Goal: Task Accomplishment & Management: Manage account settings

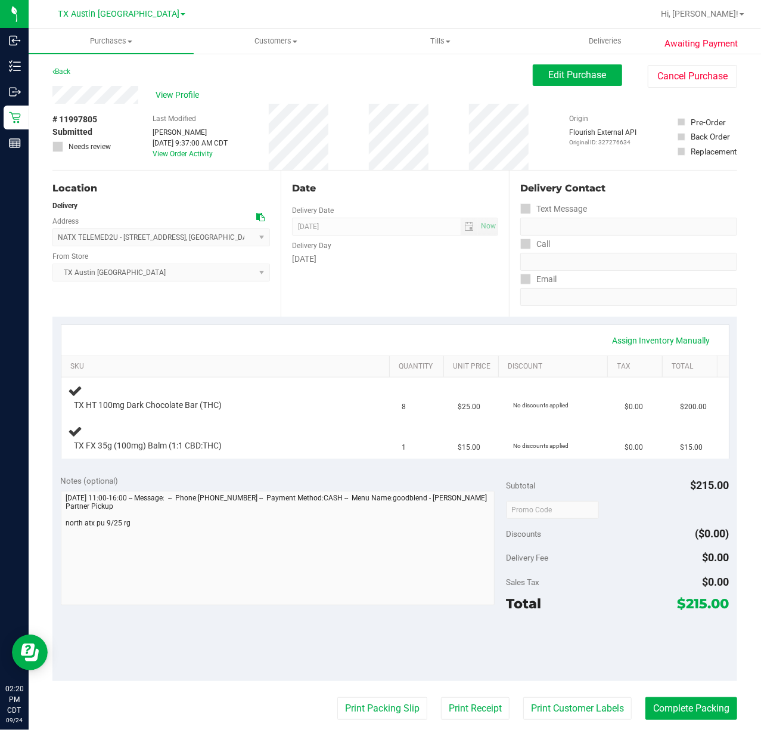
click at [376, 249] on div "Delivery Day" at bounding box center [395, 244] width 206 height 17
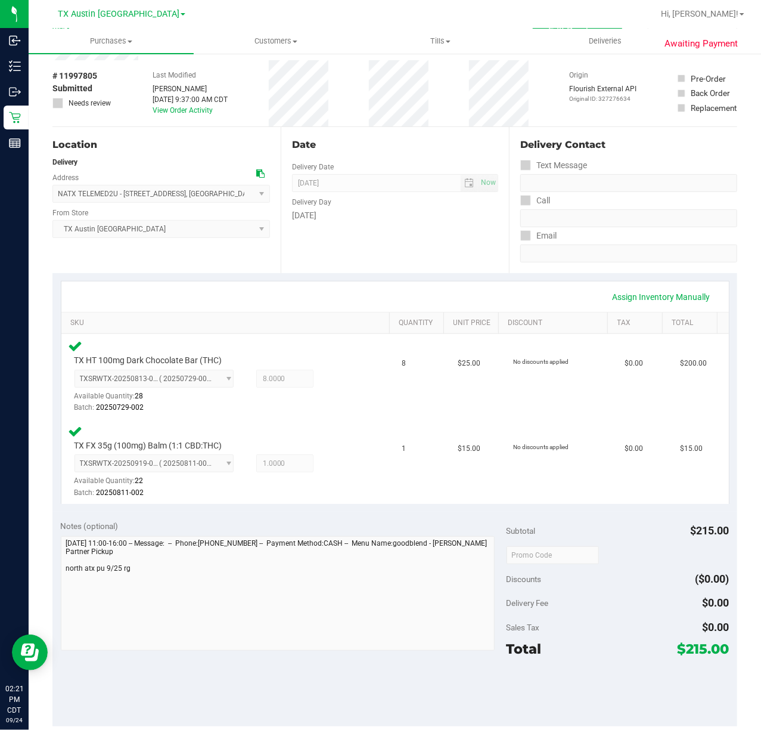
scroll to position [79, 0]
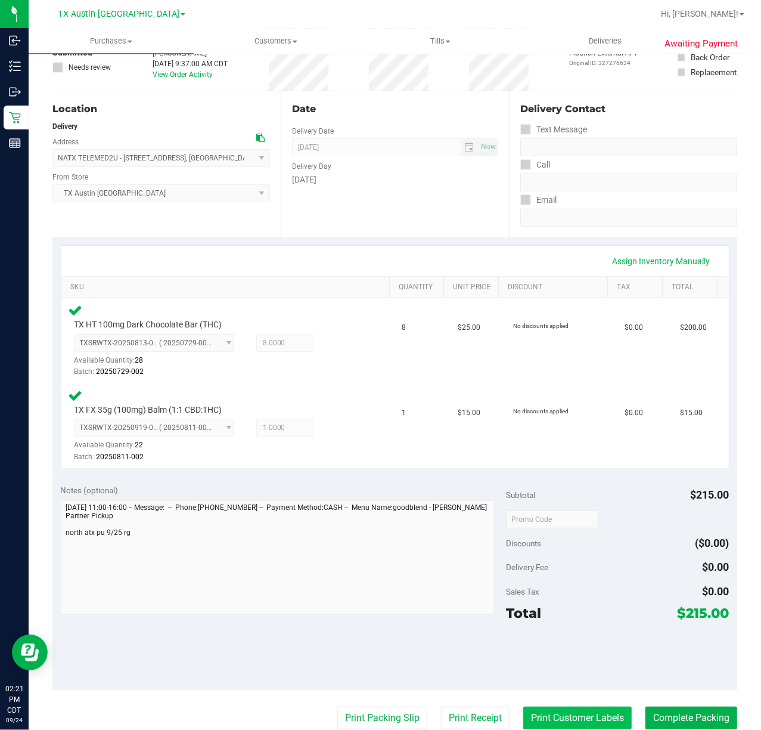
click at [566, 721] on button "Print Customer Labels" at bounding box center [578, 718] width 109 height 23
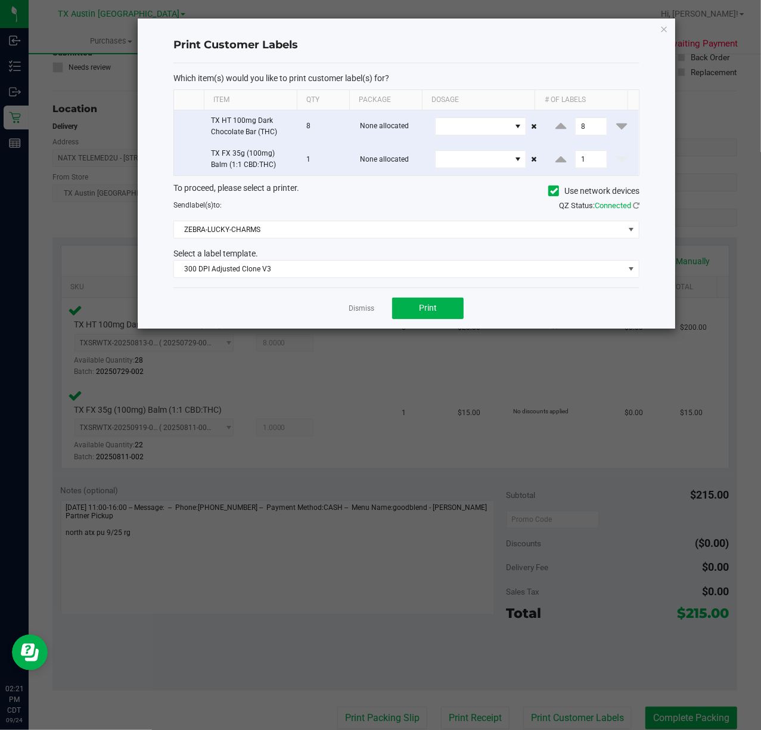
click at [404, 298] on div "Dismiss Print" at bounding box center [407, 307] width 466 height 41
click at [394, 314] on button "Print" at bounding box center [428, 308] width 72 height 21
click at [346, 315] on div "Dismiss Print" at bounding box center [407, 307] width 466 height 41
click at [365, 305] on app-cancel-button "Dismiss" at bounding box center [362, 308] width 26 height 13
click at [365, 309] on link "Dismiss" at bounding box center [362, 308] width 26 height 10
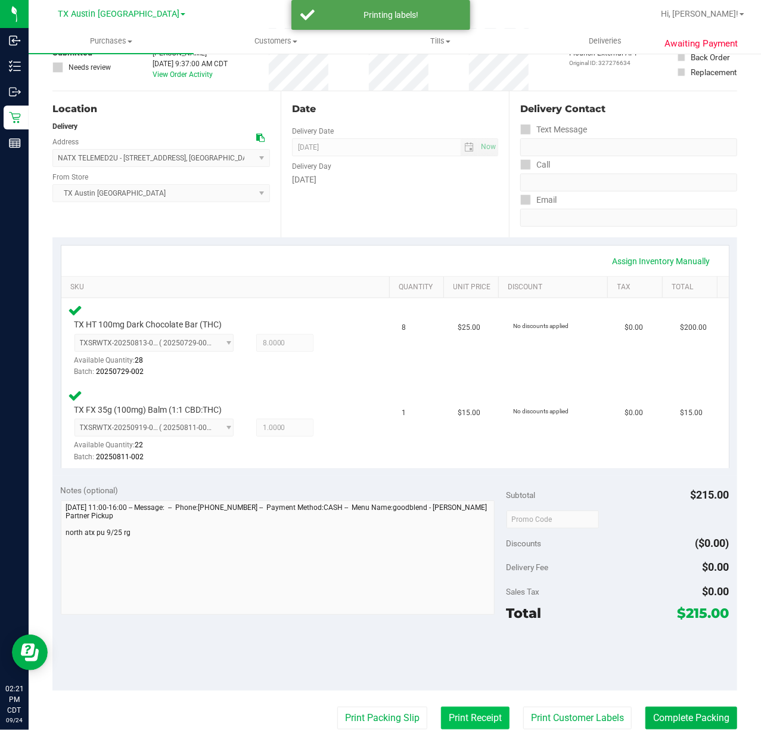
click at [461, 707] on button "Print Receipt" at bounding box center [475, 718] width 69 height 23
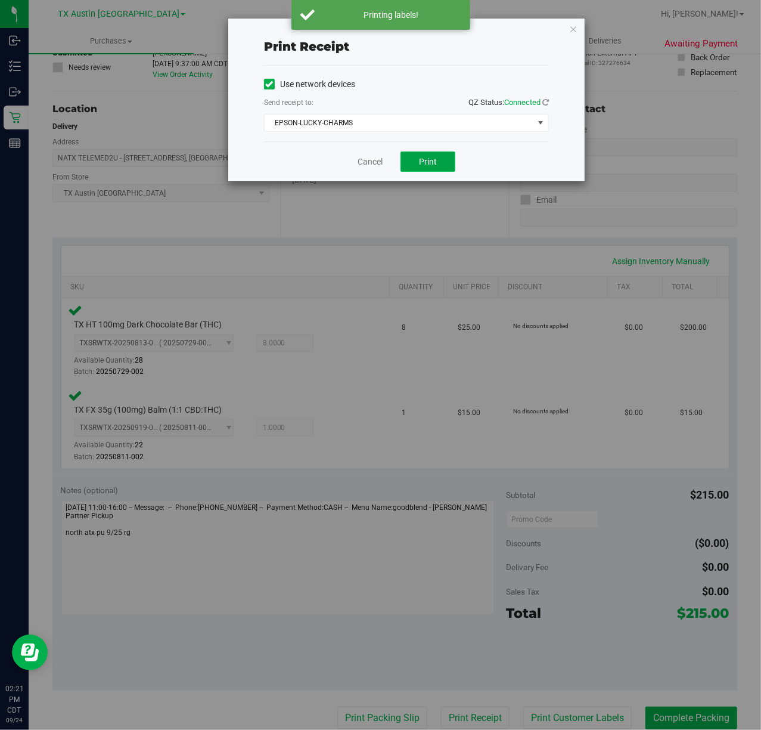
click at [426, 158] on span "Print" at bounding box center [428, 162] width 18 height 10
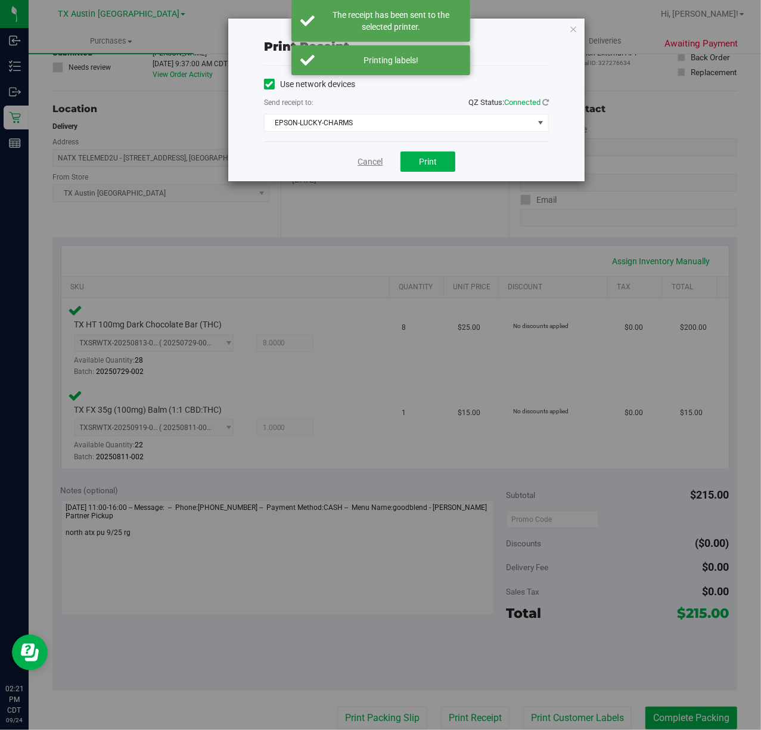
click at [373, 165] on link "Cancel" at bounding box center [370, 162] width 25 height 13
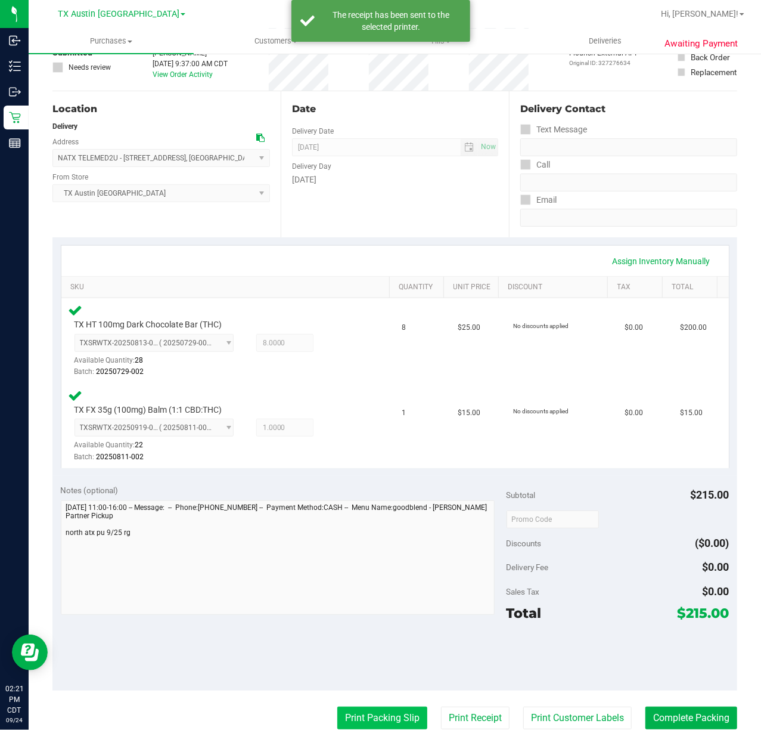
click at [337, 714] on button "Print Packing Slip" at bounding box center [382, 718] width 90 height 23
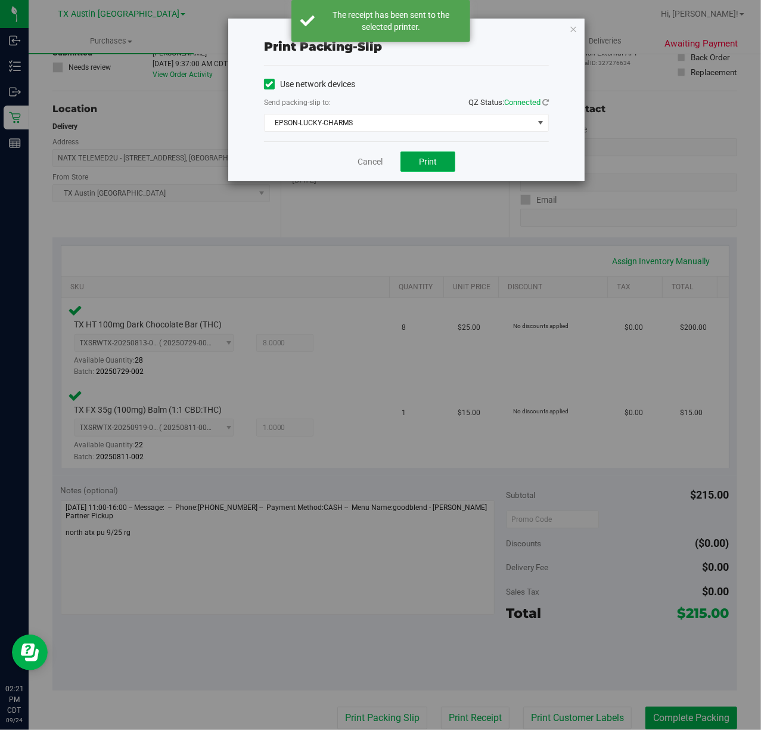
click at [442, 168] on button "Print" at bounding box center [428, 161] width 55 height 20
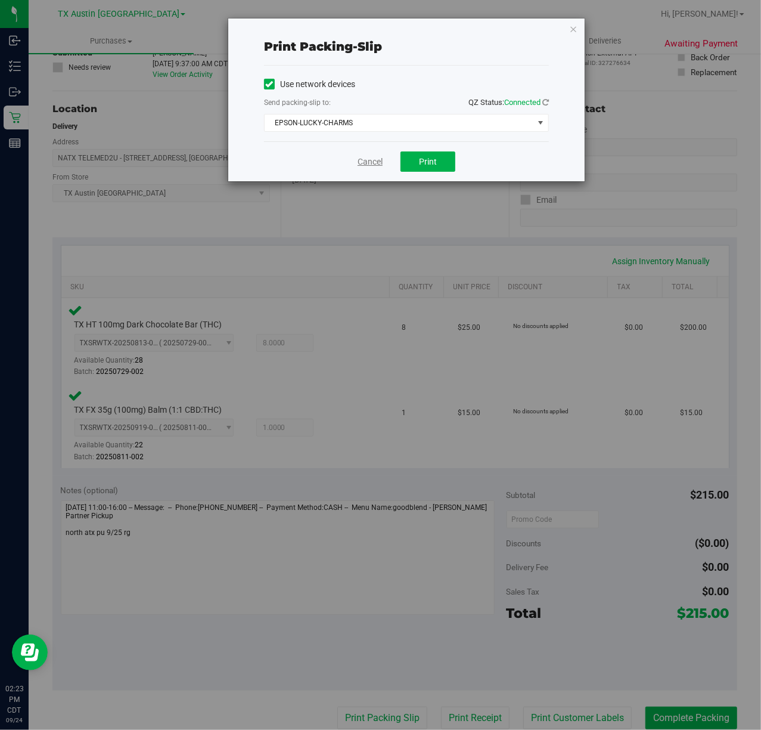
click at [380, 166] on link "Cancel" at bounding box center [370, 162] width 25 height 13
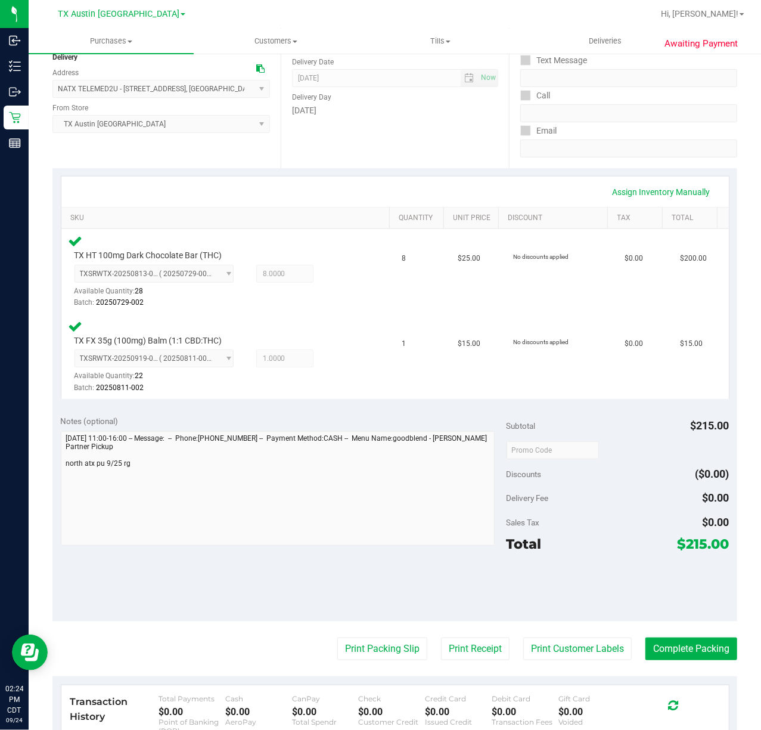
scroll to position [159, 0]
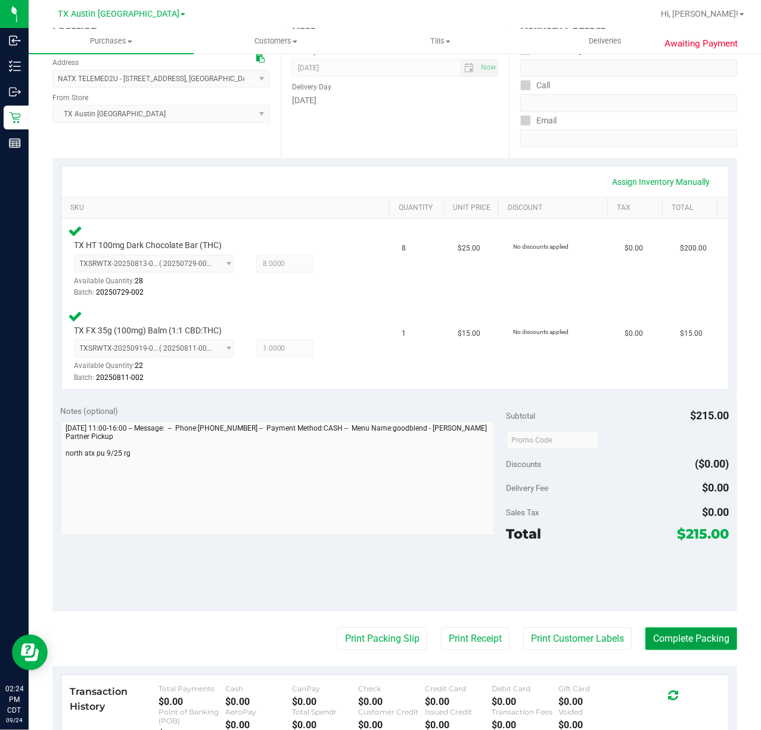
click at [650, 645] on button "Complete Packing" at bounding box center [692, 638] width 92 height 23
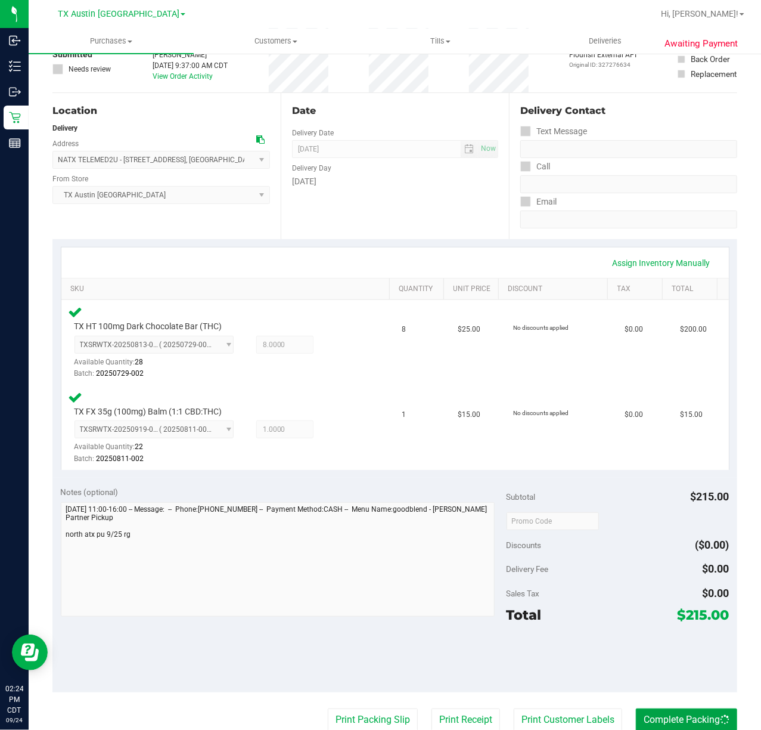
scroll to position [0, 0]
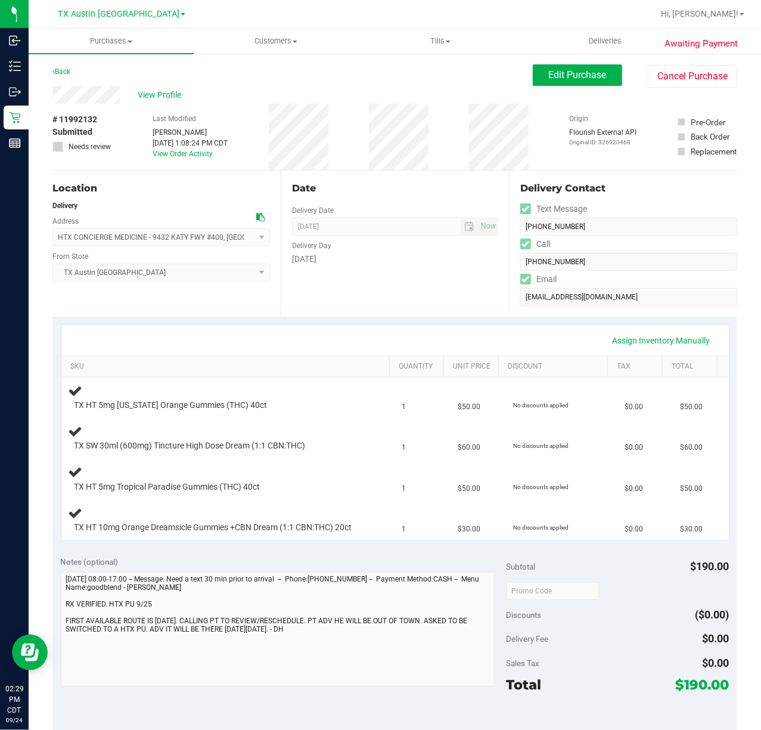
click at [343, 314] on div "Date Delivery Date [DATE] Now [DATE] 07:00 AM Now Delivery Day [DATE]" at bounding box center [395, 244] width 228 height 146
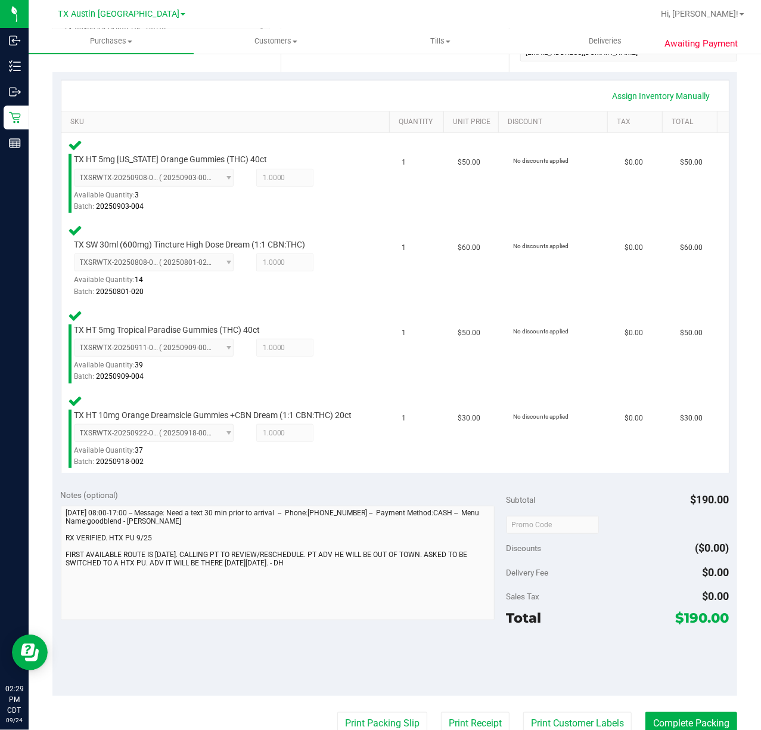
scroll to position [318, 0]
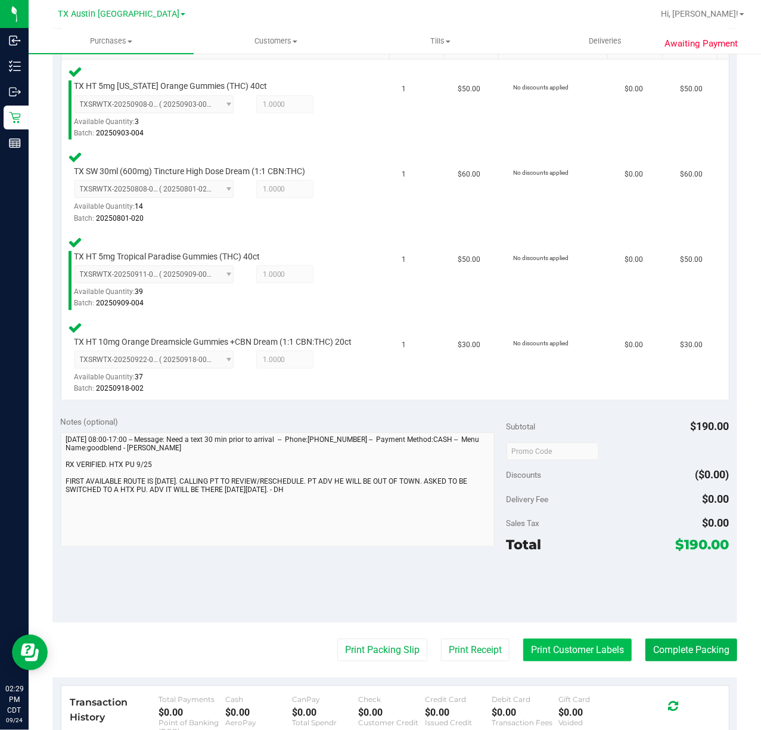
click at [553, 658] on button "Print Customer Labels" at bounding box center [578, 650] width 109 height 23
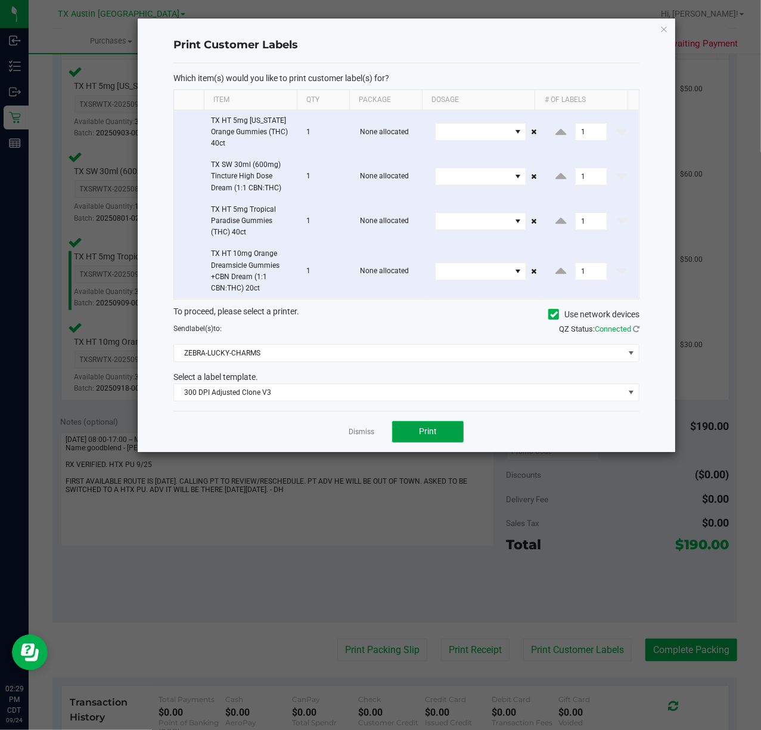
click at [427, 435] on span "Print" at bounding box center [428, 431] width 18 height 10
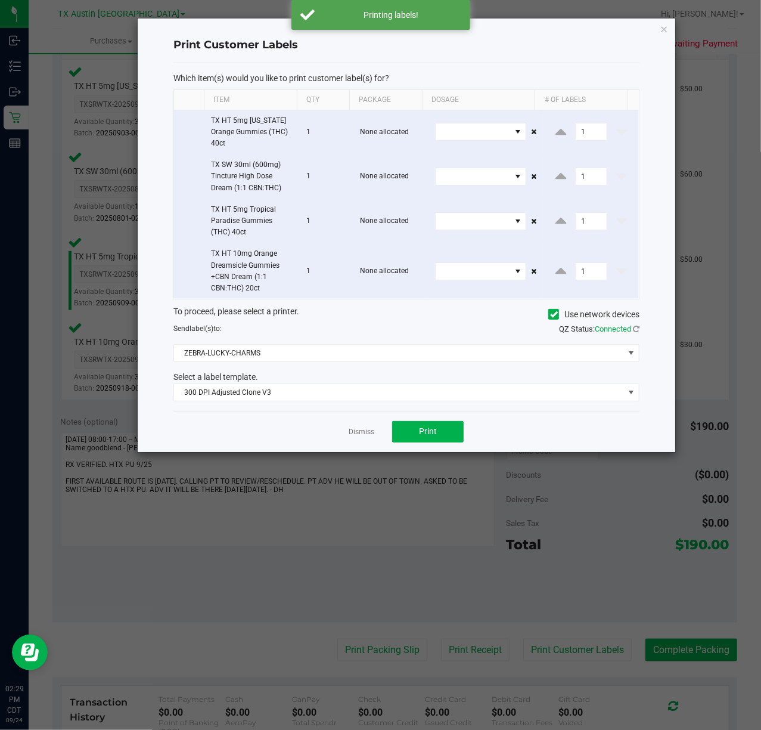
click at [377, 435] on div "Dismiss Print" at bounding box center [407, 431] width 466 height 41
click at [353, 435] on link "Dismiss" at bounding box center [362, 432] width 26 height 10
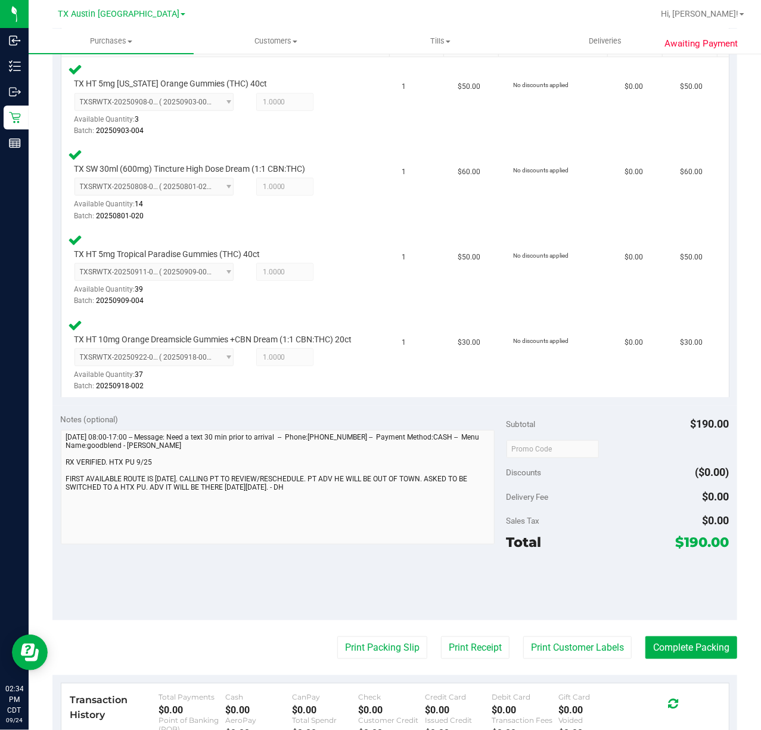
scroll to position [397, 0]
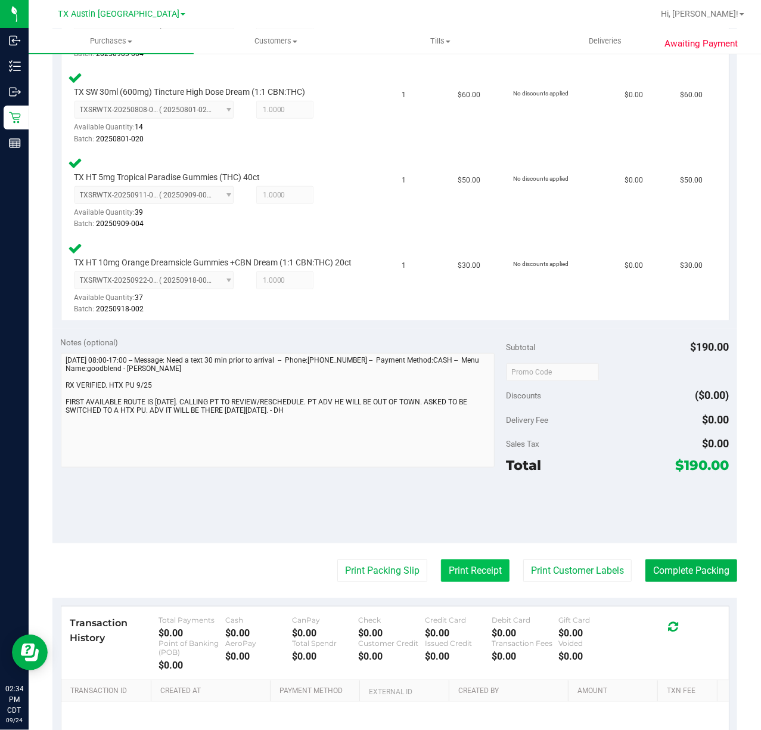
click at [473, 582] on button "Print Receipt" at bounding box center [475, 570] width 69 height 23
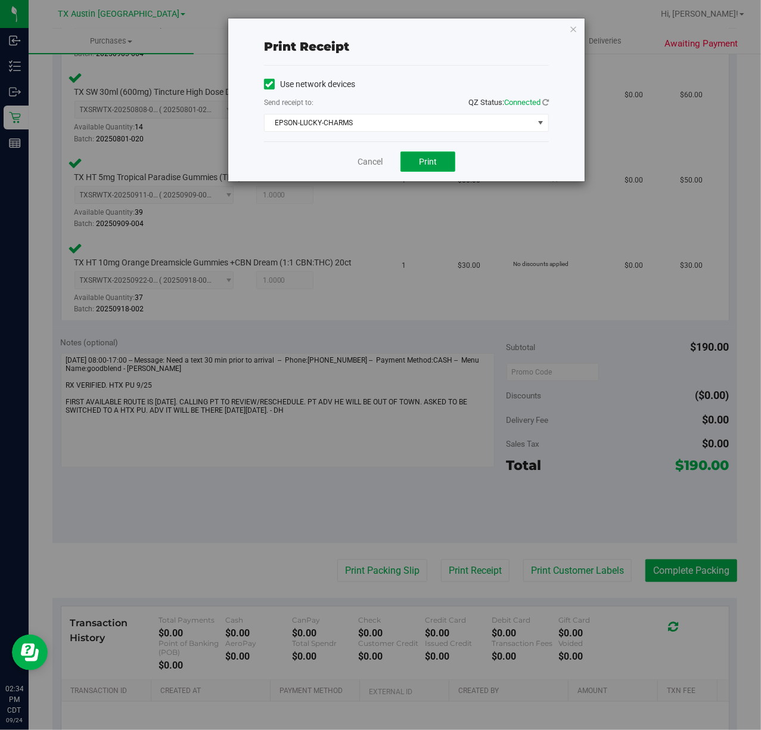
click at [421, 172] on button "Print" at bounding box center [428, 161] width 55 height 20
click at [365, 169] on div "Cancel Print" at bounding box center [406, 161] width 285 height 40
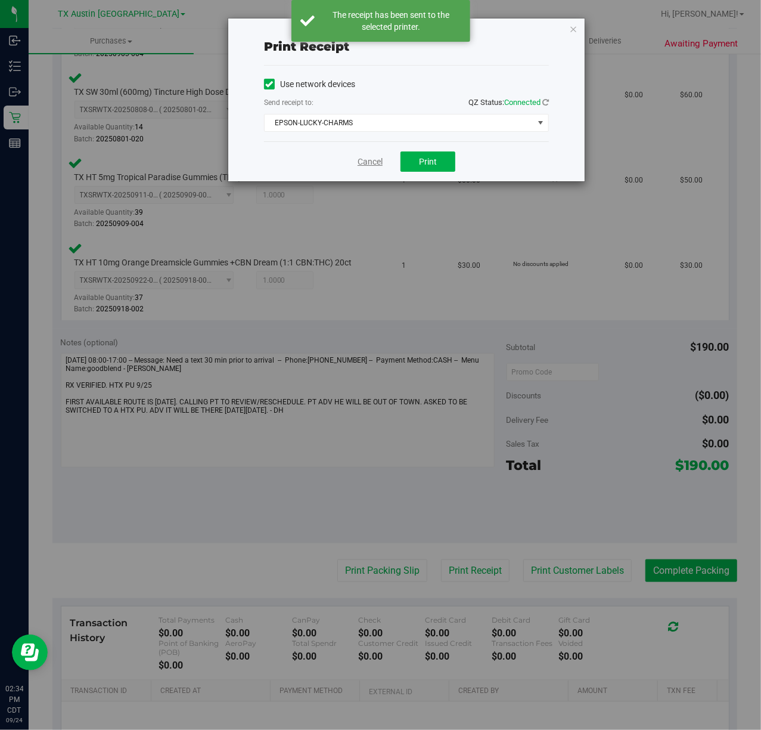
click at [365, 165] on link "Cancel" at bounding box center [370, 162] width 25 height 13
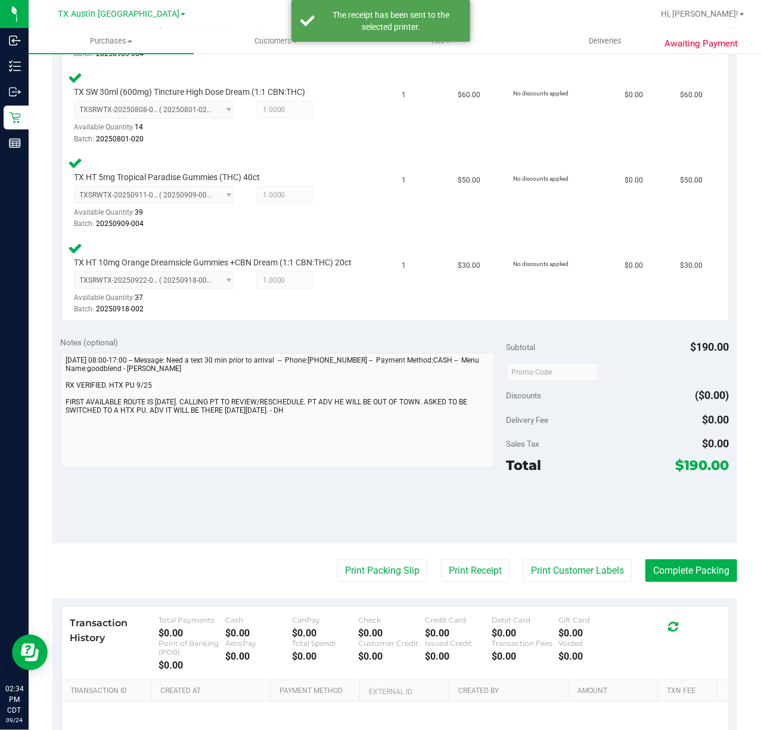
click at [351, 569] on purchase-details "Back Edit Purchase Cancel Purchase View Profile # 11992132 Submitted Needs revi…" at bounding box center [394, 248] width 685 height 1163
click at [355, 559] on purchase-details "Back Edit Purchase Cancel Purchase View Profile # 11992132 Submitted Needs revi…" at bounding box center [394, 248] width 685 height 1163
click at [351, 569] on purchase-details "Back Edit Purchase Cancel Purchase View Profile # 11992132 Submitted Needs revi…" at bounding box center [394, 248] width 685 height 1163
click at [348, 573] on button "Print Packing Slip" at bounding box center [382, 570] width 90 height 23
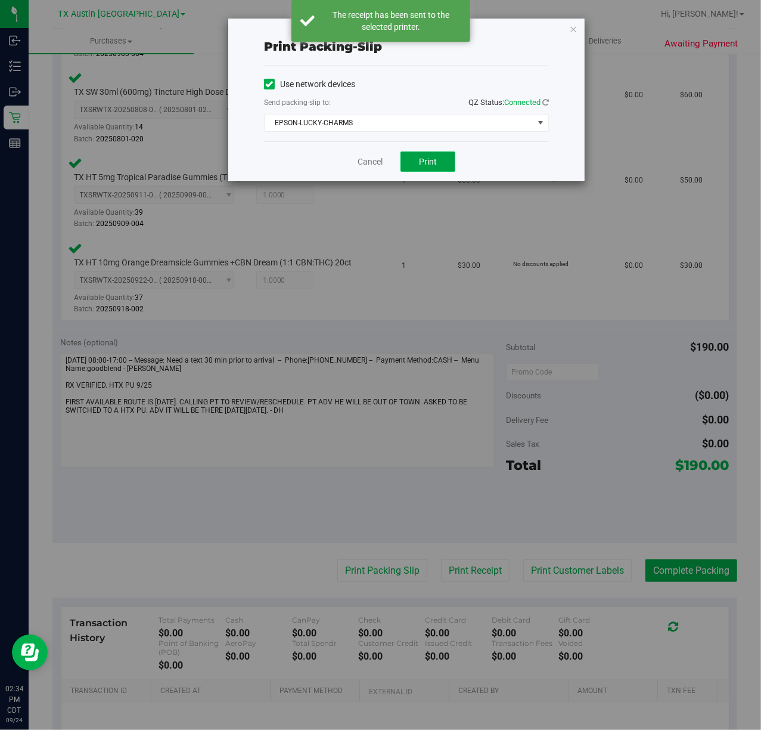
click at [419, 163] on span "Print" at bounding box center [428, 162] width 18 height 10
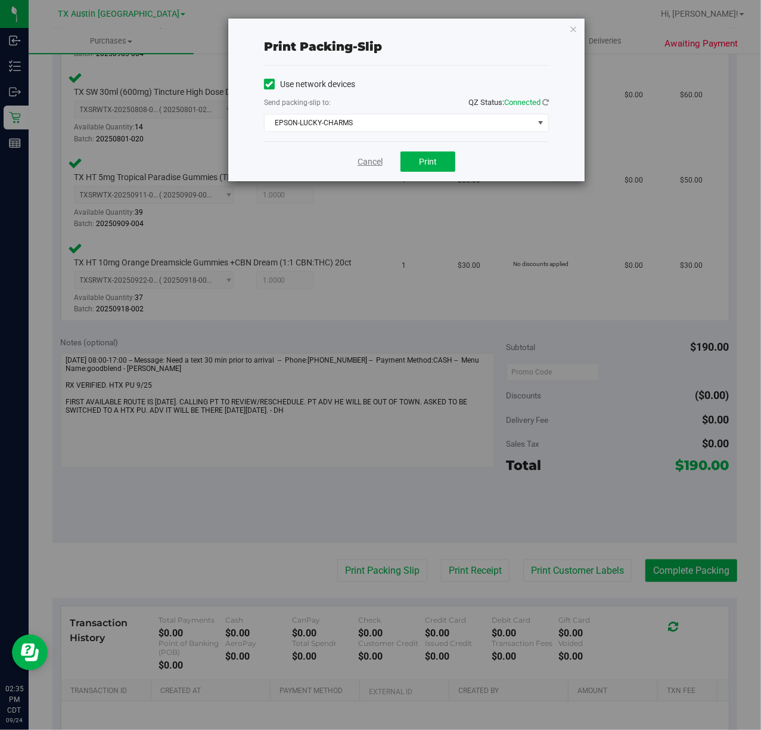
click at [373, 160] on link "Cancel" at bounding box center [370, 162] width 25 height 13
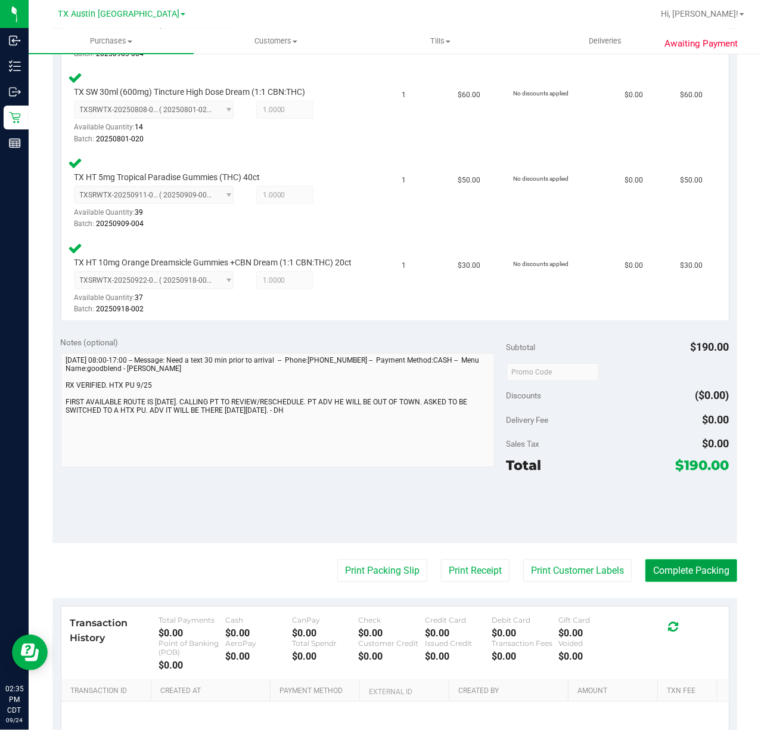
click at [711, 582] on button "Complete Packing" at bounding box center [692, 570] width 92 height 23
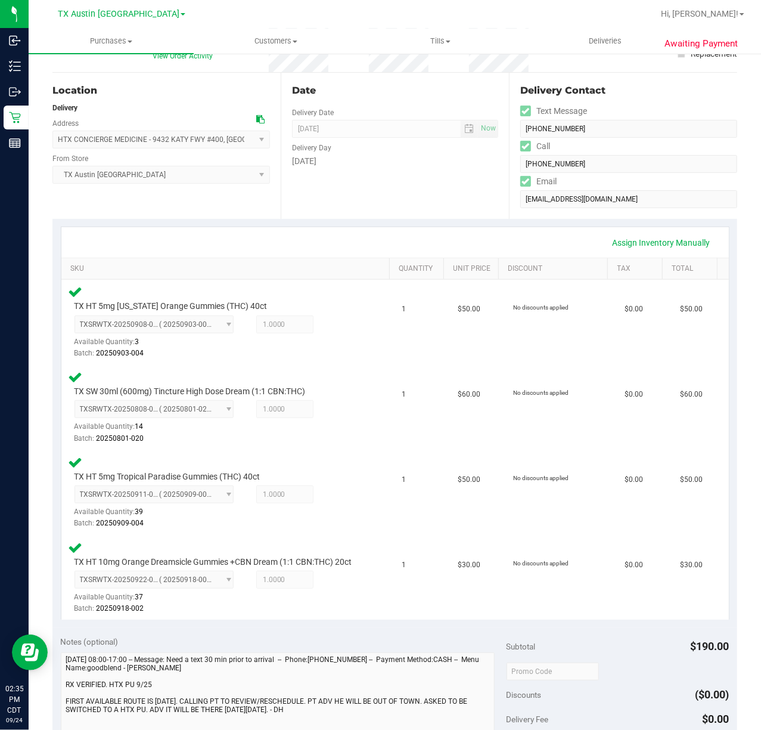
scroll to position [0, 0]
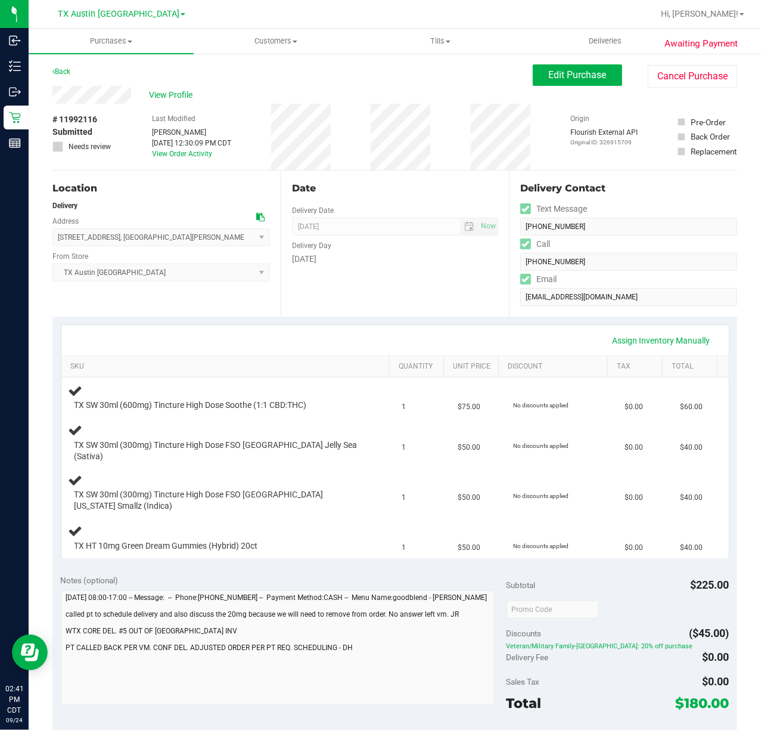
click at [485, 309] on div "Date Delivery Date 09/25/2025 Now 09/25/2025 07:00 AM Now Delivery Day Thursday" at bounding box center [395, 244] width 228 height 146
click at [390, 320] on div "Assign Inventory Manually SKU Quantity Unit Price Discount Tax Total TX SW 30ml…" at bounding box center [394, 441] width 685 height 249
click at [370, 275] on div "Date Delivery Date 09/25/2025 Now 09/25/2025 07:00 AM Now Delivery Day Thursday" at bounding box center [395, 244] width 228 height 146
click at [375, 278] on div "Date Delivery Date 09/25/2025 Now 09/25/2025 07:00 AM Now Delivery Day Thursday" at bounding box center [395, 244] width 228 height 146
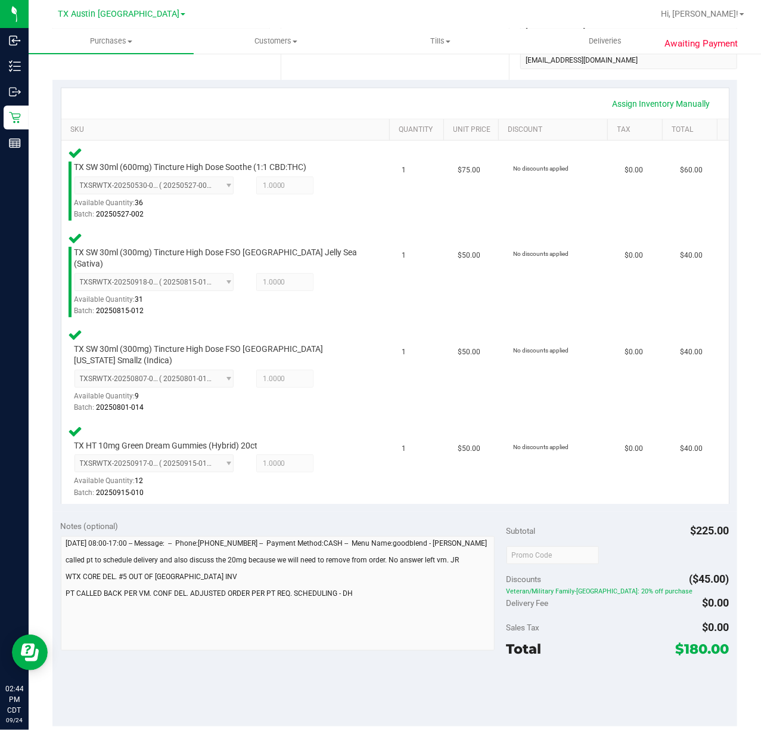
scroll to position [239, 0]
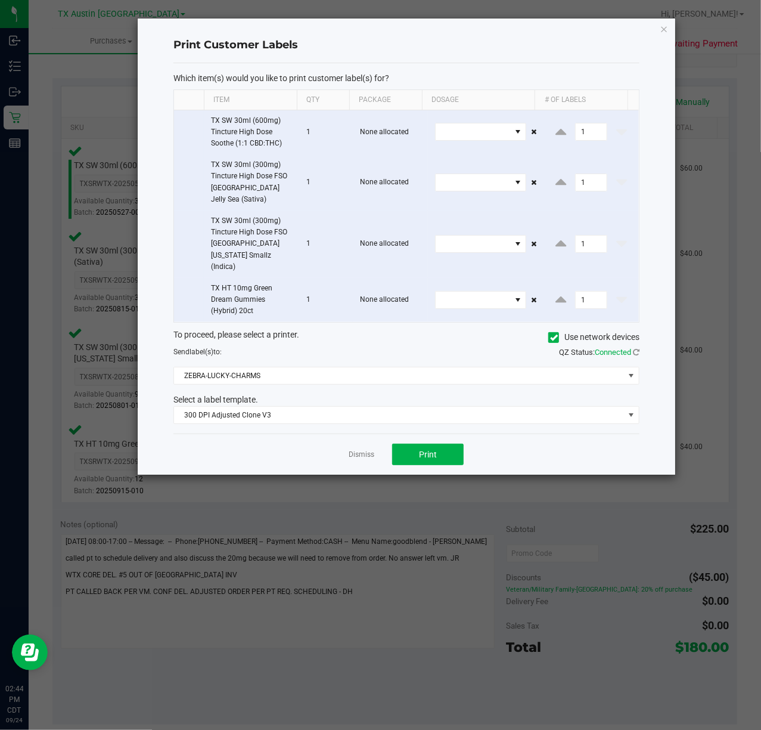
click at [401, 448] on div "Dismiss Print" at bounding box center [407, 453] width 466 height 41
click at [408, 444] on button "Print" at bounding box center [428, 454] width 72 height 21
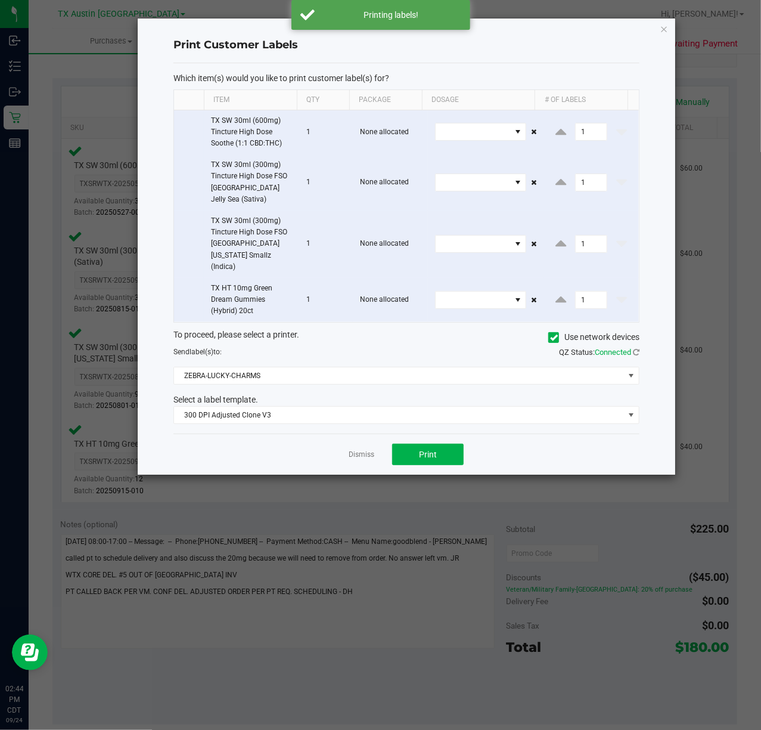
click at [340, 433] on div "Dismiss Print" at bounding box center [407, 453] width 466 height 41
click at [356, 448] on app-cancel-button "Dismiss" at bounding box center [362, 454] width 26 height 13
click at [357, 450] on link "Dismiss" at bounding box center [362, 455] width 26 height 10
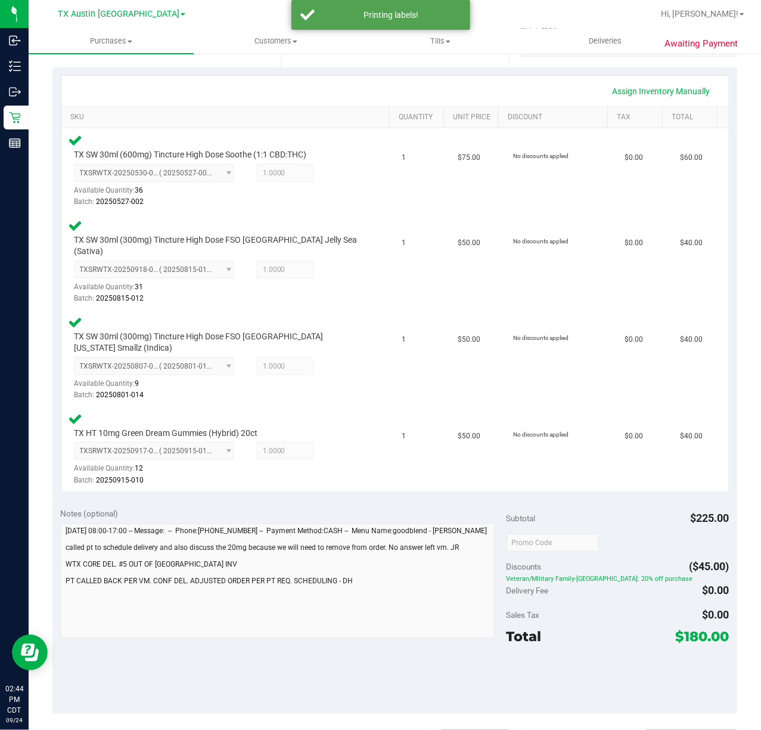
click at [441, 729] on button "Print Receipt" at bounding box center [475, 741] width 69 height 23
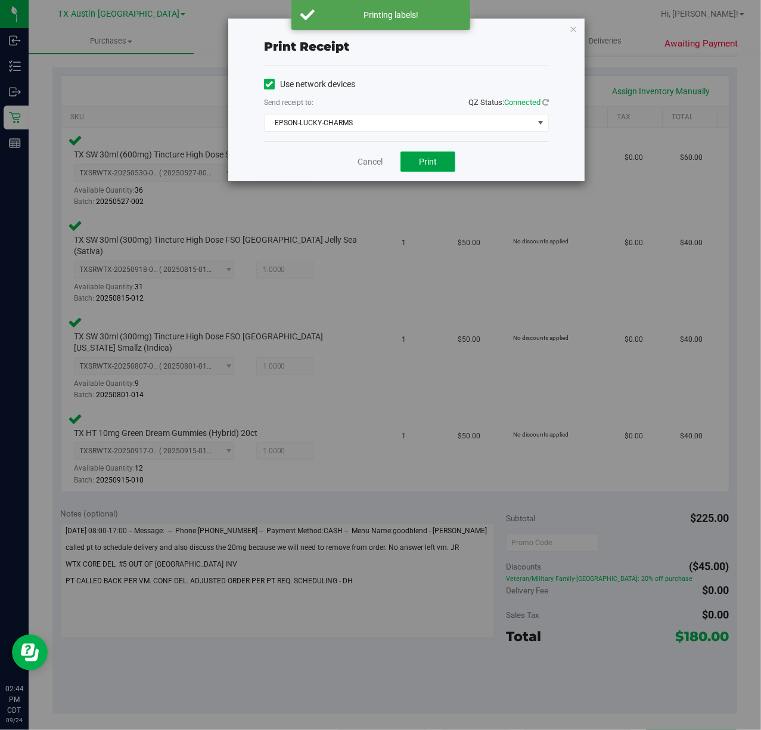
click at [418, 167] on button "Print" at bounding box center [428, 161] width 55 height 20
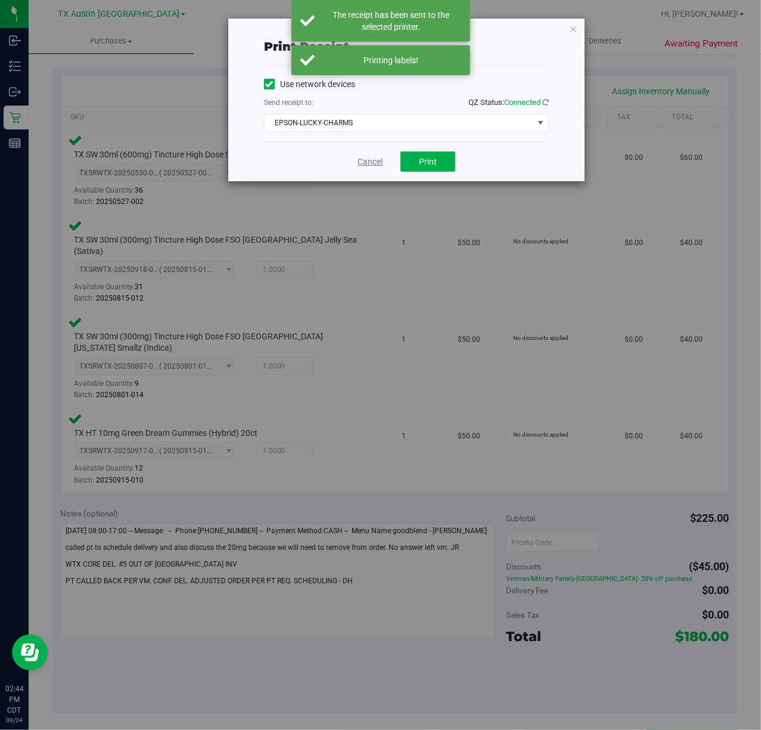
click at [373, 159] on link "Cancel" at bounding box center [370, 162] width 25 height 13
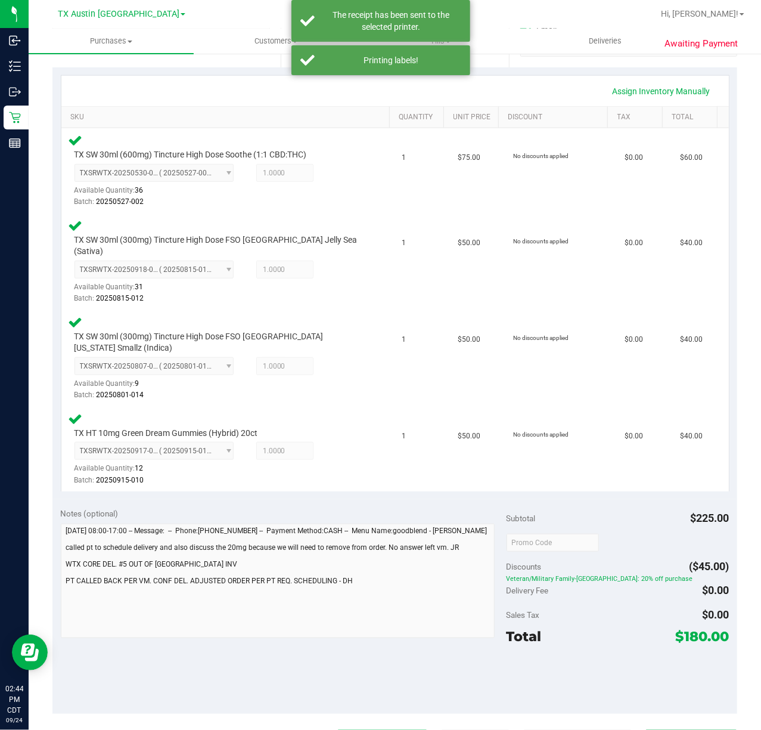
click at [344, 729] on button "Print Packing Slip" at bounding box center [382, 741] width 90 height 23
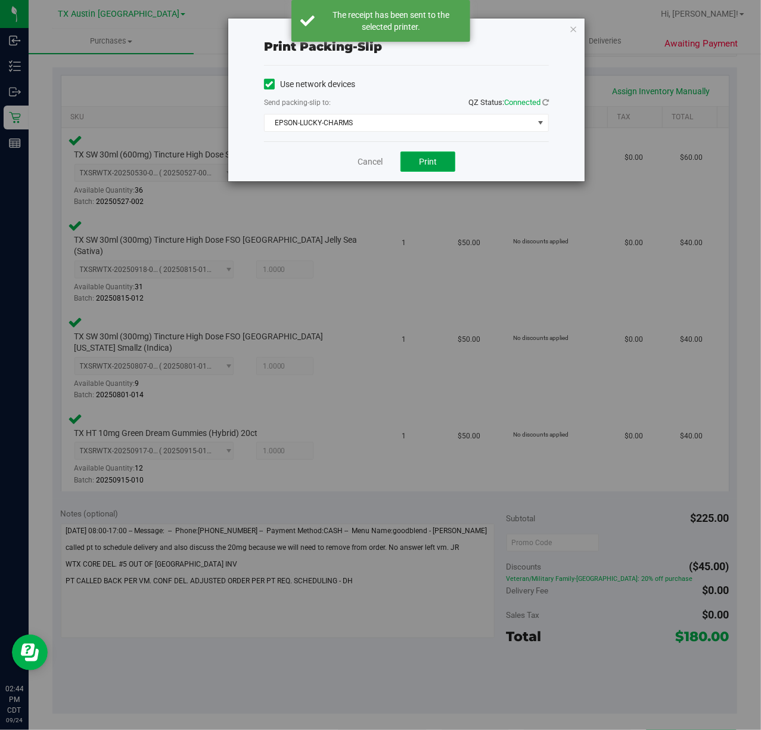
click at [432, 160] on span "Print" at bounding box center [428, 162] width 18 height 10
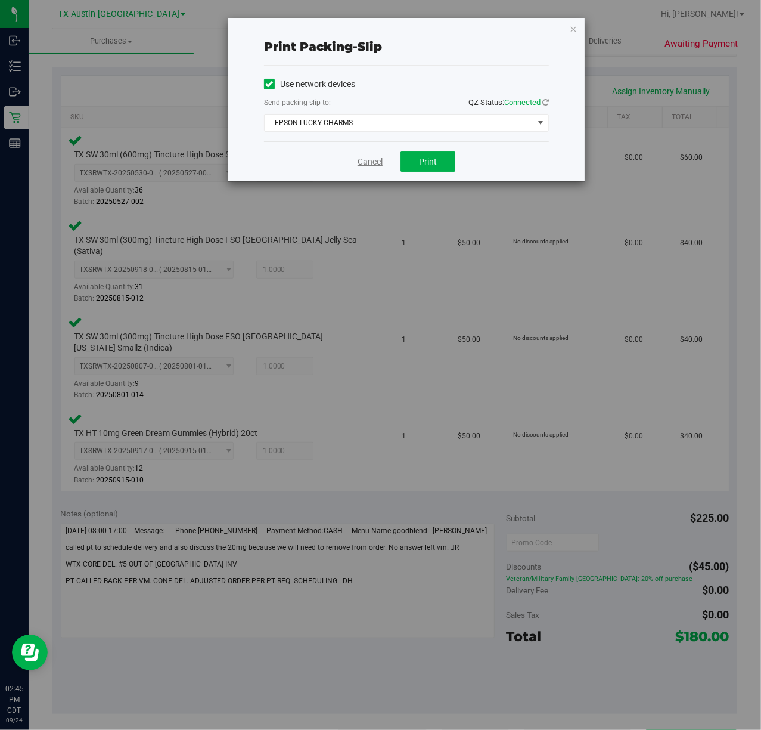
click at [371, 167] on link "Cancel" at bounding box center [370, 162] width 25 height 13
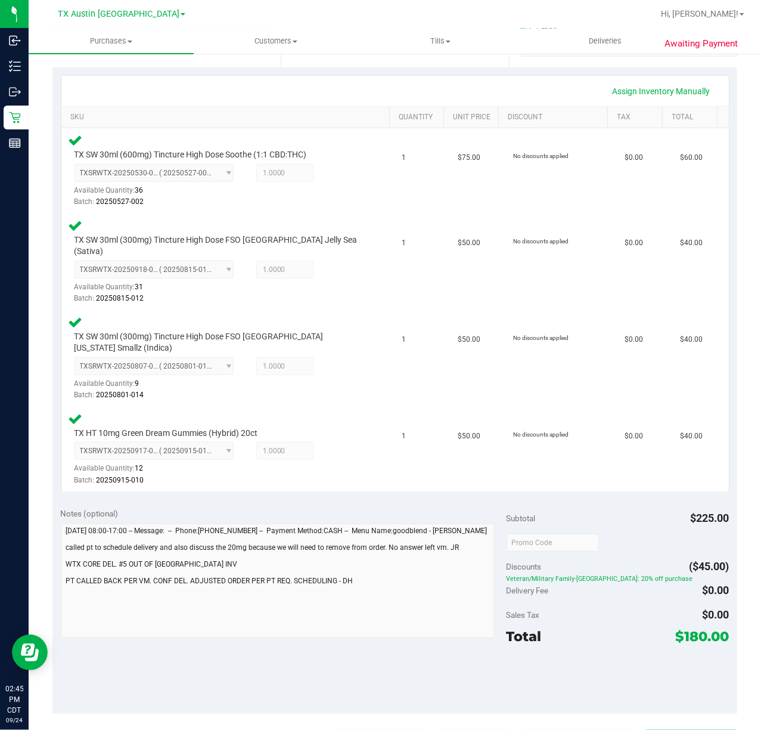
click at [696, 729] on button "Complete Packing" at bounding box center [692, 741] width 92 height 23
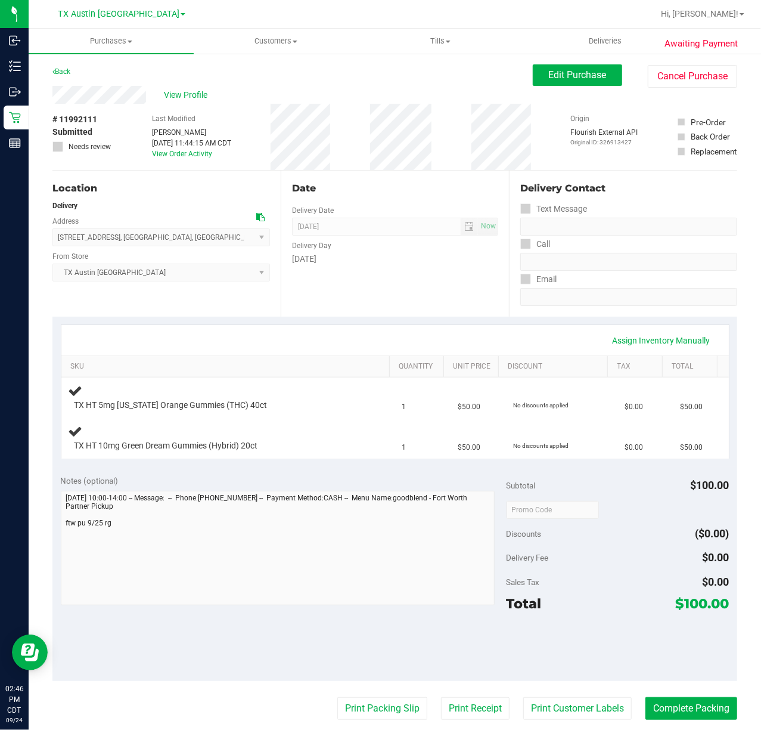
click at [323, 333] on div "Assign Inventory Manually" at bounding box center [395, 340] width 646 height 20
click at [363, 354] on div "Assign Inventory Manually" at bounding box center [395, 340] width 668 height 30
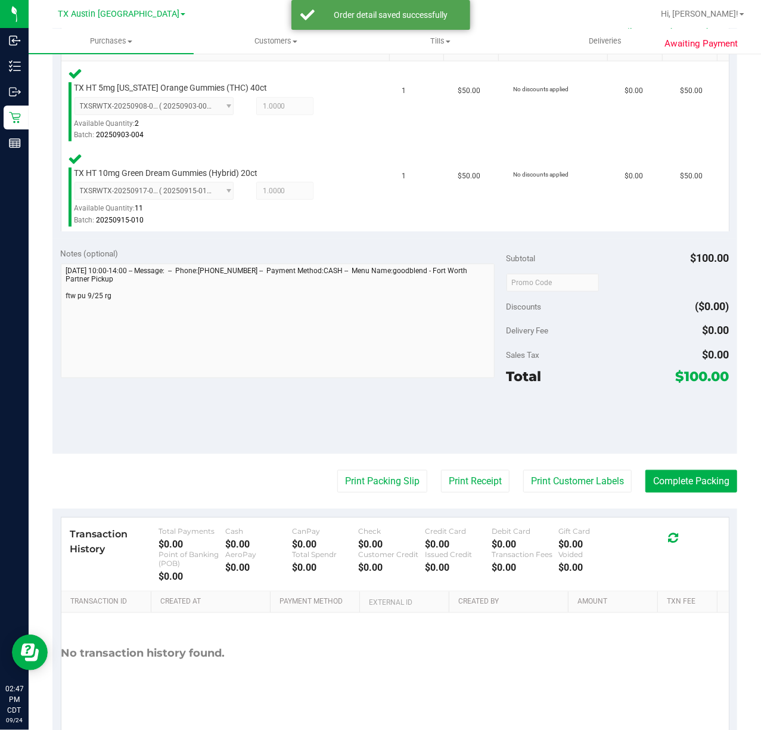
scroll to position [318, 0]
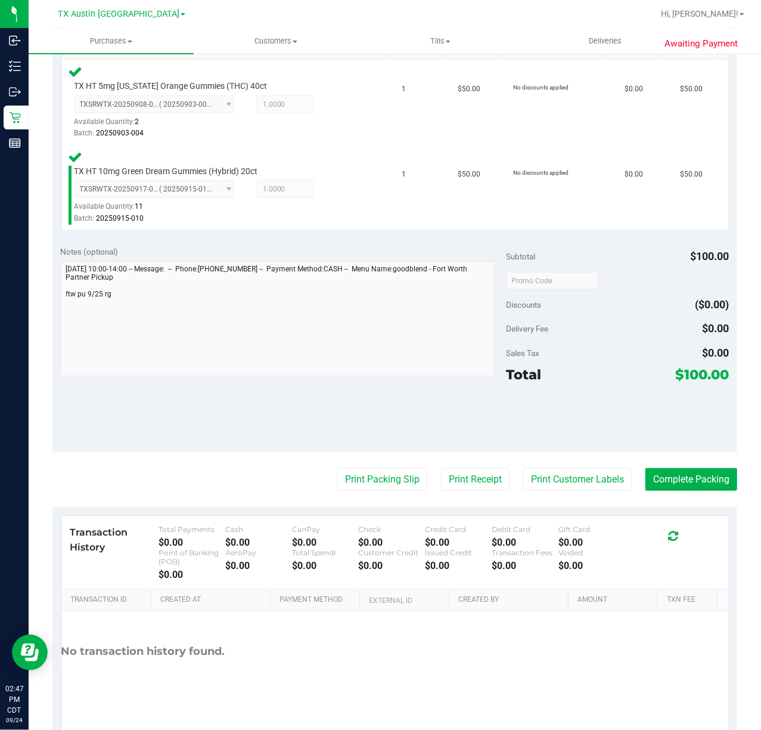
click at [559, 492] on purchase-details "Back Edit Purchase Cancel Purchase View Profile # 11992111 Submitted Needs revi…" at bounding box center [394, 243] width 685 height 992
click at [568, 479] on button "Print Customer Labels" at bounding box center [578, 479] width 109 height 23
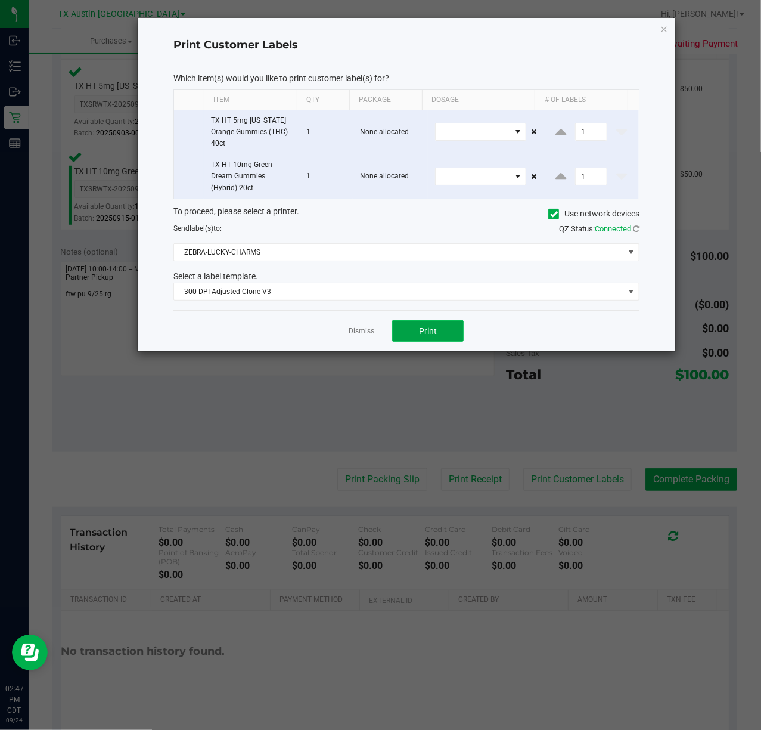
click at [394, 326] on button "Print" at bounding box center [428, 330] width 72 height 21
click at [354, 335] on link "Dismiss" at bounding box center [362, 331] width 26 height 10
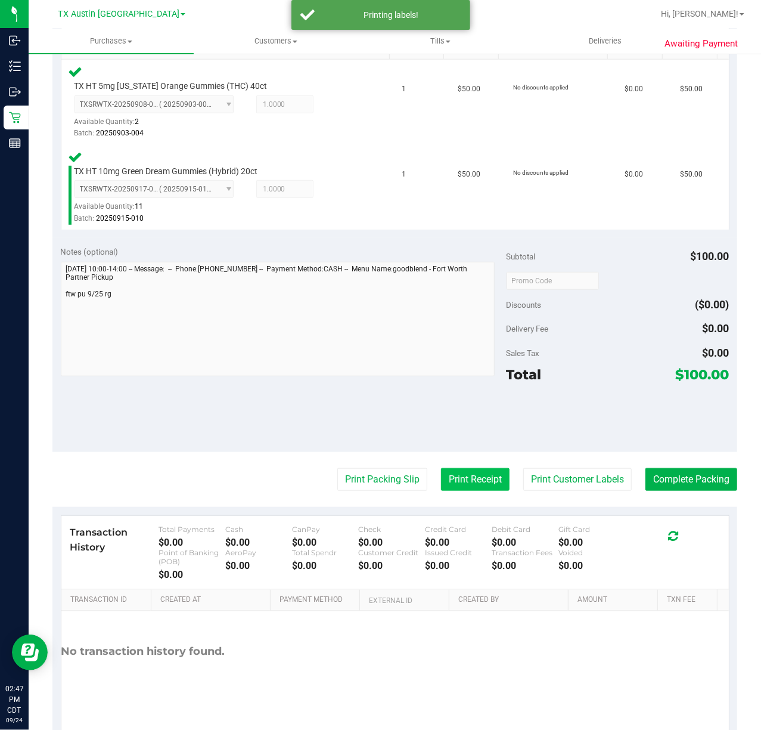
click at [462, 482] on button "Print Receipt" at bounding box center [475, 479] width 69 height 23
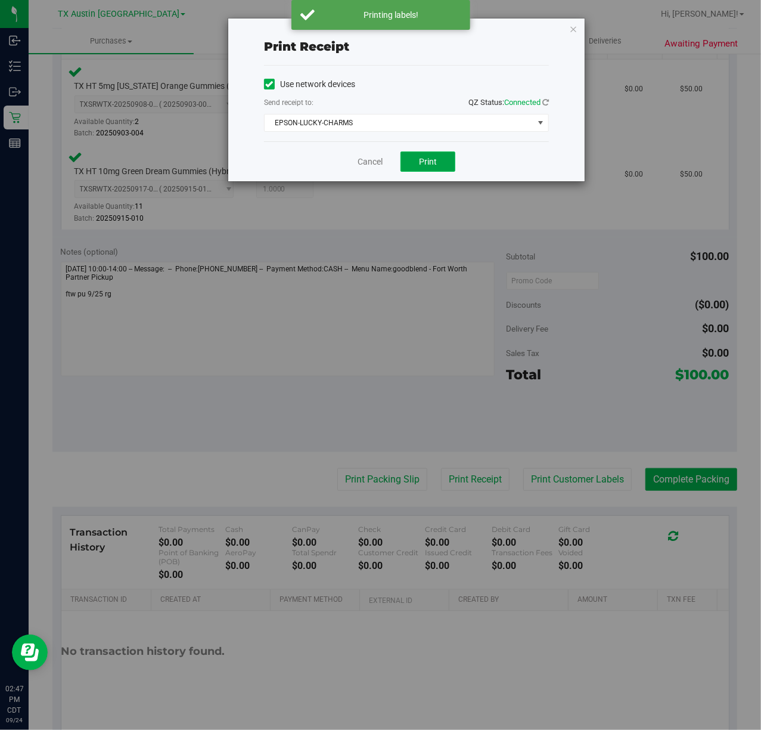
click at [413, 162] on button "Print" at bounding box center [428, 161] width 55 height 20
click at [377, 161] on link "Cancel" at bounding box center [365, 162] width 25 height 13
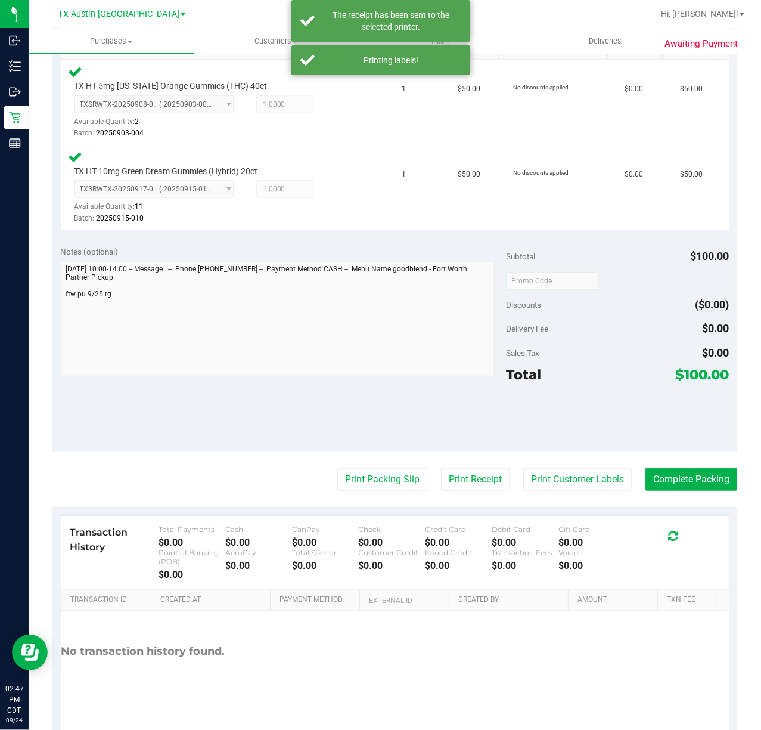
drag, startPoint x: 371, startPoint y: 473, endPoint x: 414, endPoint y: 251, distance: 226.5
click at [376, 466] on purchase-details "Back Edit Purchase Cancel Purchase View Profile # 11992111 Submitted Needs revi…" at bounding box center [394, 243] width 685 height 992
drag, startPoint x: 384, startPoint y: 481, endPoint x: 416, endPoint y: 352, distance: 132.6
click at [392, 463] on purchase-details "Back Edit Purchase Cancel Purchase View Profile # 11992111 Submitted Needs revi…" at bounding box center [394, 243] width 685 height 992
click at [375, 498] on purchase-details "Back Edit Purchase Cancel Purchase View Profile # 11992111 Submitted Needs revi…" at bounding box center [394, 243] width 685 height 992
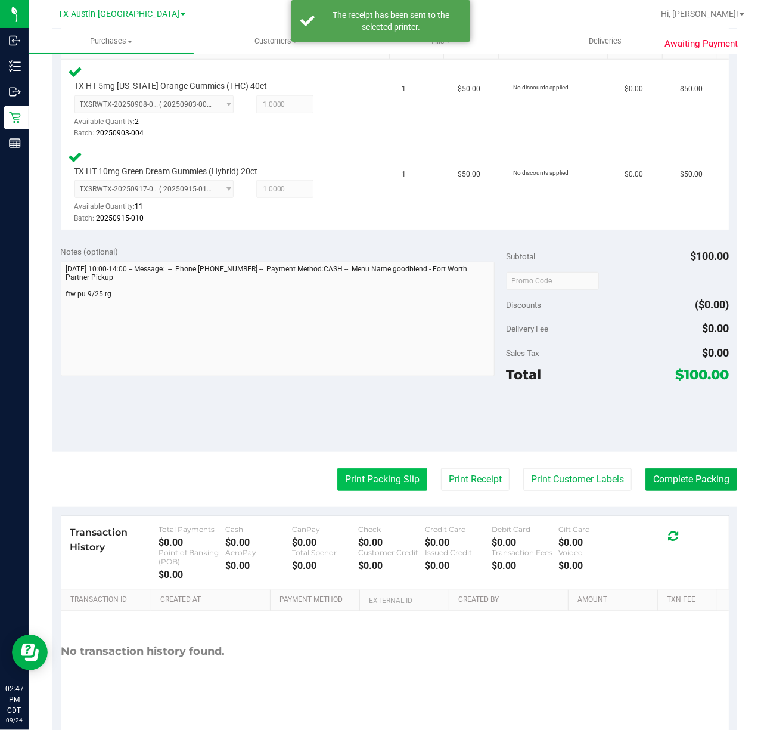
click at [391, 470] on button "Print Packing Slip" at bounding box center [382, 479] width 90 height 23
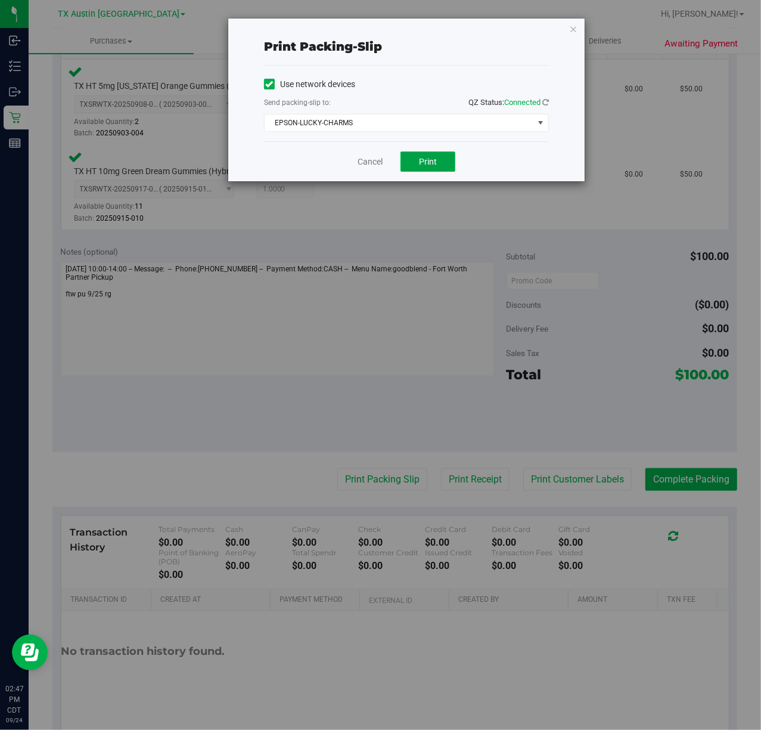
click at [427, 156] on button "Print" at bounding box center [428, 161] width 55 height 20
click at [379, 161] on link "Cancel" at bounding box center [370, 162] width 25 height 13
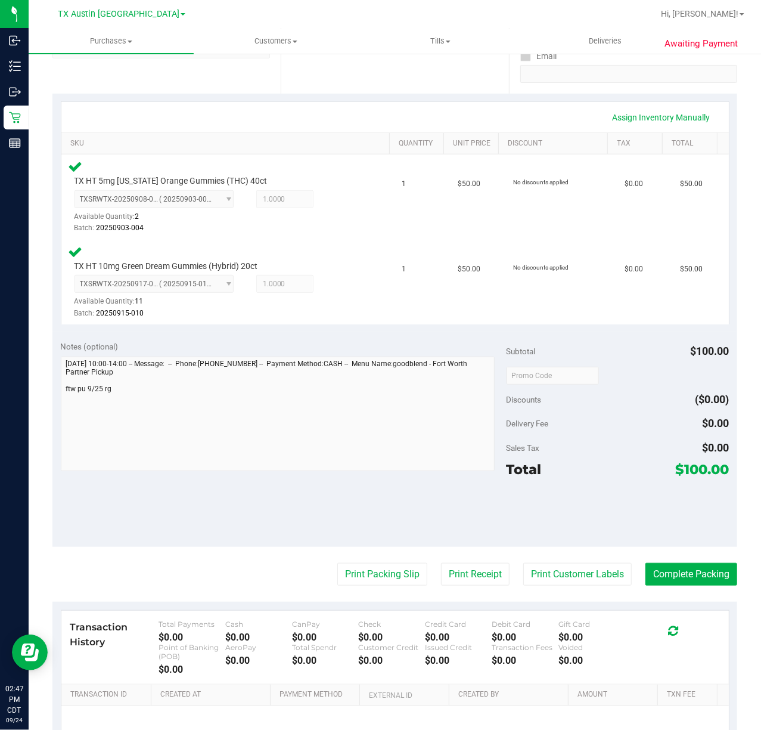
scroll to position [239, 0]
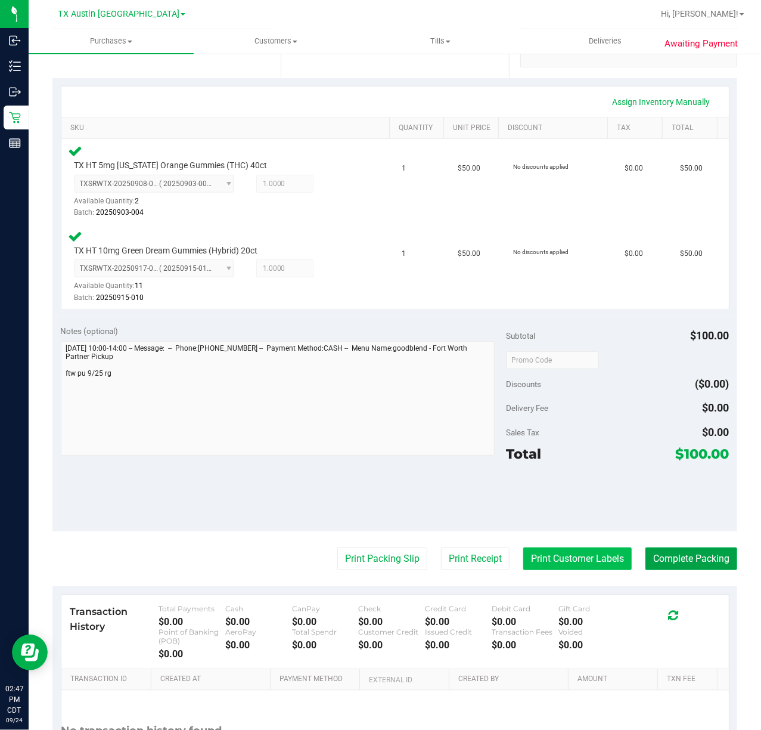
drag, startPoint x: 673, startPoint y: 566, endPoint x: 550, endPoint y: 569, distance: 122.9
click at [671, 568] on button "Complete Packing" at bounding box center [692, 558] width 92 height 23
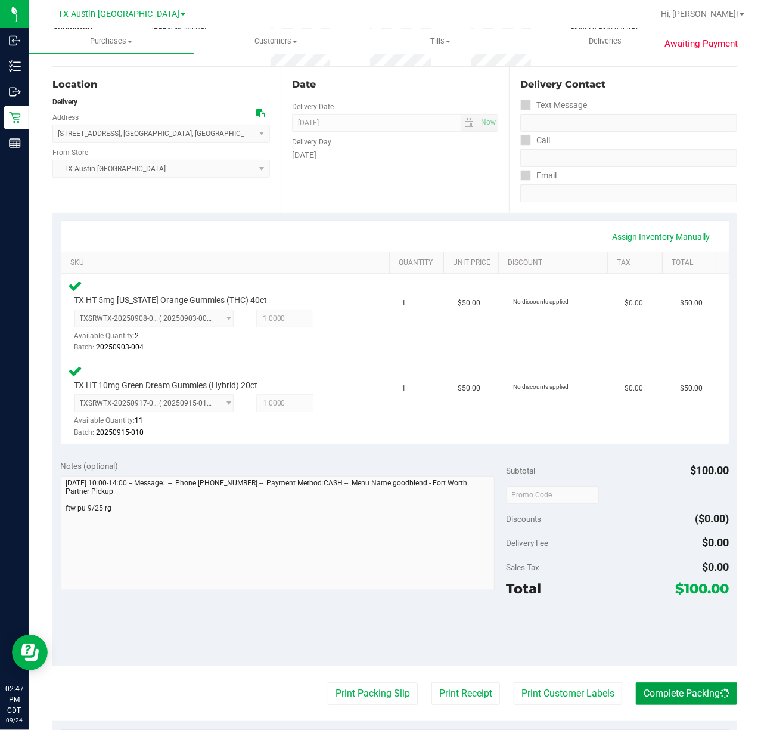
scroll to position [0, 0]
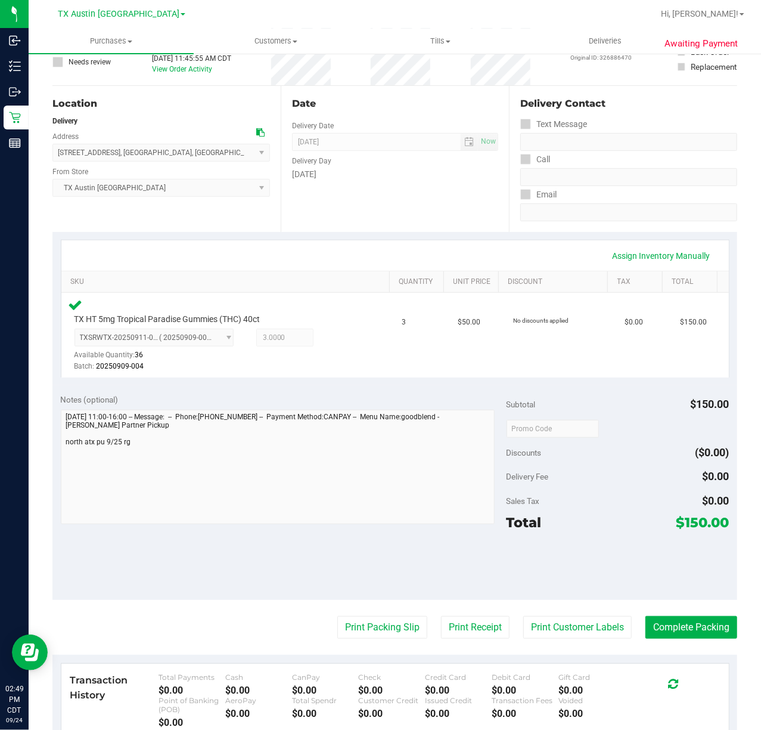
scroll to position [94, 0]
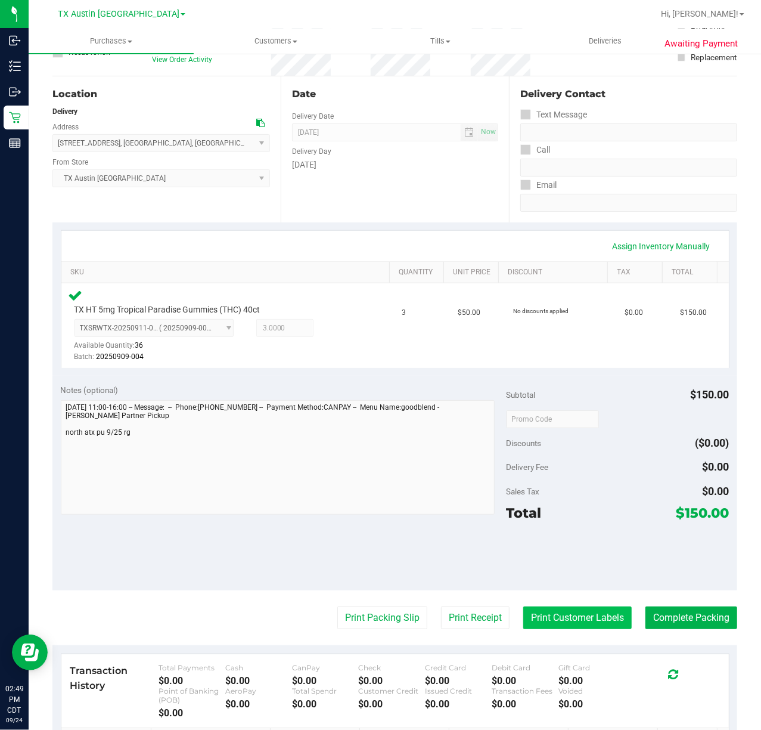
click at [573, 618] on button "Print Customer Labels" at bounding box center [578, 617] width 109 height 23
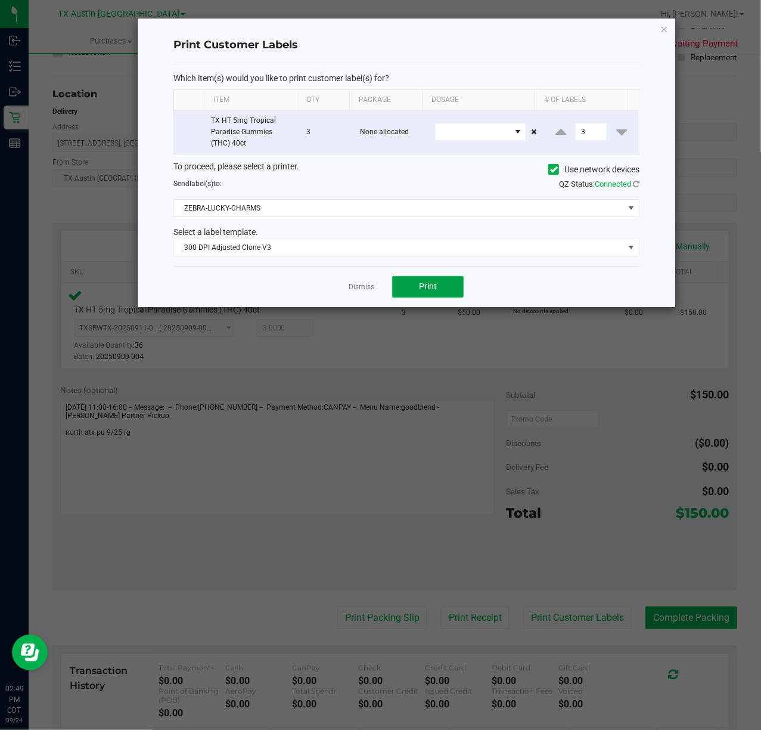
click at [435, 295] on button "Print" at bounding box center [428, 286] width 72 height 21
click at [352, 289] on link "Dismiss" at bounding box center [362, 287] width 26 height 10
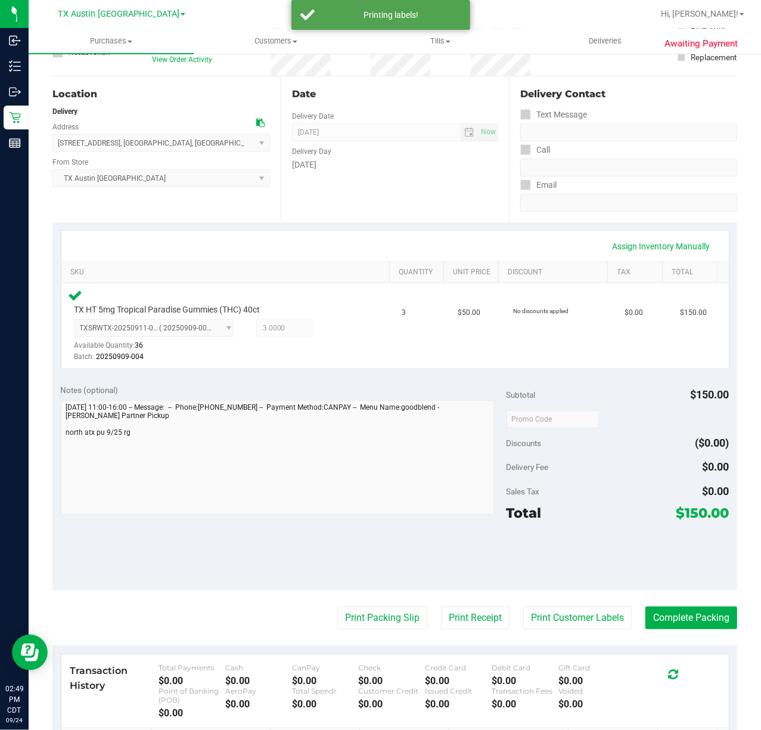
click at [494, 590] on div "Notes (optional) Subtotal $150.00 Discounts ($0.00) Delivery Fee $0.00 Sales Ta…" at bounding box center [394, 483] width 685 height 215
click at [476, 615] on button "Print Receipt" at bounding box center [475, 617] width 69 height 23
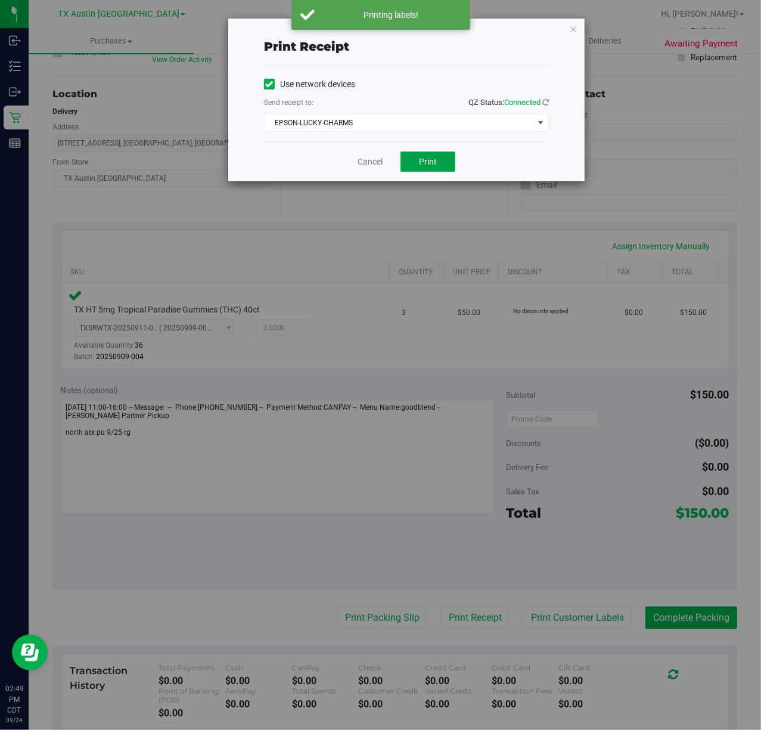
click at [438, 168] on button "Print" at bounding box center [428, 161] width 55 height 20
click at [372, 165] on link "Cancel" at bounding box center [365, 162] width 25 height 13
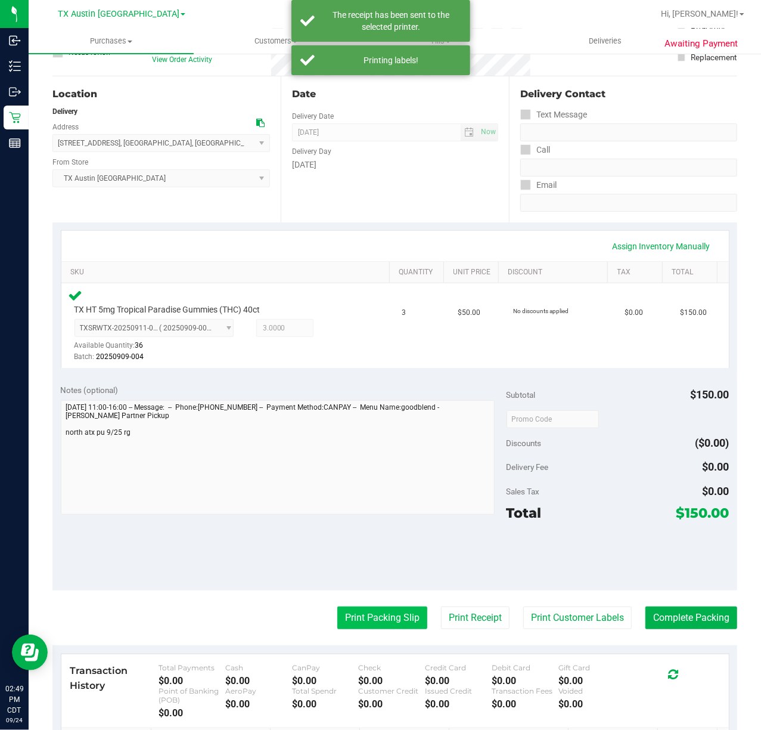
click at [359, 617] on button "Print Packing Slip" at bounding box center [382, 617] width 90 height 23
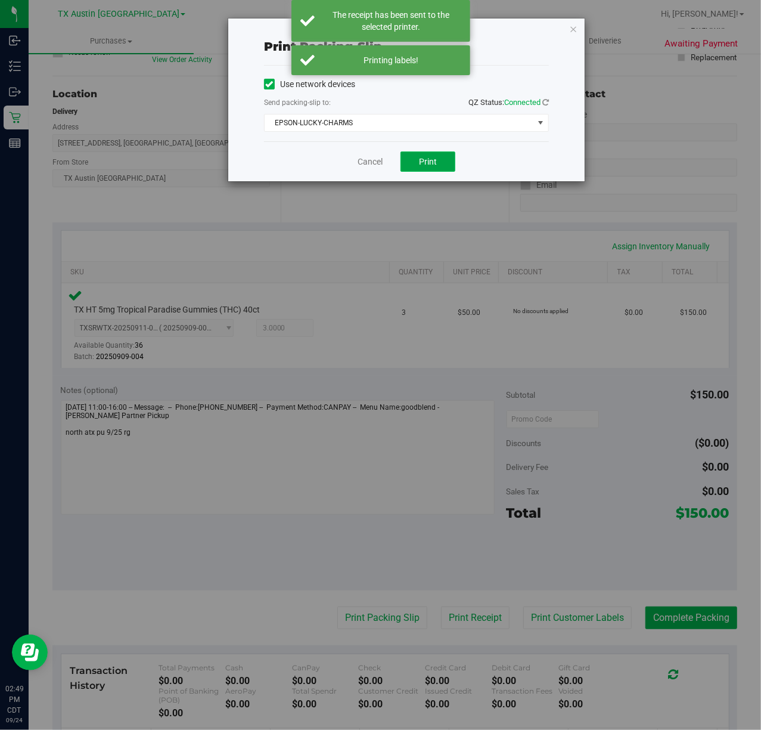
click at [442, 170] on button "Print" at bounding box center [428, 161] width 55 height 20
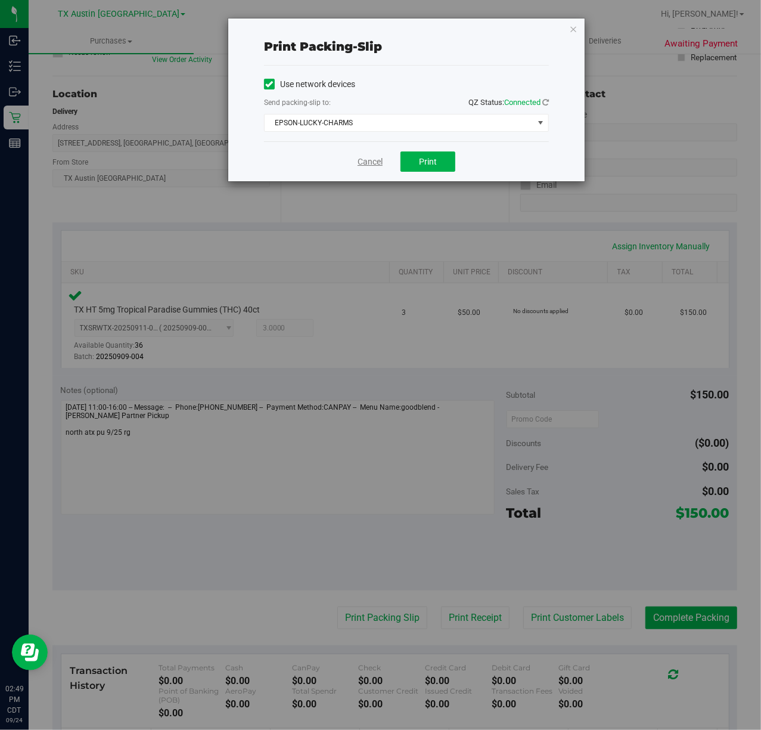
click at [371, 163] on link "Cancel" at bounding box center [370, 162] width 25 height 13
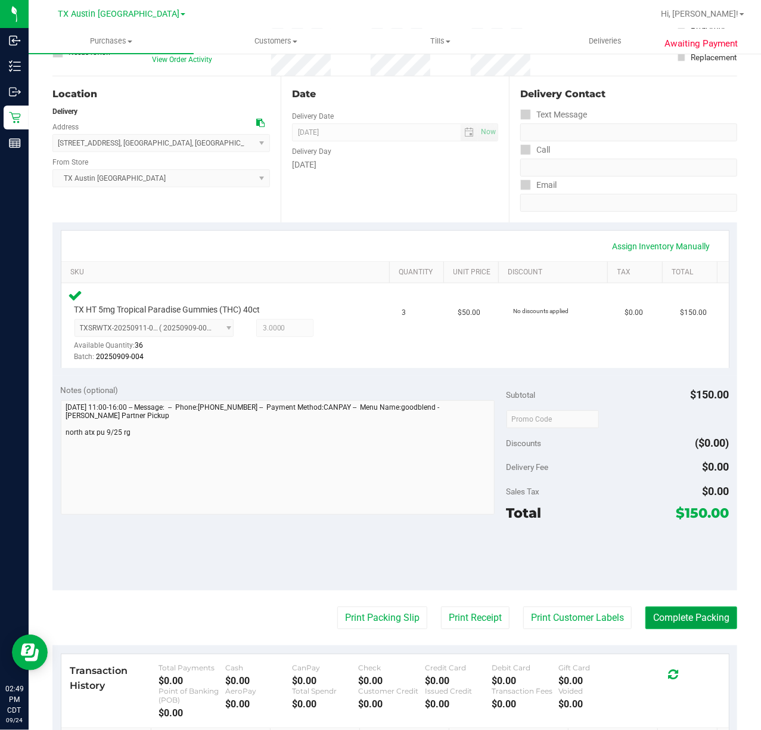
click at [687, 623] on button "Complete Packing" at bounding box center [692, 617] width 92 height 23
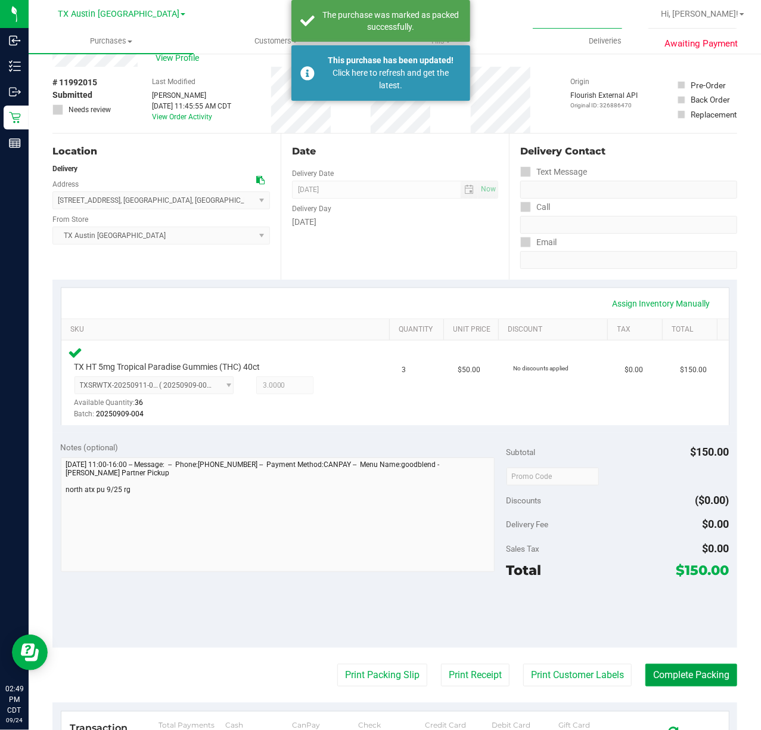
scroll to position [0, 0]
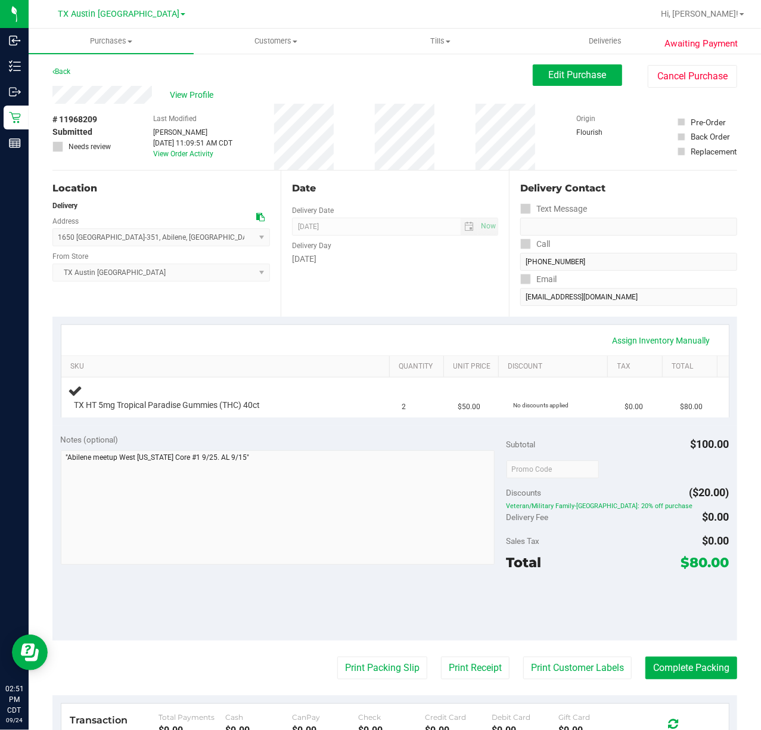
click at [368, 311] on div "Date Delivery Date [DATE] Now [DATE] 07:00 AM Now Delivery Day [DATE]" at bounding box center [395, 244] width 228 height 146
click at [624, 575] on div "Subtotal $100.00 Discounts ($20.00) Veteran/Military Family-TX: 20% off purchas…" at bounding box center [618, 532] width 223 height 199
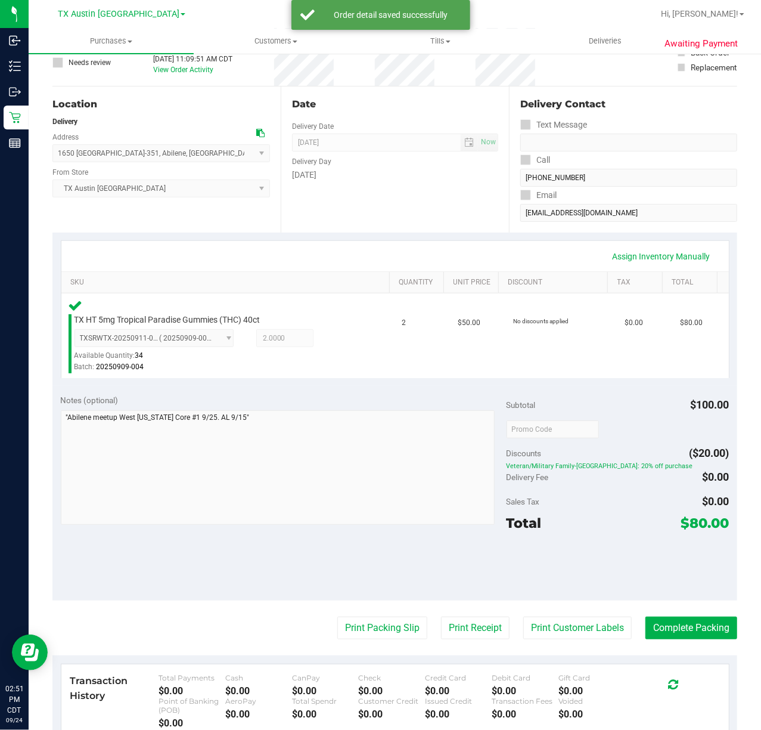
scroll to position [96, 0]
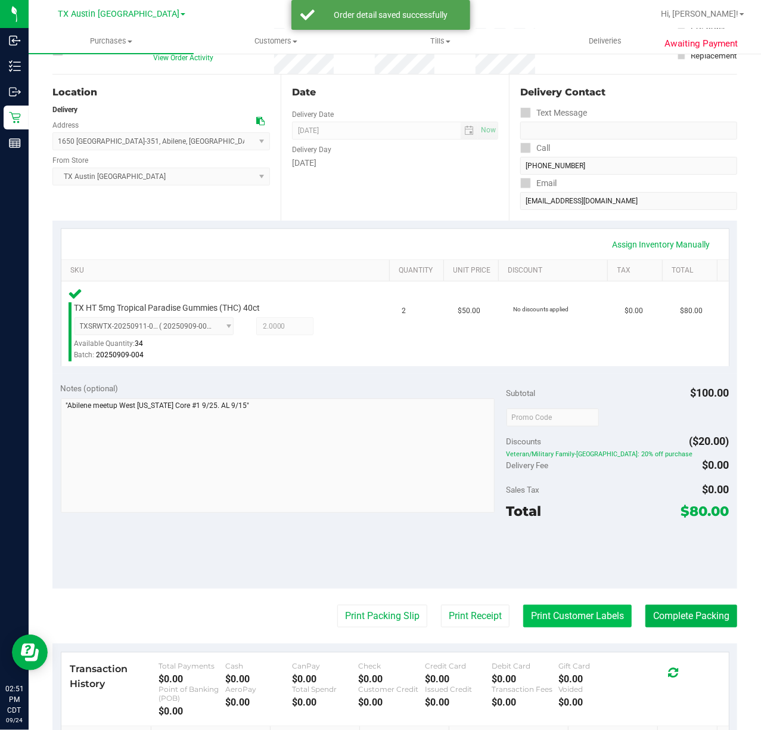
click at [571, 611] on button "Print Customer Labels" at bounding box center [578, 616] width 109 height 23
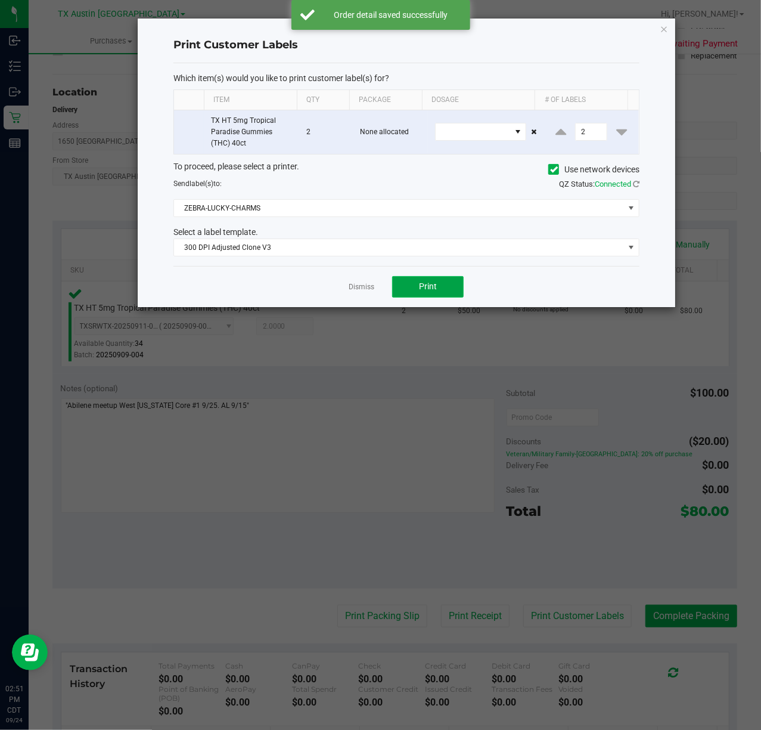
click at [437, 296] on button "Print" at bounding box center [428, 286] width 72 height 21
click at [361, 296] on div "Dismiss Print" at bounding box center [407, 286] width 466 height 41
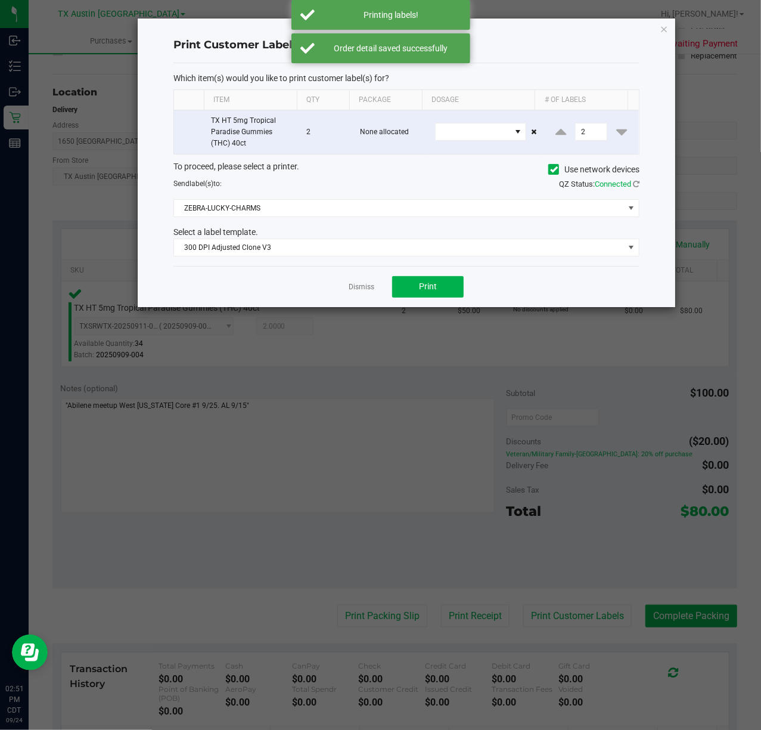
click at [472, 614] on ngb-modal-window "Print Customer Labels Which item(s) would you like to print customer label(s) f…" at bounding box center [385, 365] width 770 height 730
click at [370, 292] on link "Dismiss" at bounding box center [362, 287] width 26 height 10
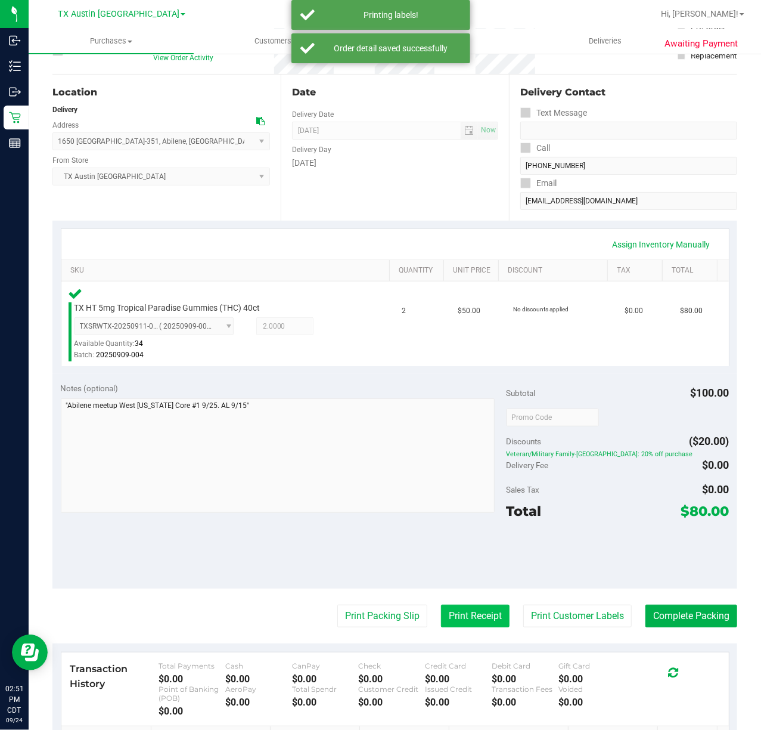
click at [476, 622] on button "Print Receipt" at bounding box center [475, 616] width 69 height 23
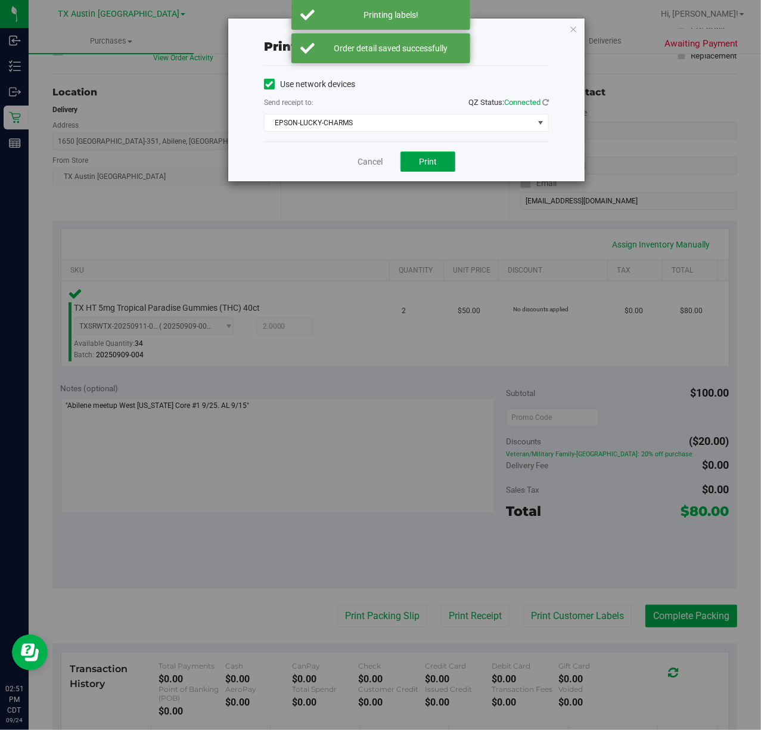
click at [430, 160] on span "Print" at bounding box center [428, 162] width 18 height 10
click at [349, 182] on div "Print receipt Use network devices Send receipt to: QZ Status: Connected EPSON-L…" at bounding box center [407, 100] width 358 height 164
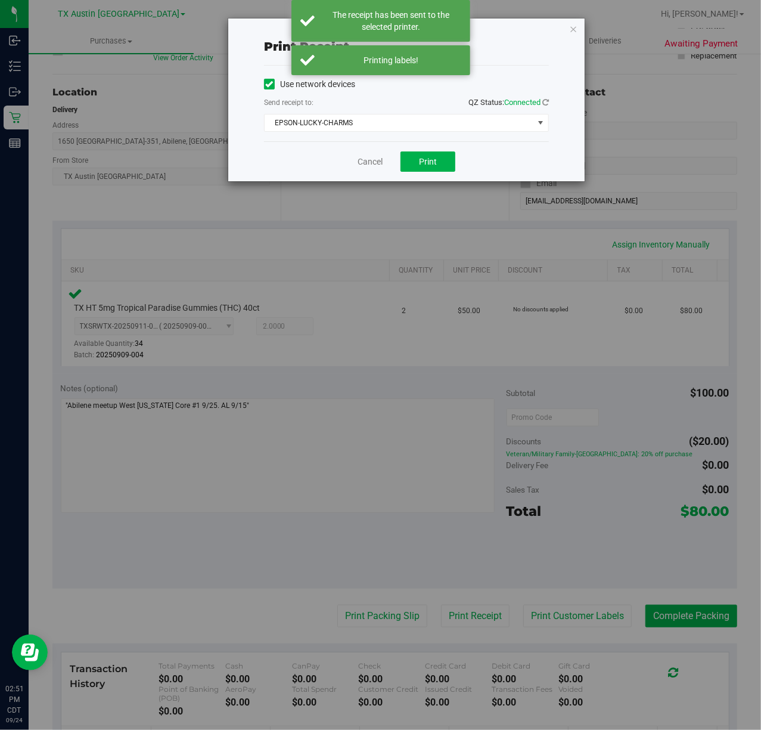
click at [378, 618] on div "Print receipt Use network devices Send receipt to: QZ Status: Connected EPSON-L…" at bounding box center [385, 365] width 770 height 730
click at [358, 161] on link "Cancel" at bounding box center [370, 162] width 25 height 13
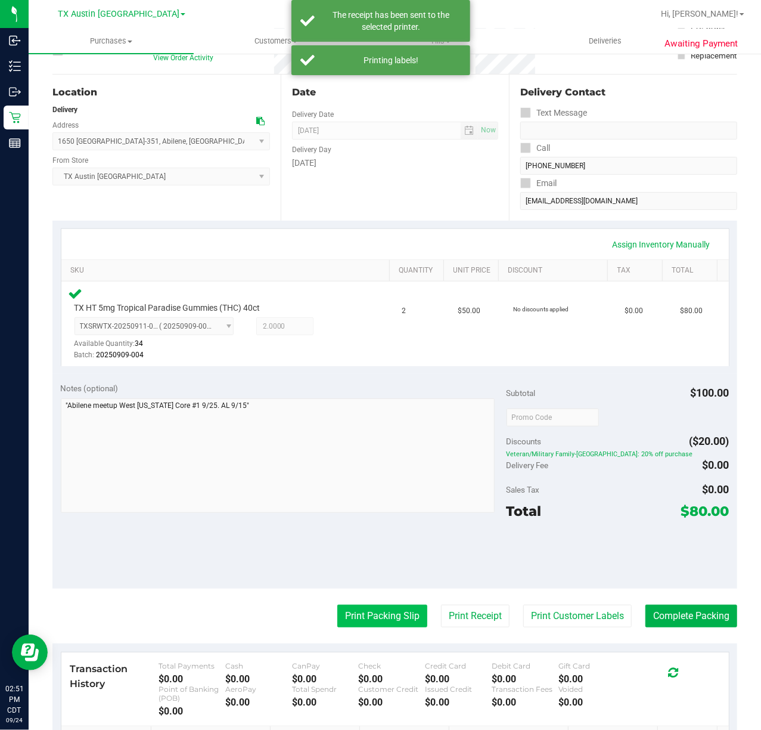
click at [372, 614] on button "Print Packing Slip" at bounding box center [382, 616] width 90 height 23
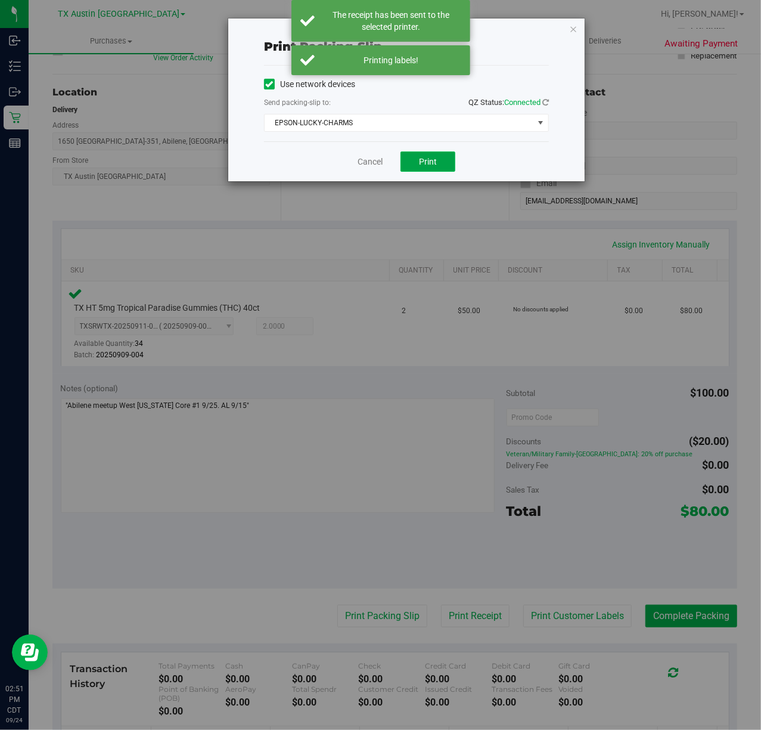
click at [428, 162] on span "Print" at bounding box center [428, 162] width 18 height 10
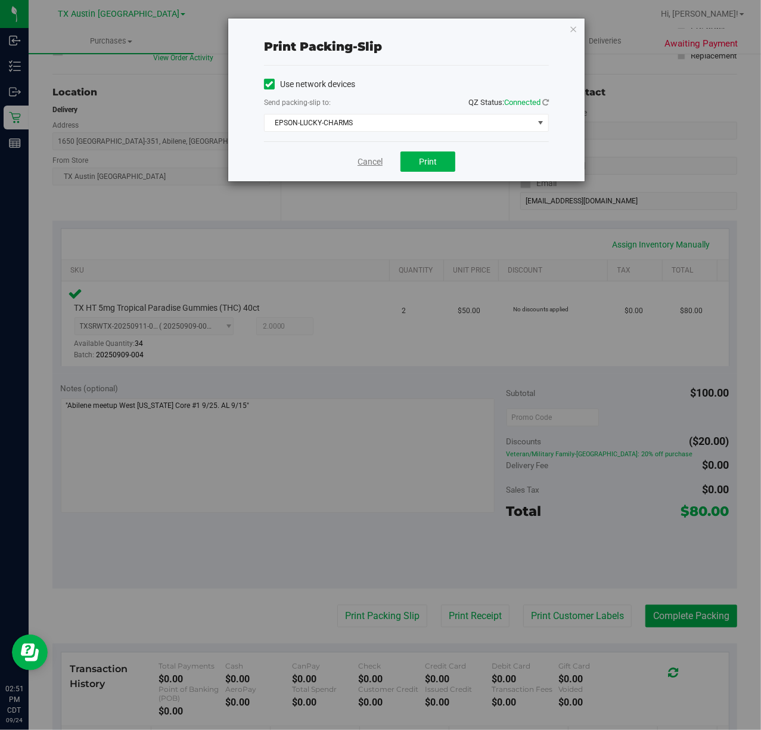
click at [370, 161] on link "Cancel" at bounding box center [370, 162] width 25 height 13
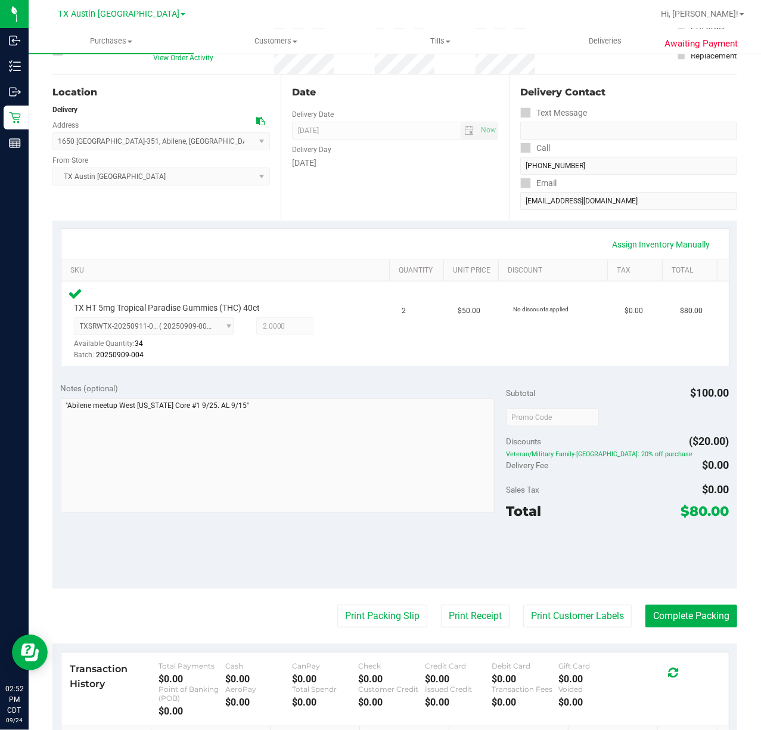
click at [478, 244] on div "Assign Inventory Manually" at bounding box center [395, 244] width 646 height 20
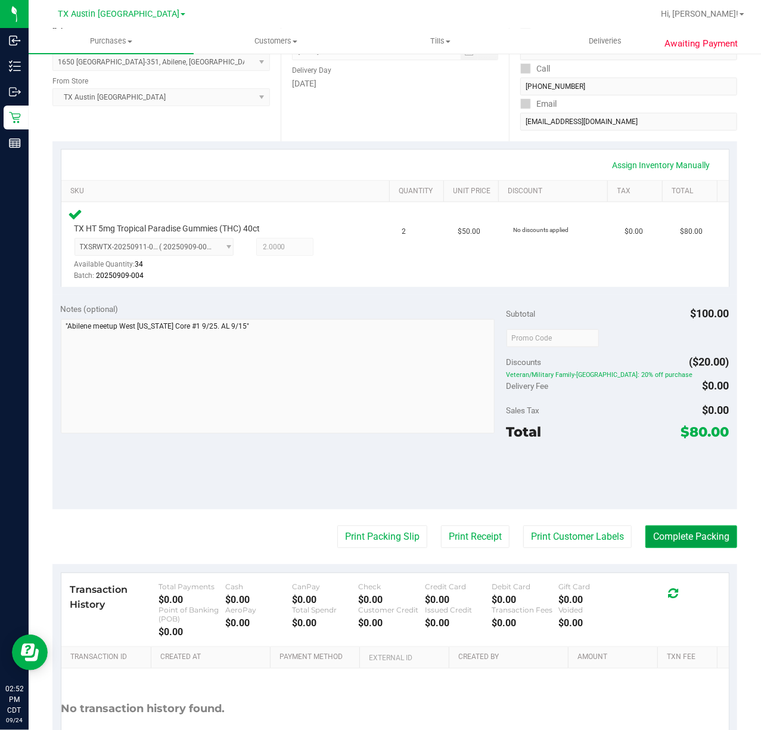
click at [711, 539] on button "Complete Packing" at bounding box center [692, 536] width 92 height 23
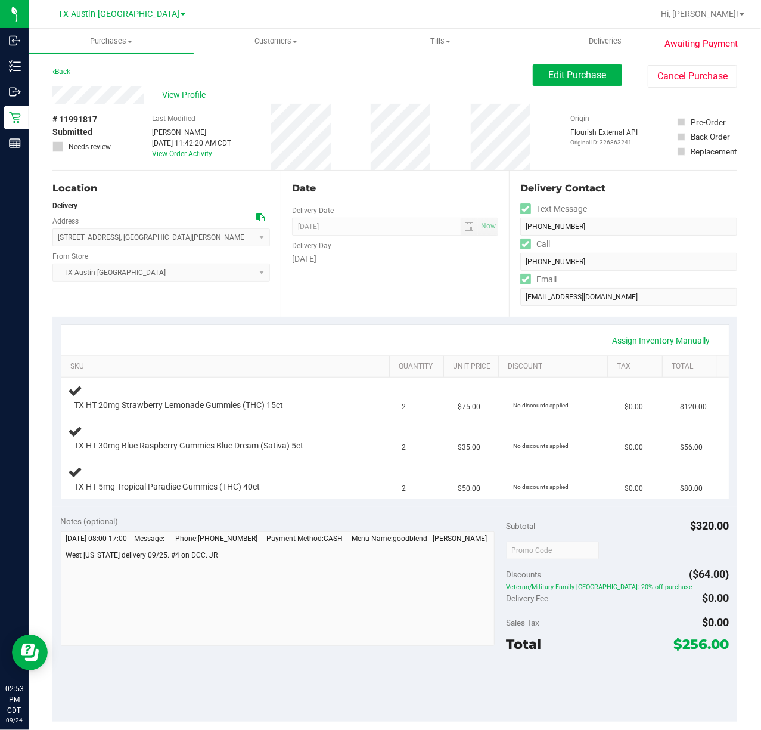
click at [315, 295] on div "Date Delivery Date [DATE] Now [DATE] 07:00 AM Now Delivery Day [DATE]" at bounding box center [395, 244] width 228 height 146
click at [349, 317] on div "Assign Inventory Manually SKU Quantity Unit Price Discount Tax Total TX HT 20mg…" at bounding box center [394, 412] width 685 height 190
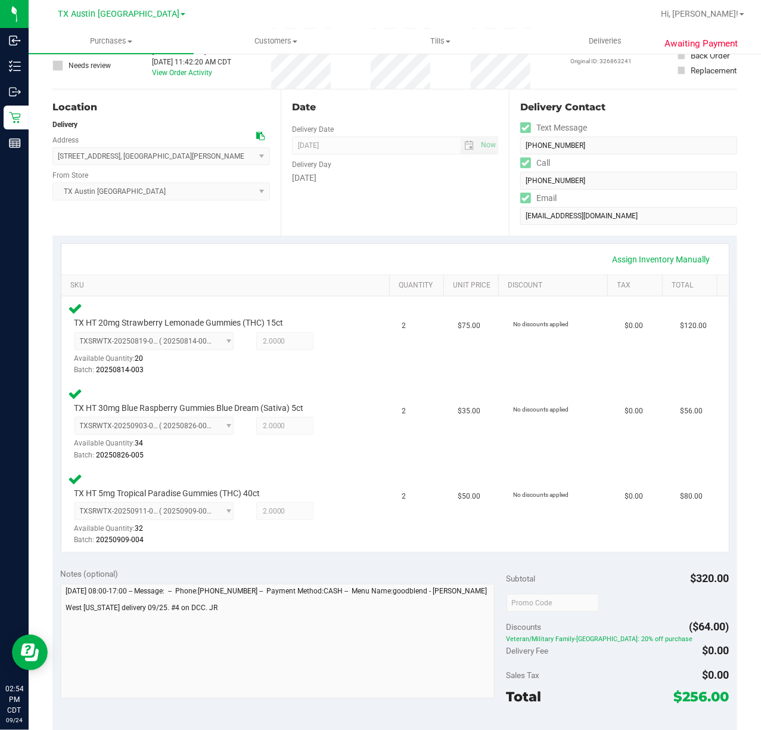
scroll to position [159, 0]
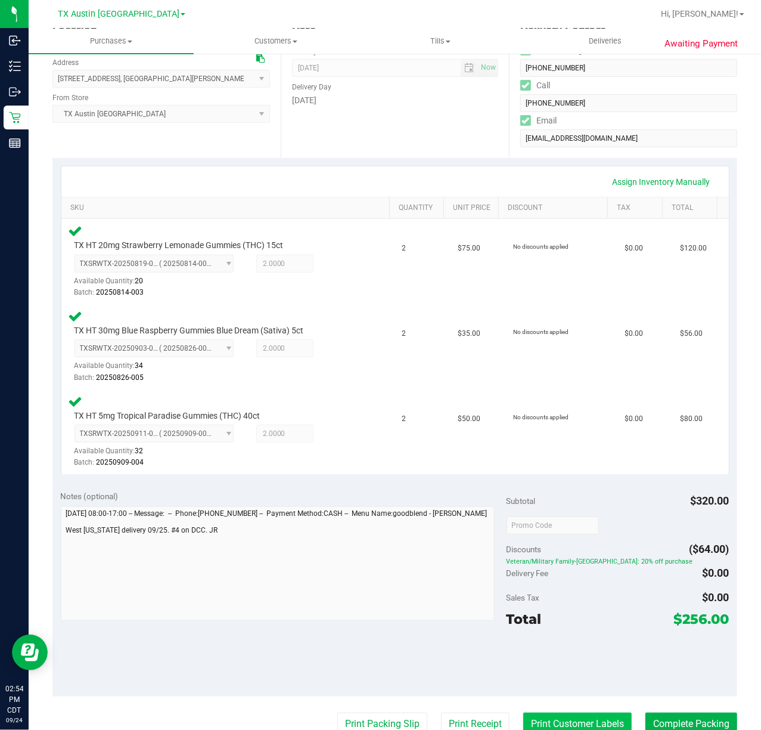
click at [549, 716] on button "Print Customer Labels" at bounding box center [578, 724] width 109 height 23
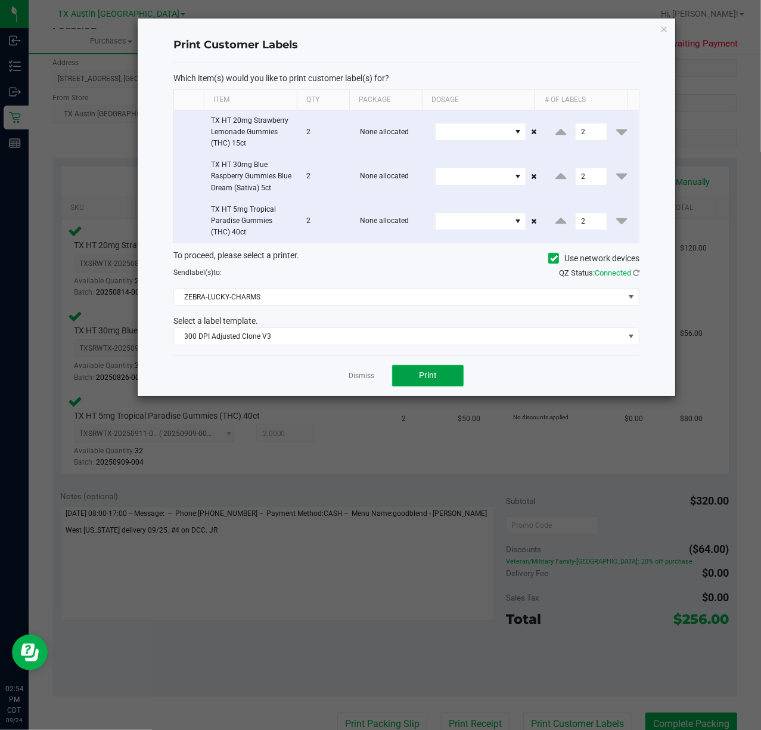
click at [399, 376] on button "Print" at bounding box center [428, 375] width 72 height 21
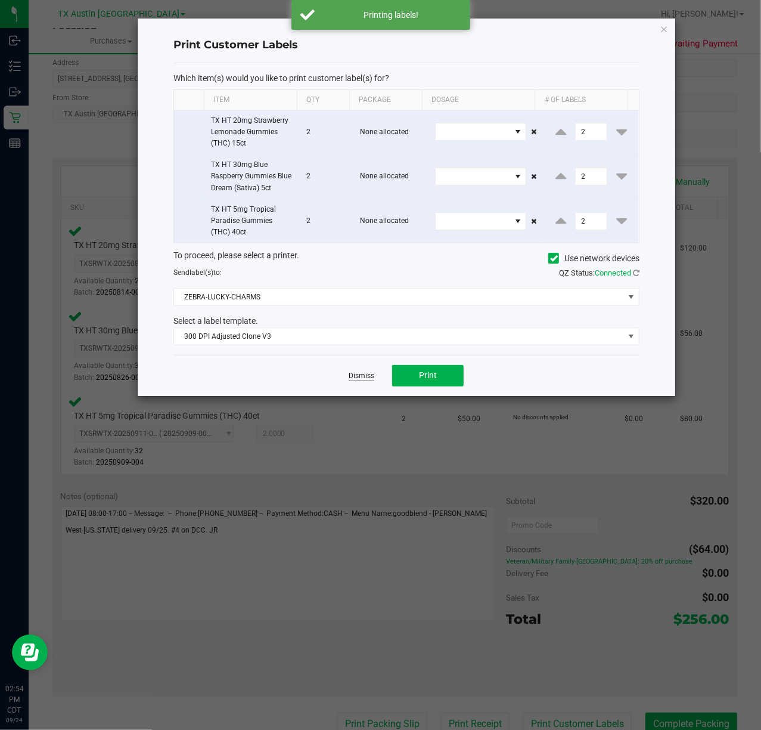
click at [352, 377] on link "Dismiss" at bounding box center [362, 376] width 26 height 10
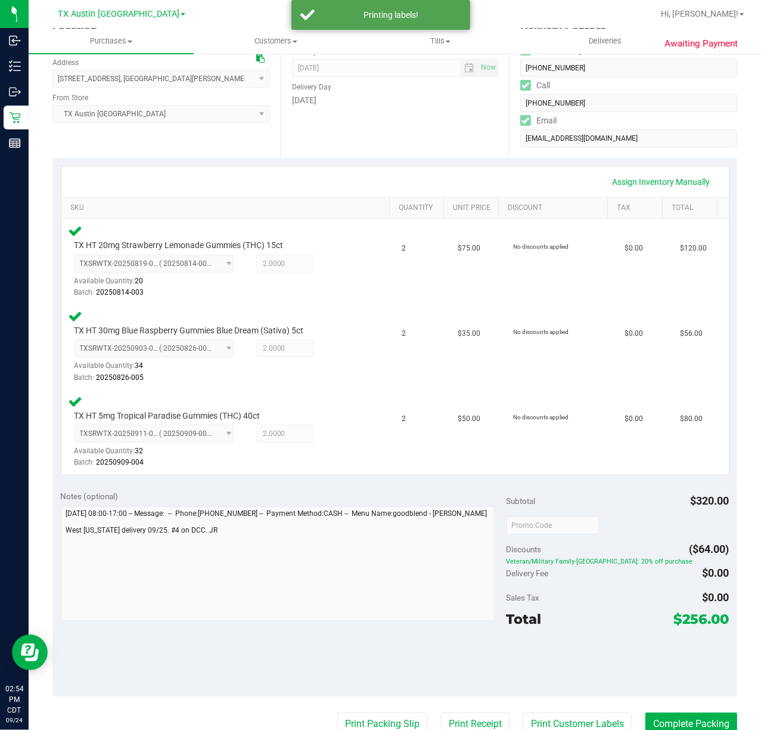
scroll to position [165, 0]
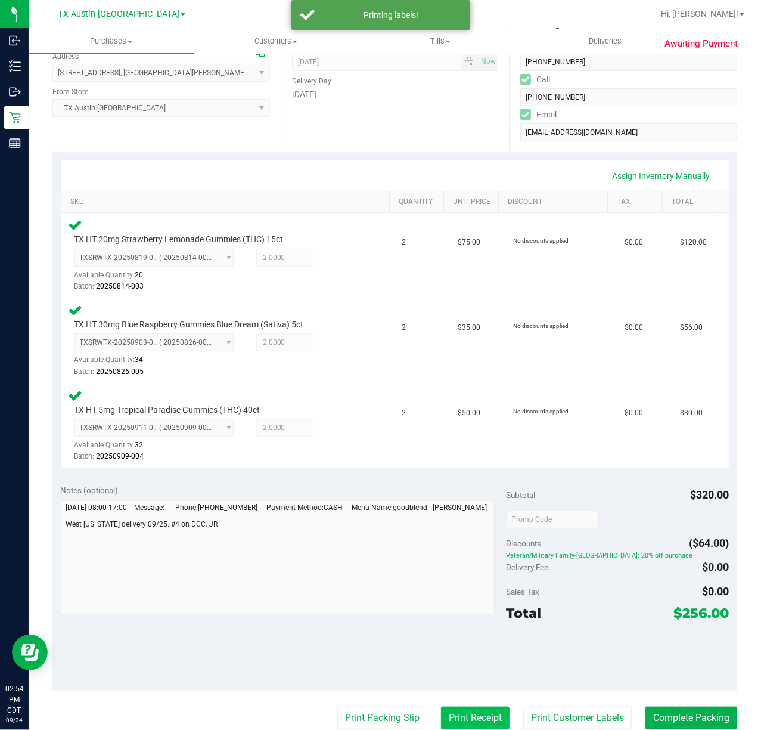
click at [456, 716] on button "Print Receipt" at bounding box center [475, 718] width 69 height 23
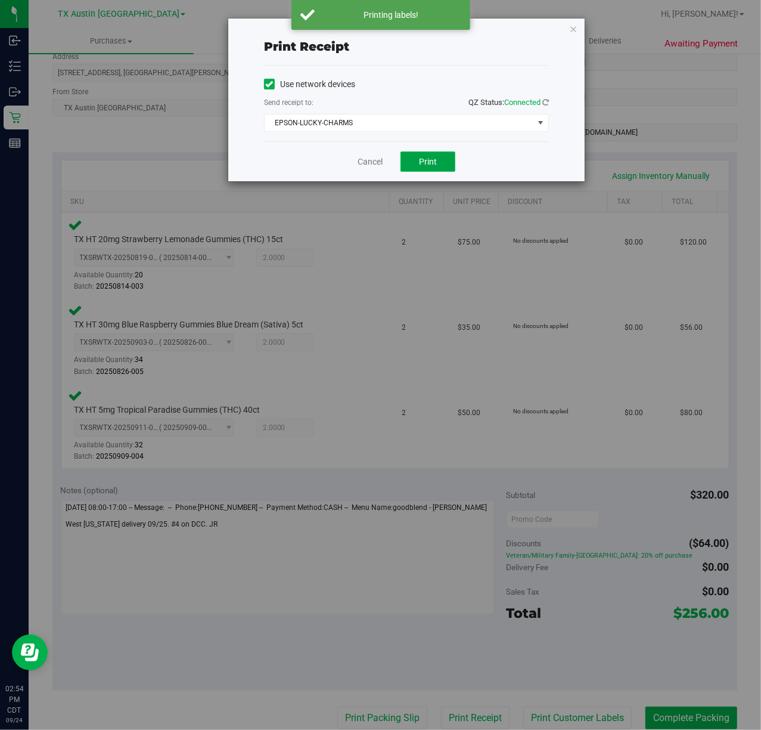
click at [404, 163] on button "Print" at bounding box center [428, 161] width 55 height 20
click at [365, 163] on link "Cancel" at bounding box center [365, 162] width 25 height 13
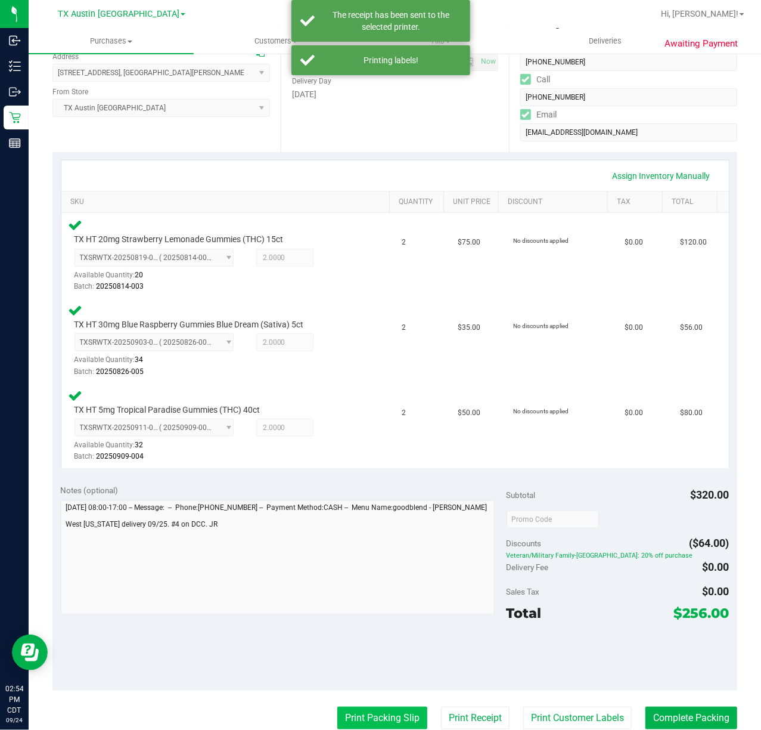
click at [397, 721] on button "Print Packing Slip" at bounding box center [382, 718] width 90 height 23
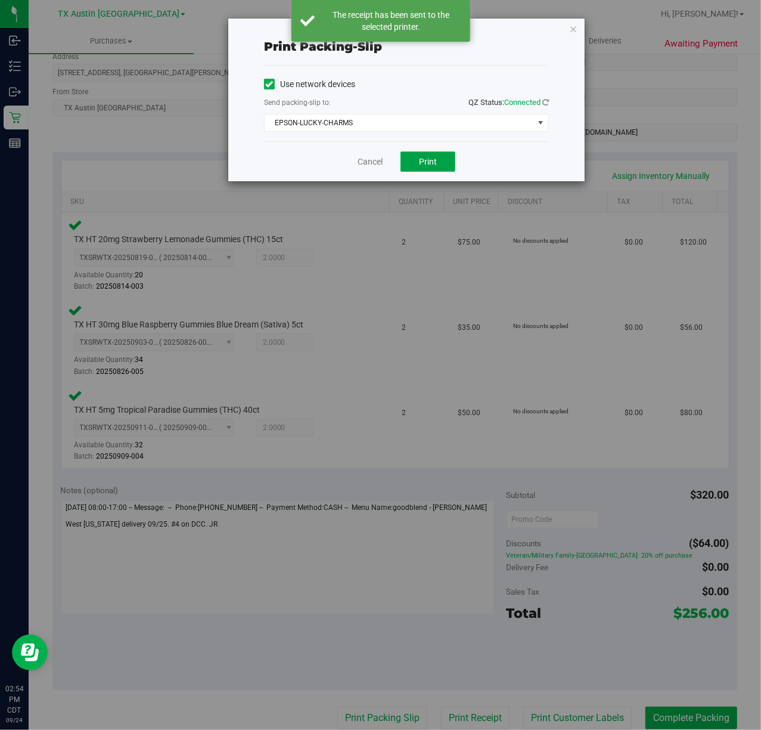
click at [413, 153] on button "Print" at bounding box center [428, 161] width 55 height 20
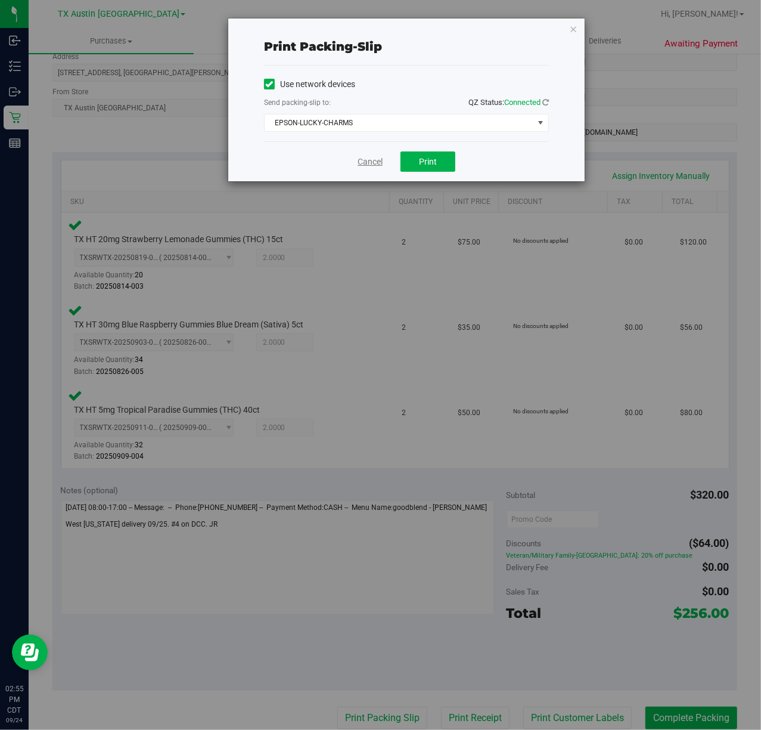
click at [366, 165] on link "Cancel" at bounding box center [370, 162] width 25 height 13
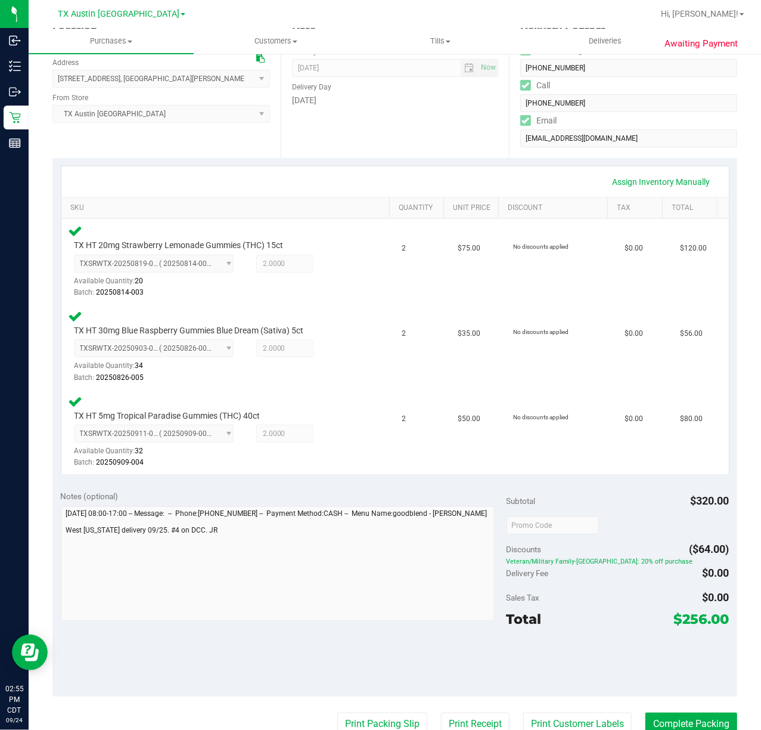
scroll to position [158, 0]
click at [689, 717] on button "Complete Packing" at bounding box center [692, 724] width 92 height 23
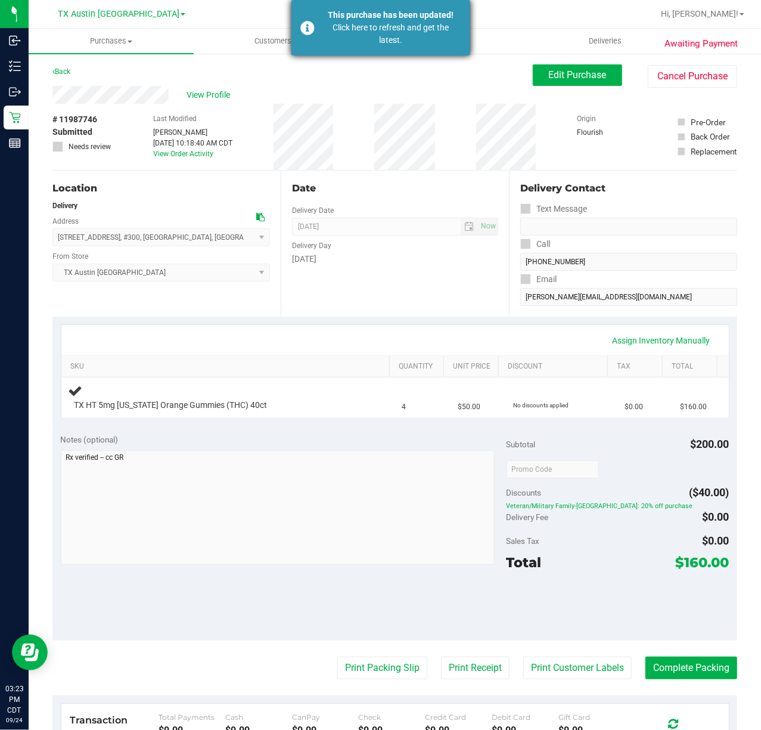
click at [347, 26] on div "Click here to refresh and get the latest." at bounding box center [391, 33] width 140 height 25
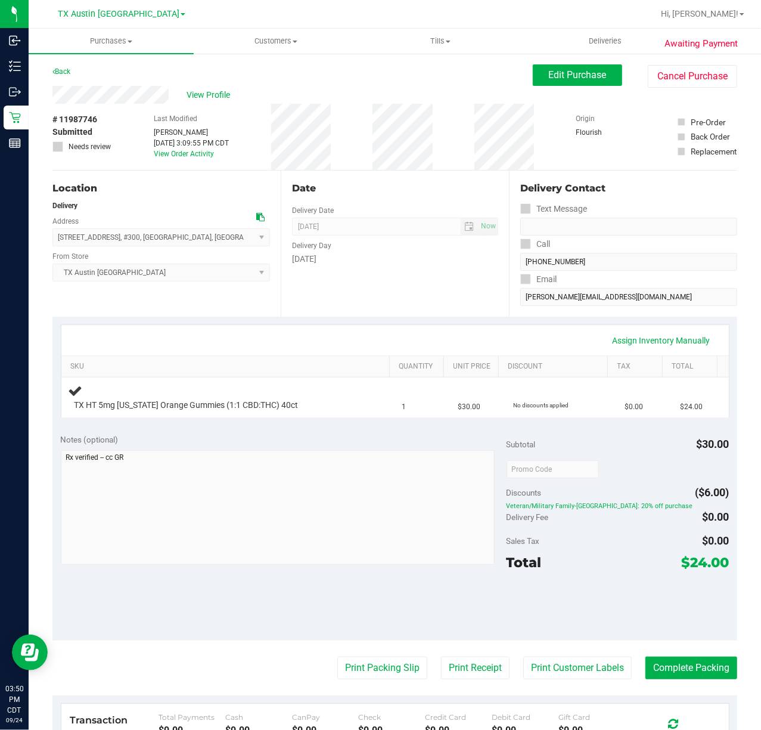
click at [382, 343] on div "Assign Inventory Manually" at bounding box center [395, 340] width 646 height 20
click at [398, 261] on div "[DATE]" at bounding box center [395, 259] width 206 height 13
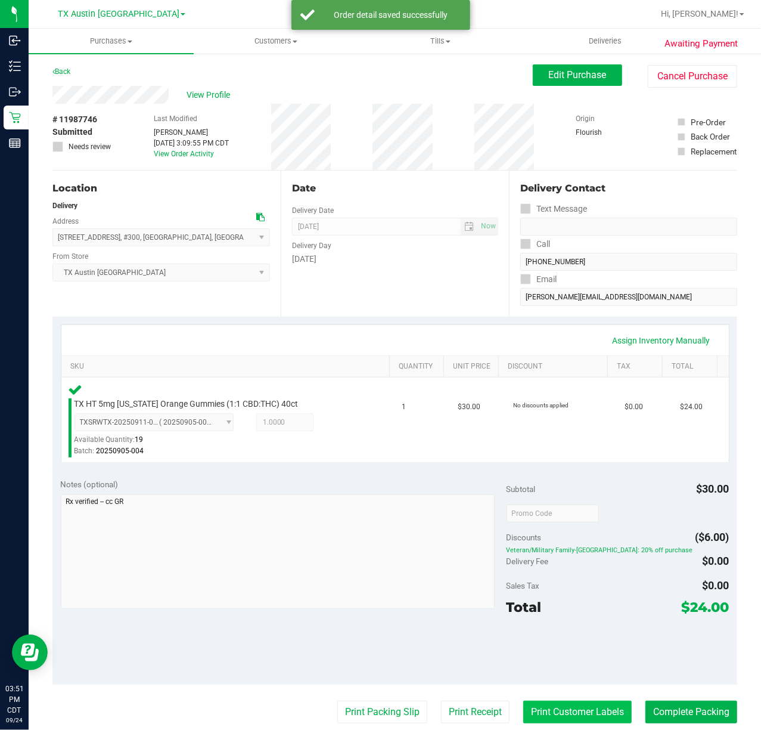
click at [593, 711] on button "Print Customer Labels" at bounding box center [578, 712] width 109 height 23
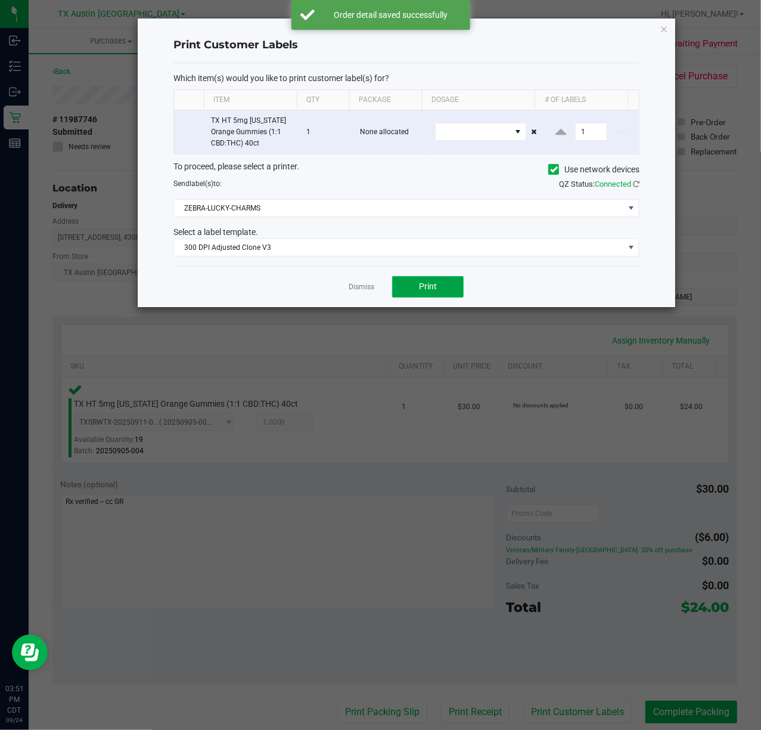
click at [428, 281] on button "Print" at bounding box center [428, 286] width 72 height 21
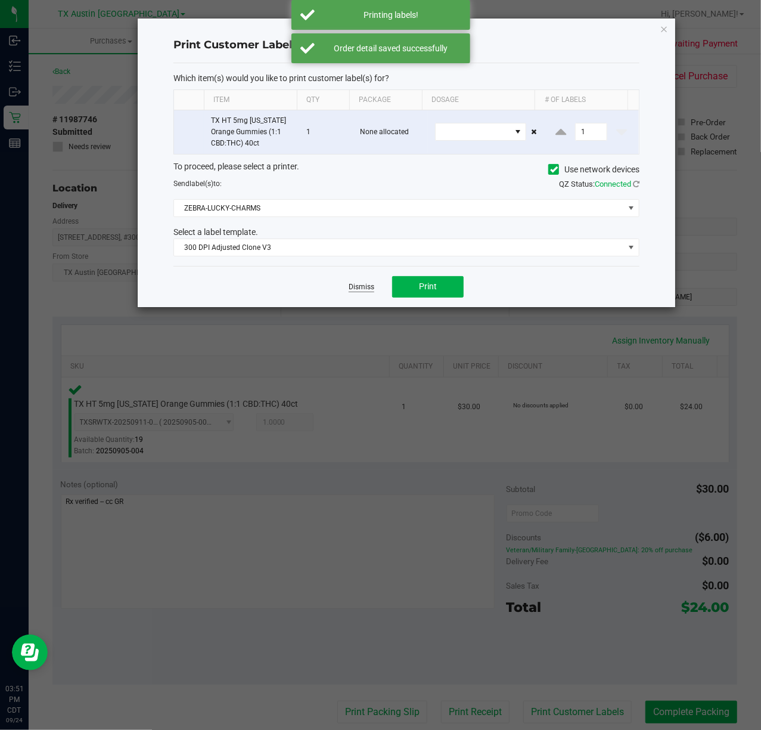
click at [373, 285] on link "Dismiss" at bounding box center [362, 287] width 26 height 10
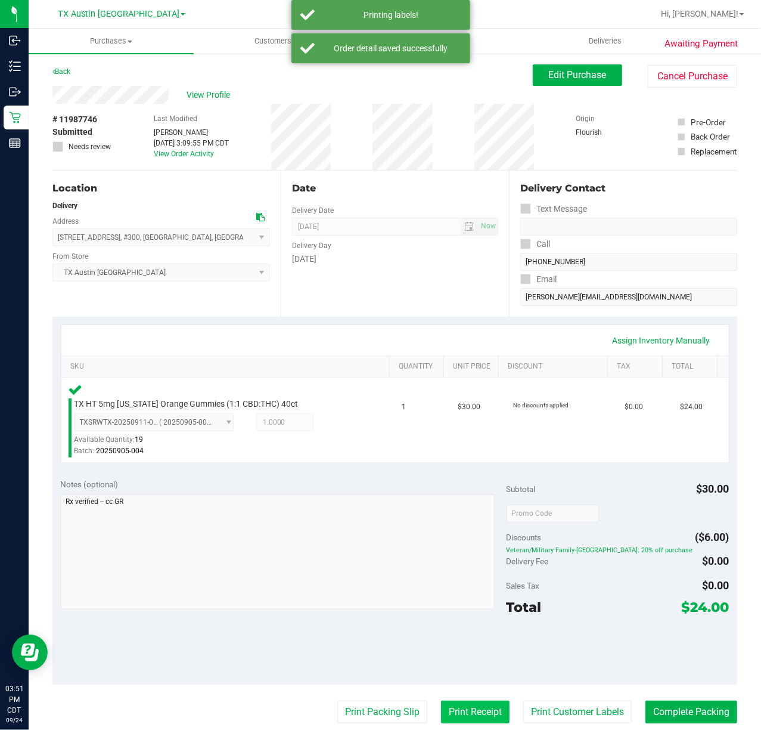
drag, startPoint x: 470, startPoint y: 723, endPoint x: 471, endPoint y: 714, distance: 9.0
click at [471, 714] on button "Print Receipt" at bounding box center [475, 712] width 69 height 23
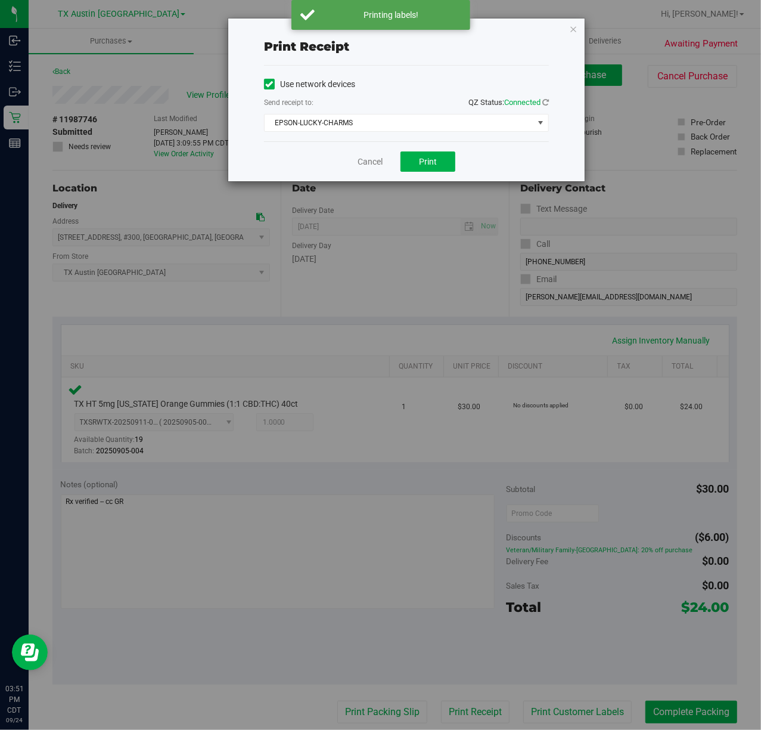
click at [399, 159] on div "Cancel Print" at bounding box center [406, 161] width 285 height 40
click at [411, 158] on button "Print" at bounding box center [428, 161] width 55 height 20
click at [358, 165] on link "Cancel" at bounding box center [365, 162] width 25 height 13
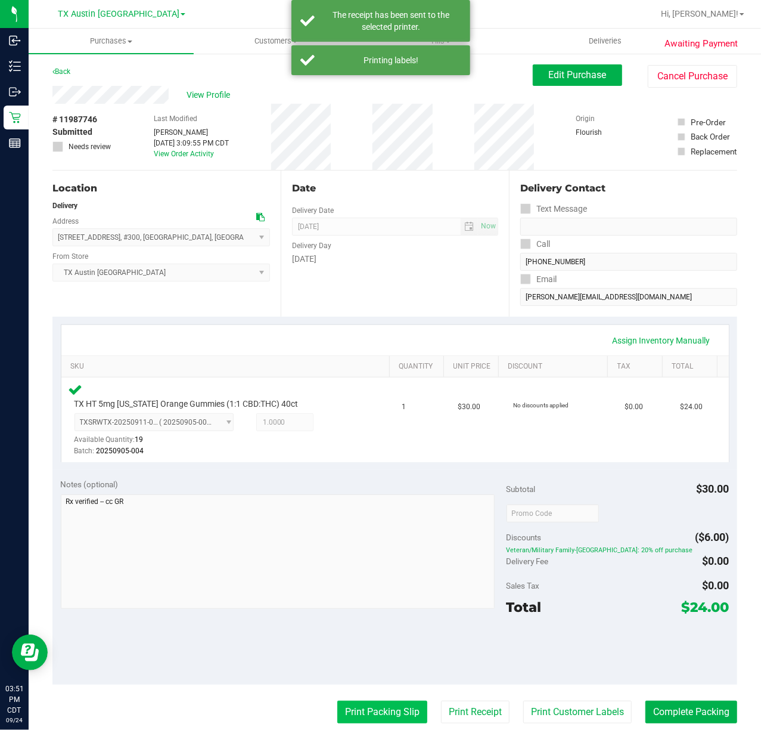
drag, startPoint x: 361, startPoint y: 717, endPoint x: 361, endPoint y: 705, distance: 11.9
click at [361, 705] on button "Print Packing Slip" at bounding box center [382, 712] width 90 height 23
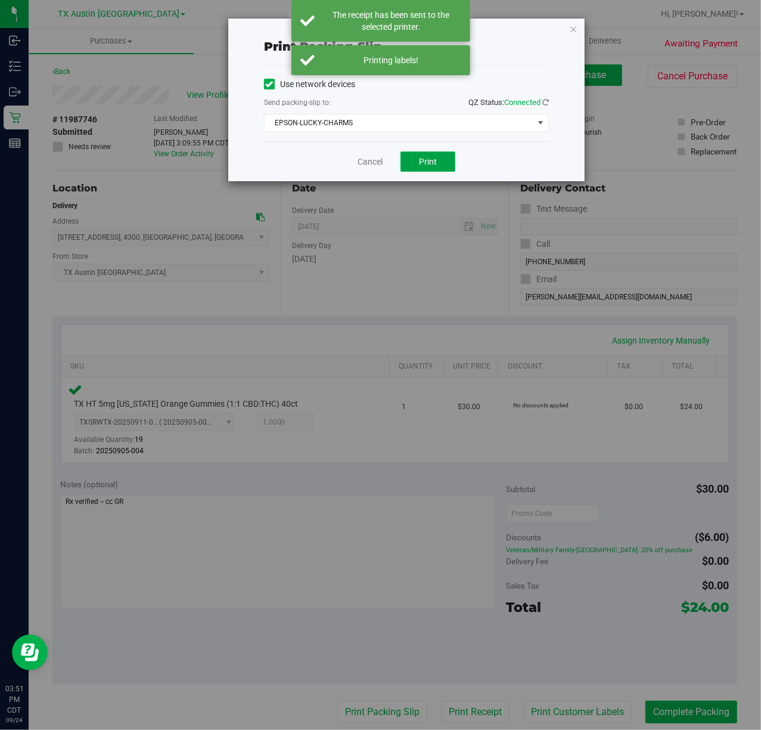
click at [407, 158] on button "Print" at bounding box center [428, 161] width 55 height 20
click at [382, 161] on div "Cancel Print" at bounding box center [406, 161] width 285 height 40
click at [373, 161] on link "Cancel" at bounding box center [365, 162] width 25 height 13
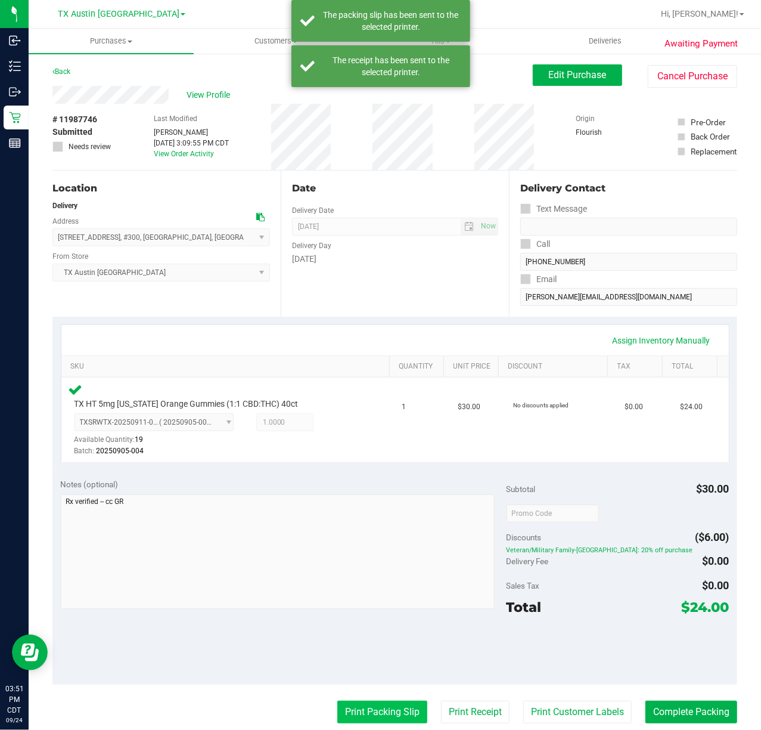
click at [363, 718] on button "Print Packing Slip" at bounding box center [382, 712] width 90 height 23
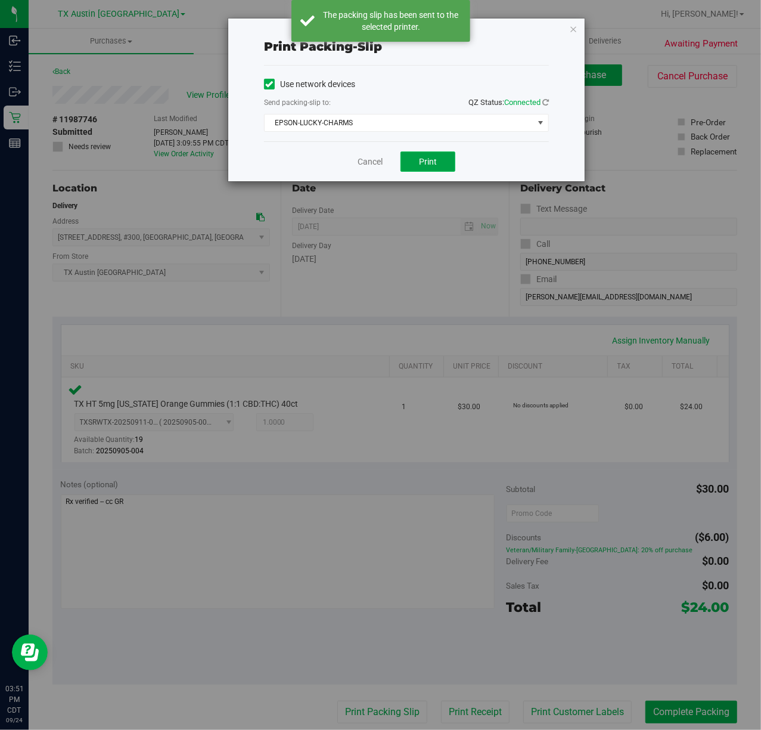
click at [416, 165] on button "Print" at bounding box center [428, 161] width 55 height 20
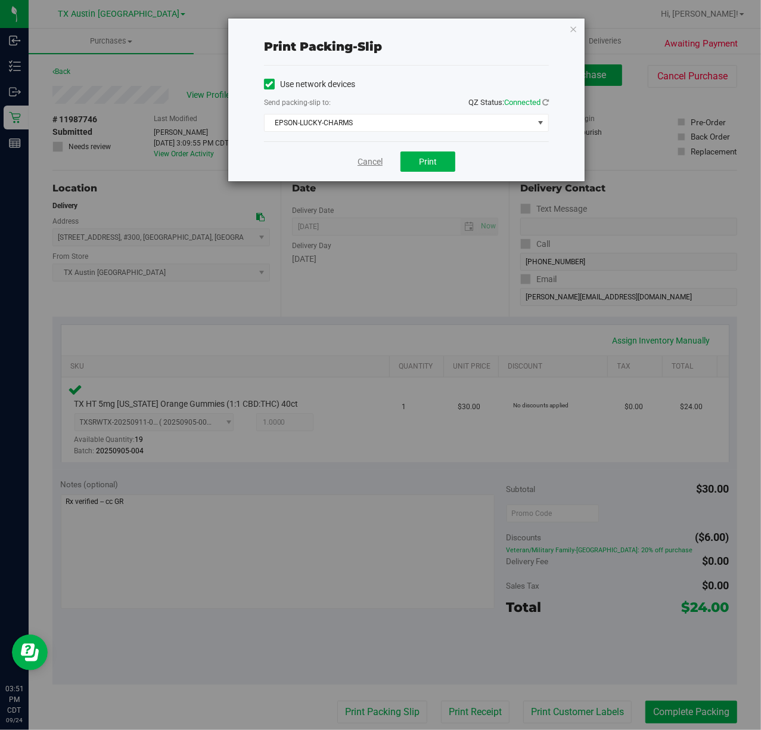
click at [366, 165] on link "Cancel" at bounding box center [370, 162] width 25 height 13
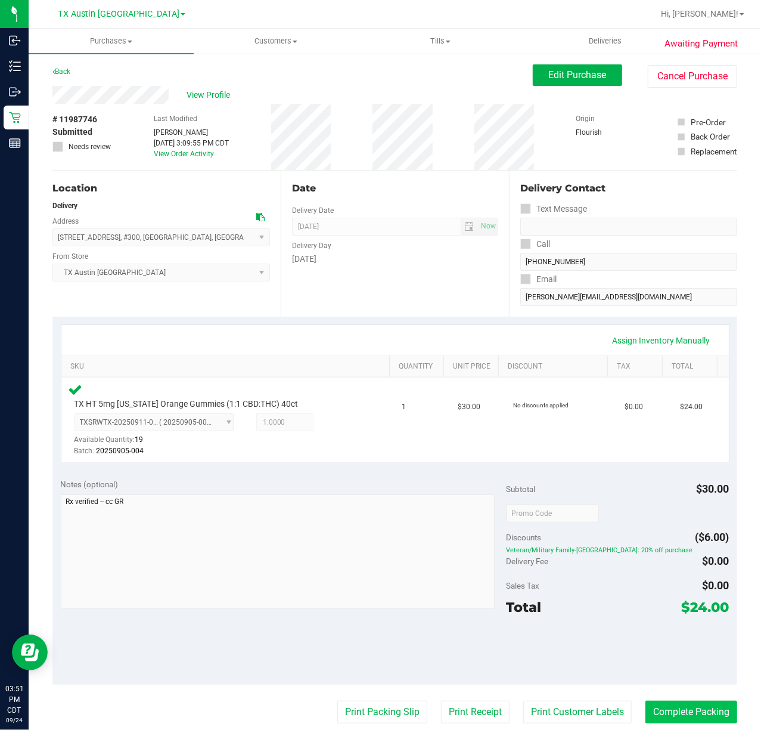
click at [701, 710] on button "Complete Packing" at bounding box center [692, 712] width 92 height 23
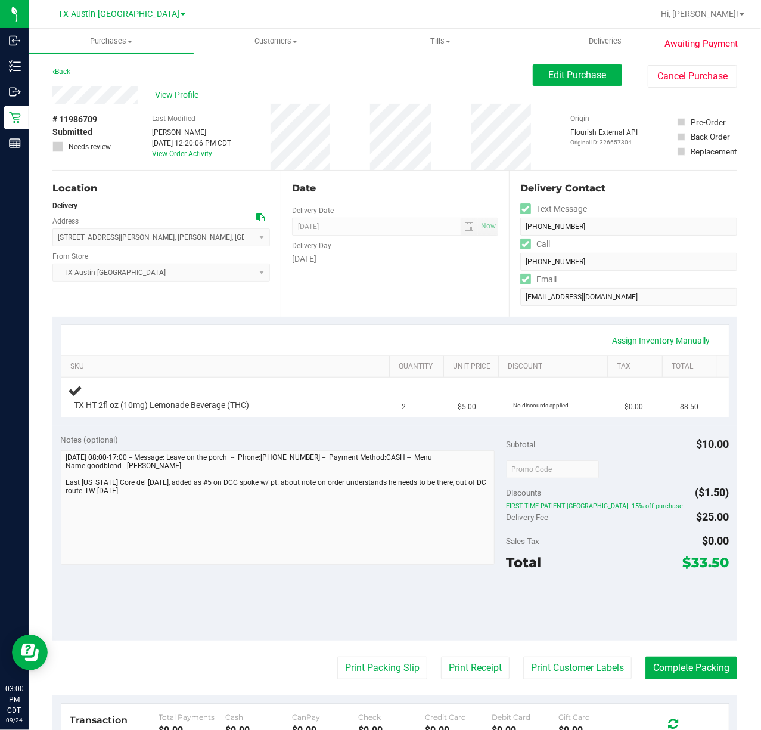
click at [404, 336] on div "Assign Inventory Manually" at bounding box center [395, 340] width 646 height 20
click at [386, 243] on div "Delivery Day" at bounding box center [395, 244] width 206 height 17
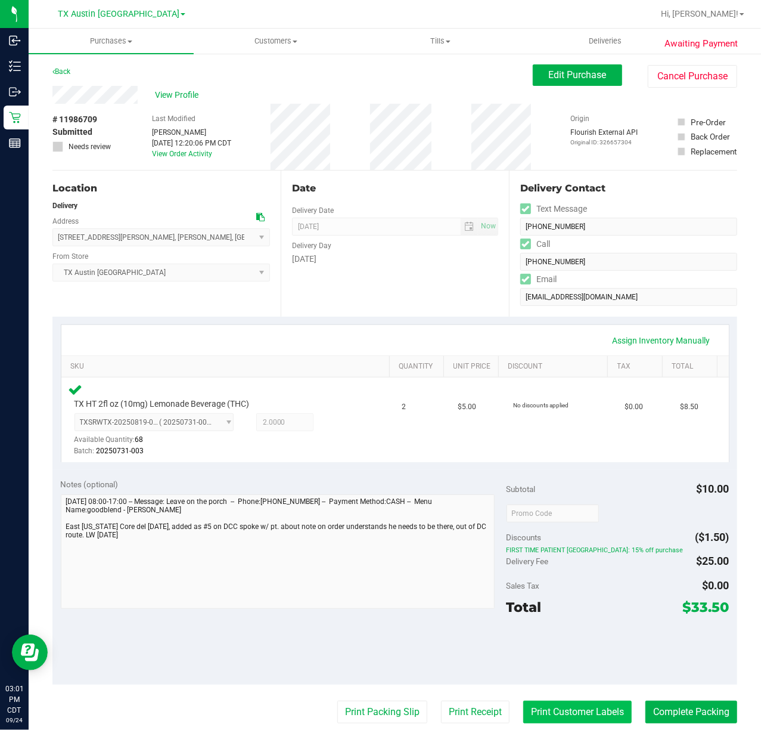
click at [558, 718] on button "Print Customer Labels" at bounding box center [578, 712] width 109 height 23
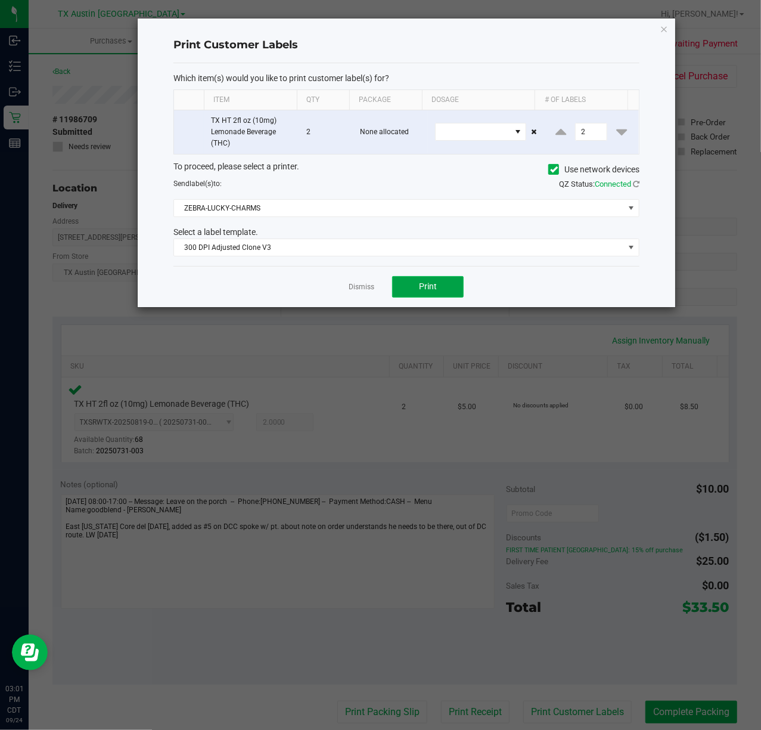
click at [441, 296] on button "Print" at bounding box center [428, 286] width 72 height 21
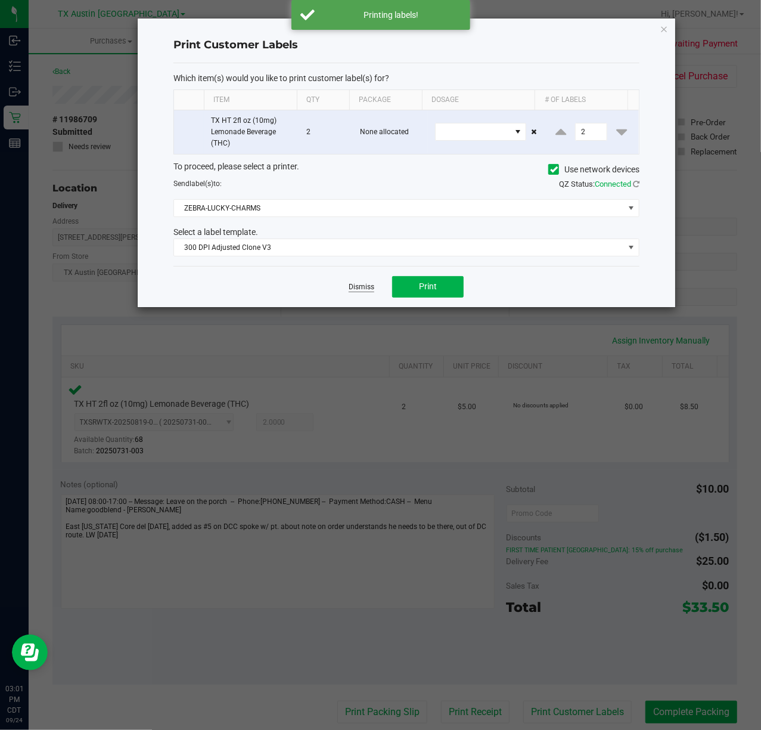
click at [363, 289] on link "Dismiss" at bounding box center [362, 287] width 26 height 10
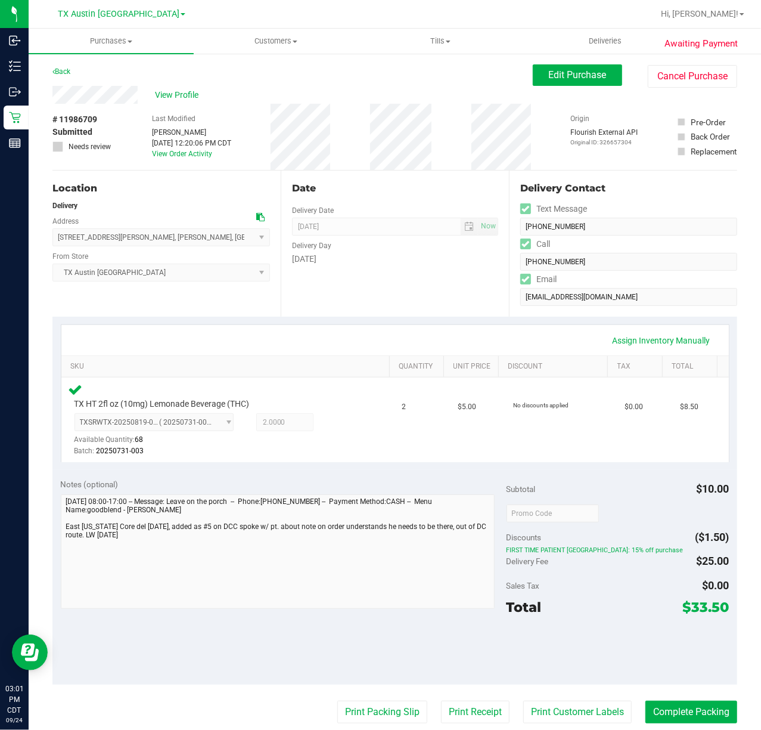
click at [459, 285] on div "Date Delivery Date [DATE] Now [DATE] 07:00 AM Now Delivery Day [DATE]" at bounding box center [395, 244] width 228 height 146
click at [451, 713] on button "Print Receipt" at bounding box center [475, 712] width 69 height 23
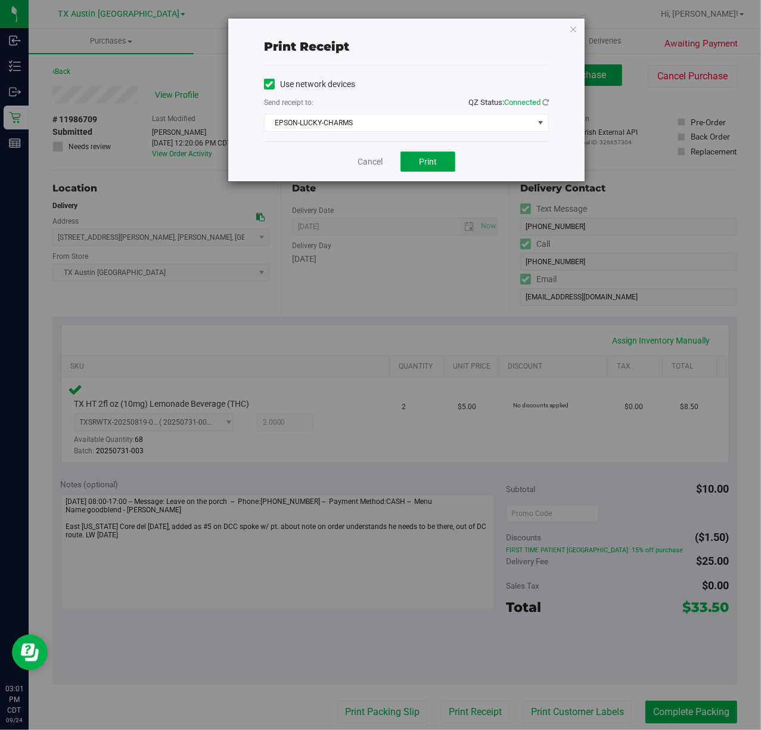
click at [428, 165] on span "Print" at bounding box center [428, 162] width 18 height 10
click at [373, 159] on link "Cancel" at bounding box center [370, 162] width 25 height 13
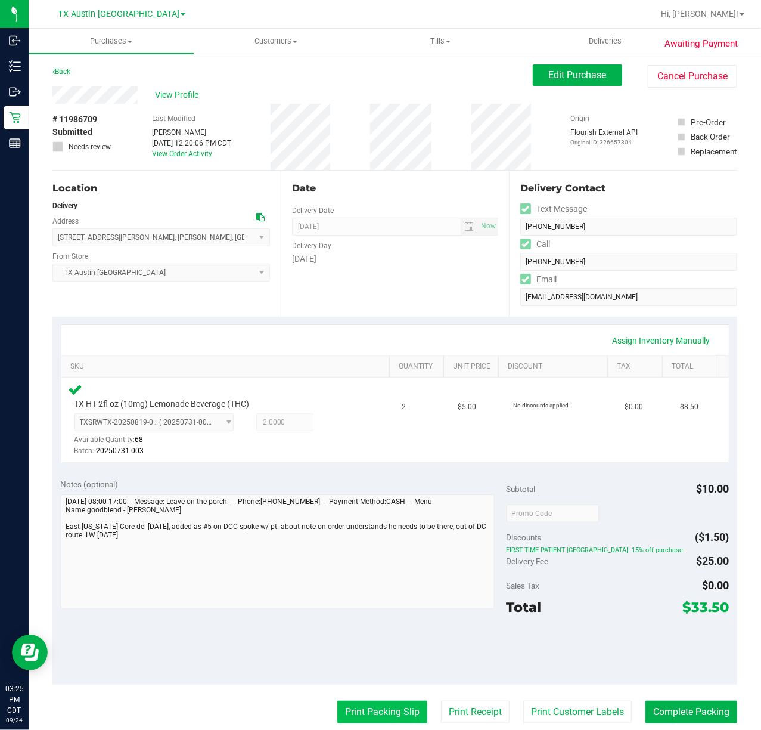
click at [389, 723] on button "Print Packing Slip" at bounding box center [382, 712] width 90 height 23
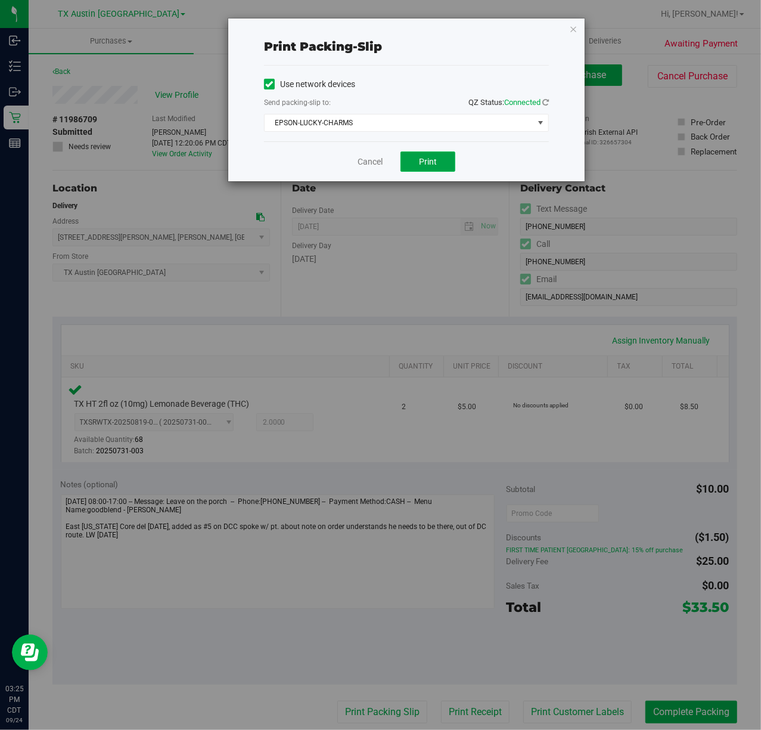
click at [413, 162] on button "Print" at bounding box center [428, 161] width 55 height 20
click at [363, 157] on link "Cancel" at bounding box center [370, 162] width 25 height 13
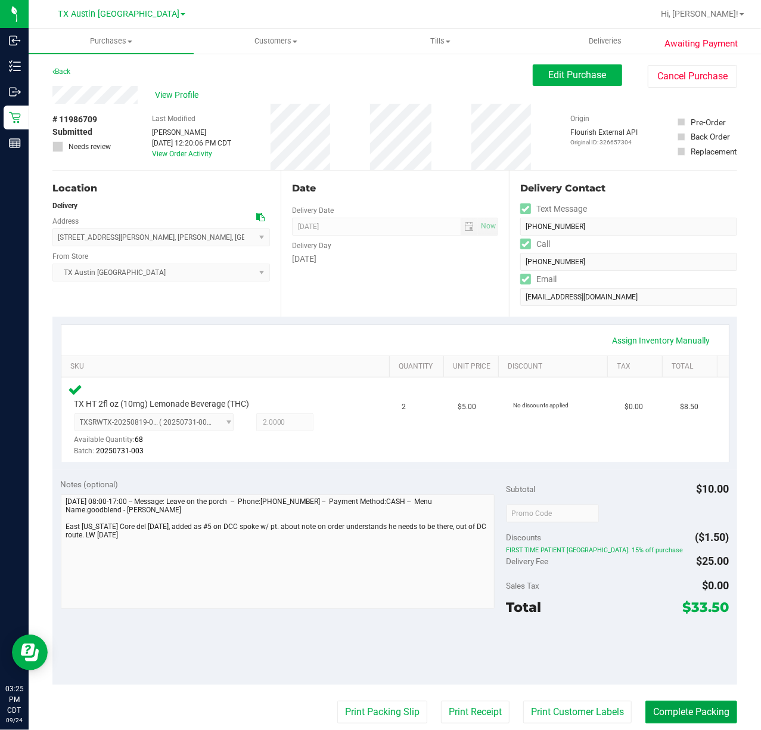
click at [656, 718] on button "Complete Packing" at bounding box center [692, 712] width 92 height 23
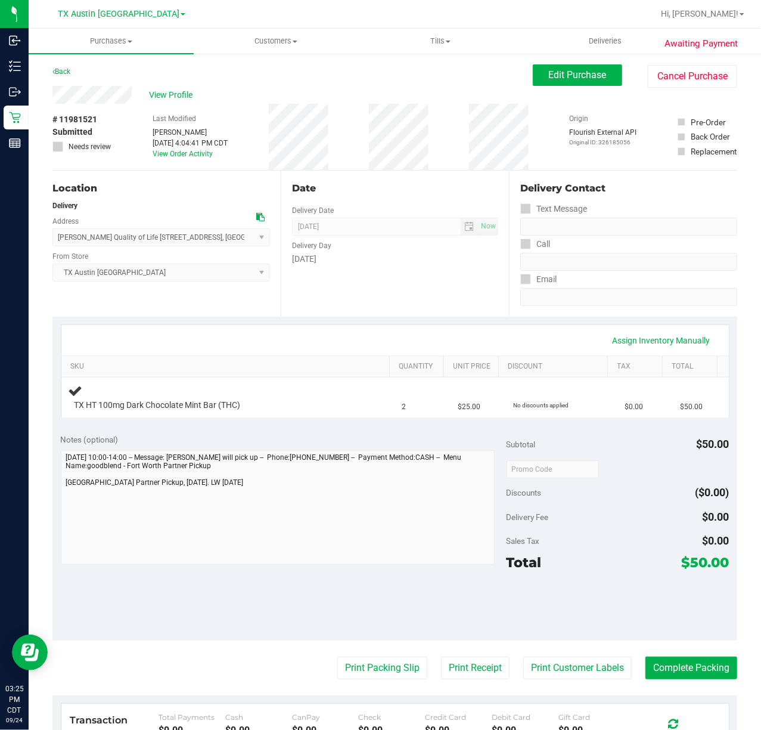
click at [337, 286] on div "Date Delivery Date [DATE] Now [DATE] 07:00 AM Now Delivery Day [DATE]" at bounding box center [395, 244] width 228 height 146
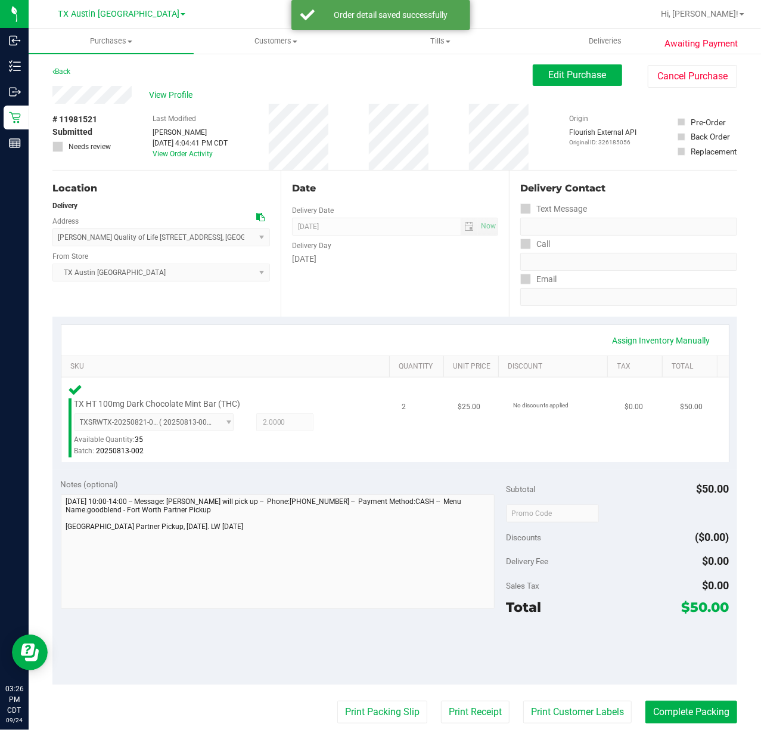
scroll to position [79, 0]
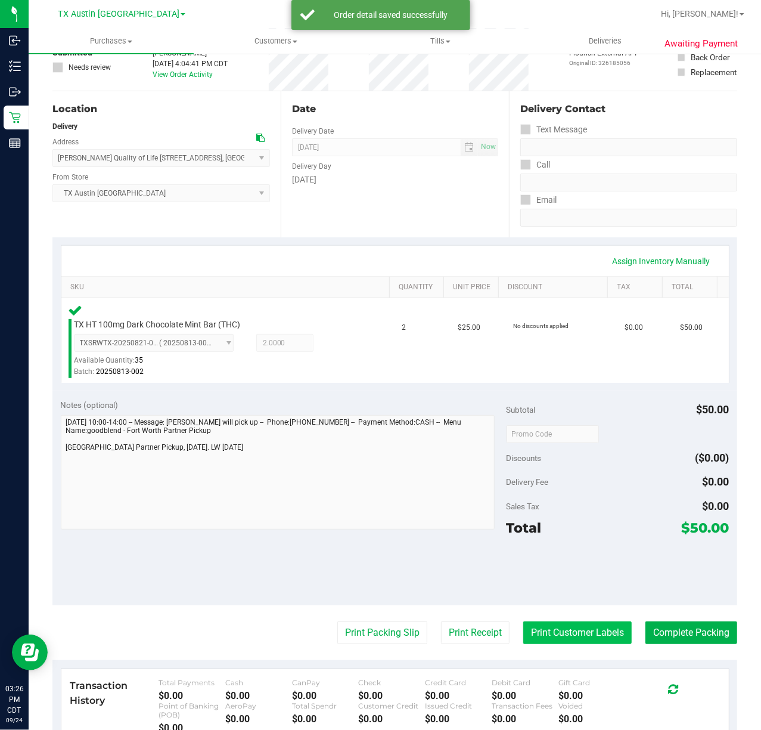
click at [528, 632] on button "Print Customer Labels" at bounding box center [578, 632] width 109 height 23
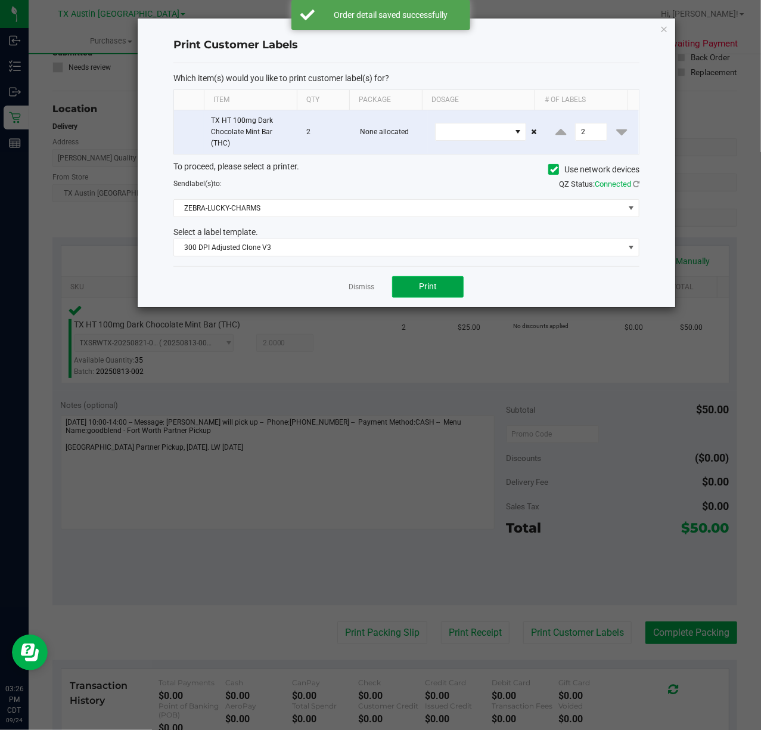
click at [410, 286] on button "Print" at bounding box center [428, 286] width 72 height 21
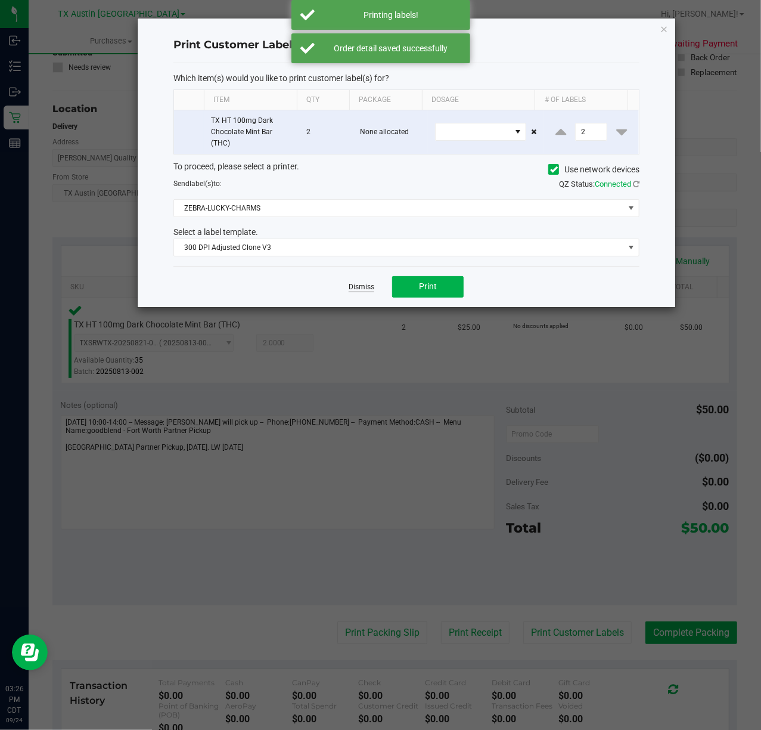
click at [364, 285] on link "Dismiss" at bounding box center [362, 287] width 26 height 10
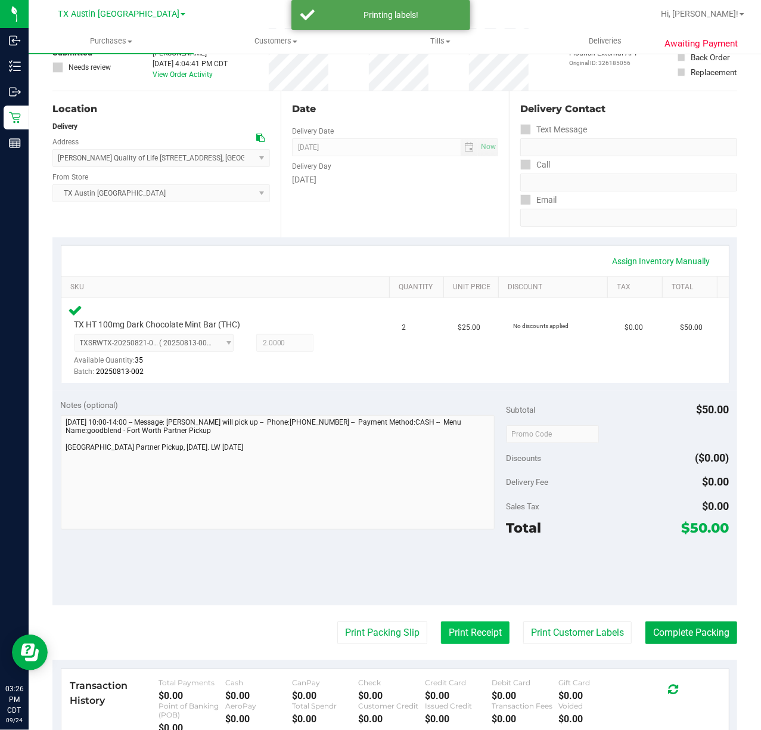
click at [460, 631] on button "Print Receipt" at bounding box center [475, 632] width 69 height 23
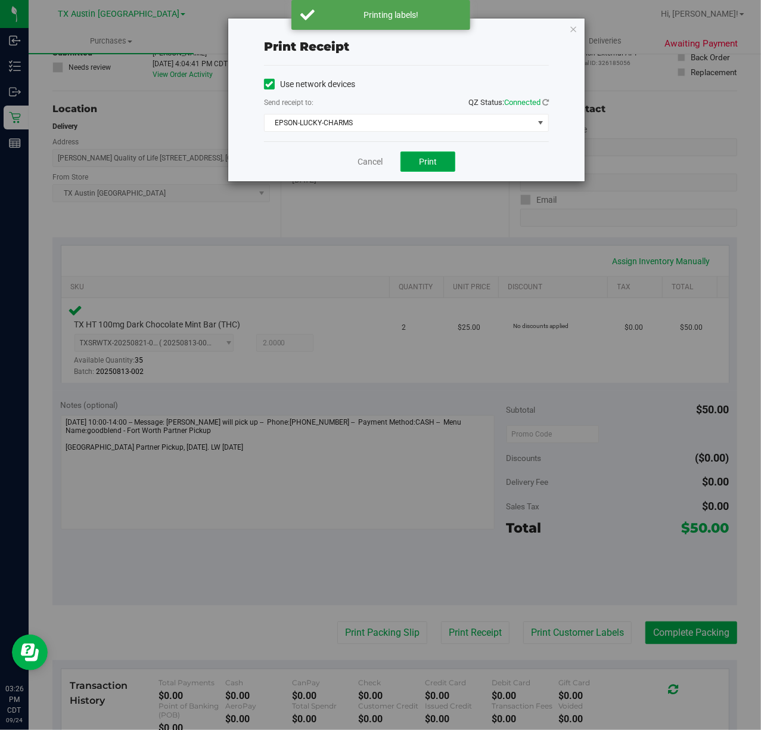
click at [433, 161] on span "Print" at bounding box center [428, 162] width 18 height 10
click at [363, 160] on link "Cancel" at bounding box center [365, 162] width 25 height 13
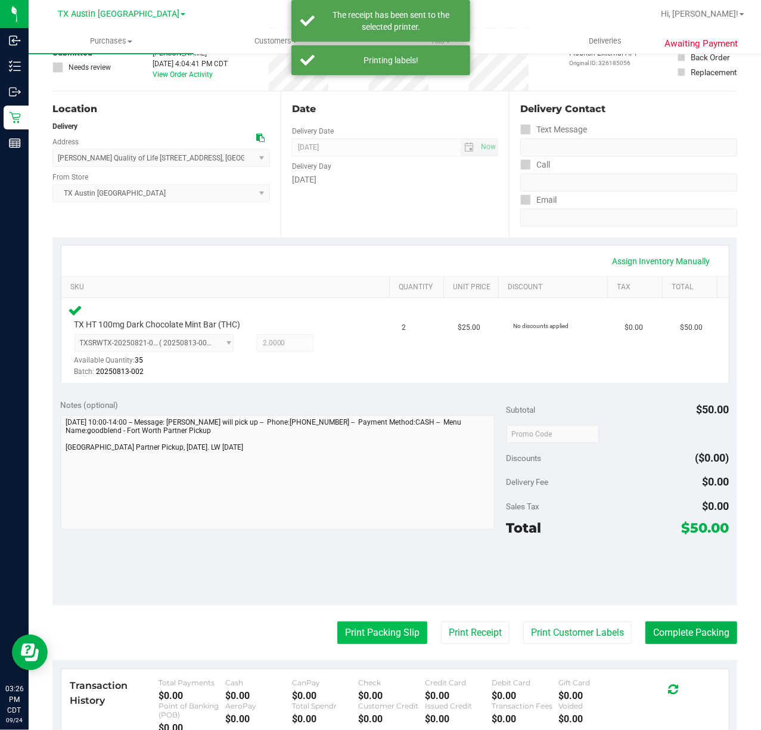
click at [384, 630] on button "Print Packing Slip" at bounding box center [382, 632] width 90 height 23
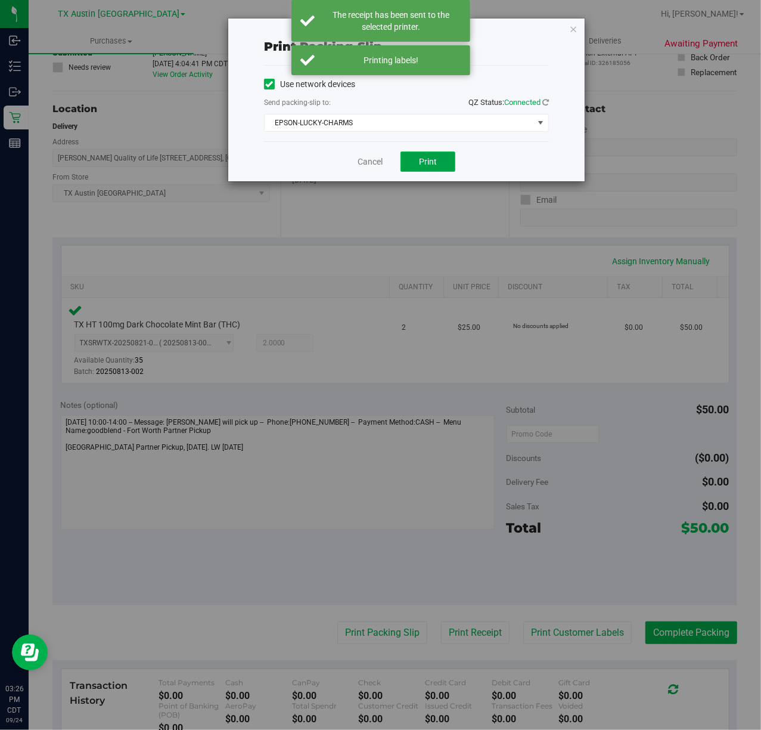
click at [440, 161] on button "Print" at bounding box center [428, 161] width 55 height 20
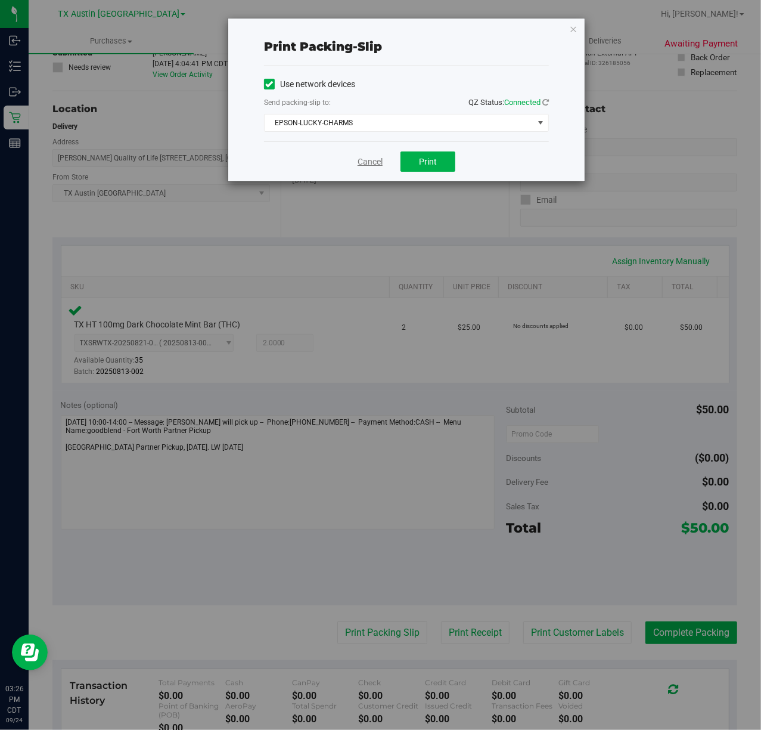
click at [368, 157] on link "Cancel" at bounding box center [370, 162] width 25 height 13
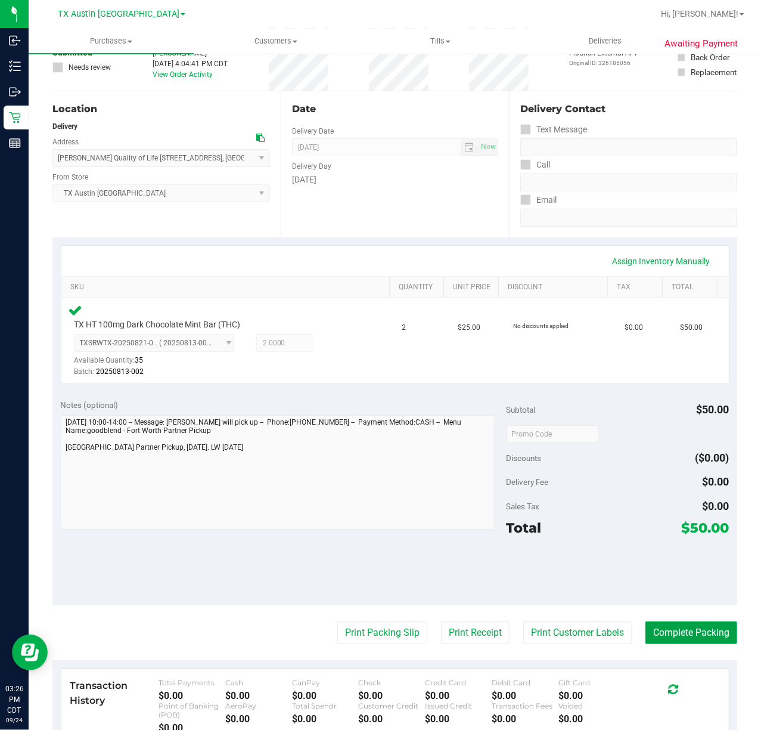
click at [664, 643] on button "Complete Packing" at bounding box center [692, 632] width 92 height 23
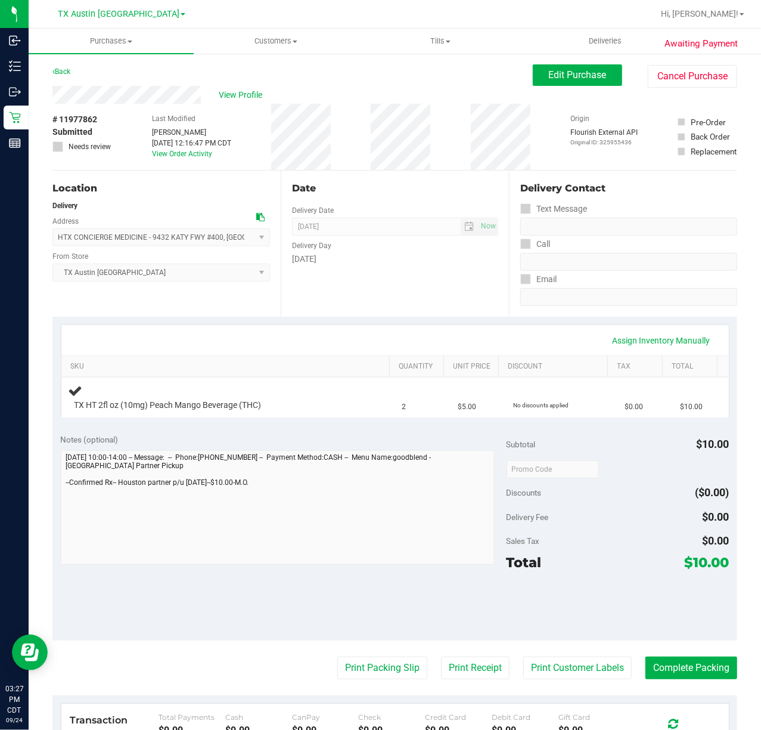
click at [462, 330] on div "Assign Inventory Manually" at bounding box center [395, 340] width 646 height 20
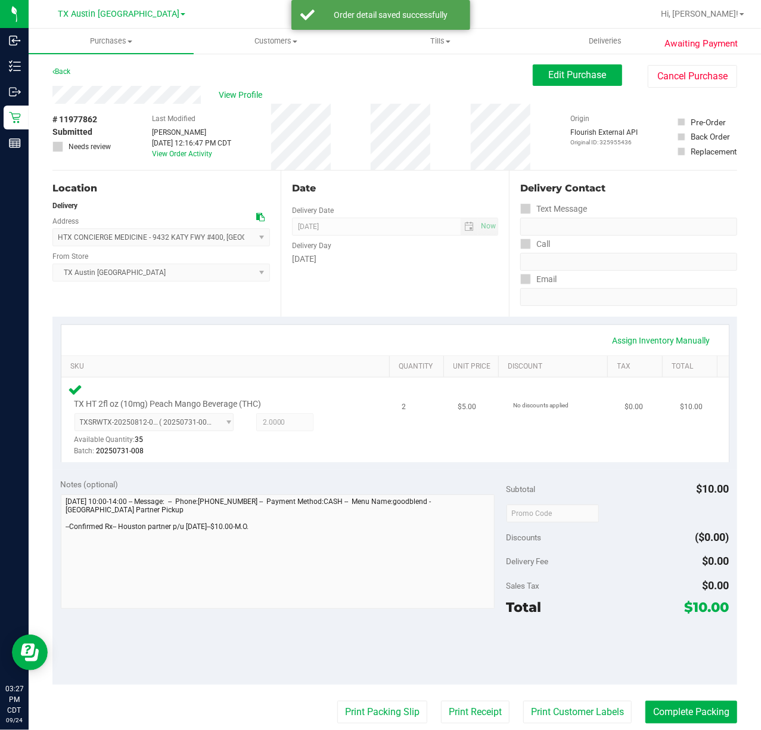
scroll to position [79, 0]
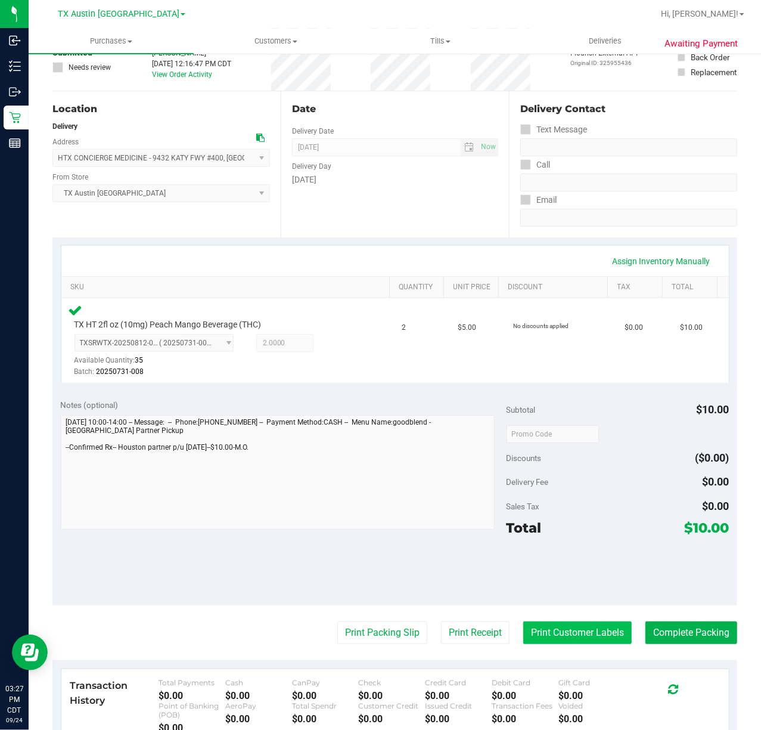
click at [535, 622] on button "Print Customer Labels" at bounding box center [578, 632] width 109 height 23
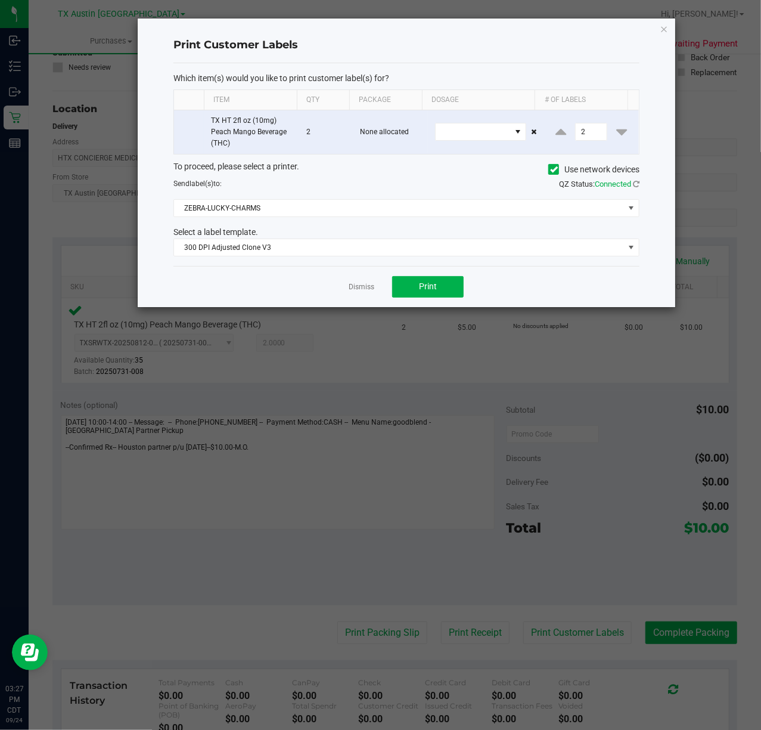
click at [399, 274] on div "Dismiss Print" at bounding box center [407, 286] width 466 height 41
click at [404, 284] on button "Print" at bounding box center [428, 286] width 72 height 21
click at [364, 292] on link "Dismiss" at bounding box center [362, 287] width 26 height 10
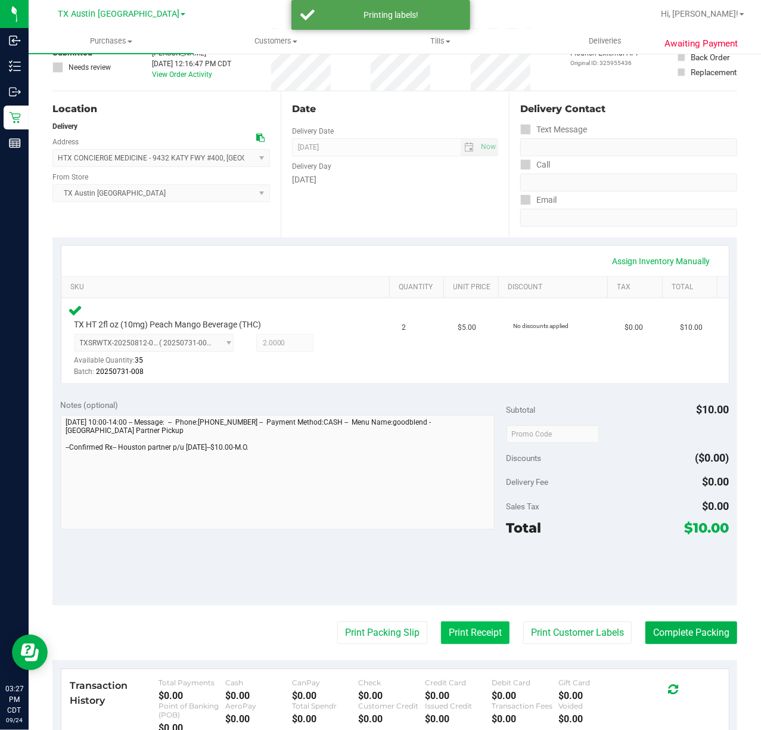
click at [476, 622] on button "Print Receipt" at bounding box center [475, 632] width 69 height 23
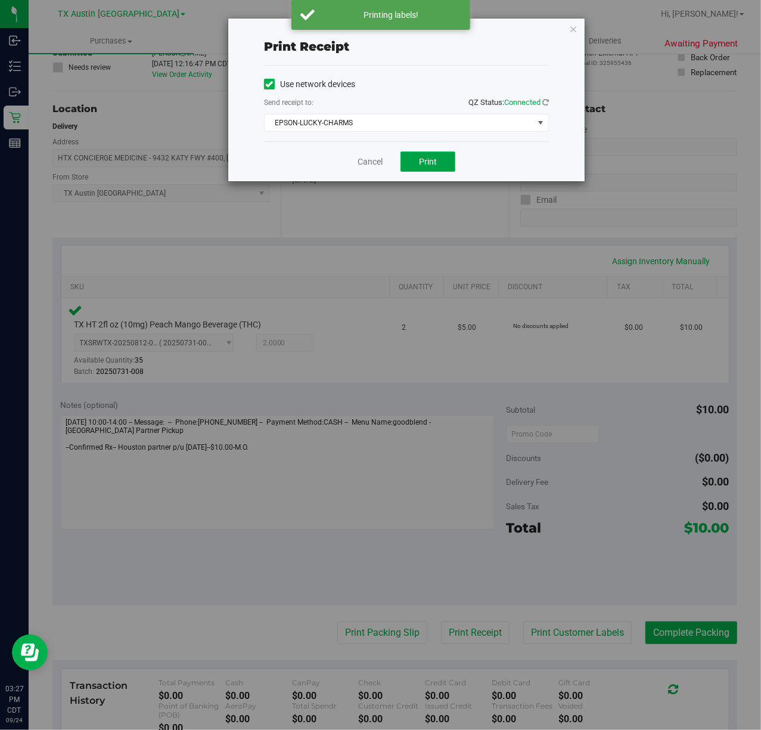
click at [432, 151] on button "Print" at bounding box center [428, 161] width 55 height 20
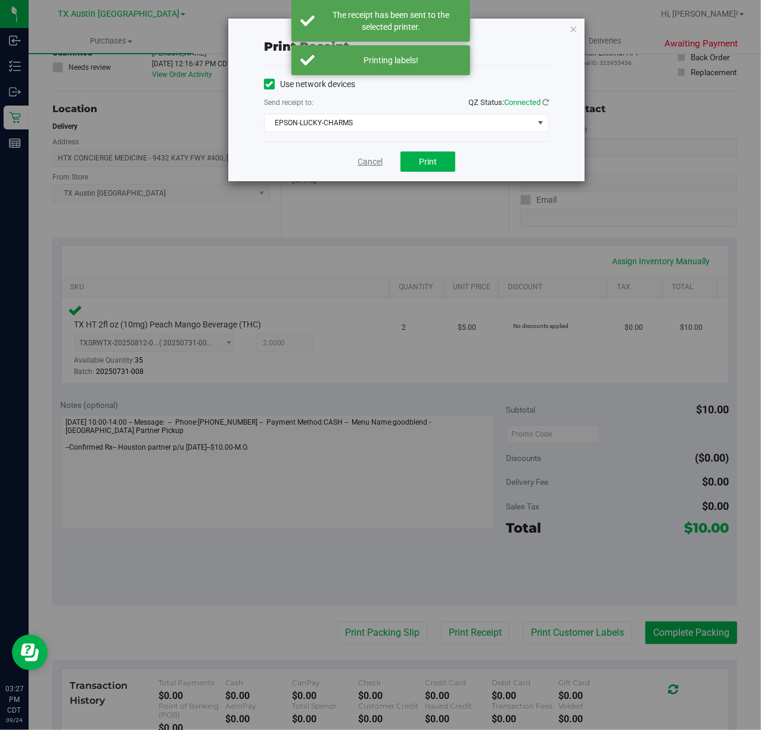
click at [374, 168] on link "Cancel" at bounding box center [370, 162] width 25 height 13
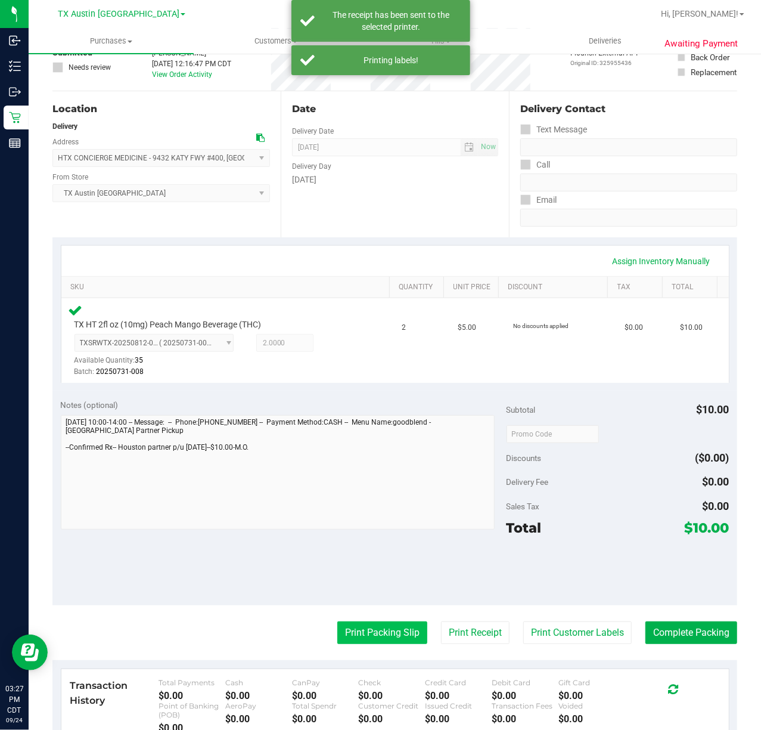
click at [397, 632] on button "Print Packing Slip" at bounding box center [382, 632] width 90 height 23
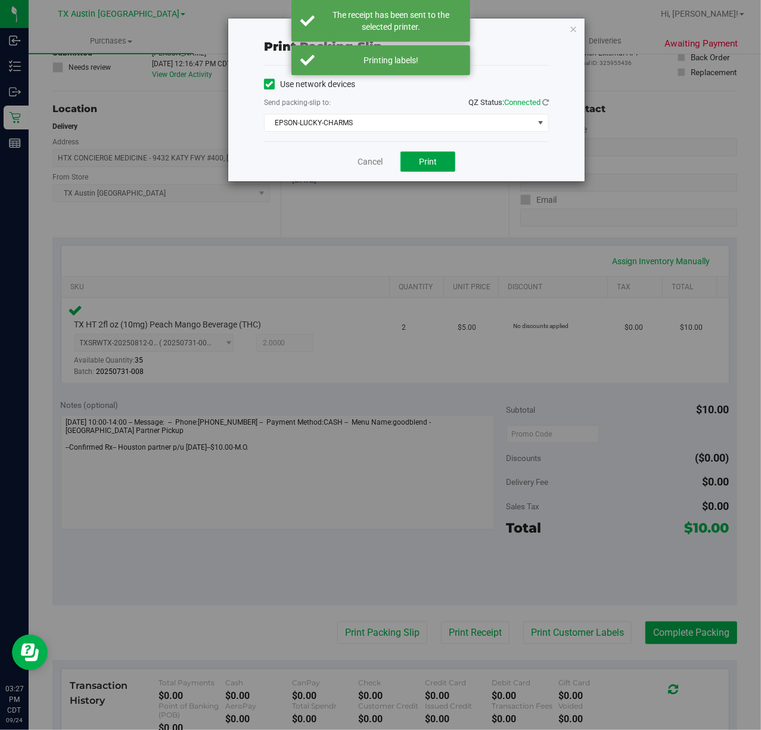
click at [438, 160] on button "Print" at bounding box center [428, 161] width 55 height 20
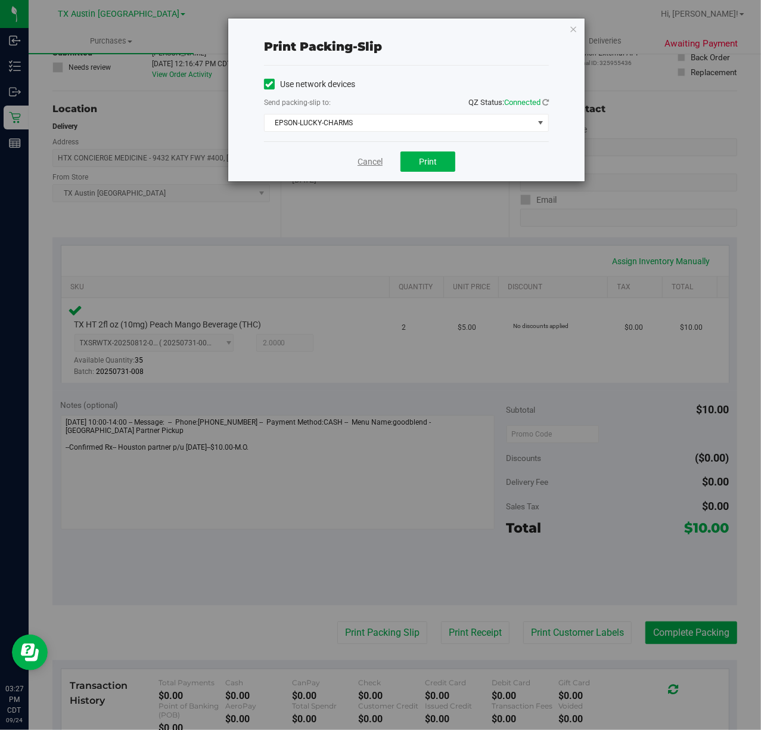
click at [358, 157] on link "Cancel" at bounding box center [370, 162] width 25 height 13
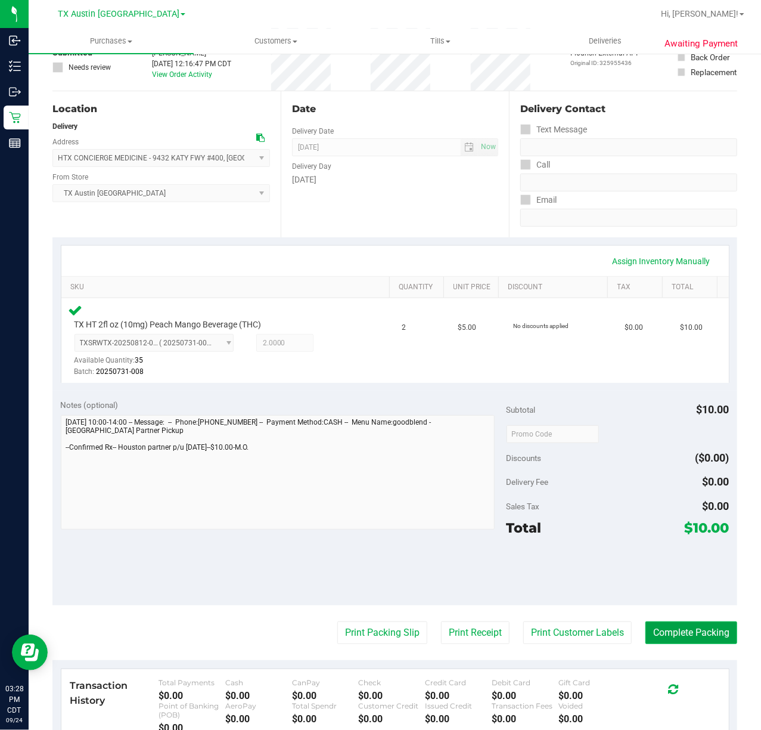
click at [670, 633] on button "Complete Packing" at bounding box center [692, 632] width 92 height 23
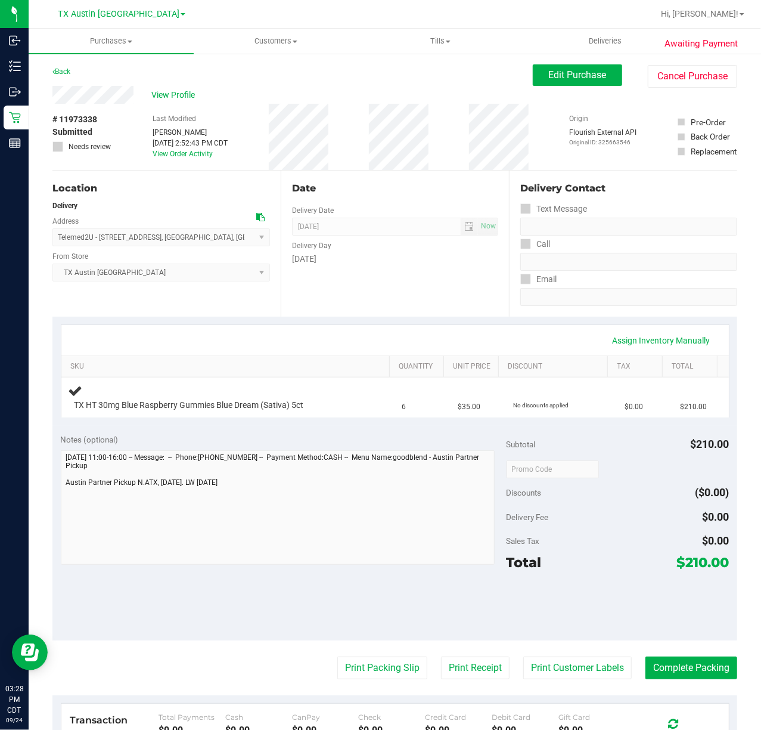
click at [394, 282] on div "Date Delivery Date [DATE] Now [DATE] 07:00 AM Now Delivery Day [DATE]" at bounding box center [395, 244] width 228 height 146
click at [414, 291] on div "Date Delivery Date [DATE] Now [DATE] 07:00 AM Now Delivery Day [DATE]" at bounding box center [395, 244] width 228 height 146
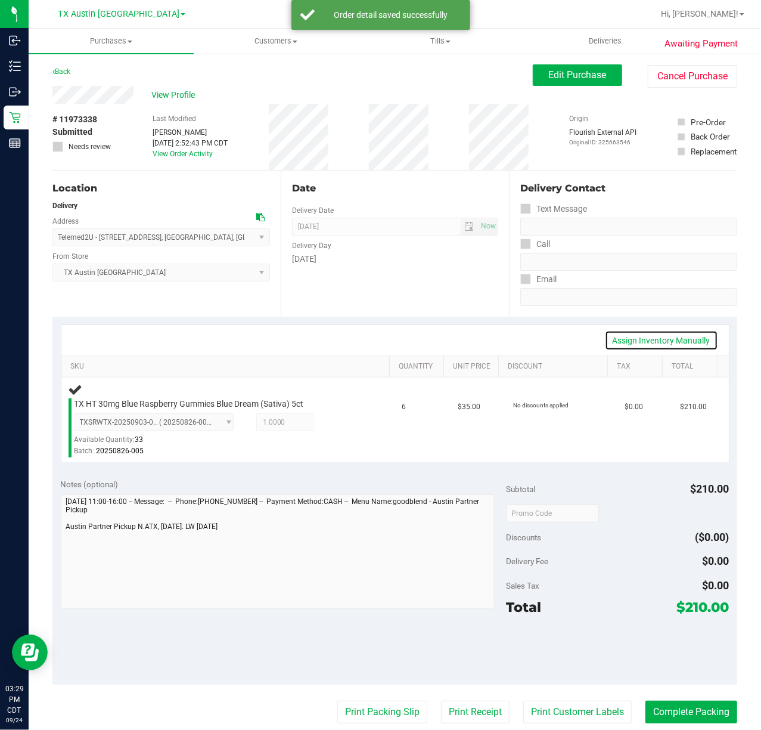
click at [622, 343] on link "Assign Inventory Manually" at bounding box center [661, 340] width 113 height 20
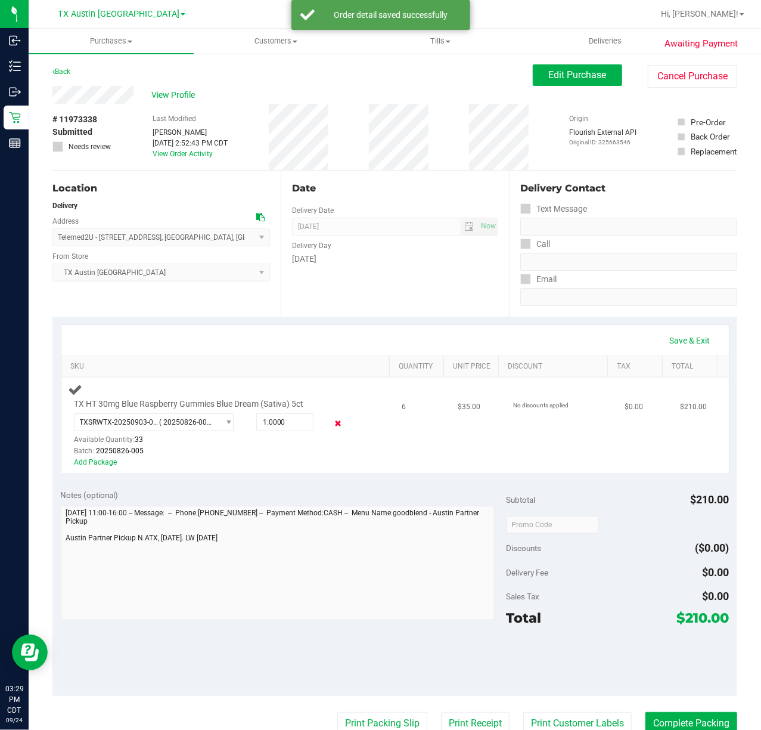
click at [332, 423] on icon at bounding box center [338, 424] width 13 height 14
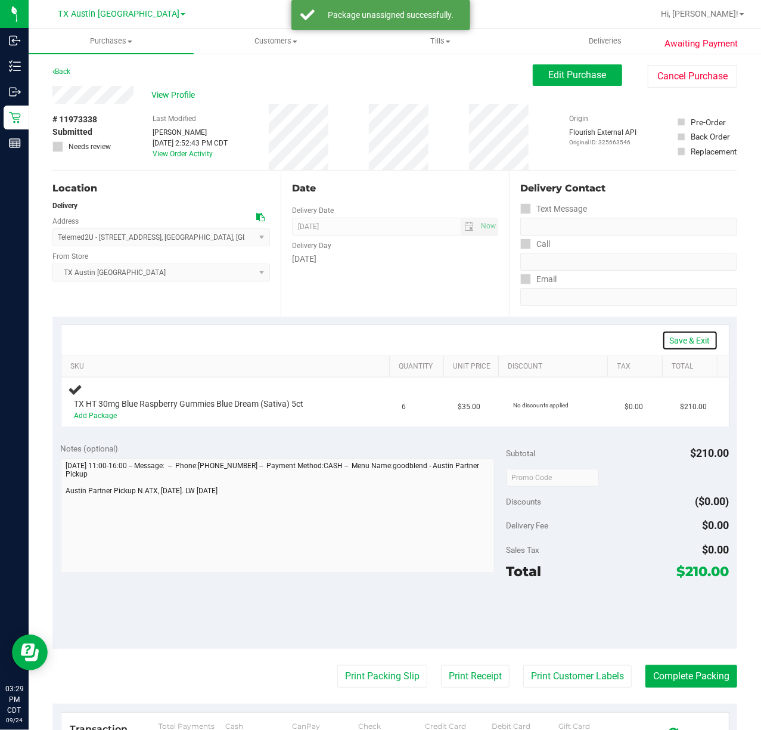
click at [673, 341] on link "Save & Exit" at bounding box center [690, 340] width 56 height 20
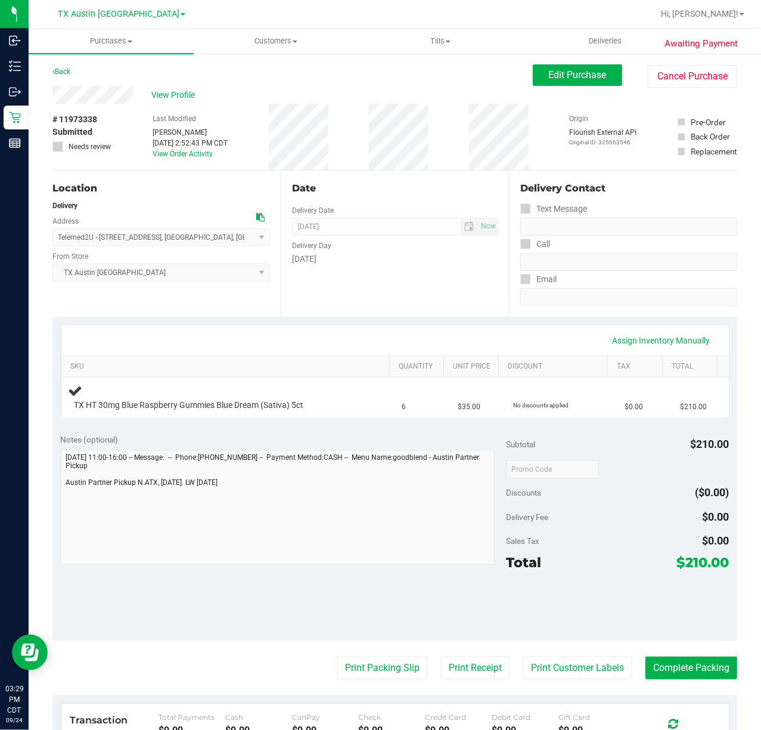
click at [573, 519] on div "Delivery Fee $0.00" at bounding box center [618, 516] width 223 height 21
click at [578, 529] on div "Subtotal $210.00 Discounts ($0.00) Delivery Fee $0.00 Sales Tax $0.00 Total $21…" at bounding box center [618, 532] width 223 height 199
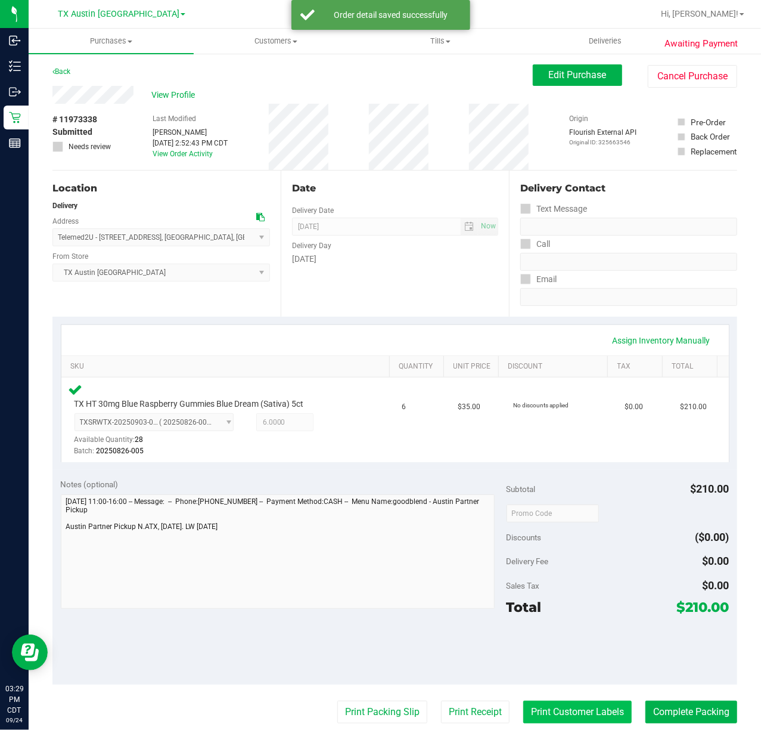
click at [531, 719] on button "Print Customer Labels" at bounding box center [578, 712] width 109 height 23
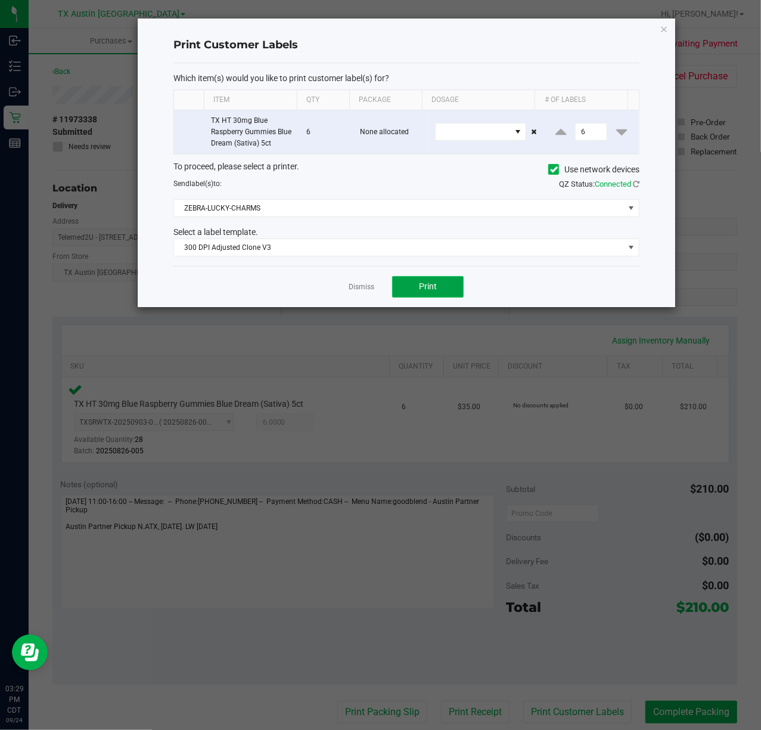
click at [422, 296] on button "Print" at bounding box center [428, 286] width 72 height 21
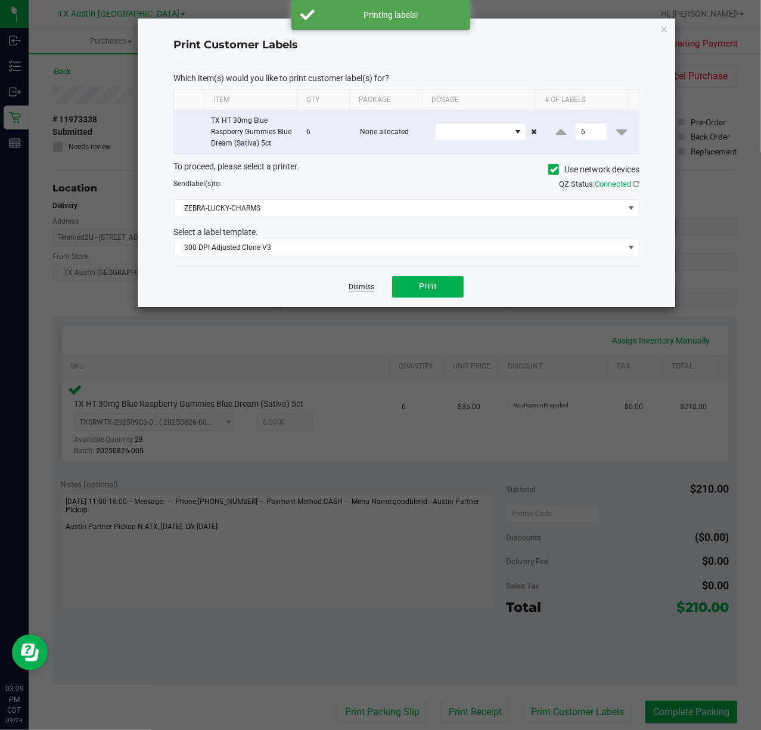
click at [358, 292] on link "Dismiss" at bounding box center [362, 287] width 26 height 10
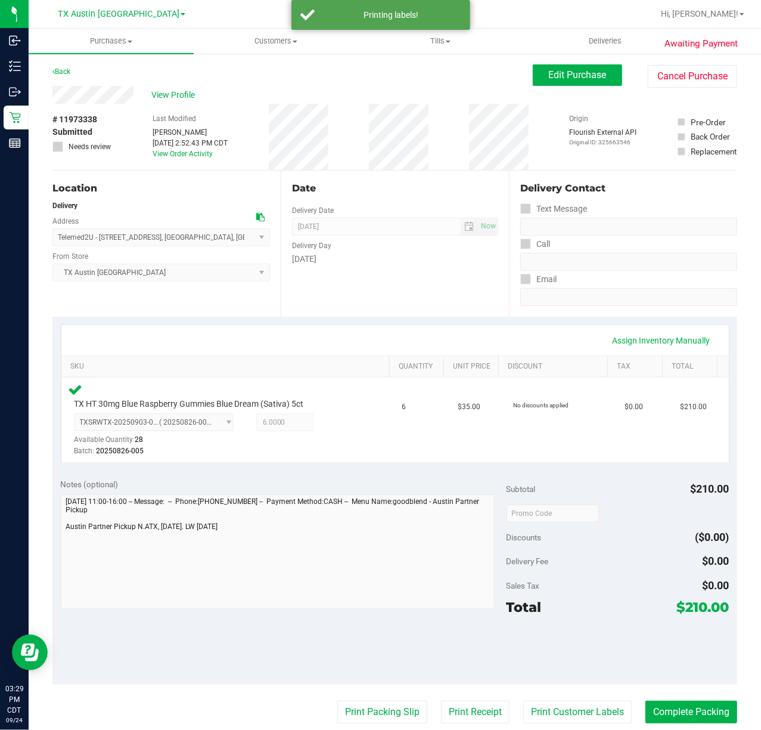
click at [433, 729] on purchase-details "Back Edit Purchase Cancel Purchase View Profile # 11973338 Submitted Needs revi…" at bounding box center [394, 517] width 685 height 907
click at [442, 713] on button "Print Receipt" at bounding box center [475, 712] width 69 height 23
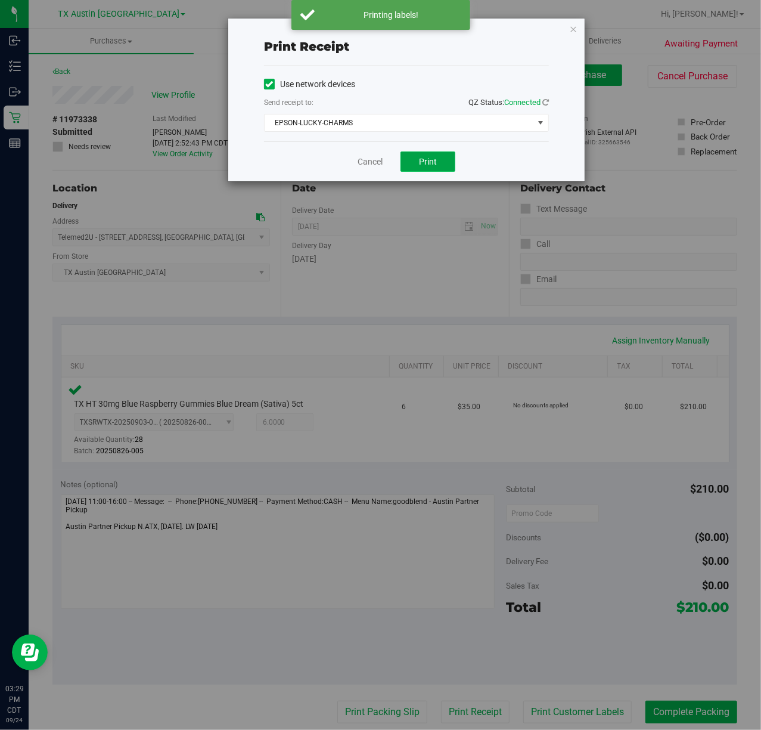
click at [430, 168] on button "Print" at bounding box center [428, 161] width 55 height 20
click at [382, 169] on div "Cancel Print" at bounding box center [406, 161] width 285 height 40
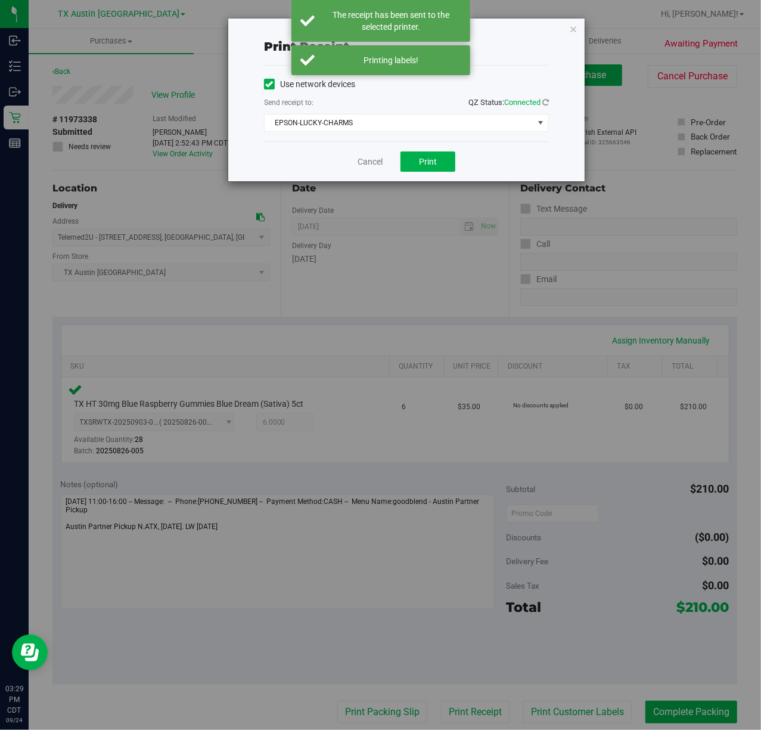
click at [382, 169] on div "Cancel Print" at bounding box center [406, 161] width 285 height 40
click at [368, 168] on link "Cancel" at bounding box center [370, 162] width 25 height 13
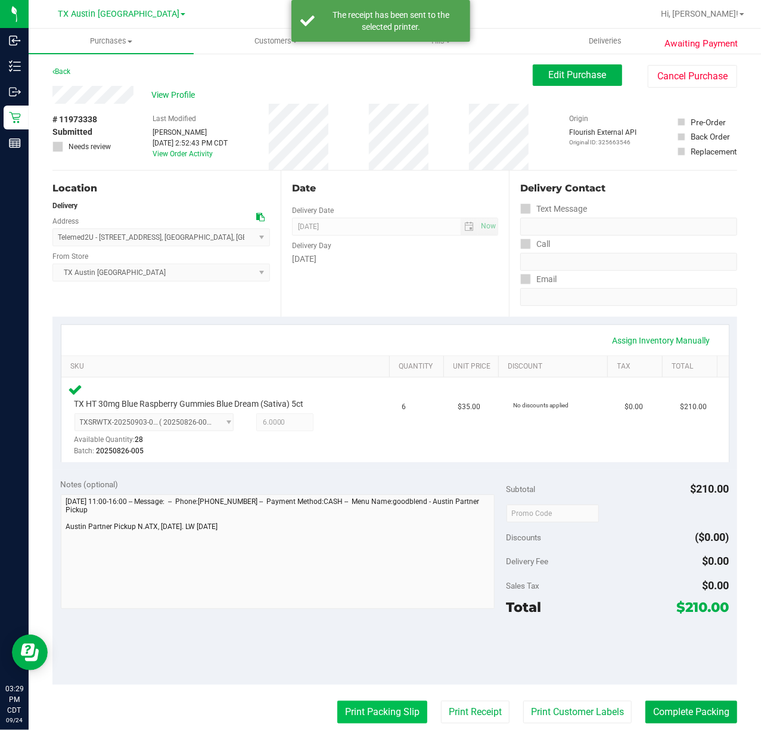
click at [337, 706] on button "Print Packing Slip" at bounding box center [382, 712] width 90 height 23
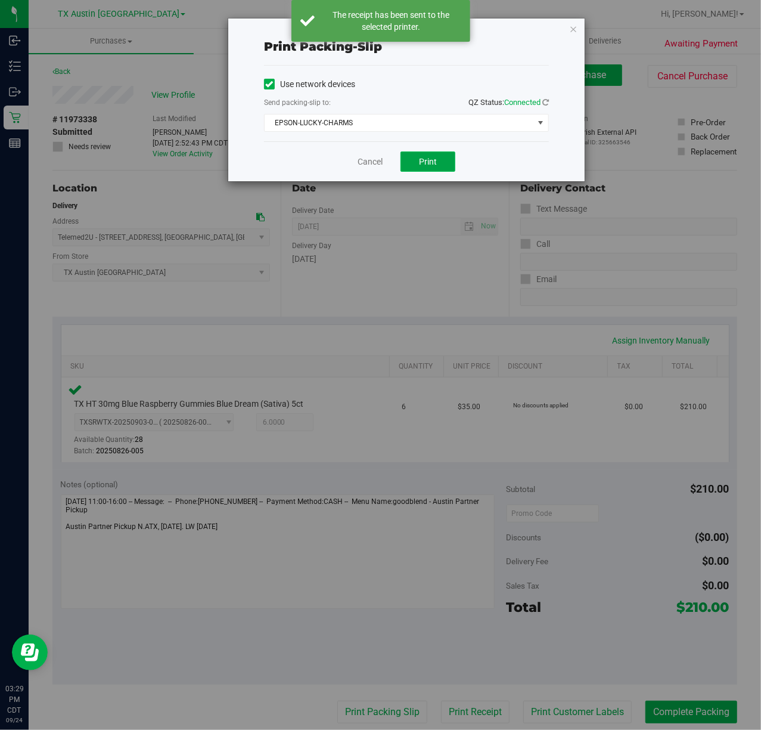
click at [439, 161] on button "Print" at bounding box center [428, 161] width 55 height 20
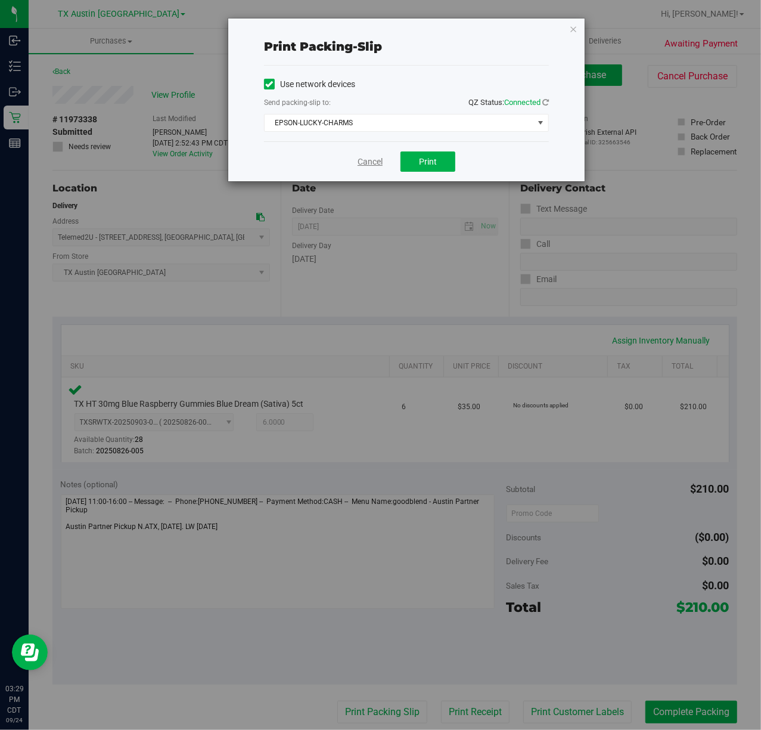
click at [373, 167] on link "Cancel" at bounding box center [370, 162] width 25 height 13
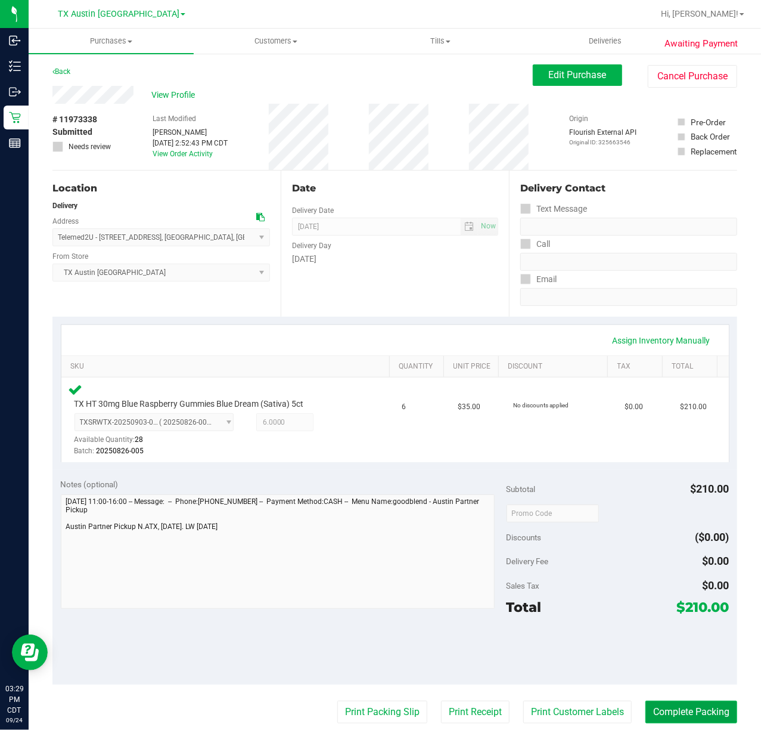
click at [696, 707] on button "Complete Packing" at bounding box center [692, 712] width 92 height 23
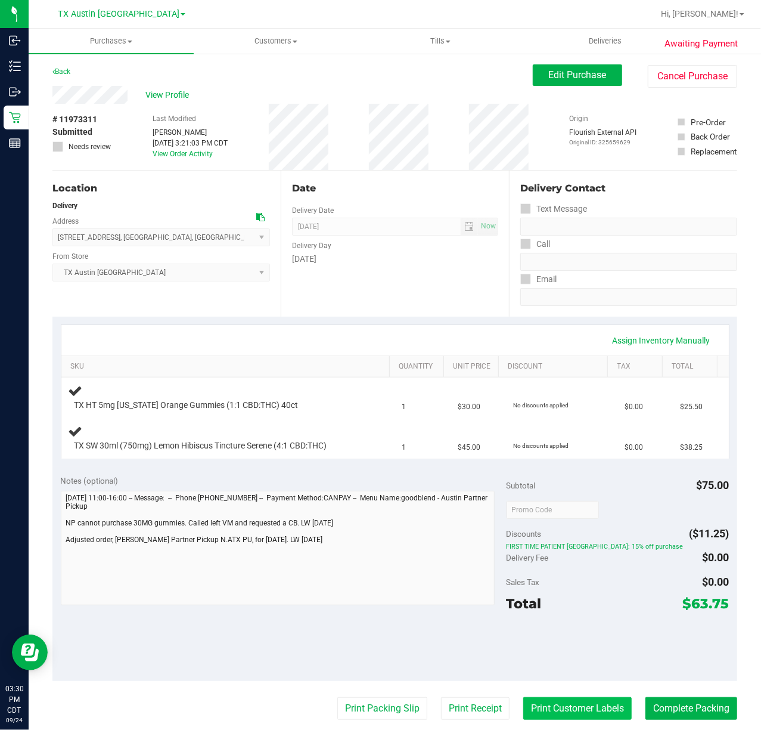
click at [551, 708] on button "Print Customer Labels" at bounding box center [578, 708] width 109 height 23
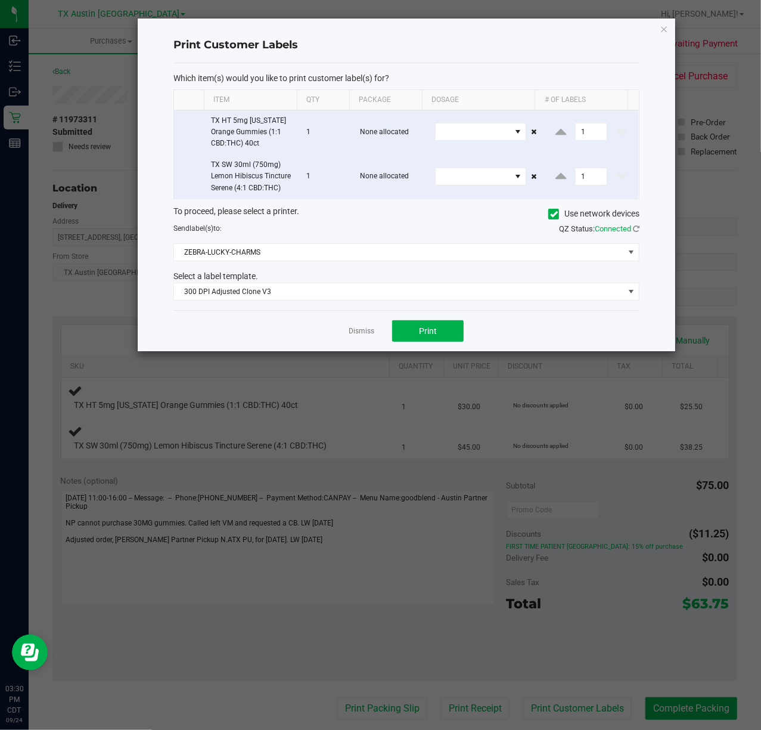
click at [452, 351] on div "Dismiss Print" at bounding box center [407, 330] width 466 height 41
click at [452, 342] on button "Print" at bounding box center [428, 330] width 72 height 21
click at [303, 351] on div "Dismiss Print" at bounding box center [407, 330] width 466 height 41
click at [368, 336] on link "Dismiss" at bounding box center [362, 331] width 26 height 10
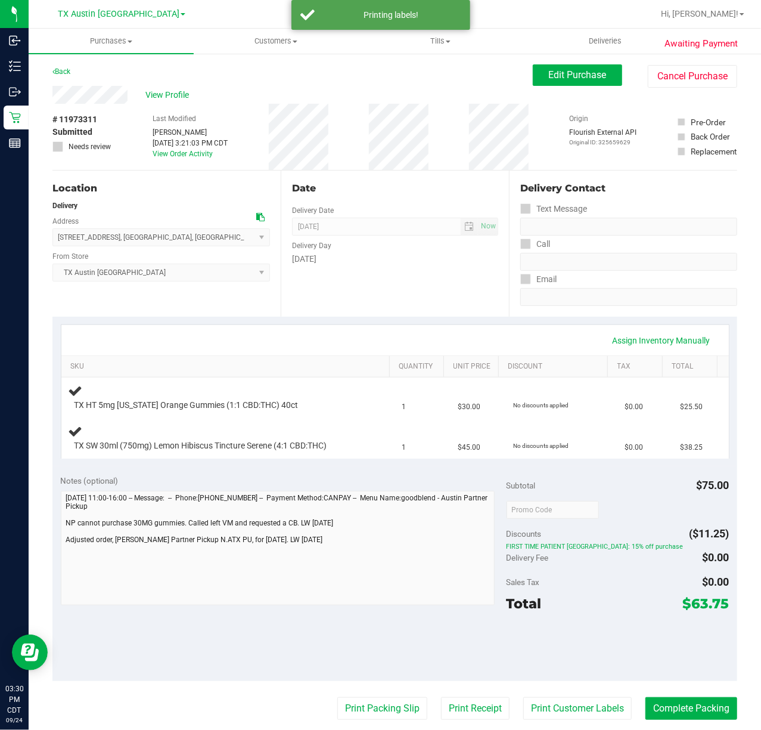
click at [484, 478] on div "Notes (optional)" at bounding box center [284, 481] width 446 height 12
click at [583, 588] on div "Sales Tax $0.00" at bounding box center [618, 581] width 223 height 21
click at [609, 614] on div "Total $63.75" at bounding box center [618, 603] width 223 height 21
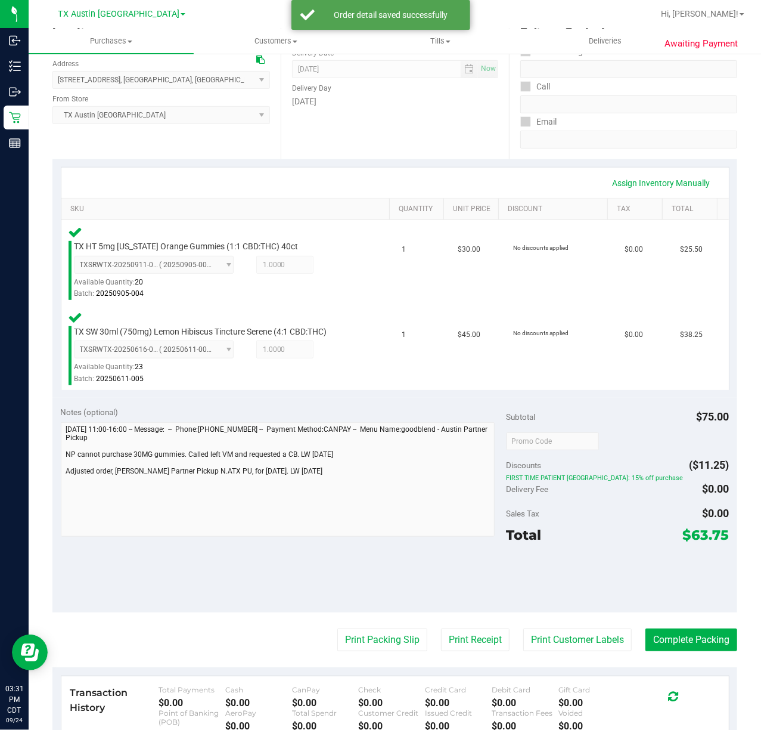
scroll to position [159, 0]
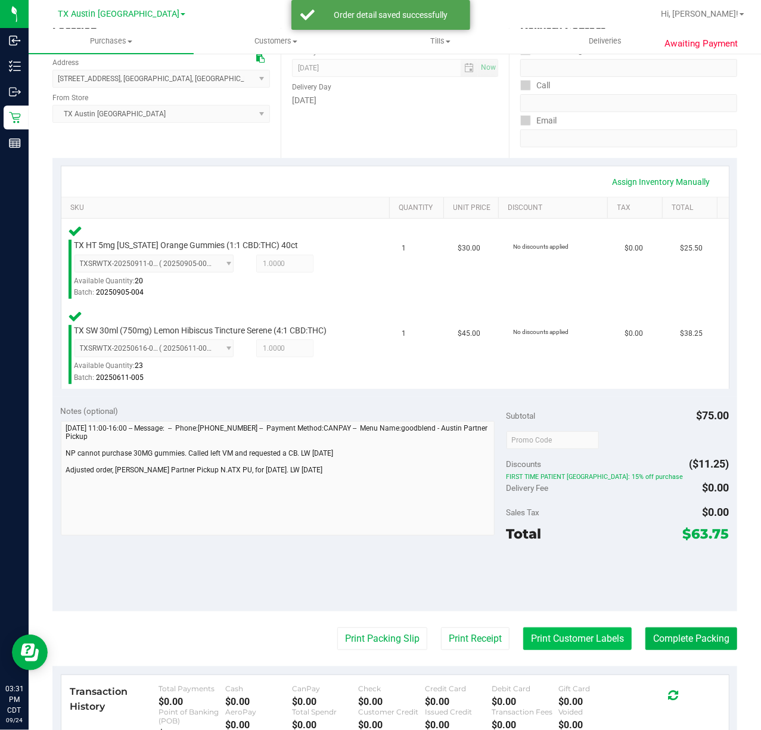
click at [585, 639] on button "Print Customer Labels" at bounding box center [578, 638] width 109 height 23
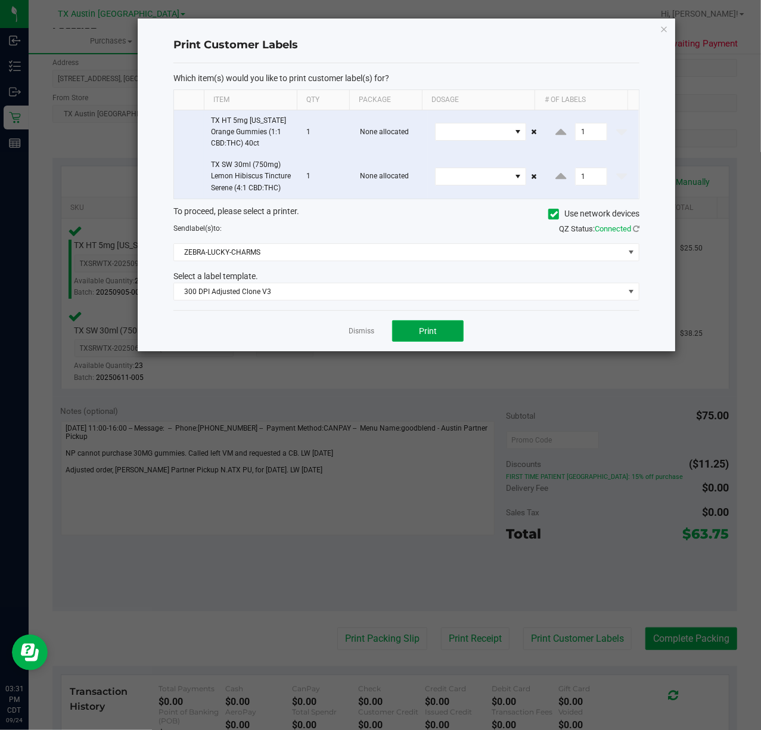
click at [428, 342] on button "Print" at bounding box center [428, 330] width 72 height 21
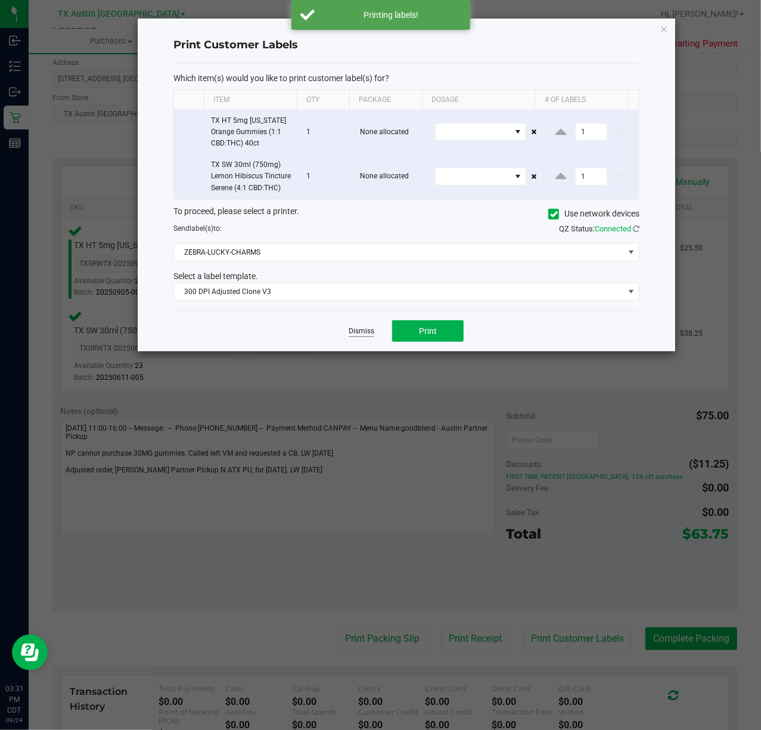
click at [365, 336] on link "Dismiss" at bounding box center [362, 331] width 26 height 10
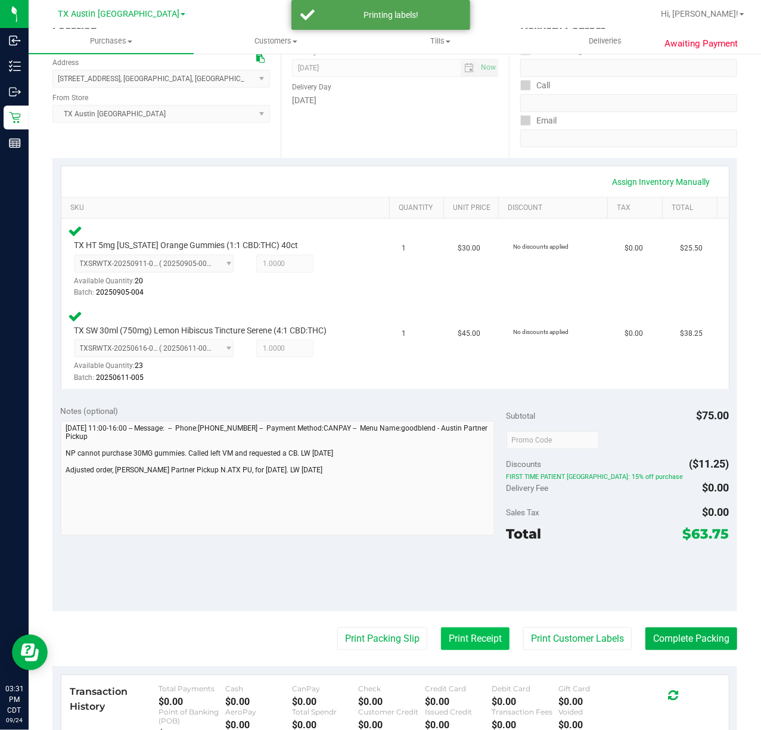
click at [441, 637] on button "Print Receipt" at bounding box center [475, 638] width 69 height 23
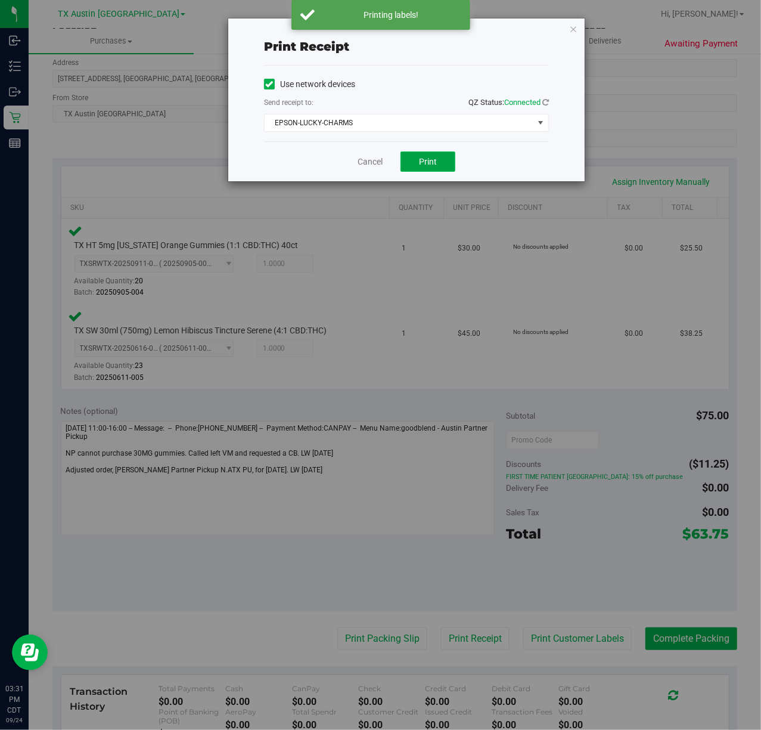
click at [423, 158] on span "Print" at bounding box center [428, 162] width 18 height 10
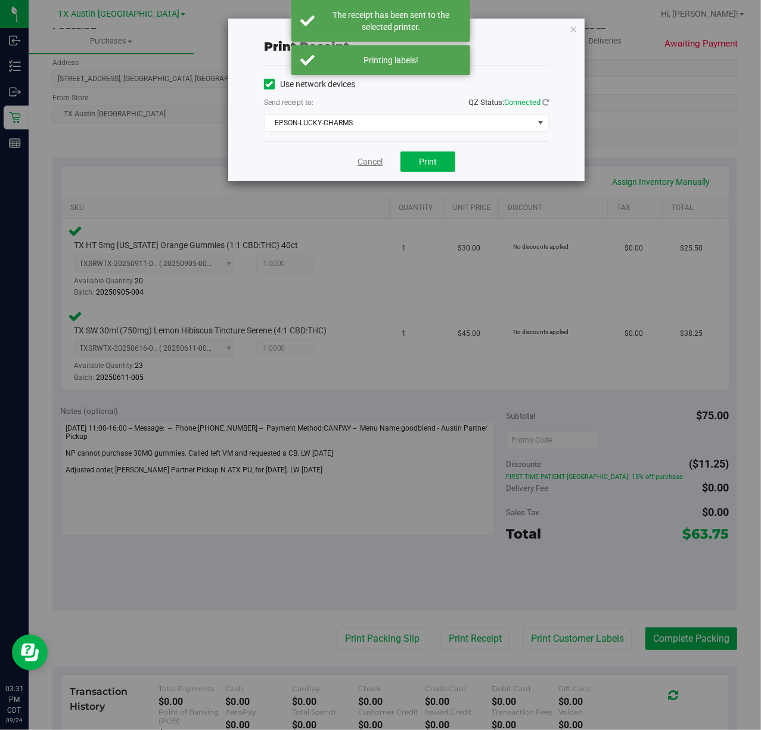
click at [371, 158] on link "Cancel" at bounding box center [370, 162] width 25 height 13
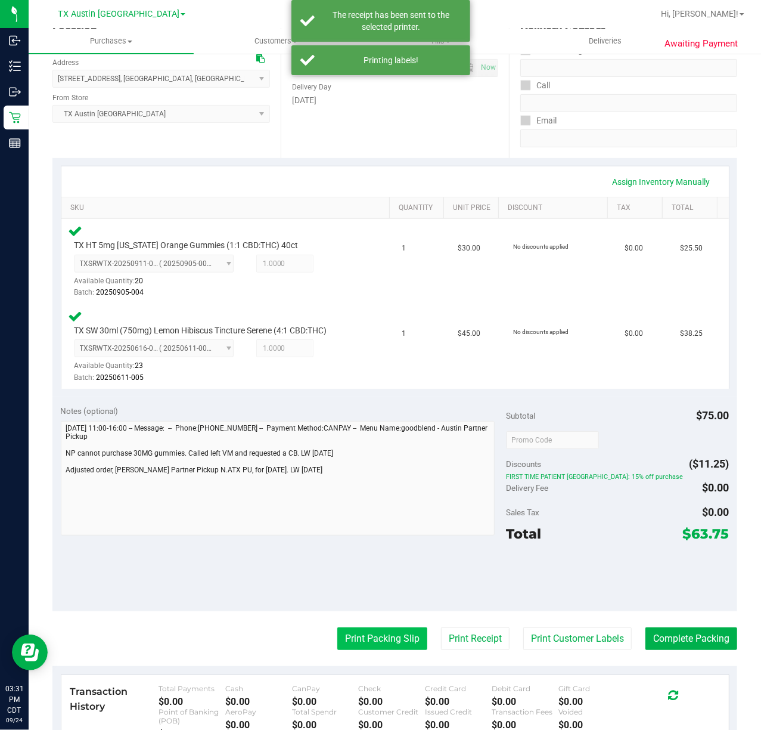
click at [368, 628] on button "Print Packing Slip" at bounding box center [382, 638] width 90 height 23
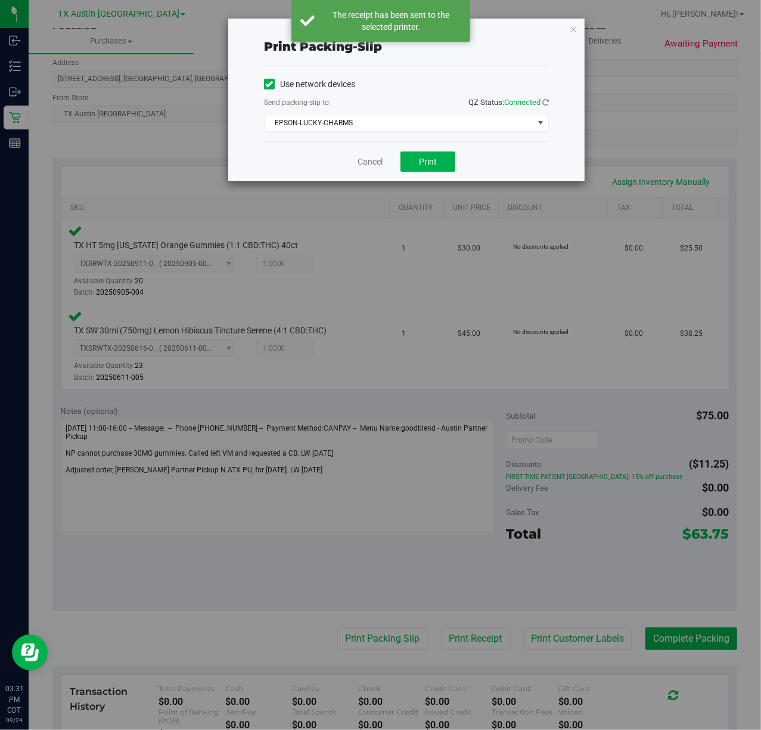
click at [432, 174] on div "Cancel Print" at bounding box center [406, 161] width 285 height 40
click at [438, 163] on button "Print" at bounding box center [428, 161] width 55 height 20
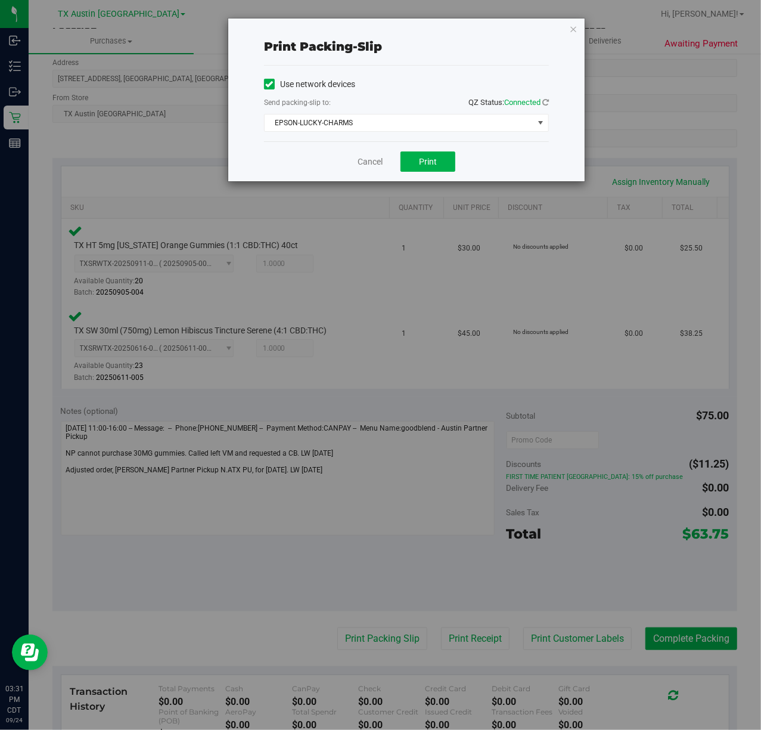
click at [355, 156] on div "Cancel Print" at bounding box center [406, 161] width 285 height 40
click at [360, 160] on link "Cancel" at bounding box center [370, 162] width 25 height 13
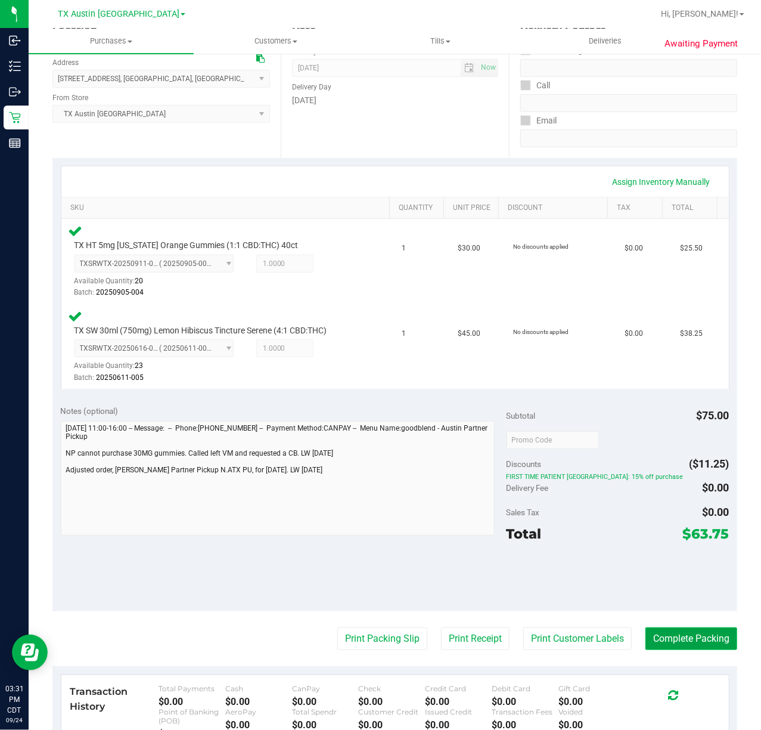
click at [678, 632] on button "Complete Packing" at bounding box center [692, 638] width 92 height 23
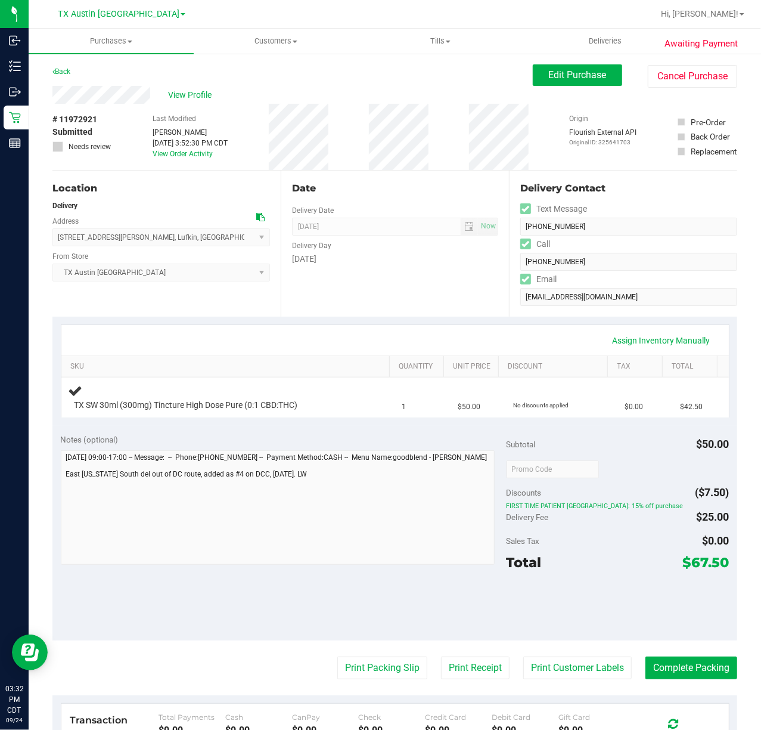
click at [356, 301] on div "Date Delivery Date [DATE] Now [DATE] 07:00 AM Now Delivery Day [DATE]" at bounding box center [395, 244] width 228 height 146
click at [411, 320] on div "Assign Inventory Manually SKU Quantity Unit Price Discount Tax Total TX SW 30ml…" at bounding box center [394, 371] width 685 height 109
click at [408, 306] on div "Date Delivery Date [DATE] Now [DATE] 07:00 AM Now Delivery Day [DATE]" at bounding box center [395, 244] width 228 height 146
click at [371, 314] on div "Date Delivery Date [DATE] Now [DATE] 07:00 AM Now Delivery Day [DATE]" at bounding box center [395, 244] width 228 height 146
click at [396, 293] on div "Date Delivery Date [DATE] Now [DATE] 07:00 AM Now Delivery Day [DATE]" at bounding box center [395, 244] width 228 height 146
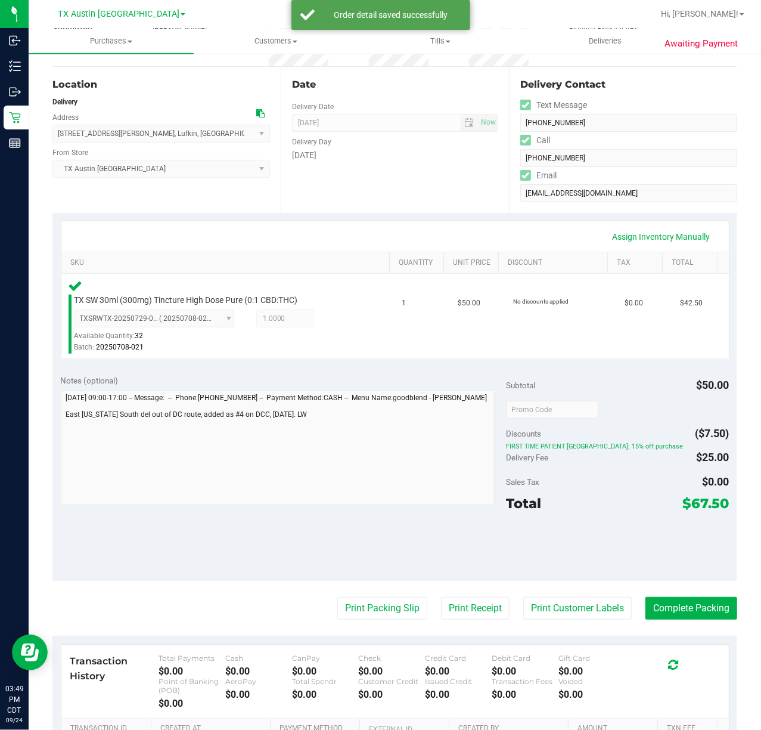
scroll to position [103, 0]
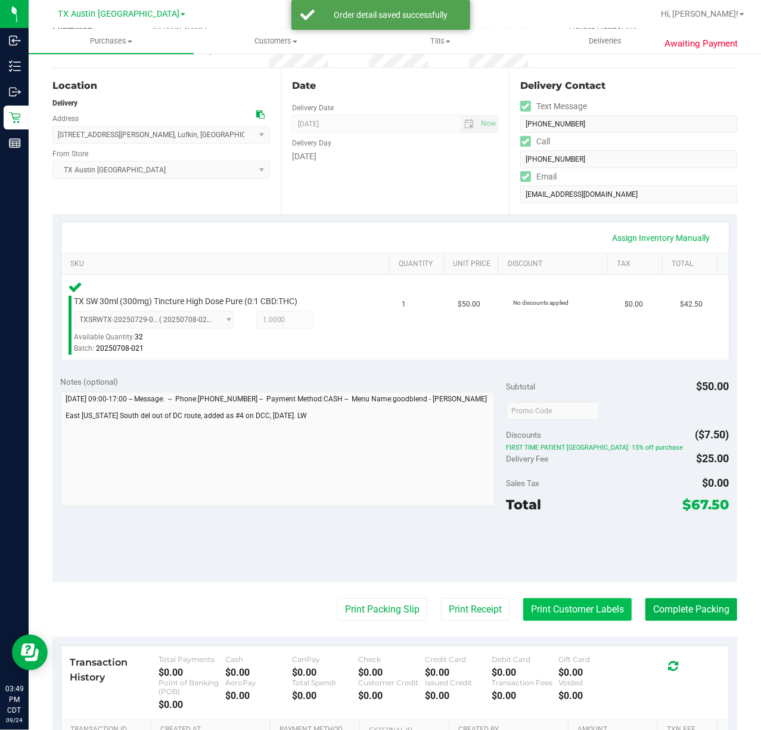
click at [553, 609] on button "Print Customer Labels" at bounding box center [578, 609] width 109 height 23
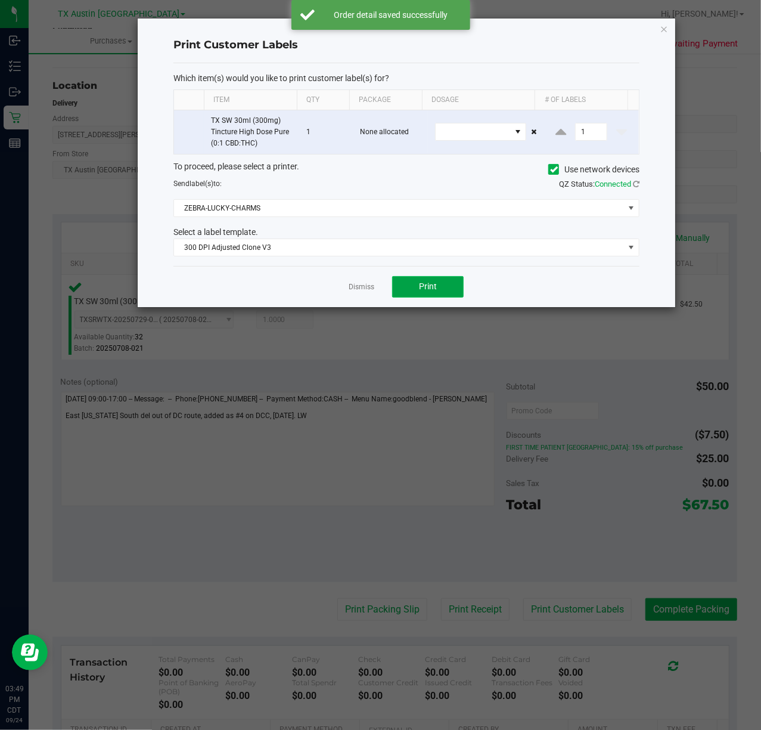
click at [411, 298] on button "Print" at bounding box center [428, 286] width 72 height 21
click at [363, 286] on link "Dismiss" at bounding box center [362, 287] width 26 height 10
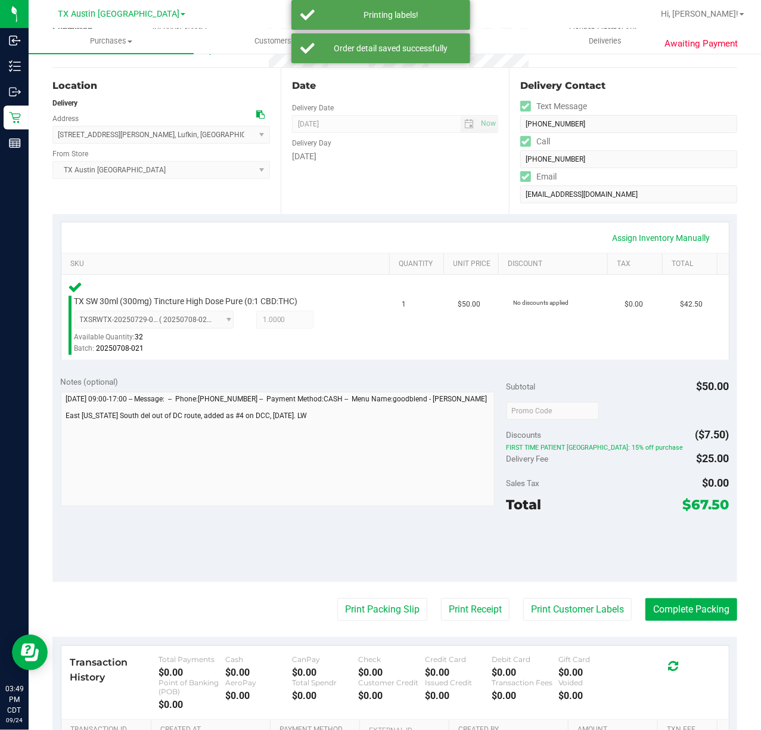
click at [456, 580] on div "Notes (optional) Subtotal $50.00 Discounts ($7.50) FIRST TIME PATIENT TX: 15% o…" at bounding box center [394, 474] width 685 height 215
click at [456, 608] on button "Print Receipt" at bounding box center [475, 609] width 69 height 23
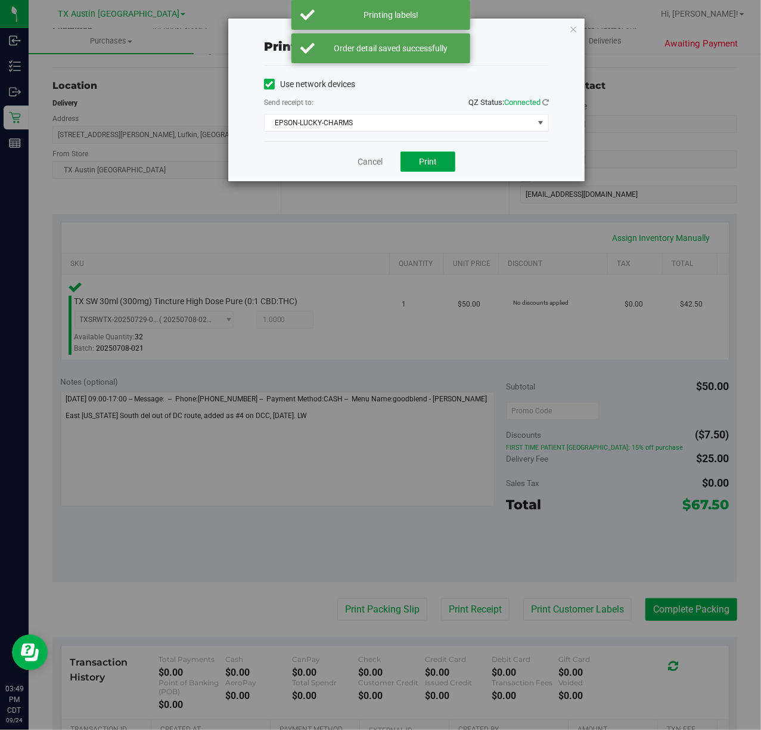
click at [437, 171] on button "Print" at bounding box center [428, 161] width 55 height 20
click at [363, 162] on link "Cancel" at bounding box center [365, 162] width 25 height 13
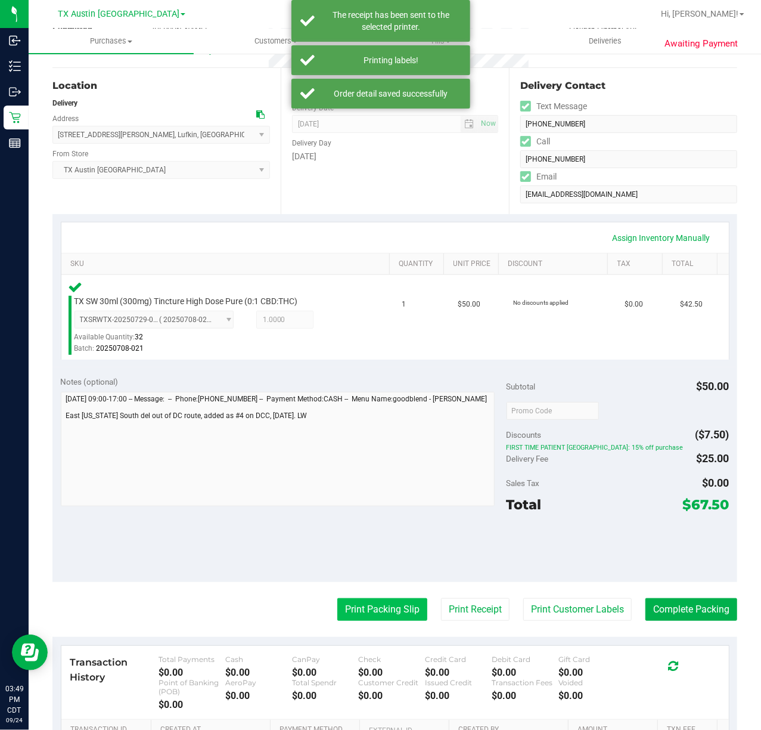
click at [354, 611] on button "Print Packing Slip" at bounding box center [382, 609] width 90 height 23
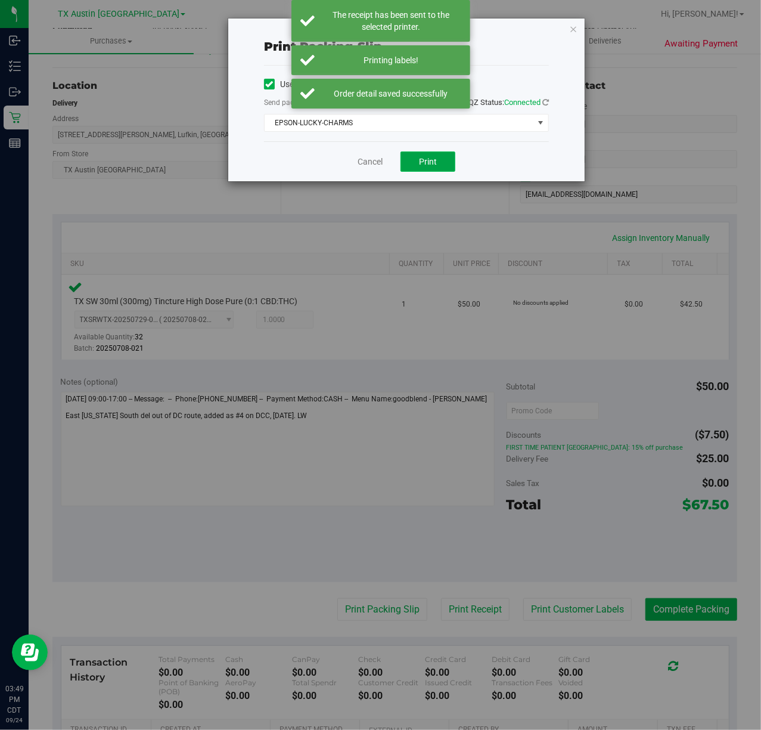
click at [437, 165] on button "Print" at bounding box center [428, 161] width 55 height 20
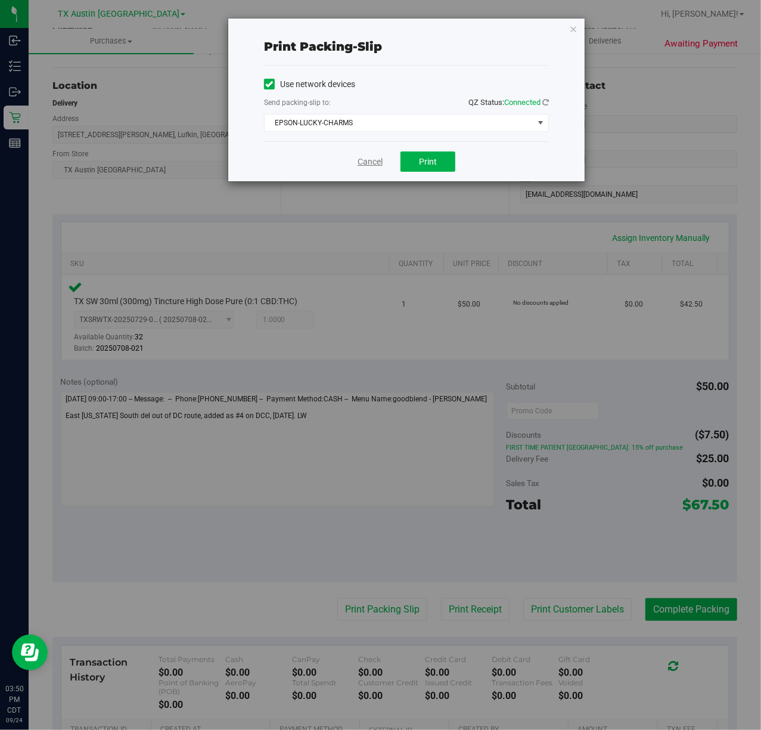
click at [364, 165] on link "Cancel" at bounding box center [370, 162] width 25 height 13
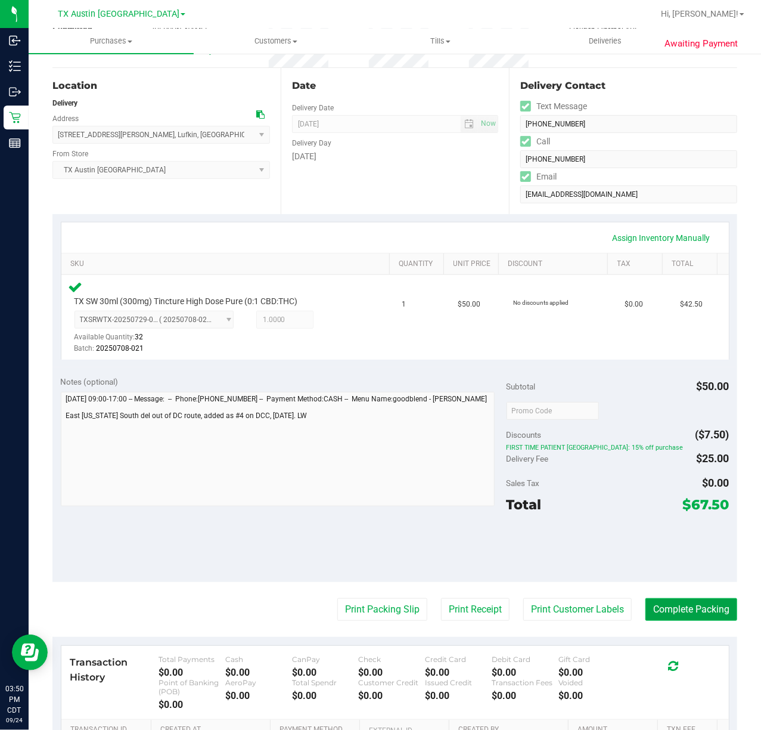
click at [699, 615] on button "Complete Packing" at bounding box center [692, 609] width 92 height 23
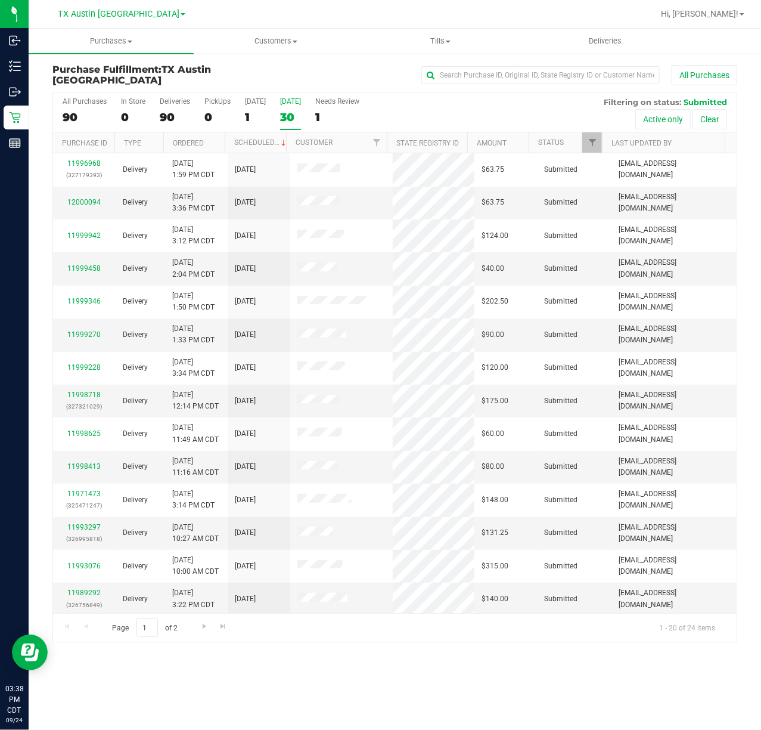
click at [286, 109] on label "[DATE] 30" at bounding box center [290, 113] width 21 height 33
click at [0, 0] on input "[DATE] 30" at bounding box center [0, 0] width 0 height 0
click at [243, 37] on span "Customers" at bounding box center [276, 41] width 164 height 11
click at [240, 60] on ul "All customers Add a new customer All physicians" at bounding box center [276, 86] width 165 height 64
click at [258, 43] on span "Customers" at bounding box center [276, 41] width 165 height 11
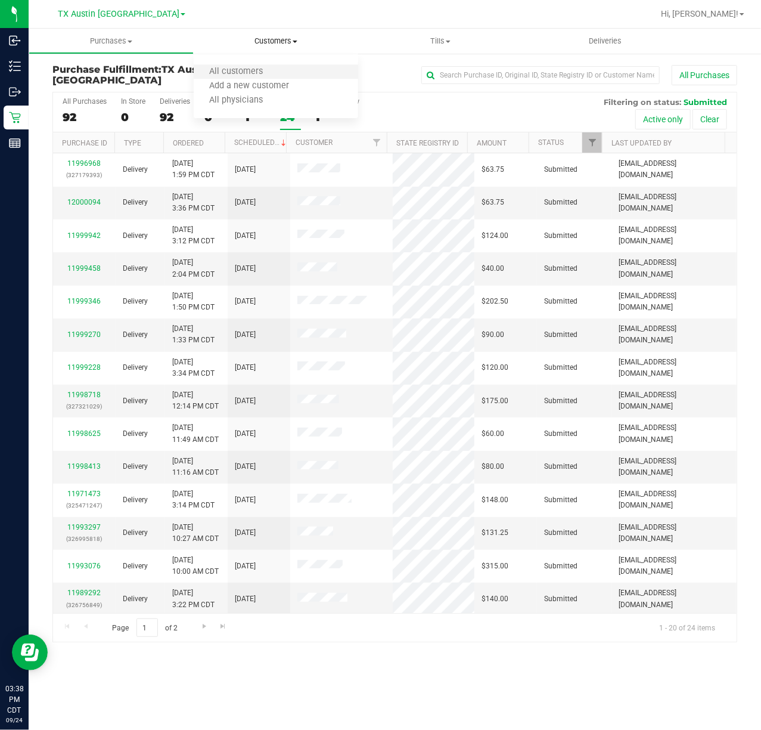
click at [243, 65] on li "All customers" at bounding box center [276, 72] width 165 height 14
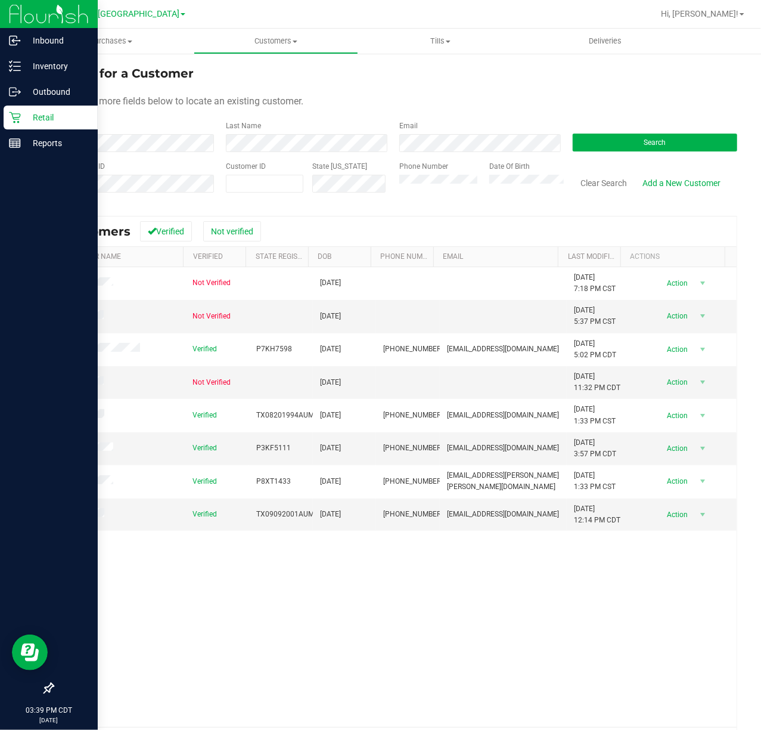
click at [20, 122] on icon at bounding box center [15, 118] width 12 height 12
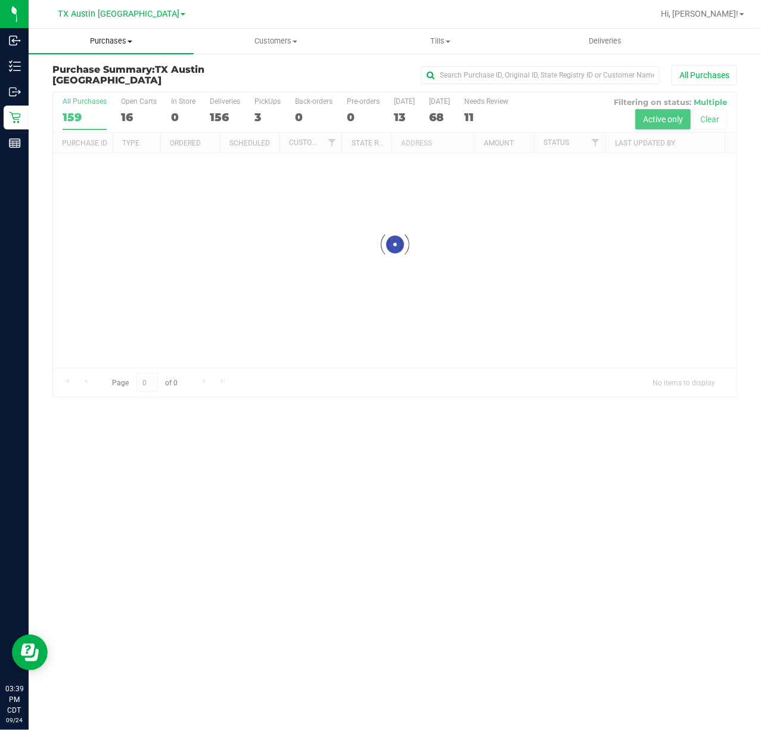
click at [103, 43] on span "Purchases" at bounding box center [111, 41] width 165 height 11
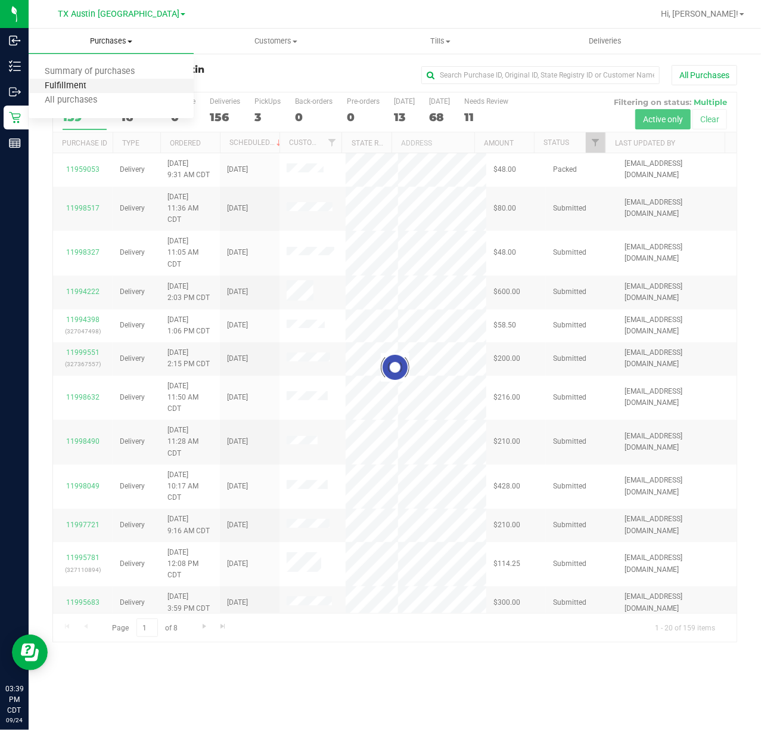
click at [99, 84] on span "Fulfillment" at bounding box center [66, 86] width 74 height 10
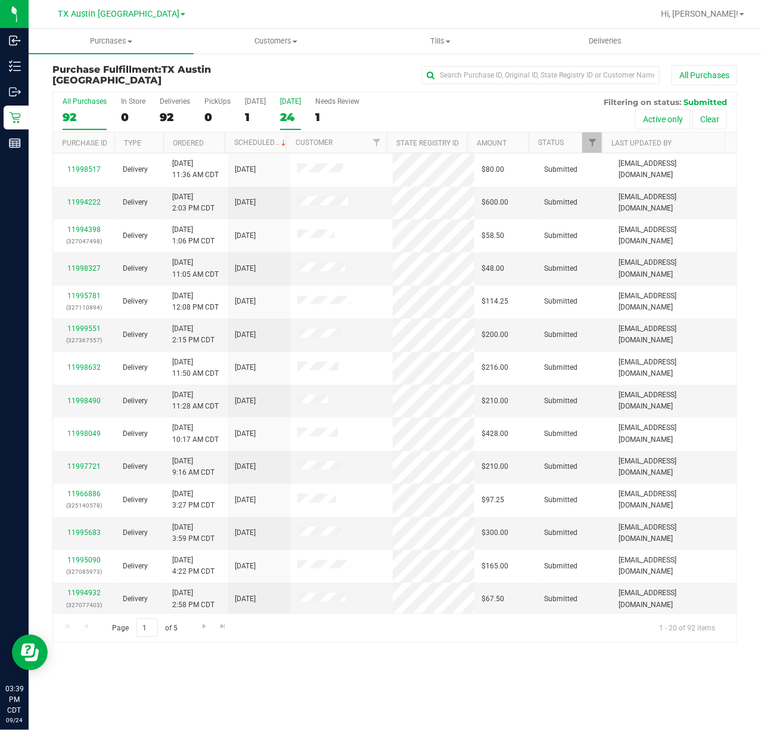
click at [289, 110] on label "Tomorrow 24" at bounding box center [290, 113] width 21 height 33
click at [0, 0] on input "Tomorrow 24" at bounding box center [0, 0] width 0 height 0
click at [280, 123] on div "24" at bounding box center [290, 117] width 21 height 14
click at [0, 0] on input "Tomorrow 24" at bounding box center [0, 0] width 0 height 0
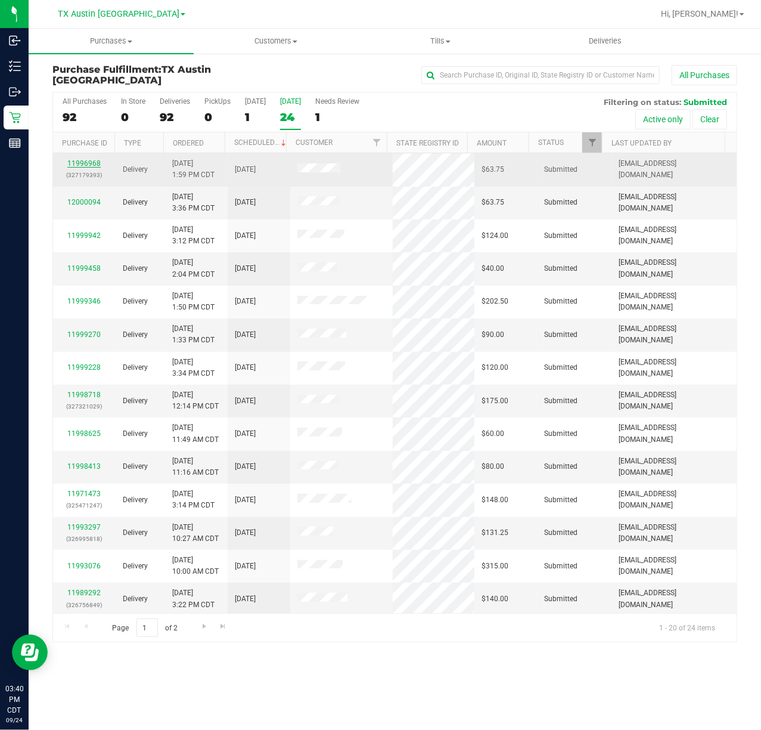
click at [82, 160] on link "11996968" at bounding box center [83, 163] width 33 height 8
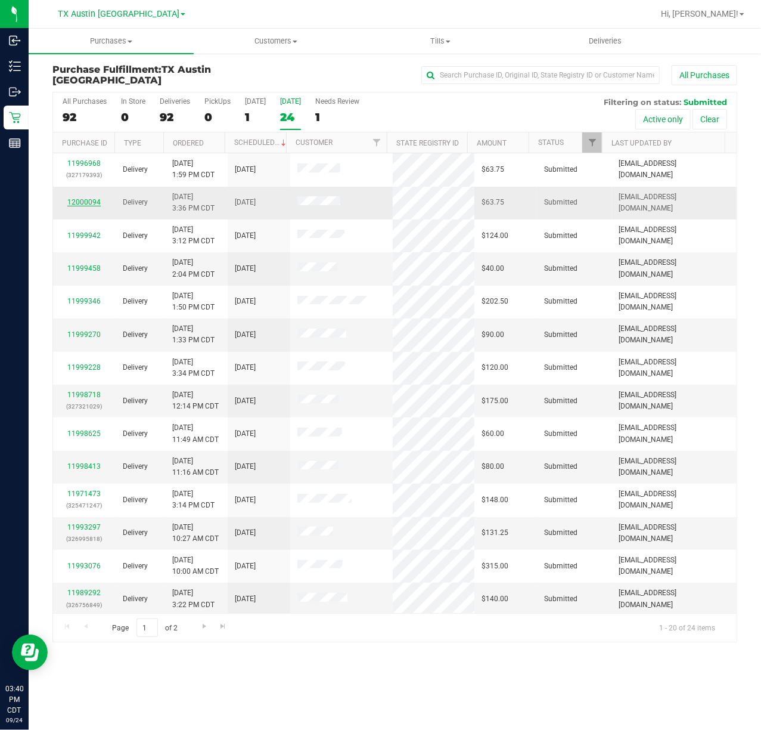
click at [80, 199] on link "12000094" at bounding box center [83, 202] width 33 height 8
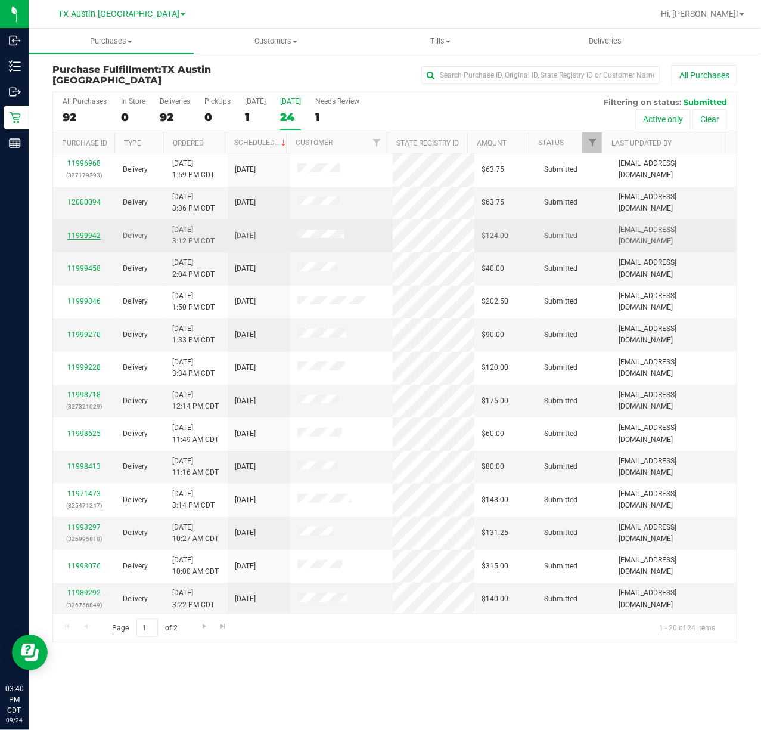
click at [80, 234] on link "11999942" at bounding box center [83, 235] width 33 height 8
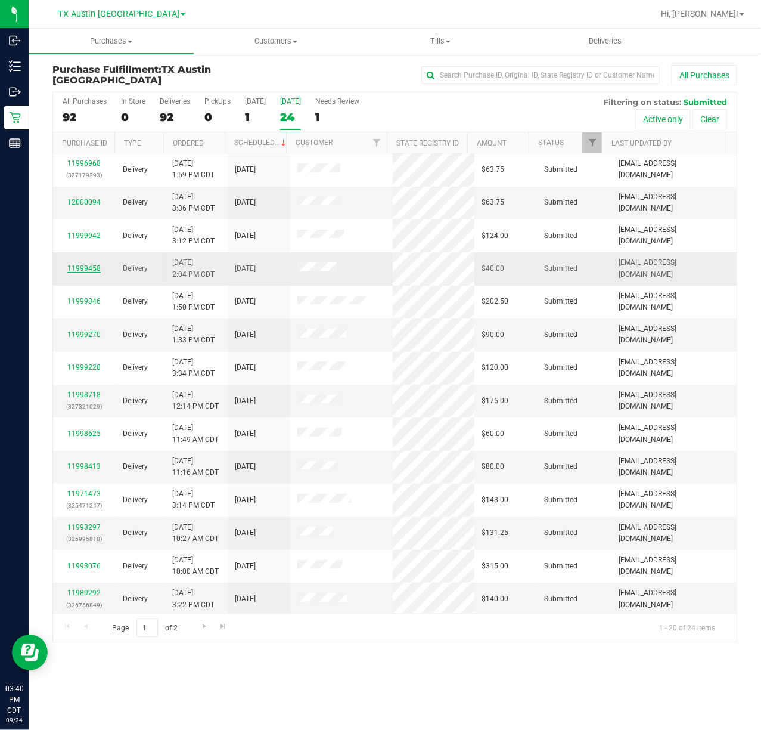
click at [85, 268] on link "11999458" at bounding box center [83, 268] width 33 height 8
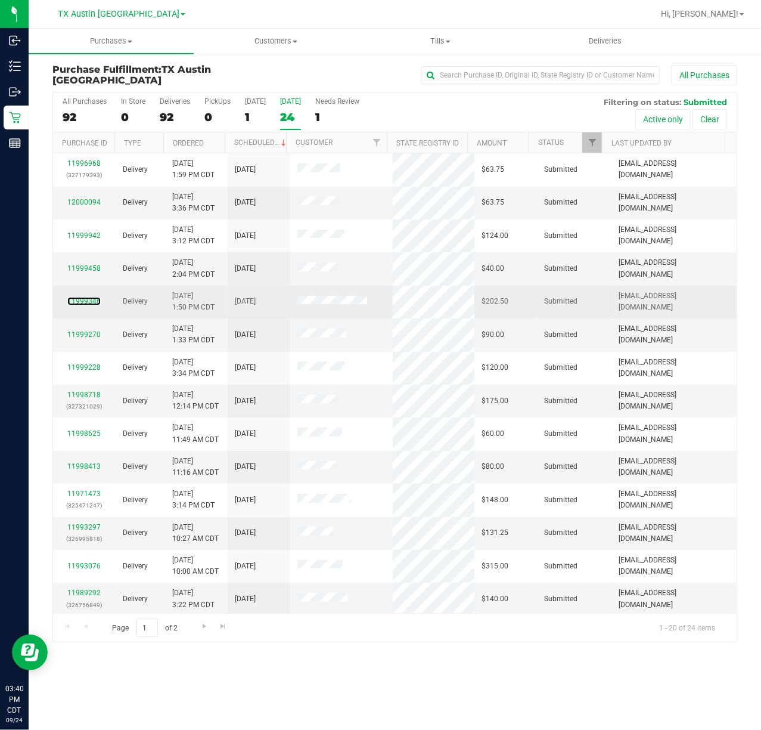
drag, startPoint x: 84, startPoint y: 297, endPoint x: 83, endPoint y: 308, distance: 10.7
click at [83, 298] on link "11999346" at bounding box center [83, 301] width 33 height 8
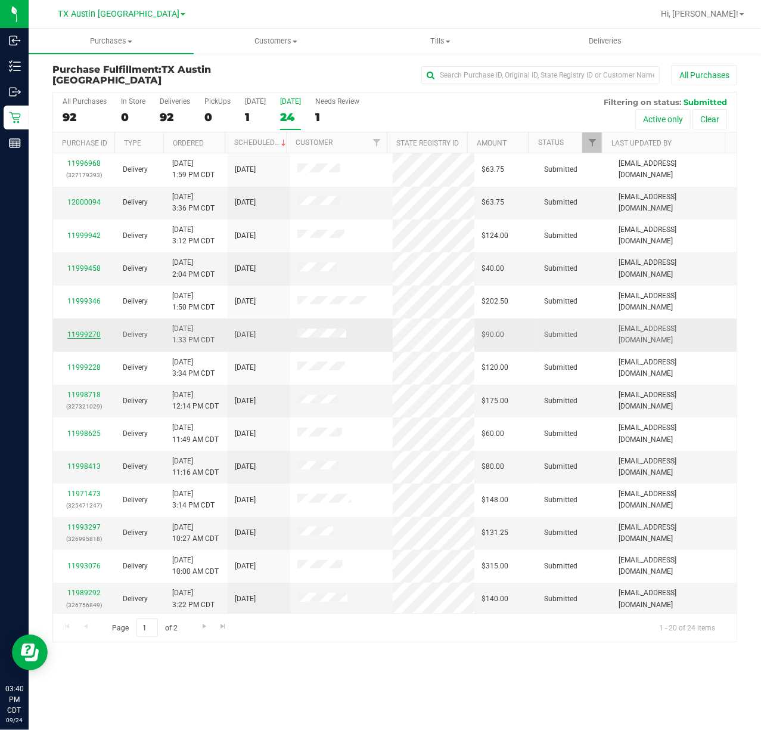
click at [84, 336] on link "11999270" at bounding box center [83, 334] width 33 height 8
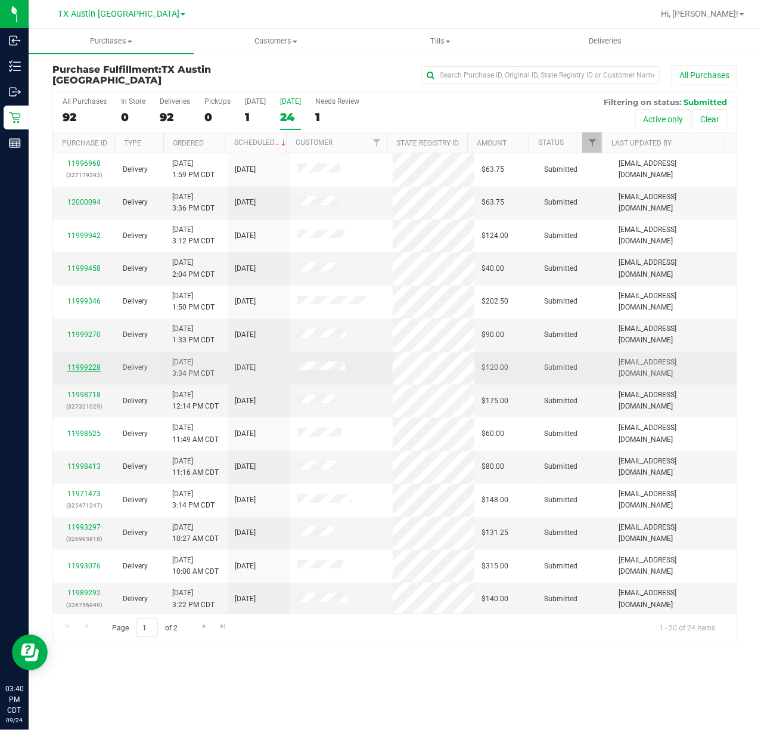
click at [82, 367] on link "11999228" at bounding box center [83, 367] width 33 height 8
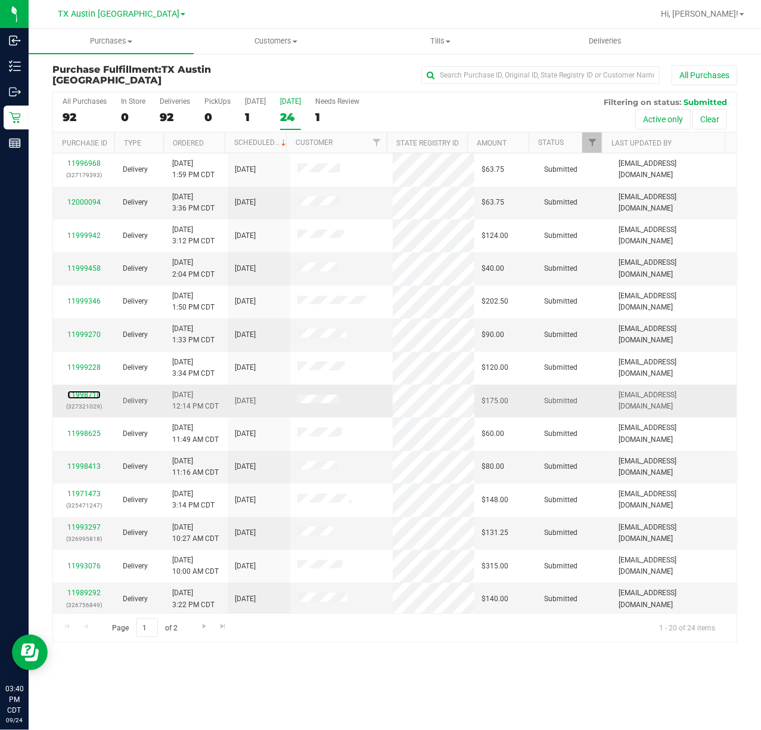
drag, startPoint x: 86, startPoint y: 395, endPoint x: 83, endPoint y: 404, distance: 9.8
click at [85, 395] on link "11998718" at bounding box center [83, 395] width 33 height 8
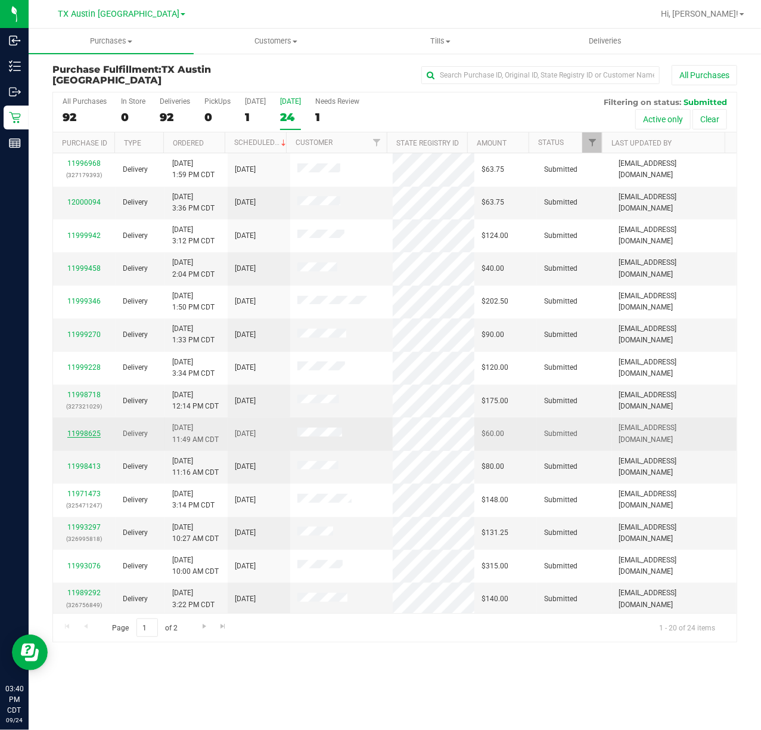
drag, startPoint x: 80, startPoint y: 430, endPoint x: 79, endPoint y: 437, distance: 6.6
click at [79, 430] on link "11998625" at bounding box center [83, 433] width 33 height 8
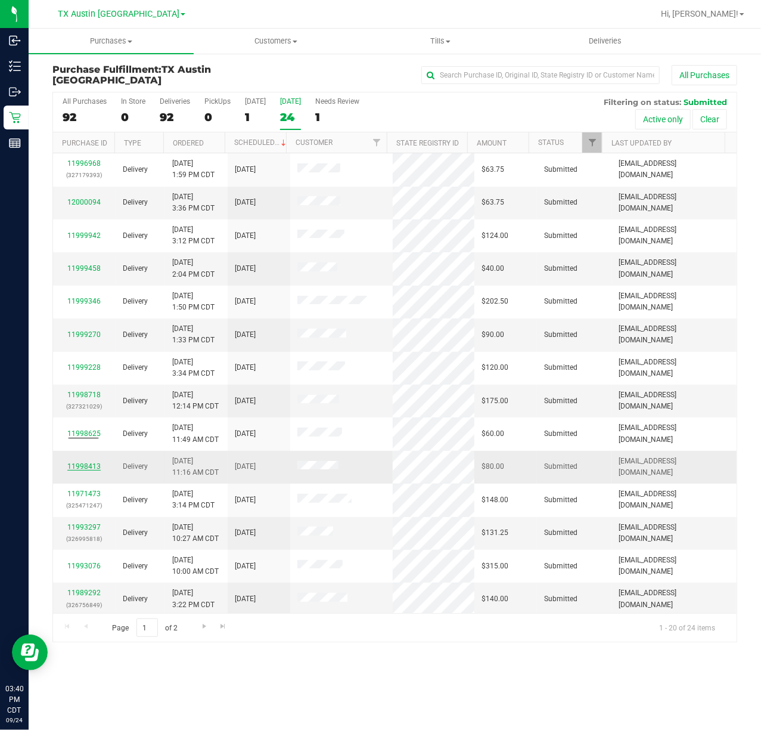
click at [79, 469] on link "11998413" at bounding box center [83, 466] width 33 height 8
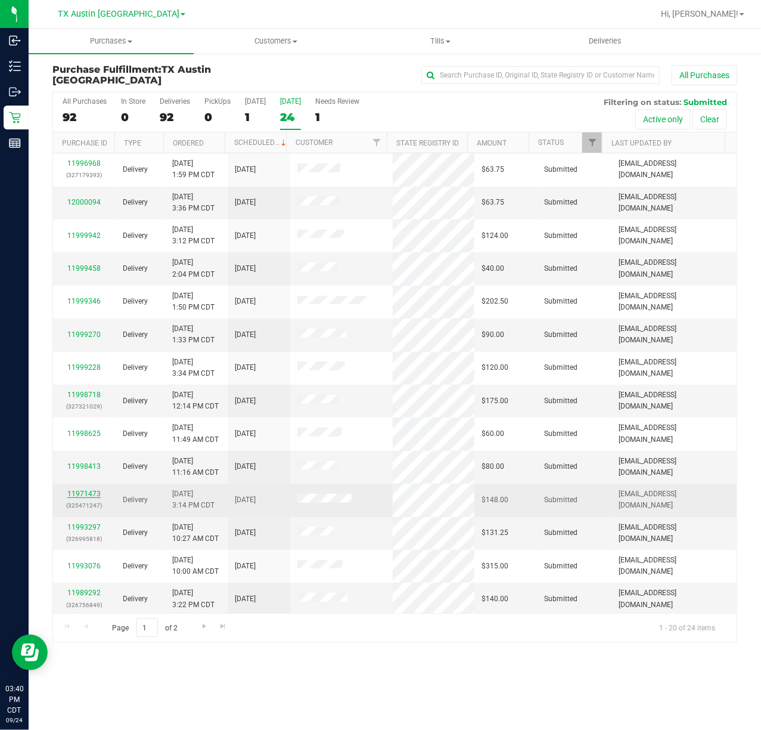
click at [81, 494] on link "11971473" at bounding box center [83, 494] width 33 height 8
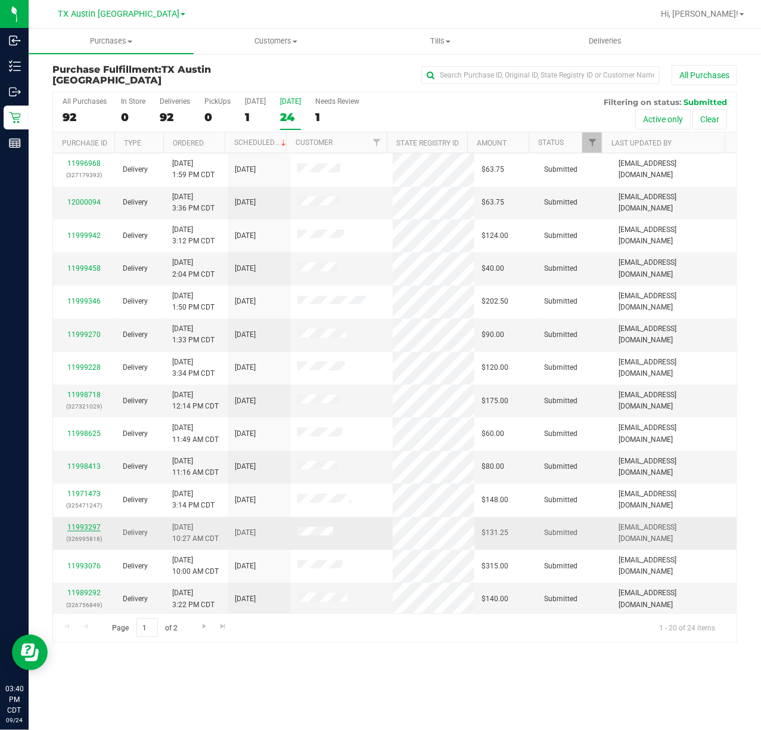
click at [89, 525] on link "11993297" at bounding box center [83, 527] width 33 height 8
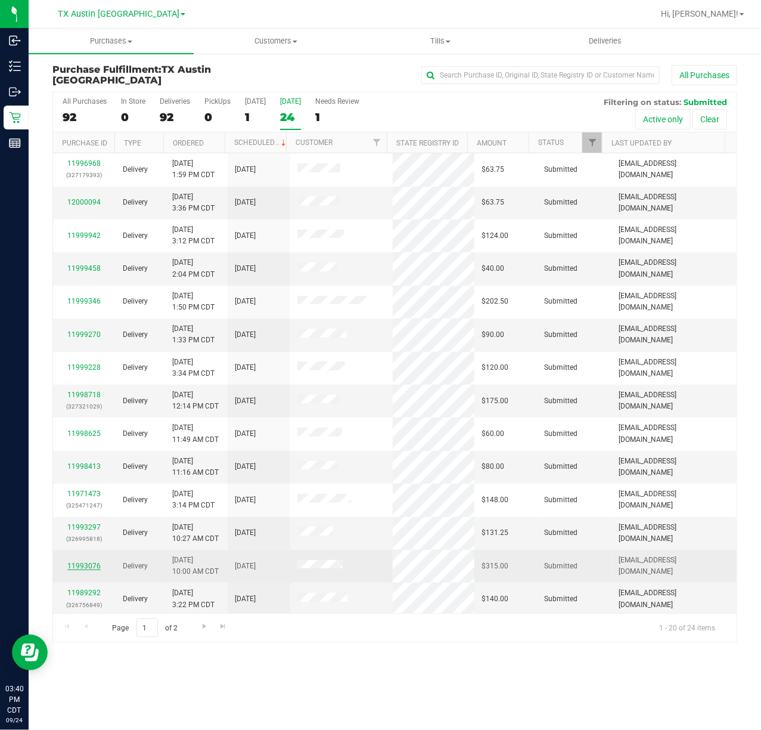
click at [88, 564] on link "11993076" at bounding box center [83, 566] width 33 height 8
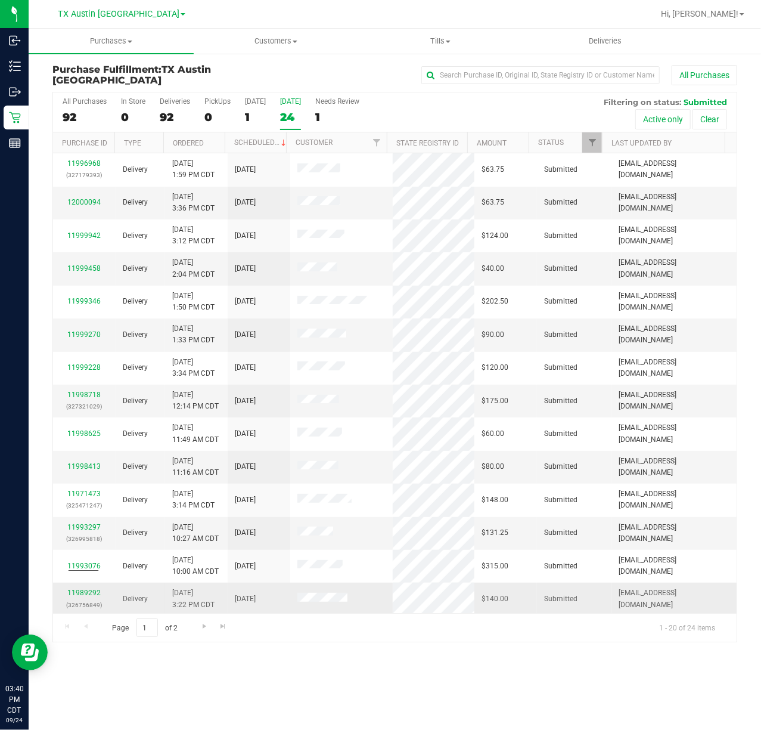
click at [92, 600] on div "11989292 (326756849)" at bounding box center [84, 598] width 48 height 23
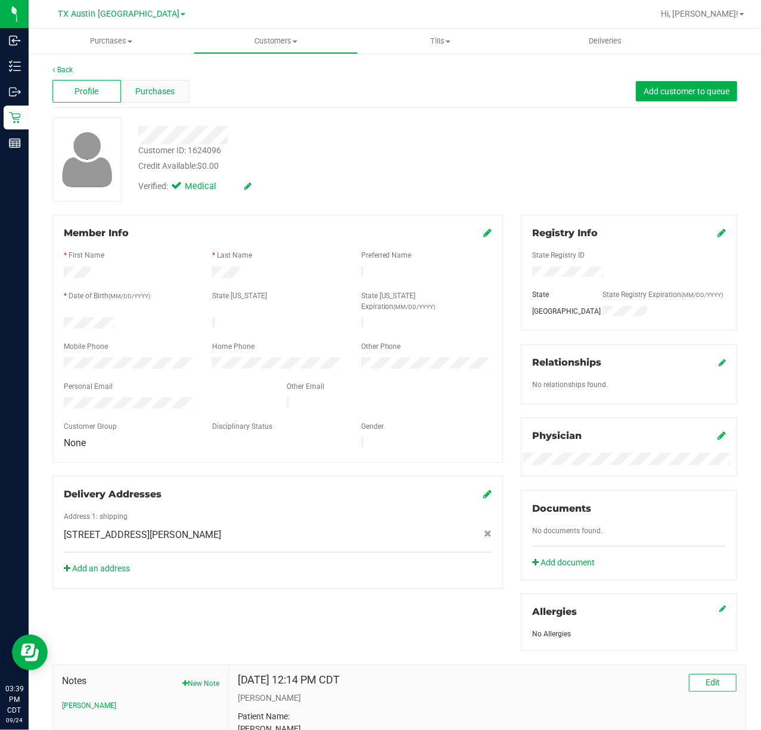
click at [173, 93] on div "Purchases" at bounding box center [155, 91] width 69 height 23
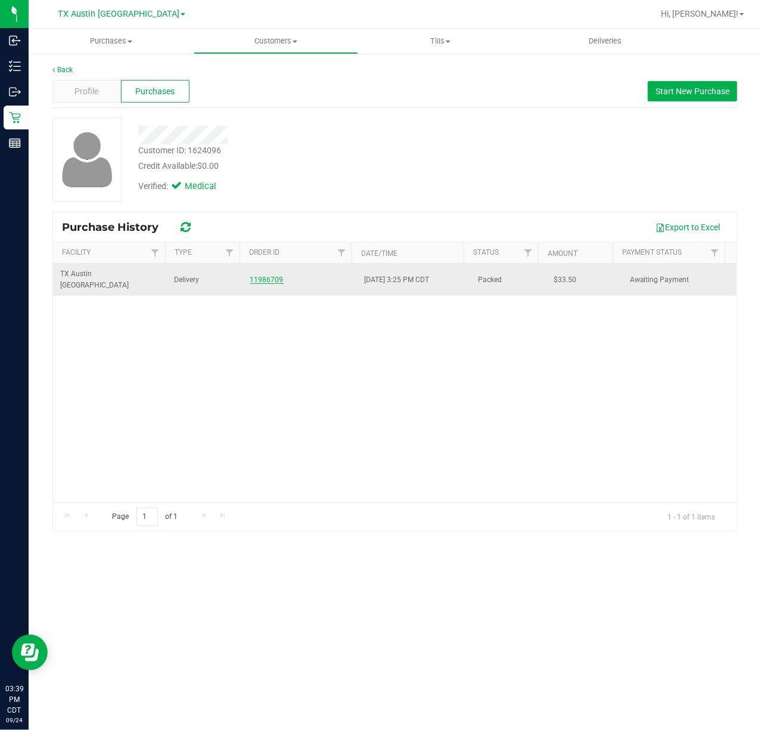
click at [254, 275] on link "11986709" at bounding box center [266, 279] width 33 height 8
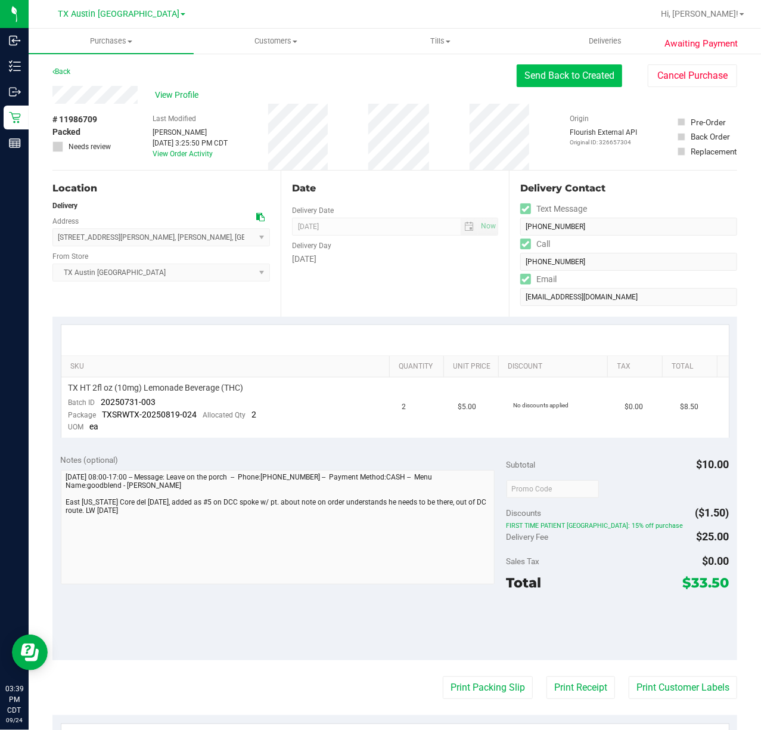
click at [537, 70] on button "Send Back to Created" at bounding box center [570, 75] width 106 height 23
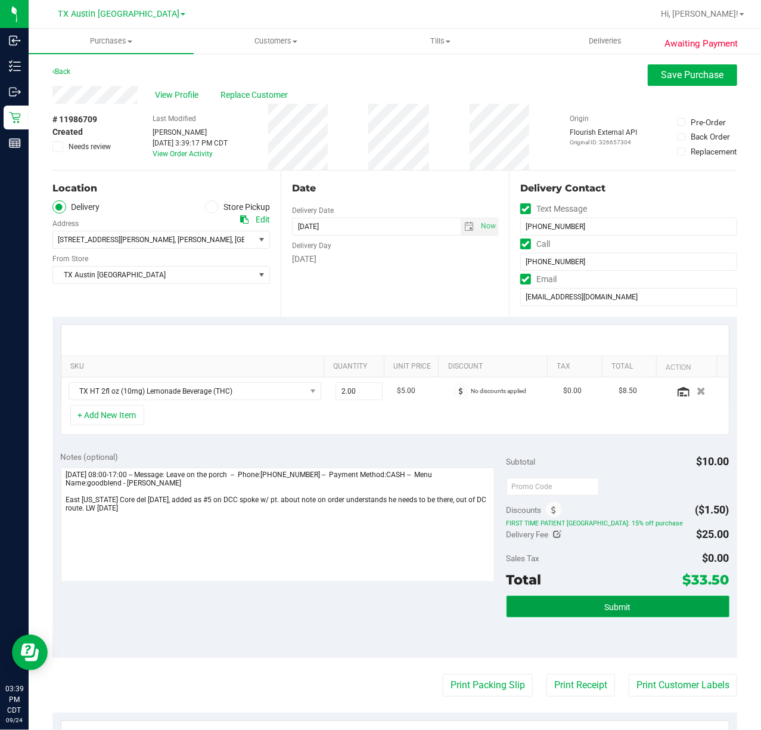
click at [605, 609] on span "Submit" at bounding box center [618, 607] width 26 height 10
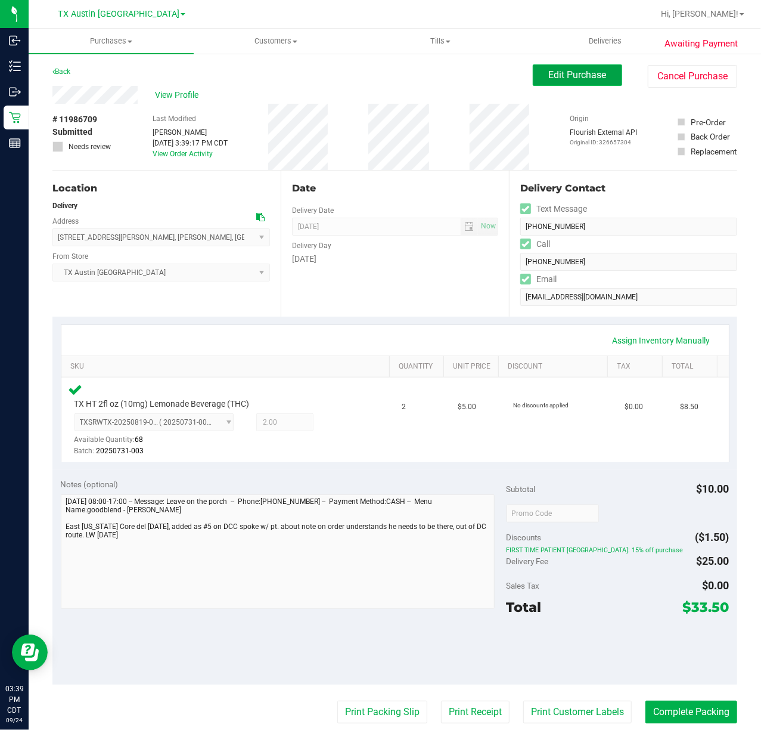
click at [575, 76] on span "Edit Purchase" at bounding box center [578, 74] width 58 height 11
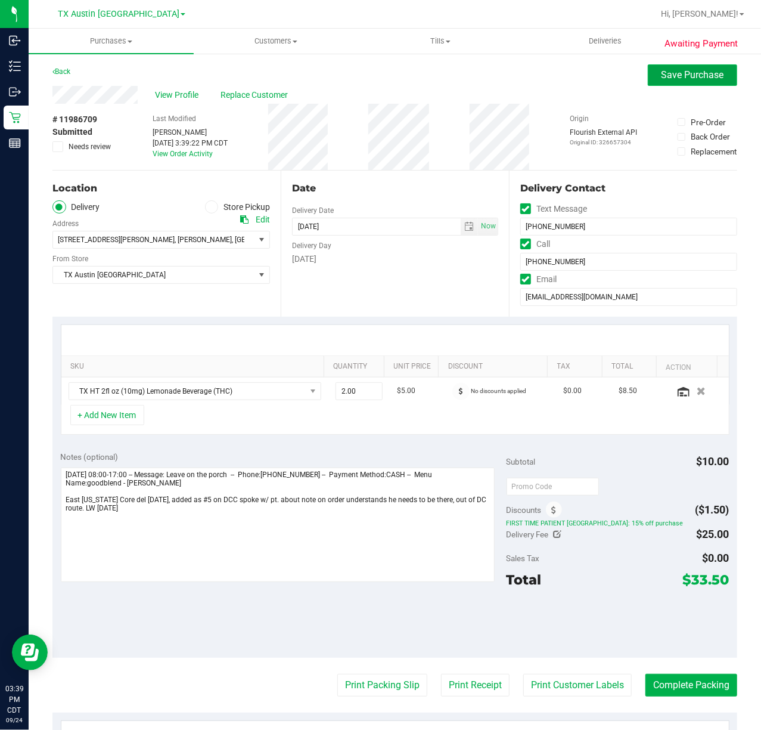
click at [673, 67] on button "Save Purchase" at bounding box center [692, 74] width 89 height 21
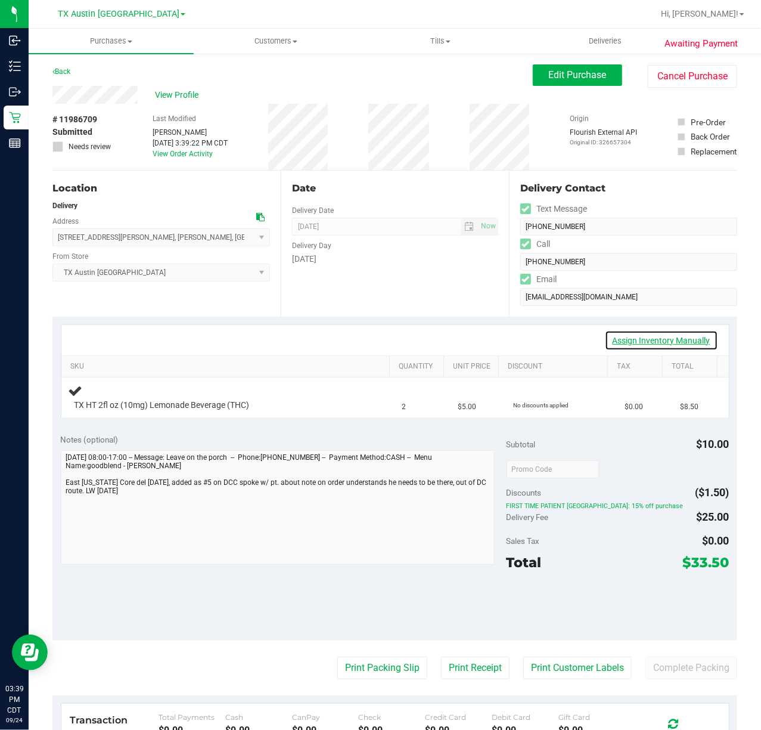
click at [673, 349] on link "Assign Inventory Manually" at bounding box center [661, 340] width 113 height 20
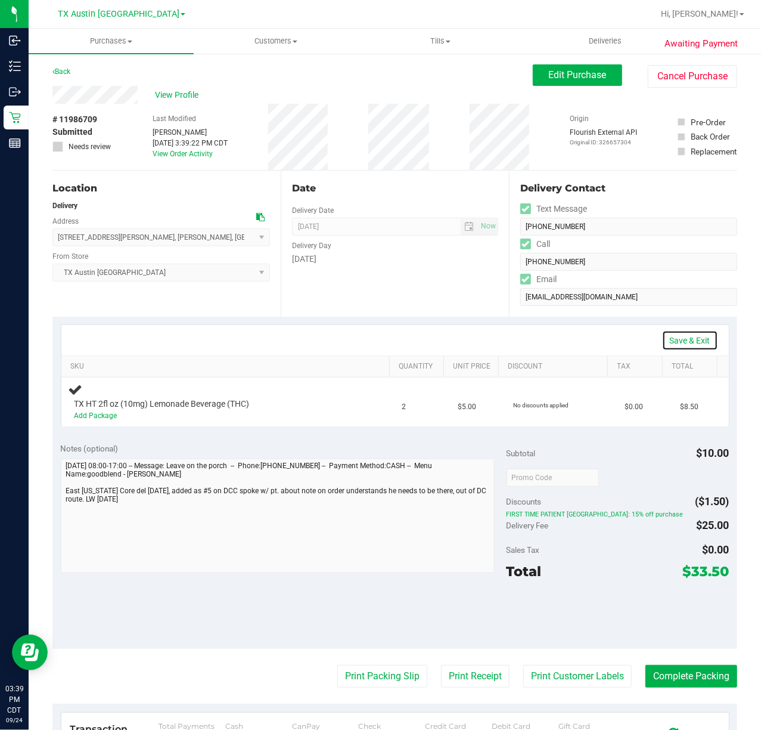
click at [664, 346] on link "Save & Exit" at bounding box center [690, 340] width 56 height 20
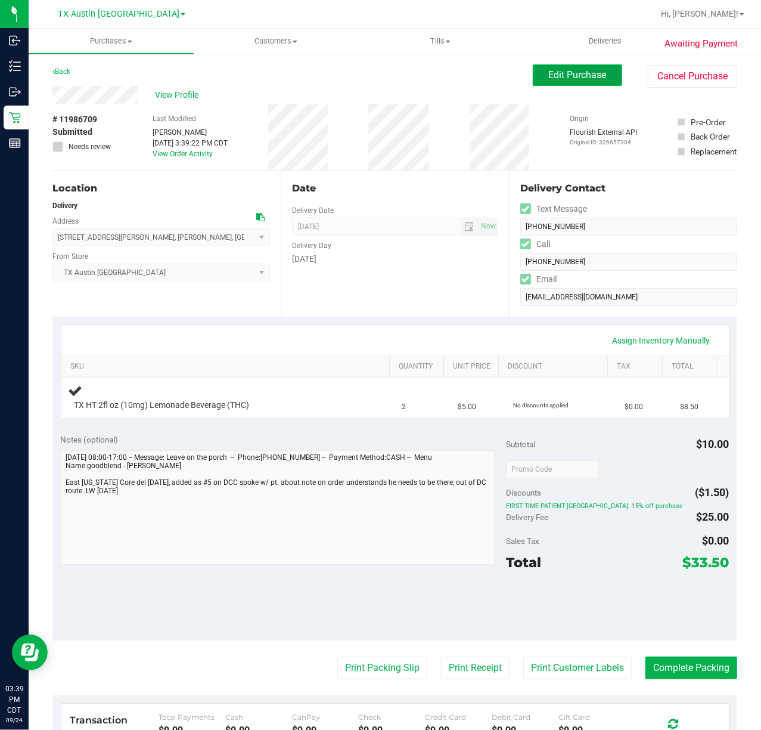
click at [535, 66] on button "Edit Purchase" at bounding box center [577, 74] width 89 height 21
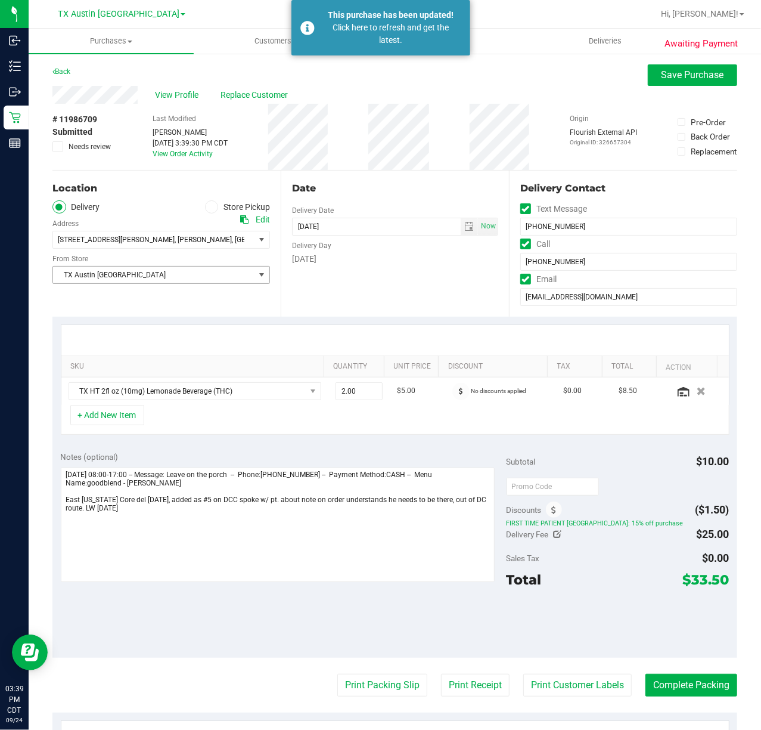
click at [256, 284] on span "TX Austin [GEOGRAPHIC_DATA]" at bounding box center [161, 275] width 218 height 18
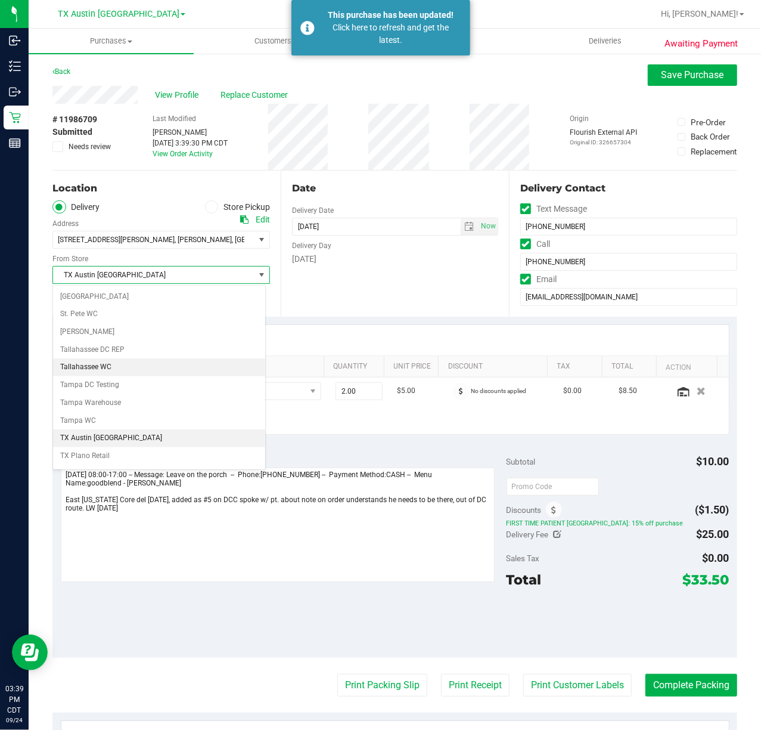
scroll to position [842, 0]
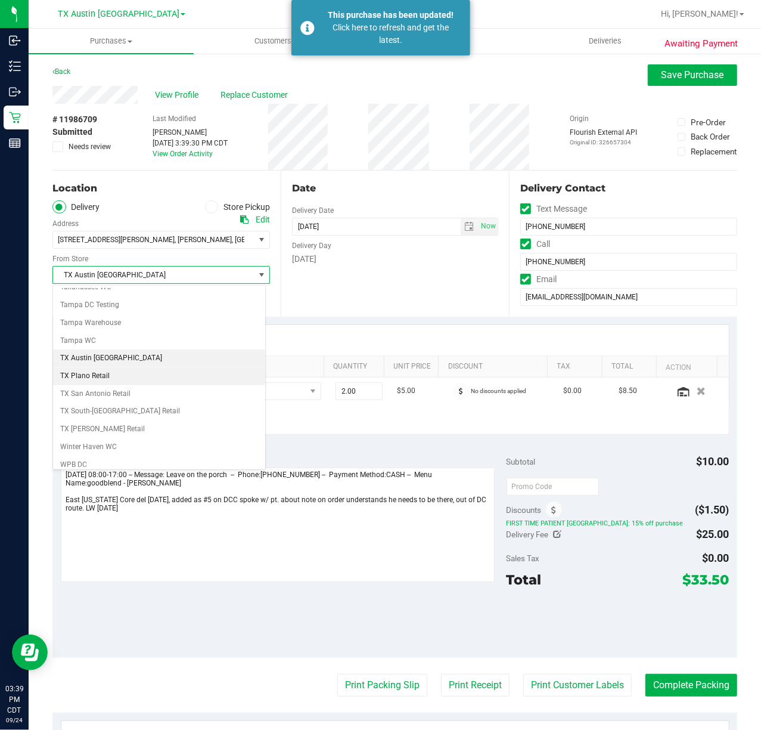
click at [170, 385] on li "TX Plano Retail" at bounding box center [159, 376] width 212 height 18
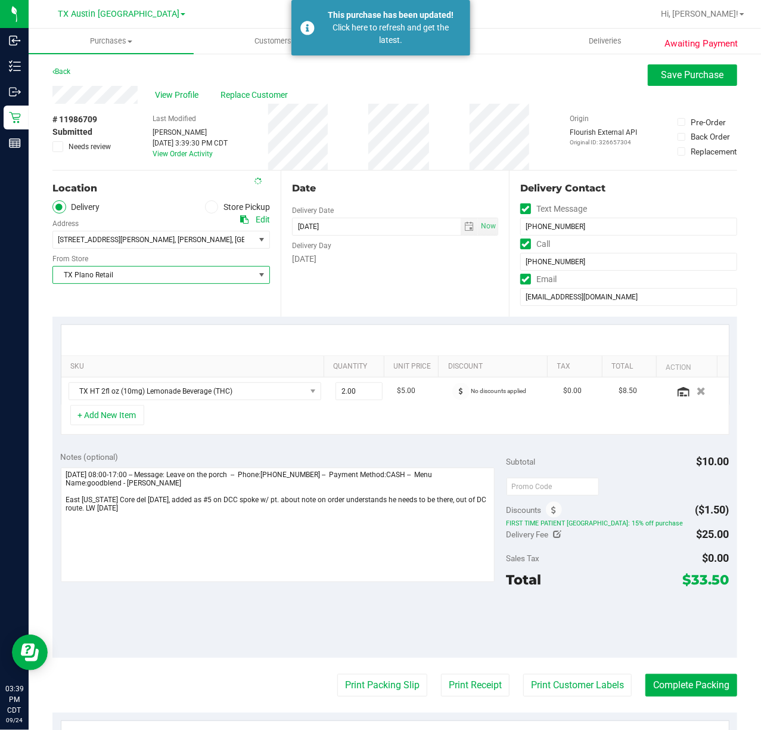
click at [694, 63] on div "Awaiting Payment Back Save Purchase View Profile Replace Customer # 11986709 Su…" at bounding box center [395, 509] width 733 height 915
click at [685, 70] on span "Save Purchase" at bounding box center [693, 74] width 63 height 11
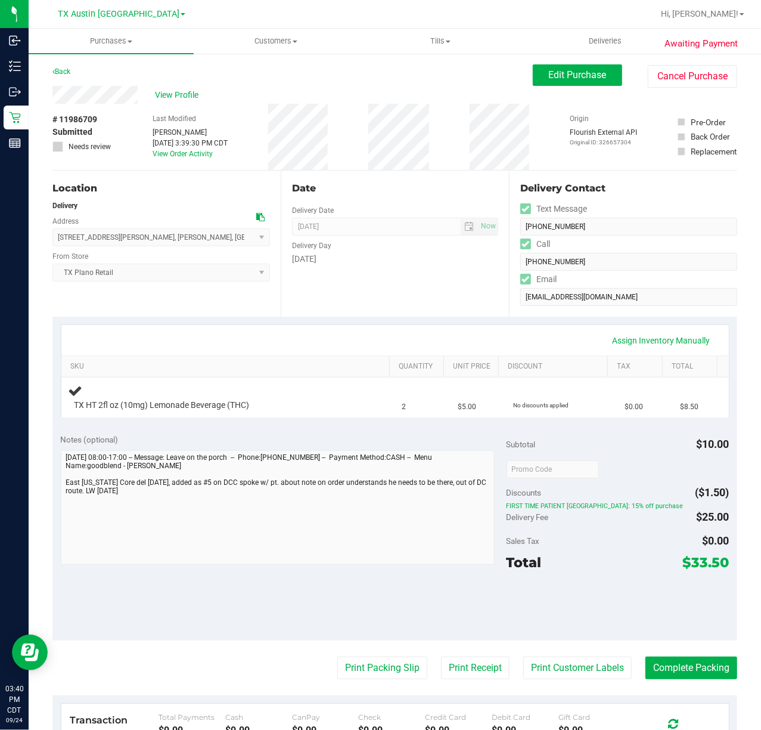
click at [382, 311] on div "Date Delivery Date 09/25/2025 Now 09/25/2025 07:00 AM Now Delivery Day Thursday" at bounding box center [395, 244] width 228 height 146
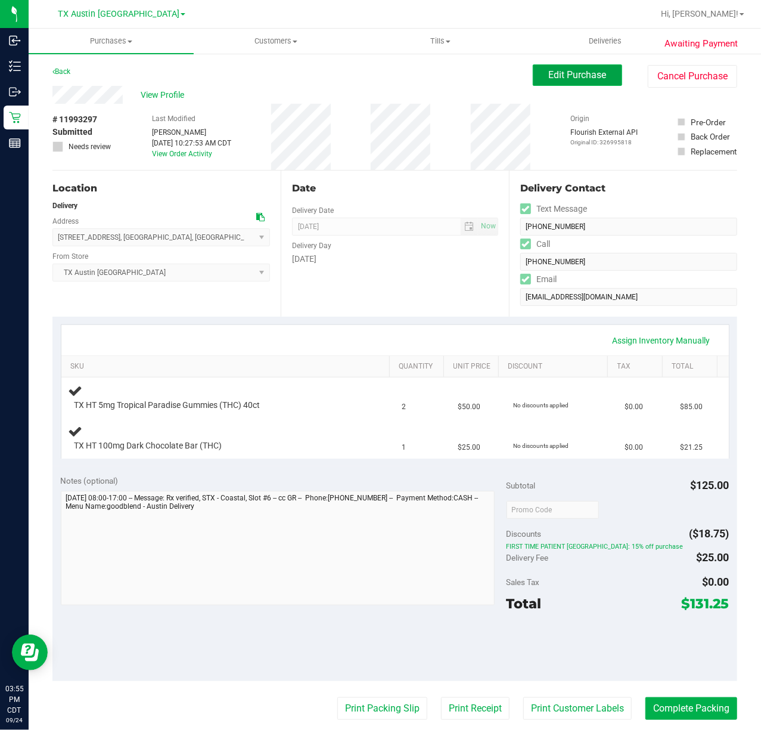
click at [533, 72] on button "Edit Purchase" at bounding box center [577, 74] width 89 height 21
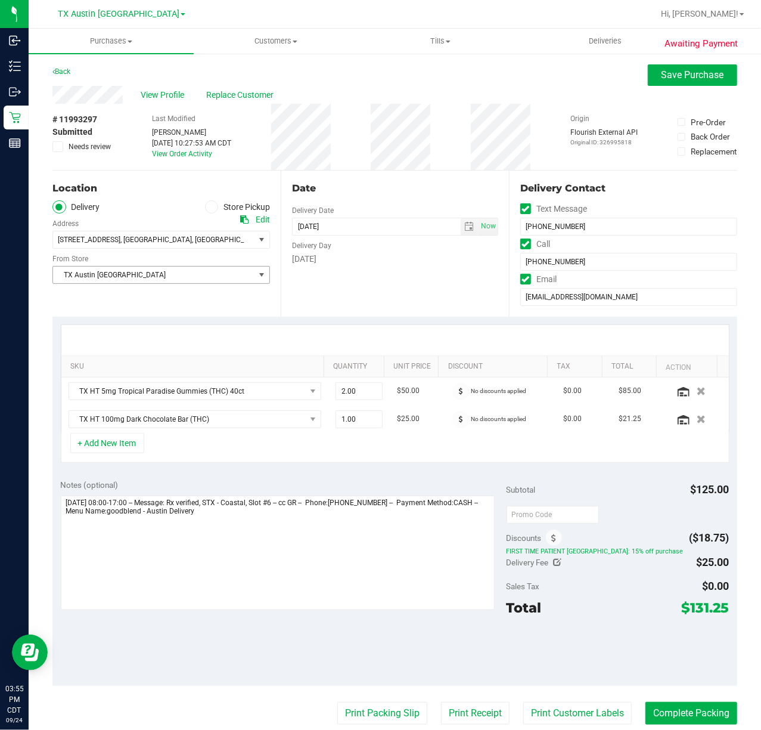
click at [249, 277] on span "TX Austin [GEOGRAPHIC_DATA]" at bounding box center [154, 275] width 202 height 17
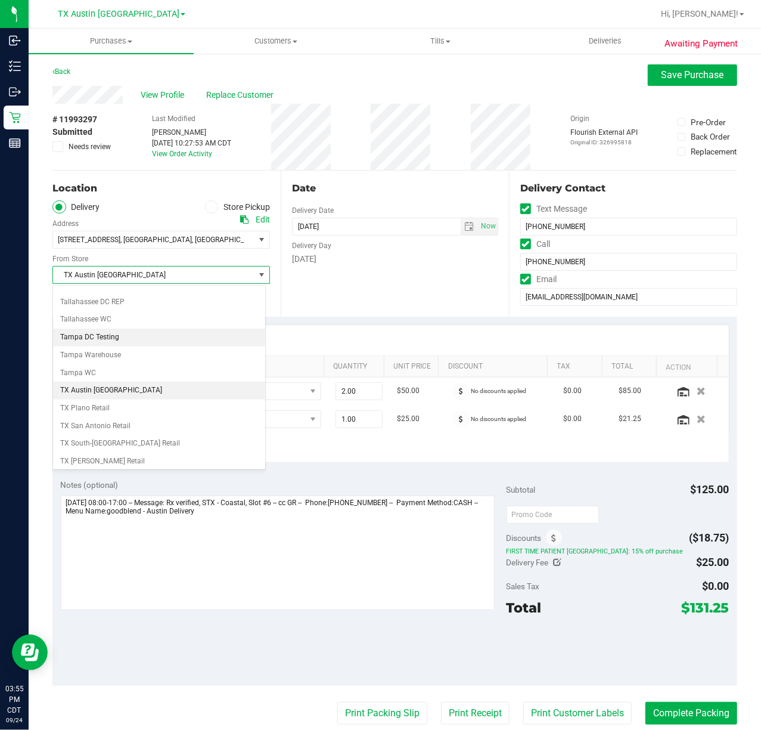
scroll to position [842, 0]
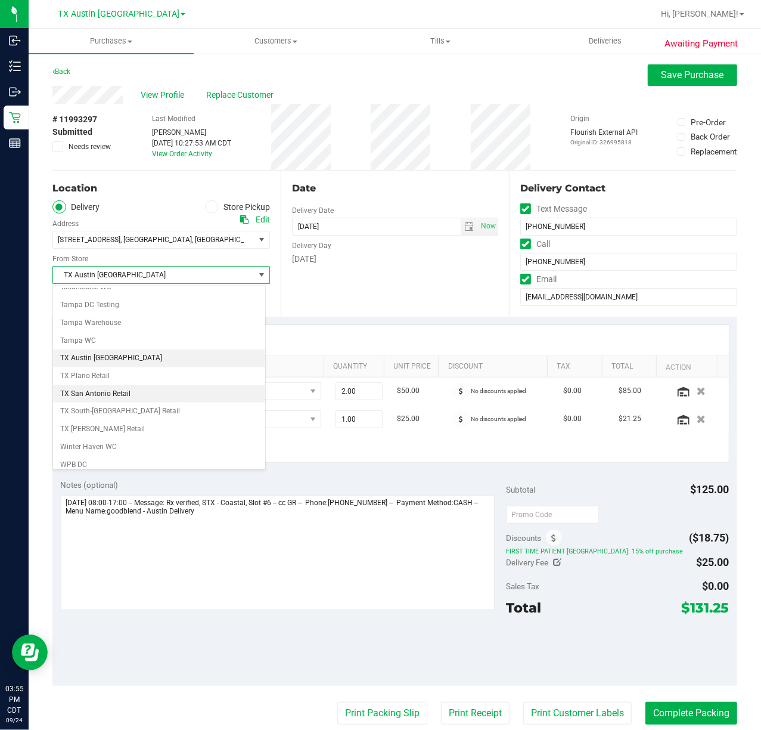
click at [171, 403] on li "TX San Antonio Retail" at bounding box center [159, 394] width 212 height 18
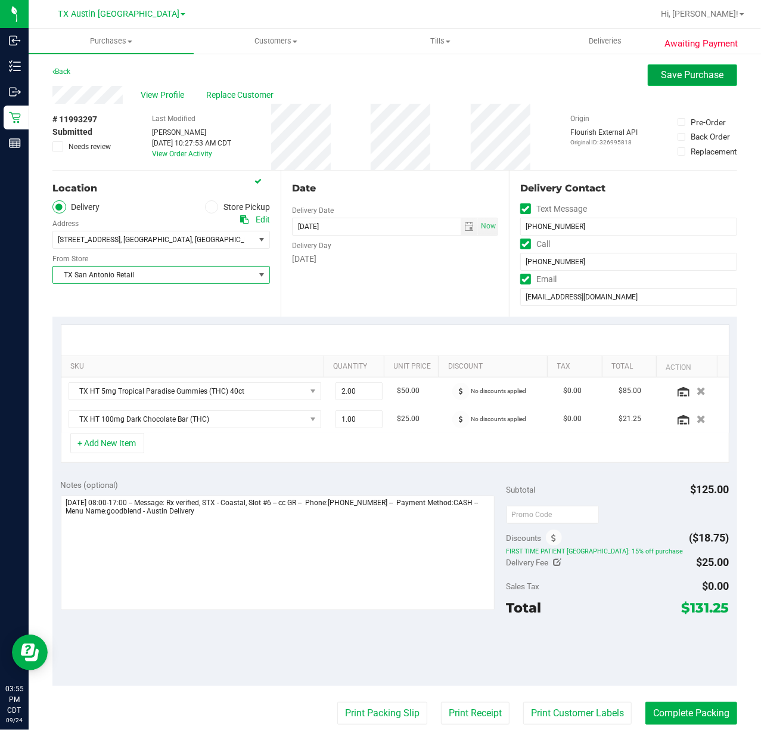
click at [704, 83] on button "Save Purchase" at bounding box center [692, 74] width 89 height 21
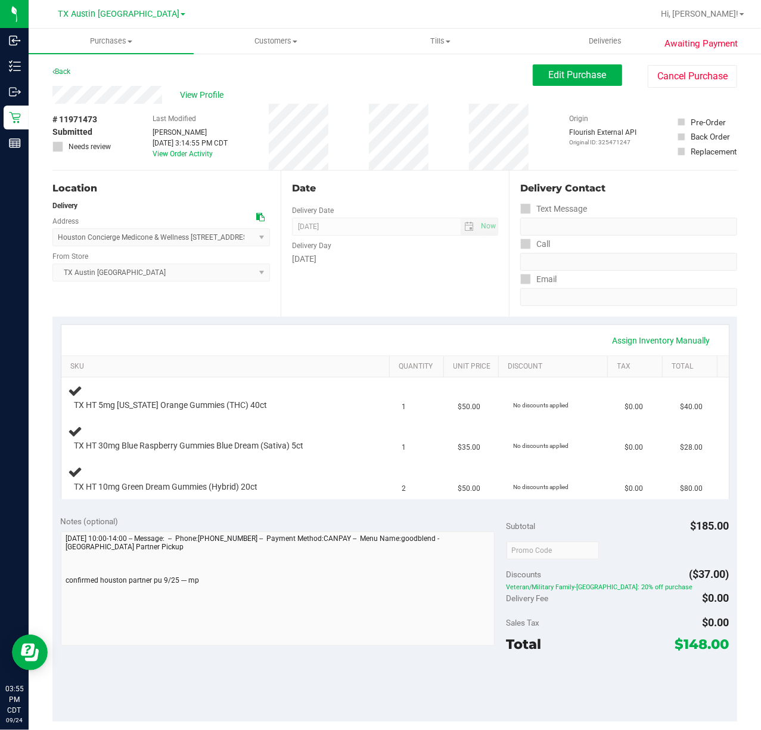
click at [460, 272] on div "Date Delivery Date [DATE] Now [DATE] 07:00 AM Now Delivery Day [DATE]" at bounding box center [395, 244] width 228 height 146
click at [403, 318] on div "Assign Inventory Manually SKU Quantity Unit Price Discount Tax Total TX HT 5mg …" at bounding box center [394, 412] width 685 height 190
click at [364, 306] on div "Date Delivery Date [DATE] Now [DATE] 07:00 AM Now Delivery Day [DATE]" at bounding box center [395, 244] width 228 height 146
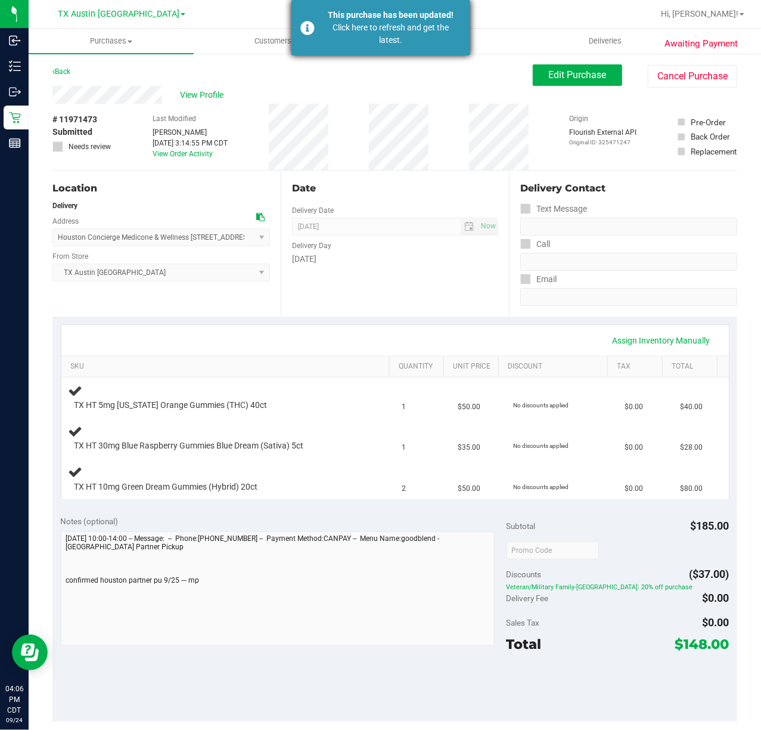
click at [347, 52] on div "This purchase has been updated! Click here to refresh and get the latest." at bounding box center [381, 27] width 179 height 55
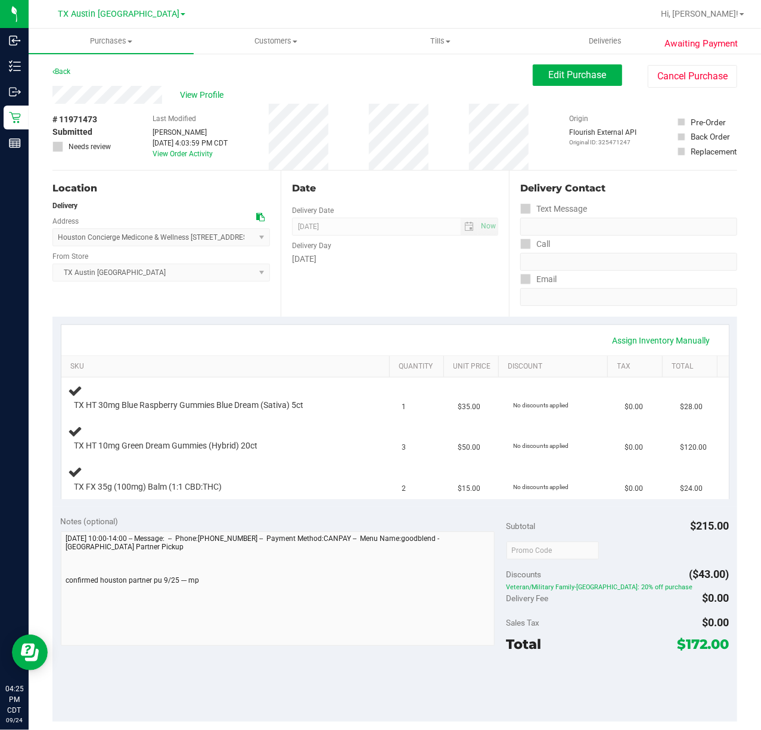
click at [465, 335] on div "Assign Inventory Manually" at bounding box center [395, 340] width 646 height 20
click at [349, 291] on div "Date Delivery Date [DATE] Now [DATE] 07:00 AM Now Delivery Day [DATE]" at bounding box center [395, 244] width 228 height 146
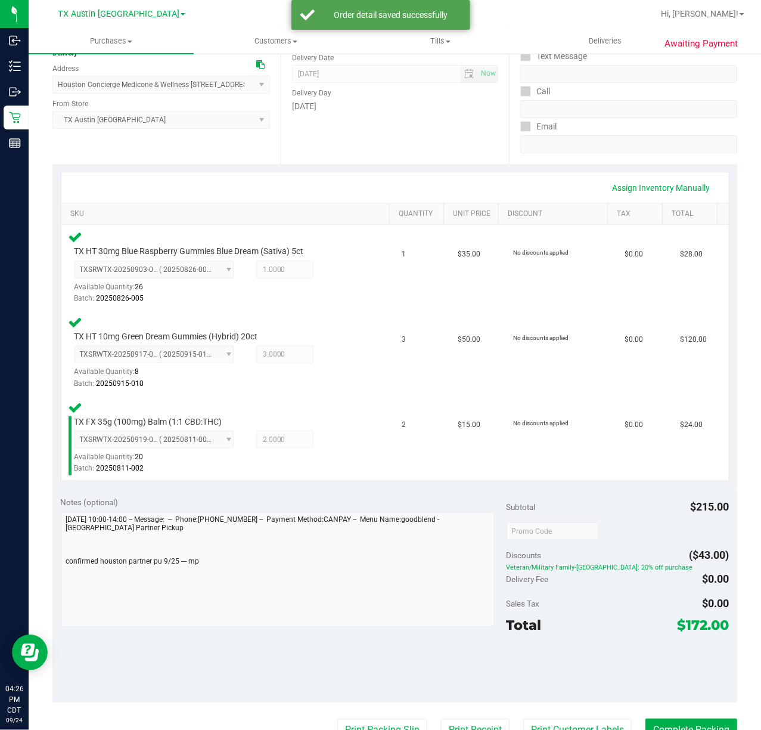
scroll to position [159, 0]
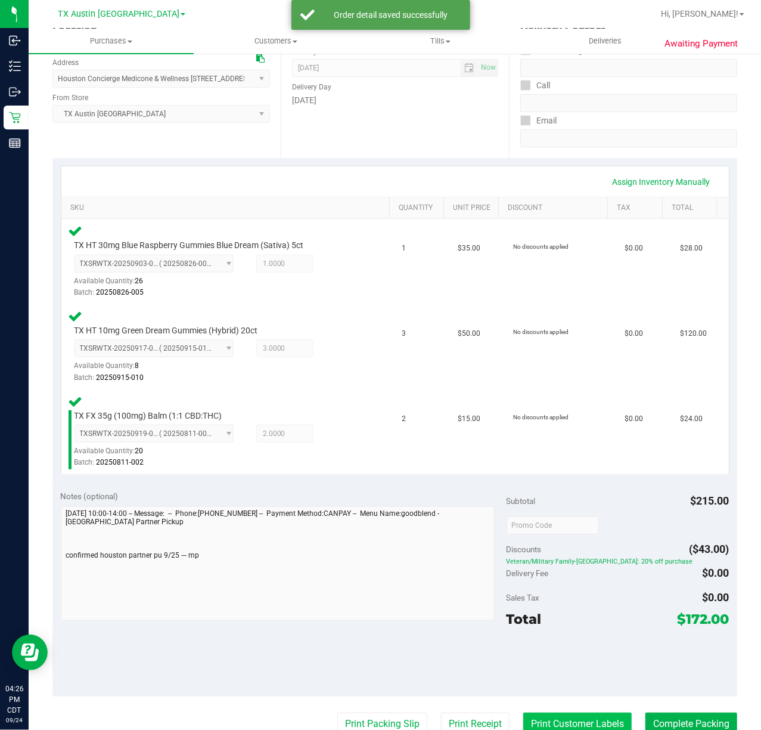
click at [583, 718] on button "Print Customer Labels" at bounding box center [578, 724] width 109 height 23
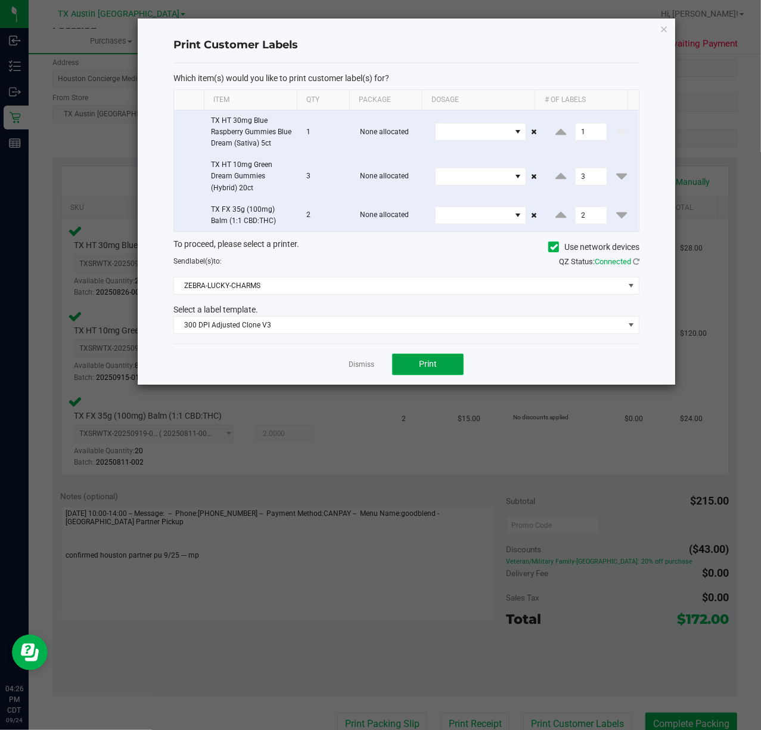
click at [408, 371] on button "Print" at bounding box center [428, 364] width 72 height 21
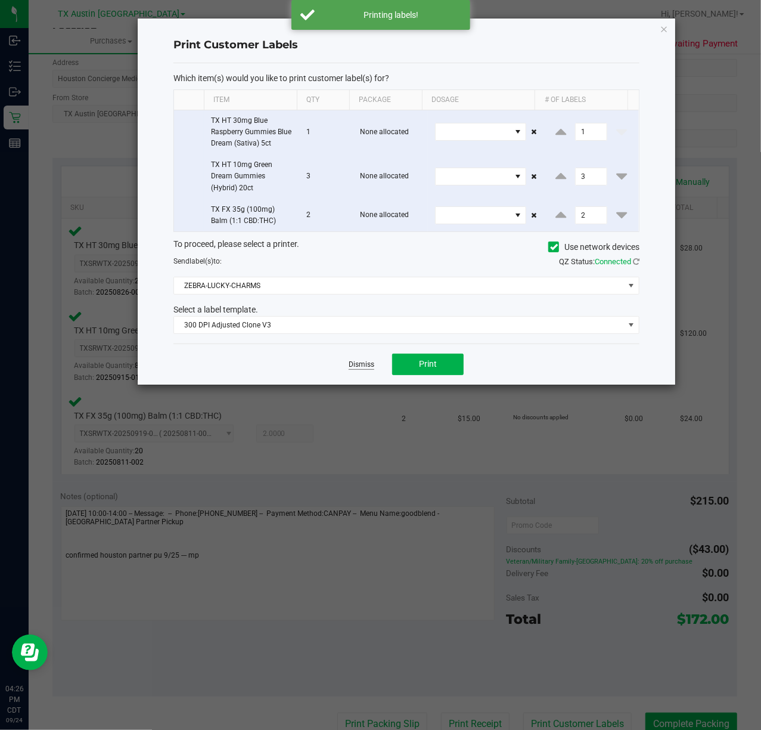
click at [351, 363] on link "Dismiss" at bounding box center [362, 365] width 26 height 10
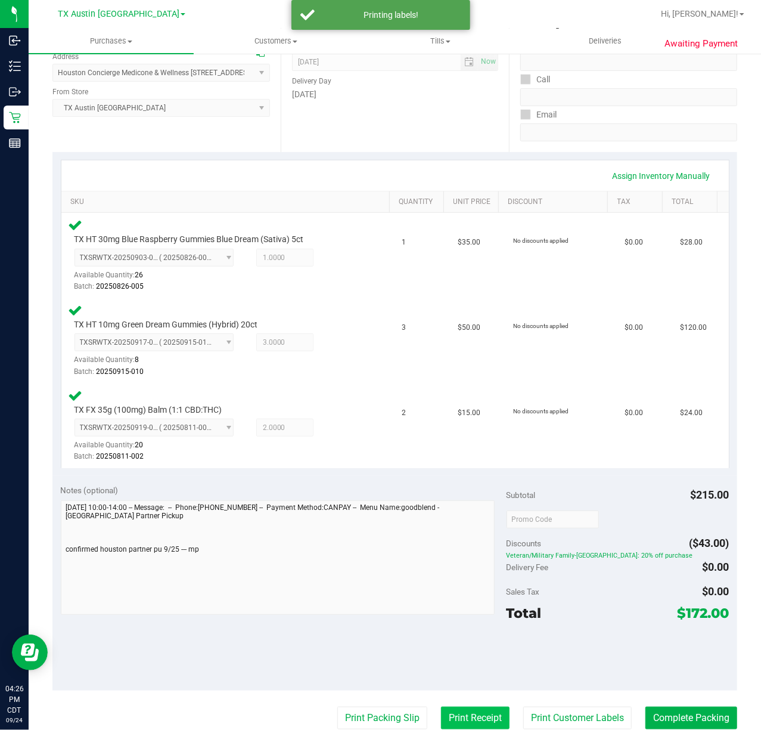
click at [464, 714] on button "Print Receipt" at bounding box center [475, 718] width 69 height 23
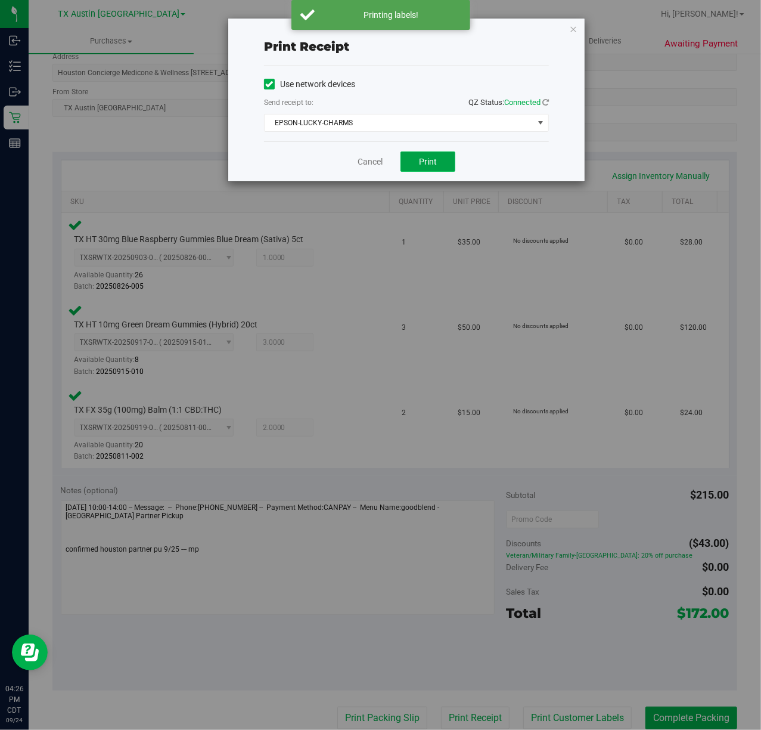
click at [421, 163] on span "Print" at bounding box center [428, 162] width 18 height 10
click at [334, 165] on div "Cancel Print" at bounding box center [406, 161] width 285 height 40
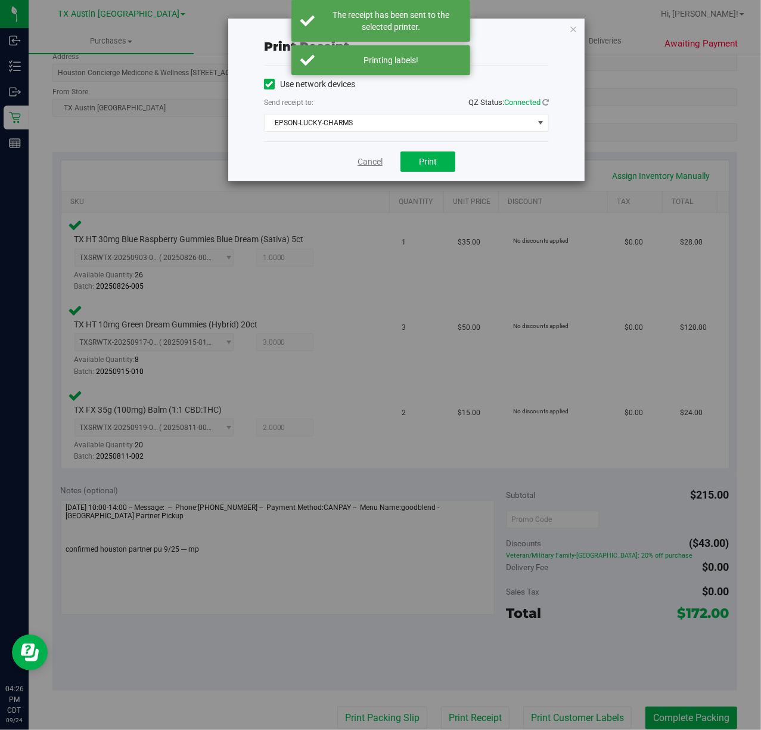
click at [375, 165] on link "Cancel" at bounding box center [370, 162] width 25 height 13
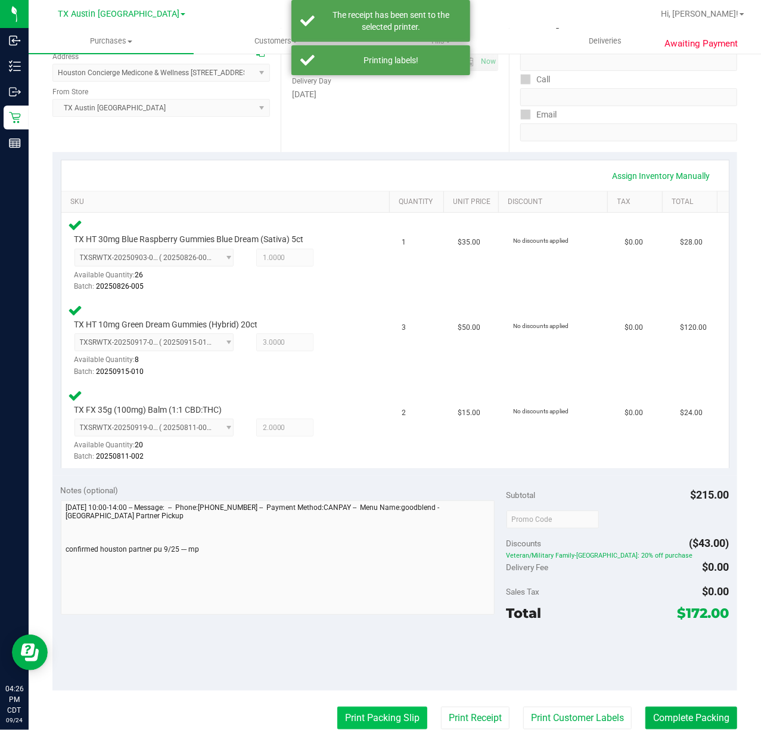
click at [337, 721] on button "Print Packing Slip" at bounding box center [382, 718] width 90 height 23
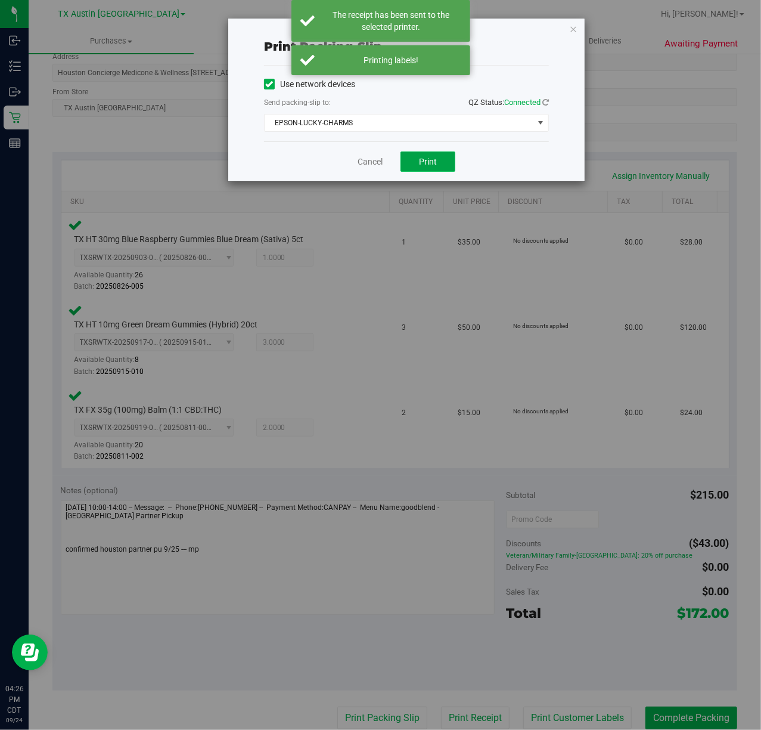
click at [449, 156] on button "Print" at bounding box center [428, 161] width 55 height 20
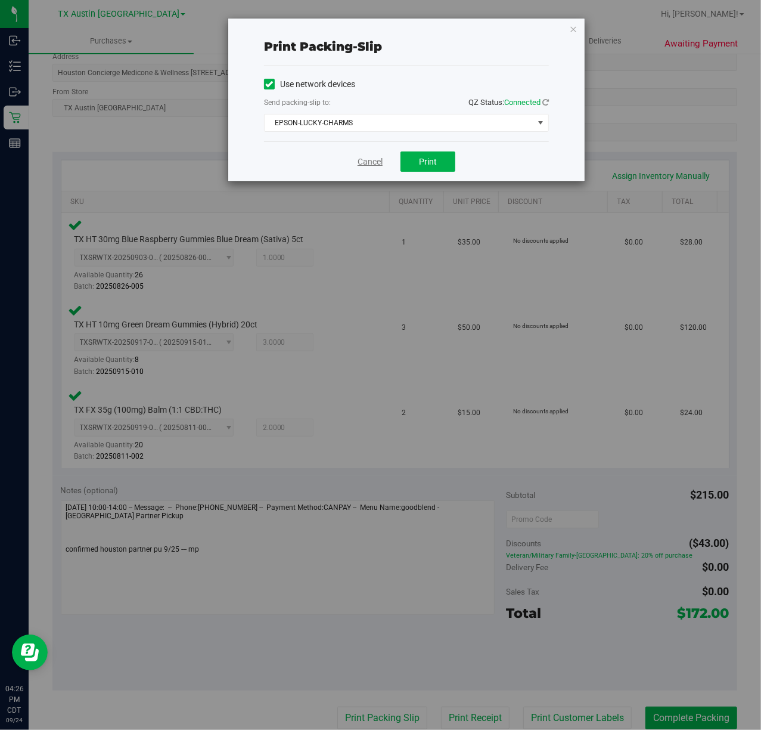
click at [364, 163] on link "Cancel" at bounding box center [370, 162] width 25 height 13
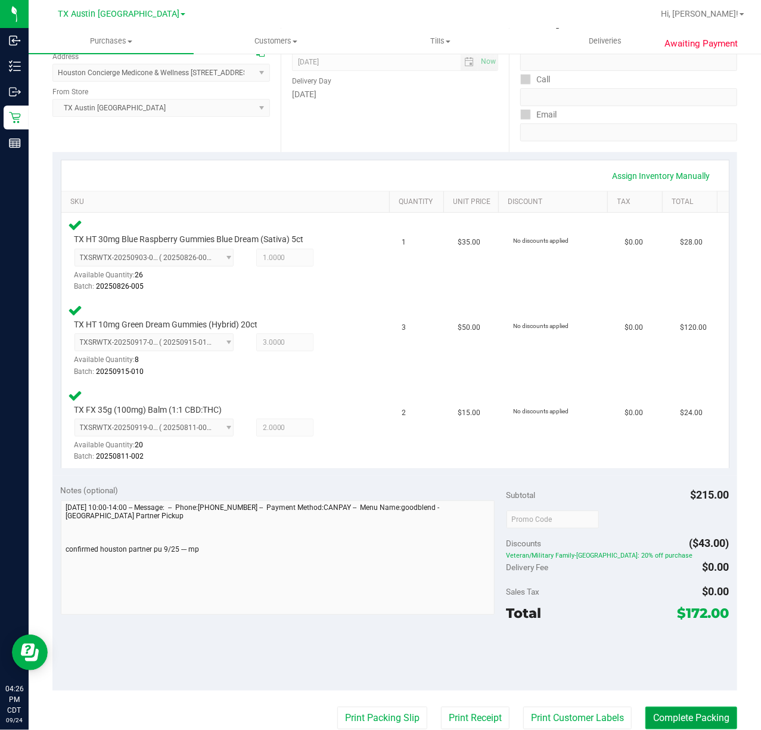
click at [667, 718] on button "Complete Packing" at bounding box center [692, 718] width 92 height 23
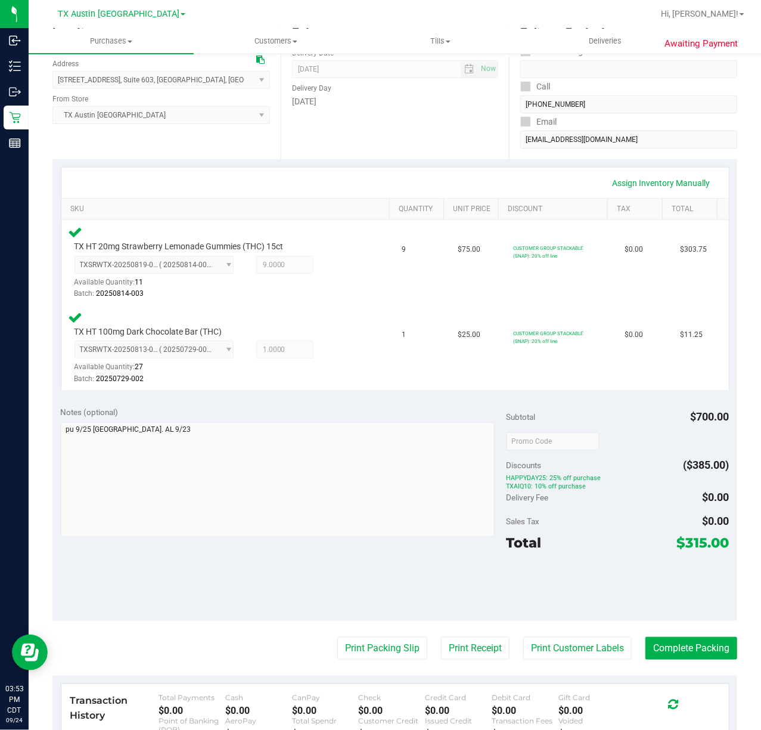
scroll to position [159, 0]
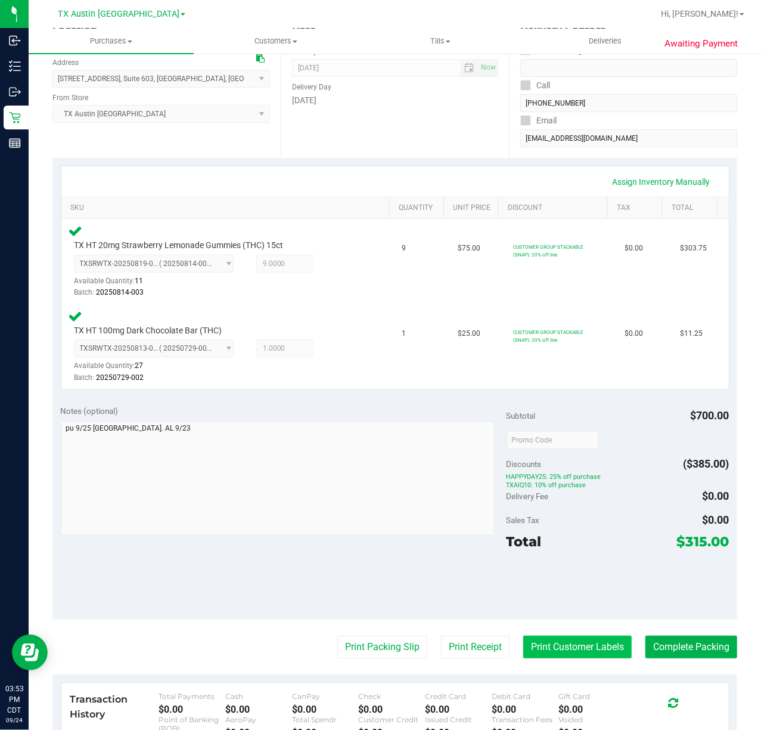
click at [531, 645] on button "Print Customer Labels" at bounding box center [578, 647] width 109 height 23
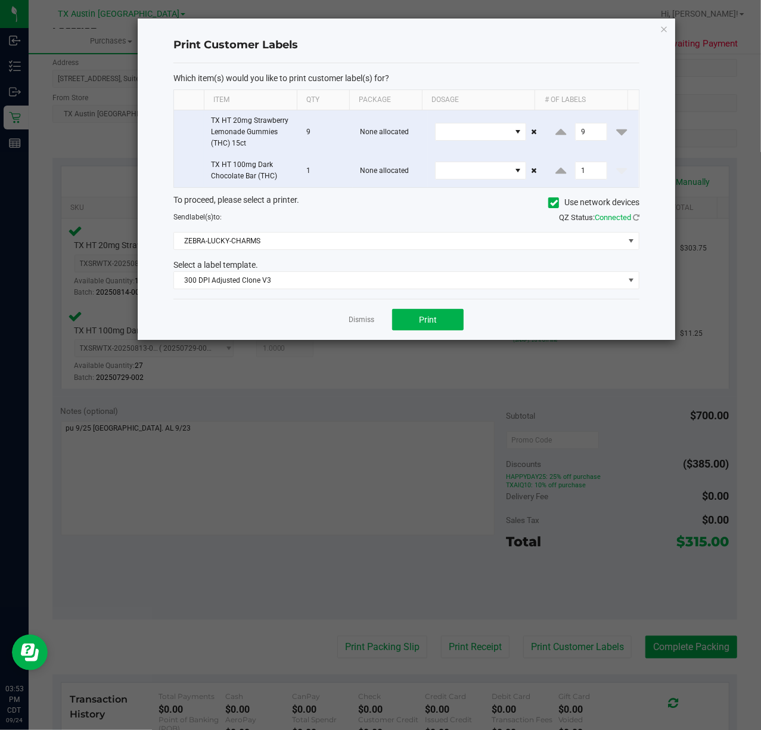
click at [409, 311] on div "Dismiss Print" at bounding box center [407, 319] width 466 height 41
click at [403, 323] on button "Print" at bounding box center [428, 319] width 72 height 21
click at [358, 325] on link "Dismiss" at bounding box center [362, 320] width 26 height 10
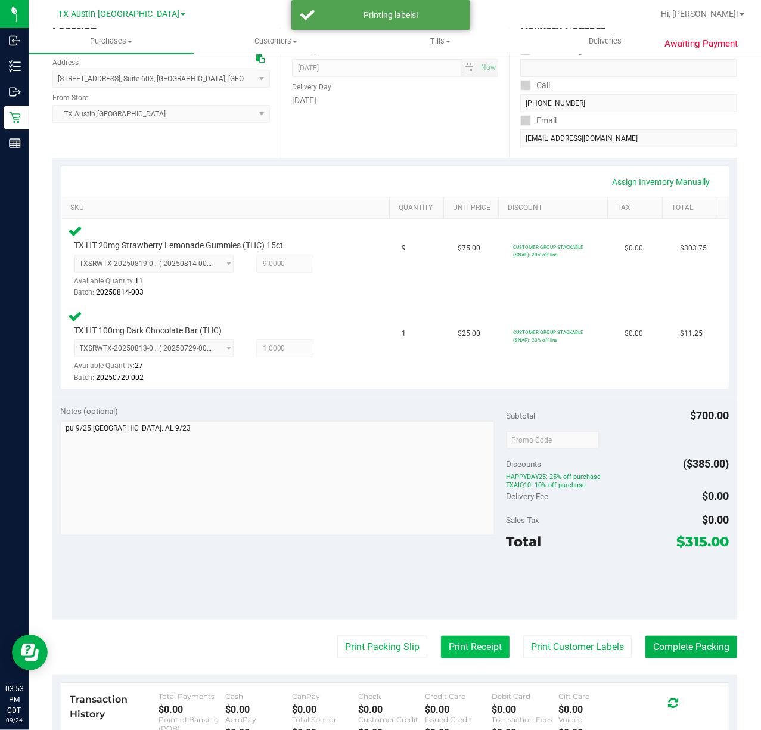
click at [456, 647] on button "Print Receipt" at bounding box center [475, 647] width 69 height 23
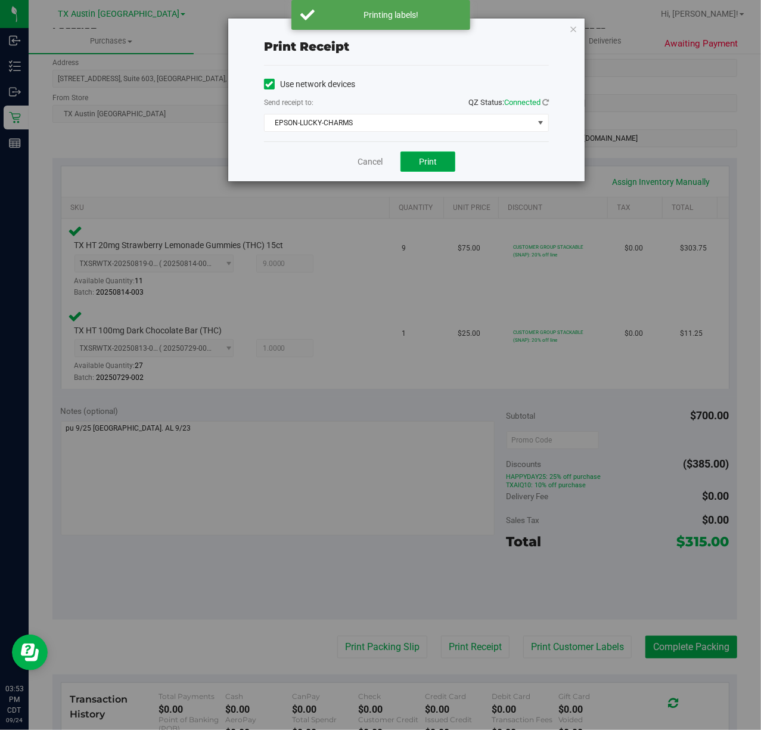
click at [433, 155] on button "Print" at bounding box center [428, 161] width 55 height 20
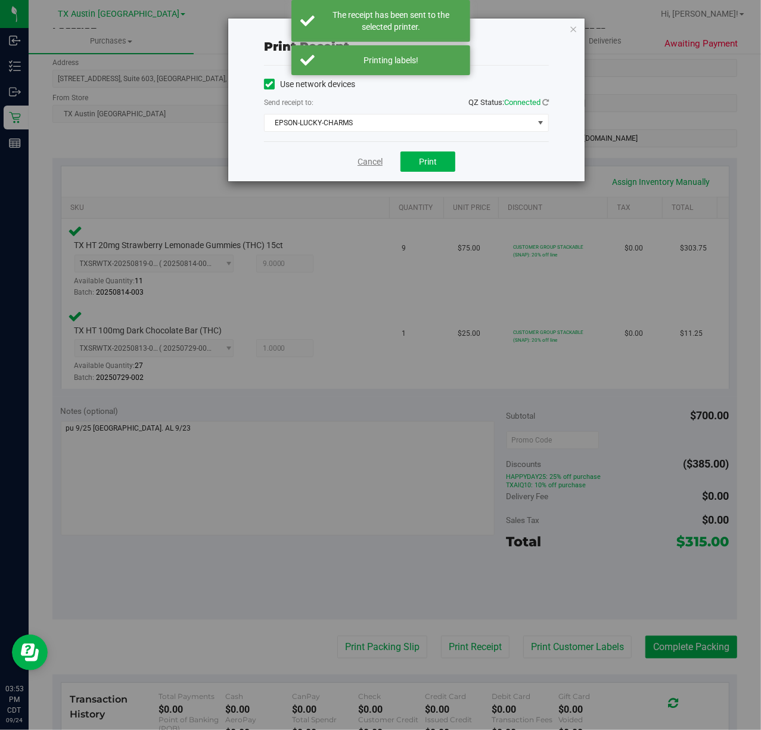
click at [371, 167] on link "Cancel" at bounding box center [370, 162] width 25 height 13
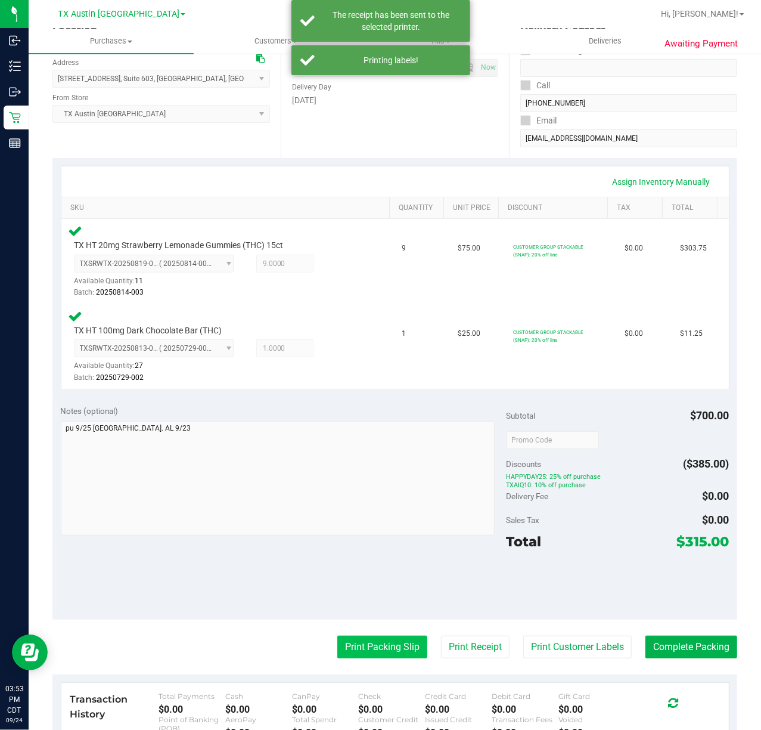
click at [359, 636] on button "Print Packing Slip" at bounding box center [382, 647] width 90 height 23
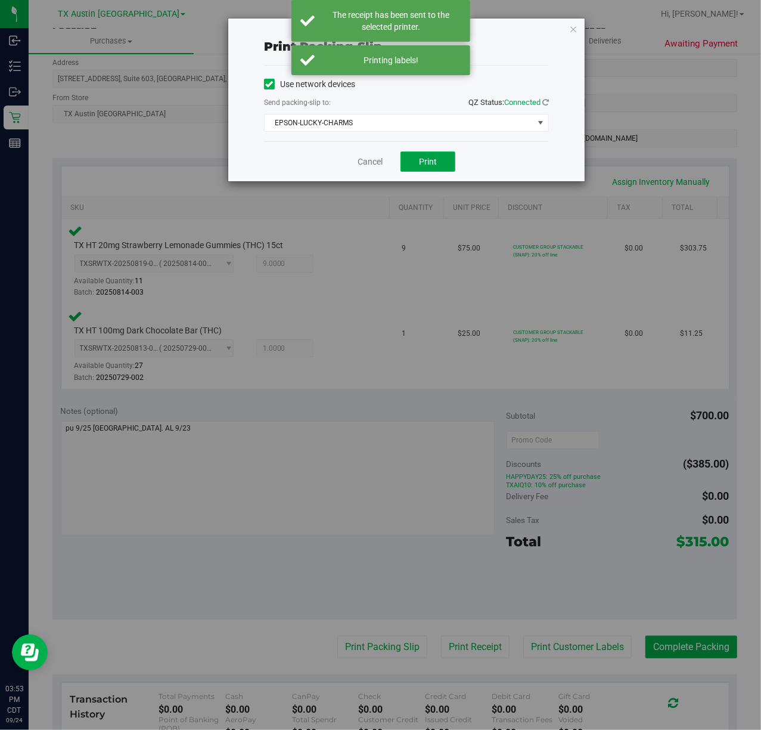
click at [428, 151] on button "Print" at bounding box center [428, 161] width 55 height 20
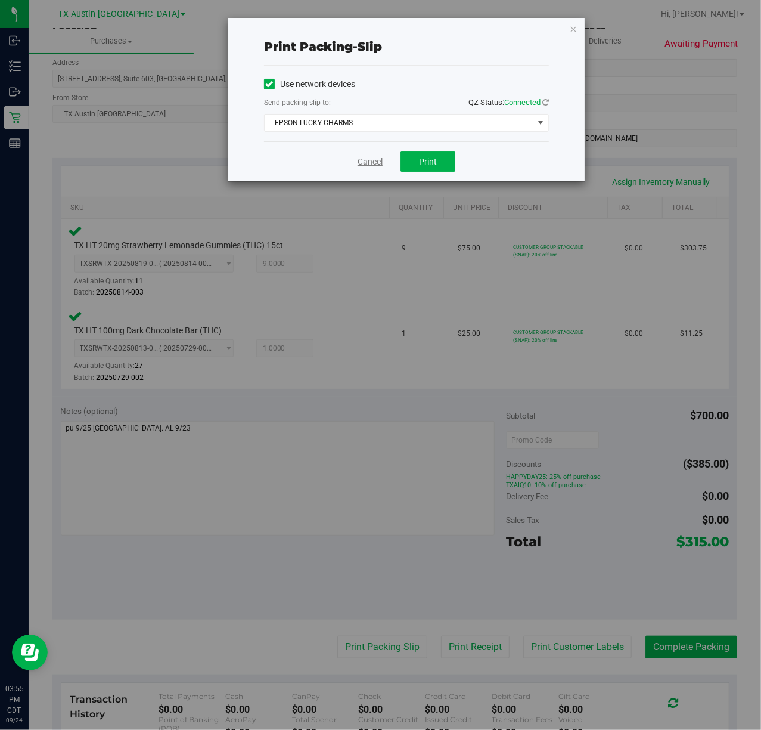
click at [368, 162] on link "Cancel" at bounding box center [370, 162] width 25 height 13
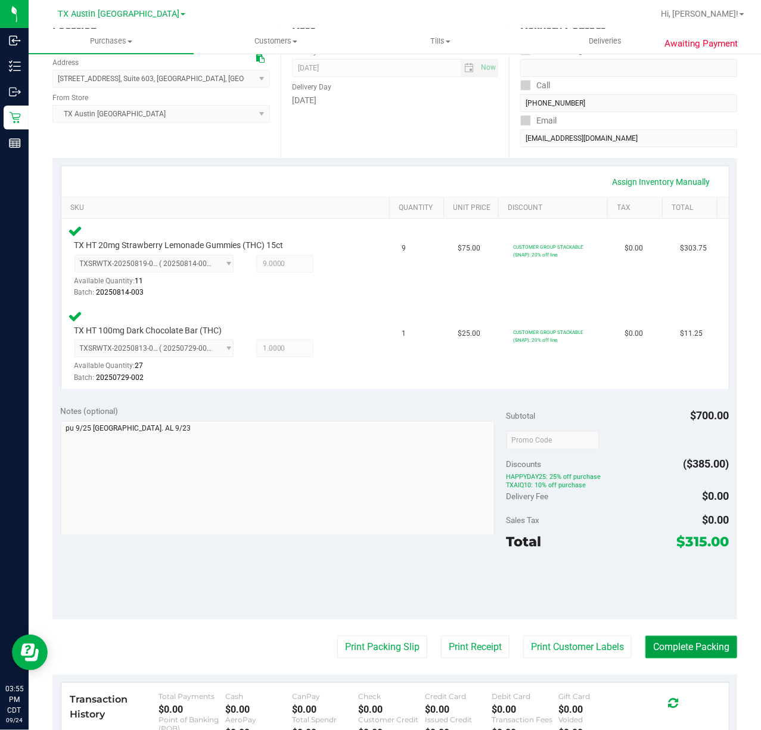
click at [673, 649] on button "Complete Packing" at bounding box center [692, 647] width 92 height 23
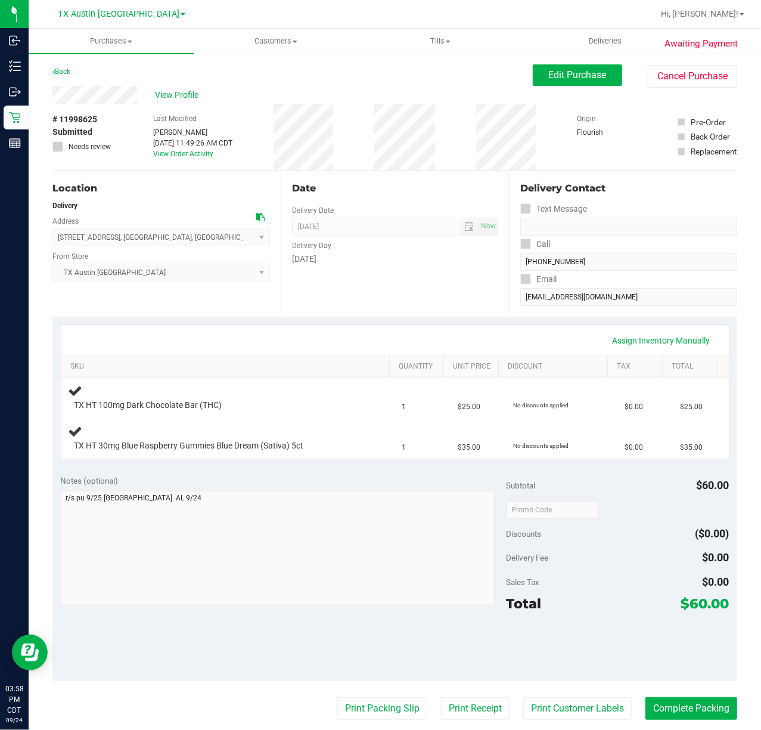
click at [484, 324] on div "Assign Inventory Manually SKU Quantity Unit Price Discount Tax Total TX HT 100m…" at bounding box center [395, 391] width 669 height 134
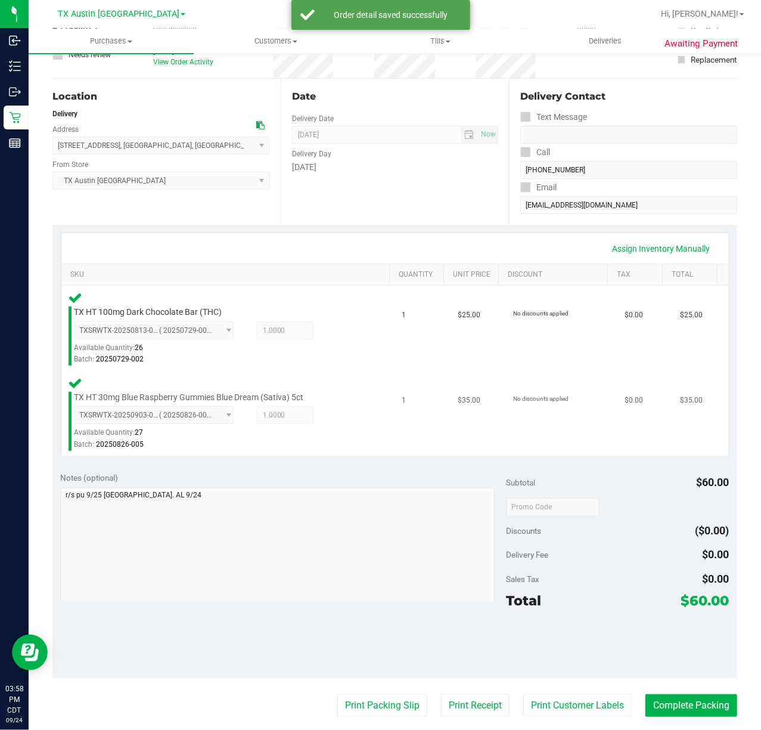
scroll to position [239, 0]
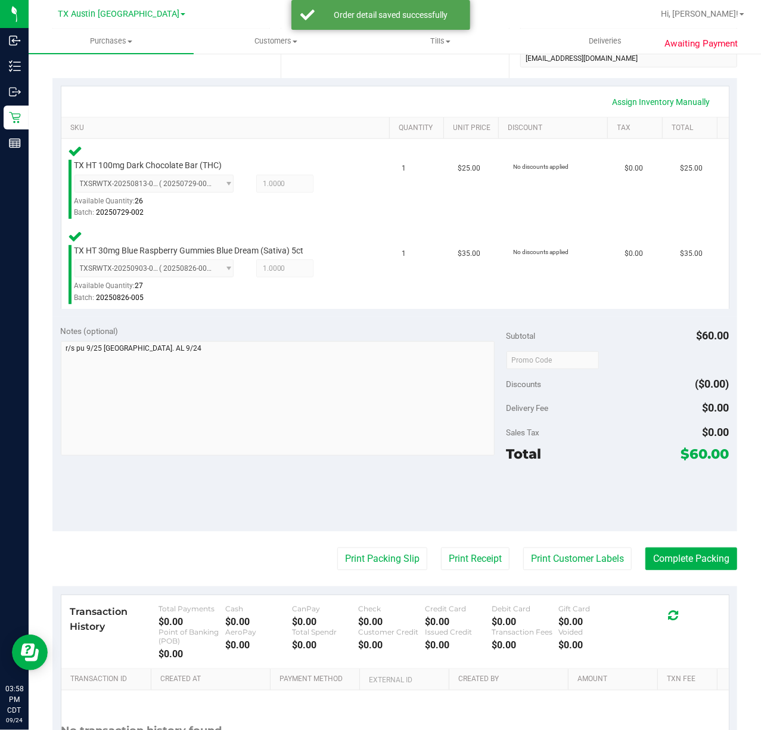
click at [547, 533] on purchase-details "Back Edit Purchase Cancel Purchase View Profile # 11998625 Submitted Needs revi…" at bounding box center [394, 322] width 685 height 992
click at [546, 551] on button "Print Customer Labels" at bounding box center [578, 558] width 109 height 23
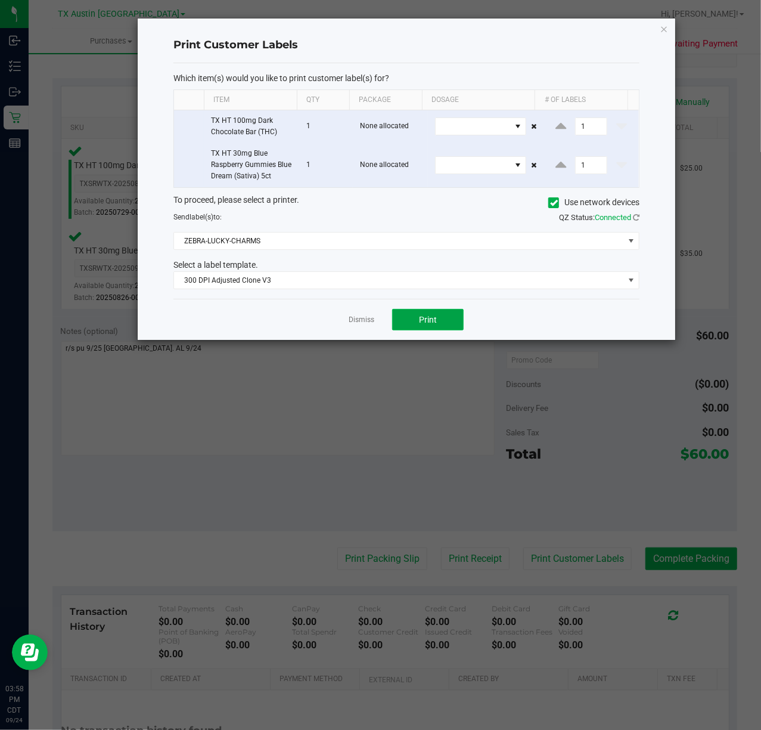
click at [433, 322] on span "Print" at bounding box center [428, 320] width 18 height 10
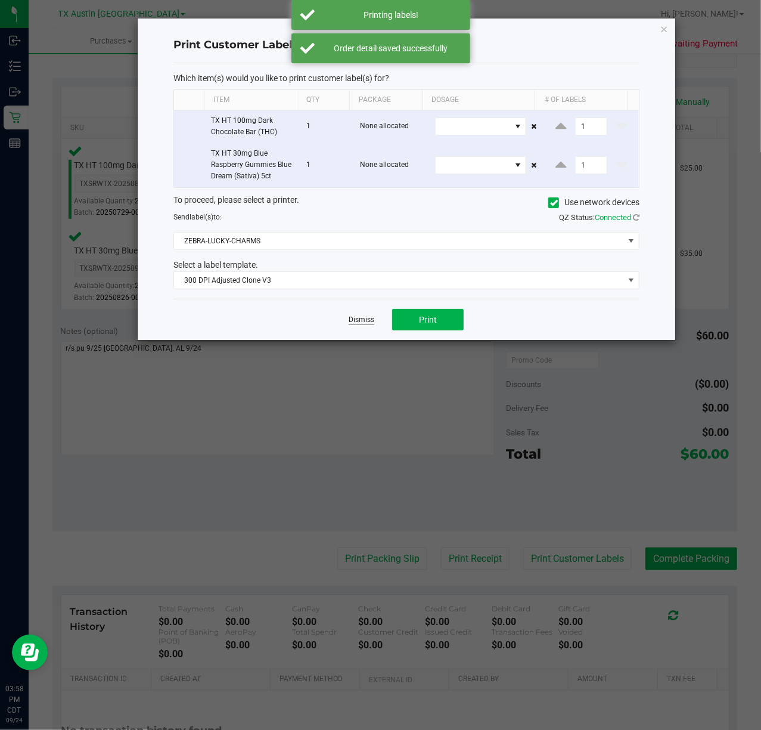
click at [366, 325] on link "Dismiss" at bounding box center [362, 320] width 26 height 10
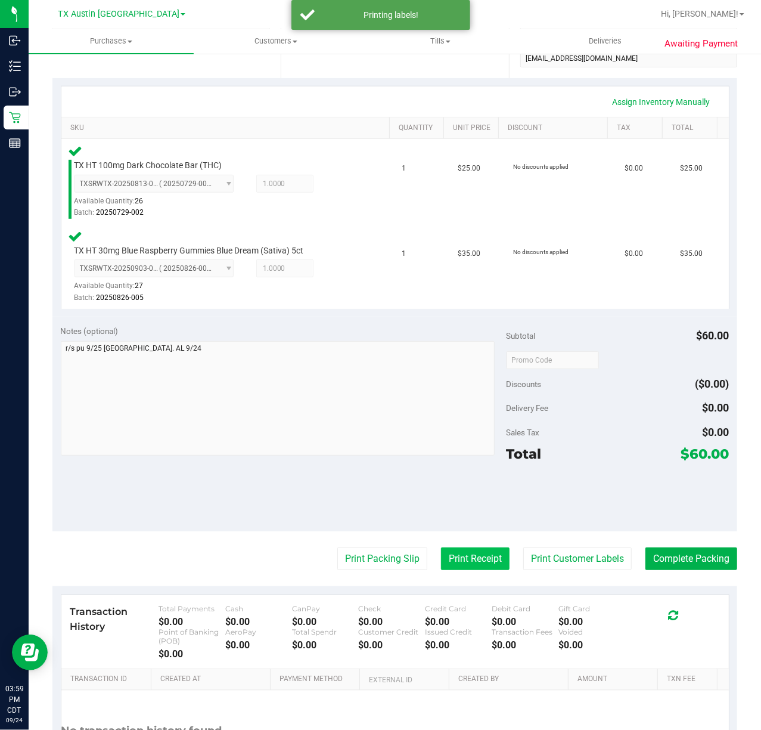
click at [473, 555] on button "Print Receipt" at bounding box center [475, 558] width 69 height 23
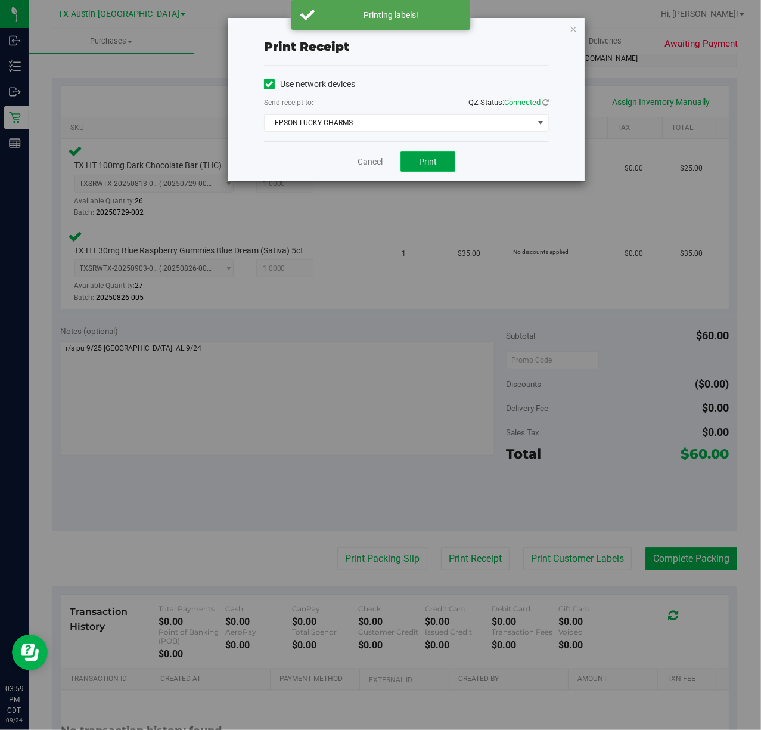
click at [434, 157] on span "Print" at bounding box center [428, 162] width 18 height 10
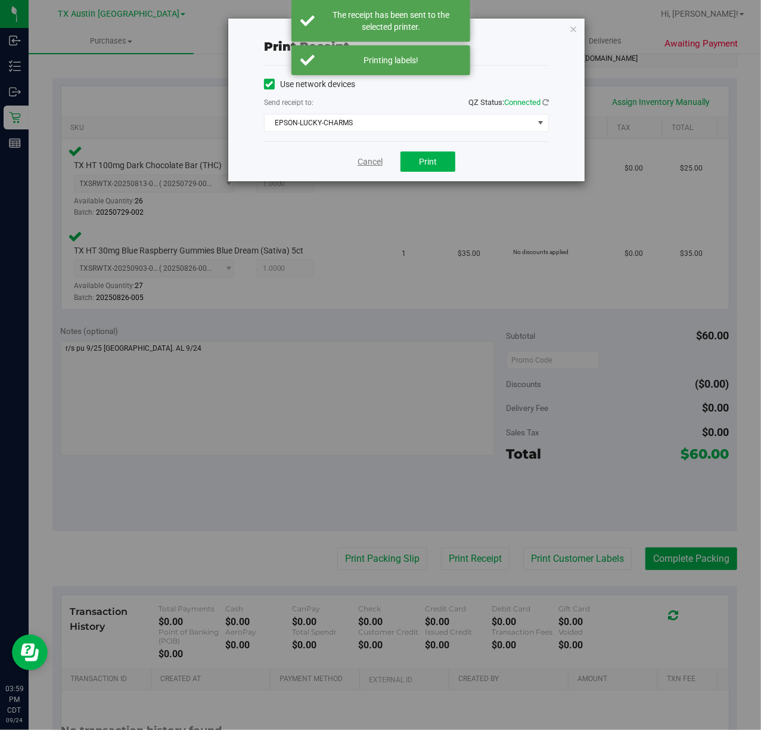
click at [364, 157] on link "Cancel" at bounding box center [370, 162] width 25 height 13
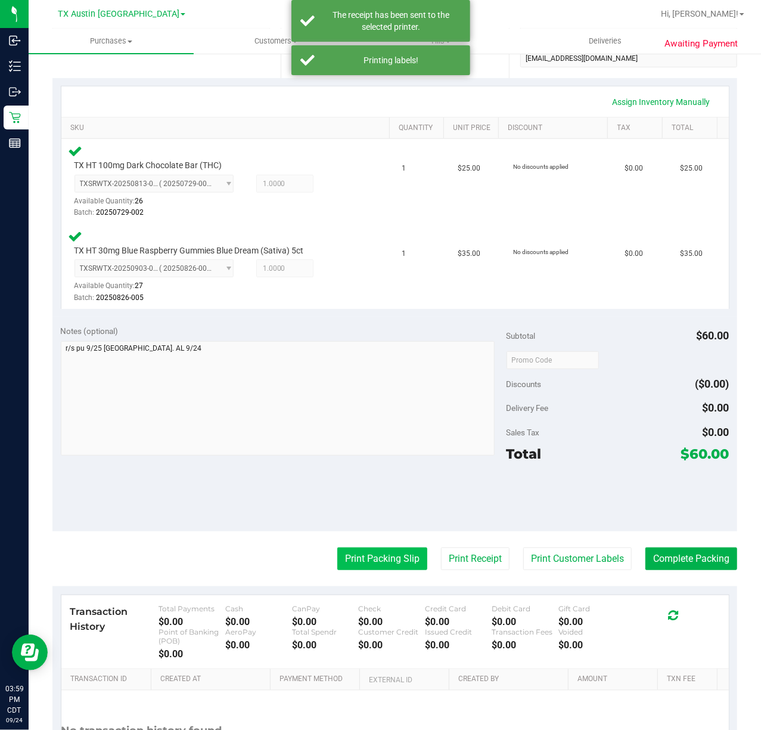
click at [373, 555] on button "Print Packing Slip" at bounding box center [382, 558] width 90 height 23
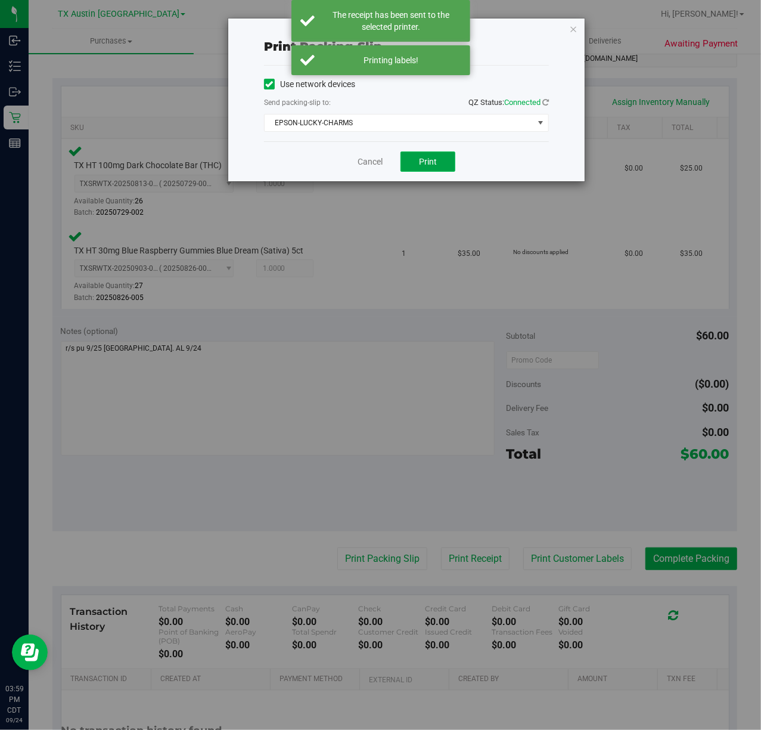
click at [430, 158] on span "Print" at bounding box center [428, 162] width 18 height 10
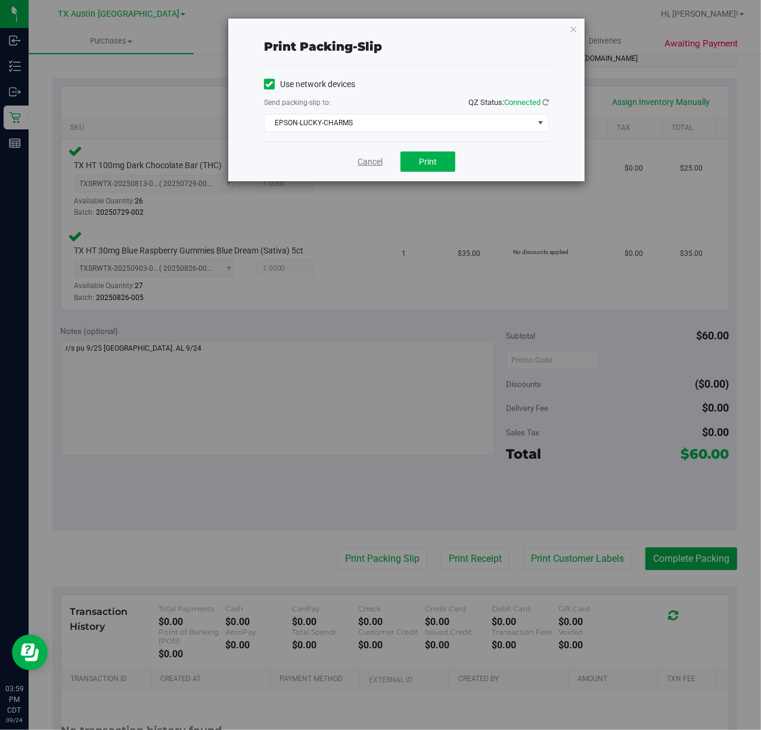
click at [375, 163] on link "Cancel" at bounding box center [370, 162] width 25 height 13
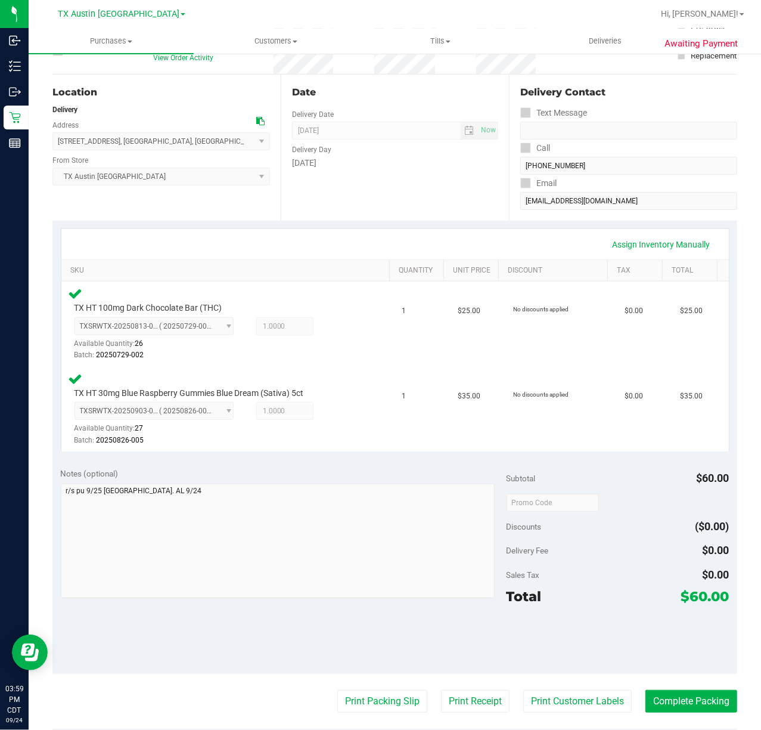
scroll to position [113, 0]
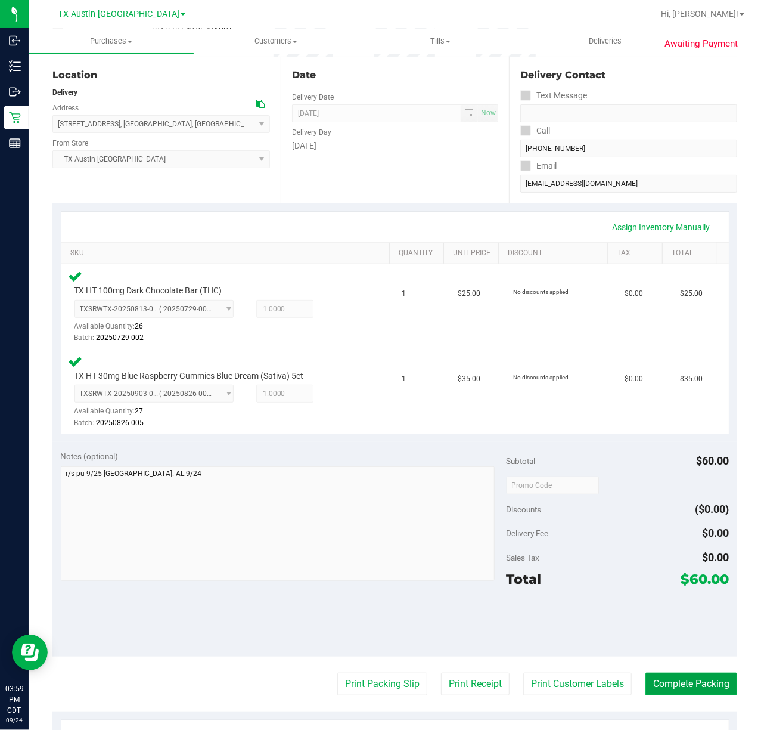
click at [702, 673] on button "Complete Packing" at bounding box center [692, 684] width 92 height 23
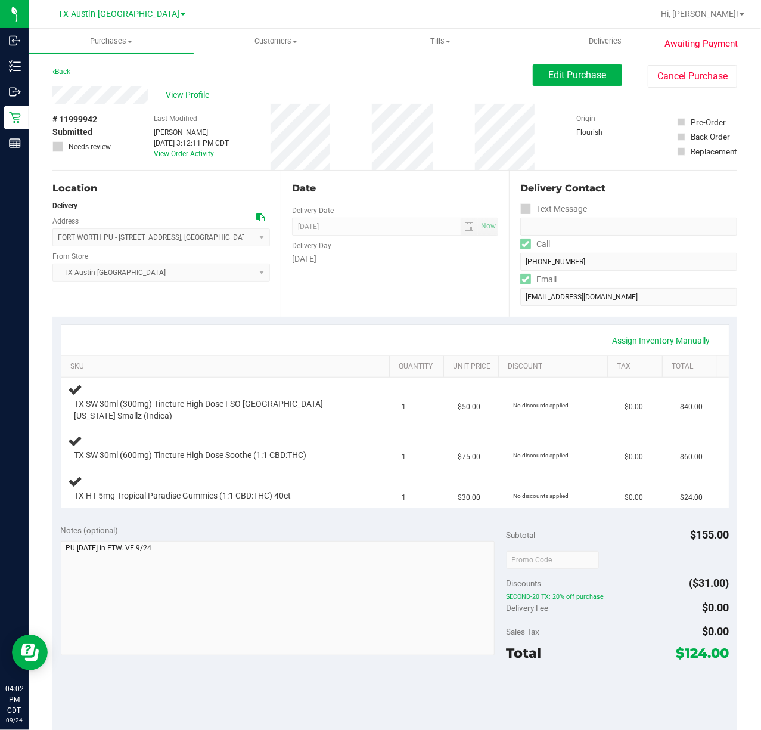
click at [410, 265] on div "[DATE]" at bounding box center [395, 259] width 206 height 13
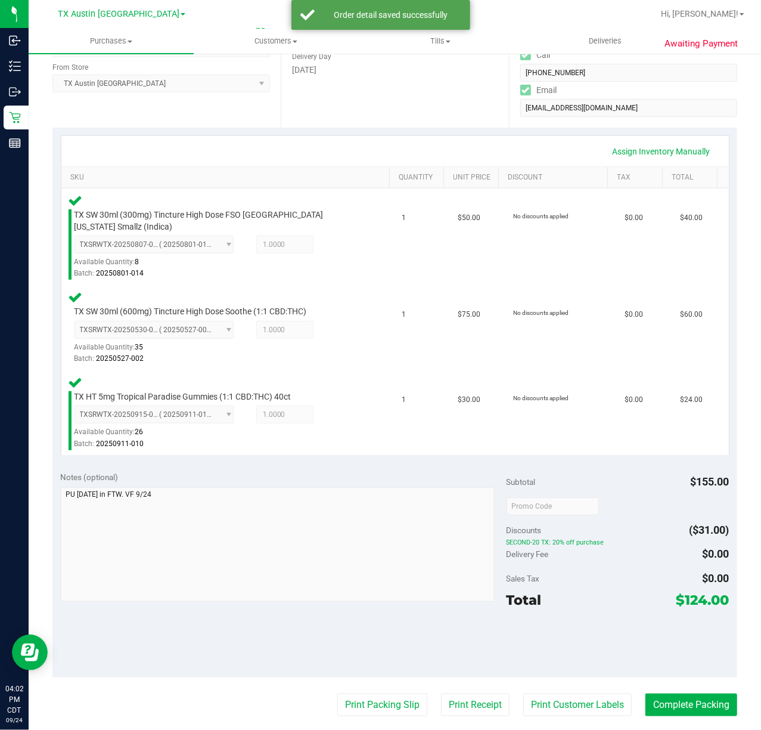
scroll to position [191, 0]
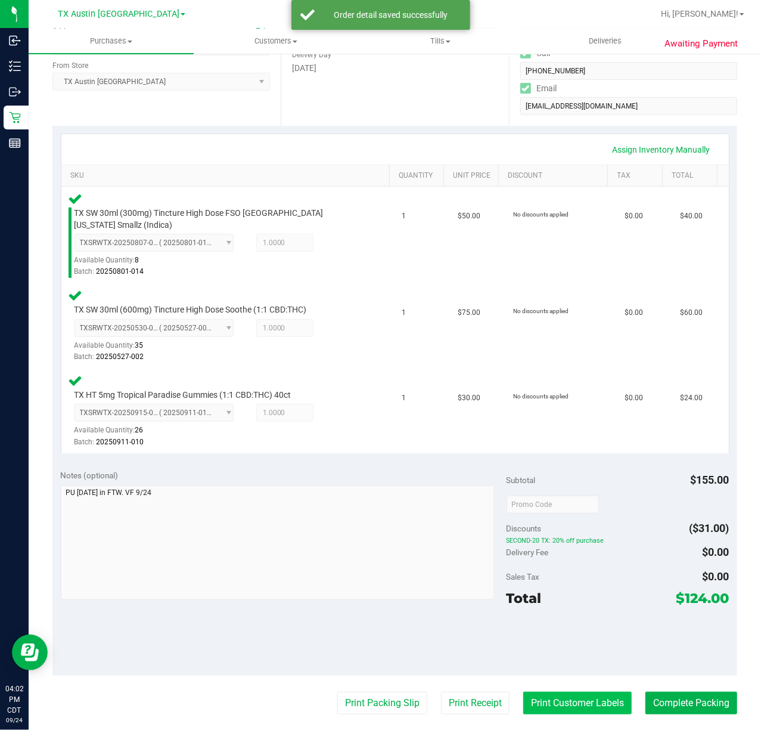
click at [576, 704] on button "Print Customer Labels" at bounding box center [578, 703] width 109 height 23
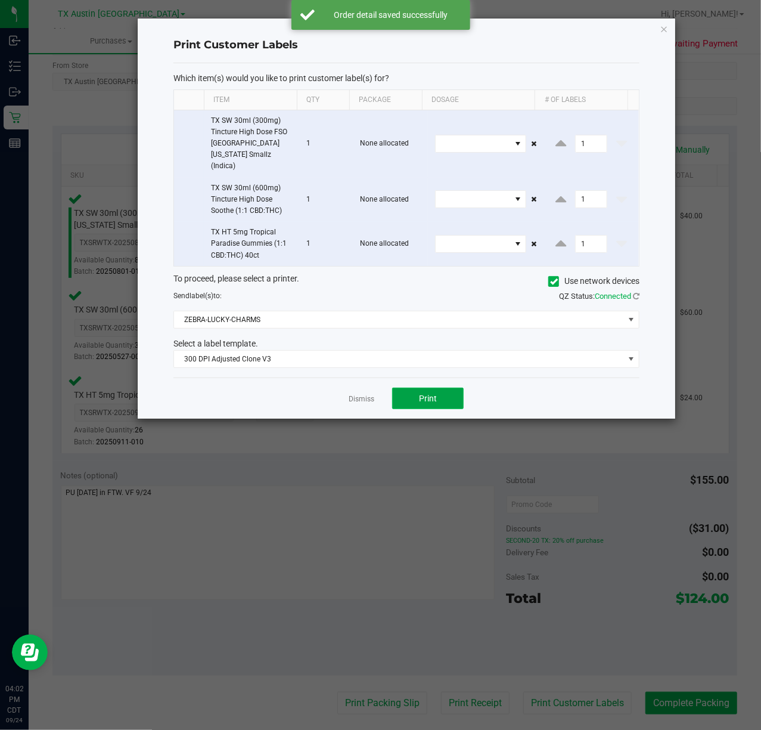
click at [426, 394] on span "Print" at bounding box center [428, 399] width 18 height 10
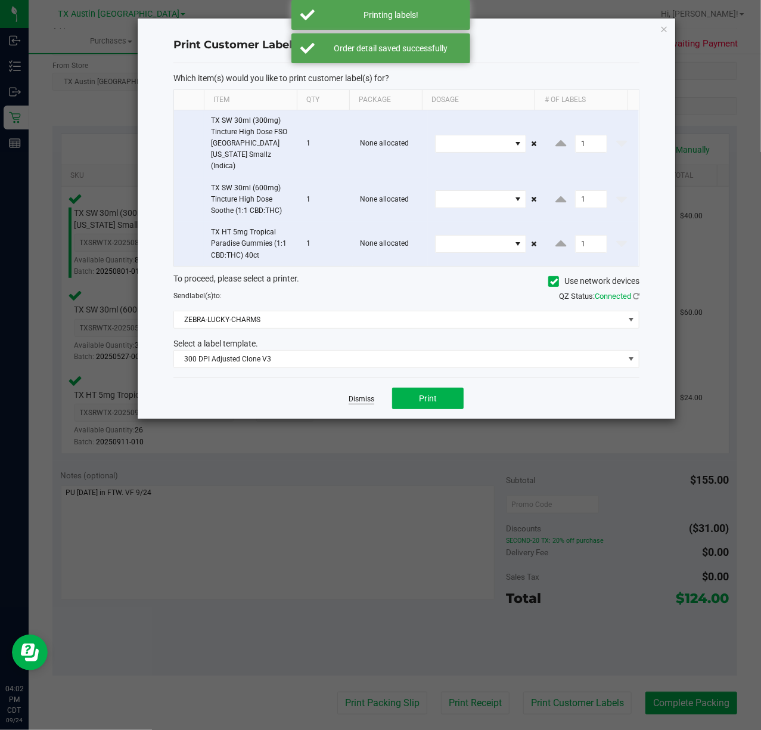
click at [358, 394] on link "Dismiss" at bounding box center [362, 399] width 26 height 10
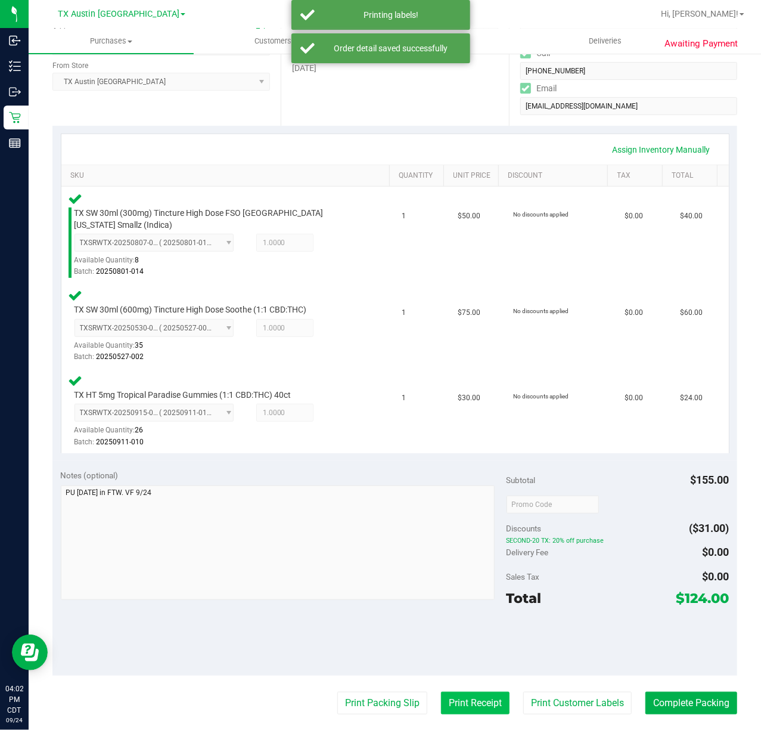
click at [456, 692] on button "Print Receipt" at bounding box center [475, 703] width 69 height 23
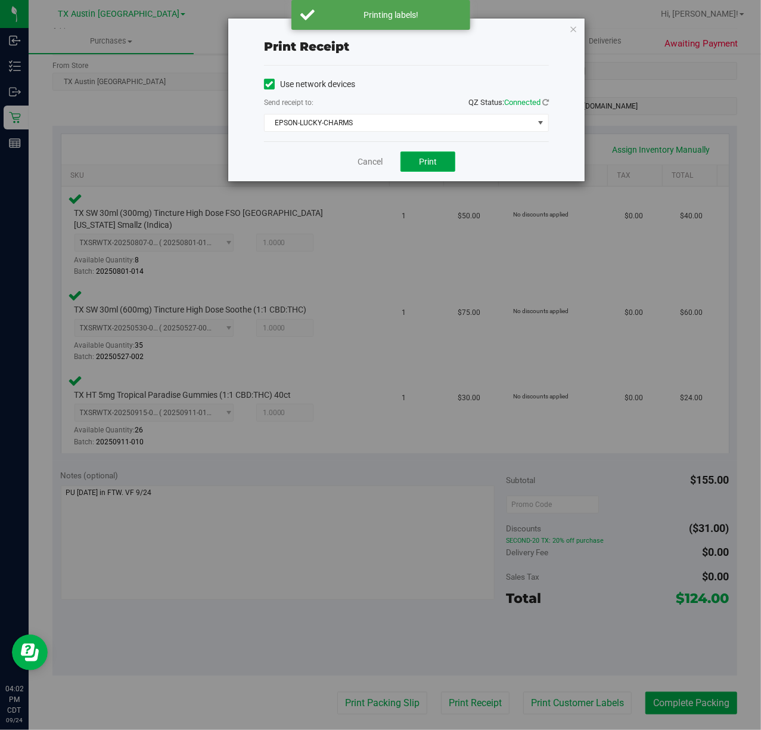
click at [415, 151] on button "Print" at bounding box center [428, 161] width 55 height 20
click at [359, 165] on link "Cancel" at bounding box center [365, 162] width 25 height 13
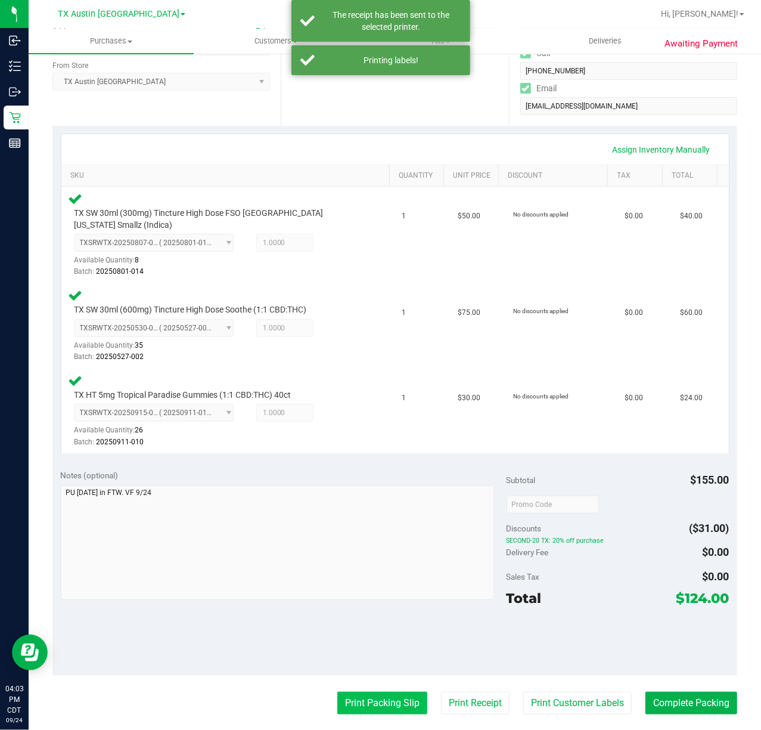
click at [392, 699] on button "Print Packing Slip" at bounding box center [382, 703] width 90 height 23
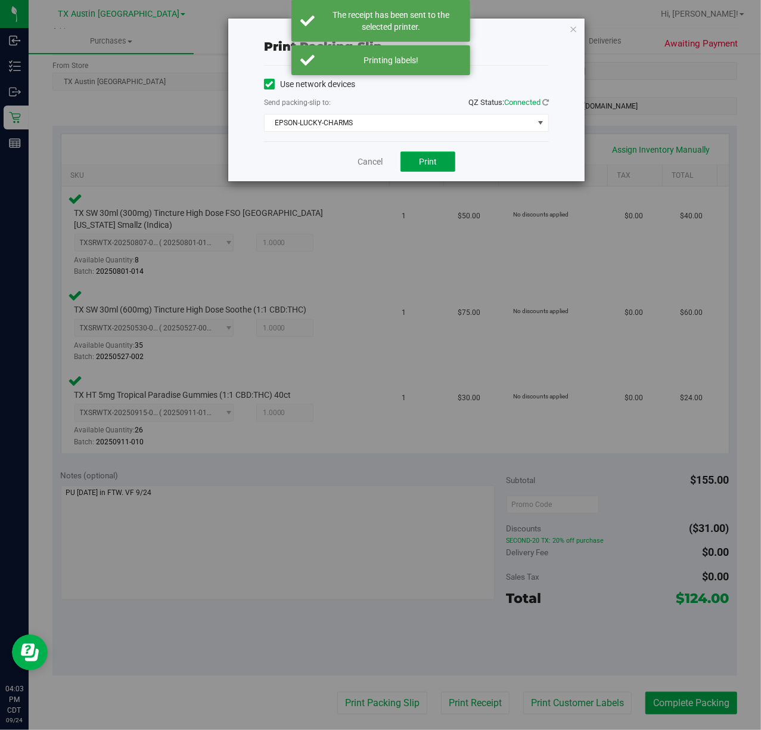
click at [436, 168] on button "Print" at bounding box center [428, 161] width 55 height 20
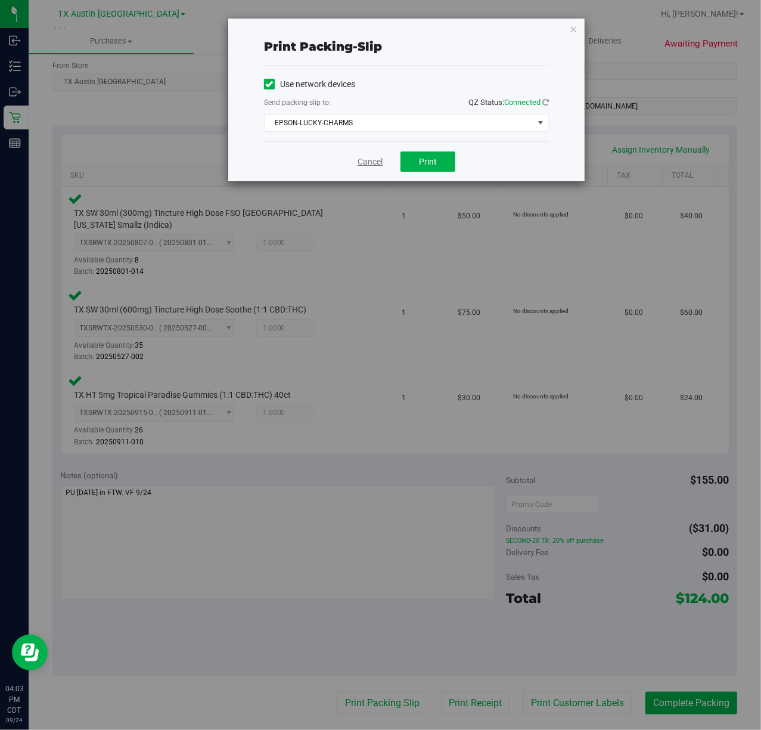
click at [368, 165] on link "Cancel" at bounding box center [370, 162] width 25 height 13
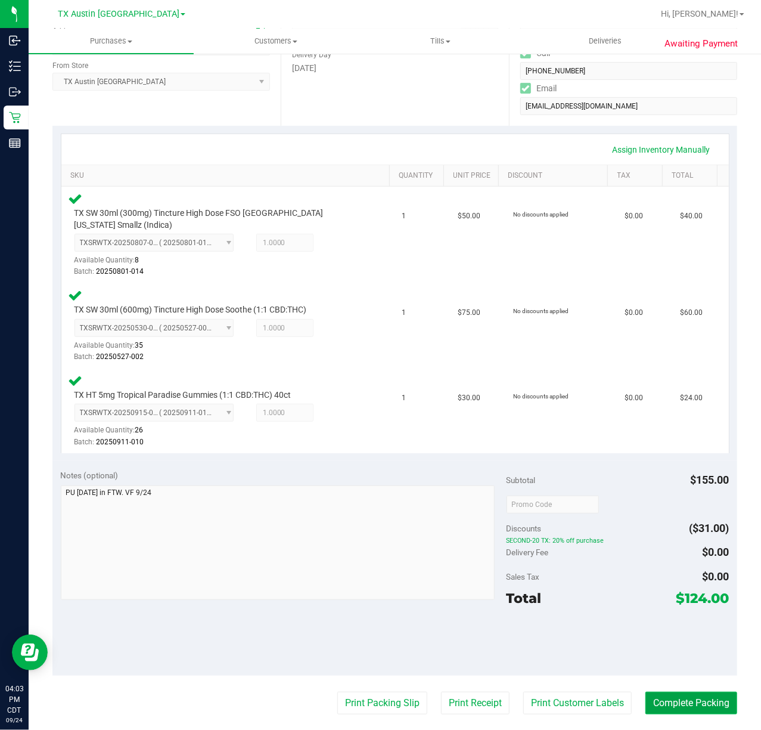
click at [696, 692] on button "Complete Packing" at bounding box center [692, 703] width 92 height 23
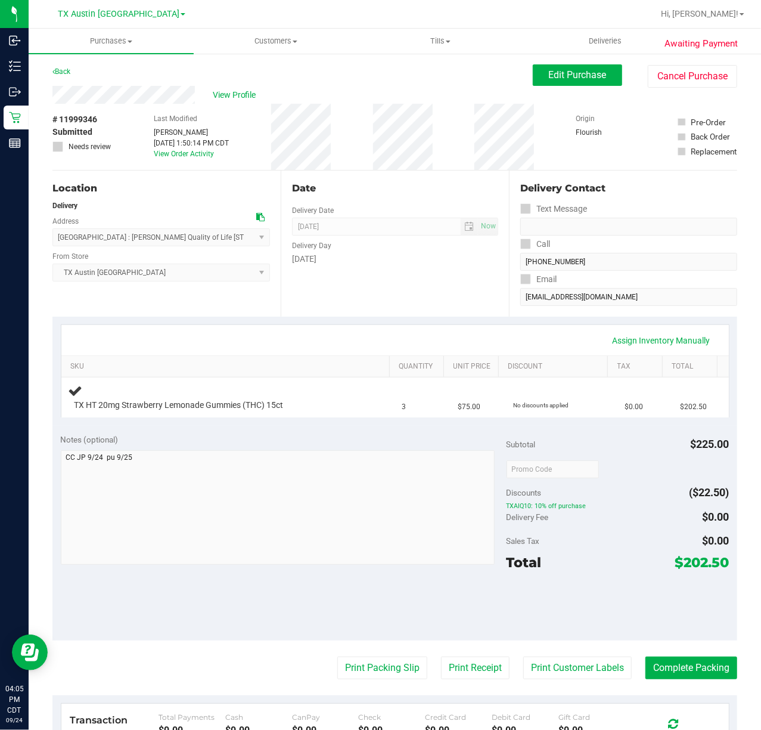
click at [336, 289] on div "Date Delivery Date 09/25/2025 Now 09/25/2025 07:00 AM Now Delivery Day Thursday" at bounding box center [395, 244] width 228 height 146
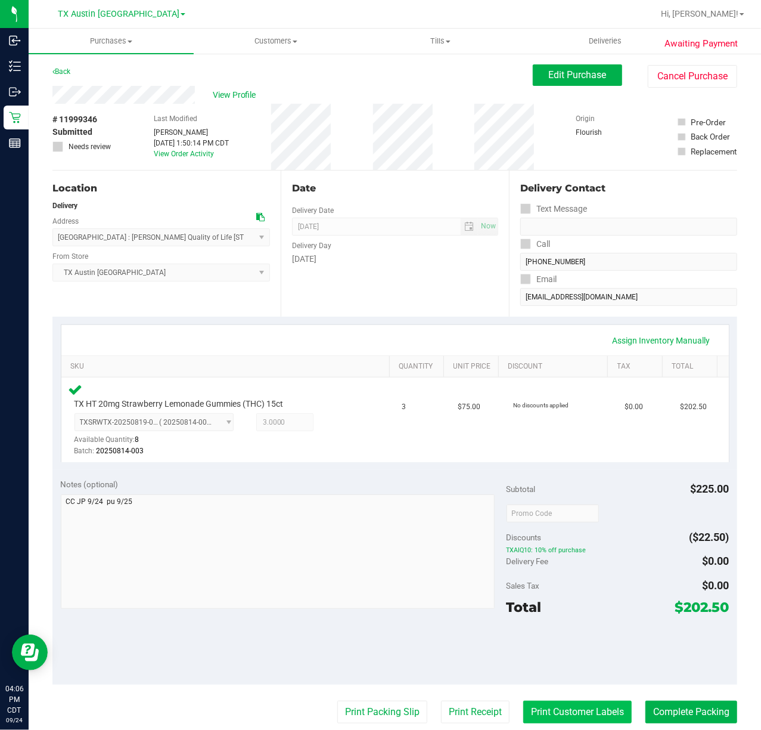
click at [535, 702] on button "Print Customer Labels" at bounding box center [578, 712] width 109 height 23
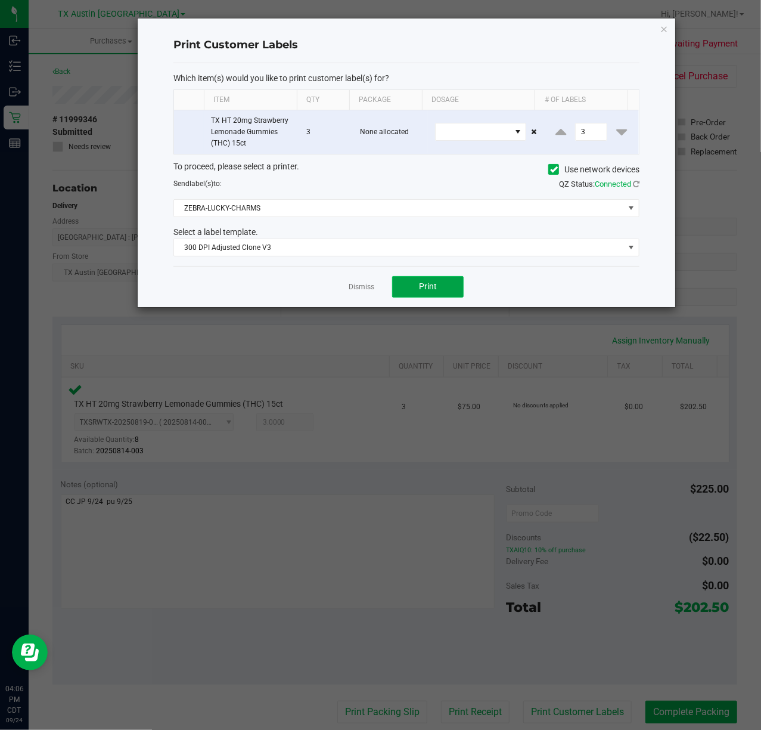
click at [407, 280] on button "Print" at bounding box center [428, 286] width 72 height 21
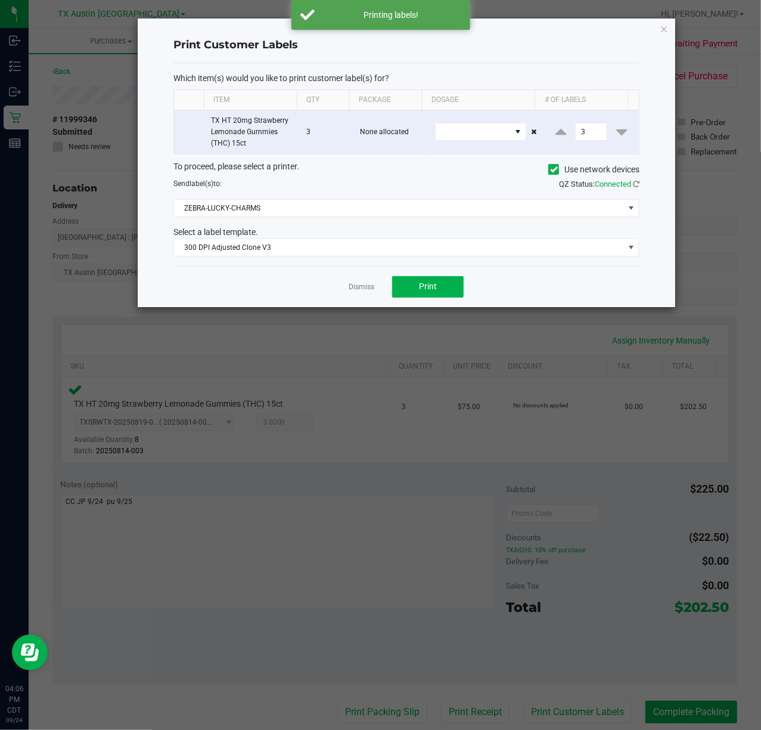
click at [368, 281] on div "Dismiss Print" at bounding box center [407, 286] width 466 height 41
click at [366, 287] on link "Dismiss" at bounding box center [362, 287] width 26 height 10
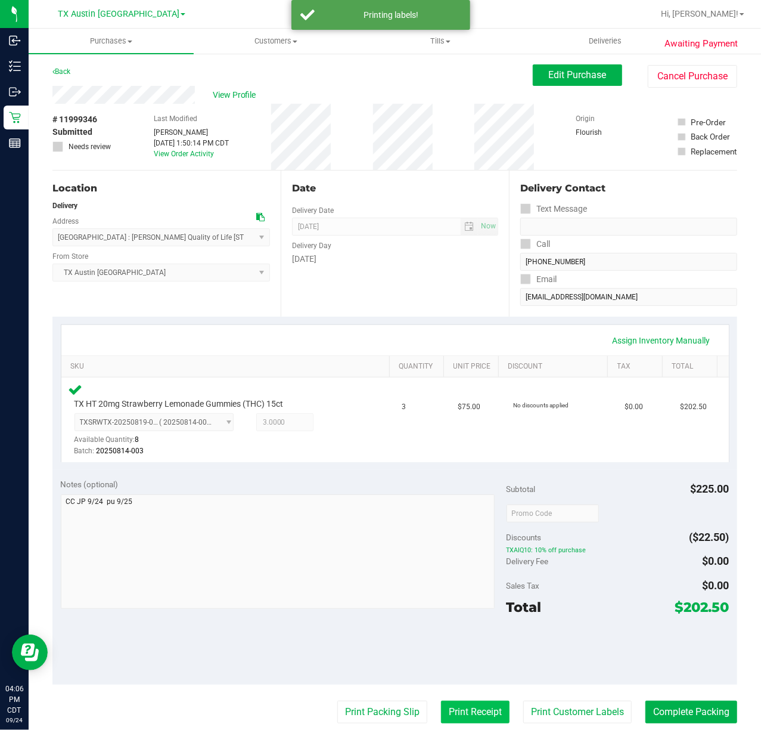
click at [445, 718] on button "Print Receipt" at bounding box center [475, 712] width 69 height 23
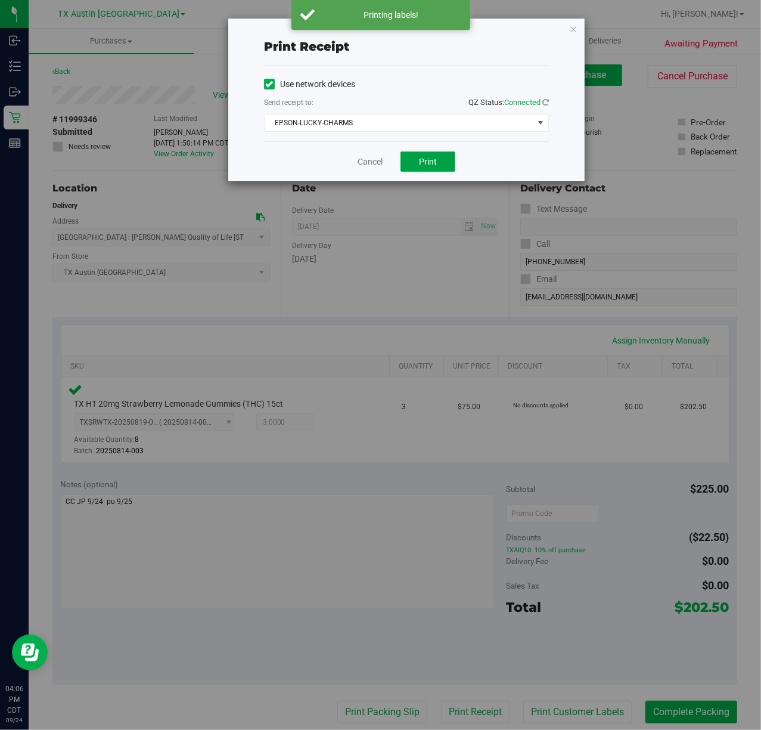
click at [421, 165] on span "Print" at bounding box center [428, 162] width 18 height 10
drag, startPoint x: 368, startPoint y: 161, endPoint x: 371, endPoint y: 191, distance: 29.9
click at [368, 160] on link "Cancel" at bounding box center [365, 162] width 25 height 13
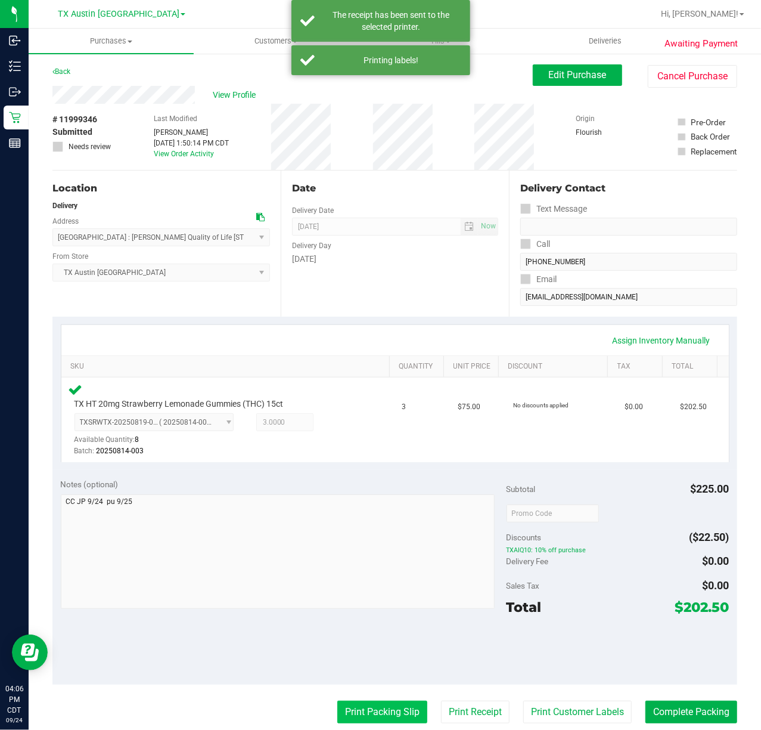
click at [352, 718] on button "Print Packing Slip" at bounding box center [382, 712] width 90 height 23
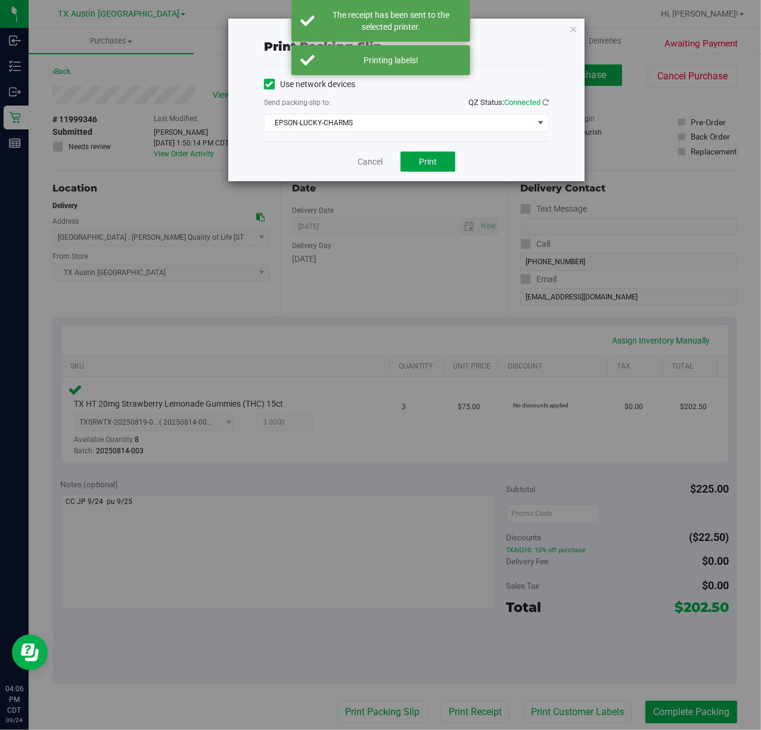
click at [447, 160] on button "Print" at bounding box center [428, 161] width 55 height 20
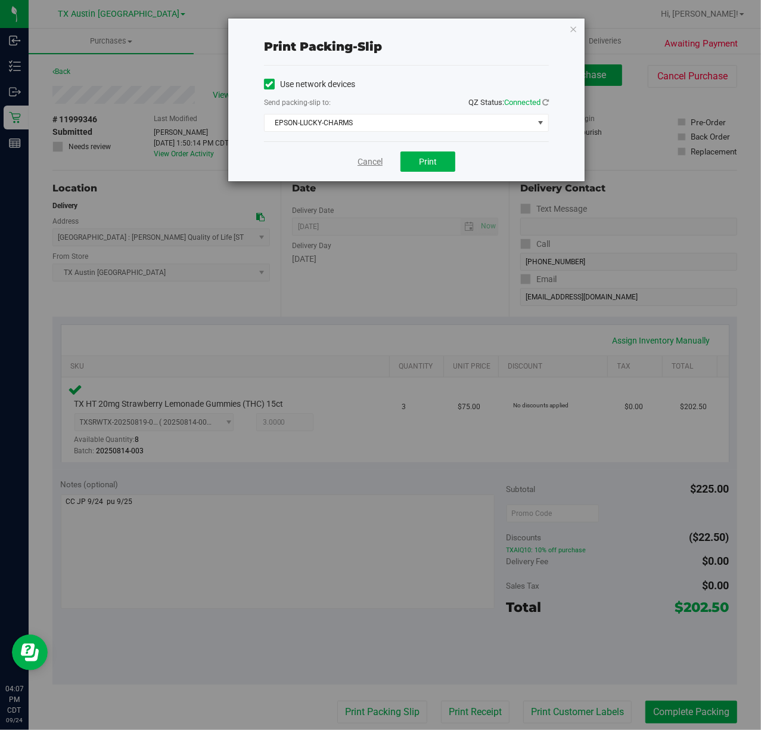
click at [361, 162] on link "Cancel" at bounding box center [370, 162] width 25 height 13
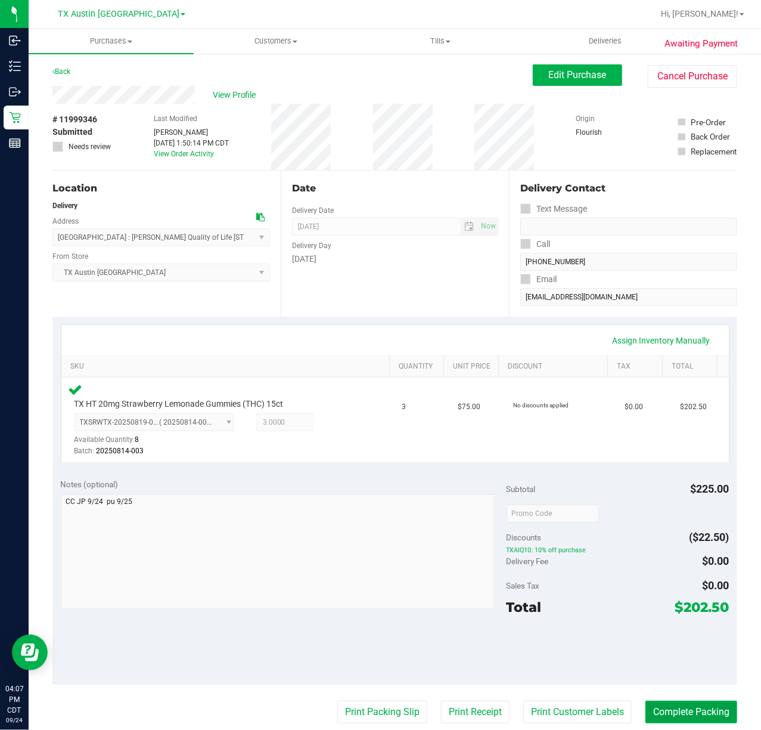
click at [685, 714] on button "Complete Packing" at bounding box center [692, 712] width 92 height 23
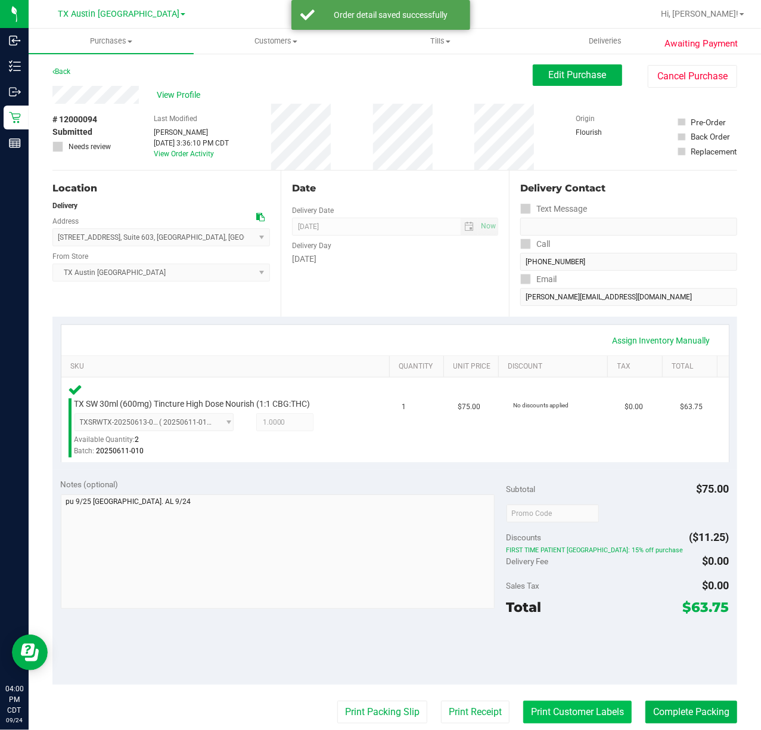
click at [541, 713] on button "Print Customer Labels" at bounding box center [578, 712] width 109 height 23
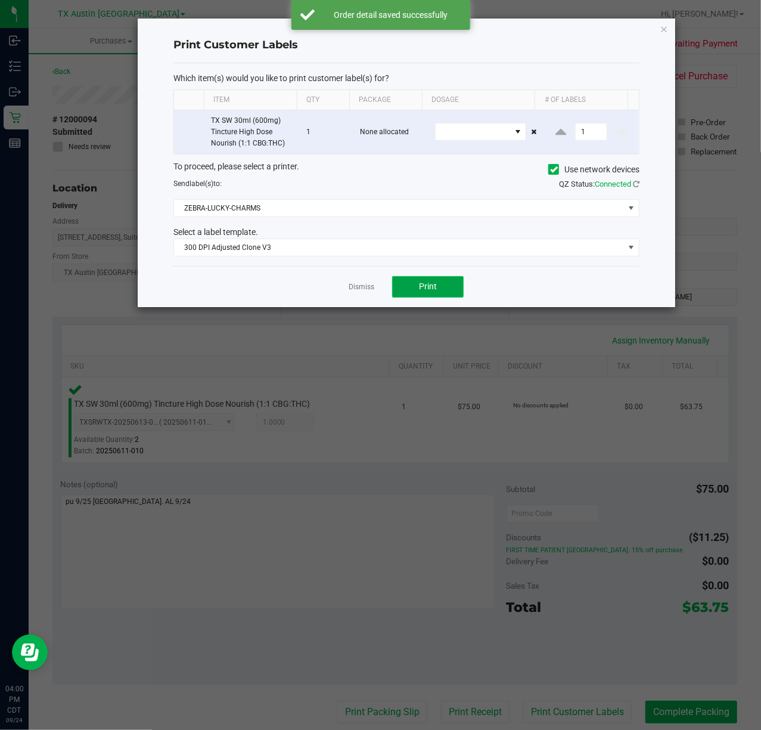
click at [453, 293] on button "Print" at bounding box center [428, 286] width 72 height 21
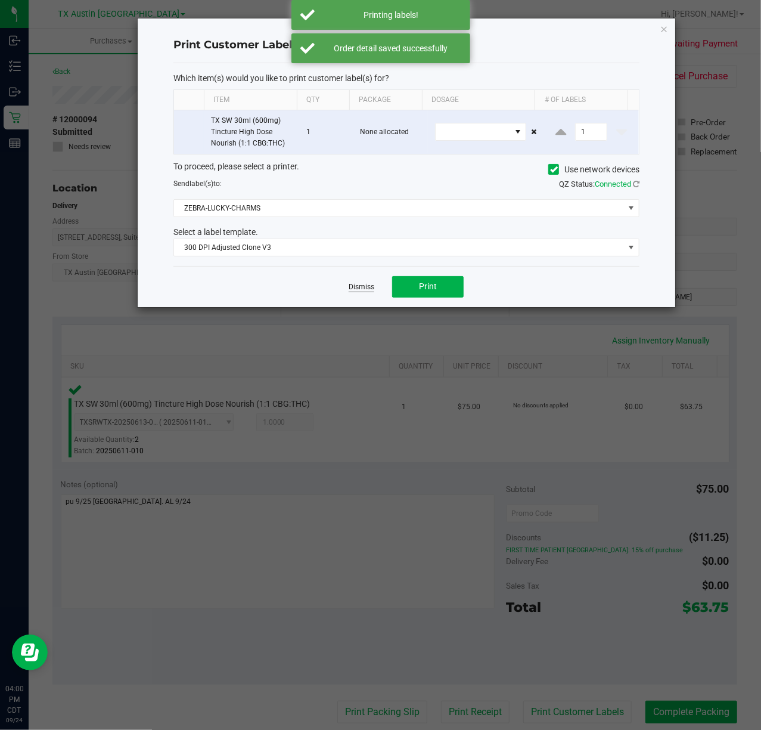
click at [363, 289] on link "Dismiss" at bounding box center [362, 287] width 26 height 10
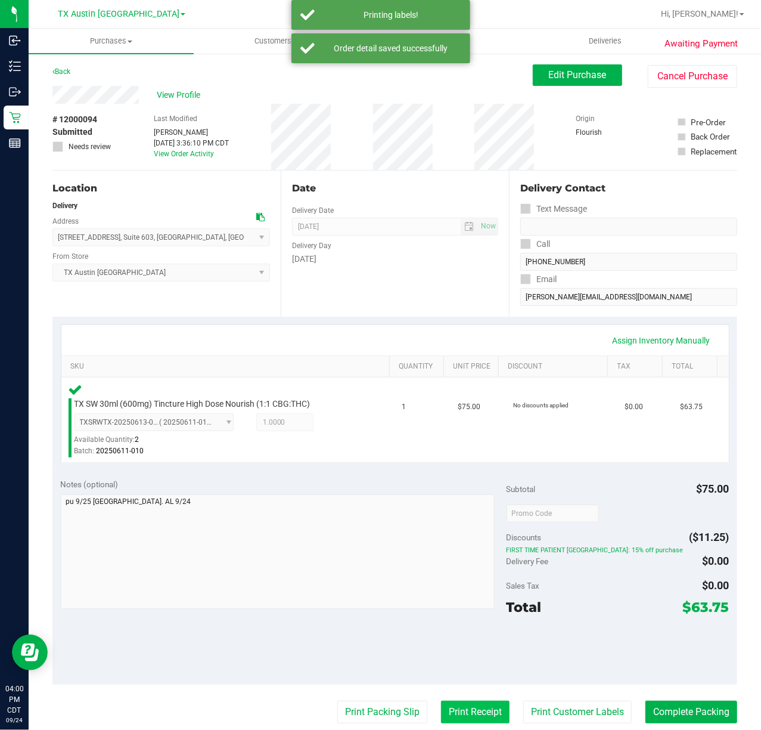
click at [479, 708] on button "Print Receipt" at bounding box center [475, 712] width 69 height 23
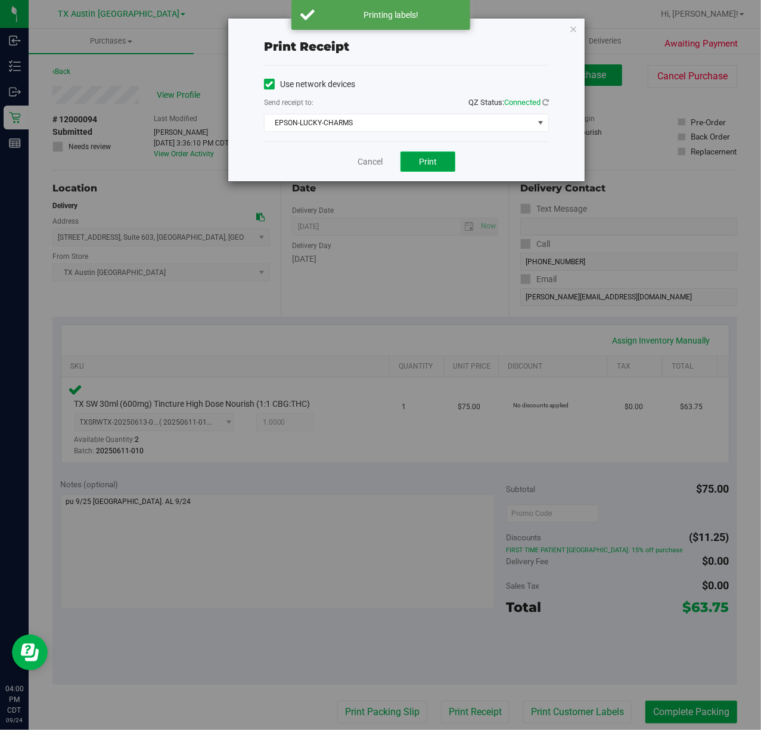
click at [416, 161] on button "Print" at bounding box center [428, 161] width 55 height 20
click at [378, 166] on link "Cancel" at bounding box center [365, 162] width 25 height 13
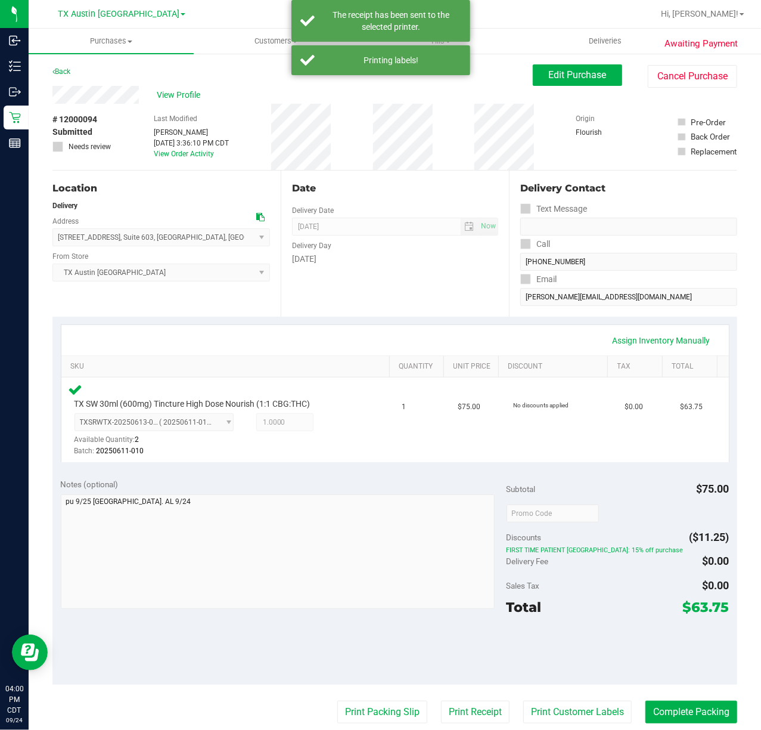
drag, startPoint x: 386, startPoint y: 707, endPoint x: 497, endPoint y: 232, distance: 488.0
click at [389, 696] on purchase-details "Back Edit Purchase Cancel Purchase View Profile # 12000094 Submitted Needs revi…" at bounding box center [394, 517] width 685 height 907
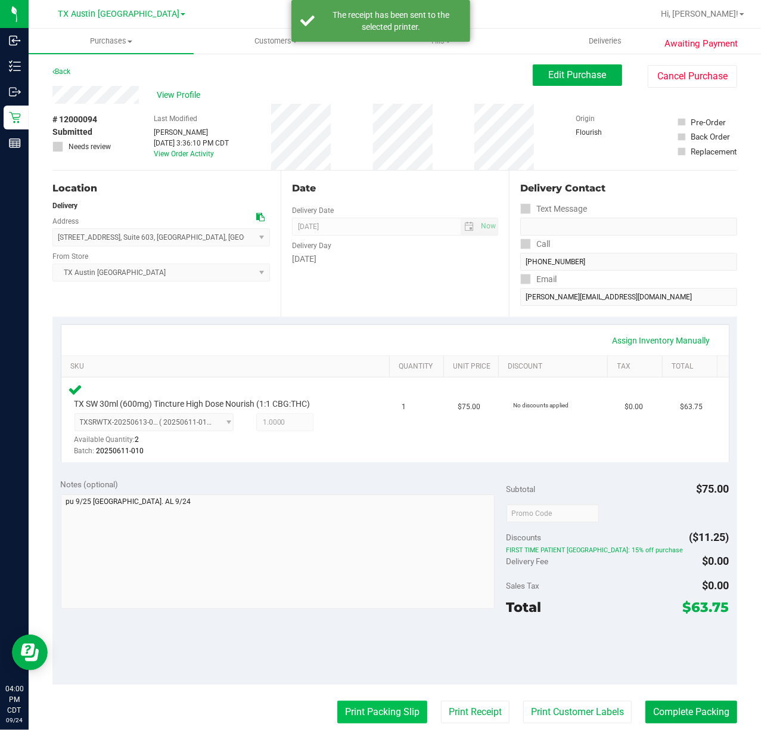
drag, startPoint x: 382, startPoint y: 721, endPoint x: 383, endPoint y: 714, distance: 6.6
click at [383, 714] on button "Print Packing Slip" at bounding box center [382, 712] width 90 height 23
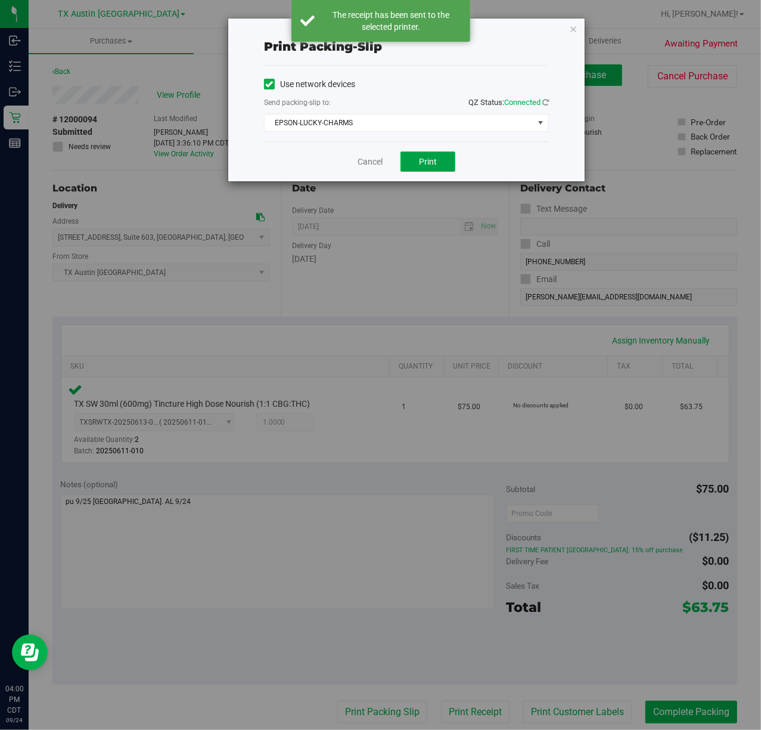
click at [408, 166] on button "Print" at bounding box center [428, 161] width 55 height 20
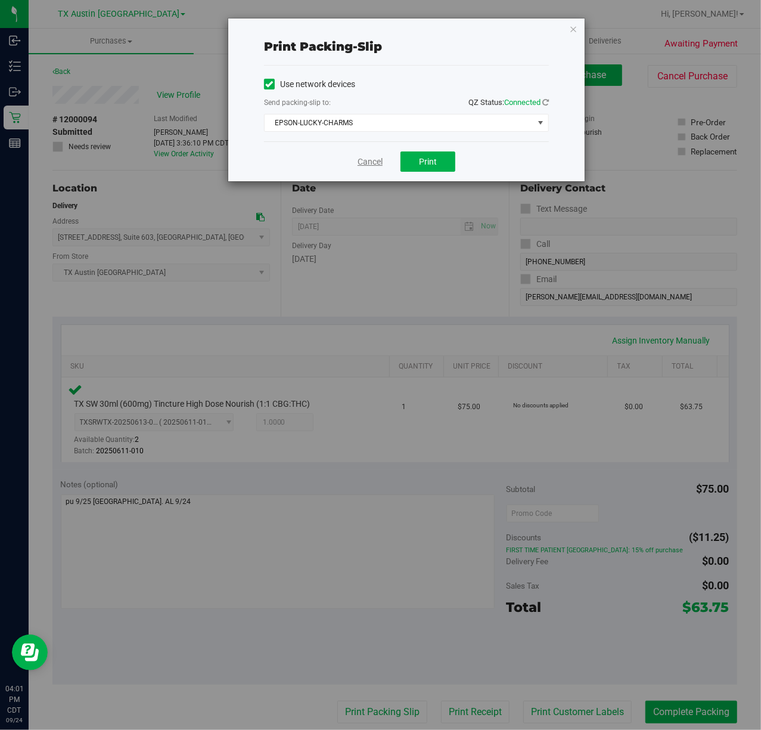
click at [363, 167] on link "Cancel" at bounding box center [370, 162] width 25 height 13
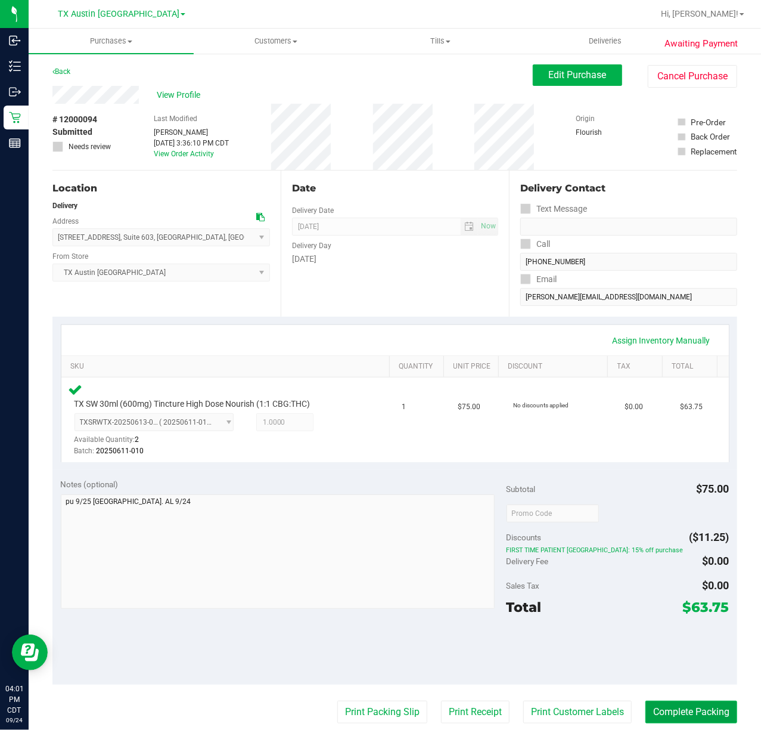
click at [663, 717] on button "Complete Packing" at bounding box center [692, 712] width 92 height 23
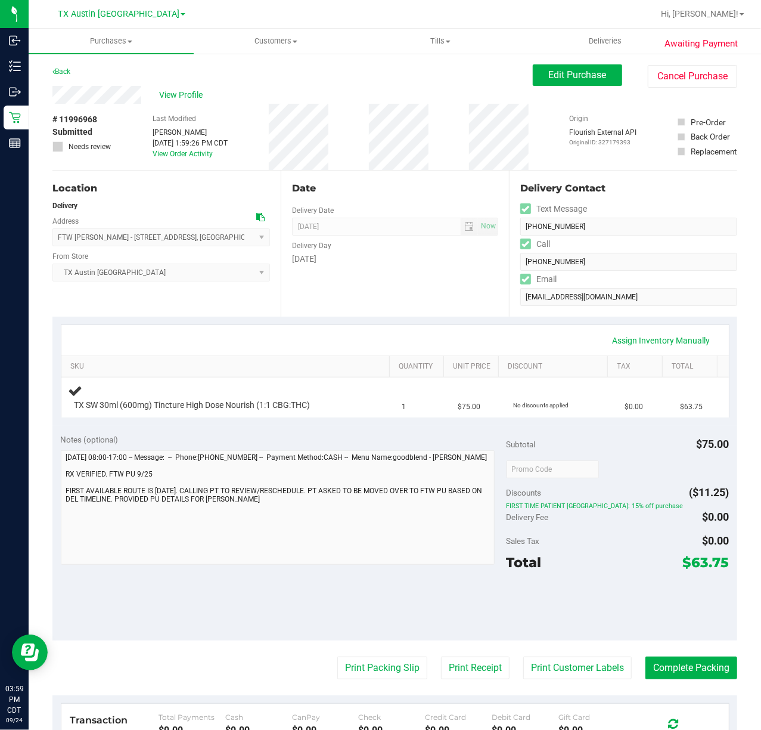
click at [365, 261] on div "[DATE]" at bounding box center [395, 259] width 206 height 13
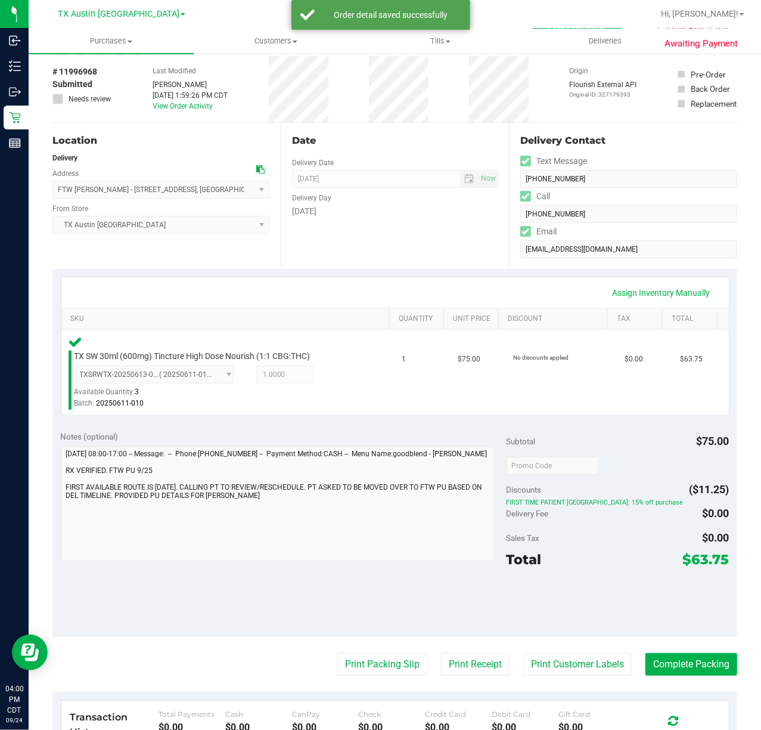
scroll to position [44, 0]
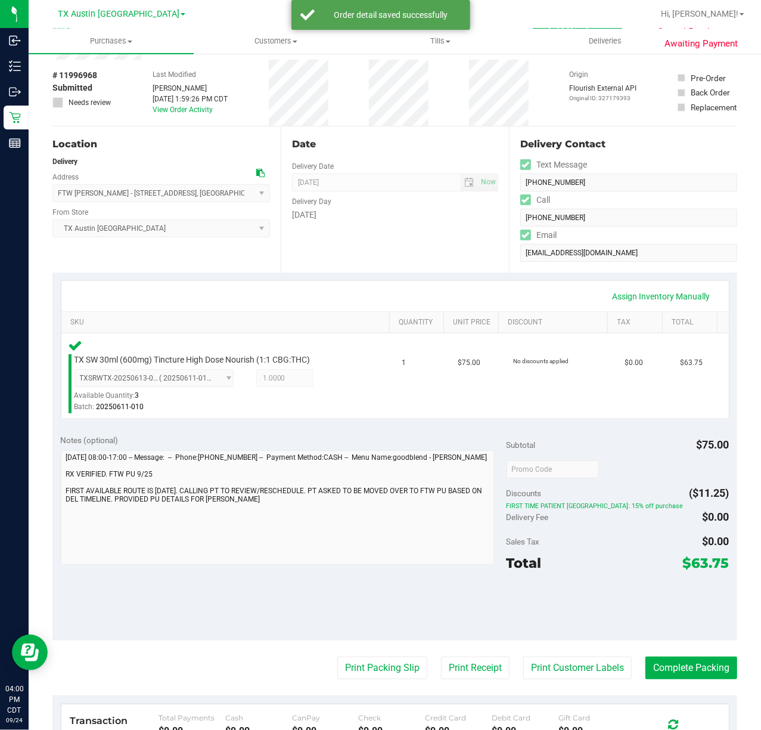
click at [572, 630] on div at bounding box center [618, 606] width 223 height 54
click at [559, 679] on button "Print Customer Labels" at bounding box center [578, 667] width 109 height 23
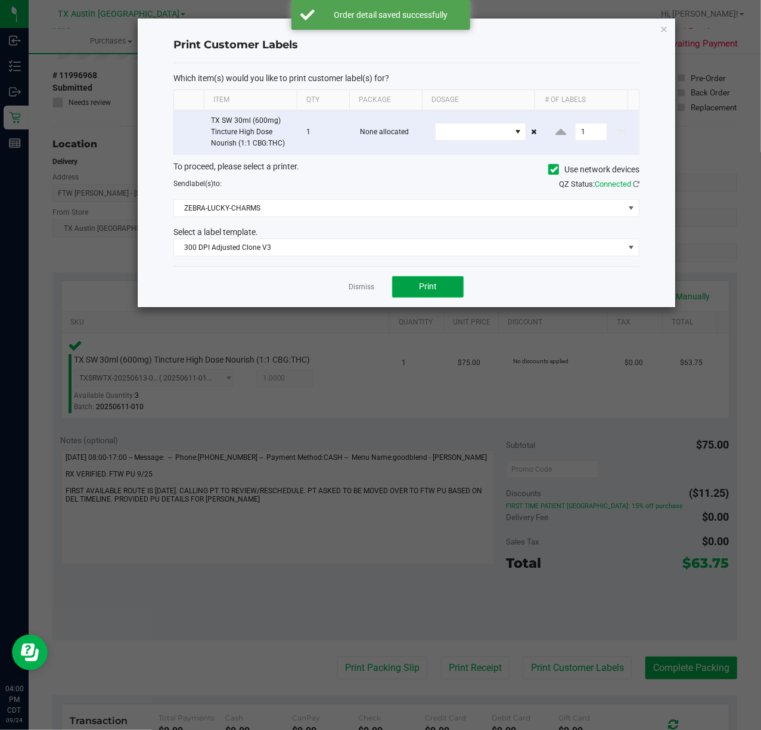
click at [428, 289] on span "Print" at bounding box center [428, 286] width 18 height 10
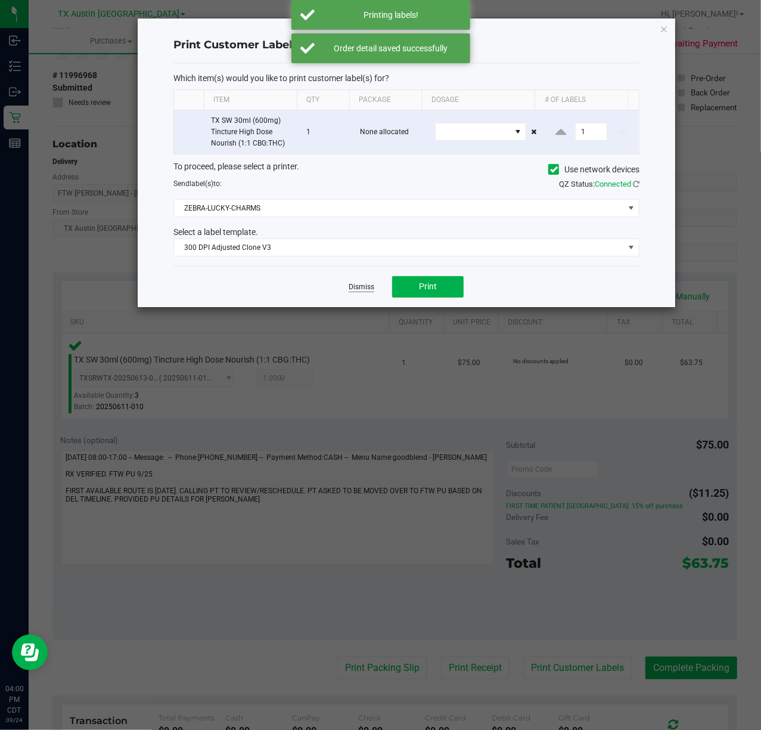
click at [356, 290] on link "Dismiss" at bounding box center [362, 287] width 26 height 10
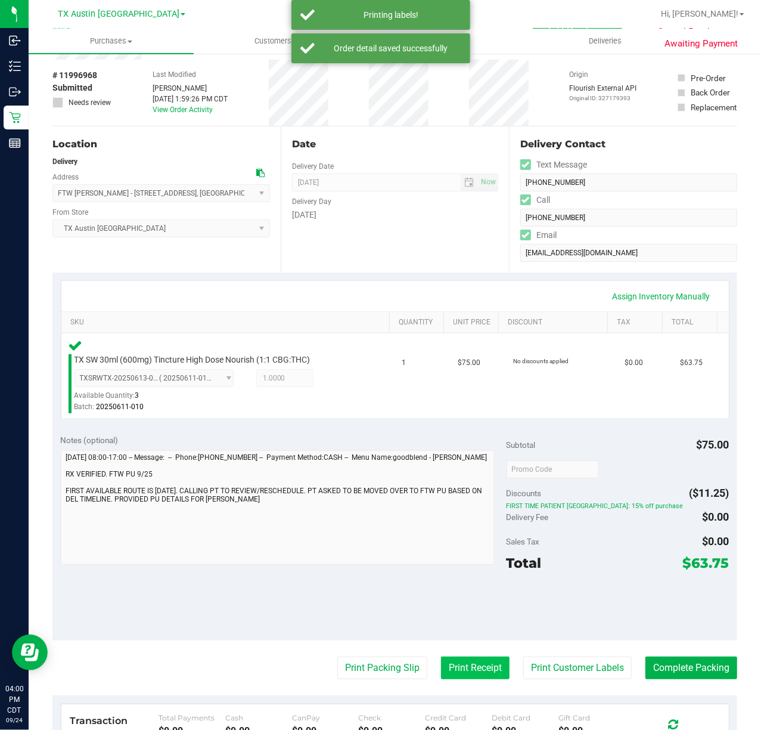
click at [441, 668] on button "Print Receipt" at bounding box center [475, 667] width 69 height 23
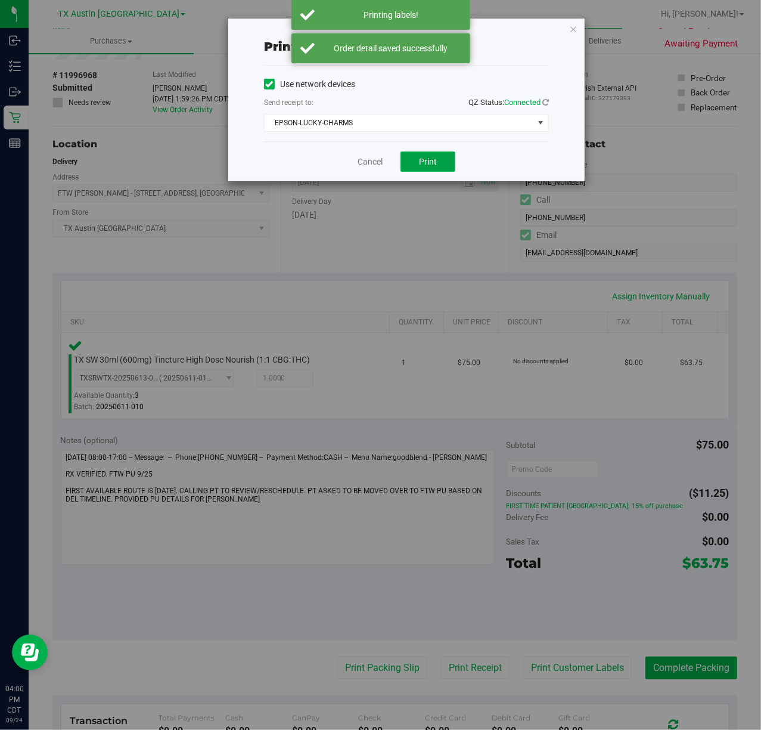
click at [428, 162] on span "Print" at bounding box center [428, 162] width 18 height 10
click at [358, 168] on link "Cancel" at bounding box center [370, 162] width 25 height 13
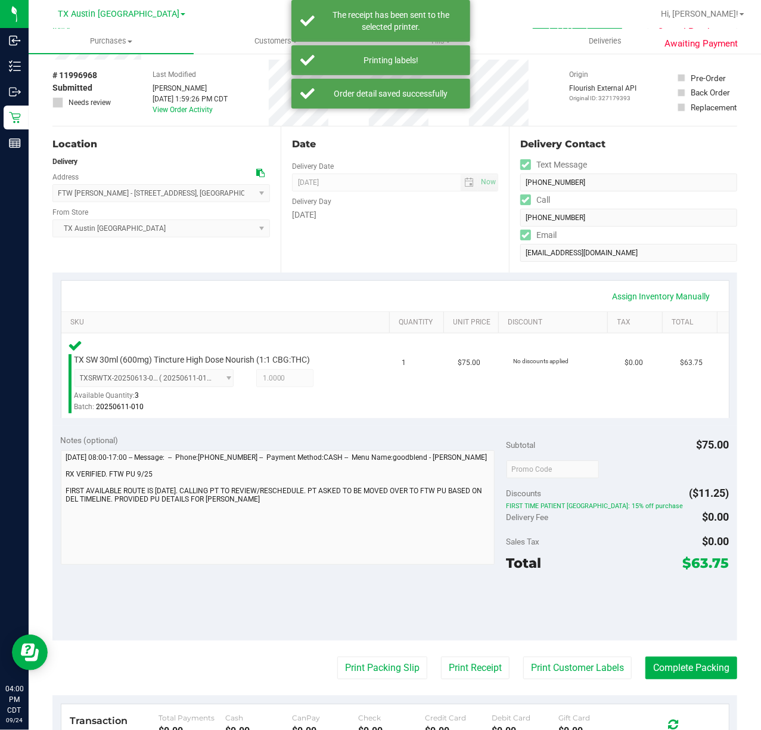
click at [384, 628] on div "Notes (optional) Subtotal $75.00 Discounts ($11.25) FIRST TIME PATIENT TX: 15% …" at bounding box center [394, 533] width 685 height 215
click at [366, 675] on button "Print Packing Slip" at bounding box center [382, 667] width 90 height 23
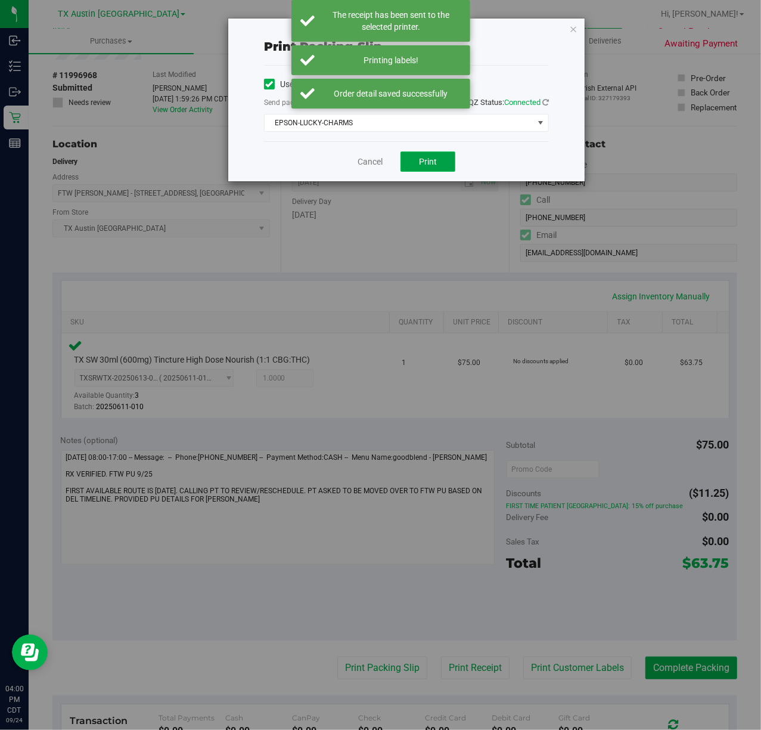
click at [449, 172] on button "Print" at bounding box center [428, 161] width 55 height 20
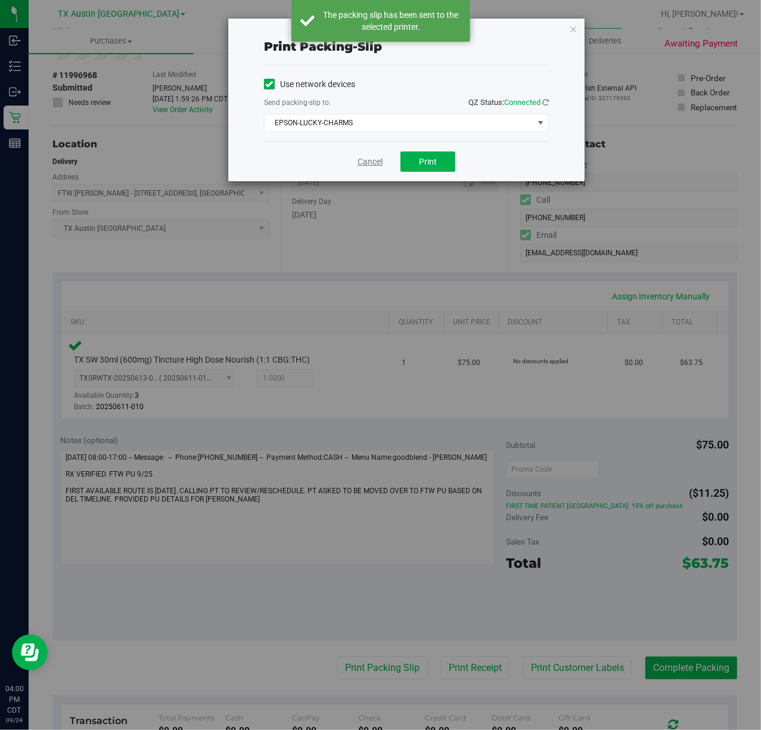
click at [365, 165] on link "Cancel" at bounding box center [370, 162] width 25 height 13
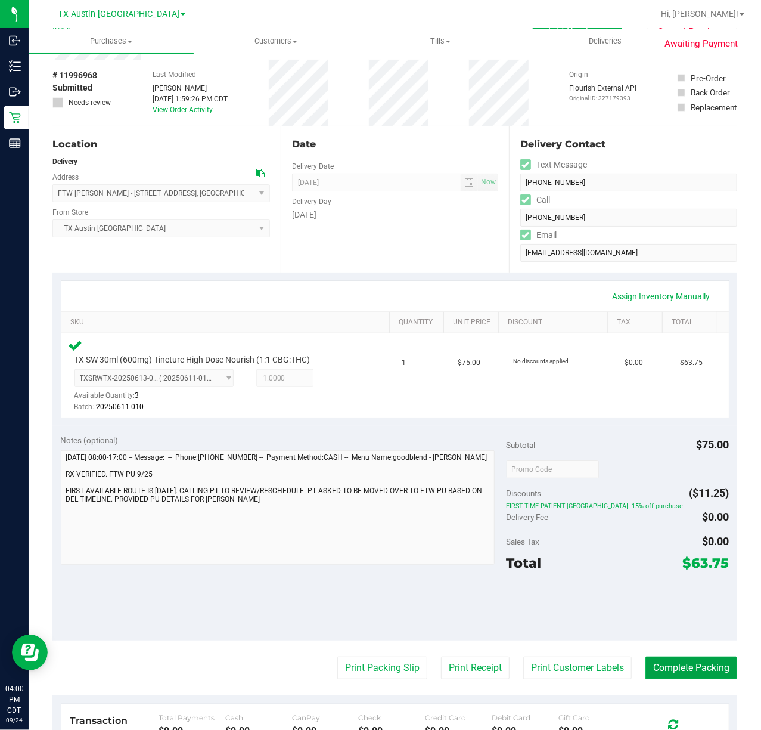
click at [670, 668] on button "Complete Packing" at bounding box center [692, 667] width 92 height 23
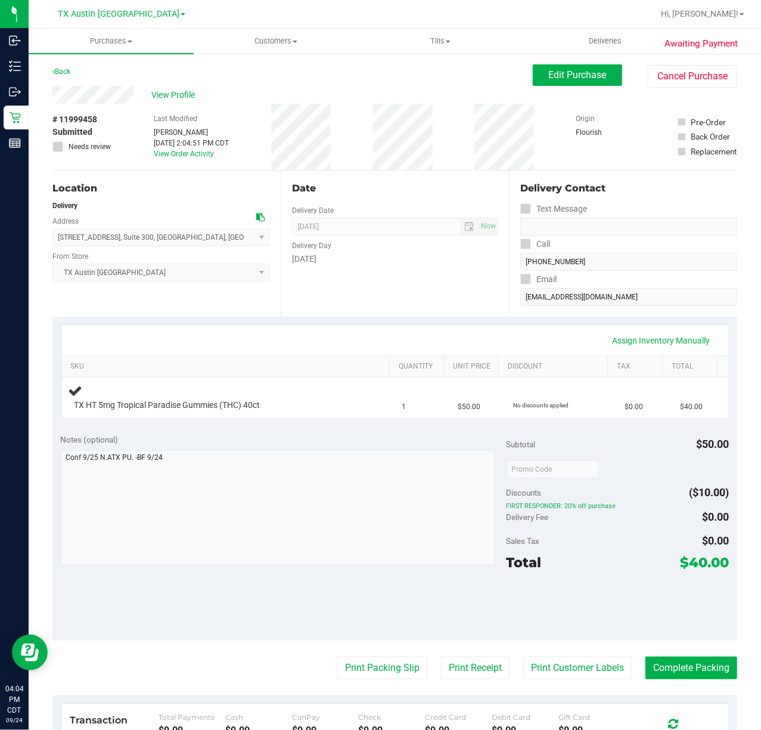
click at [332, 244] on div "Delivery Day" at bounding box center [395, 244] width 206 height 17
click at [399, 306] on div "Date Delivery Date [DATE] Now [DATE] 07:00 AM Now Delivery Day [DATE]" at bounding box center [395, 244] width 228 height 146
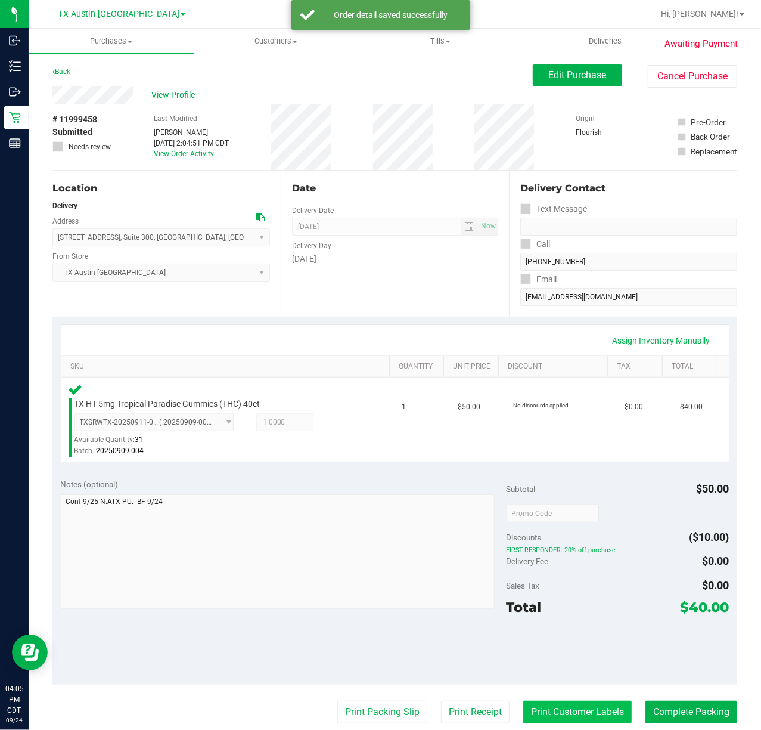
click at [537, 704] on button "Print Customer Labels" at bounding box center [578, 712] width 109 height 23
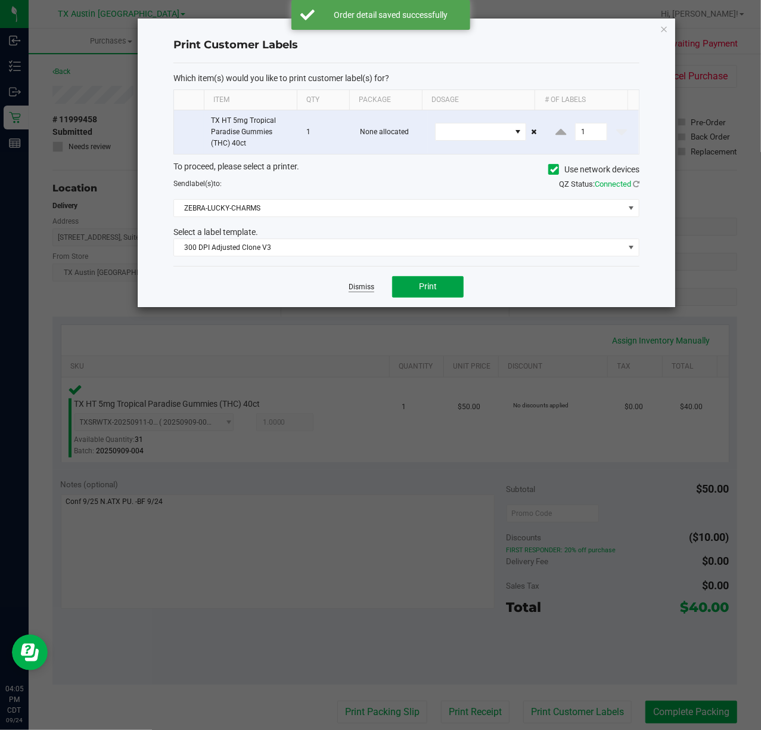
drag, startPoint x: 444, startPoint y: 294, endPoint x: 368, endPoint y: 293, distance: 75.7
click at [444, 292] on button "Print" at bounding box center [428, 286] width 72 height 21
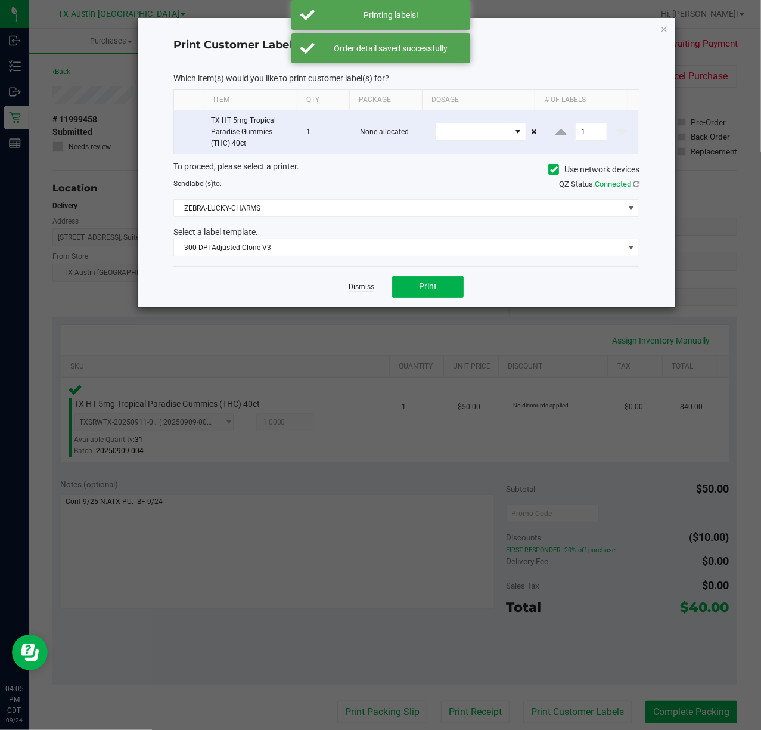
click at [361, 292] on link "Dismiss" at bounding box center [362, 287] width 26 height 10
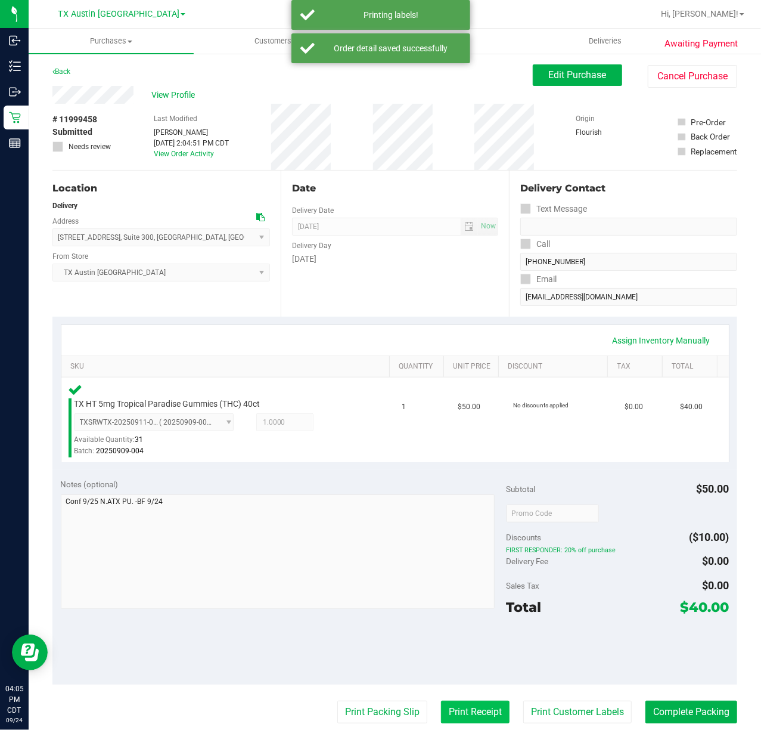
click at [472, 721] on button "Print Receipt" at bounding box center [475, 712] width 69 height 23
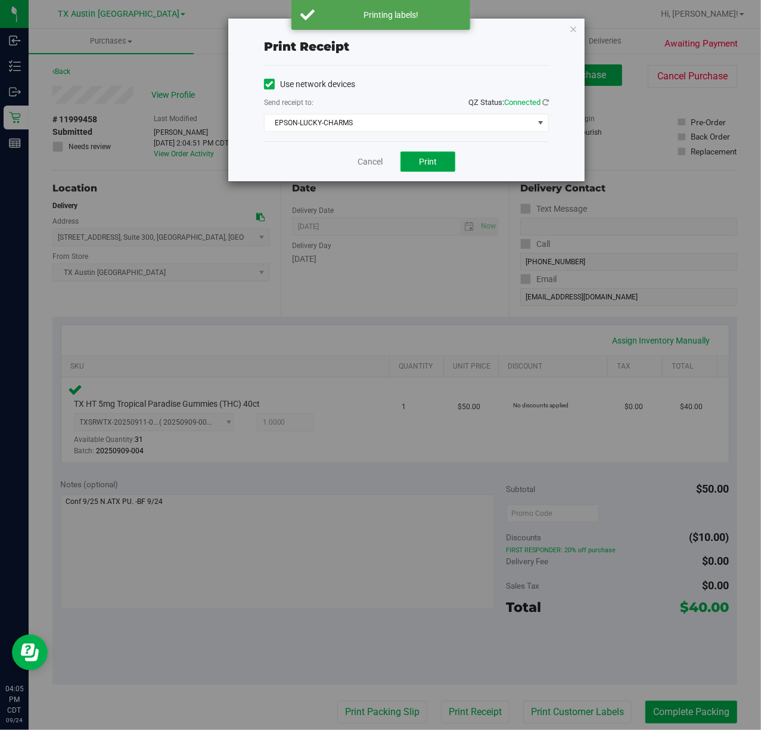
click at [423, 157] on span "Print" at bounding box center [428, 162] width 18 height 10
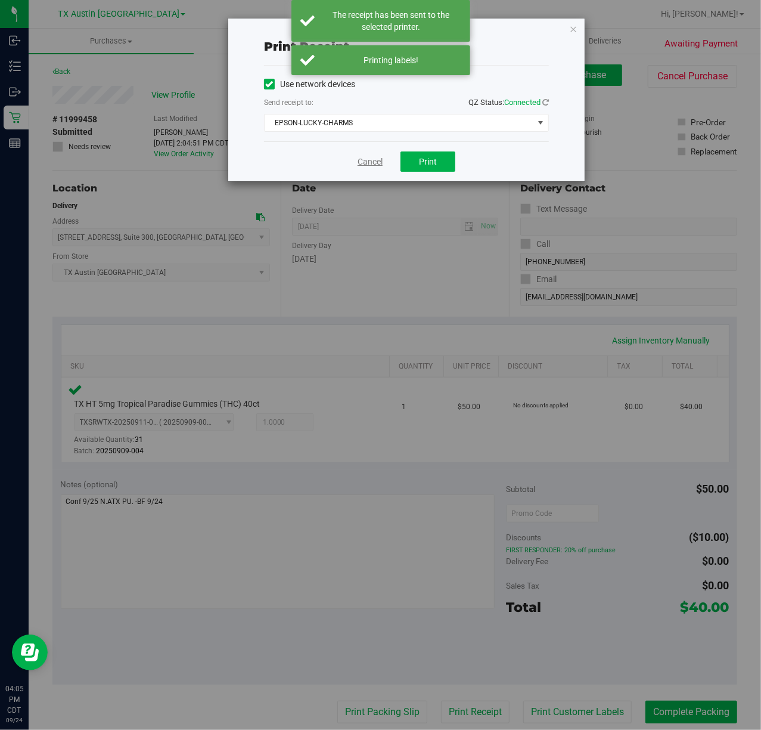
click at [361, 157] on link "Cancel" at bounding box center [370, 162] width 25 height 13
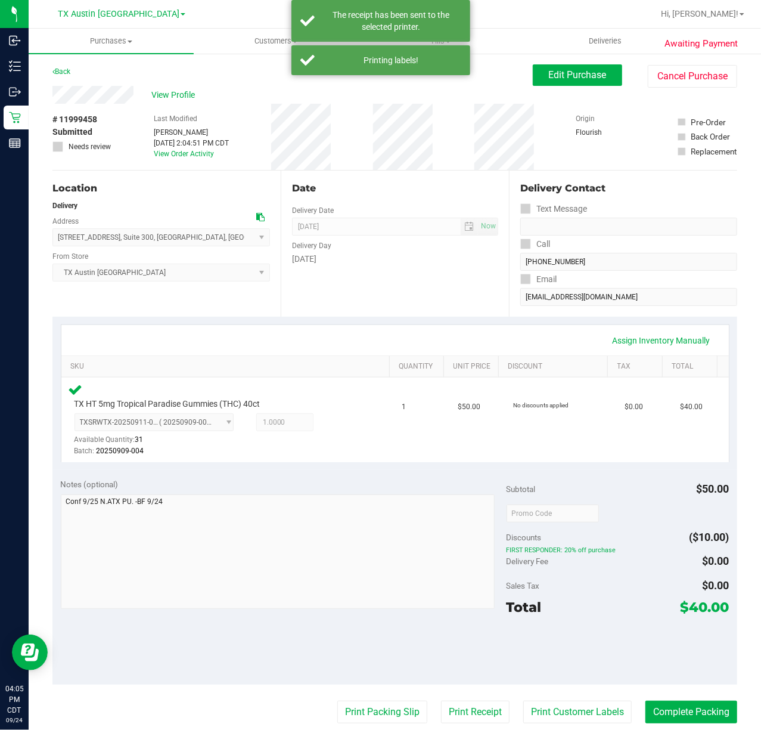
drag, startPoint x: 373, startPoint y: 707, endPoint x: 525, endPoint y: 239, distance: 492.1
click at [394, 655] on purchase-details "Back Edit Purchase Cancel Purchase View Profile # 11999458 Submitted Needs revi…" at bounding box center [394, 517] width 685 height 907
click at [380, 708] on button "Print Packing Slip" at bounding box center [382, 712] width 90 height 23
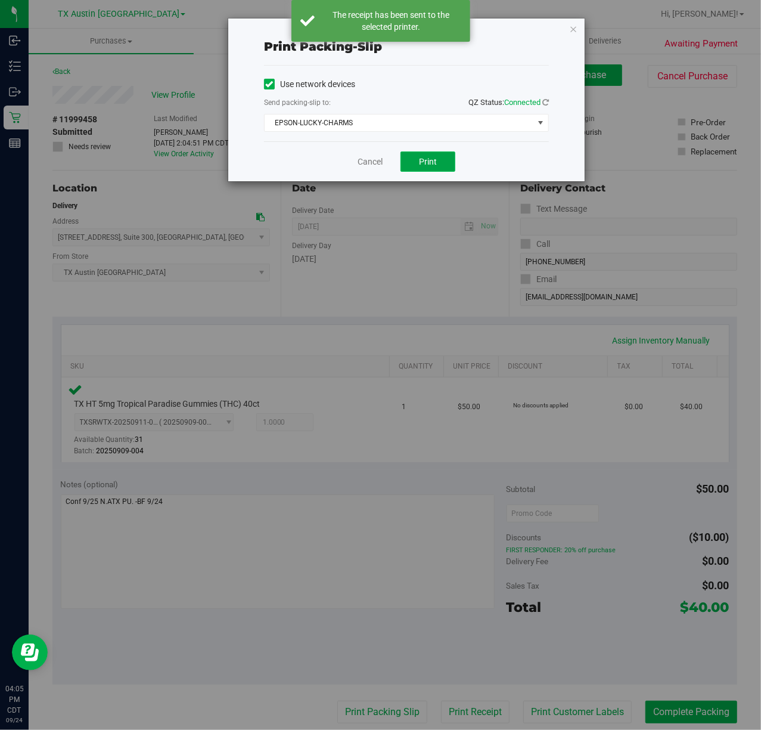
click at [448, 170] on button "Print" at bounding box center [428, 161] width 55 height 20
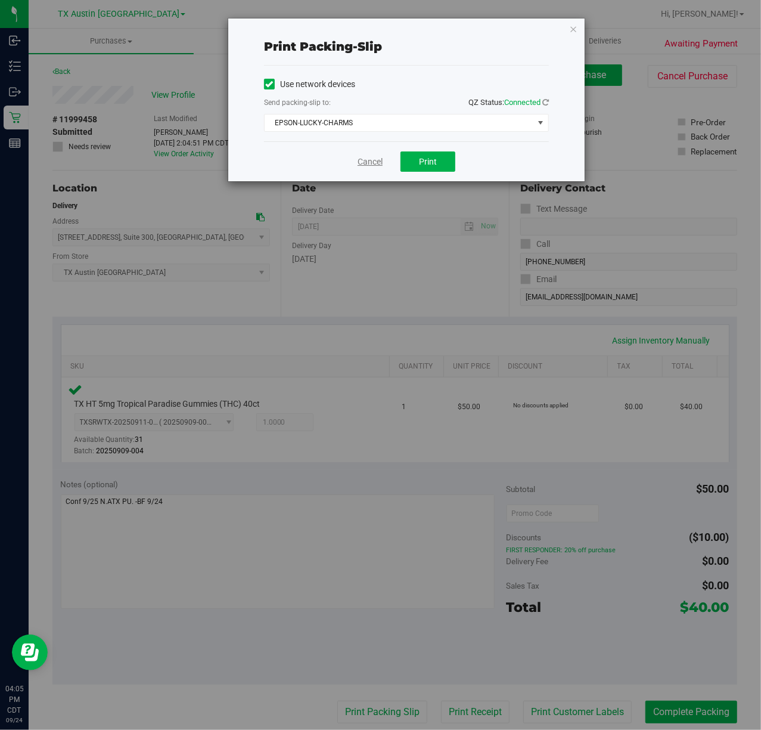
click at [370, 165] on link "Cancel" at bounding box center [370, 162] width 25 height 13
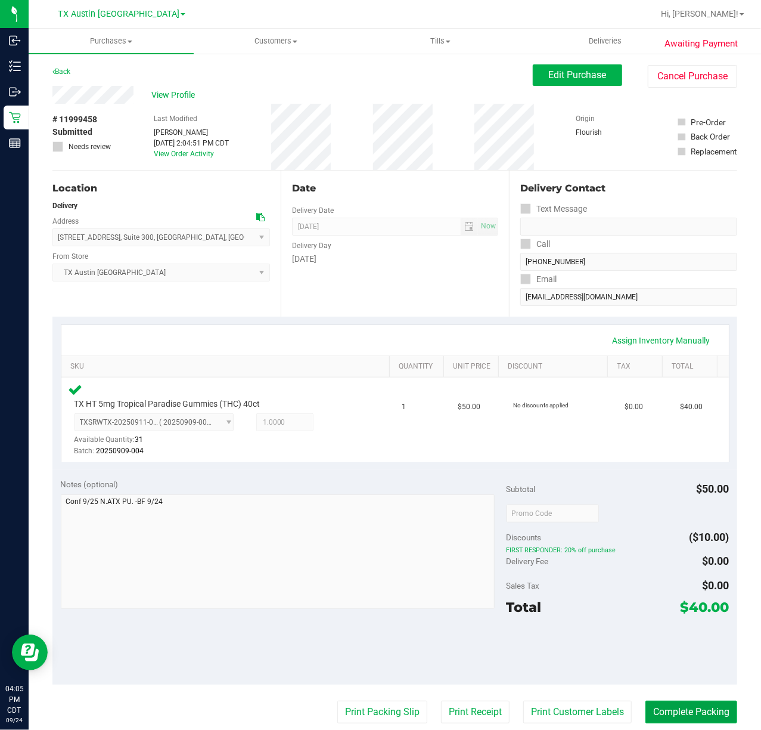
click at [716, 707] on button "Complete Packing" at bounding box center [692, 712] width 92 height 23
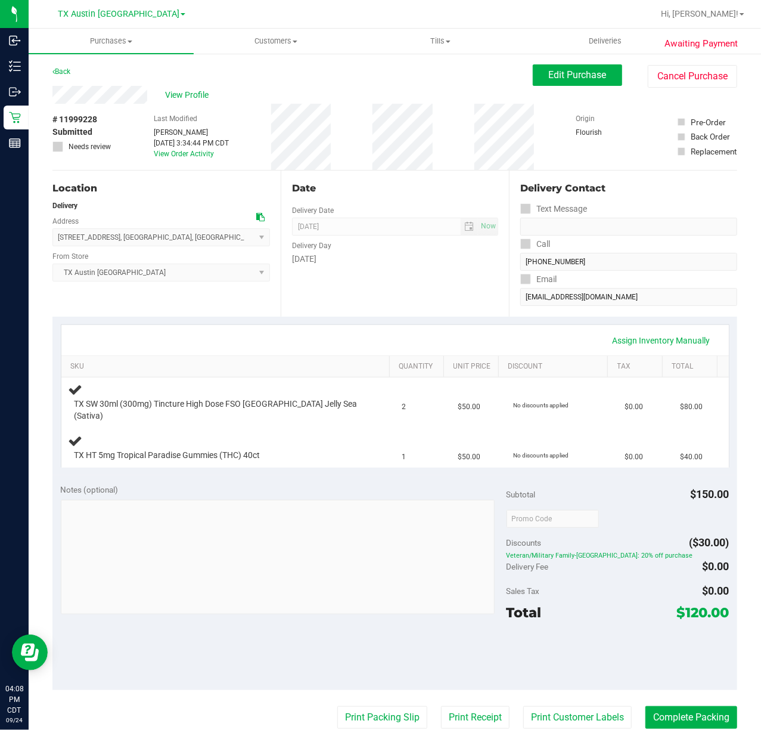
click at [374, 284] on div "Date Delivery Date [DATE] Now [DATE] 07:00 AM Now Delivery Day [DATE]" at bounding box center [395, 244] width 228 height 146
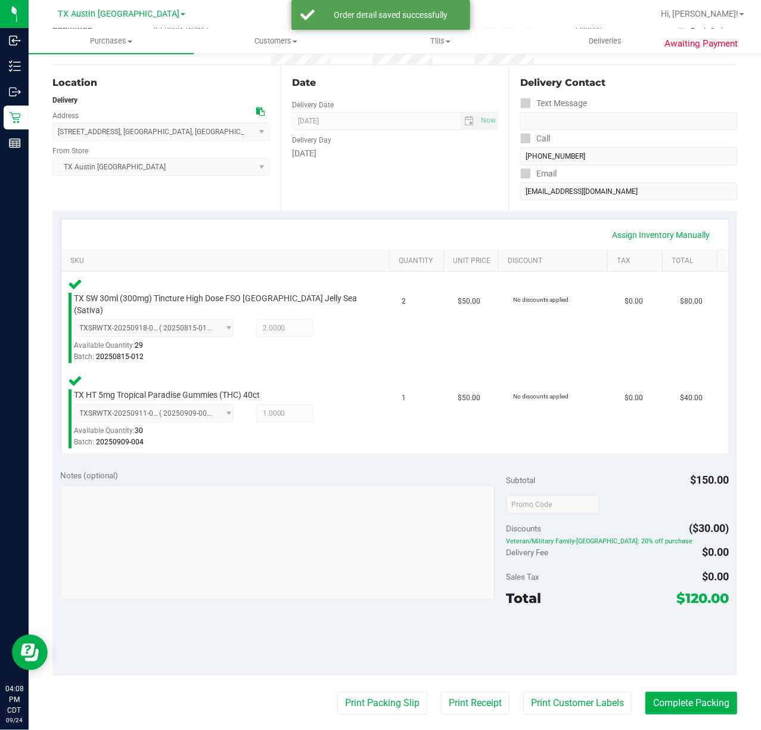
scroll to position [104, 0]
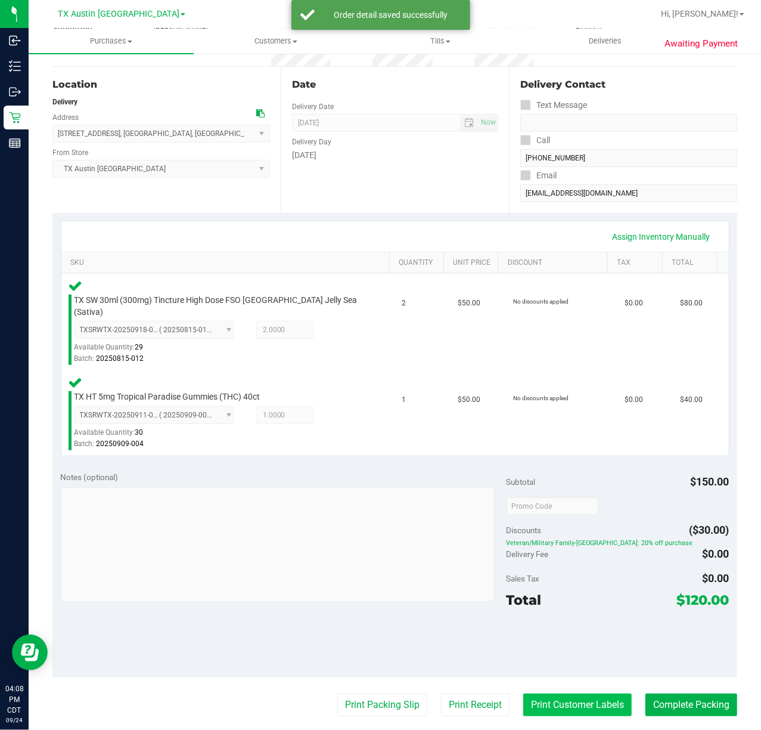
click at [572, 705] on button "Print Customer Labels" at bounding box center [578, 704] width 109 height 23
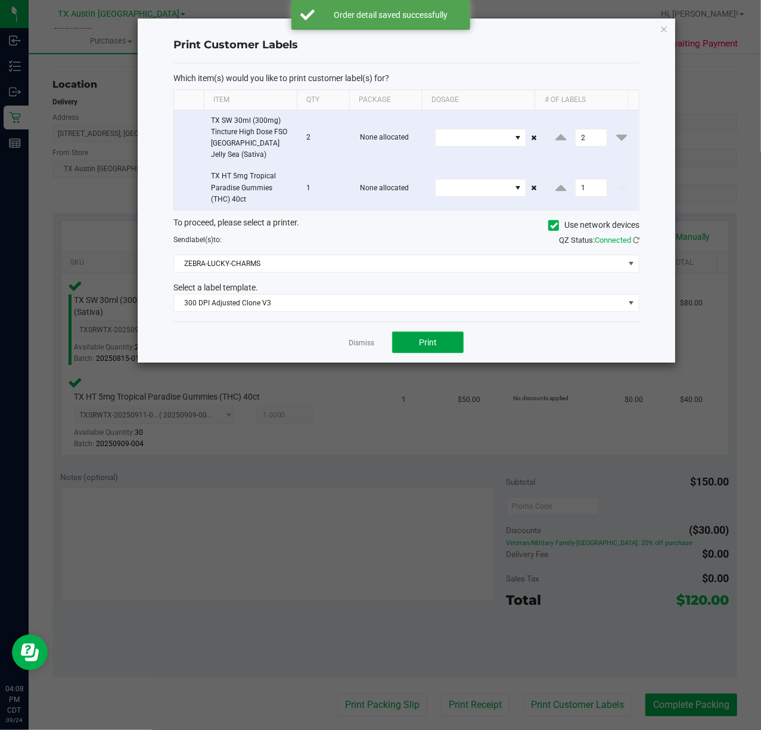
click at [440, 341] on button "Print" at bounding box center [428, 342] width 72 height 21
click at [356, 338] on link "Dismiss" at bounding box center [362, 343] width 26 height 10
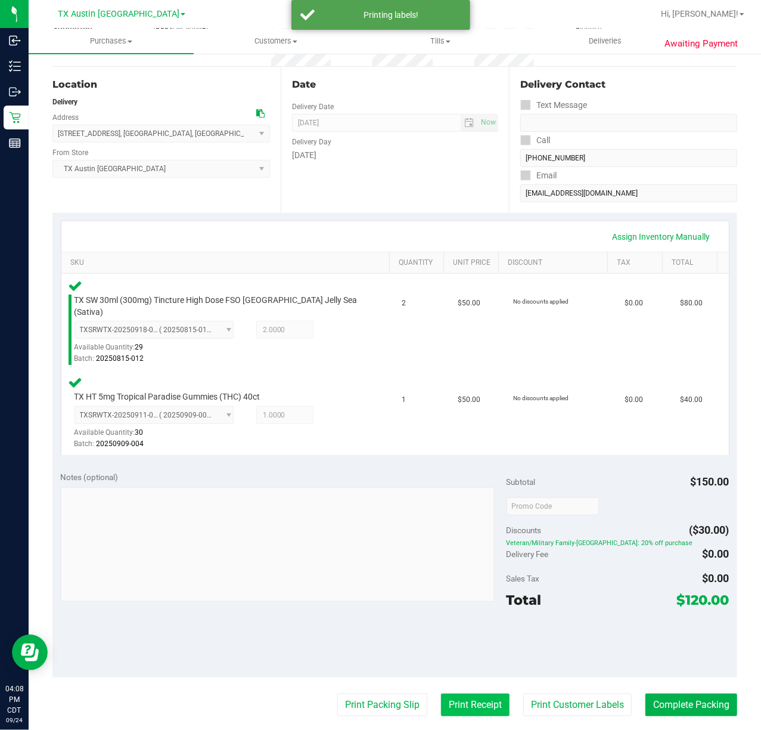
click at [482, 693] on button "Print Receipt" at bounding box center [475, 704] width 69 height 23
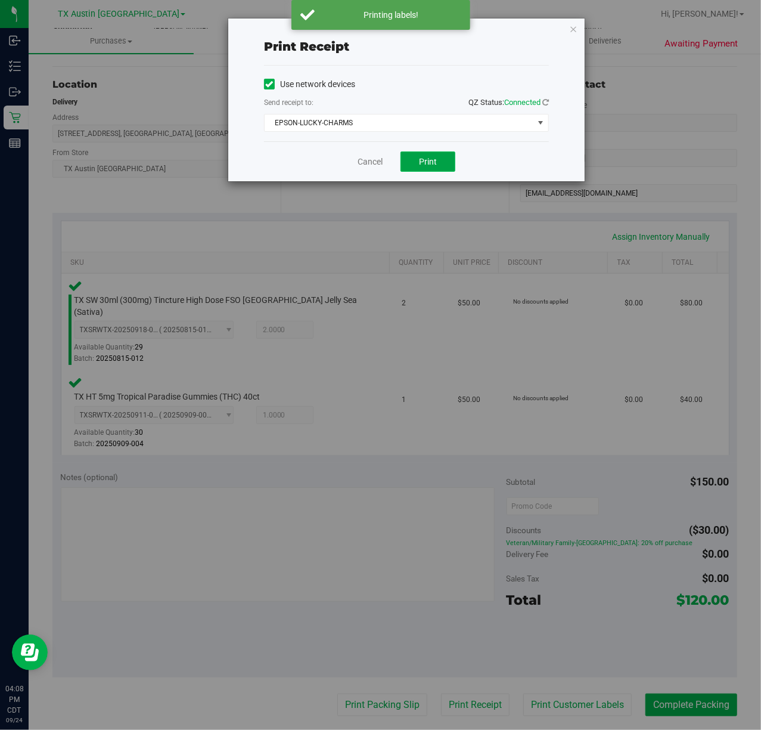
click at [438, 170] on button "Print" at bounding box center [428, 161] width 55 height 20
click at [364, 162] on link "Cancel" at bounding box center [370, 162] width 25 height 13
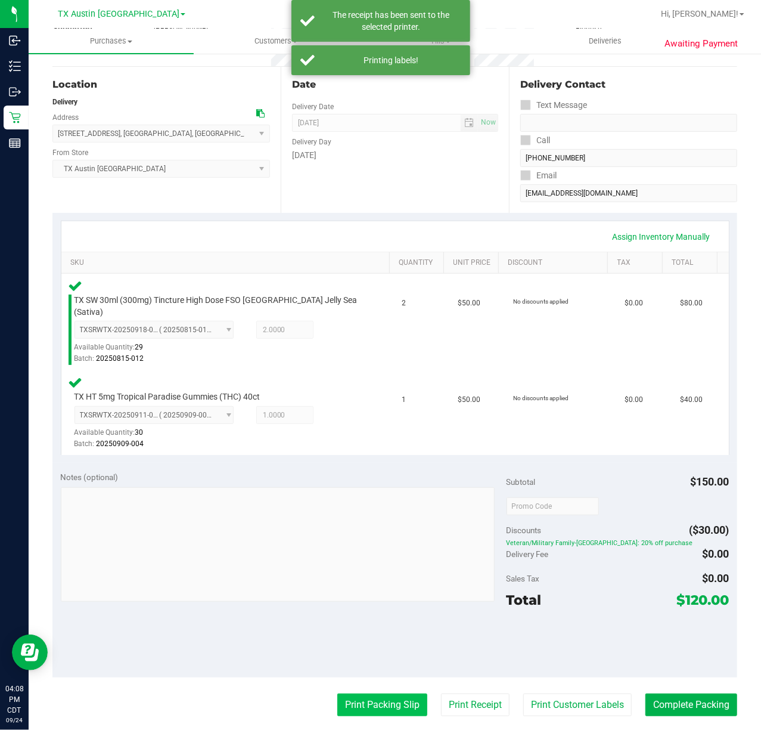
click at [366, 705] on button "Print Packing Slip" at bounding box center [382, 704] width 90 height 23
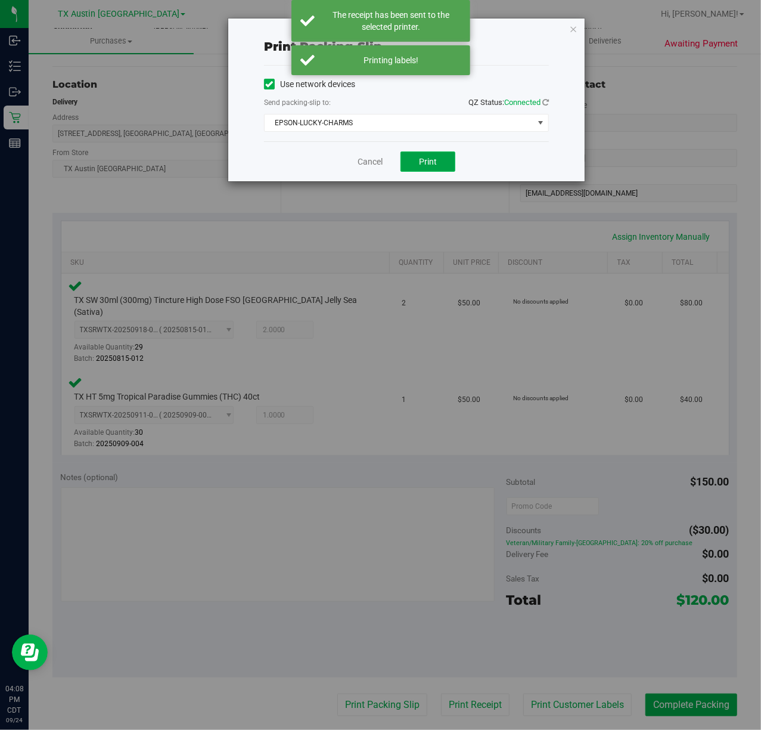
click at [437, 157] on button "Print" at bounding box center [428, 161] width 55 height 20
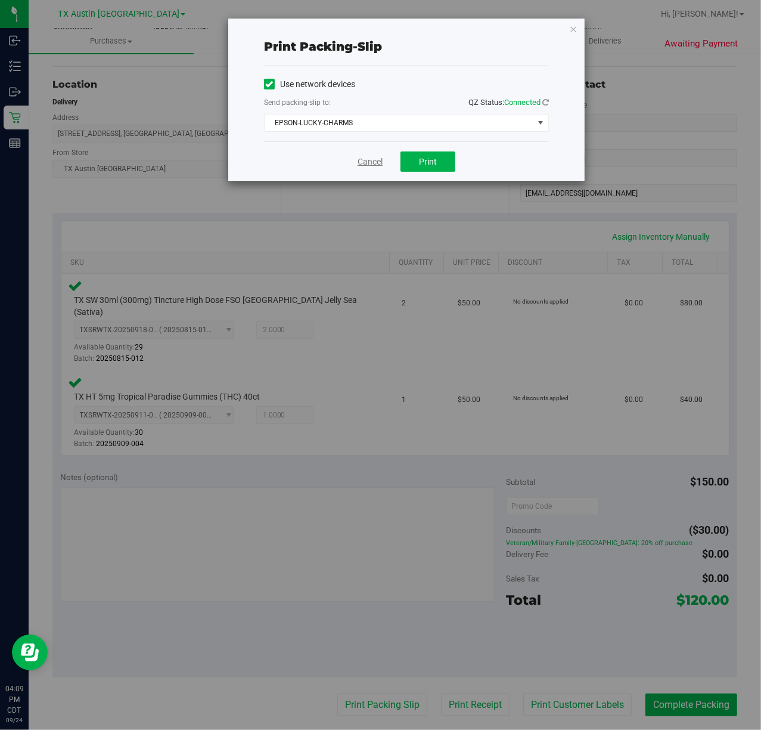
click at [382, 168] on link "Cancel" at bounding box center [370, 162] width 25 height 13
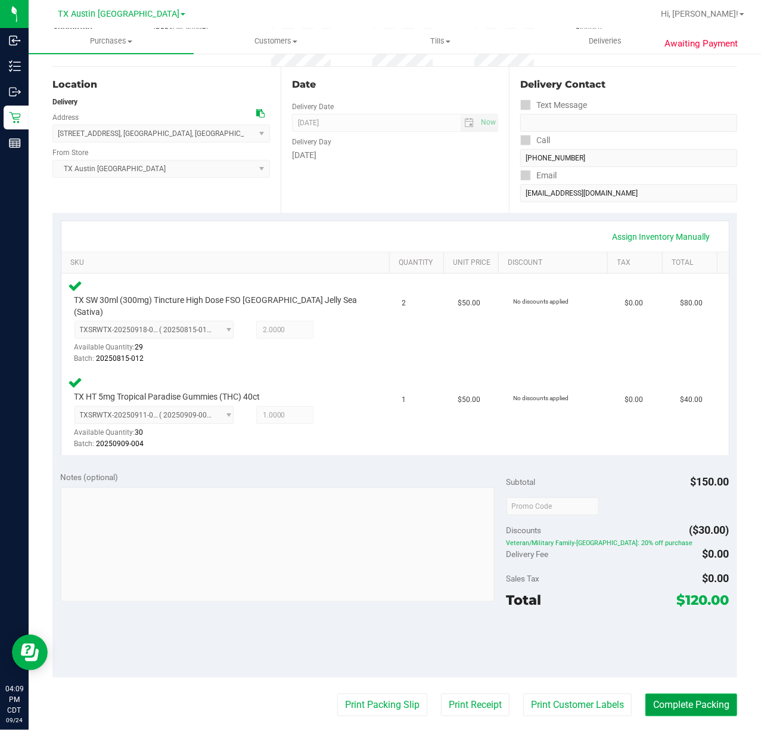
click at [646, 693] on button "Complete Packing" at bounding box center [692, 704] width 92 height 23
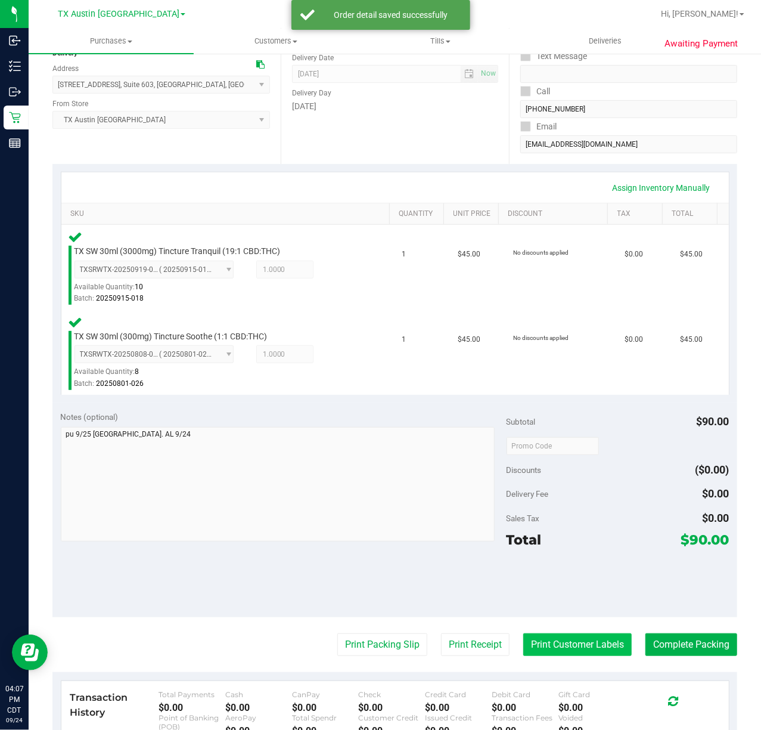
scroll to position [159, 0]
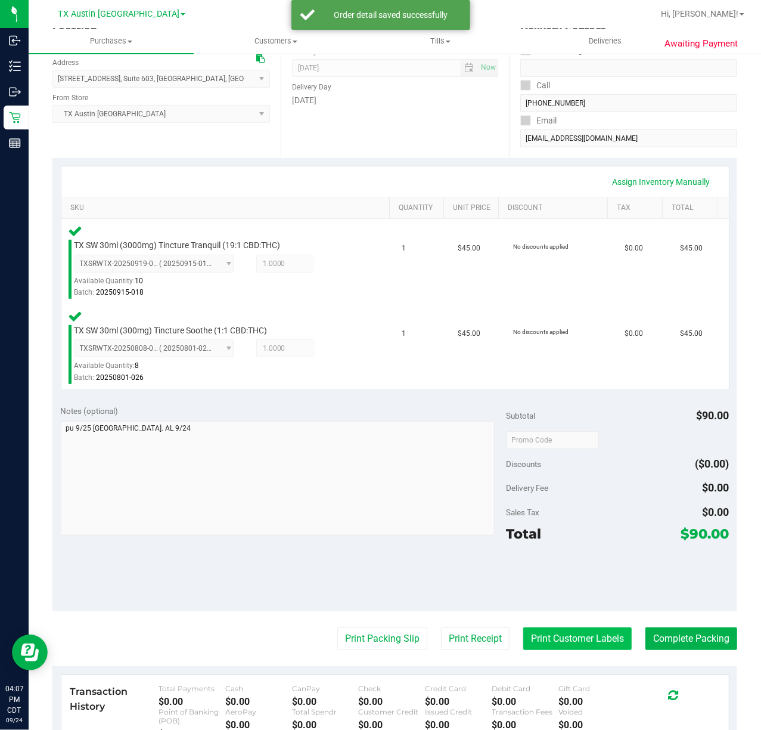
click at [584, 645] on button "Print Customer Labels" at bounding box center [578, 638] width 109 height 23
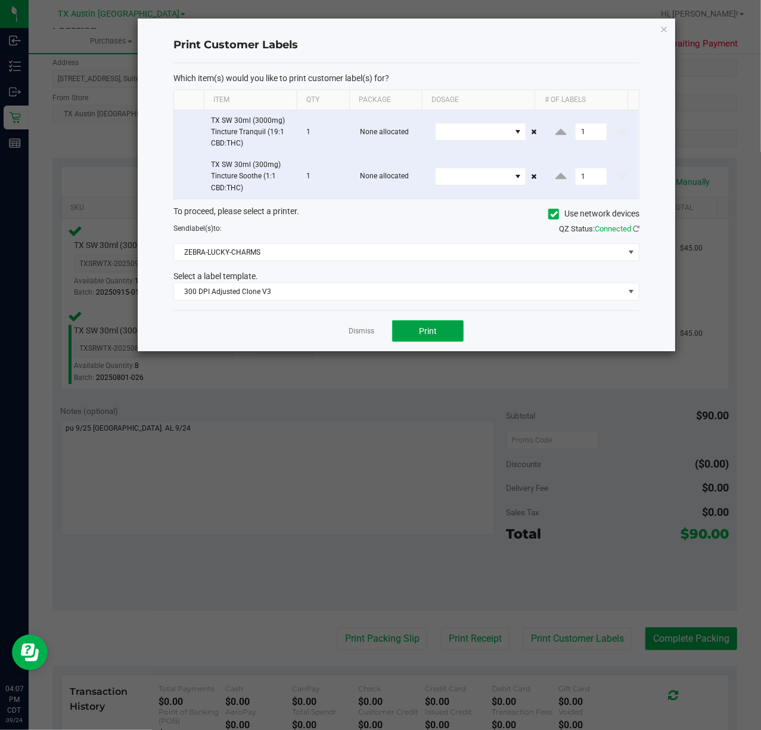
click at [437, 330] on span "Print" at bounding box center [428, 331] width 18 height 10
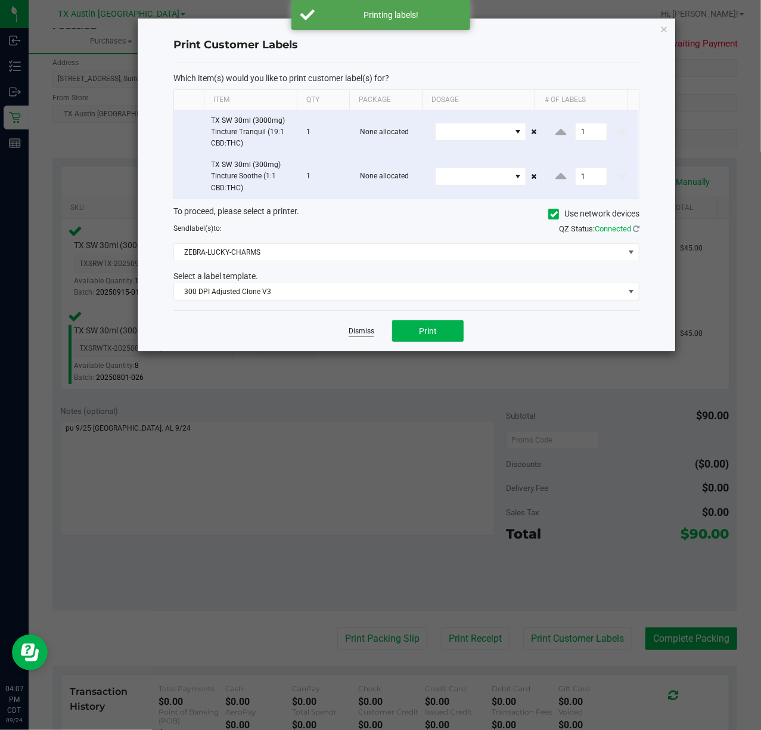
click at [366, 329] on link "Dismiss" at bounding box center [362, 331] width 26 height 10
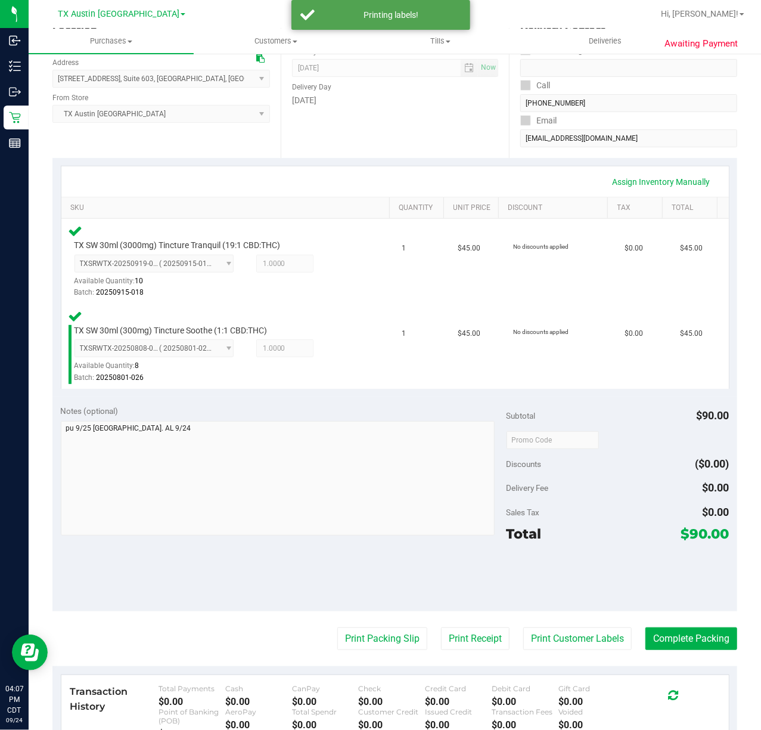
click at [467, 665] on purchase-details "Back Edit Purchase Cancel Purchase View Profile # 11999270 Submitted Needs revi…" at bounding box center [394, 402] width 685 height 992
click at [470, 637] on button "Print Receipt" at bounding box center [475, 638] width 69 height 23
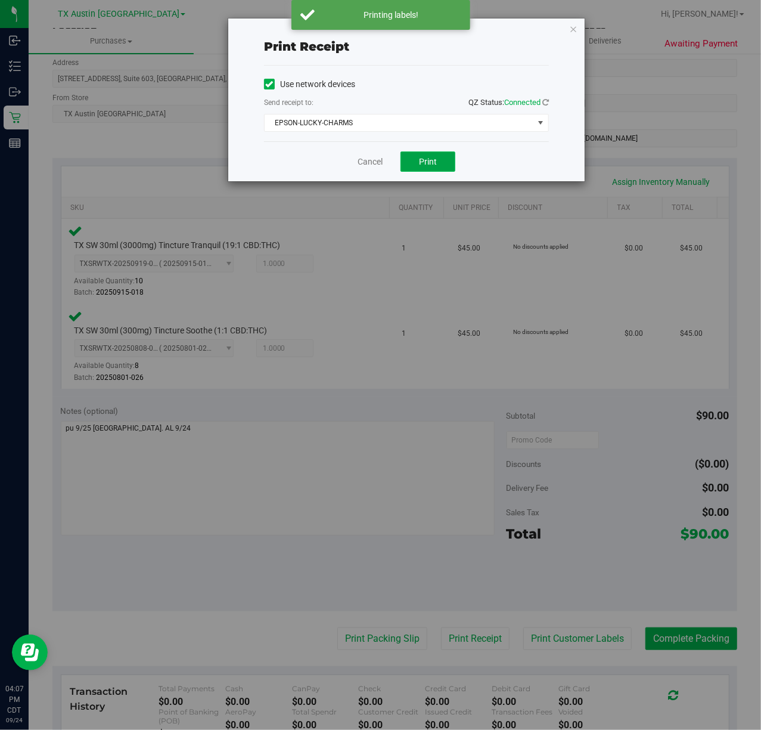
click at [427, 170] on button "Print" at bounding box center [428, 161] width 55 height 20
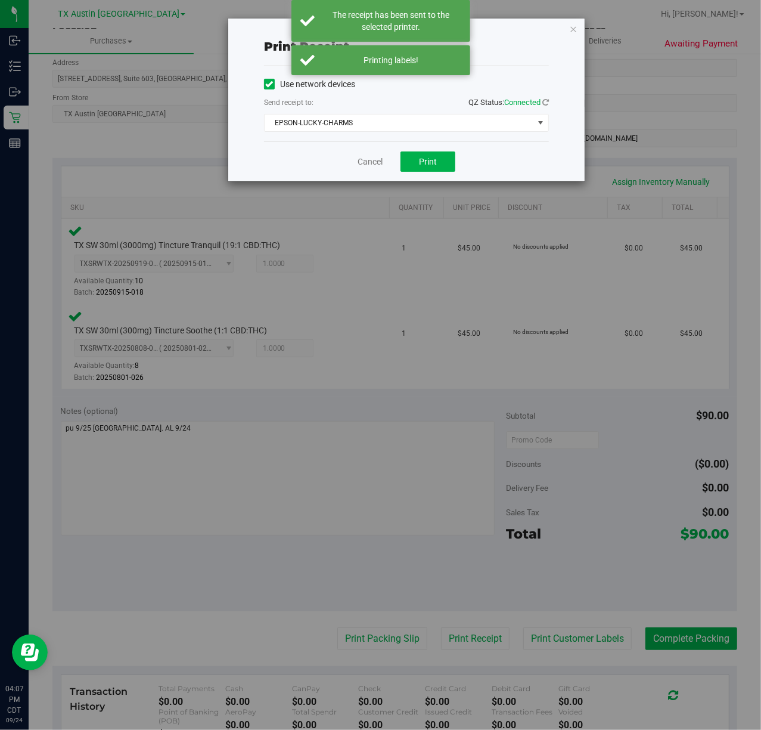
click at [380, 169] on div "Cancel Print" at bounding box center [406, 161] width 285 height 40
click at [355, 153] on div "Cancel Print" at bounding box center [406, 161] width 285 height 40
click at [358, 160] on link "Cancel" at bounding box center [370, 162] width 25 height 13
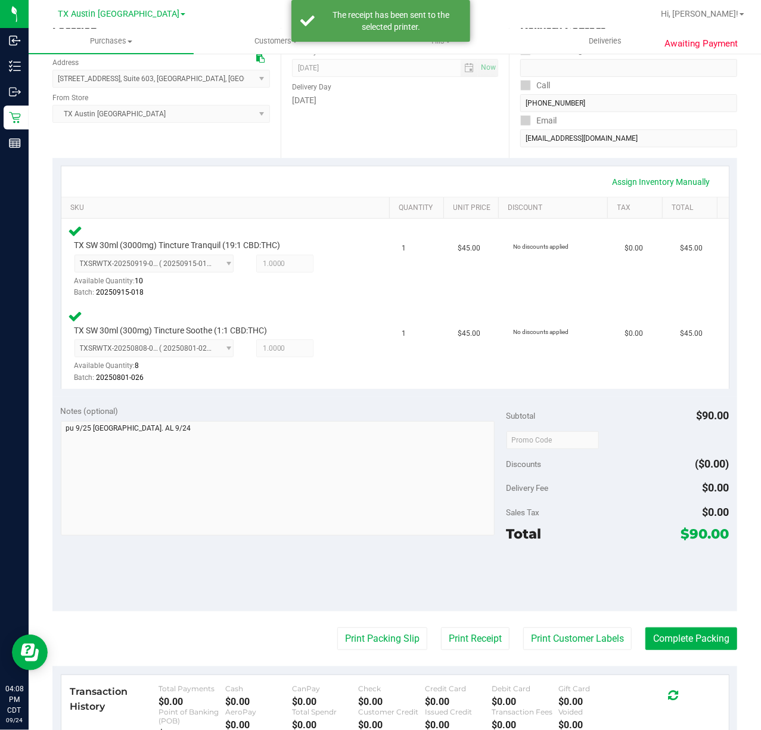
drag, startPoint x: 340, startPoint y: 652, endPoint x: 349, endPoint y: 623, distance: 30.0
click at [343, 646] on purchase-details "Back Edit Purchase Cancel Purchase View Profile # 11999270 Submitted Needs revi…" at bounding box center [394, 402] width 685 height 992
click at [349, 623] on purchase-details "Back Edit Purchase Cancel Purchase View Profile # 11999270 Submitted Needs revi…" at bounding box center [394, 402] width 685 height 992
click at [349, 630] on button "Print Packing Slip" at bounding box center [382, 638] width 90 height 23
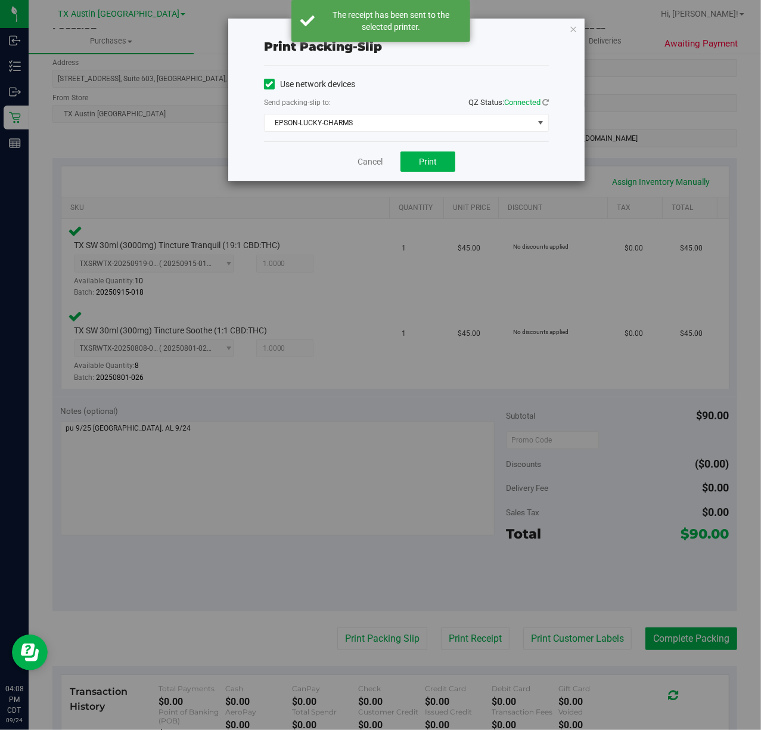
click at [422, 151] on div "Cancel Print" at bounding box center [406, 161] width 285 height 40
click at [416, 159] on button "Print" at bounding box center [428, 161] width 55 height 20
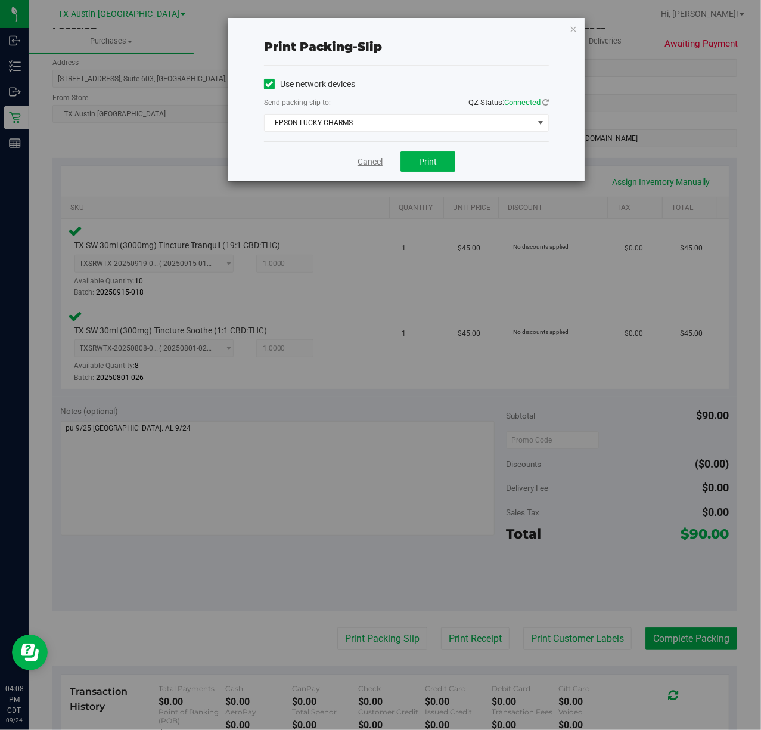
click at [363, 163] on link "Cancel" at bounding box center [370, 162] width 25 height 13
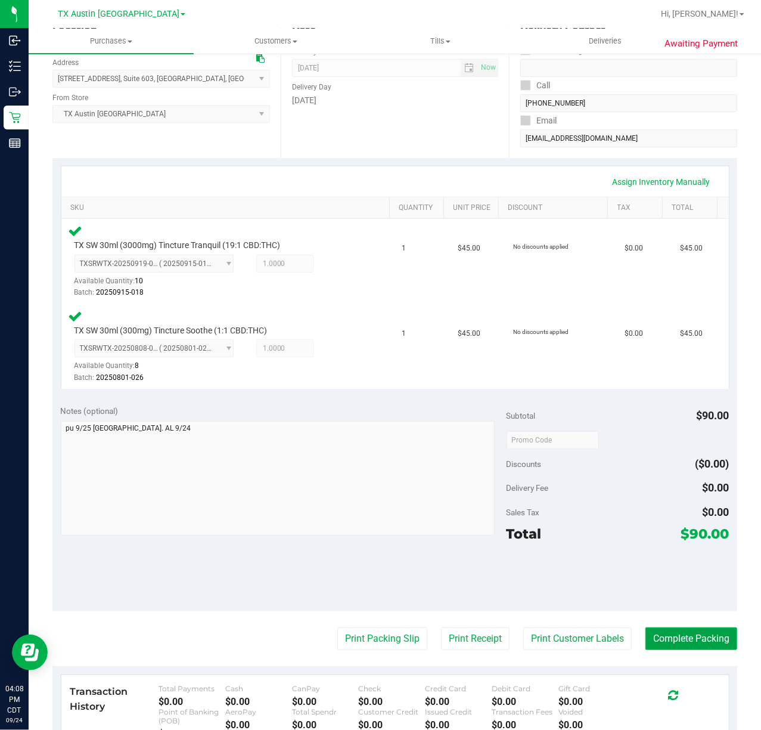
click at [689, 639] on button "Complete Packing" at bounding box center [692, 638] width 92 height 23
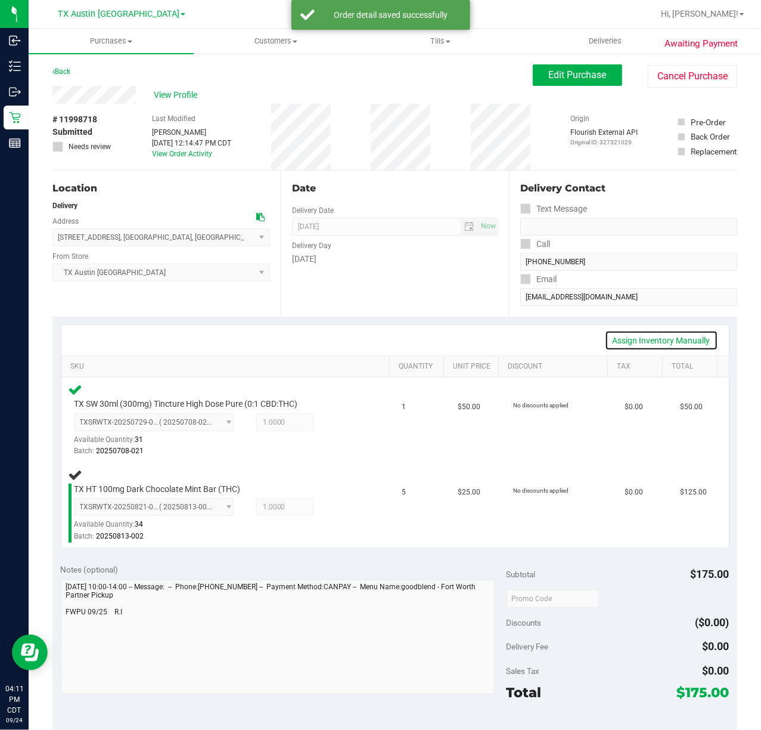
click at [661, 339] on link "Assign Inventory Manually" at bounding box center [661, 340] width 113 height 20
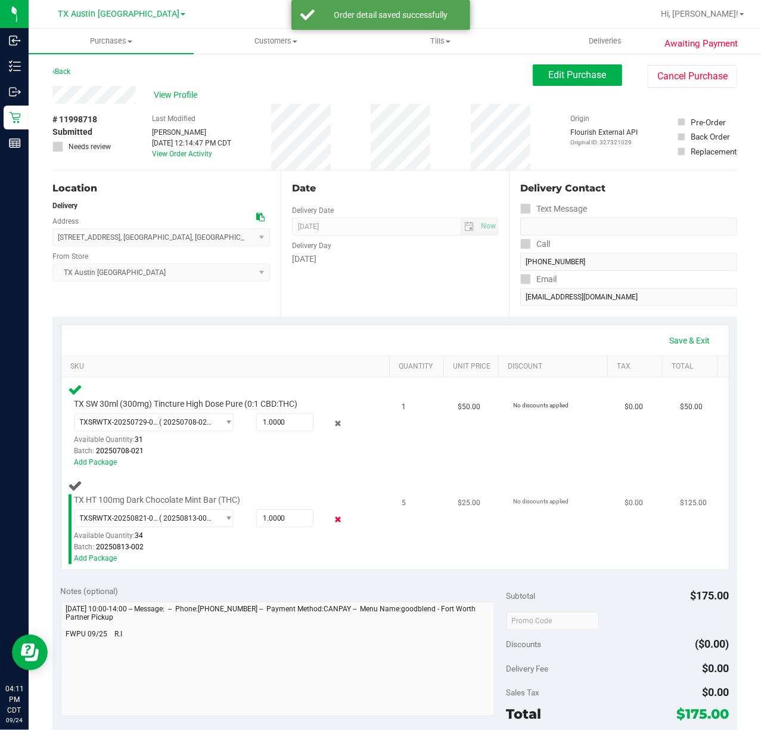
click at [332, 520] on icon at bounding box center [338, 520] width 13 height 14
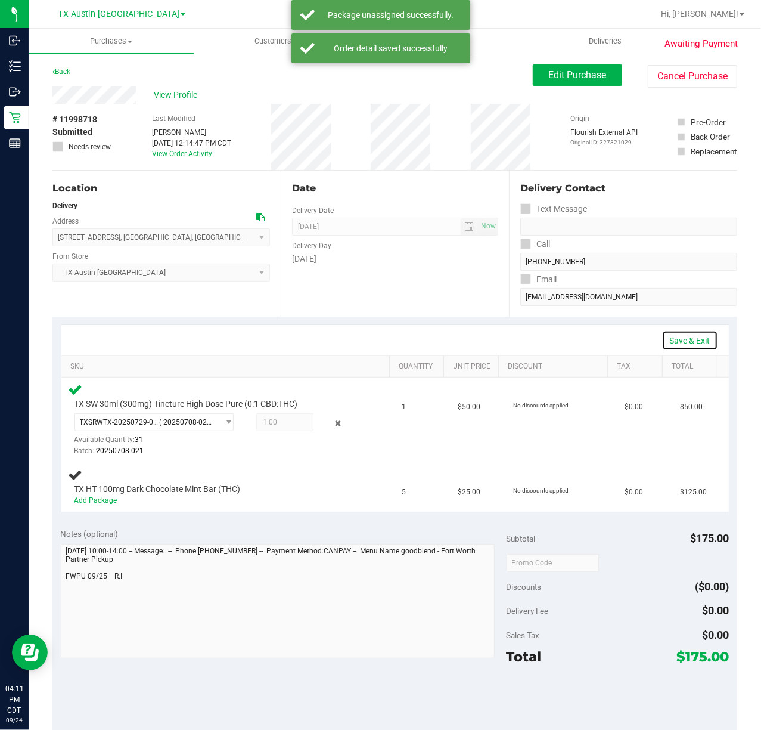
click at [662, 334] on link "Save & Exit" at bounding box center [690, 340] width 56 height 20
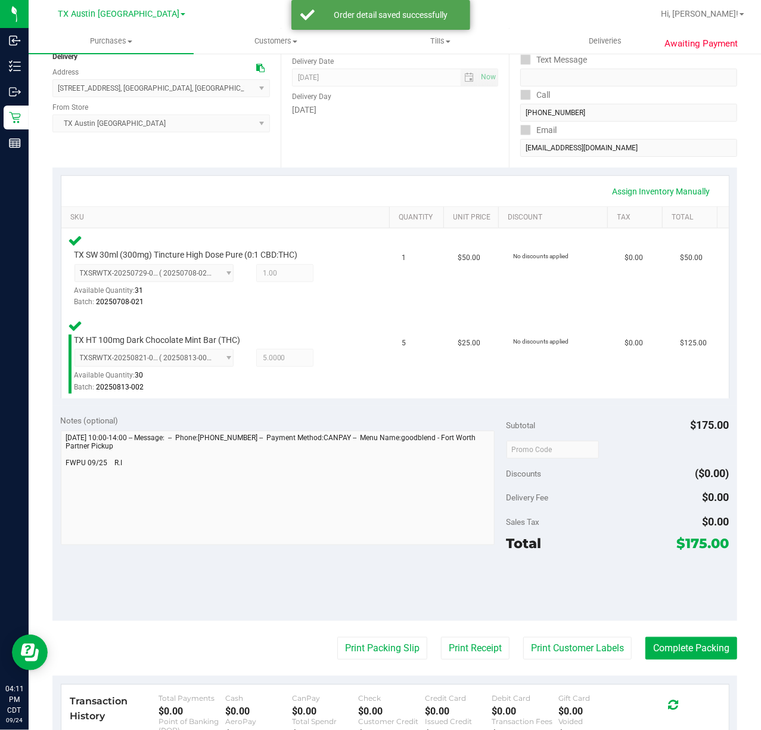
scroll to position [318, 0]
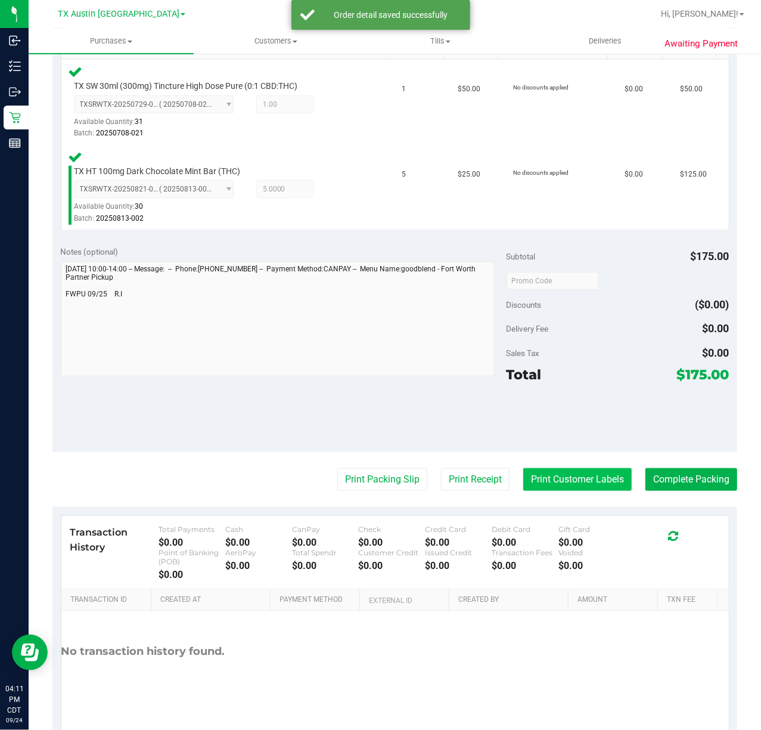
click at [556, 477] on button "Print Customer Labels" at bounding box center [578, 479] width 109 height 23
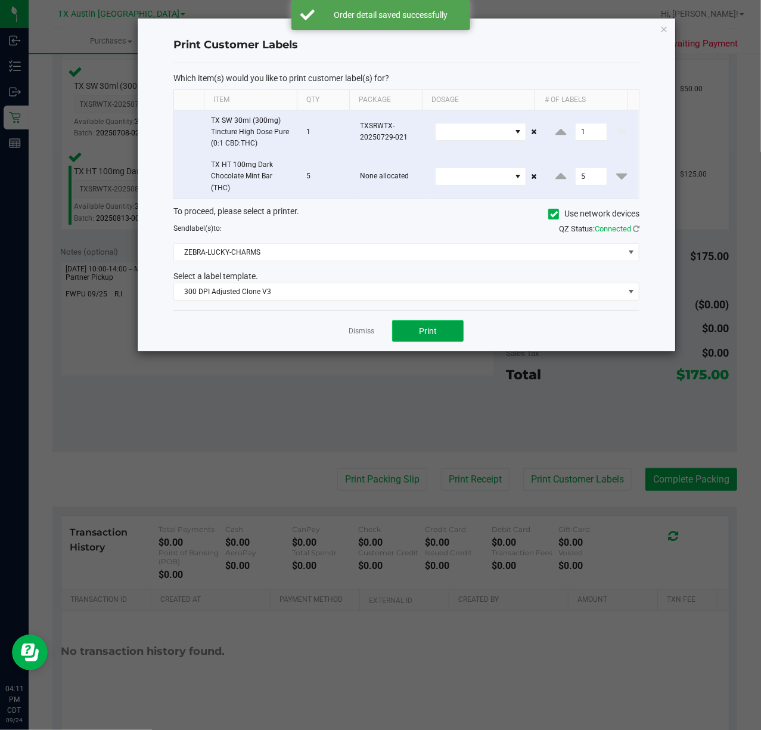
click at [421, 333] on span "Print" at bounding box center [428, 331] width 18 height 10
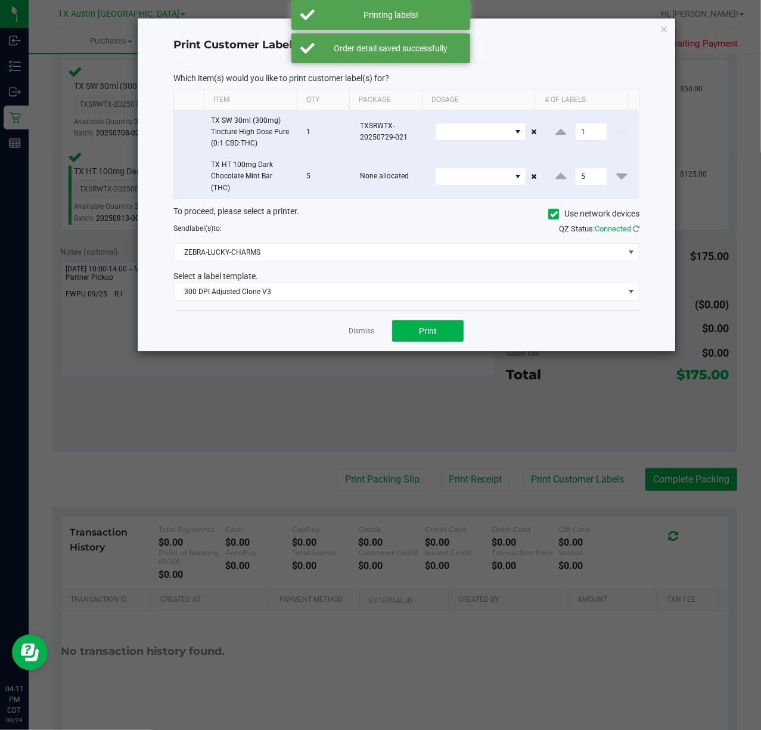
click at [385, 333] on div "Dismiss Print" at bounding box center [407, 330] width 466 height 41
click at [356, 334] on link "Dismiss" at bounding box center [362, 331] width 26 height 10
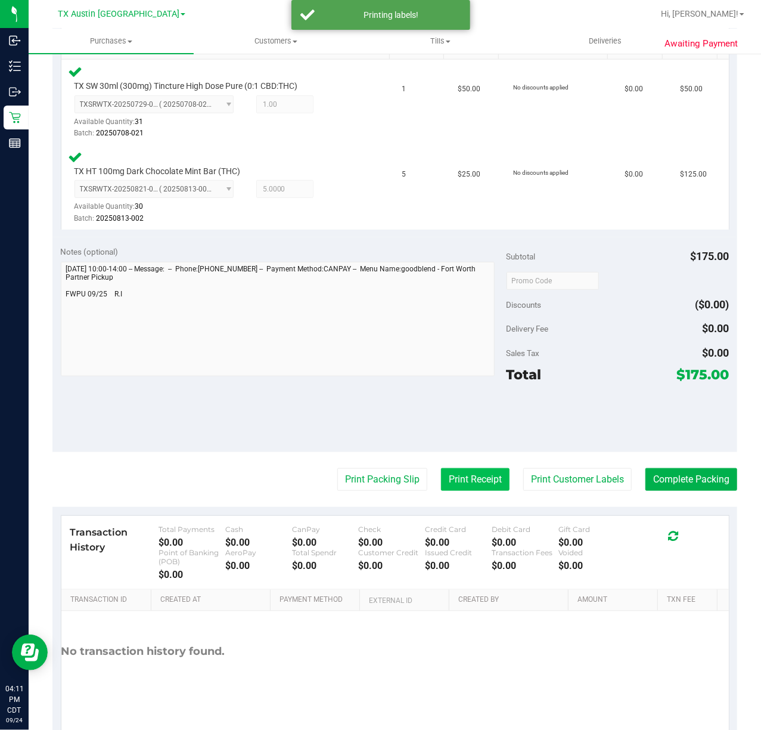
click at [454, 487] on button "Print Receipt" at bounding box center [475, 479] width 69 height 23
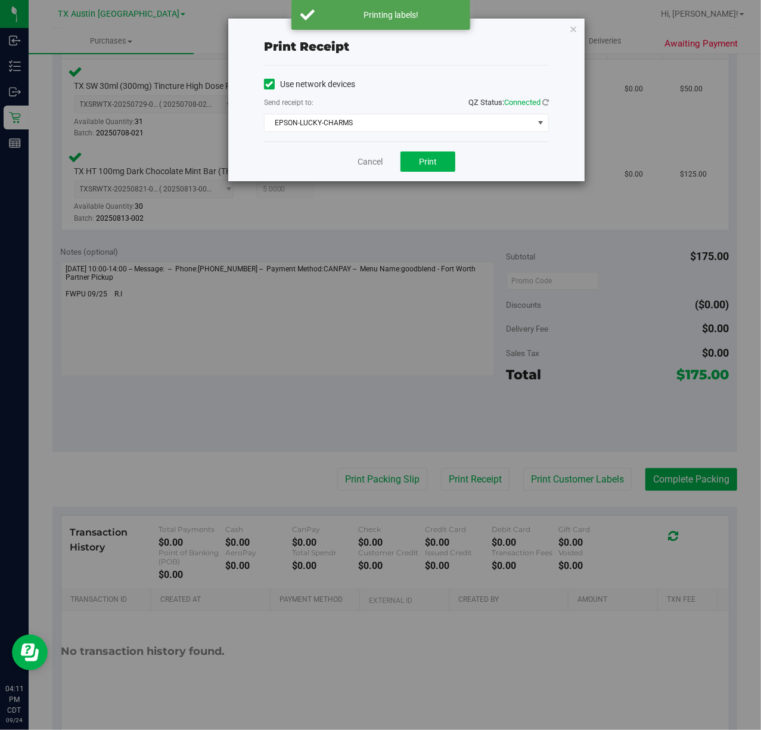
click at [417, 142] on div "Cancel Print" at bounding box center [406, 161] width 285 height 40
click at [413, 156] on button "Print" at bounding box center [428, 161] width 55 height 20
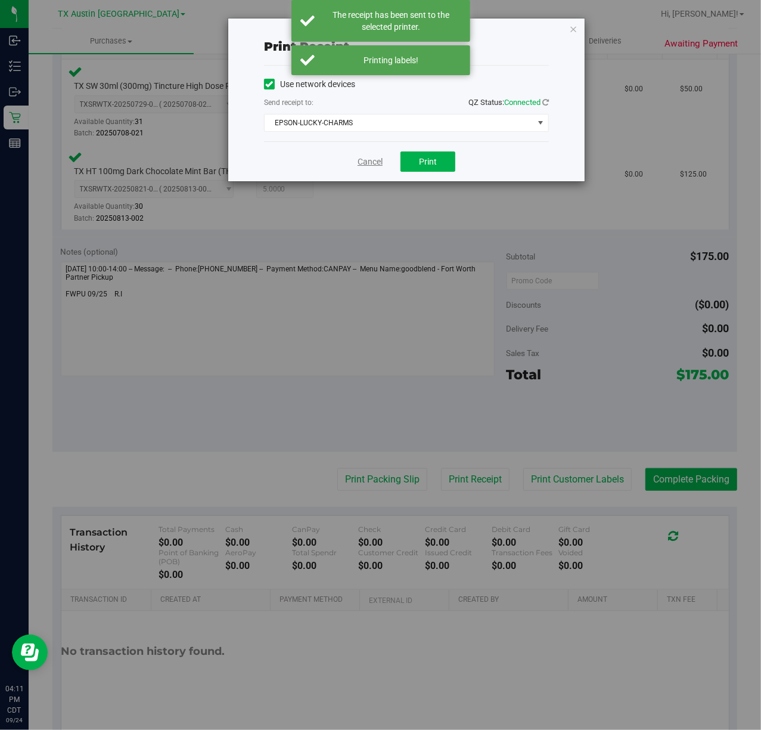
click at [376, 165] on link "Cancel" at bounding box center [370, 162] width 25 height 13
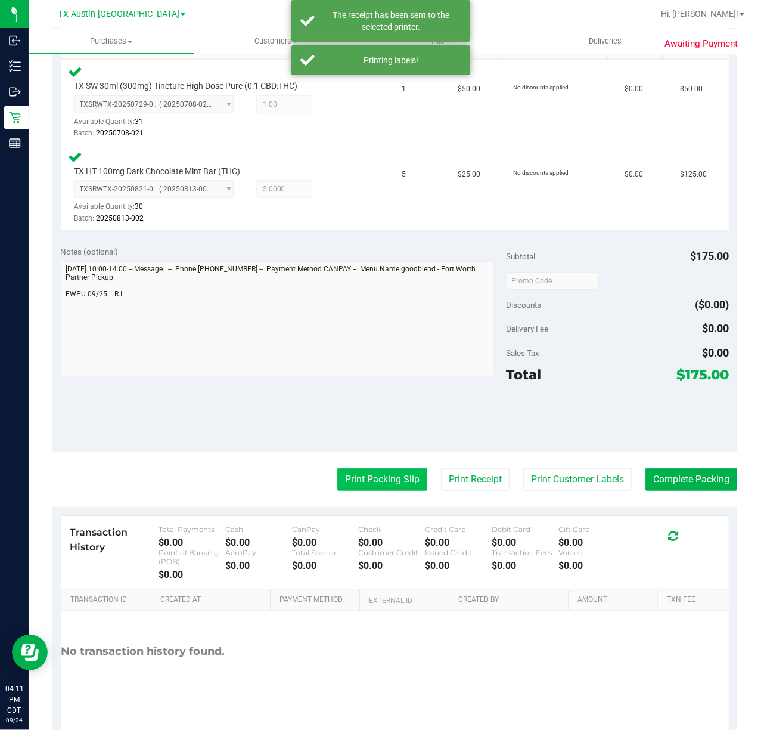
click at [377, 473] on button "Print Packing Slip" at bounding box center [382, 479] width 90 height 23
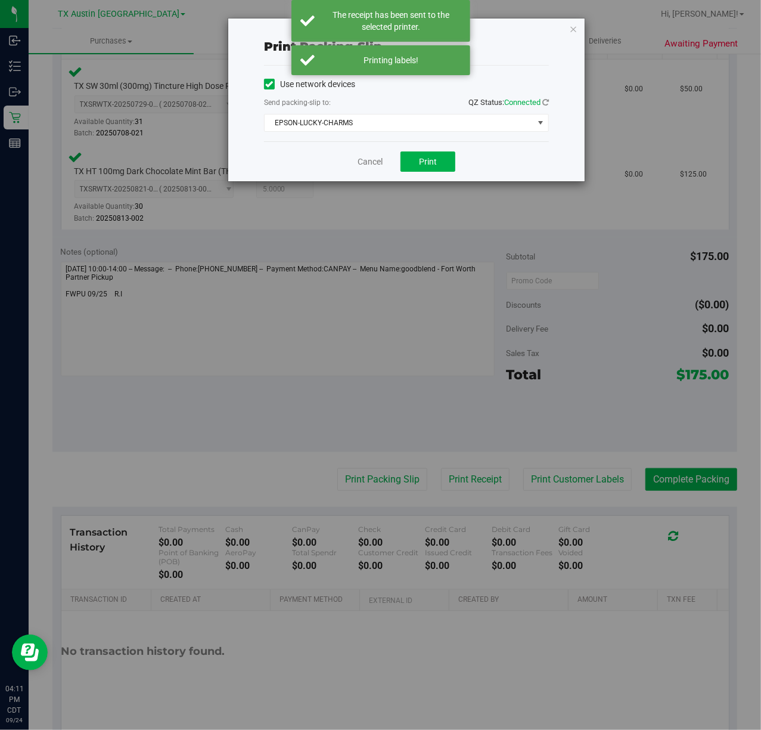
click at [435, 150] on div "Cancel Print" at bounding box center [406, 161] width 285 height 40
click at [435, 154] on button "Print" at bounding box center [428, 161] width 55 height 20
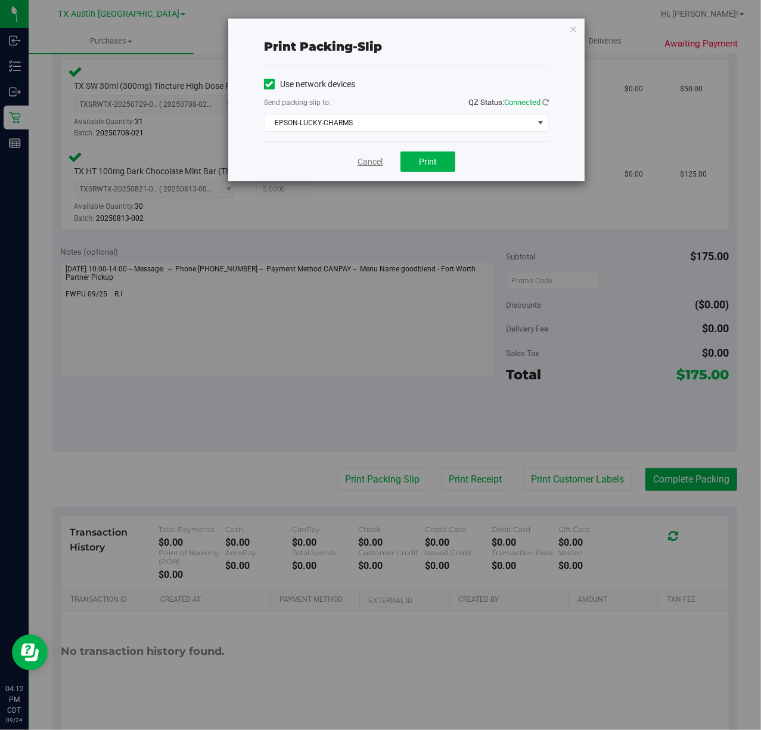
click at [361, 165] on link "Cancel" at bounding box center [370, 162] width 25 height 13
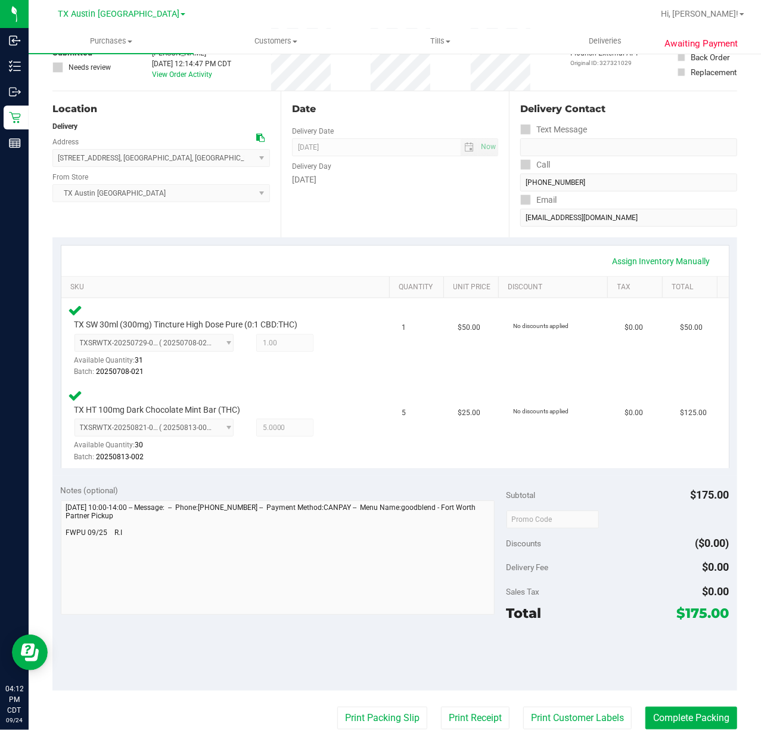
scroll to position [265, 0]
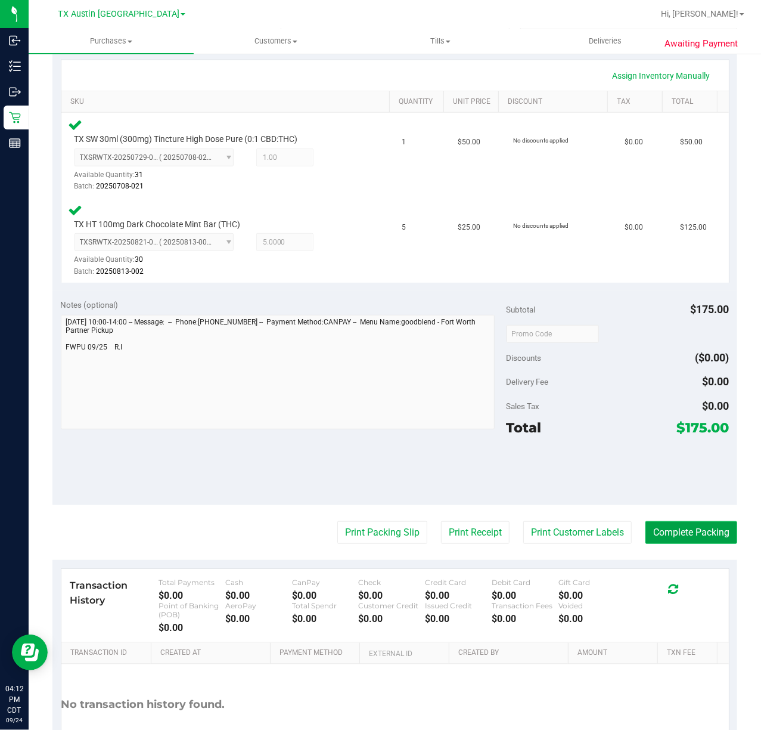
click at [688, 540] on button "Complete Packing" at bounding box center [692, 532] width 92 height 23
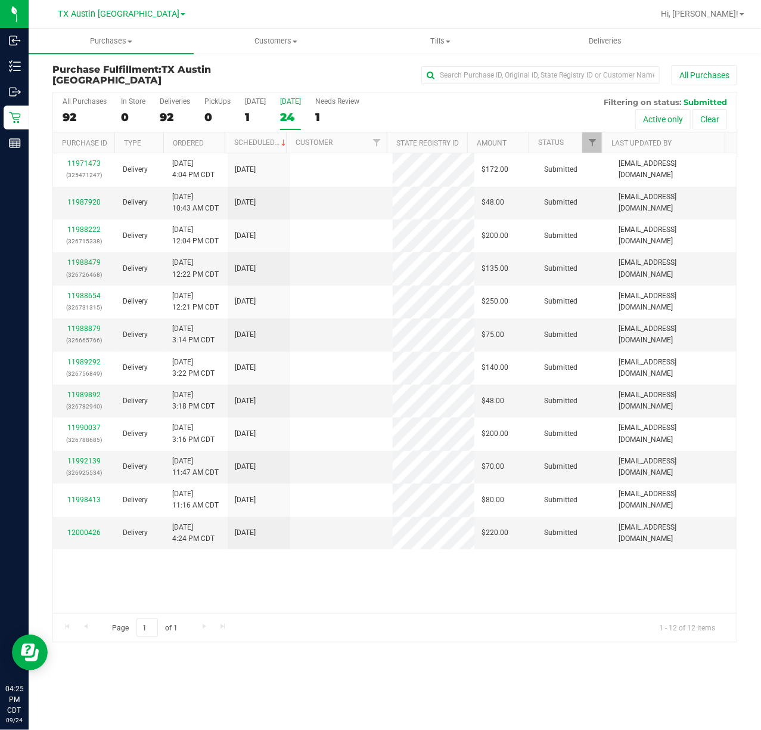
click at [299, 113] on div "24" at bounding box center [290, 117] width 21 height 14
click at [0, 0] on input "[DATE] 24" at bounding box center [0, 0] width 0 height 0
click at [92, 533] on link "12000426" at bounding box center [83, 532] width 33 height 8
click at [85, 460] on link "11992139" at bounding box center [83, 461] width 33 height 8
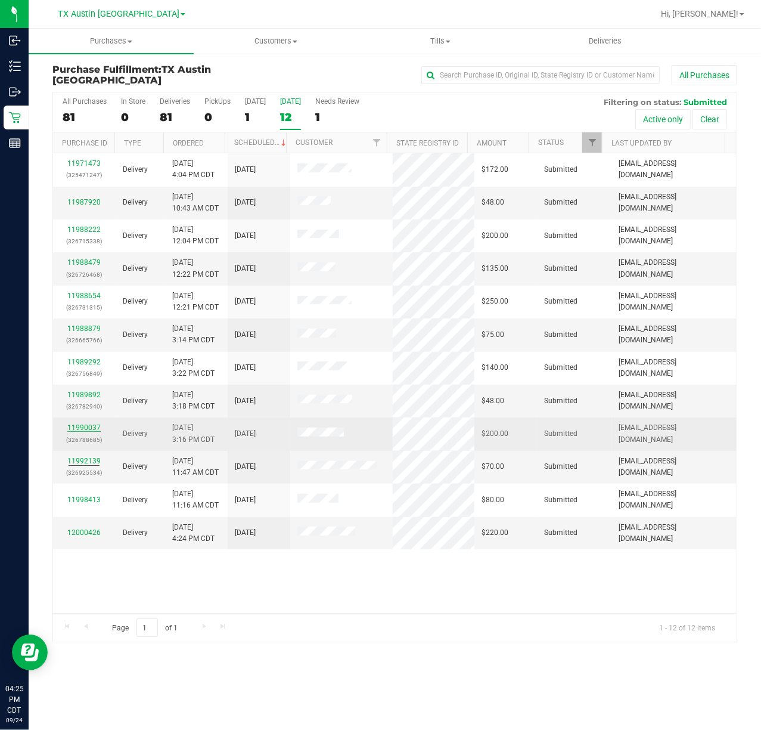
click at [82, 428] on link "11990037" at bounding box center [83, 427] width 33 height 8
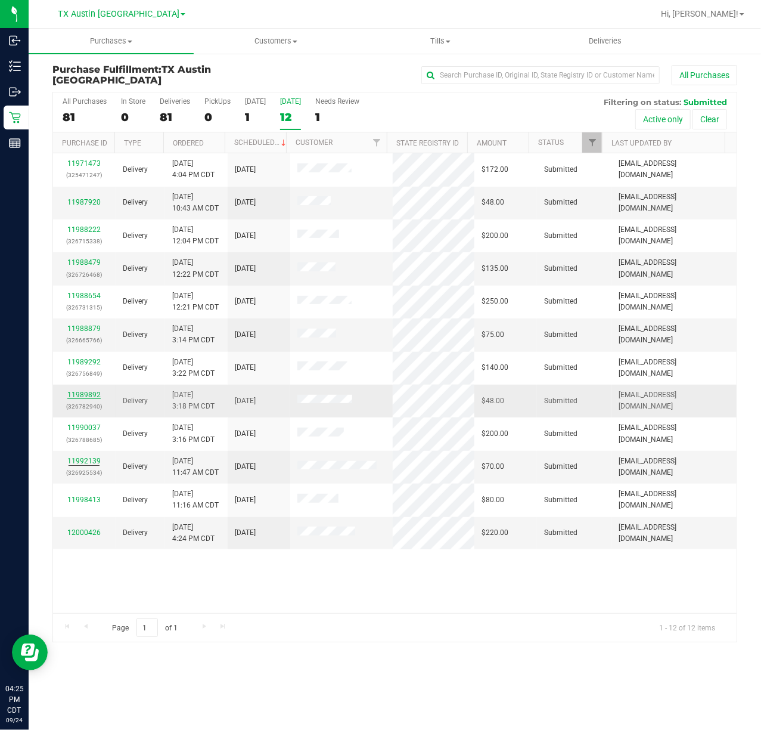
click at [87, 397] on link "11989892" at bounding box center [83, 395] width 33 height 8
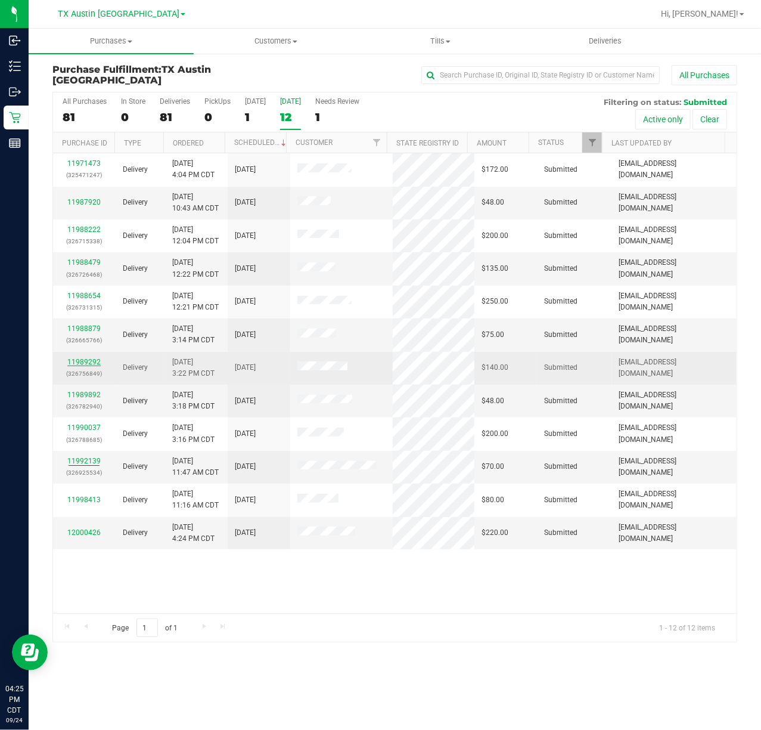
click at [80, 365] on link "11989292" at bounding box center [83, 362] width 33 height 8
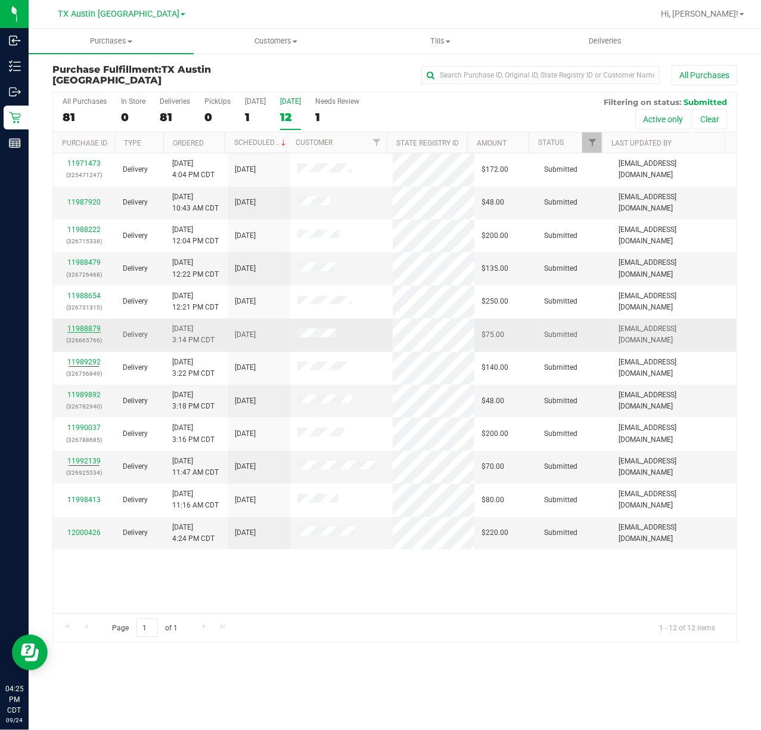
click at [74, 330] on link "11988879" at bounding box center [83, 328] width 33 height 8
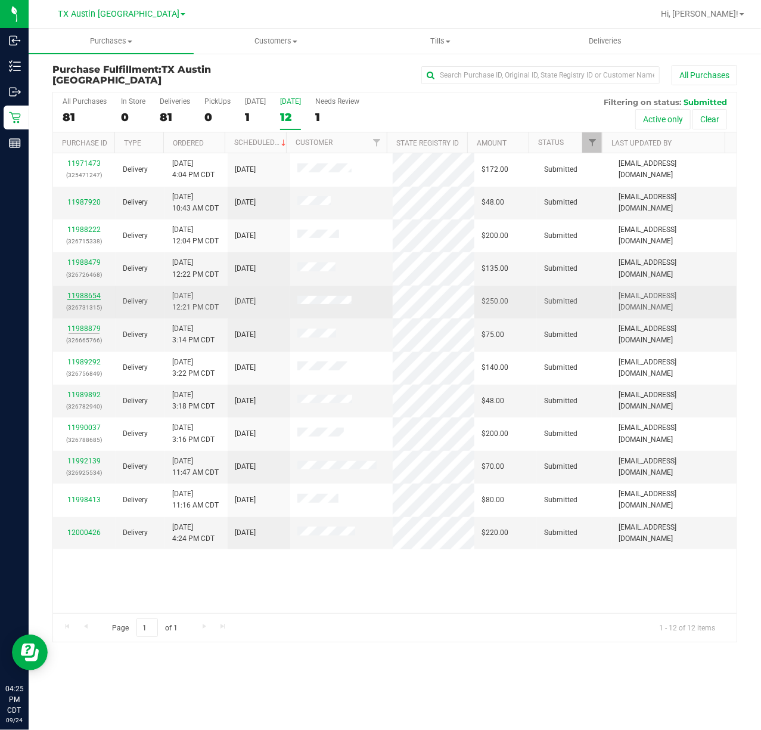
click at [84, 293] on link "11988654" at bounding box center [83, 296] width 33 height 8
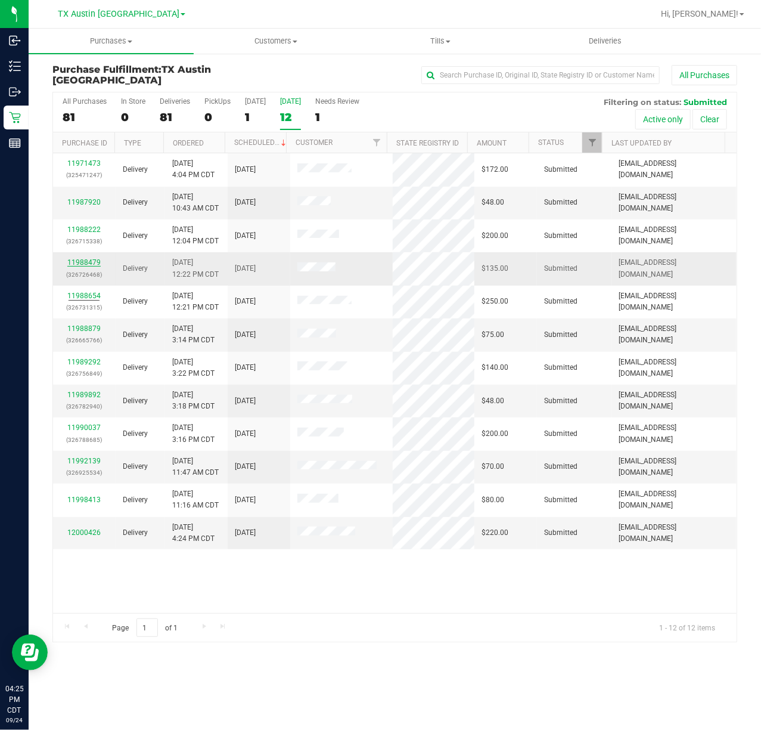
click at [86, 264] on link "11988479" at bounding box center [83, 262] width 33 height 8
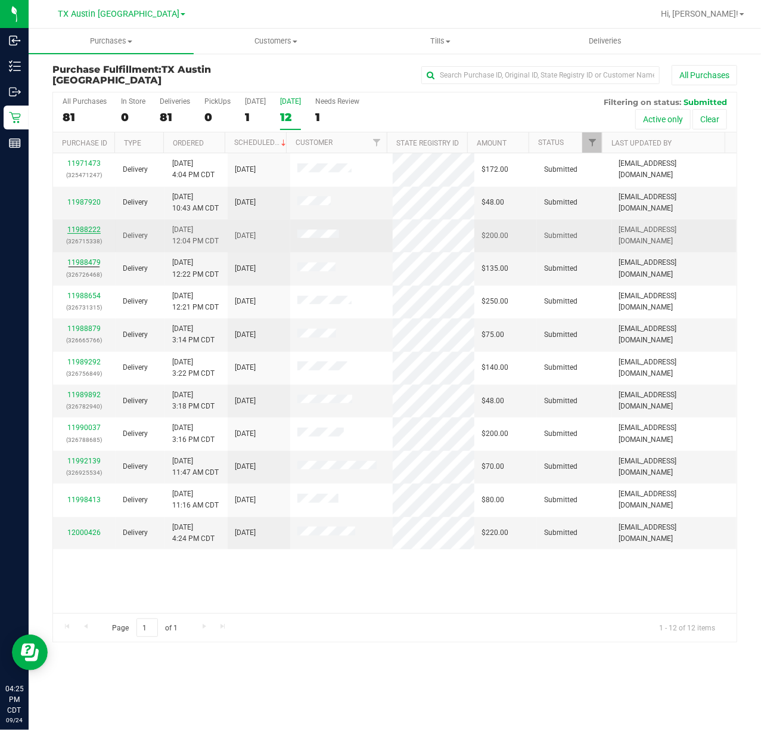
click at [79, 234] on link "11988222" at bounding box center [83, 229] width 33 height 8
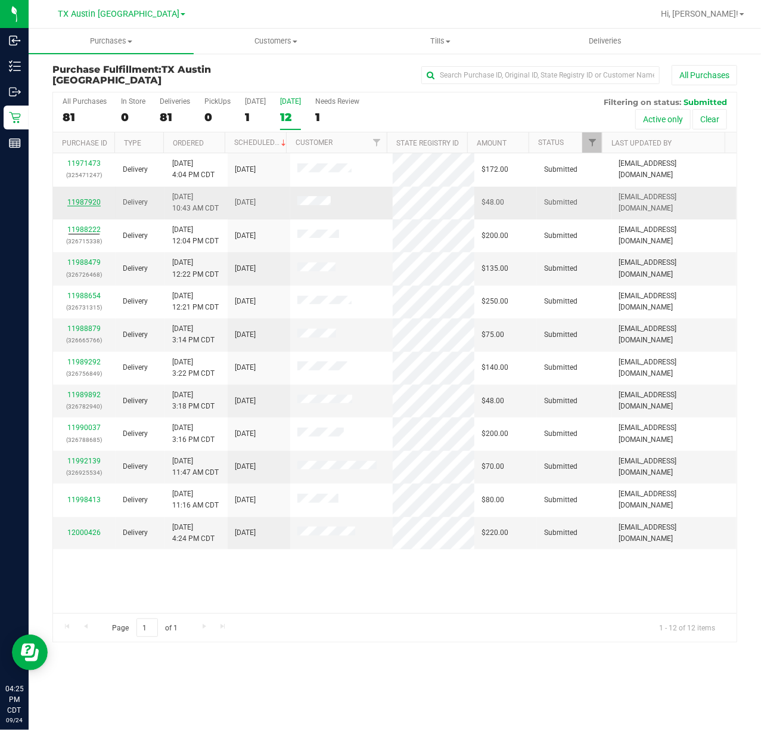
click at [86, 204] on link "11987920" at bounding box center [83, 202] width 33 height 8
click at [125, 11] on span "TX Austin [GEOGRAPHIC_DATA]" at bounding box center [119, 14] width 122 height 11
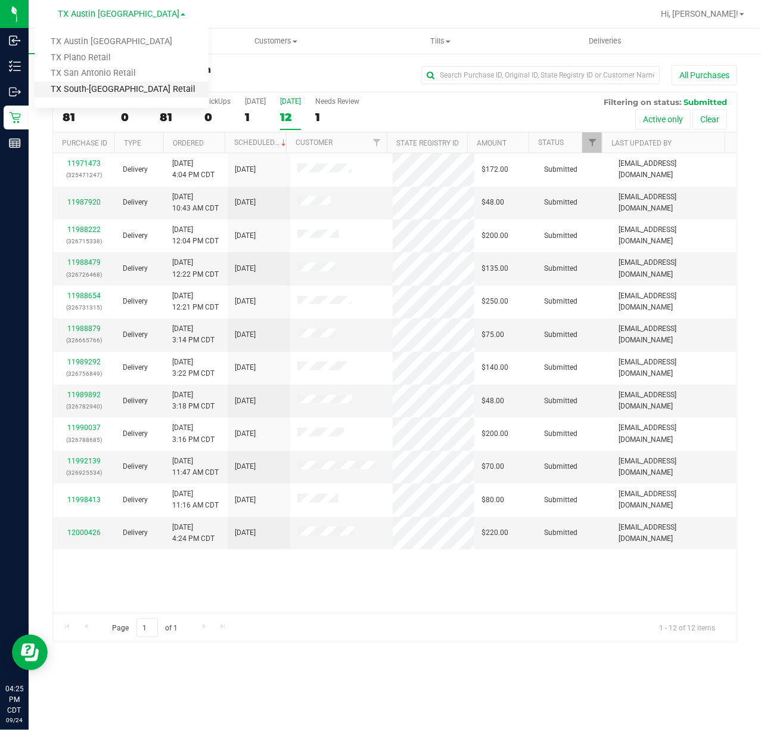
click at [120, 83] on link "TX South-[GEOGRAPHIC_DATA] Retail" at bounding box center [122, 90] width 174 height 16
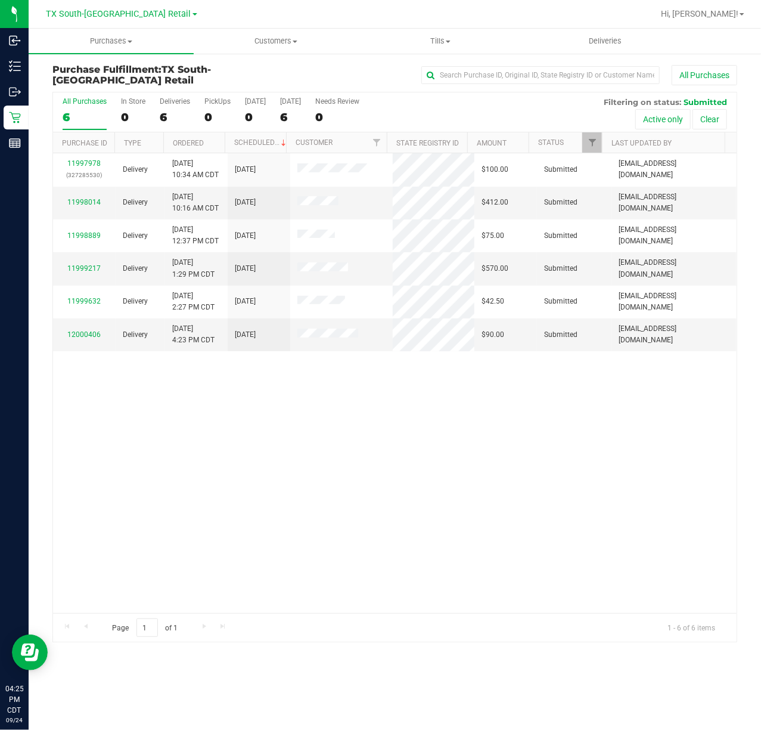
click at [275, 105] on div "All Purchases 6 In Store 0 Deliveries 6 PickUps 0 Today 0 Tomorrow 6 Needs Revi…" at bounding box center [395, 112] width 684 height 40
click at [292, 109] on label "Tomorrow 6" at bounding box center [290, 113] width 21 height 33
click at [0, 0] on input "Tomorrow 6" at bounding box center [0, 0] width 0 height 0
click at [126, 16] on span "TX South-[GEOGRAPHIC_DATA] Retail" at bounding box center [119, 14] width 145 height 11
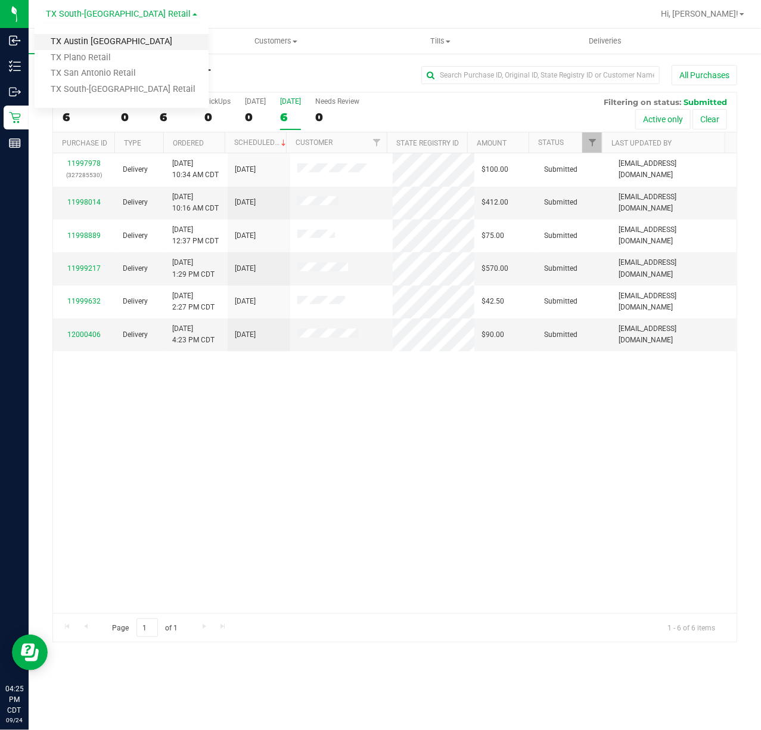
click at [117, 38] on link "TX Austin [GEOGRAPHIC_DATA]" at bounding box center [122, 42] width 174 height 16
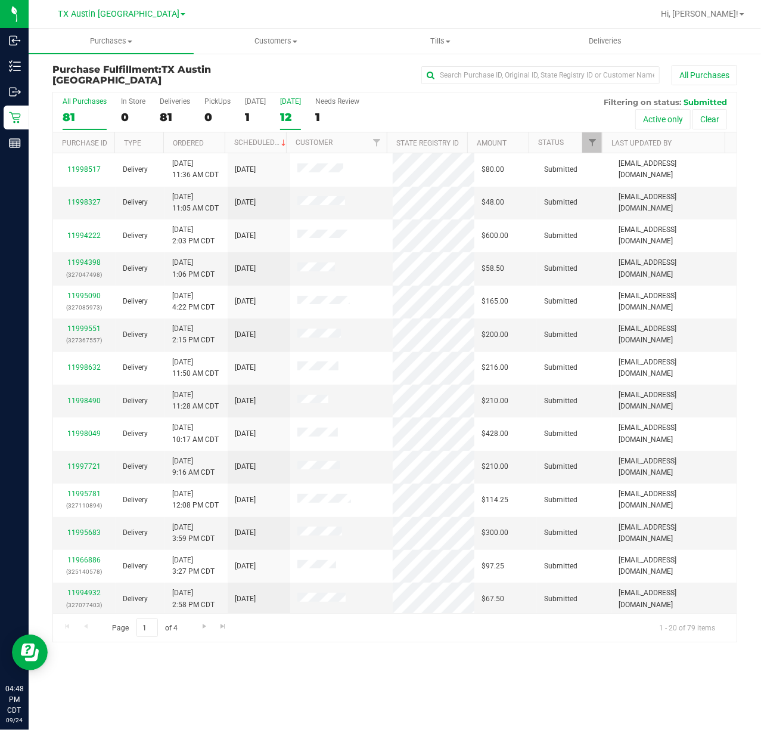
click at [294, 107] on label "Tomorrow 12" at bounding box center [290, 113] width 21 height 33
click at [0, 0] on input "Tomorrow 12" at bounding box center [0, 0] width 0 height 0
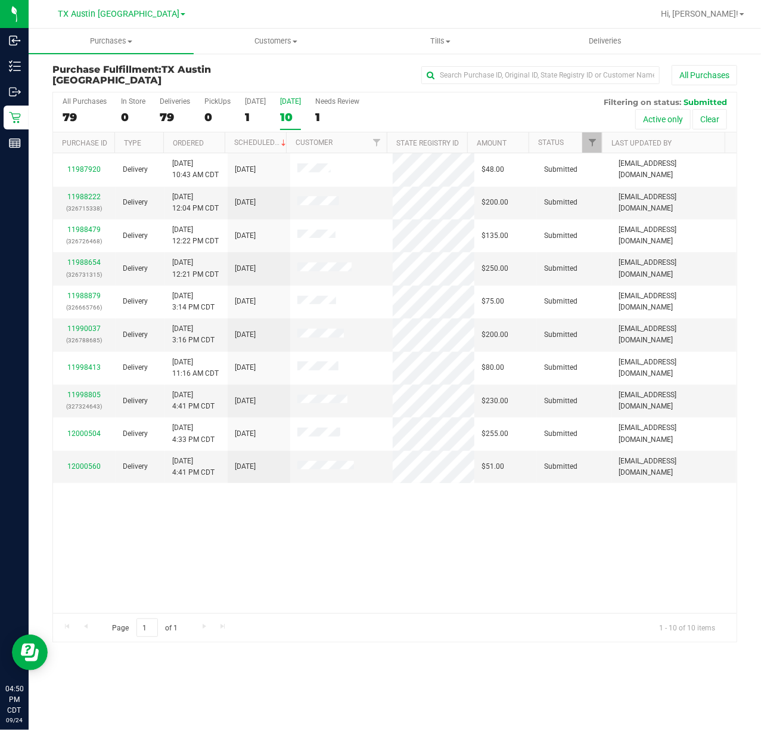
click at [489, 515] on div "11987920 Delivery 9/22/2025 10:43 AM CDT 9/25/2025 $48.00 Submitted testes@neta…" at bounding box center [395, 383] width 684 height 460
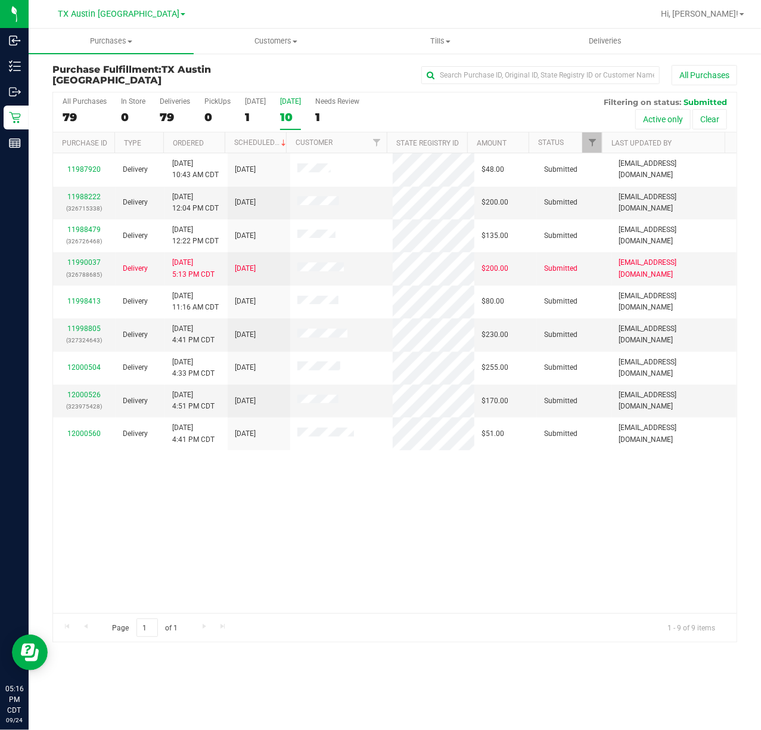
click at [283, 118] on div "10" at bounding box center [290, 117] width 21 height 14
click at [0, 0] on input "Tomorrow 10" at bounding box center [0, 0] width 0 height 0
click at [292, 128] on label "Tomorrow 9" at bounding box center [290, 113] width 21 height 33
click at [0, 0] on input "Tomorrow 9" at bounding box center [0, 0] width 0 height 0
click at [85, 332] on link "11998805" at bounding box center [83, 328] width 33 height 8
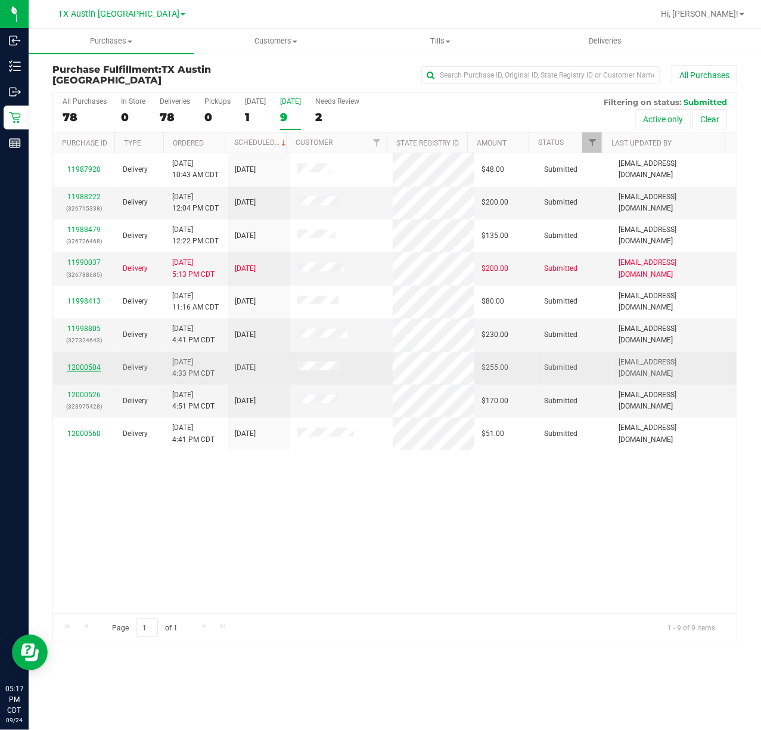
click at [82, 368] on link "12000504" at bounding box center [83, 367] width 33 height 8
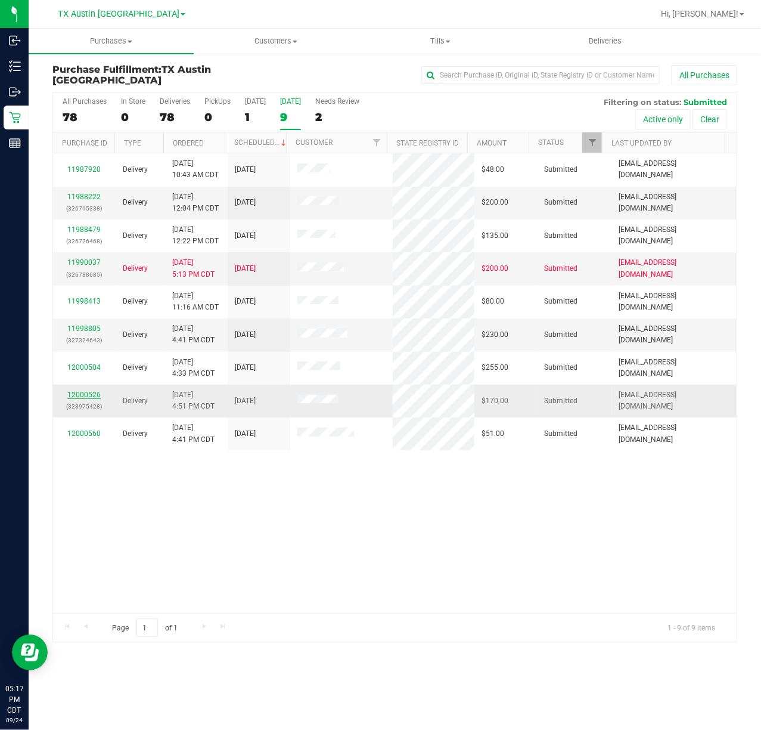
click at [84, 394] on link "12000526" at bounding box center [83, 395] width 33 height 8
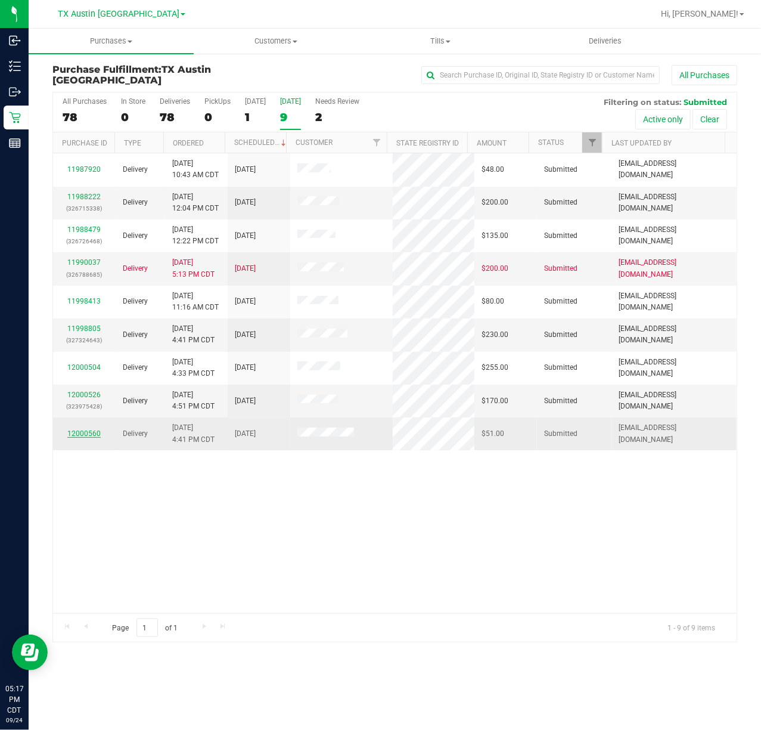
click at [78, 435] on link "12000560" at bounding box center [83, 433] width 33 height 8
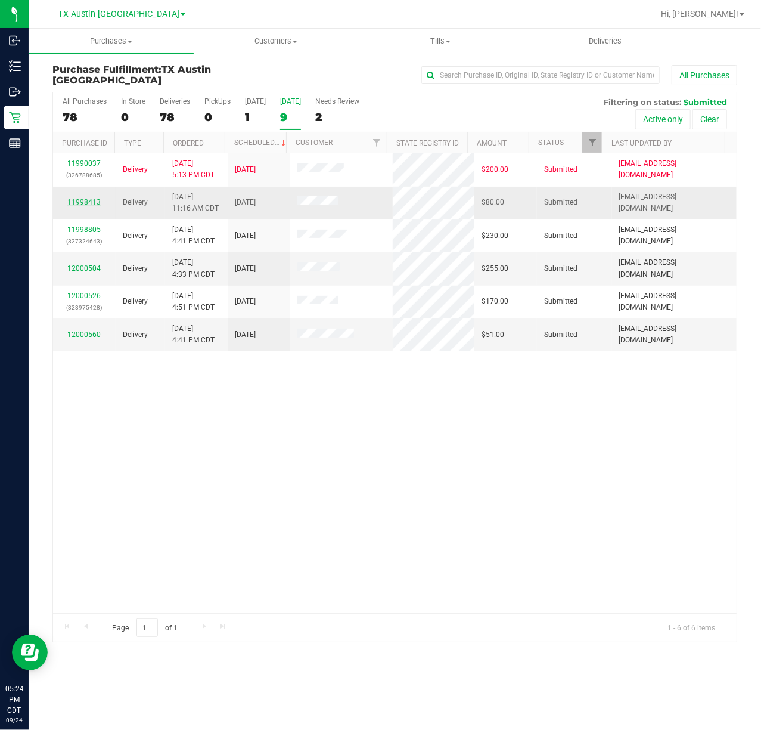
click at [79, 205] on link "11998413" at bounding box center [83, 202] width 33 height 8
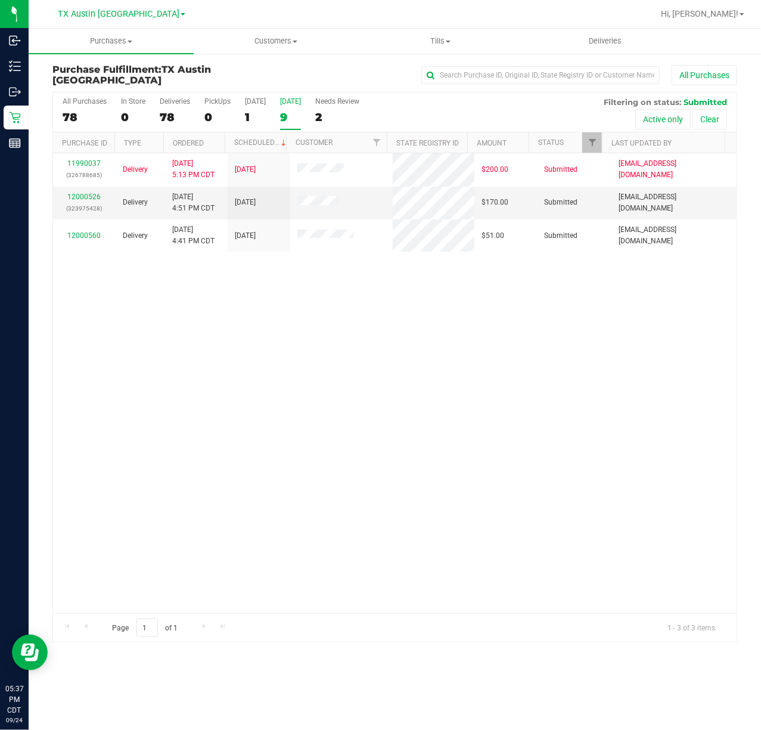
click at [294, 116] on div "9" at bounding box center [290, 117] width 21 height 14
click at [0, 0] on input "Tomorrow 9" at bounding box center [0, 0] width 0 height 0
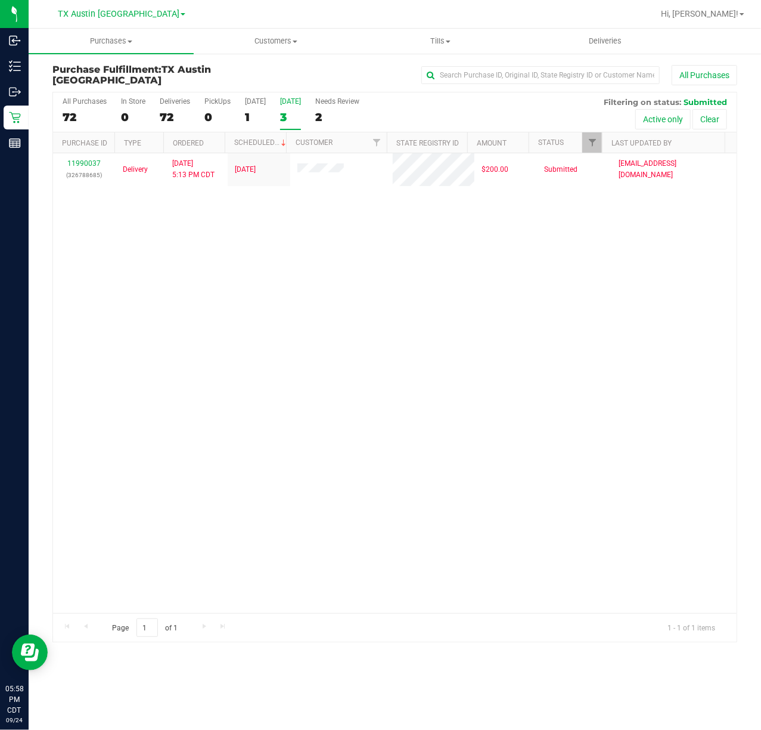
click at [292, 106] on label "Tomorrow 3" at bounding box center [290, 113] width 21 height 33
click at [0, 0] on input "Tomorrow 3" at bounding box center [0, 0] width 0 height 0
click at [271, 221] on div "11990037 (326788685) Delivery 9/24/2025 5:13 PM CDT 9/25/2025 $200.00 Submitted…" at bounding box center [395, 383] width 684 height 460
click at [123, 16] on span "TX Austin [GEOGRAPHIC_DATA]" at bounding box center [119, 14] width 122 height 11
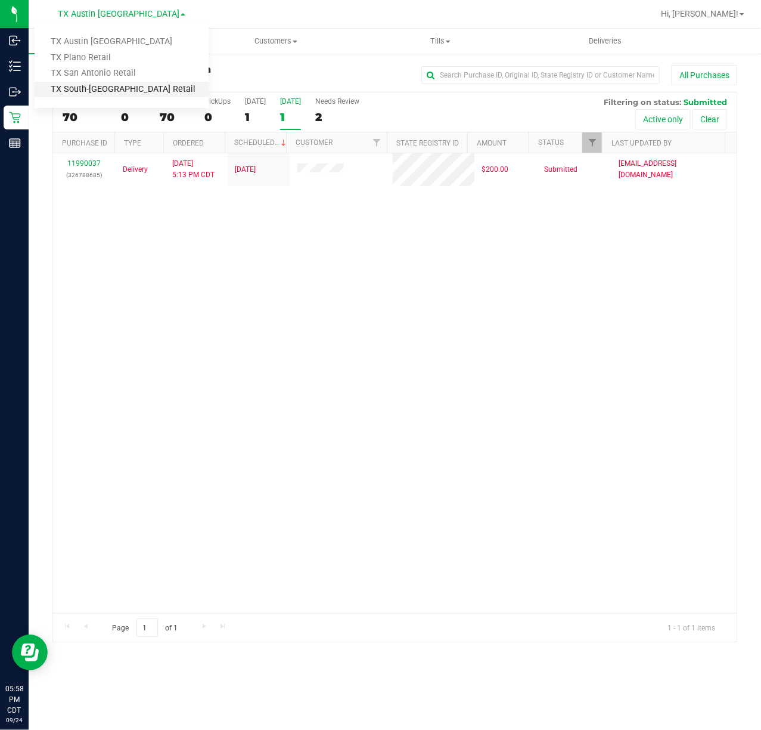
click at [112, 83] on link "TX South-[GEOGRAPHIC_DATA] Retail" at bounding box center [122, 90] width 174 height 16
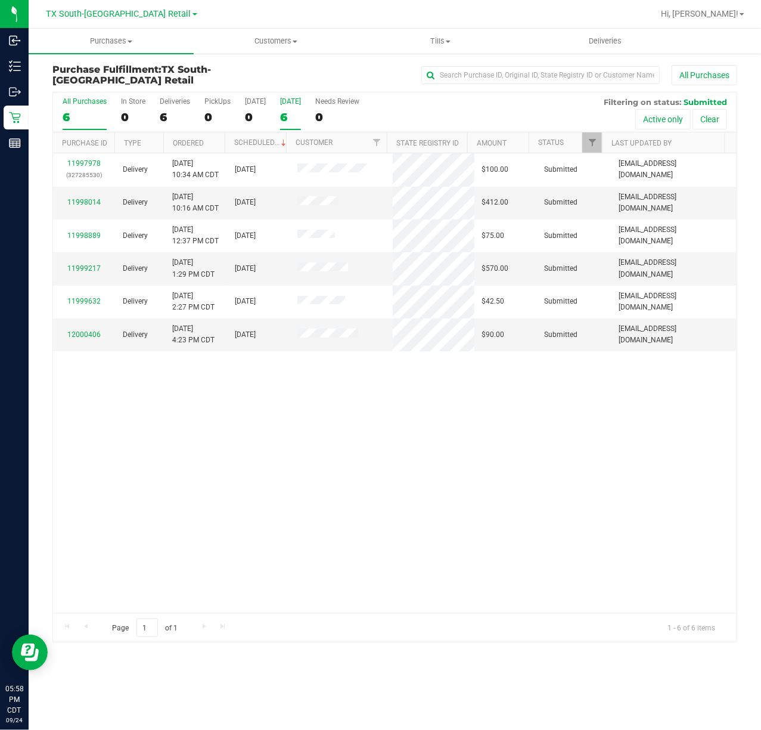
click at [289, 112] on div "6" at bounding box center [290, 117] width 21 height 14
click at [0, 0] on input "Tomorrow 6" at bounding box center [0, 0] width 0 height 0
click at [91, 334] on link "12000406" at bounding box center [83, 334] width 33 height 8
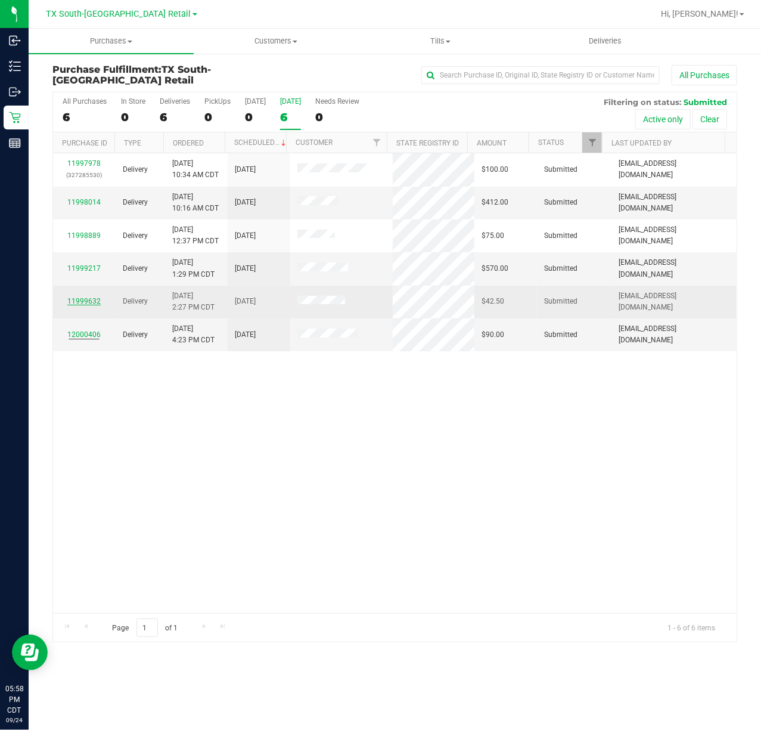
click at [91, 301] on link "11999632" at bounding box center [83, 301] width 33 height 8
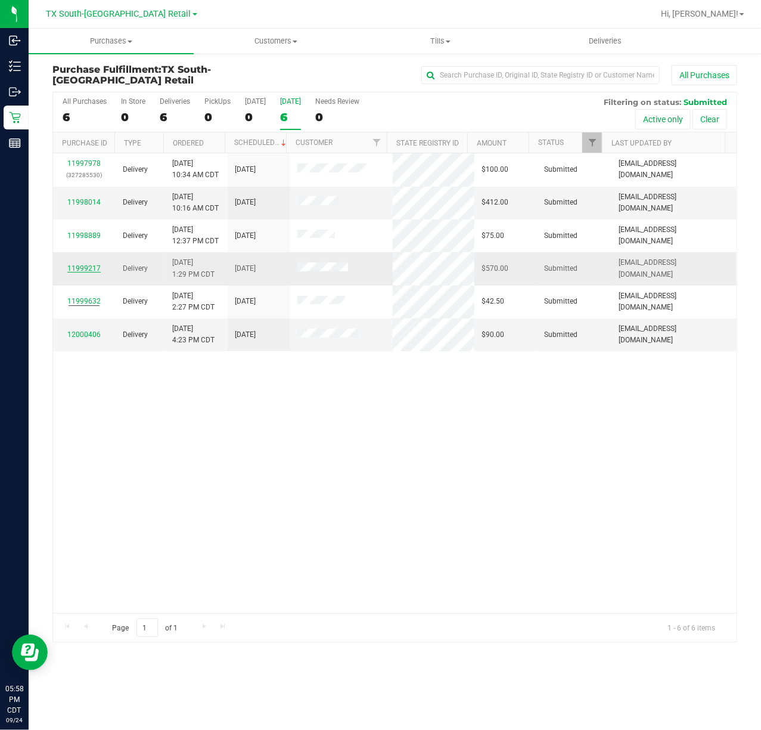
click at [95, 268] on link "11999217" at bounding box center [83, 268] width 33 height 8
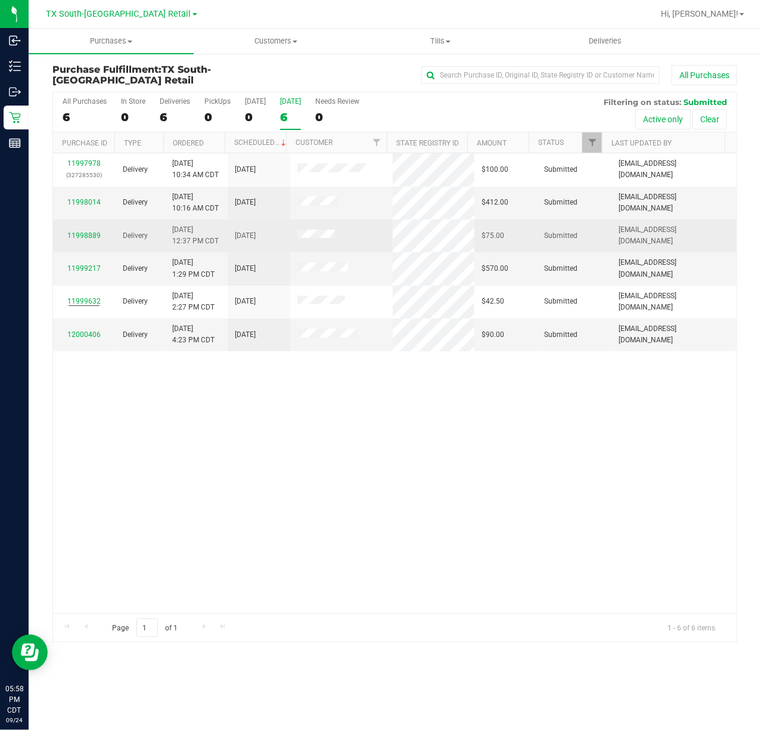
click at [86, 230] on div "11998889" at bounding box center [84, 235] width 48 height 11
click at [78, 237] on link "11998889" at bounding box center [83, 235] width 33 height 8
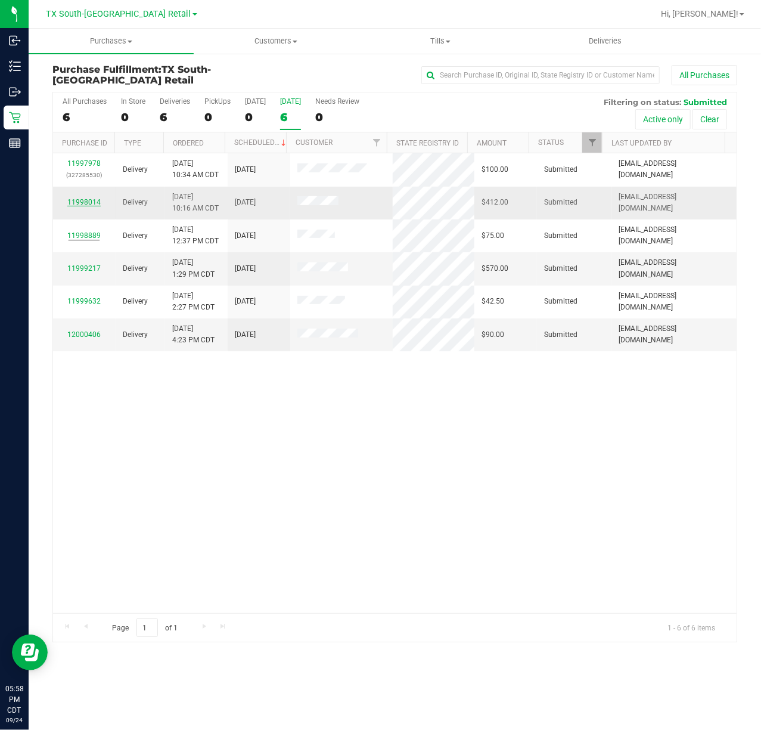
click at [83, 199] on link "11998014" at bounding box center [83, 202] width 33 height 8
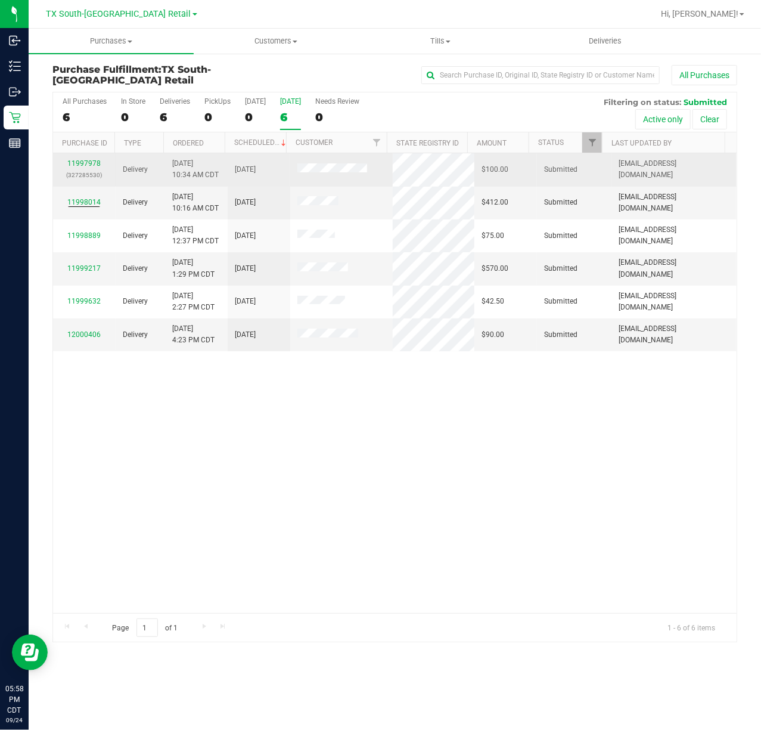
click at [91, 158] on div "11997978 (327285530)" at bounding box center [84, 169] width 48 height 23
click at [86, 165] on link "11997978" at bounding box center [83, 163] width 33 height 8
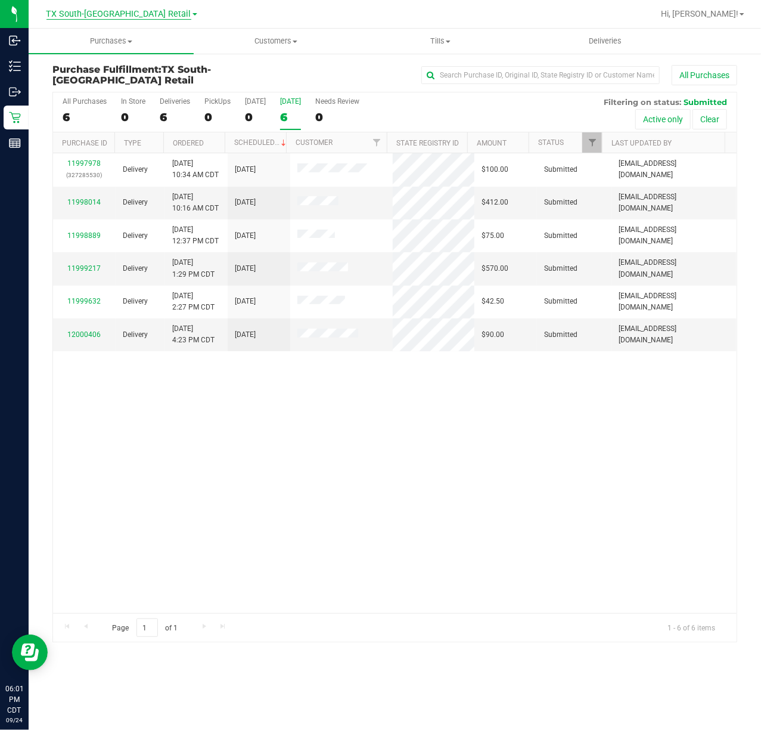
click at [120, 13] on span "TX South-[GEOGRAPHIC_DATA] Retail" at bounding box center [119, 14] width 145 height 11
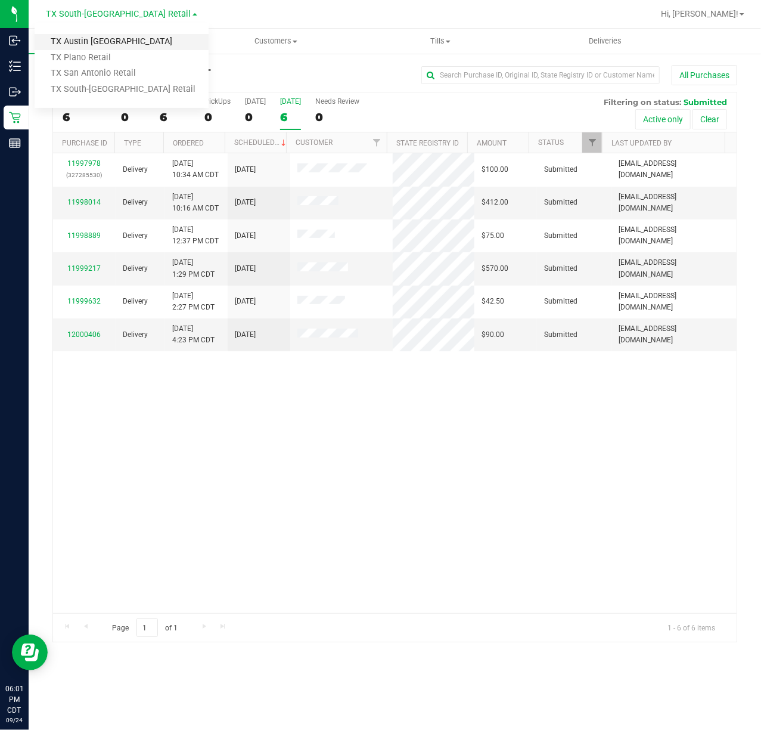
click at [122, 46] on link "TX Austin [GEOGRAPHIC_DATA]" at bounding box center [122, 42] width 174 height 16
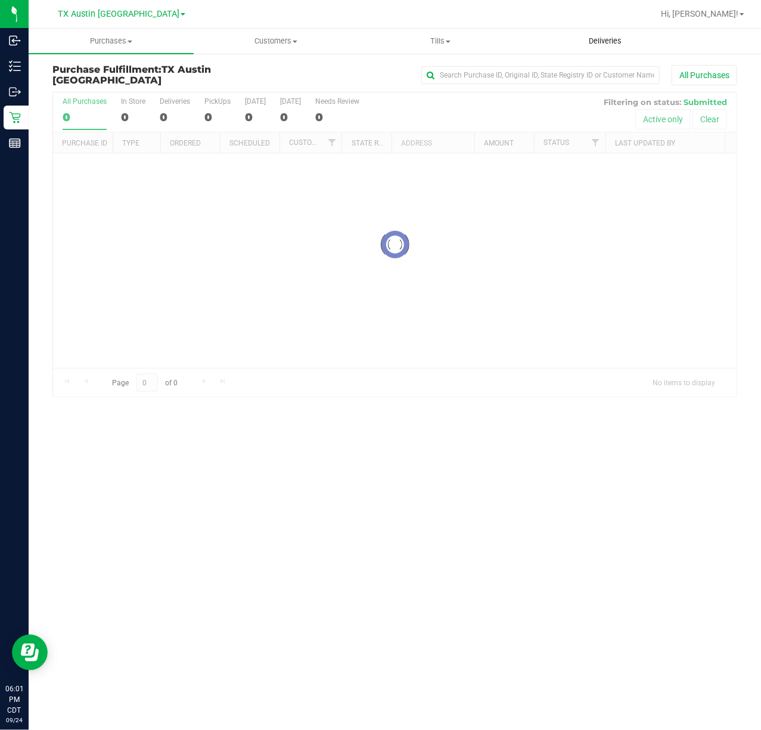
click at [608, 52] on uib-tab-heading "Deliveries" at bounding box center [606, 41] width 164 height 24
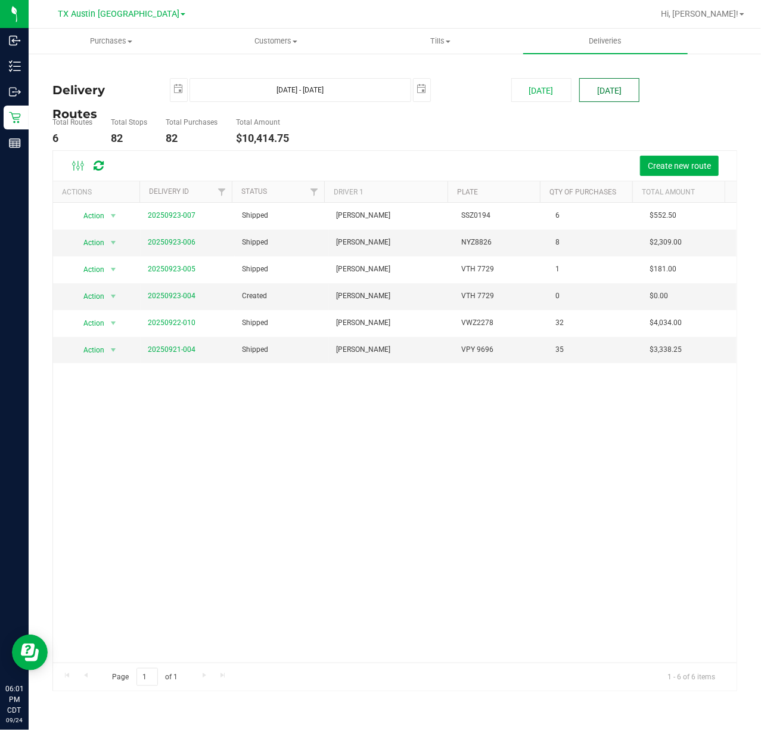
click at [594, 86] on button "Tomorrow" at bounding box center [610, 90] width 60 height 24
type input "Sep 25, 2025 - Sep 25, 2025"
type input "2025-09-25"
click at [179, 242] on link "20250924-009" at bounding box center [172, 242] width 48 height 8
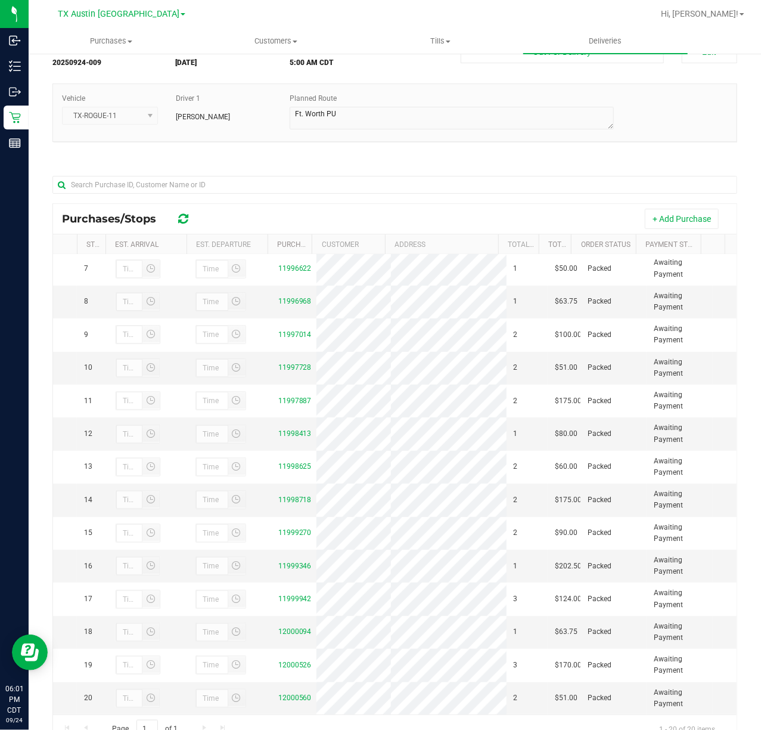
scroll to position [109, 0]
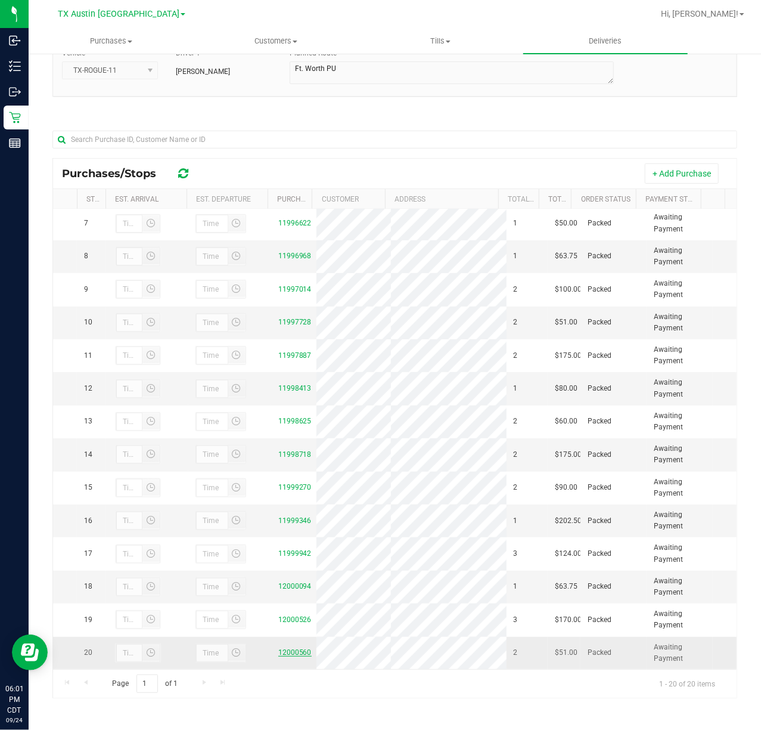
click at [280, 648] on link "12000560" at bounding box center [294, 652] width 33 height 8
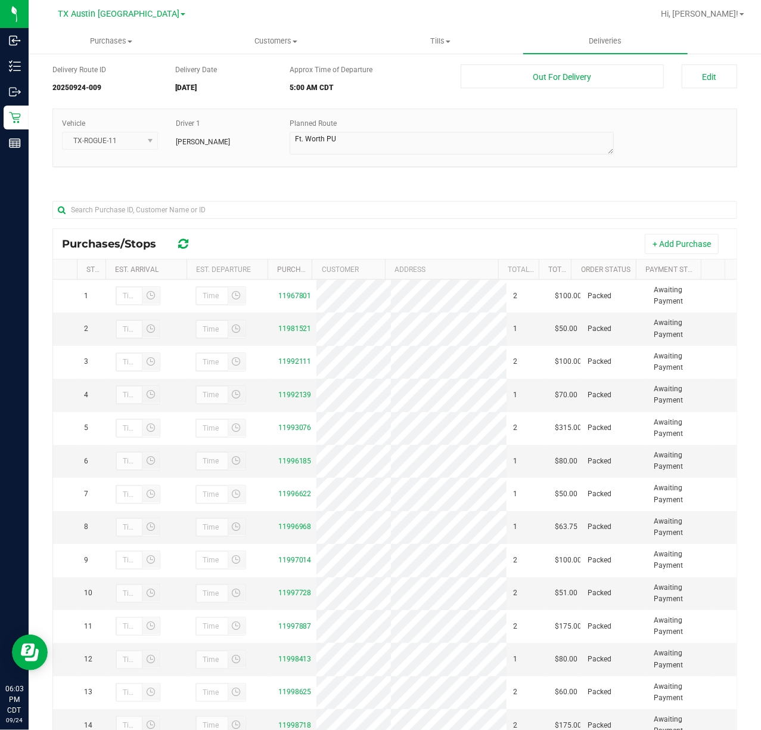
scroll to position [0, 0]
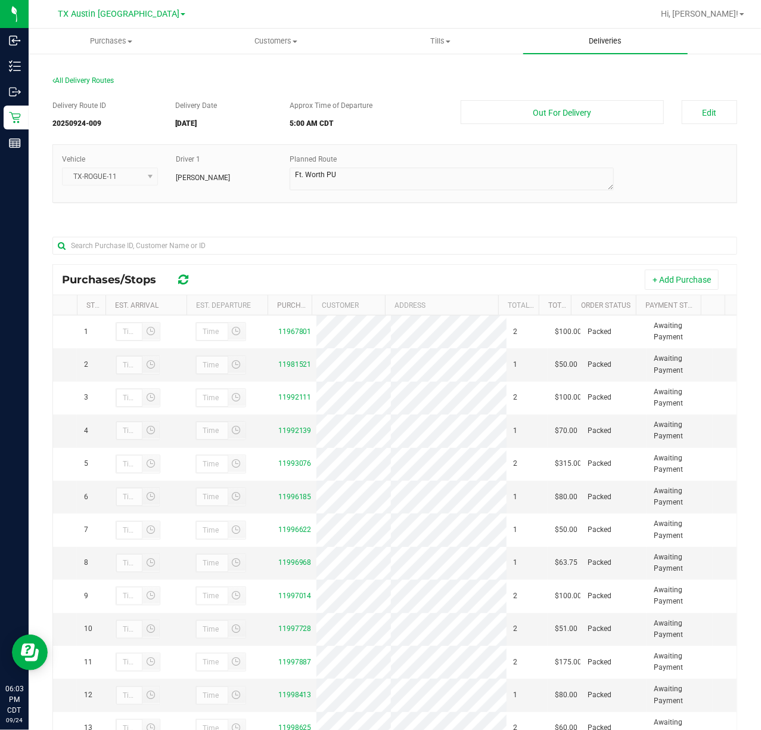
click at [631, 39] on span "Deliveries" at bounding box center [605, 41] width 65 height 11
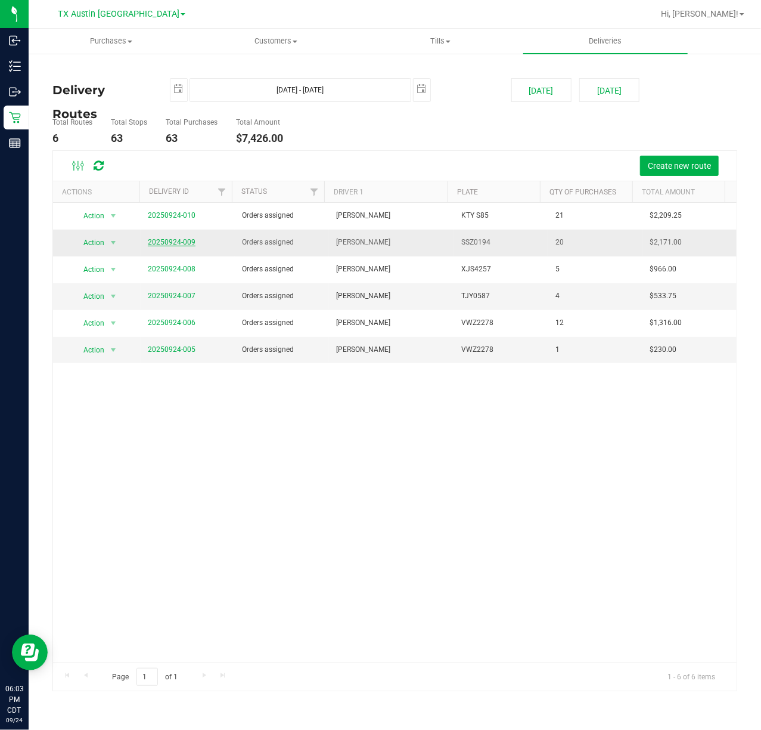
click at [155, 244] on link "20250924-009" at bounding box center [172, 242] width 48 height 8
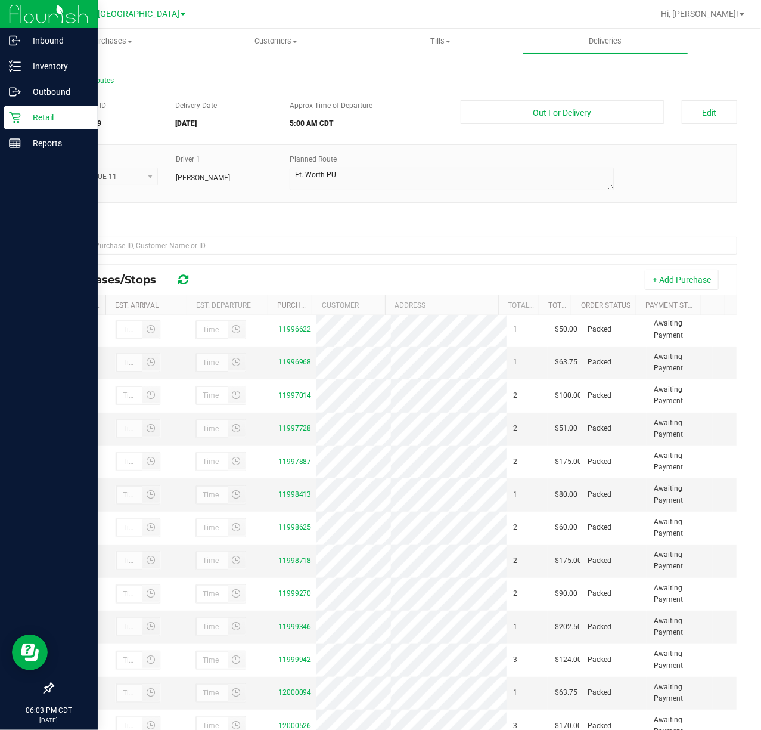
click at [24, 120] on p "Retail" at bounding box center [57, 117] width 72 height 14
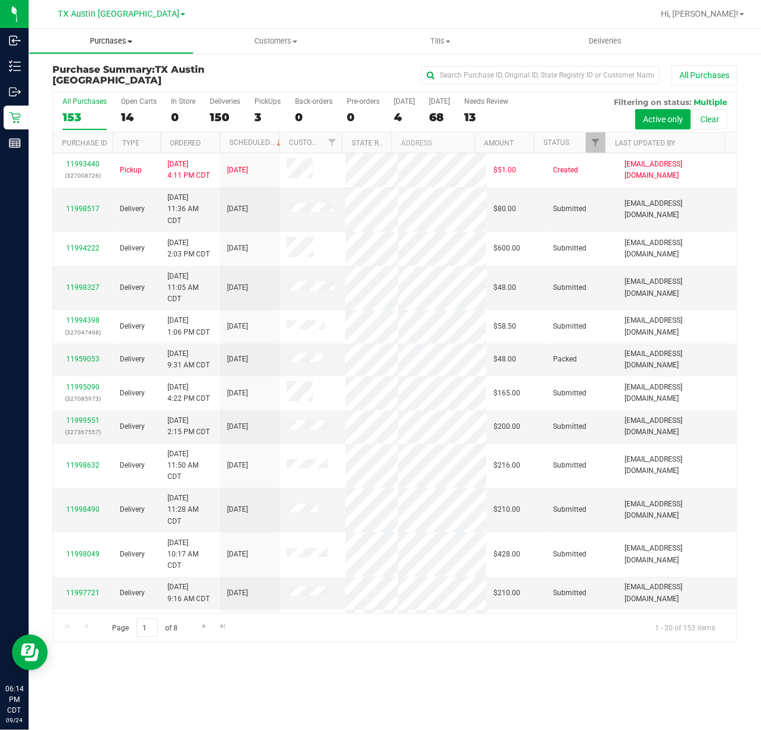
click at [106, 46] on span "Purchases" at bounding box center [111, 41] width 164 height 11
click at [103, 86] on li "Fulfillment" at bounding box center [111, 86] width 165 height 14
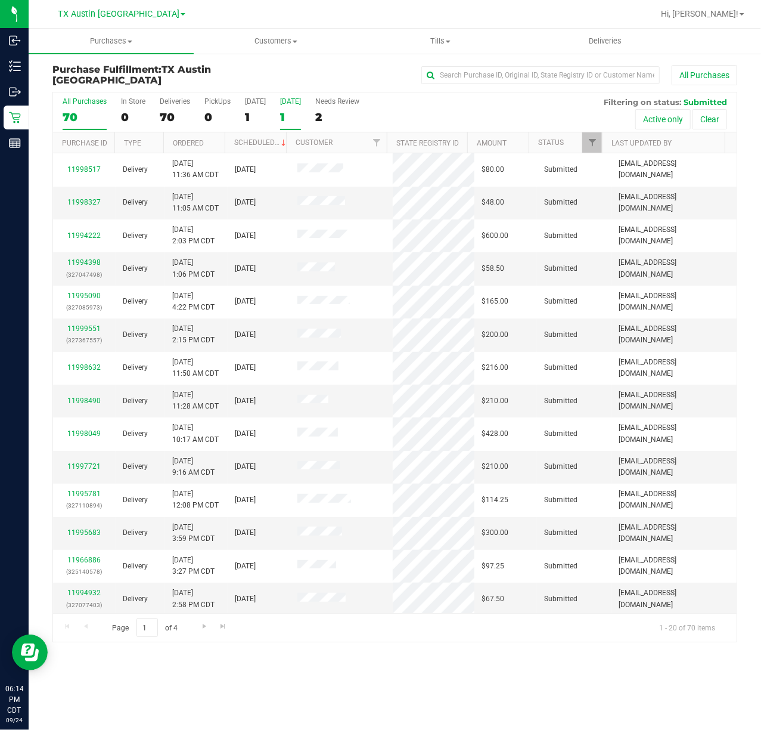
click at [296, 116] on div "1" at bounding box center [290, 117] width 21 height 14
click at [0, 0] on input "Tomorrow 1" at bounding box center [0, 0] width 0 height 0
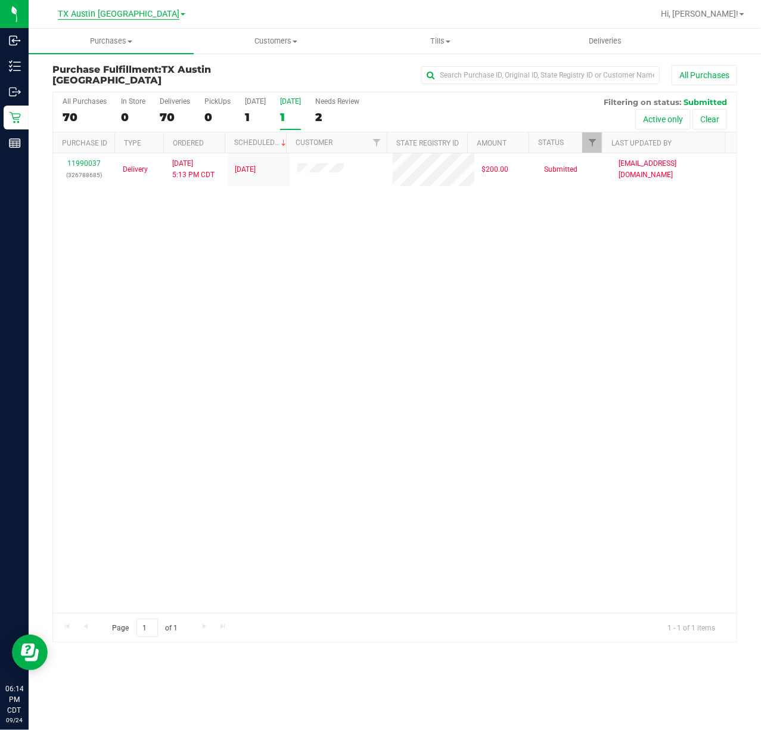
click at [119, 9] on span "TX Austin [GEOGRAPHIC_DATA]" at bounding box center [119, 14] width 122 height 11
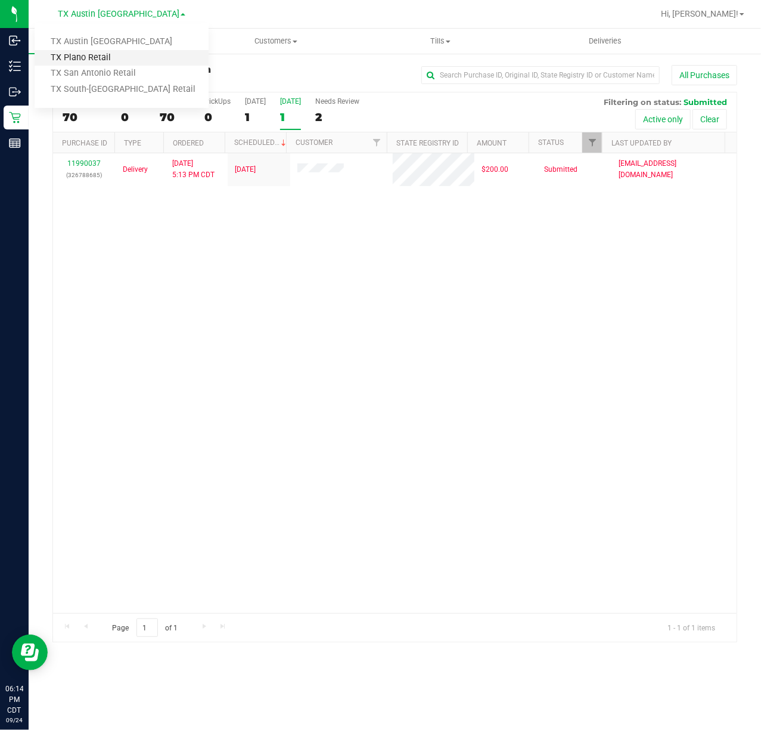
click at [117, 54] on link "TX Plano Retail" at bounding box center [122, 58] width 174 height 16
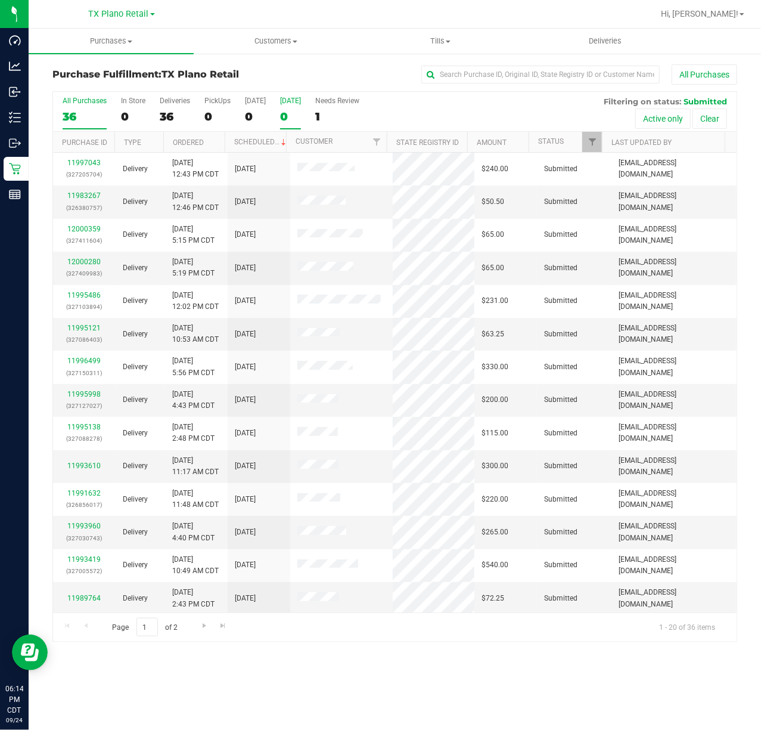
click at [292, 110] on div "0" at bounding box center [290, 117] width 21 height 14
click at [0, 0] on input "Tomorrow 0" at bounding box center [0, 0] width 0 height 0
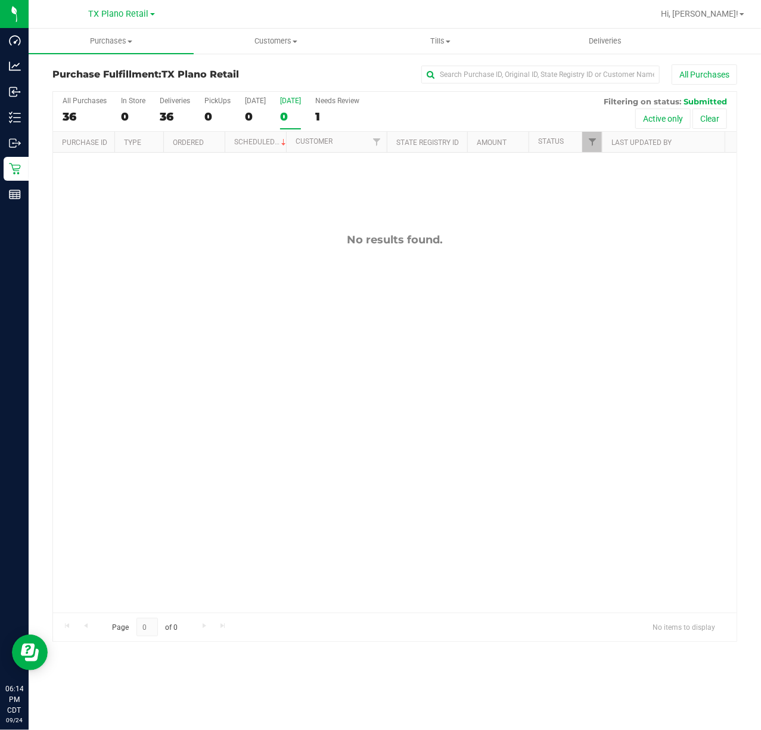
click at [295, 123] on div "0" at bounding box center [290, 117] width 21 height 14
click at [0, 0] on input "Tomorrow 0" at bounding box center [0, 0] width 0 height 0
click at [287, 105] on div "[DATE]" at bounding box center [290, 101] width 21 height 8
click at [0, 0] on input "Tomorrow 0" at bounding box center [0, 0] width 0 height 0
click at [137, 18] on span "TX Plano Retail" at bounding box center [119, 14] width 60 height 11
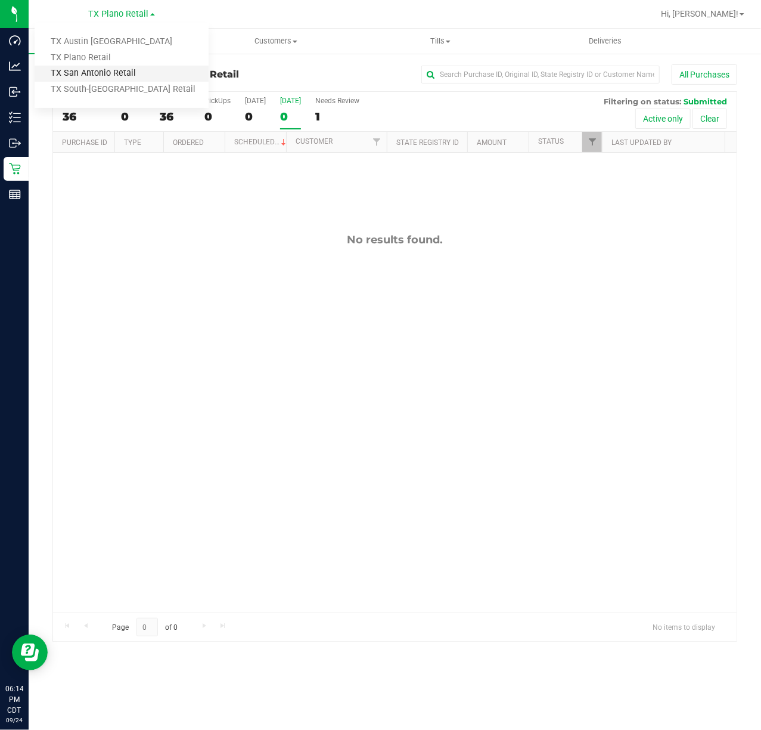
click at [106, 70] on link "TX San Antonio Retail" at bounding box center [122, 74] width 174 height 16
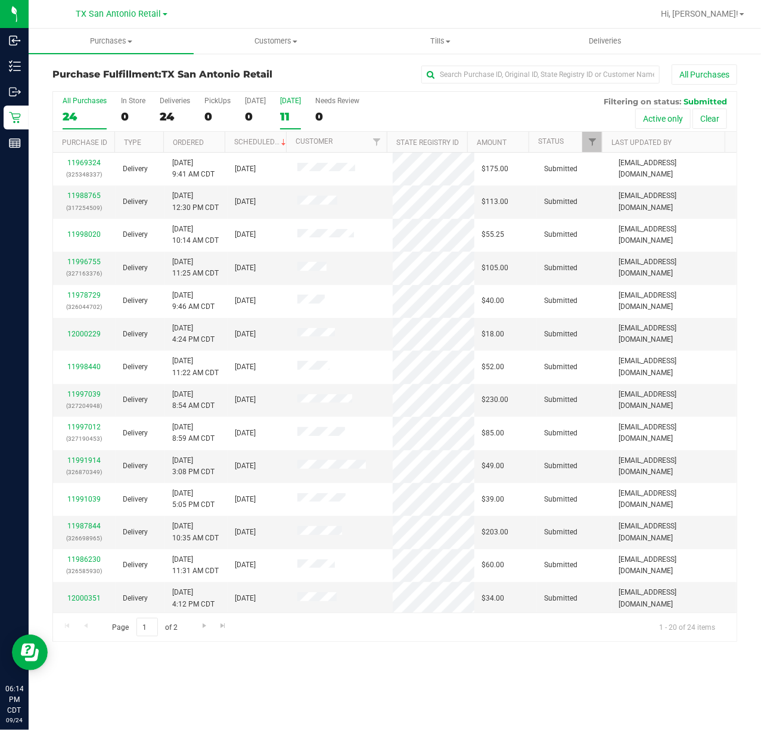
click at [284, 117] on div "11" at bounding box center [290, 117] width 21 height 14
click at [0, 0] on input "Tomorrow 11" at bounding box center [0, 0] width 0 height 0
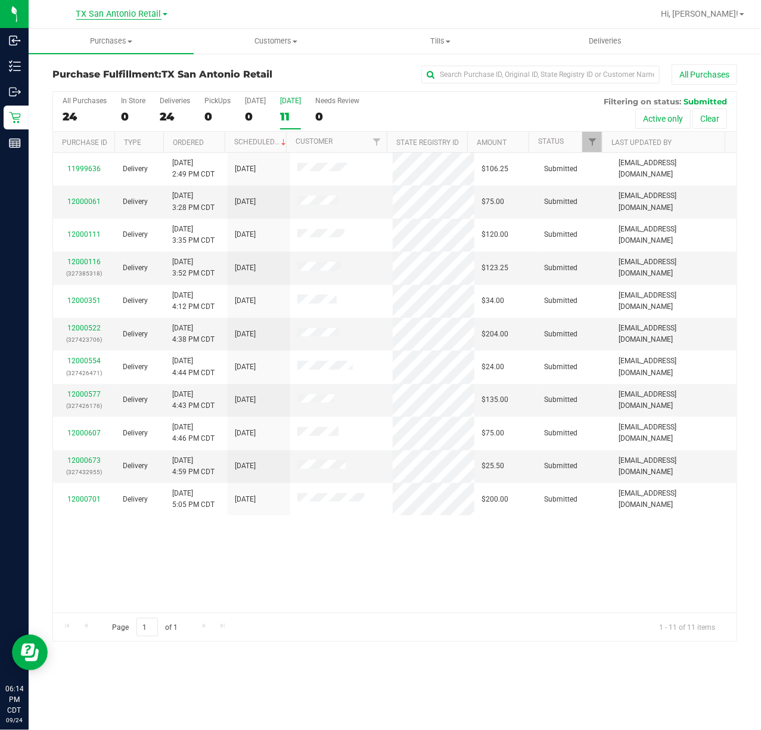
click at [143, 17] on span "TX San Antonio Retail" at bounding box center [118, 14] width 85 height 11
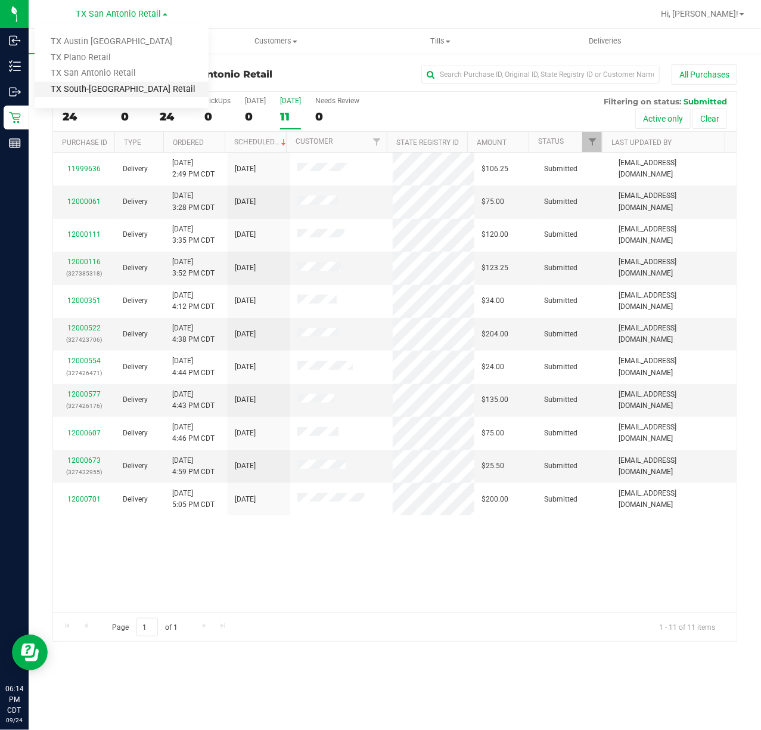
click at [110, 82] on link "TX South-[GEOGRAPHIC_DATA] Retail" at bounding box center [122, 90] width 174 height 16
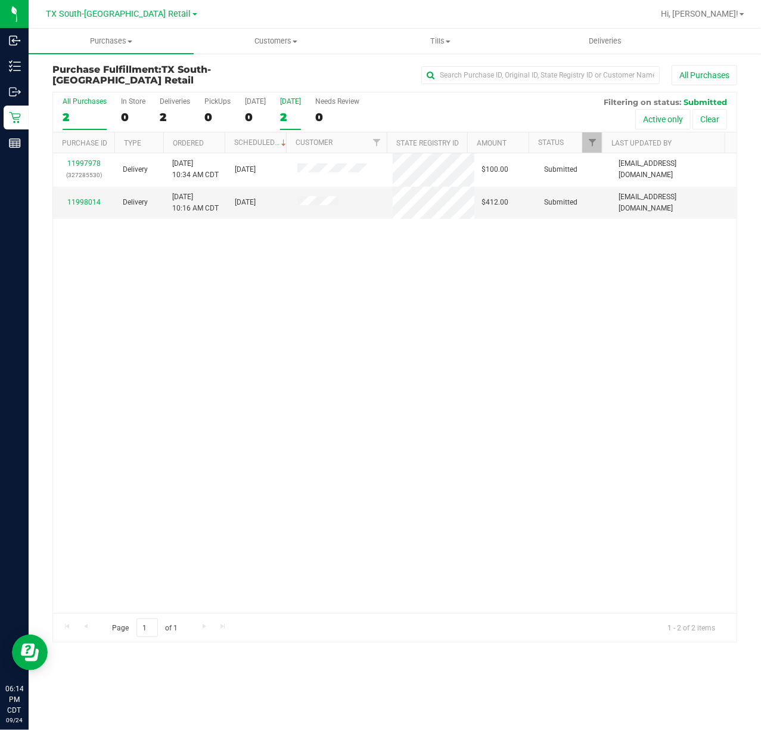
click at [280, 101] on div "[DATE]" at bounding box center [290, 101] width 21 height 8
click at [0, 0] on input "Tomorrow 2" at bounding box center [0, 0] width 0 height 0
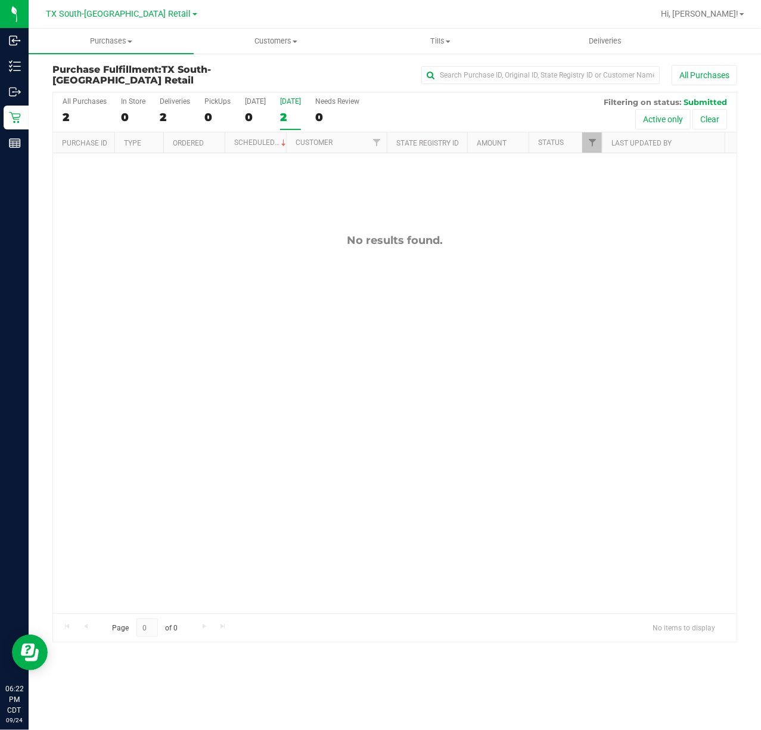
click at [280, 100] on div "[DATE]" at bounding box center [290, 101] width 21 height 8
click at [0, 0] on input "Tomorrow 2" at bounding box center [0, 0] width 0 height 0
click at [298, 110] on label "Tomorrow 0" at bounding box center [290, 113] width 21 height 33
click at [0, 0] on input "Tomorrow 0" at bounding box center [0, 0] width 0 height 0
click at [296, 114] on div "0" at bounding box center [290, 117] width 21 height 14
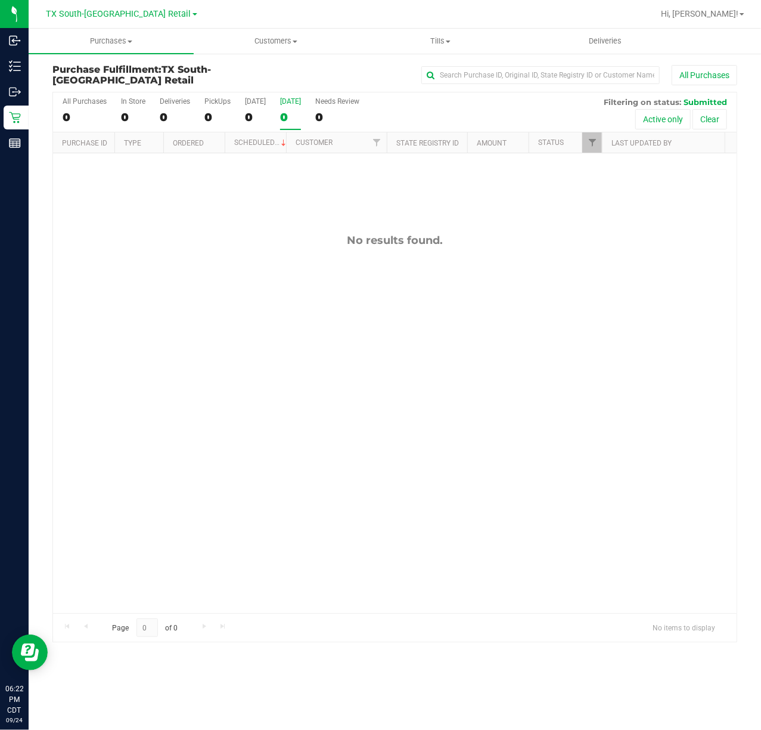
click at [0, 0] on input "Tomorrow 0" at bounding box center [0, 0] width 0 height 0
click at [68, 115] on div "0" at bounding box center [85, 117] width 44 height 14
click at [0, 0] on input "All Purchases 0" at bounding box center [0, 0] width 0 height 0
click at [132, 113] on div "0" at bounding box center [133, 117] width 24 height 14
click at [0, 0] on input "In Store 0" at bounding box center [0, 0] width 0 height 0
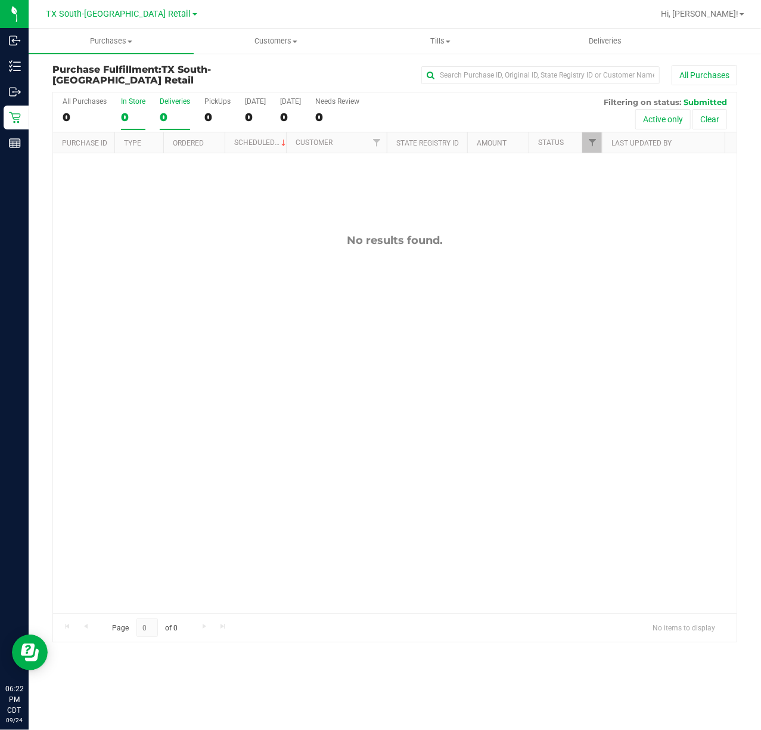
click at [172, 112] on div "0" at bounding box center [175, 117] width 30 height 14
click at [0, 0] on input "Deliveries 0" at bounding box center [0, 0] width 0 height 0
click at [194, 113] on div "All Purchases 0 In Store 0 Deliveries 0 PickUps 0 Today 0 Tomorrow 0 Needs Revi…" at bounding box center [395, 112] width 684 height 40
click at [239, 117] on div "All Purchases 0 In Store 0 Deliveries 0 PickUps 0 Today 0 Tomorrow 0 Needs Revi…" at bounding box center [395, 112] width 684 height 40
click at [265, 117] on div "All Purchases 0 In Store 0 Deliveries 0 PickUps 0 Today 0 Tomorrow 0 Needs Revi…" at bounding box center [395, 112] width 684 height 40
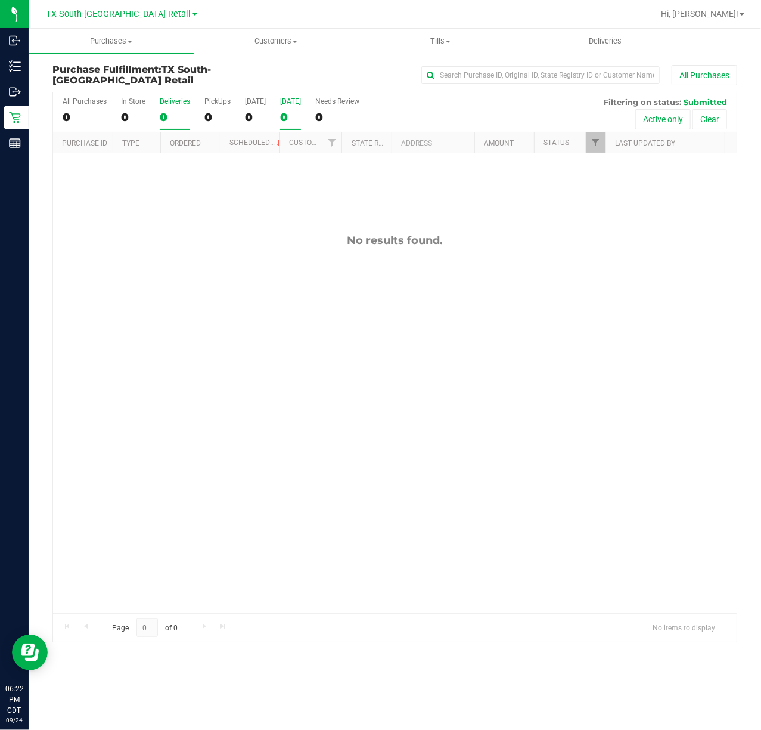
click at [296, 109] on label "Tomorrow 0" at bounding box center [290, 113] width 21 height 33
click at [0, 0] on input "Tomorrow 0" at bounding box center [0, 0] width 0 height 0
drag, startPoint x: 323, startPoint y: 105, endPoint x: 392, endPoint y: 4, distance: 123.1
click at [330, 105] on div "All Purchases 0 In Store 0 Deliveries 0 PickUps 0 Today 0 Tomorrow 0 Needs Revi…" at bounding box center [395, 112] width 684 height 40
click at [337, 105] on div "Needs Review" at bounding box center [337, 101] width 44 height 8
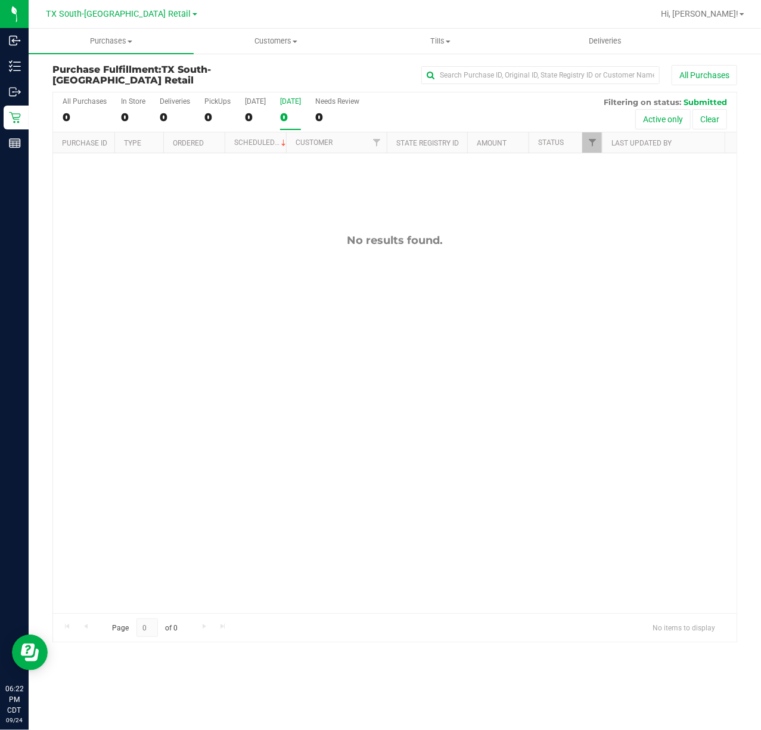
click at [0, 0] on input "Needs Review 0" at bounding box center [0, 0] width 0 height 0
click at [191, 109] on div "All Purchases 0 In Store 0 Deliveries 0 PickUps 0 Today 0 Tomorrow 0 Needs Revi…" at bounding box center [395, 112] width 684 height 40
click at [270, 107] on div "All Purchases 0 In Store 0 Deliveries 0 PickUps 0 Today 0 Tomorrow 0 Needs Revi…" at bounding box center [395, 112] width 684 height 40
click at [287, 120] on div "0" at bounding box center [290, 117] width 21 height 14
click at [0, 0] on input "Tomorrow 0" at bounding box center [0, 0] width 0 height 0
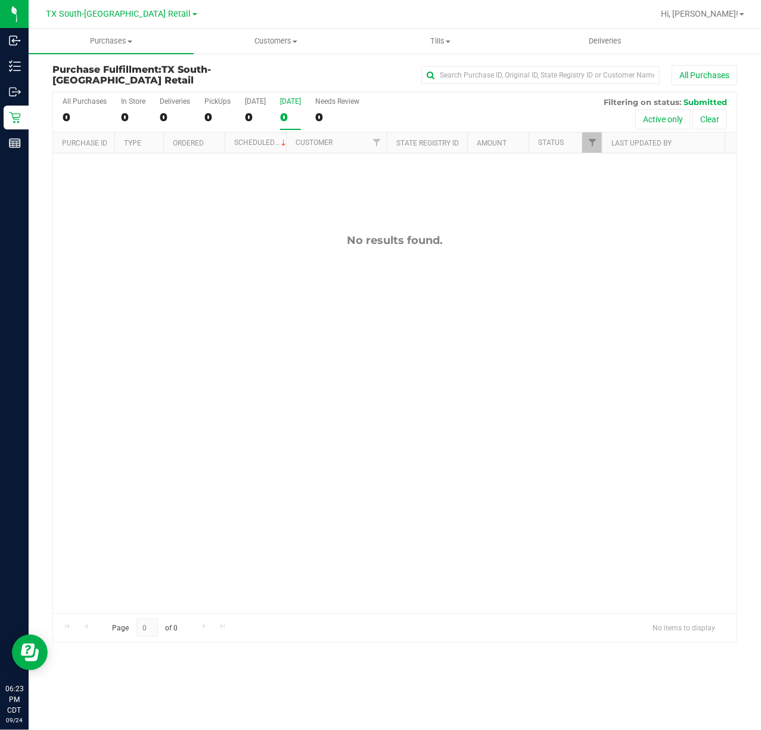
drag, startPoint x: 478, startPoint y: 197, endPoint x: 466, endPoint y: 196, distance: 11.3
click at [478, 197] on div "No results found." at bounding box center [395, 423] width 684 height 540
click at [108, 13] on span "TX South-[GEOGRAPHIC_DATA] Retail" at bounding box center [119, 14] width 145 height 11
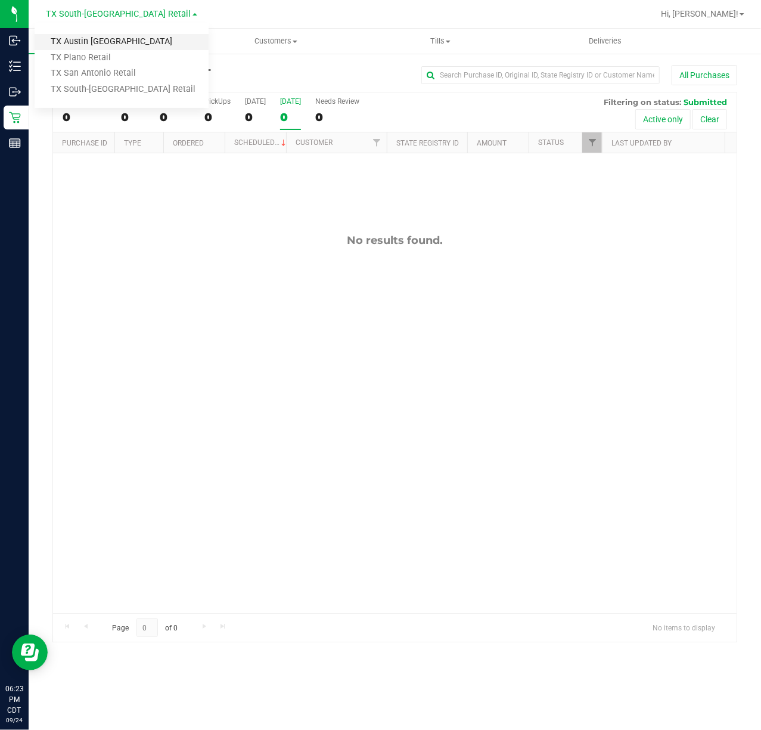
click at [110, 36] on link "TX Austin [GEOGRAPHIC_DATA]" at bounding box center [122, 42] width 174 height 16
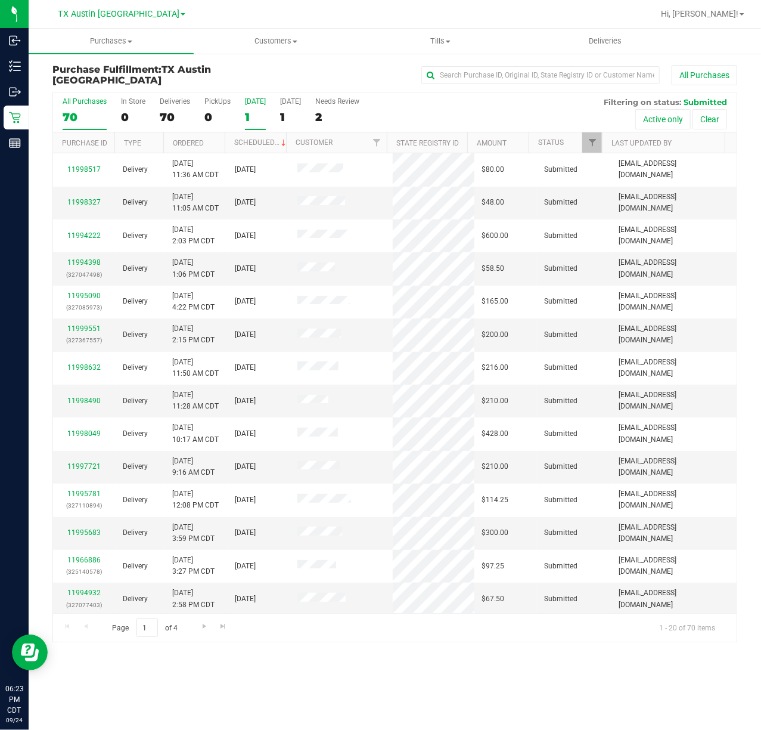
click at [264, 117] on div "1" at bounding box center [255, 117] width 21 height 14
click at [0, 0] on input "Today 1" at bounding box center [0, 0] width 0 height 0
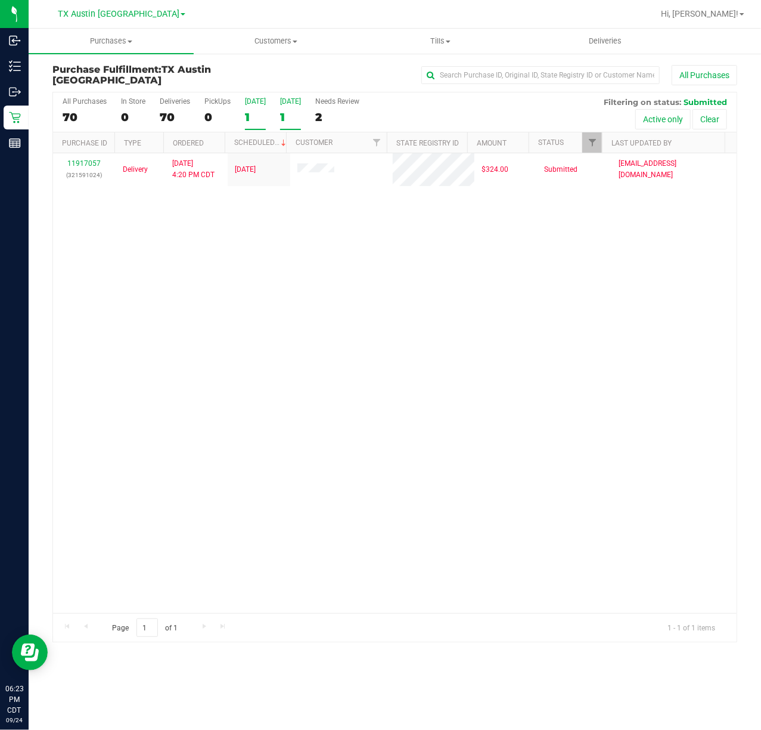
click at [291, 115] on div "1" at bounding box center [290, 117] width 21 height 14
click at [0, 0] on input "Tomorrow 1" at bounding box center [0, 0] width 0 height 0
click at [117, 21] on div "TX Austin DC TX Austin DC TX Plano Retail TX San Antonio Retail TX South-Austin…" at bounding box center [122, 14] width 174 height 18
click at [120, 18] on span "TX Austin [GEOGRAPHIC_DATA]" at bounding box center [119, 14] width 122 height 11
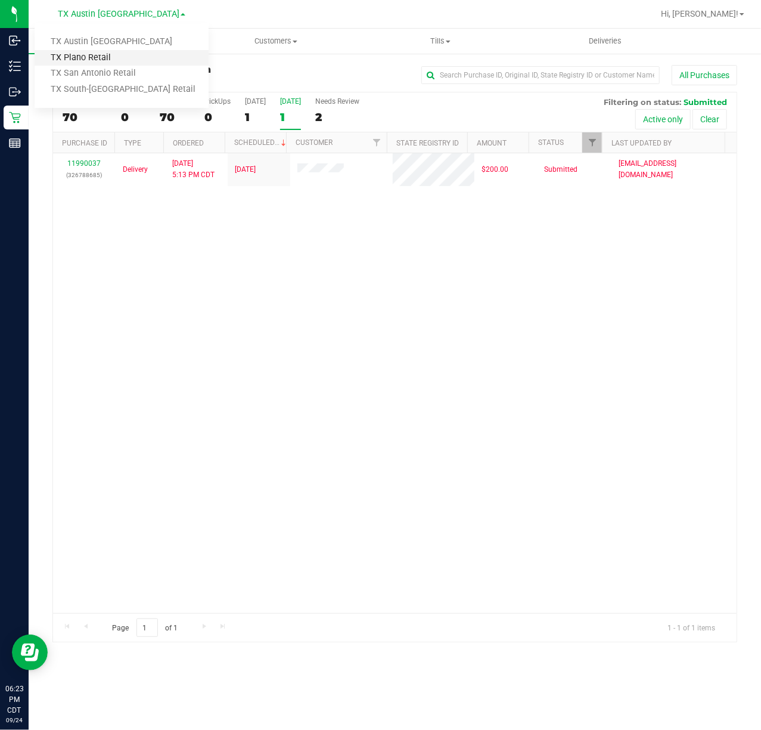
click at [110, 52] on link "TX Plano Retail" at bounding box center [122, 58] width 174 height 16
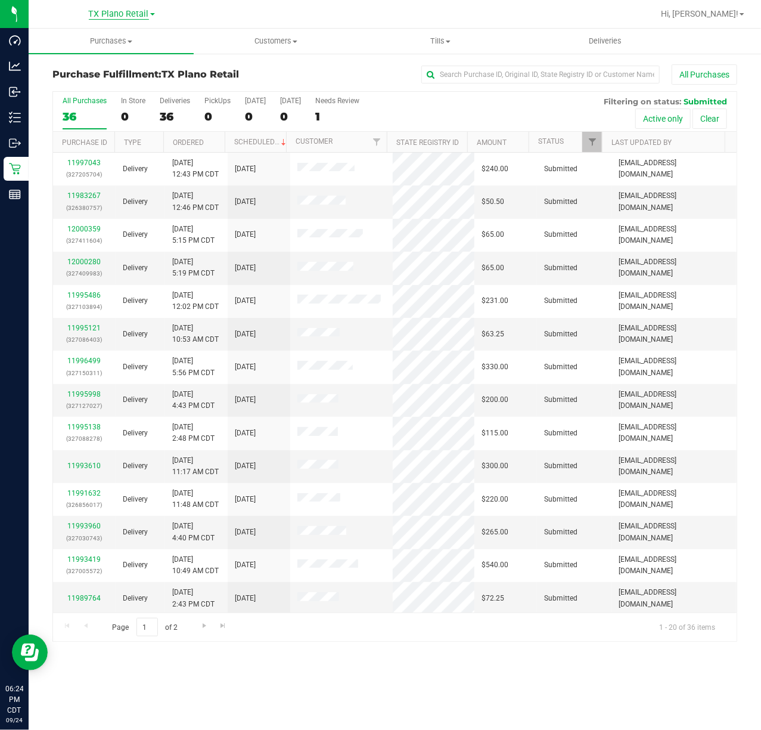
click at [122, 13] on span "TX Plano Retail" at bounding box center [119, 14] width 60 height 11
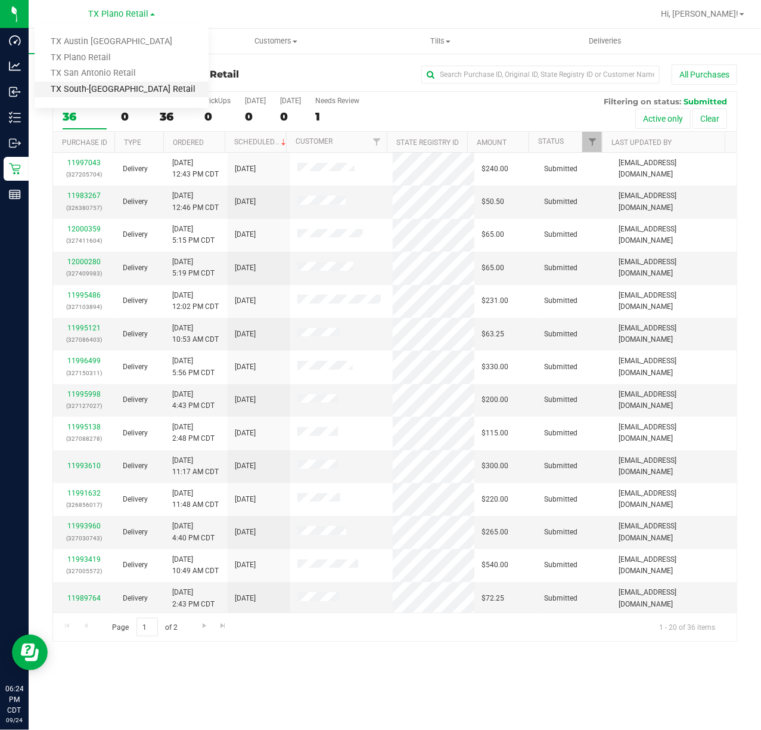
click at [91, 85] on link "TX South-[GEOGRAPHIC_DATA] Retail" at bounding box center [122, 90] width 174 height 16
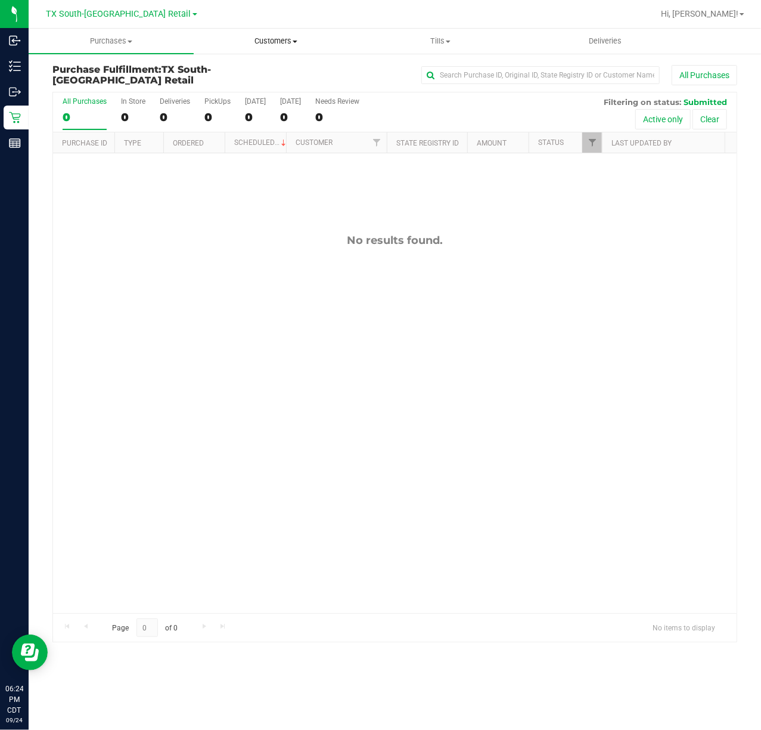
click at [272, 44] on span "Customers" at bounding box center [276, 41] width 164 height 11
click at [263, 73] on span "All customers" at bounding box center [237, 72] width 86 height 10
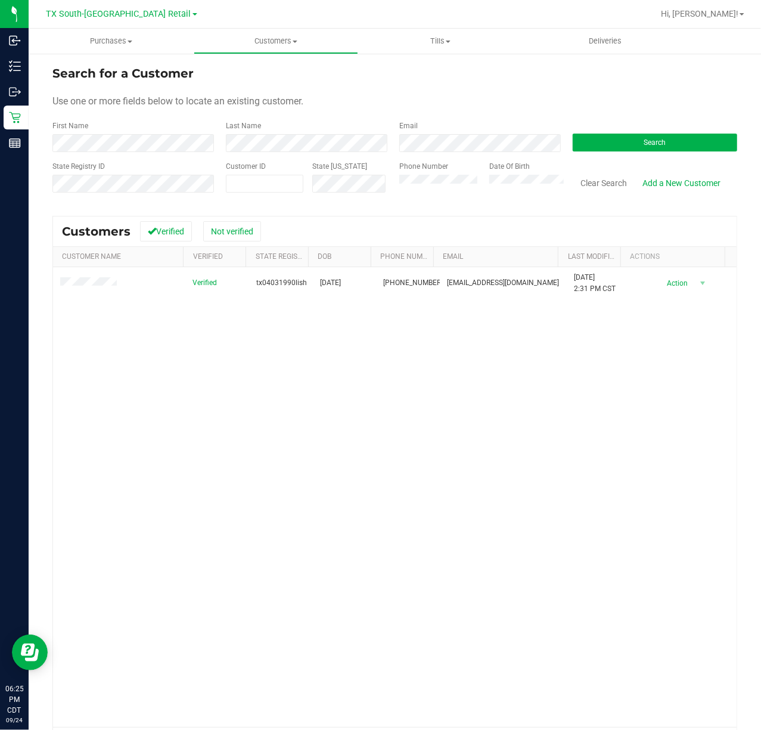
click at [32, 119] on div "Search for a Customer Use one or more fields below to locate an existing custom…" at bounding box center [395, 410] width 733 height 716
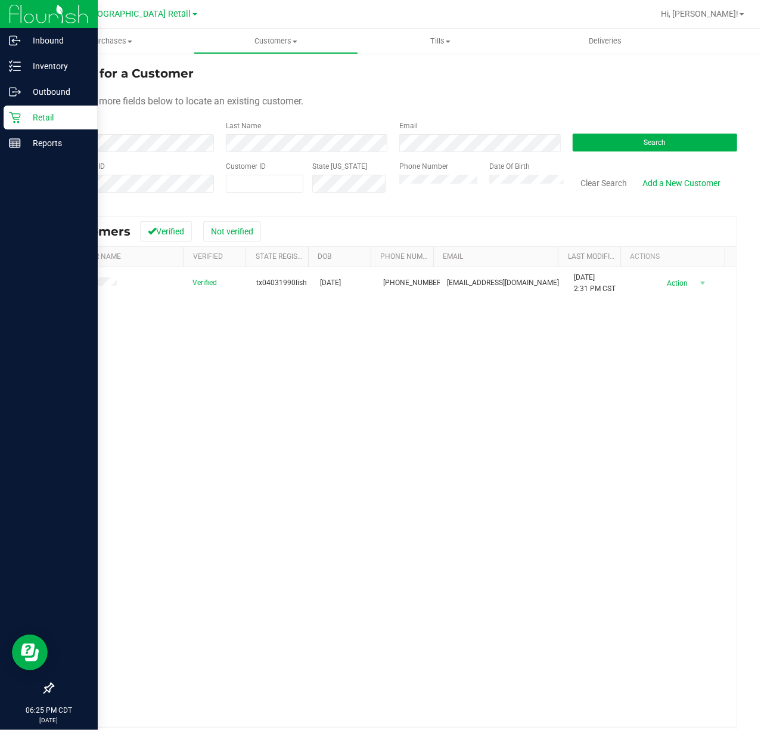
click at [13, 118] on icon at bounding box center [15, 118] width 12 height 12
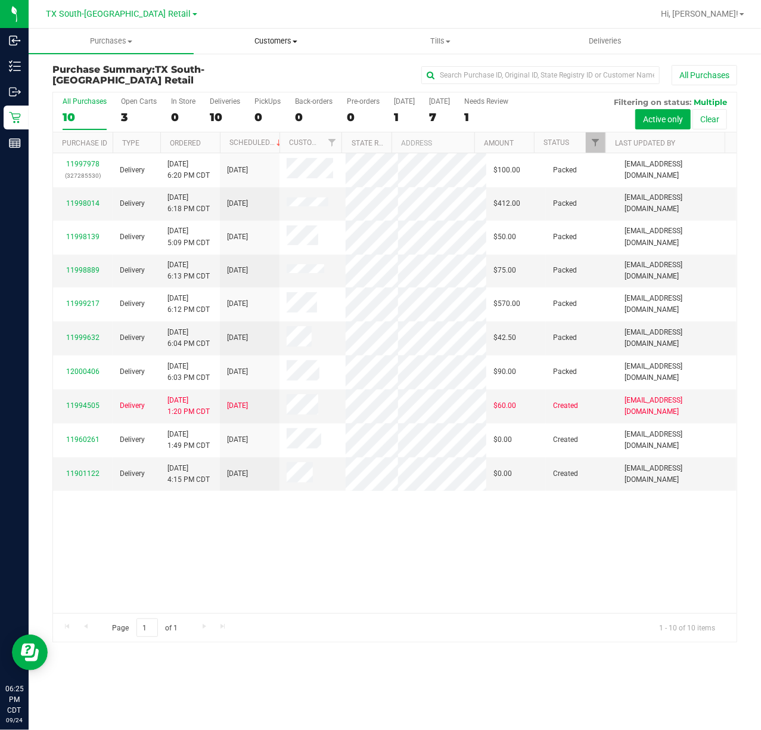
click at [256, 36] on span "Customers" at bounding box center [276, 41] width 164 height 11
click at [556, 44] on uib-tab-heading "Deliveries" at bounding box center [606, 41] width 164 height 24
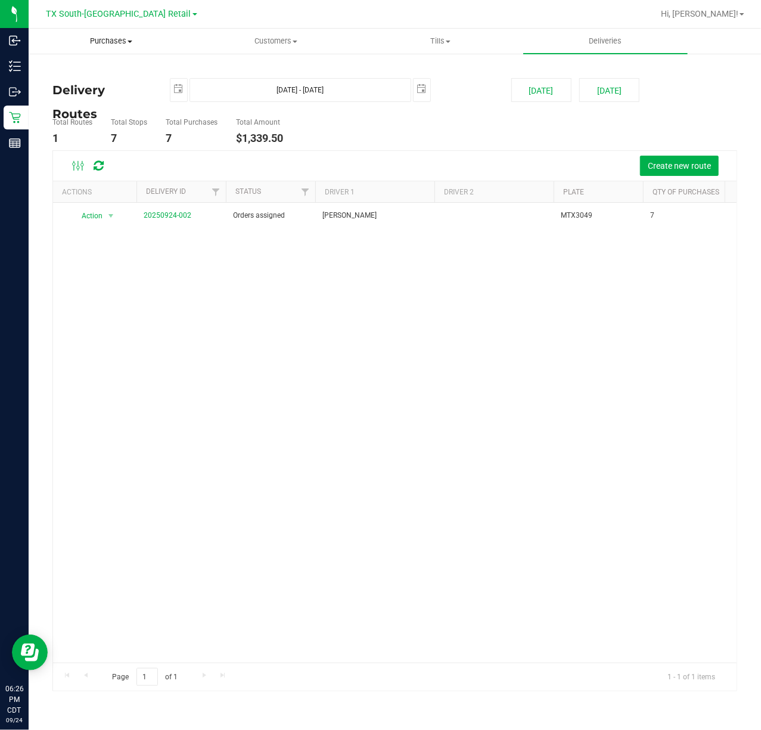
click at [122, 41] on span "Purchases" at bounding box center [111, 41] width 164 height 11
click at [94, 84] on span "Fulfillment" at bounding box center [66, 86] width 74 height 10
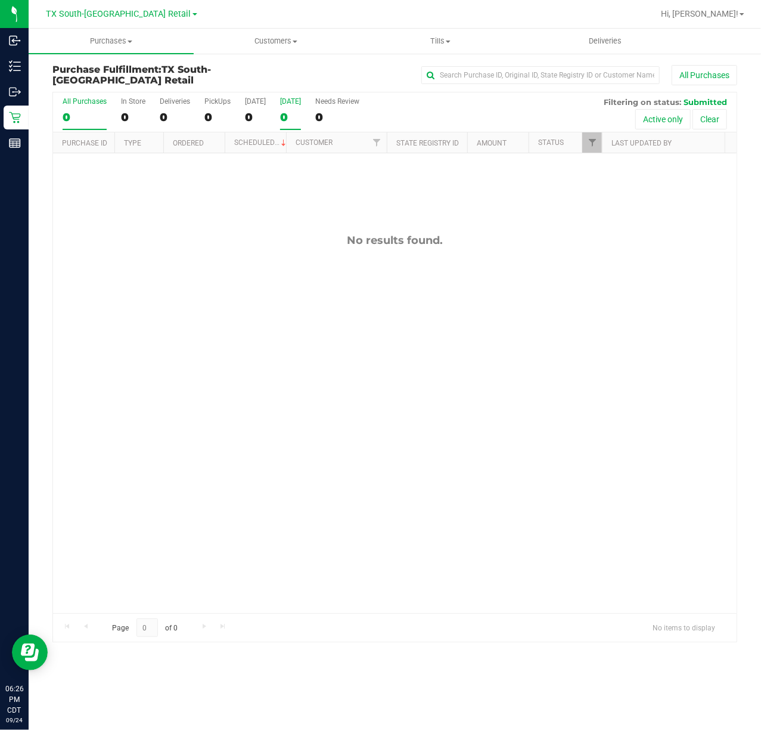
click at [287, 97] on div "Tomorrow" at bounding box center [290, 101] width 21 height 8
click at [0, 0] on input "Tomorrow 0" at bounding box center [0, 0] width 0 height 0
click at [261, 101] on div "[DATE]" at bounding box center [255, 101] width 21 height 8
click at [0, 0] on input "Today 0" at bounding box center [0, 0] width 0 height 0
click at [373, 34] on uib-tab-heading "Tills Manage tills Reconcile e-payments" at bounding box center [441, 41] width 164 height 24
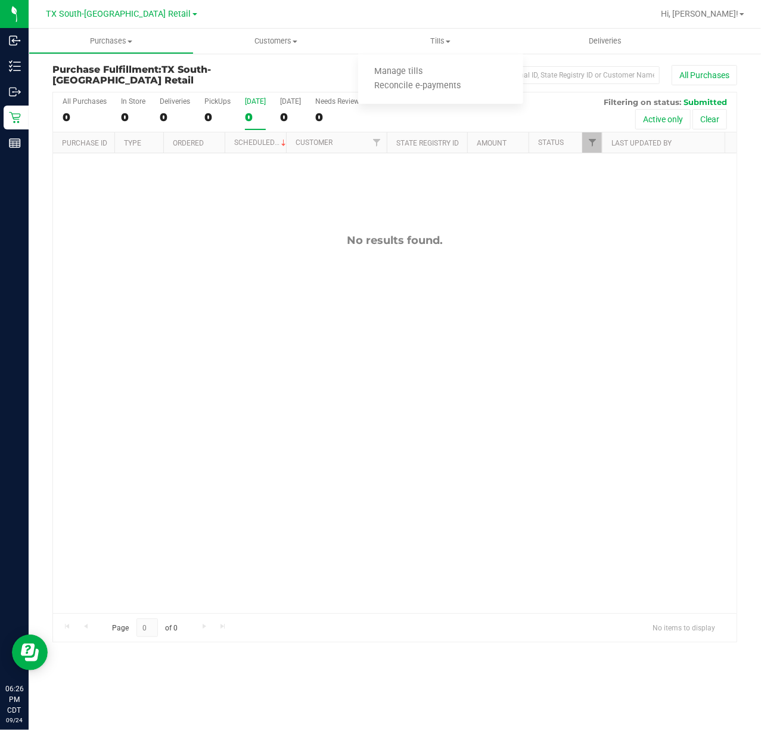
click at [330, 6] on div at bounding box center [433, 13] width 440 height 23
click at [137, 16] on span "TX South-[GEOGRAPHIC_DATA] Retail" at bounding box center [119, 14] width 145 height 11
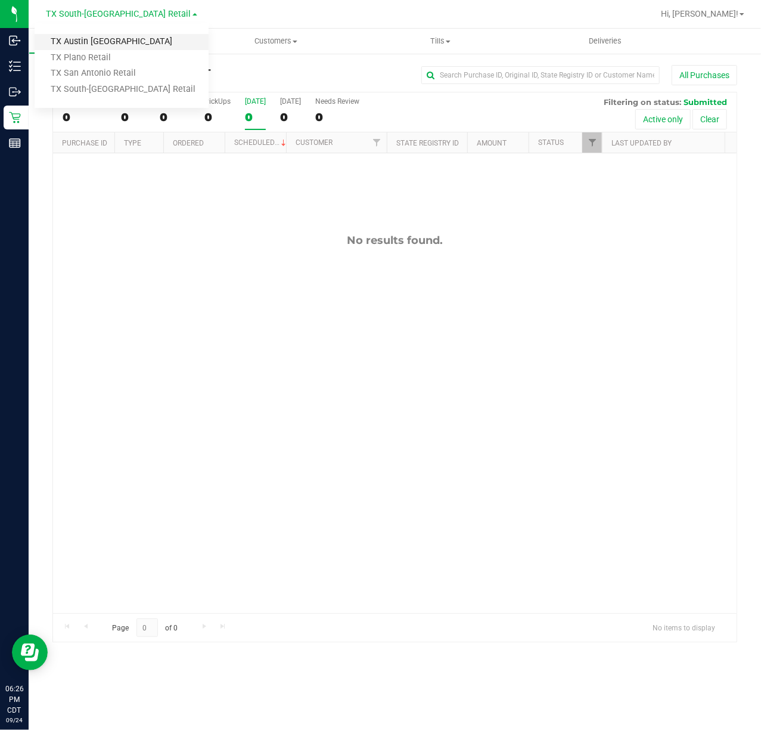
click at [110, 39] on link "TX Austin [GEOGRAPHIC_DATA]" at bounding box center [122, 42] width 174 height 16
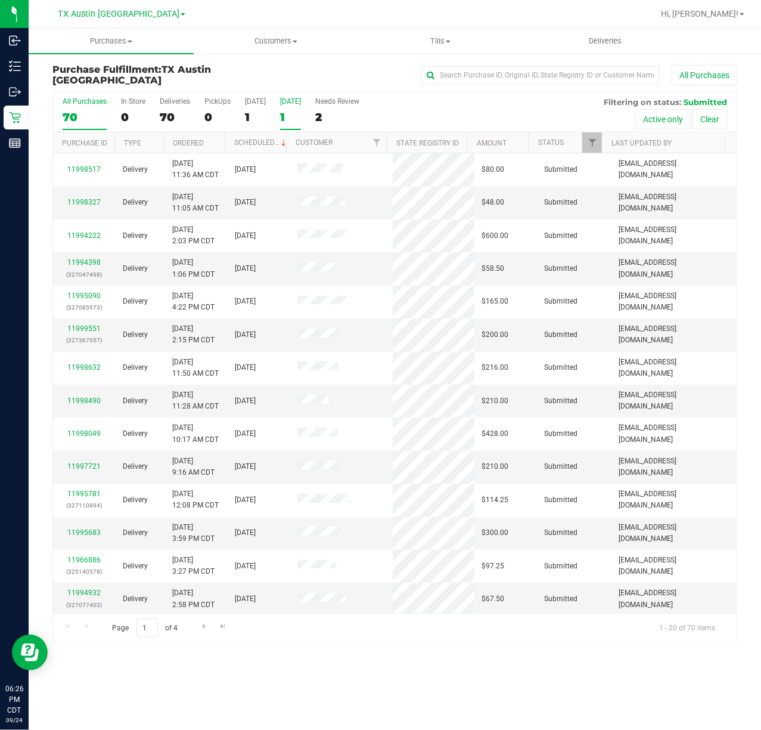
click at [284, 113] on div "1" at bounding box center [290, 117] width 21 height 14
click at [0, 0] on input "Tomorrow 1" at bounding box center [0, 0] width 0 height 0
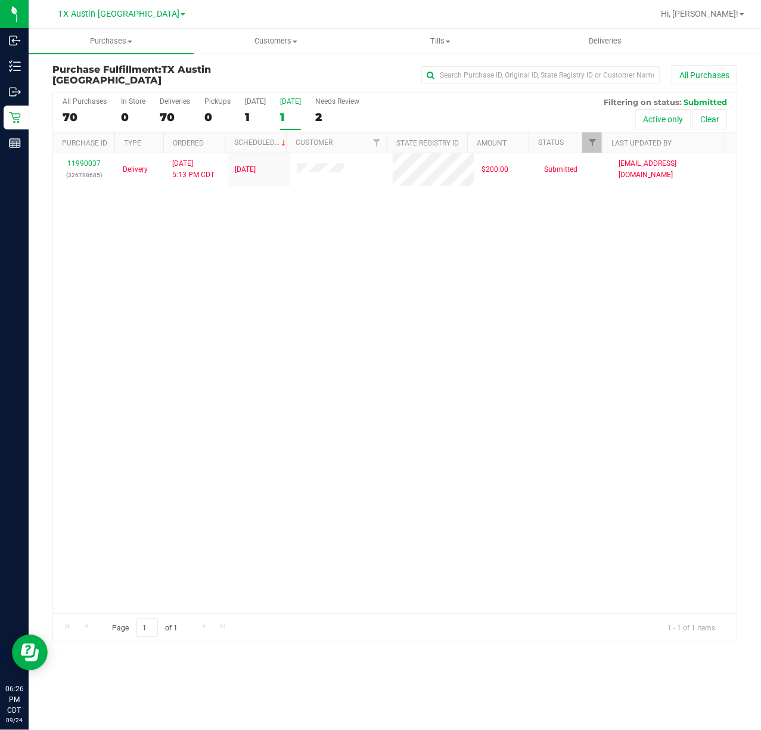
click at [627, 24] on div at bounding box center [433, 13] width 440 height 23
click at [624, 37] on span "Deliveries" at bounding box center [605, 41] width 65 height 11
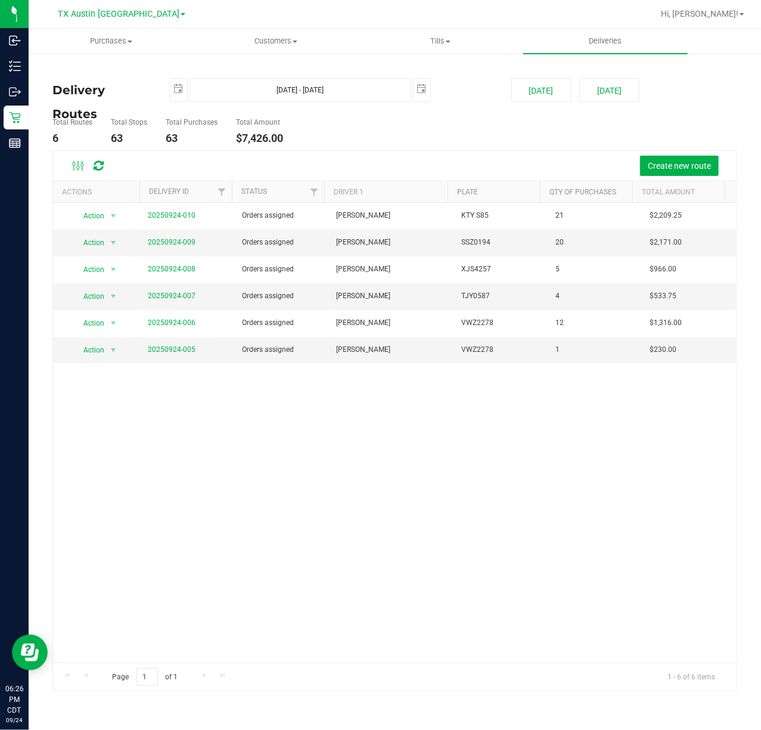
click at [604, 103] on deliveries-list "Delivery Routes Sep 25, 2025 - Sep 25, 2025 2025-09-25 Today Tomorrow Total Rou…" at bounding box center [394, 385] width 685 height 614
click at [609, 99] on button "[DATE]" at bounding box center [610, 90] width 60 height 24
click at [444, 126] on ul "Total Routes 6 Total Stops 63 Total Purchases 63 Total Amount $7,426.00" at bounding box center [276, 132] width 454 height 38
click at [154, 351] on link "20250924-005" at bounding box center [172, 349] width 48 height 8
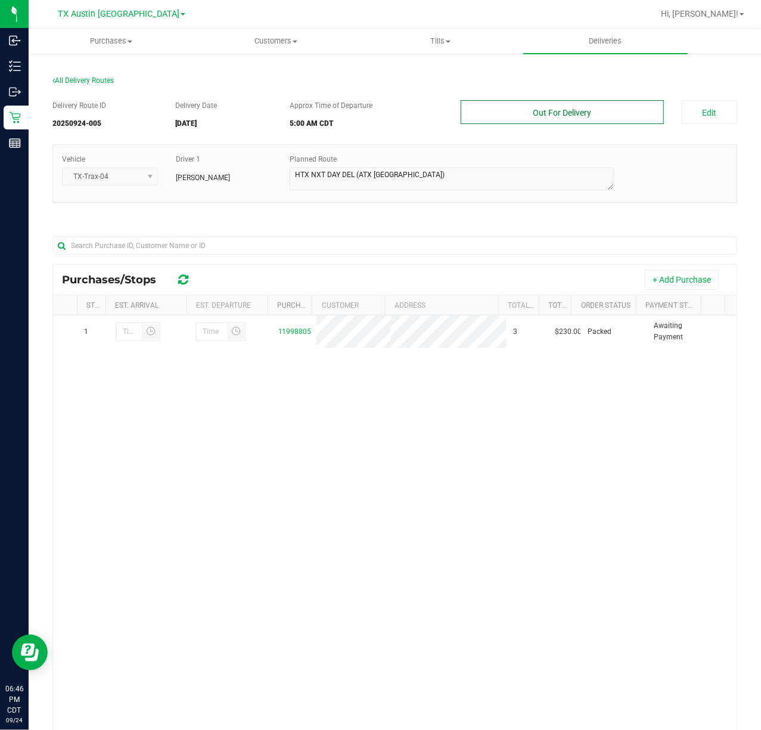
click at [601, 122] on button "Out For Delivery" at bounding box center [562, 112] width 203 height 24
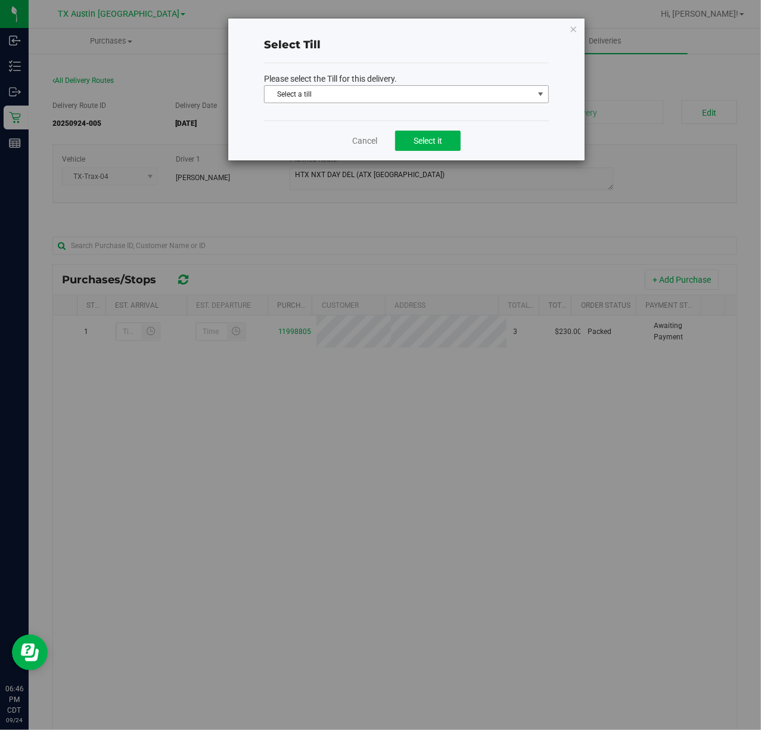
click at [485, 94] on span "Select a till" at bounding box center [399, 94] width 269 height 17
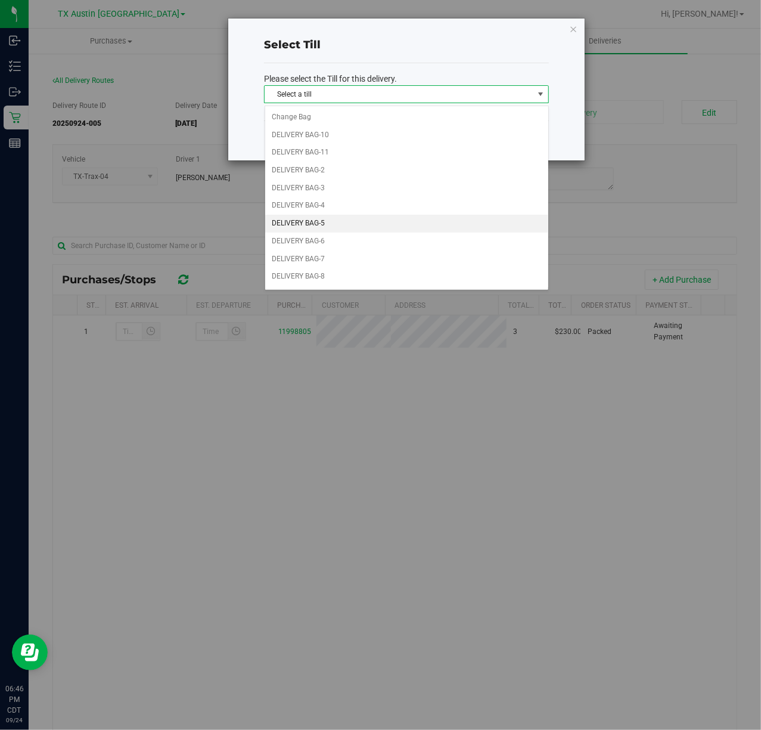
click at [386, 221] on li "DELIVERY BAG-5" at bounding box center [406, 224] width 283 height 18
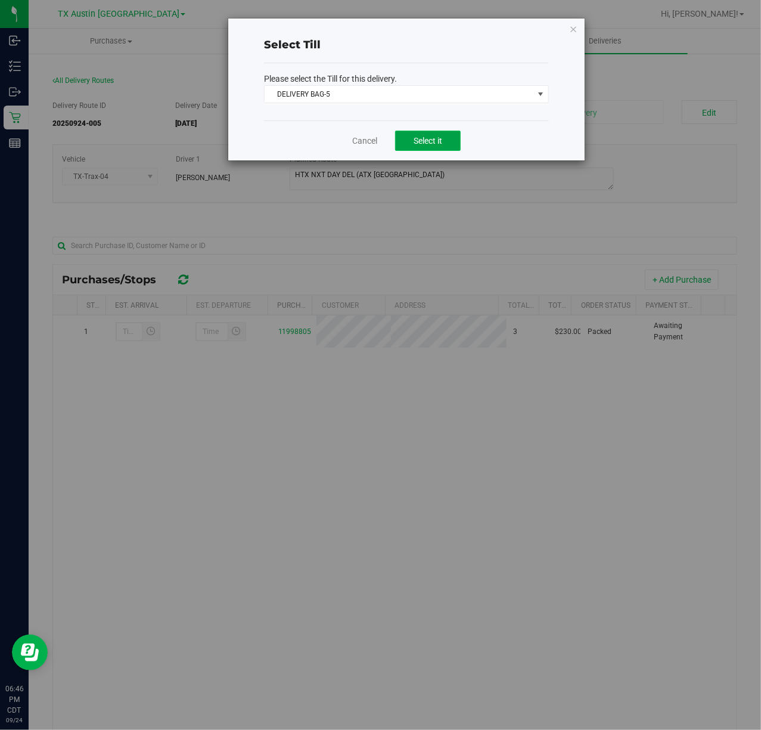
click at [428, 149] on button "Select it" at bounding box center [428, 141] width 66 height 20
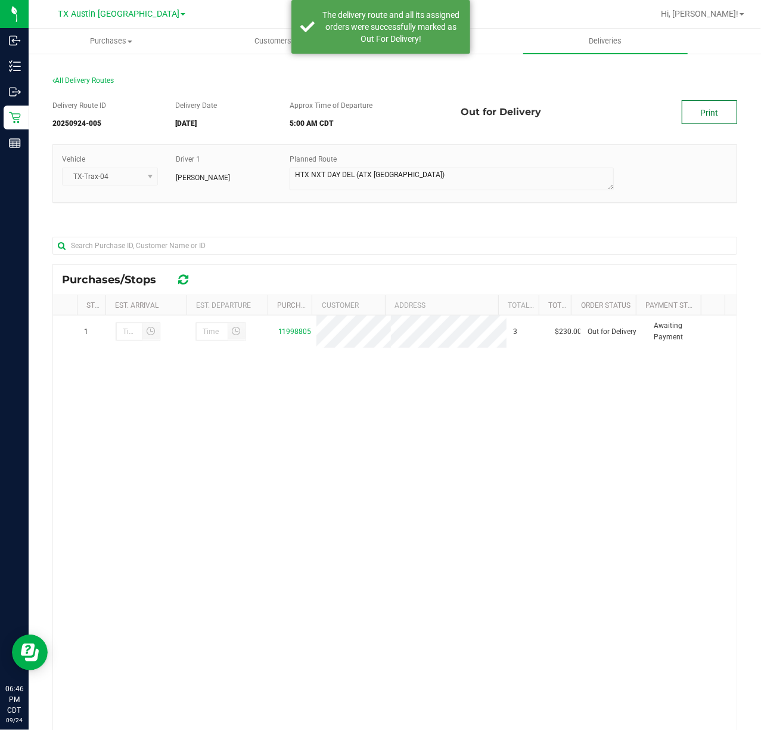
click at [682, 110] on link "Print" at bounding box center [709, 112] width 55 height 24
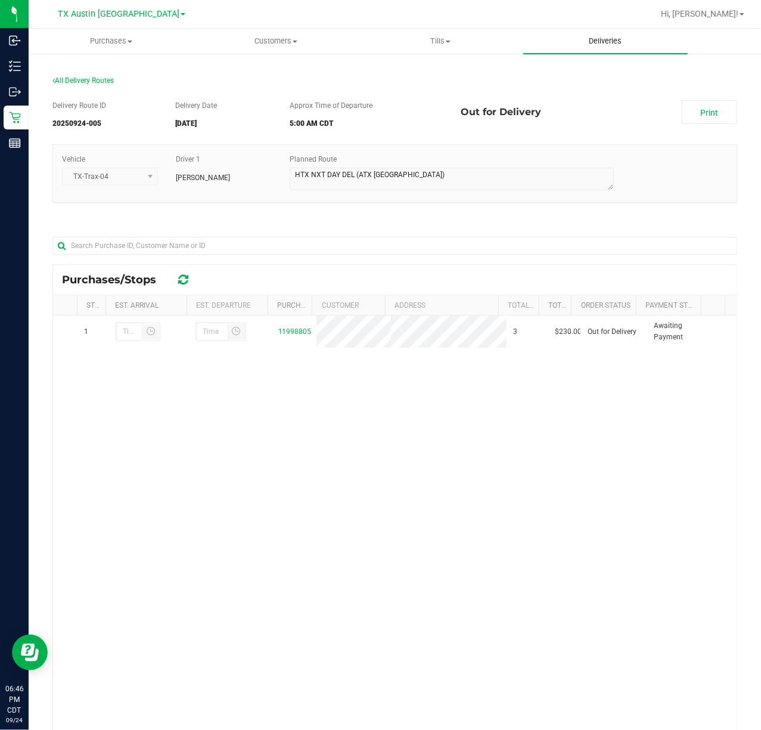
click at [618, 44] on span "Deliveries" at bounding box center [605, 41] width 65 height 11
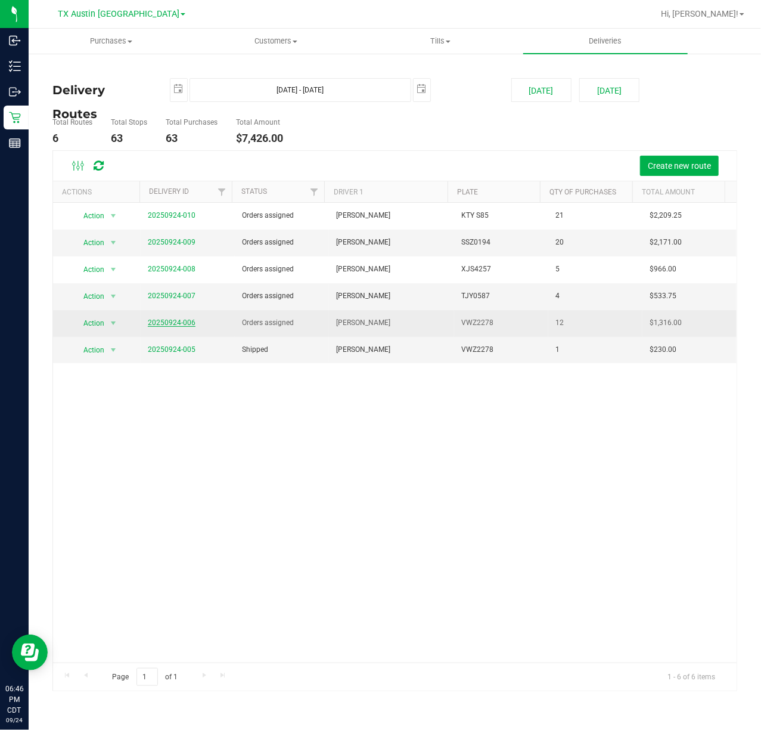
click at [173, 324] on link "20250924-006" at bounding box center [172, 322] width 48 height 8
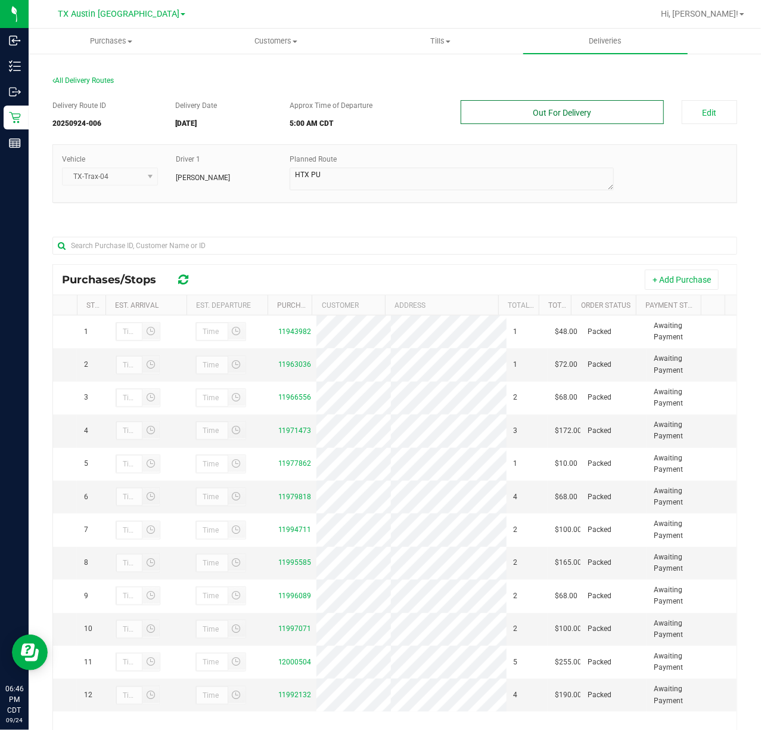
click at [617, 115] on button "Out For Delivery" at bounding box center [562, 112] width 203 height 24
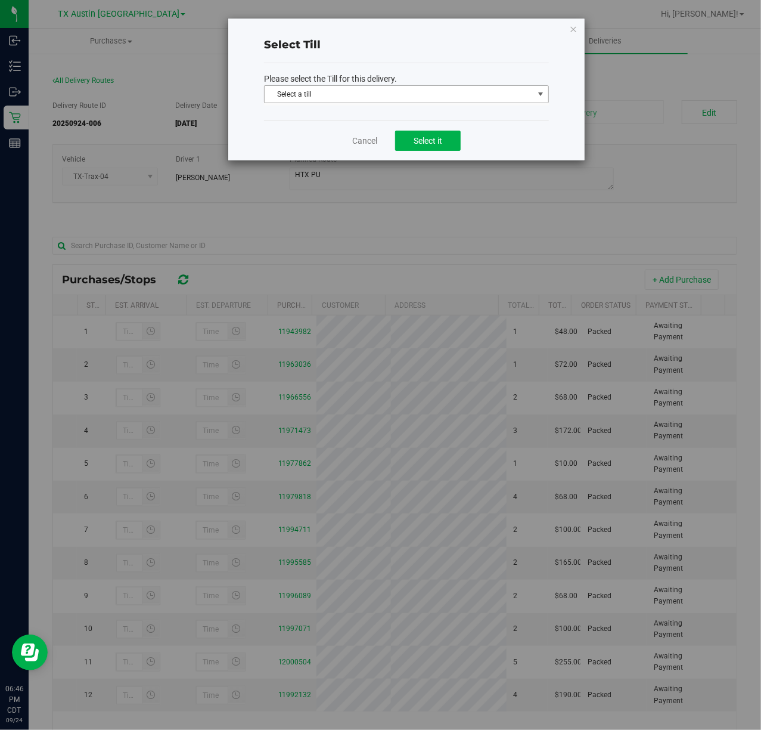
click at [494, 98] on span "Select a till" at bounding box center [399, 94] width 269 height 17
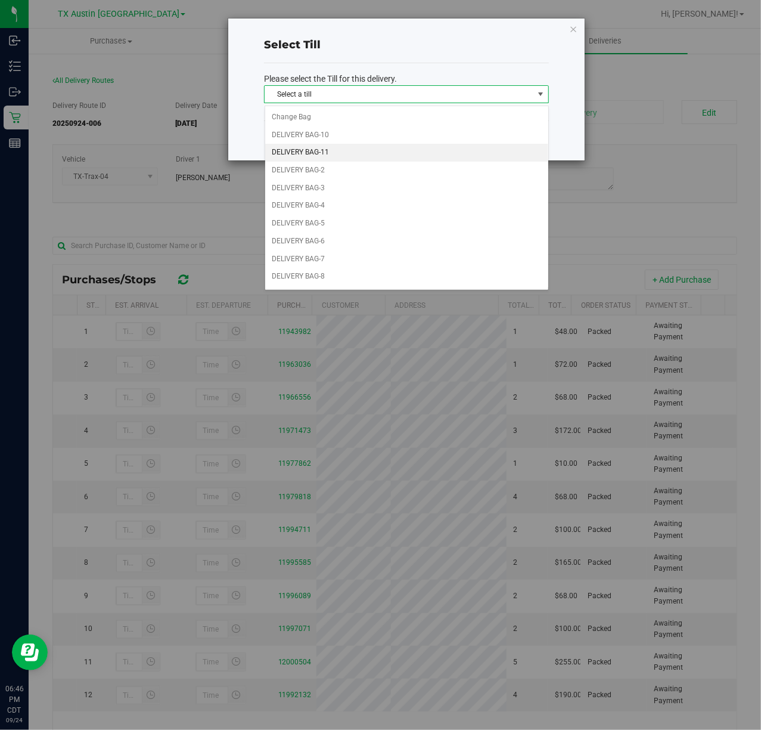
click at [426, 148] on li "DELIVERY BAG-11" at bounding box center [406, 153] width 283 height 18
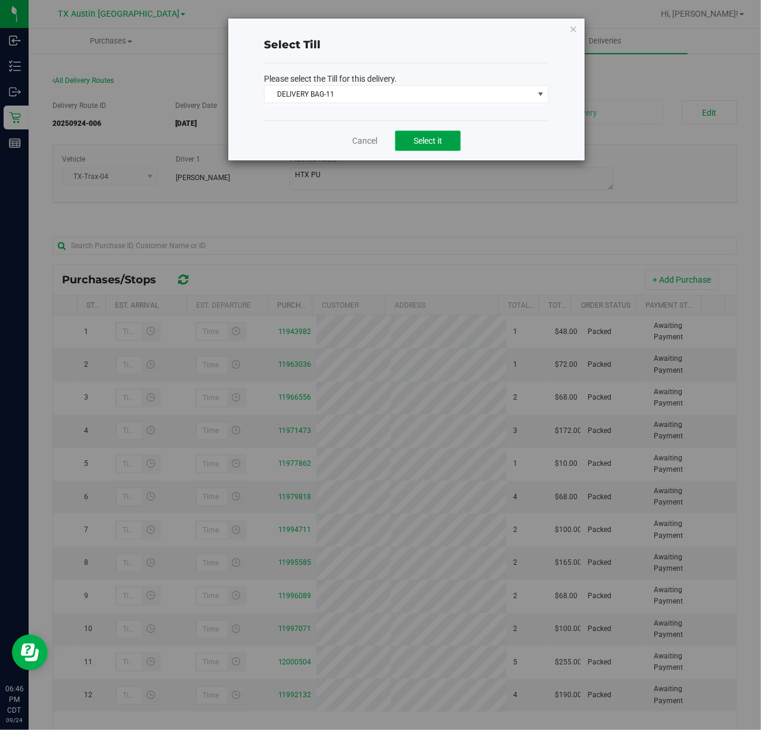
click at [441, 131] on button "Select it" at bounding box center [428, 141] width 66 height 20
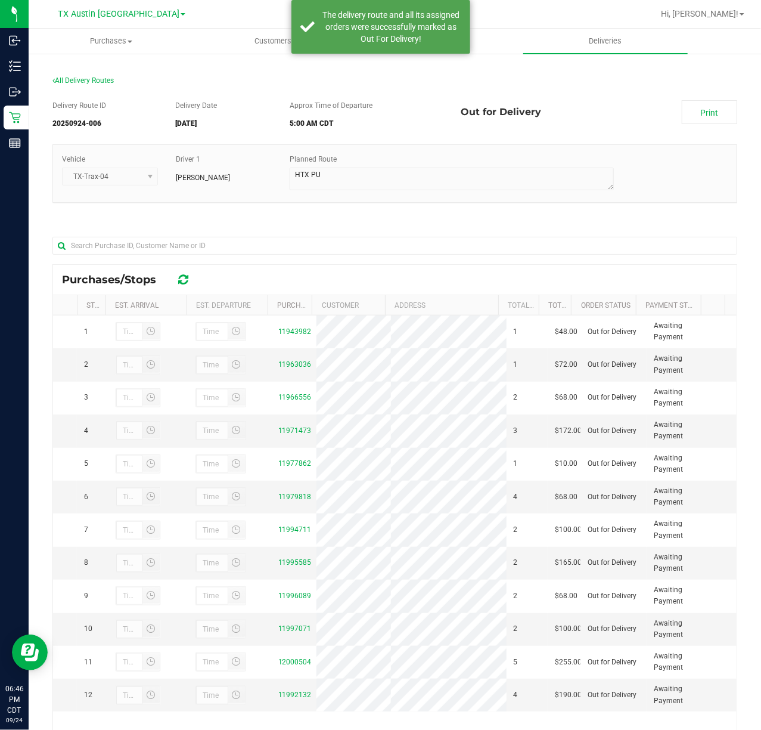
click at [713, 98] on div "Delivery Route ID 20250924-006 Delivery Date 09/25/2025 Approx Time of Departur…" at bounding box center [394, 452] width 685 height 722
click at [707, 107] on link "Print" at bounding box center [709, 112] width 55 height 24
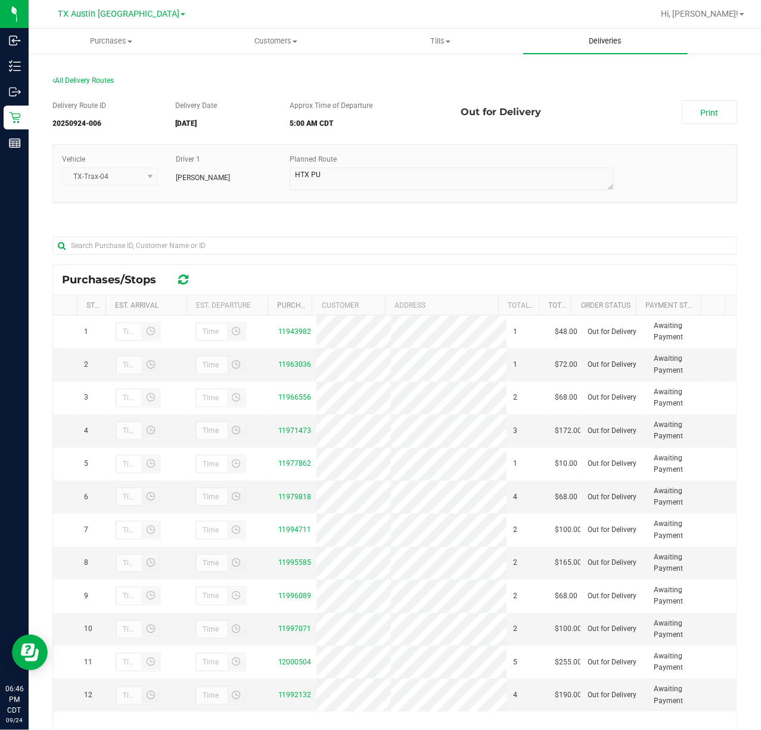
click at [583, 44] on span "Deliveries" at bounding box center [605, 41] width 65 height 11
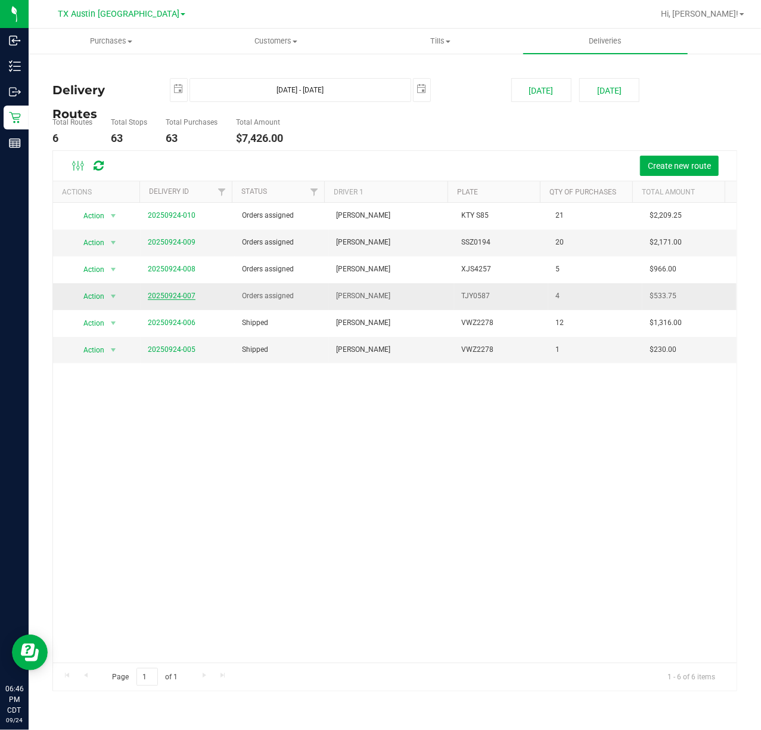
click at [190, 297] on link "20250924-007" at bounding box center [172, 296] width 48 height 8
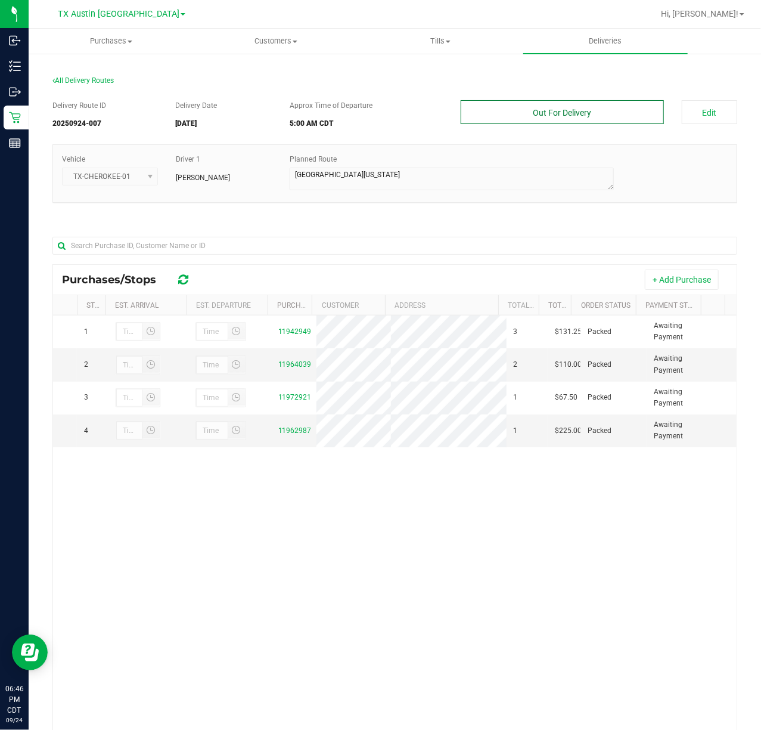
click at [615, 112] on button "Out For Delivery" at bounding box center [562, 112] width 203 height 24
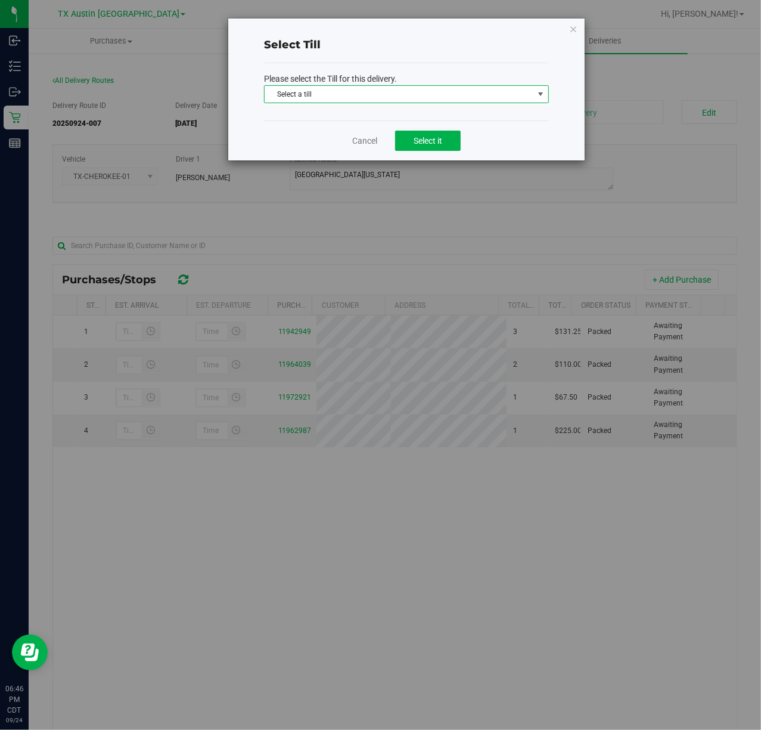
click at [419, 100] on span "Select a till" at bounding box center [399, 94] width 269 height 17
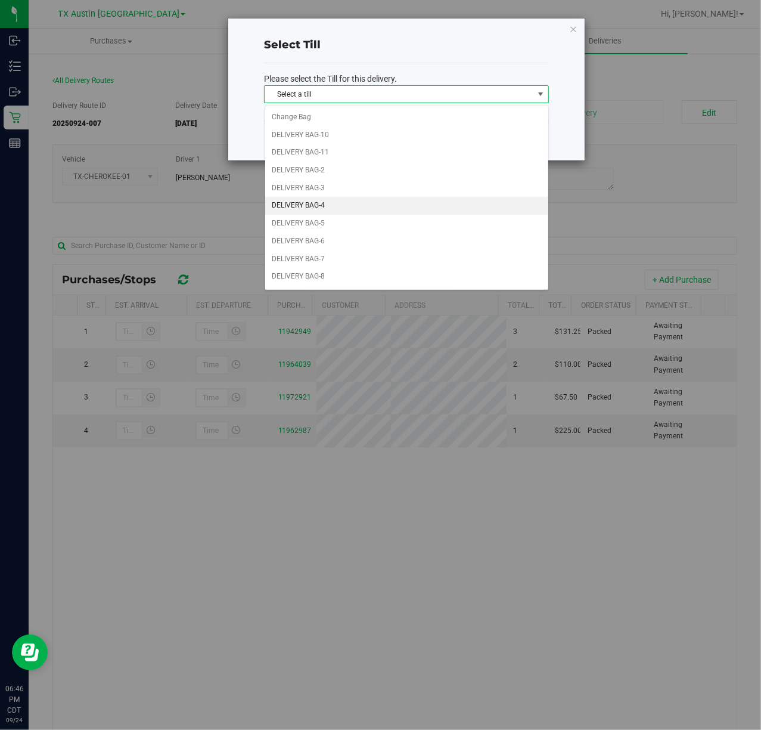
click at [373, 203] on li "DELIVERY BAG-4" at bounding box center [406, 206] width 283 height 18
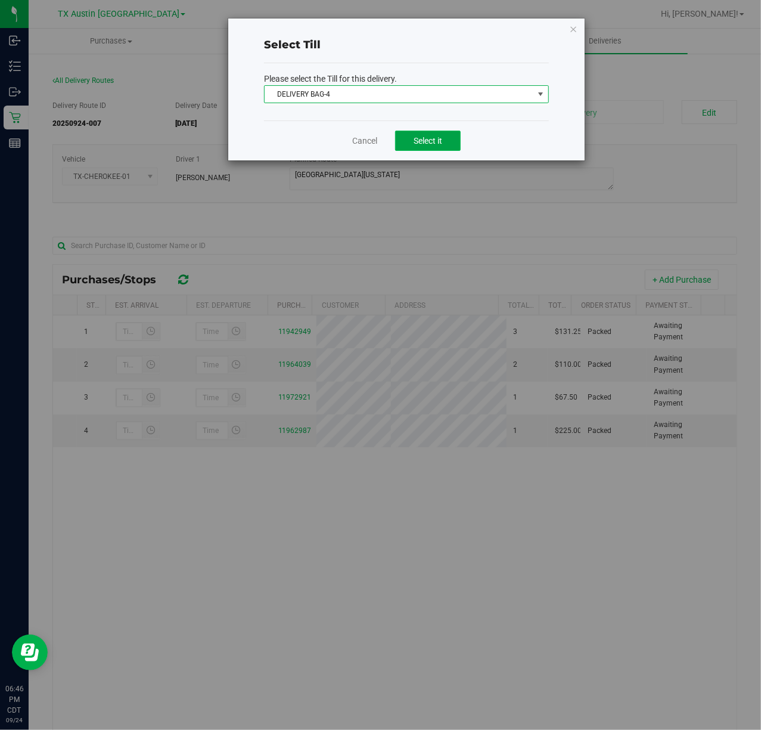
click at [420, 144] on span "Select it" at bounding box center [428, 141] width 29 height 10
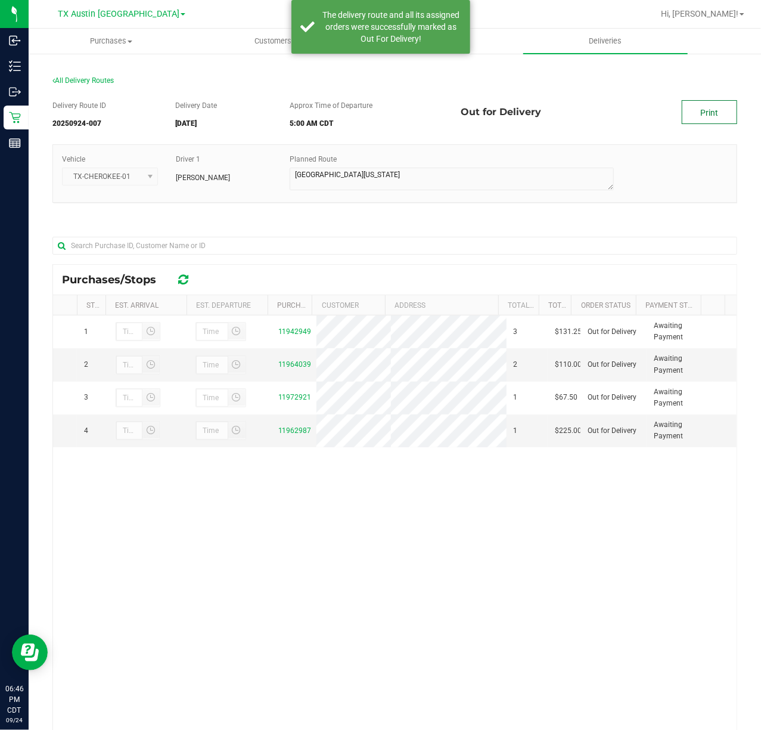
click at [701, 122] on link "Print" at bounding box center [709, 112] width 55 height 24
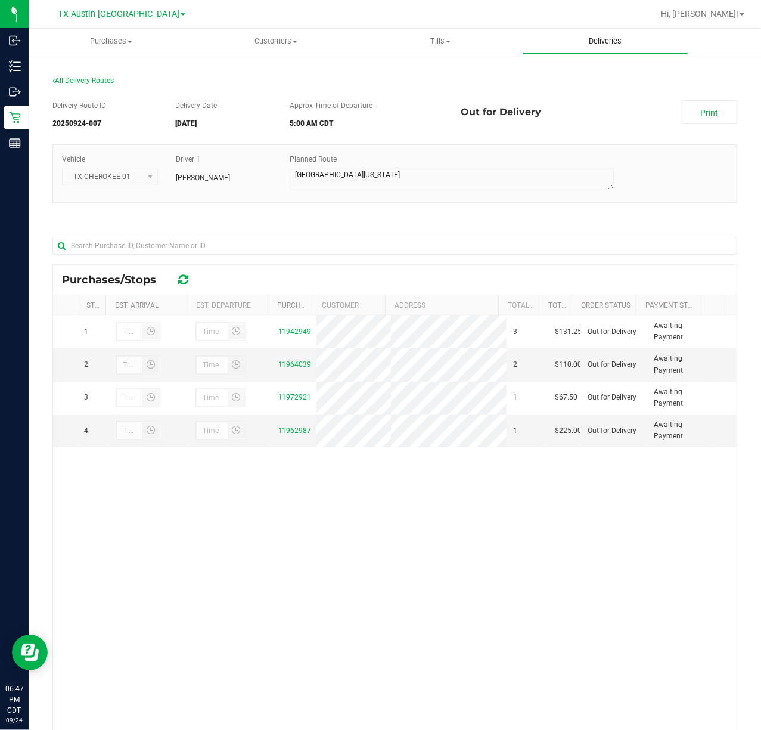
click at [603, 42] on span "Deliveries" at bounding box center [605, 41] width 65 height 11
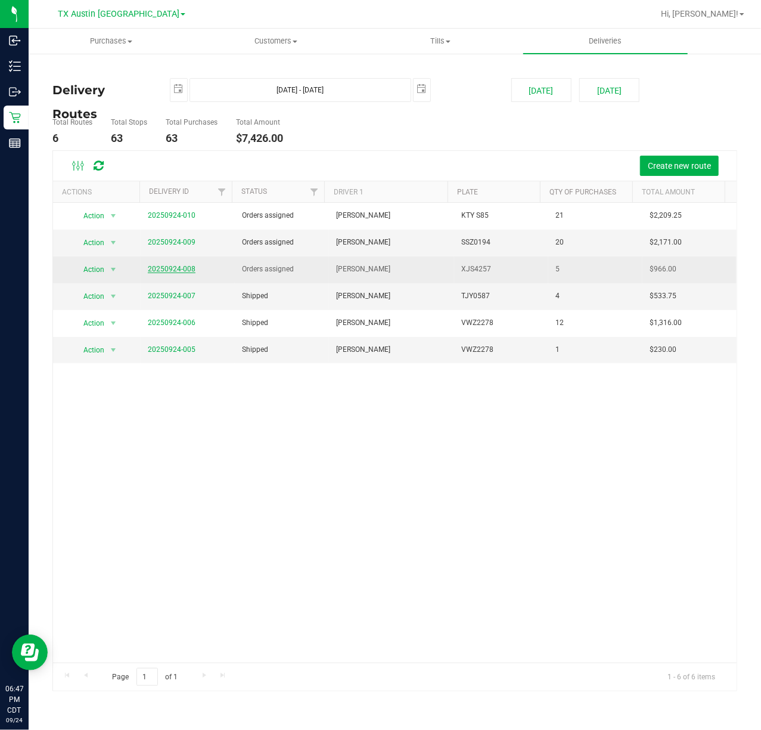
click at [179, 268] on link "20250924-008" at bounding box center [172, 269] width 48 height 8
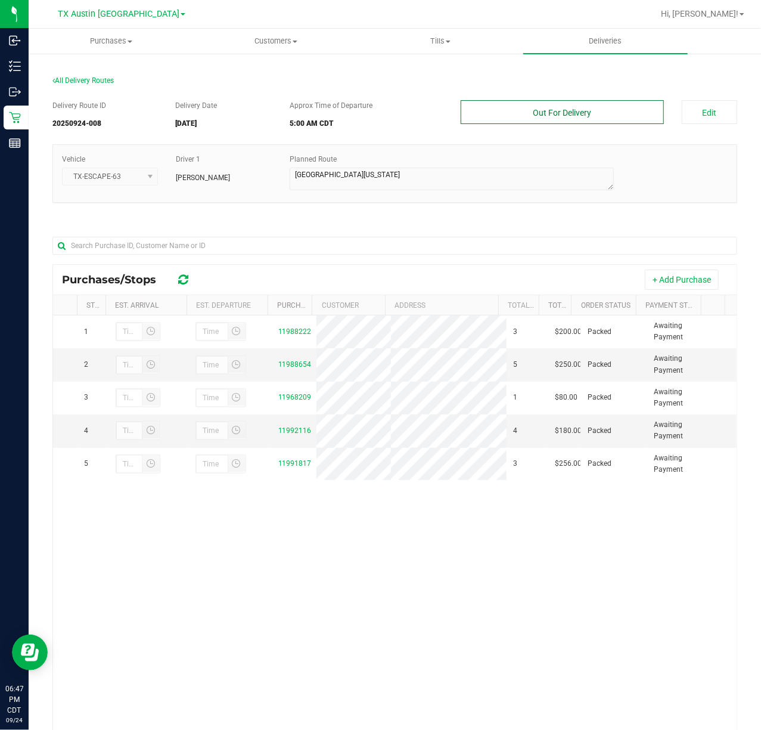
drag, startPoint x: 618, startPoint y: 118, endPoint x: 599, endPoint y: 117, distance: 19.1
click at [620, 117] on button "Out For Delivery" at bounding box center [562, 112] width 203 height 24
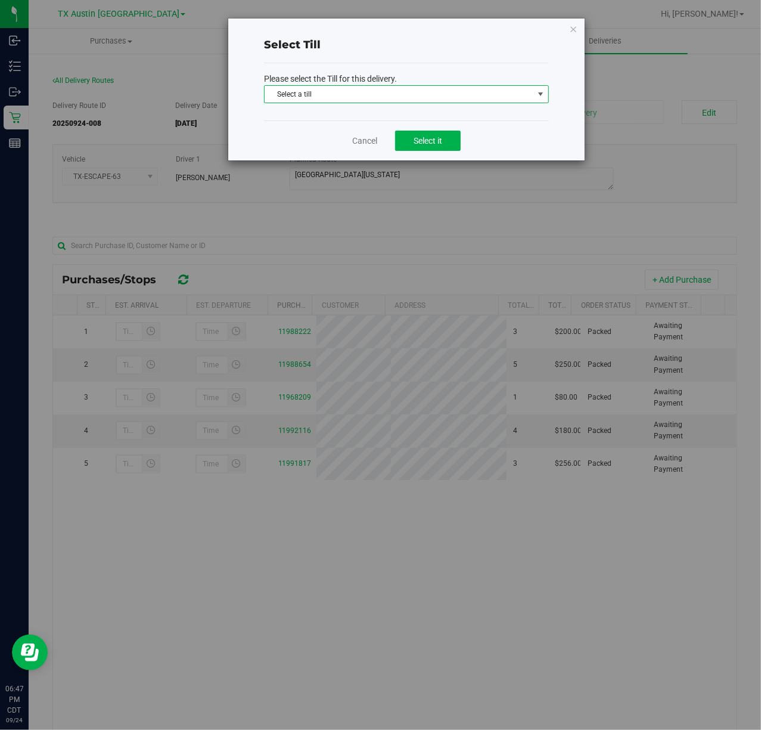
click at [442, 97] on span "Select a till" at bounding box center [399, 94] width 269 height 17
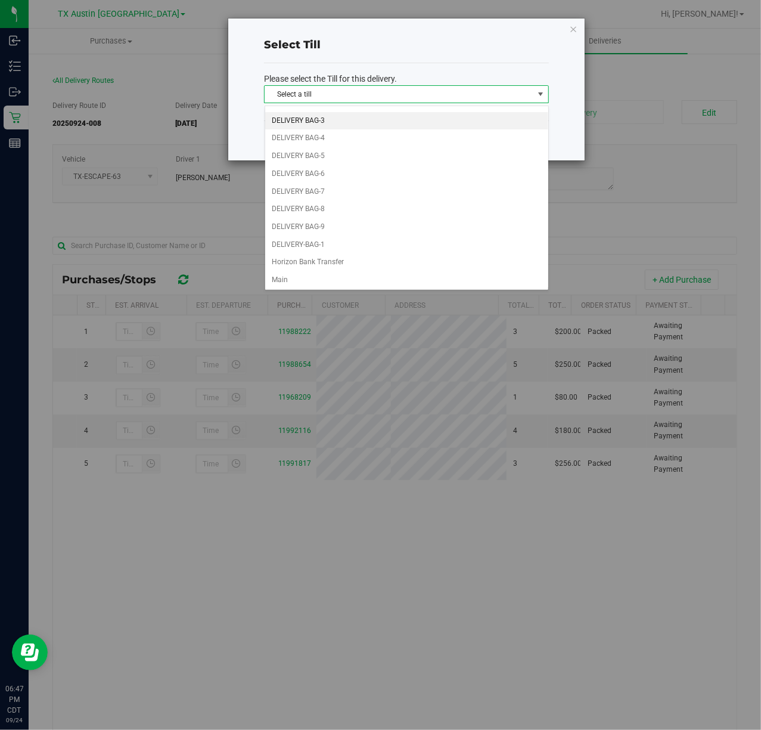
scroll to position [92, 0]
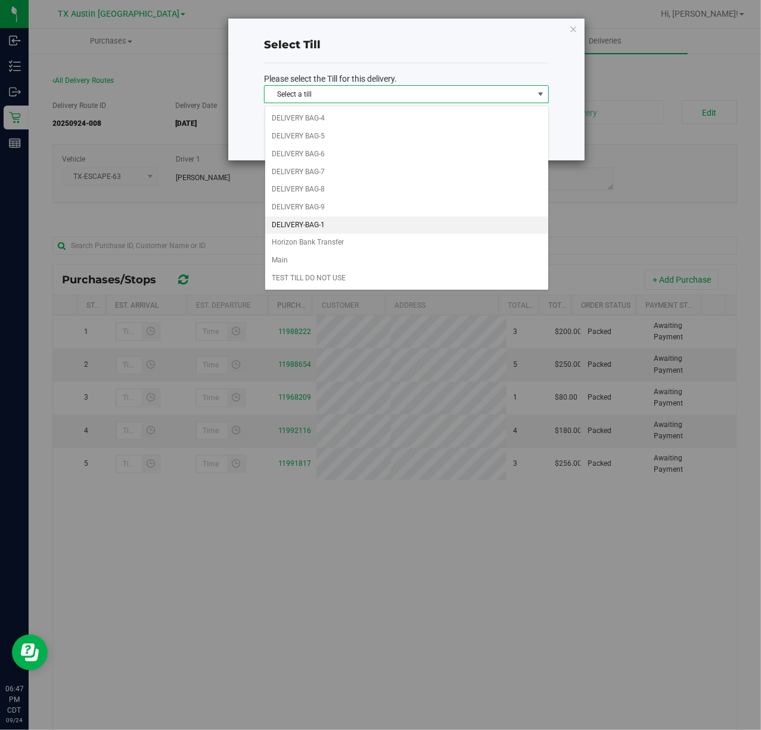
click at [349, 217] on li "DELIVERY-BAG-1" at bounding box center [406, 225] width 283 height 18
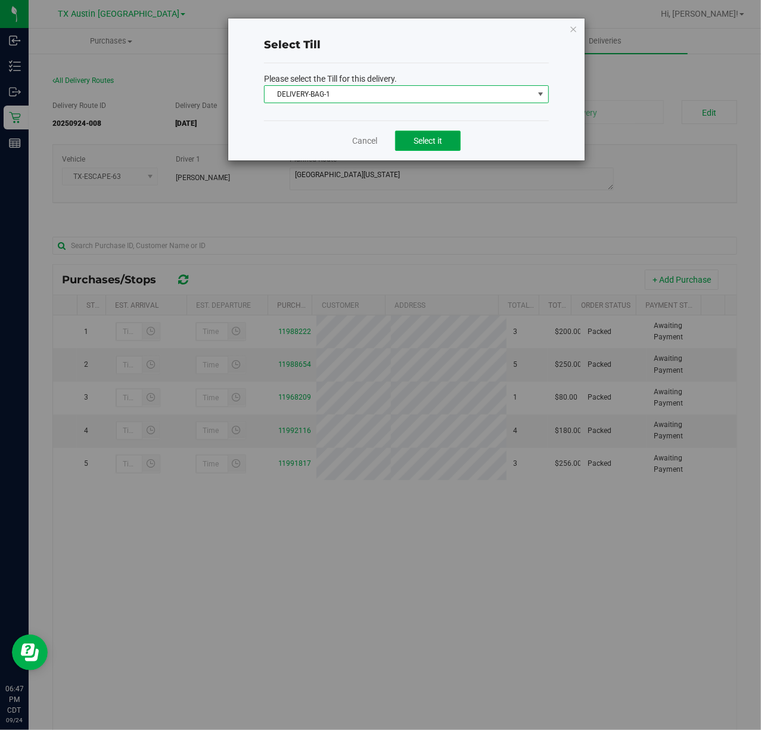
click at [415, 144] on button "Select it" at bounding box center [428, 141] width 66 height 20
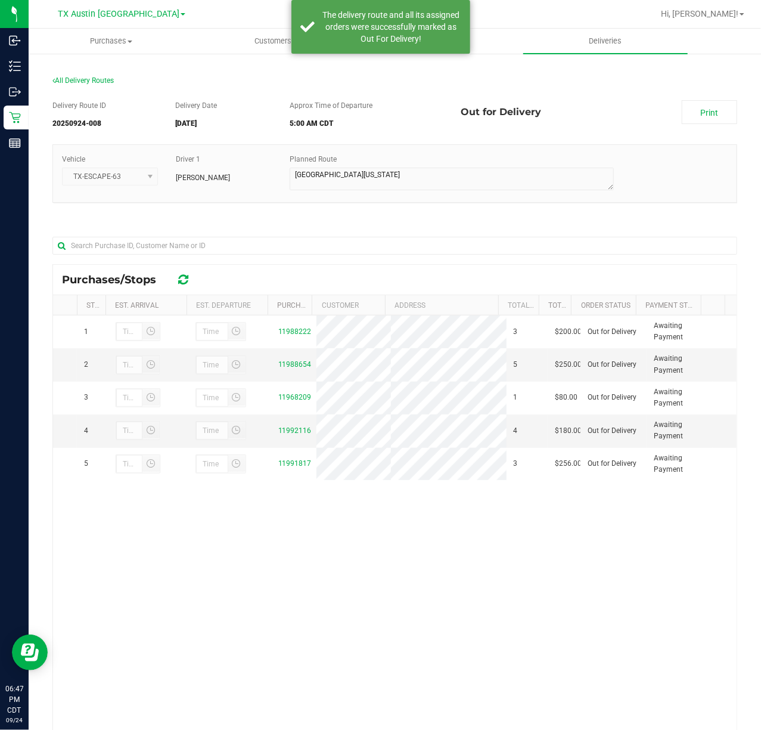
click at [673, 122] on div "Print" at bounding box center [709, 112] width 73 height 24
click at [682, 113] on link "Print" at bounding box center [709, 112] width 55 height 24
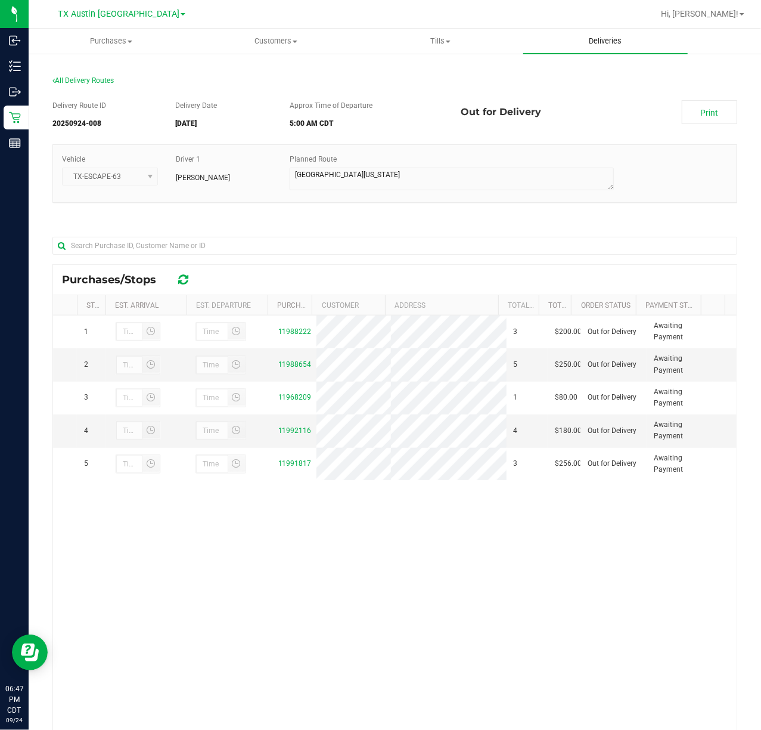
click at [580, 39] on span "Deliveries" at bounding box center [605, 41] width 65 height 11
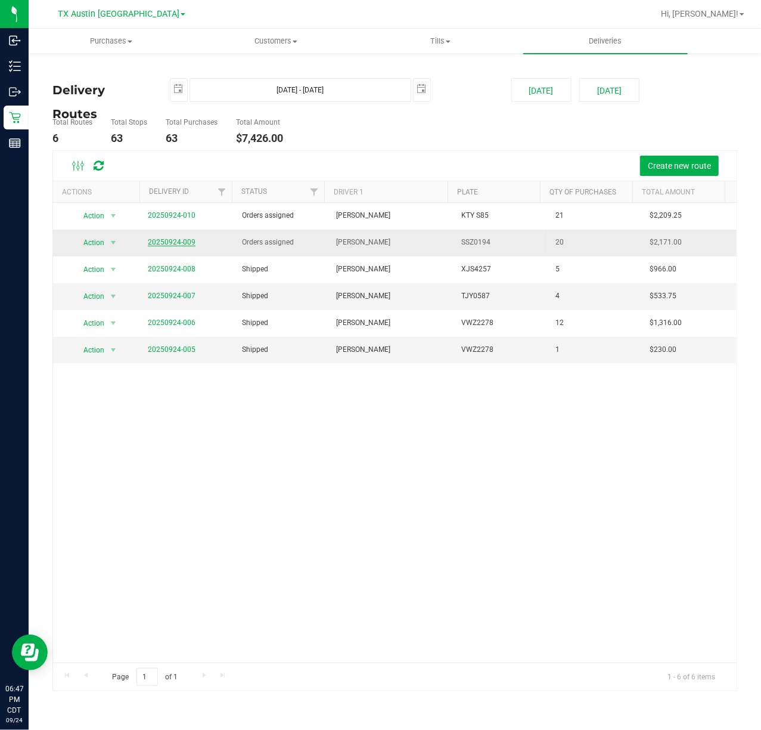
click at [158, 239] on link "20250924-009" at bounding box center [172, 242] width 48 height 8
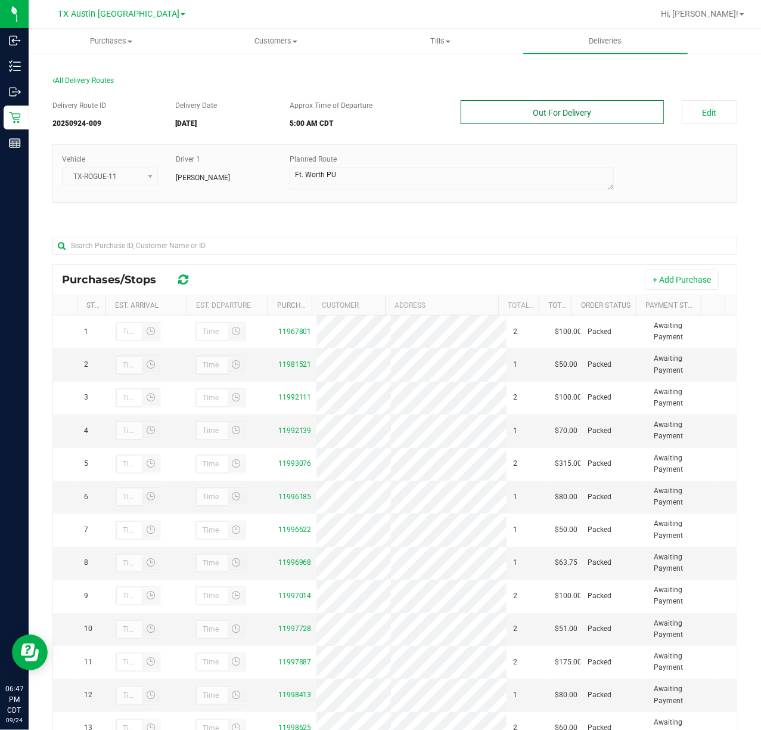
click at [558, 115] on button "Out For Delivery" at bounding box center [562, 112] width 203 height 24
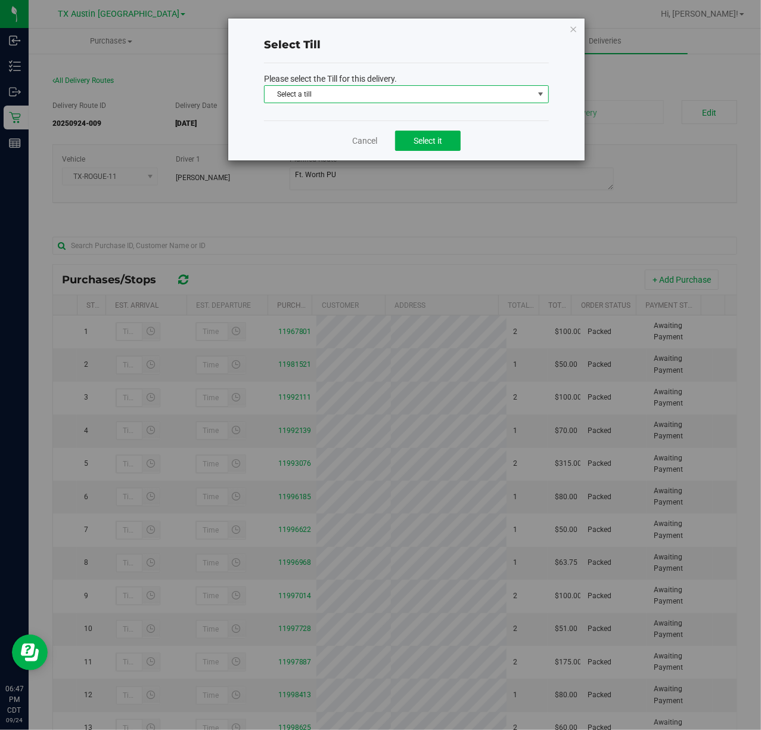
click at [459, 98] on span "Select a till" at bounding box center [399, 94] width 269 height 17
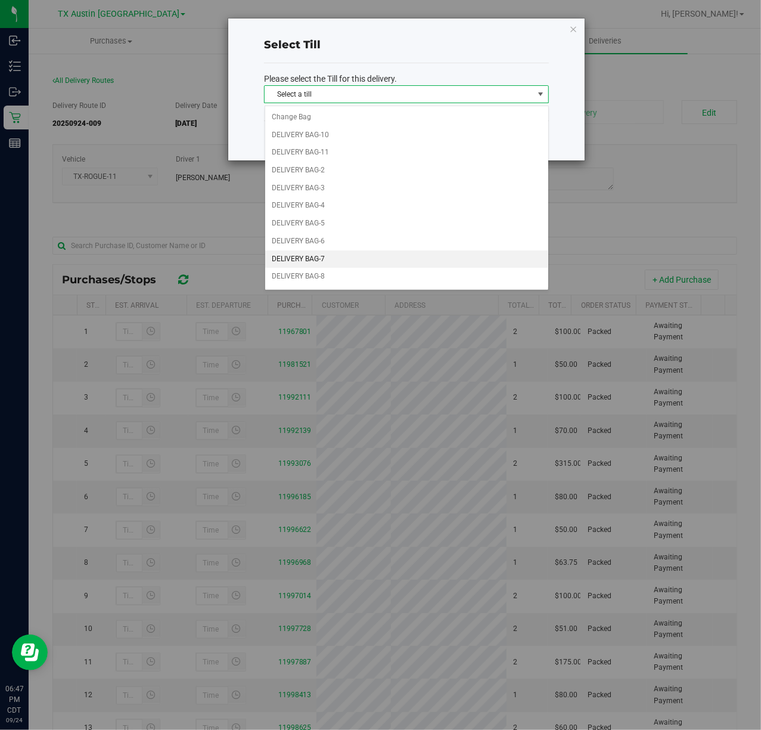
click at [351, 264] on li "DELIVERY BAG-7" at bounding box center [406, 259] width 283 height 18
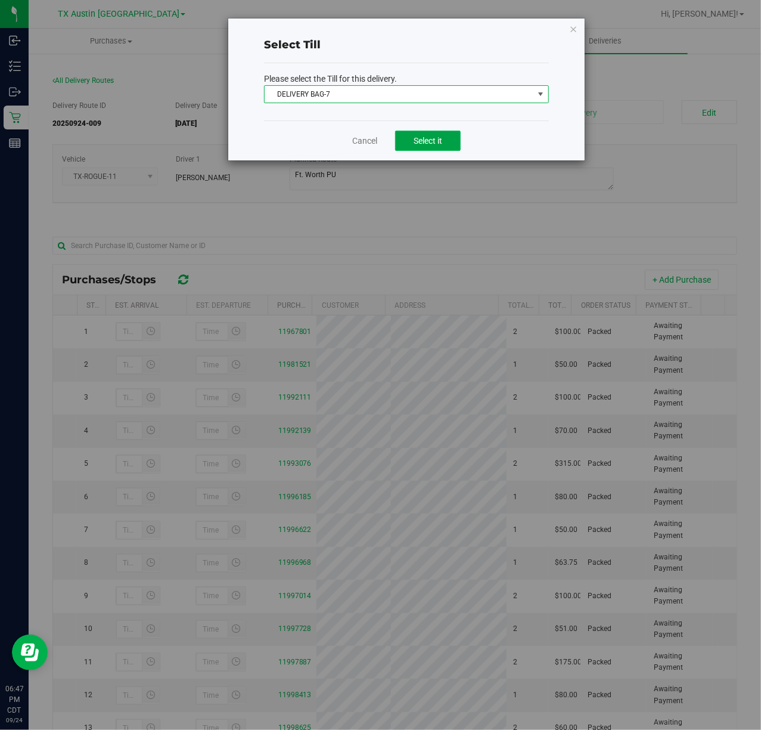
click at [416, 139] on span "Select it" at bounding box center [428, 141] width 29 height 10
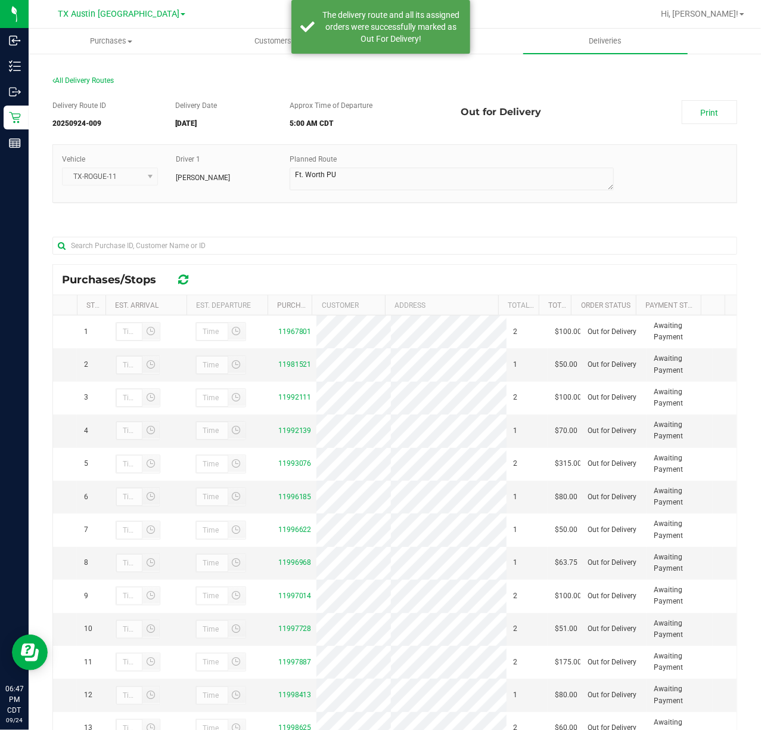
click at [714, 99] on div "Delivery Route ID 20250924-009 Delivery Date 09/25/2025 Approx Time of Departur…" at bounding box center [394, 452] width 685 height 722
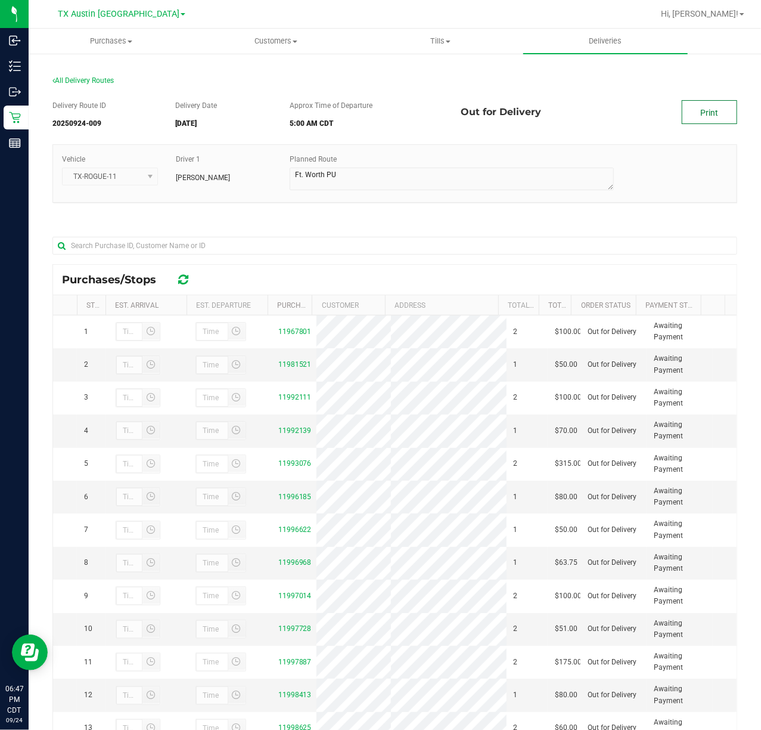
click at [707, 117] on link "Print" at bounding box center [709, 112] width 55 height 24
click at [599, 44] on span "Deliveries" at bounding box center [605, 41] width 65 height 11
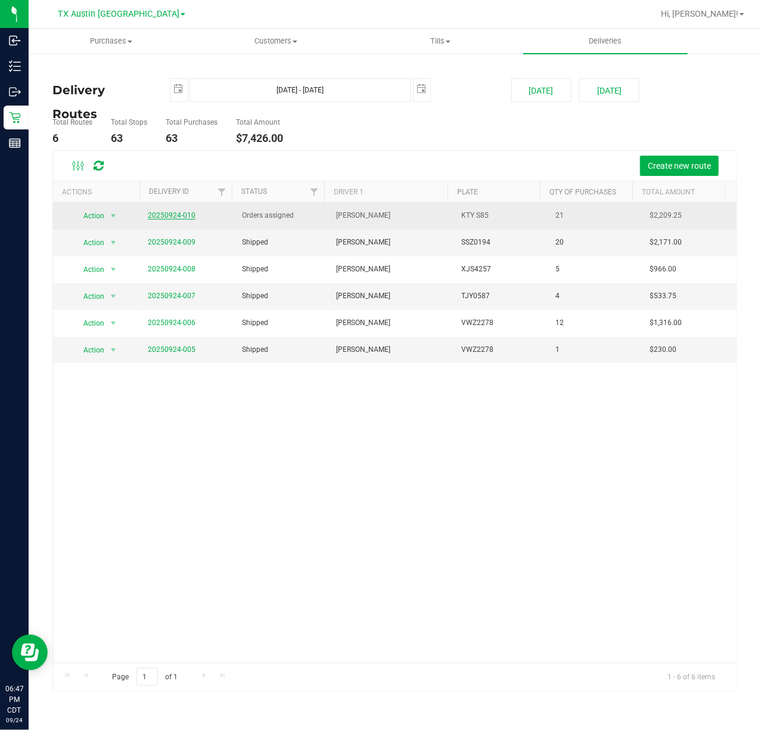
click at [187, 215] on link "20250924-010" at bounding box center [172, 215] width 48 height 8
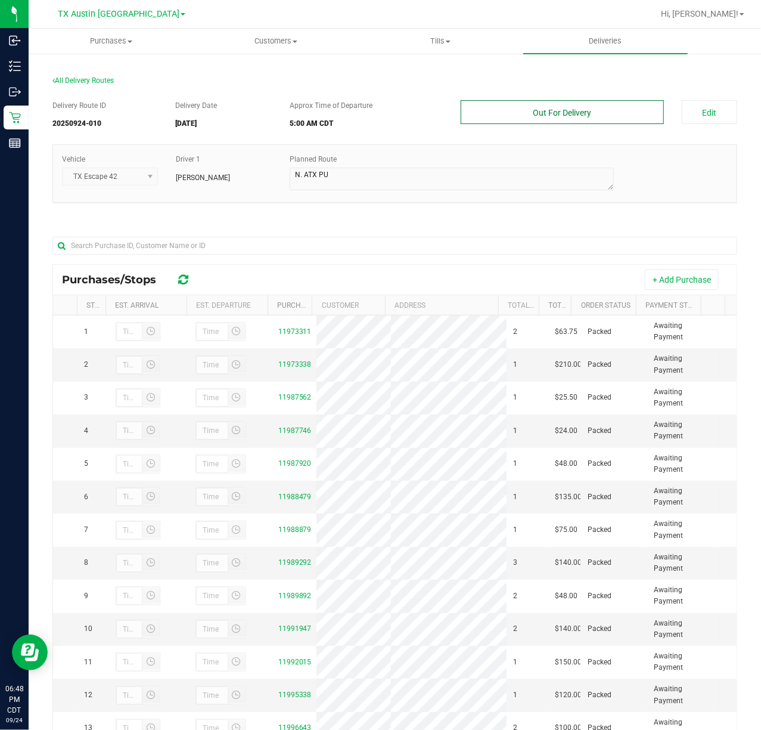
click at [603, 114] on button "Out For Delivery" at bounding box center [562, 112] width 203 height 24
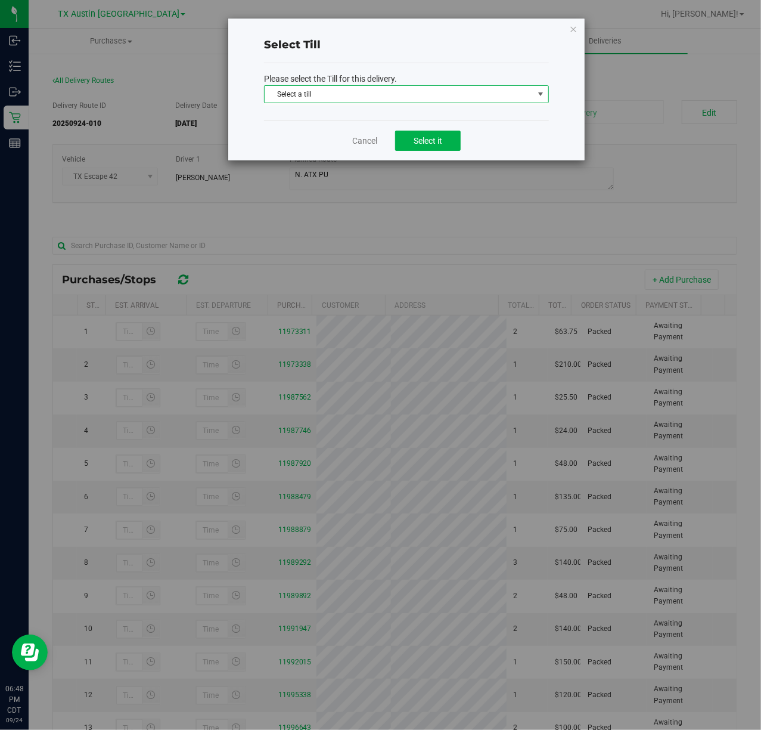
click at [500, 100] on span "Select a till" at bounding box center [399, 94] width 269 height 17
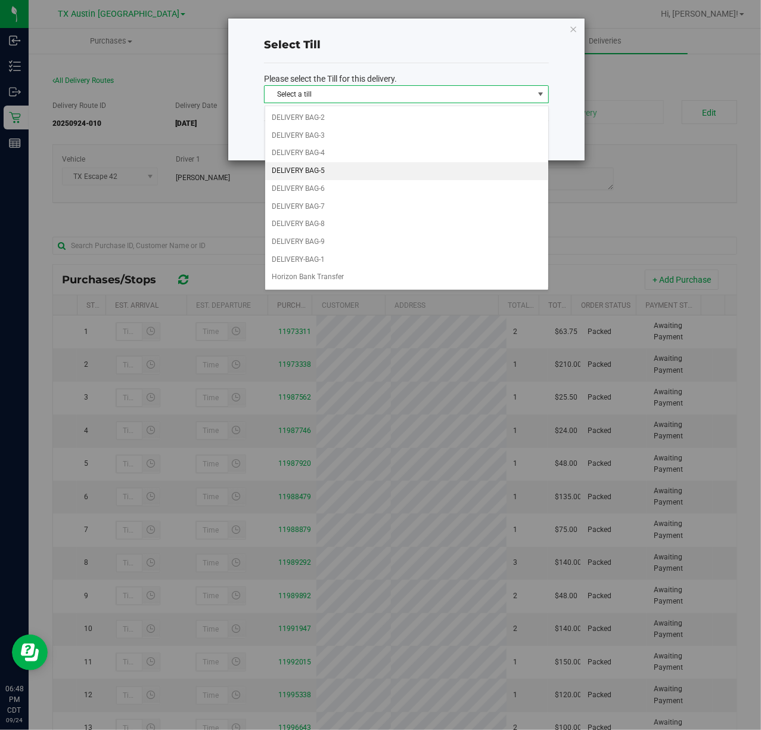
scroll to position [79, 0]
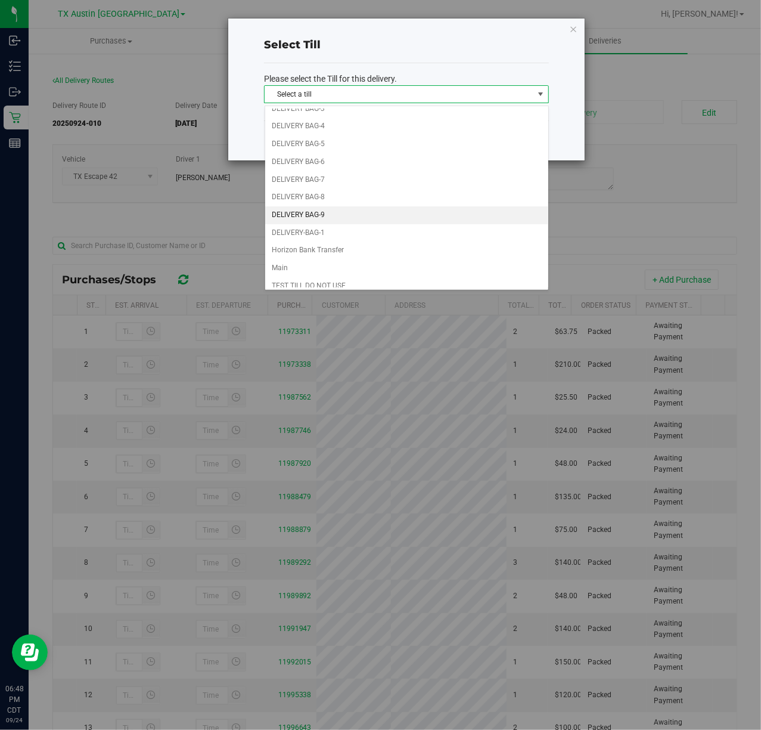
click at [426, 217] on li "DELIVERY BAG-9" at bounding box center [406, 215] width 283 height 18
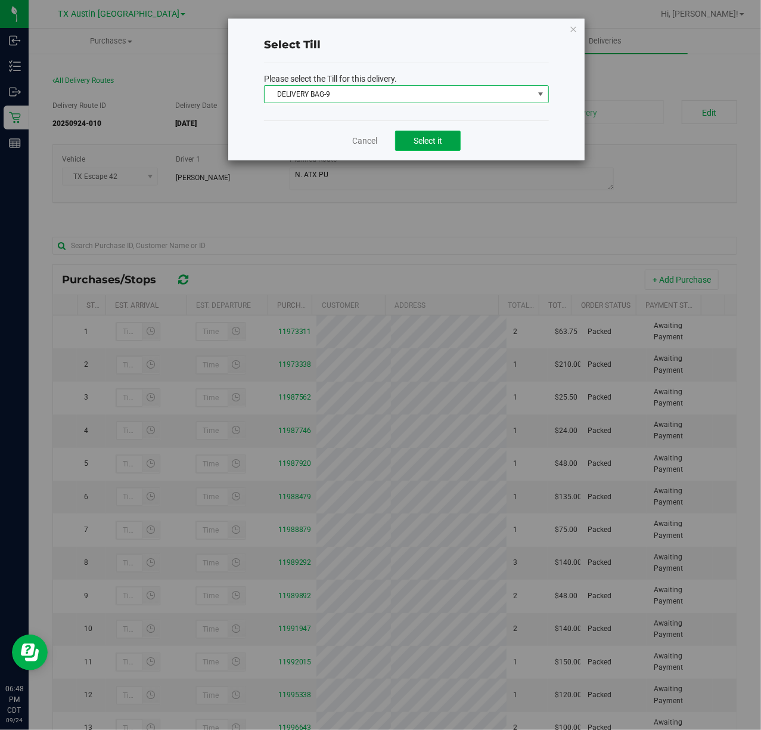
click at [444, 142] on button "Select it" at bounding box center [428, 141] width 66 height 20
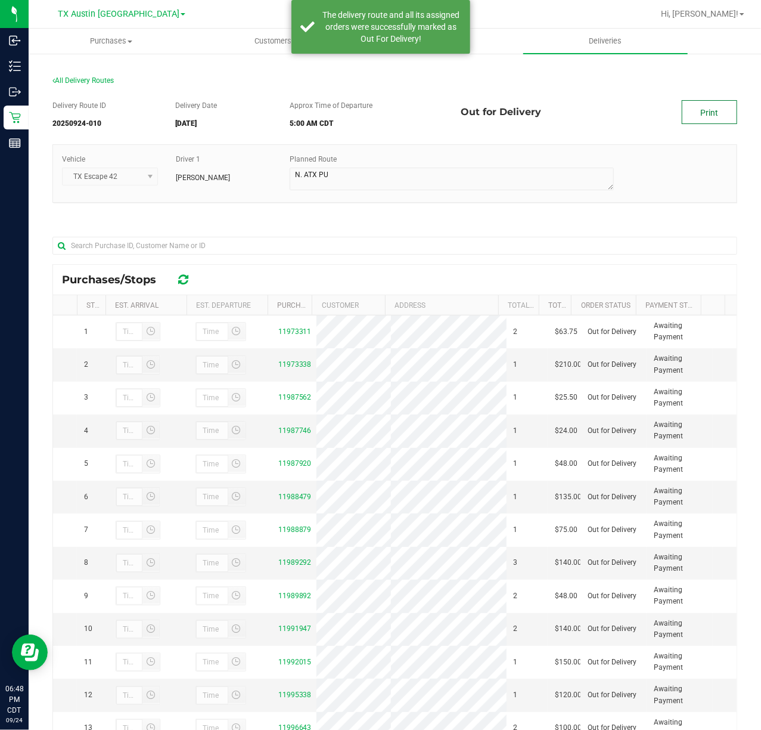
click at [717, 106] on link "Print" at bounding box center [709, 112] width 55 height 24
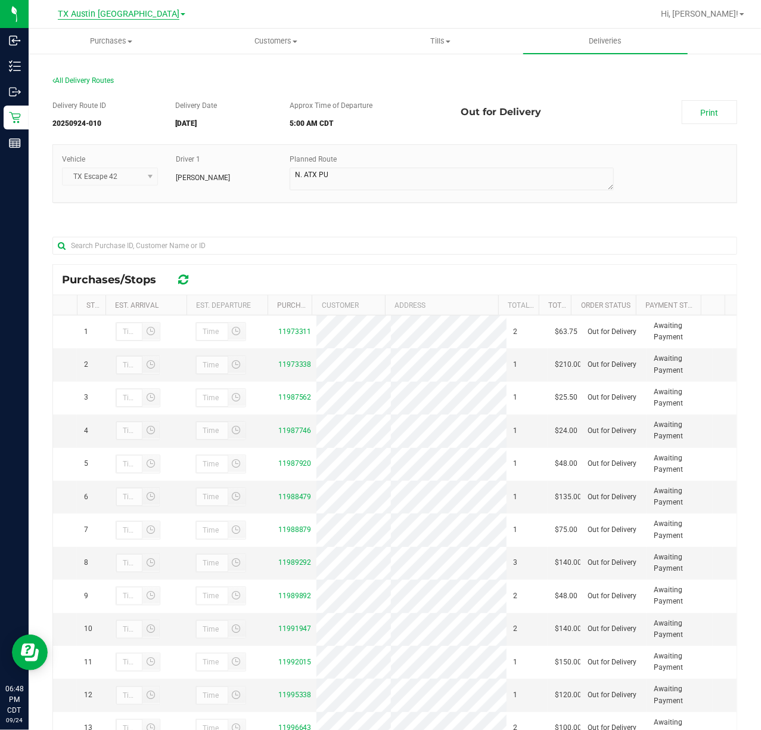
click at [125, 17] on span "TX Austin [GEOGRAPHIC_DATA]" at bounding box center [119, 14] width 122 height 11
click at [113, 61] on link "TX Plano Retail" at bounding box center [122, 58] width 174 height 16
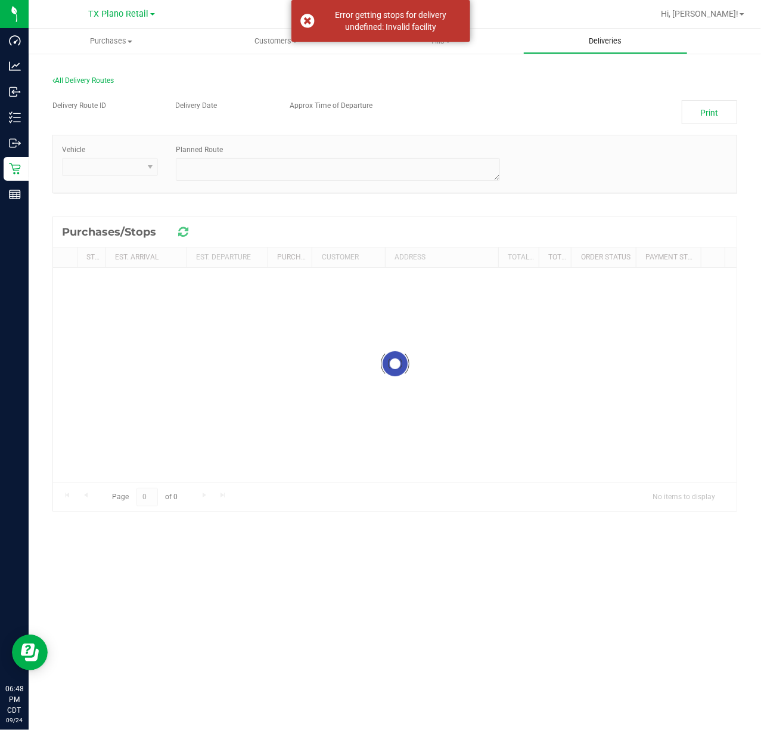
click at [645, 38] on uib-tab-heading "Deliveries" at bounding box center [606, 41] width 164 height 24
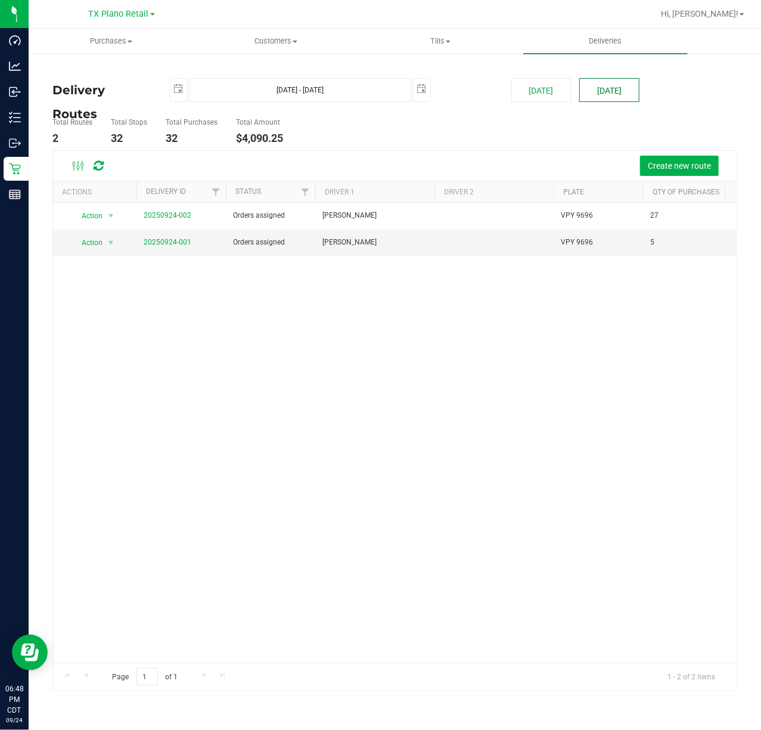
click at [617, 82] on button "[DATE]" at bounding box center [610, 90] width 60 height 24
click at [185, 244] on link "20250924-001" at bounding box center [168, 242] width 48 height 8
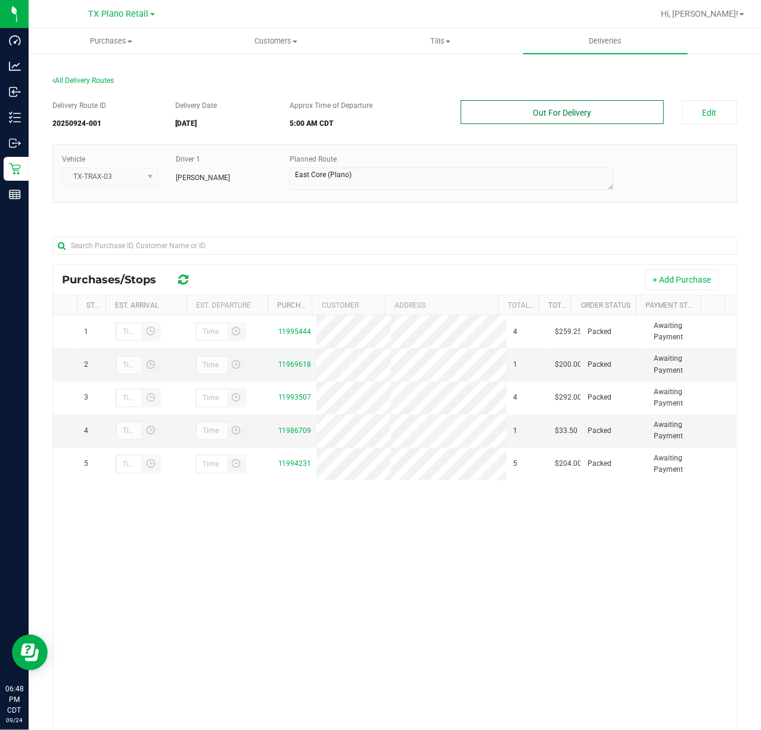
click at [632, 113] on button "Out For Delivery" at bounding box center [562, 112] width 203 height 24
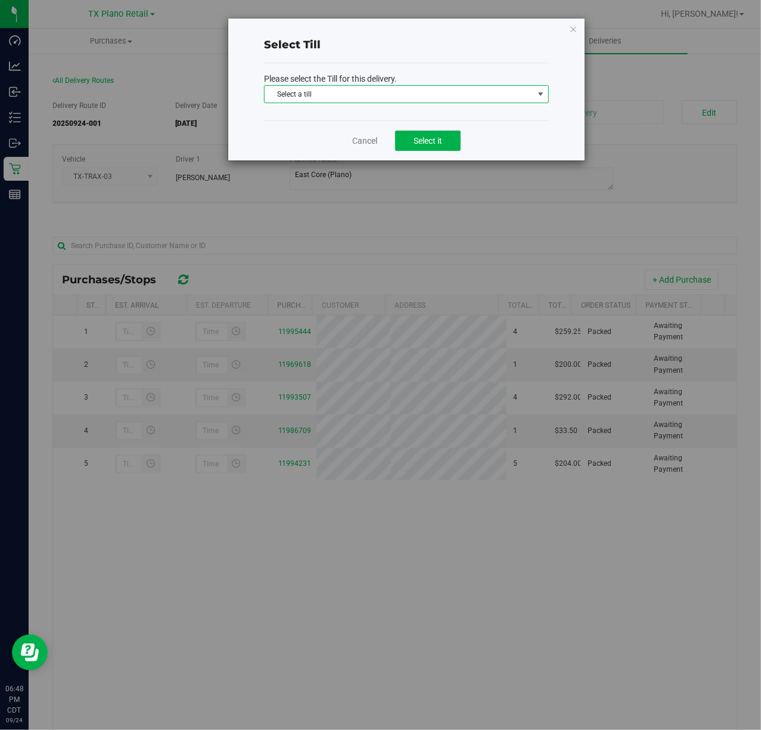
click at [515, 97] on span "Select a till" at bounding box center [399, 94] width 269 height 17
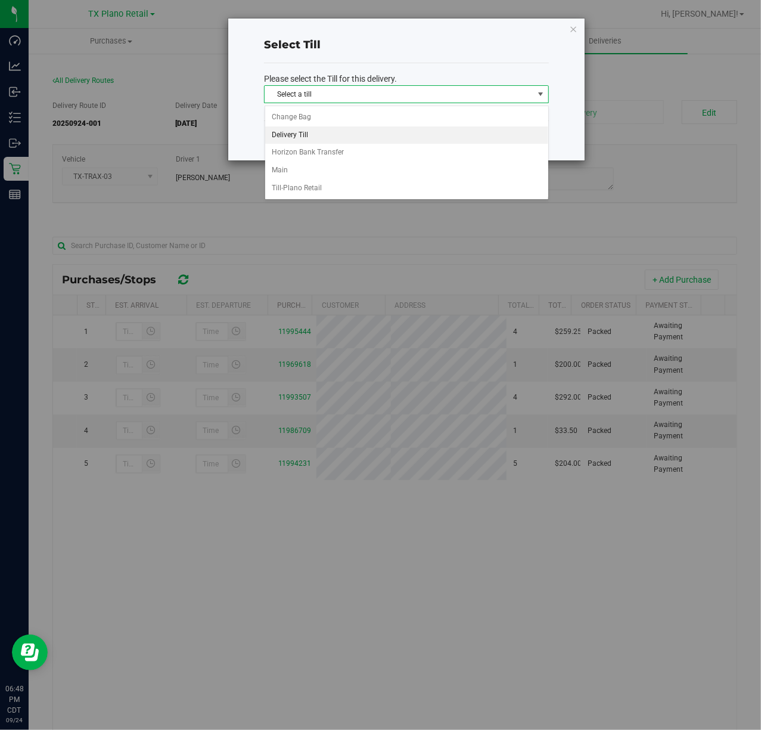
click at [469, 139] on li "Delivery Till" at bounding box center [406, 135] width 283 height 18
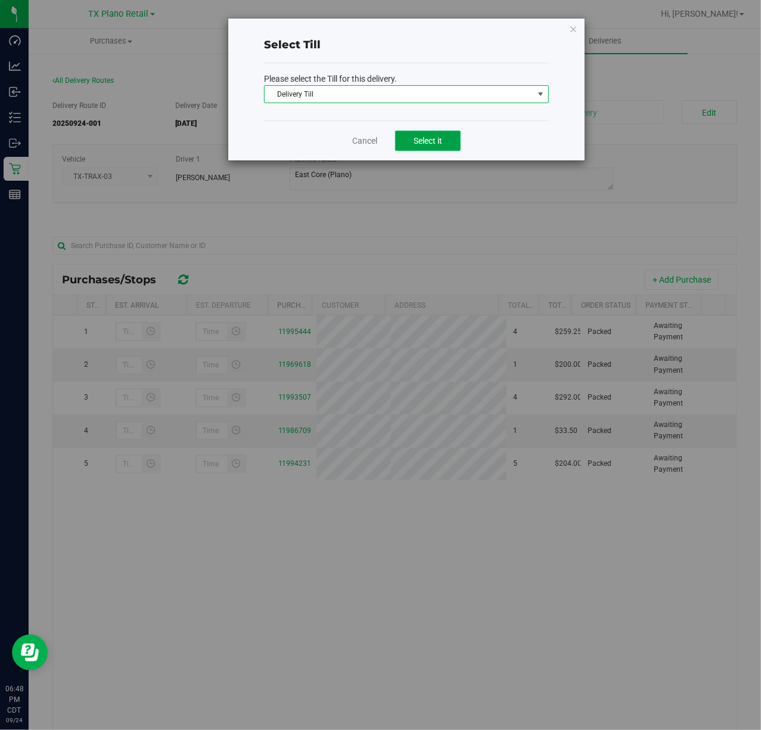
click at [434, 141] on span "Select it" at bounding box center [428, 141] width 29 height 10
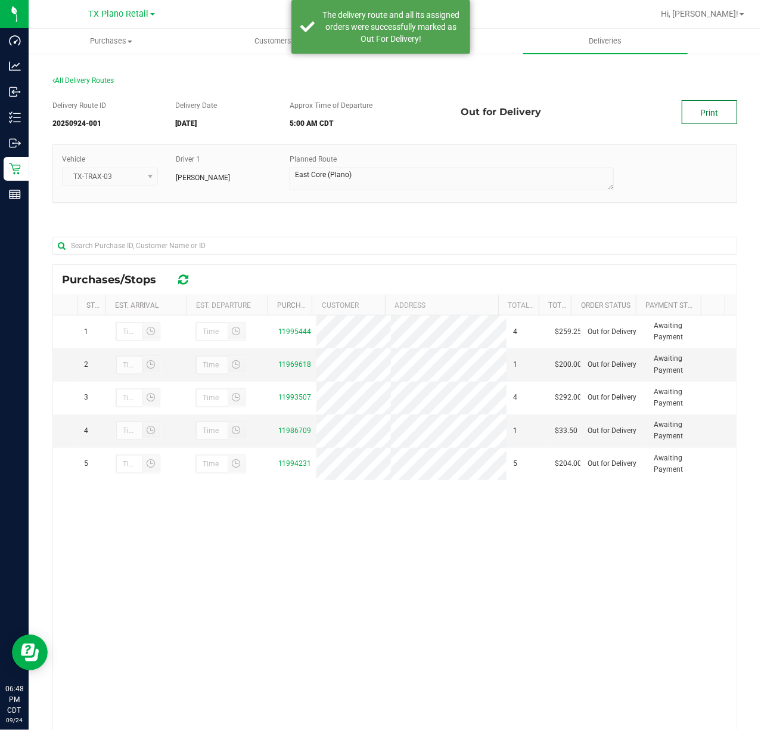
click at [682, 113] on link "Print" at bounding box center [709, 112] width 55 height 24
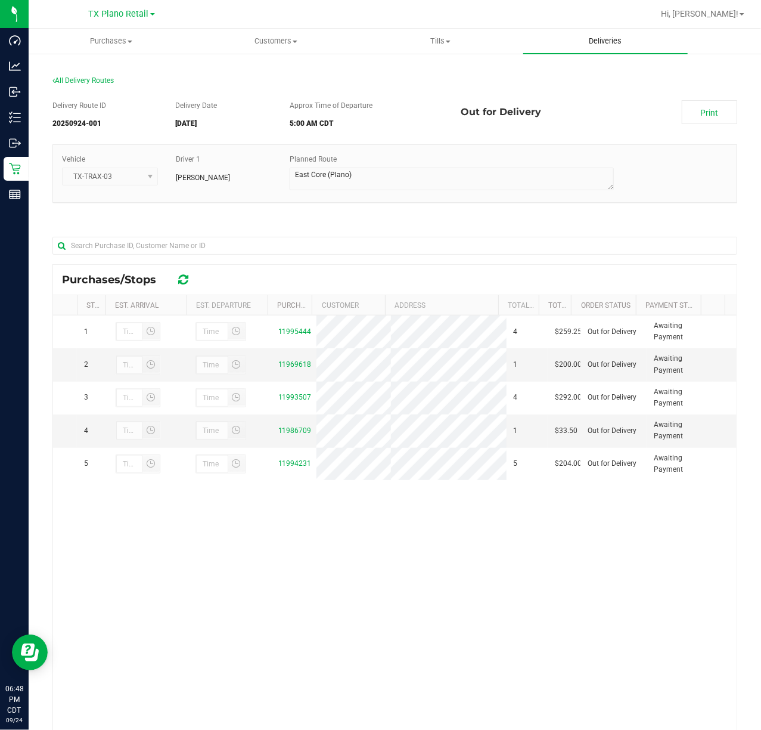
click at [571, 39] on uib-tab-heading "Deliveries" at bounding box center [606, 41] width 165 height 25
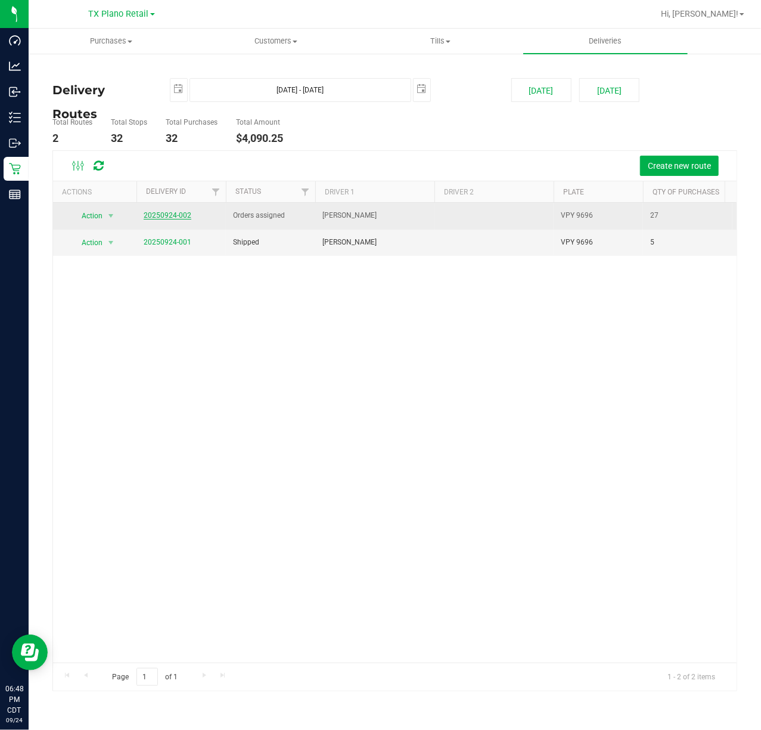
click at [168, 216] on link "20250924-002" at bounding box center [168, 215] width 48 height 8
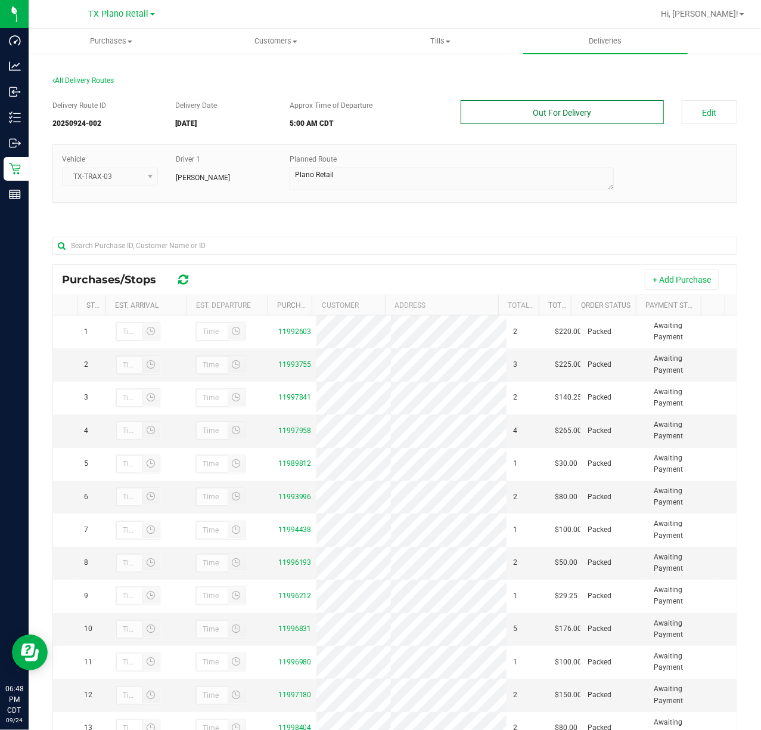
click at [587, 122] on button "Out For Delivery" at bounding box center [562, 112] width 203 height 24
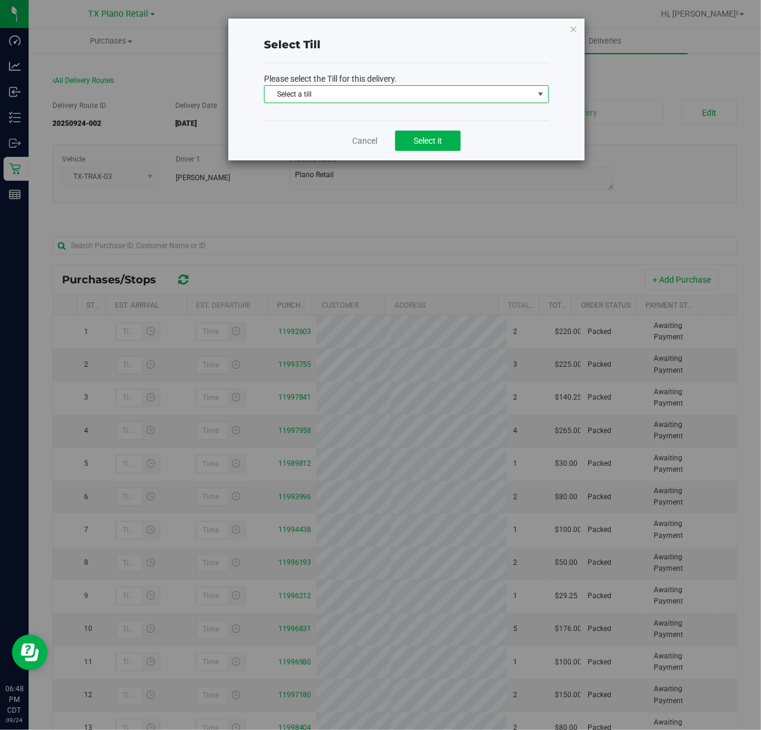
click at [518, 87] on span "Select a till" at bounding box center [399, 94] width 269 height 17
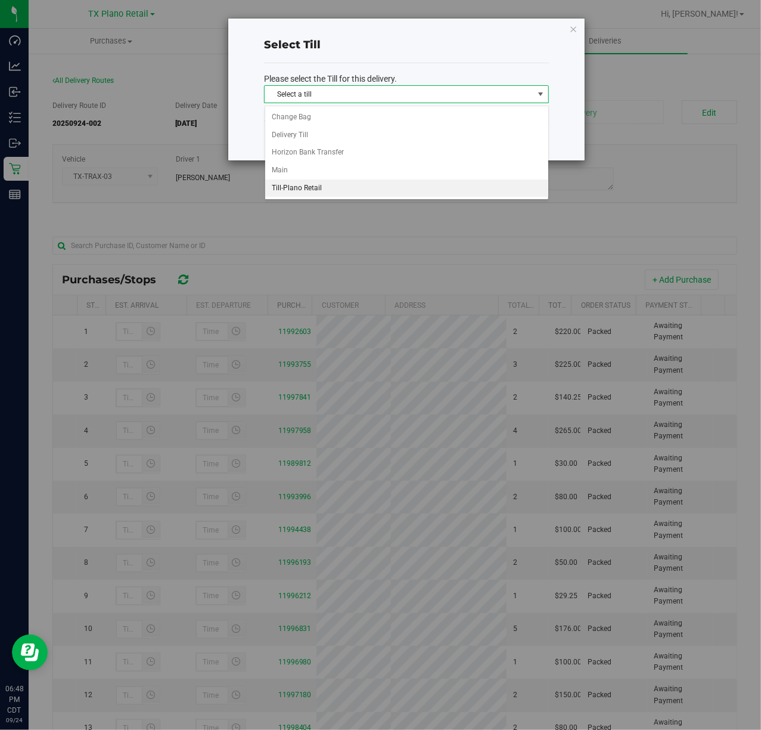
click at [454, 190] on li "Till-Plano Retail" at bounding box center [406, 188] width 283 height 18
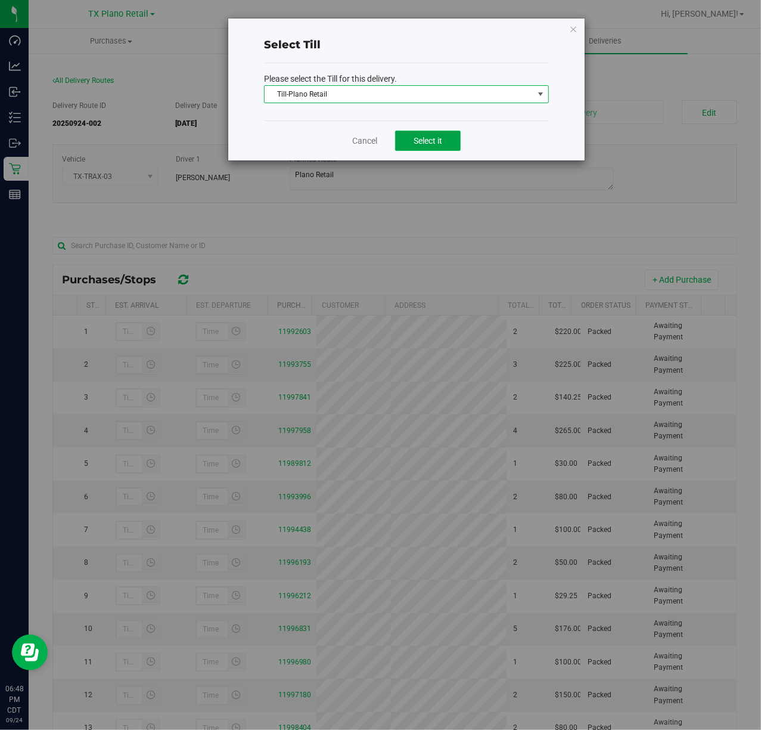
click at [439, 141] on span "Select it" at bounding box center [428, 141] width 29 height 10
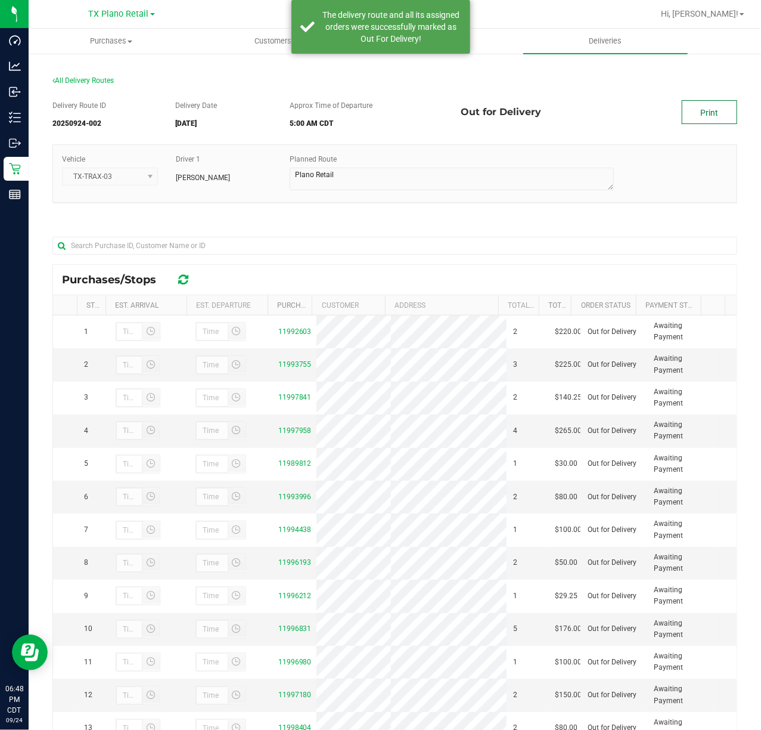
click at [687, 112] on link "Print" at bounding box center [709, 112] width 55 height 24
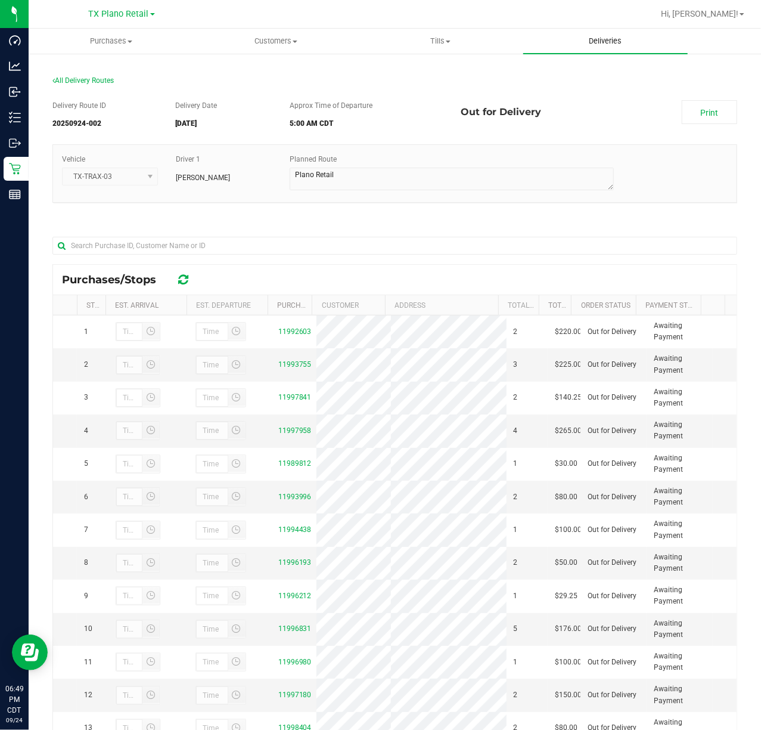
click at [611, 47] on uib-tab-heading "Deliveries" at bounding box center [606, 41] width 165 height 25
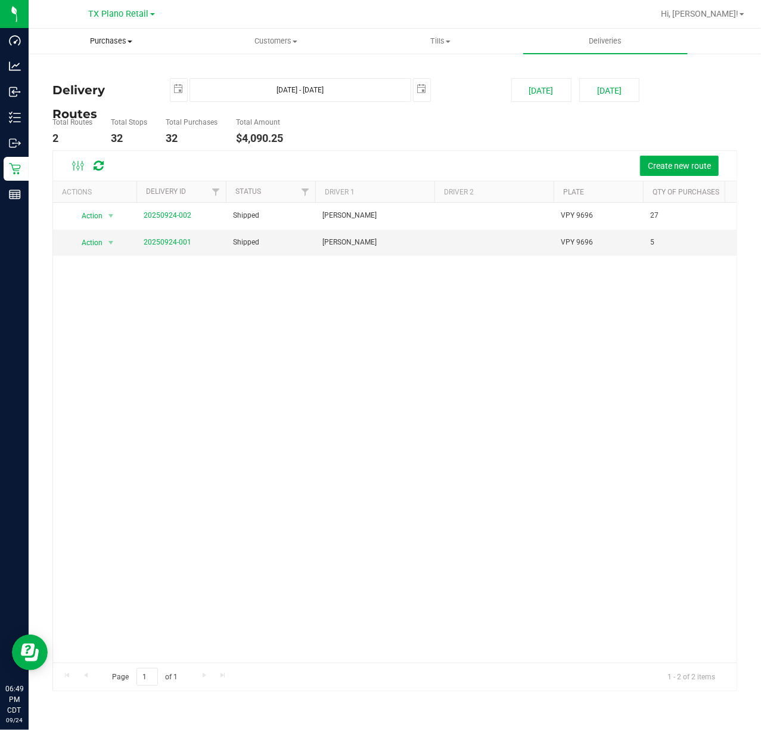
click at [126, 37] on span "Purchases" at bounding box center [111, 41] width 164 height 11
click at [94, 87] on span "Fulfillment" at bounding box center [66, 86] width 74 height 10
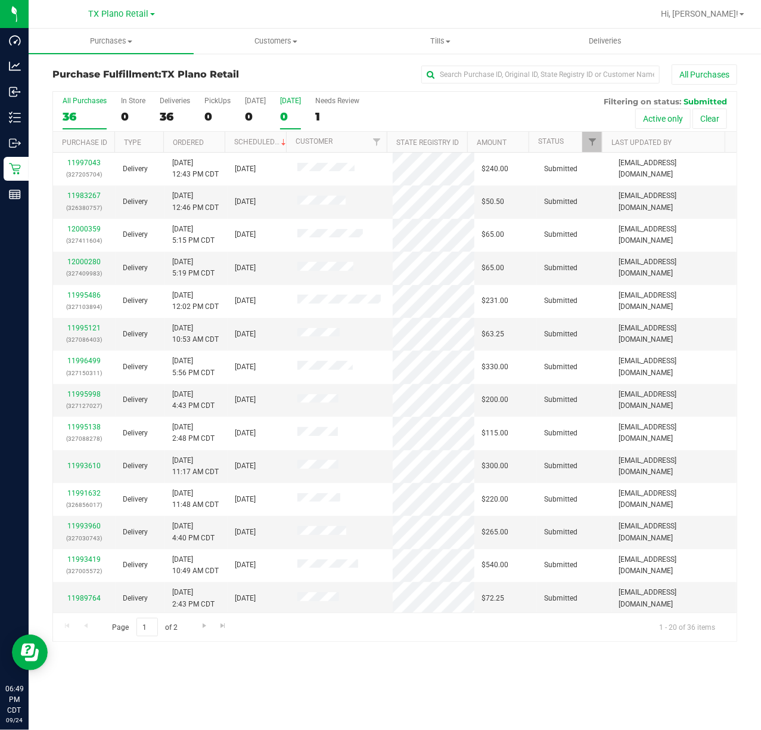
click at [289, 115] on div "0" at bounding box center [290, 117] width 21 height 14
click at [0, 0] on input "Tomorrow 0" at bounding box center [0, 0] width 0 height 0
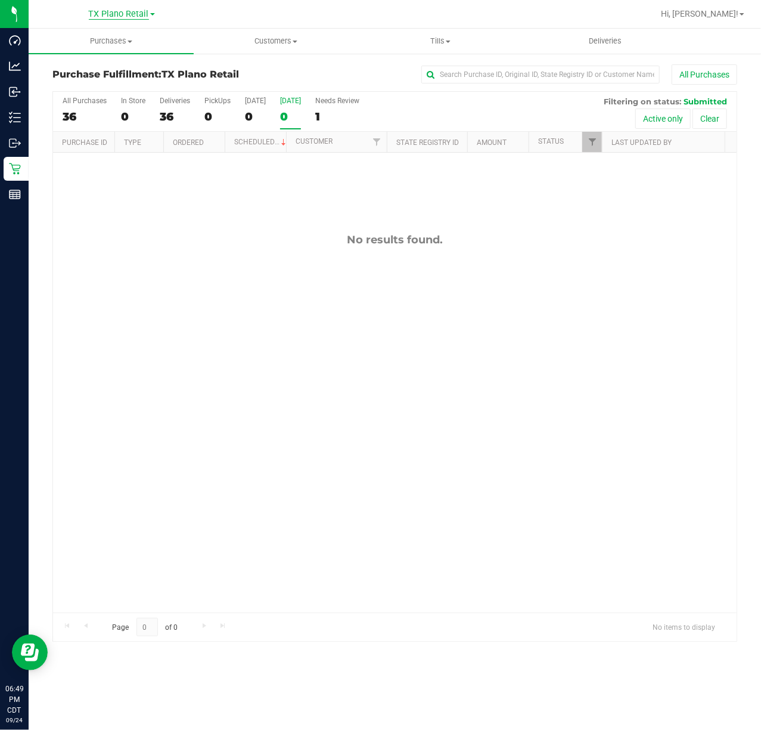
click at [130, 15] on span "TX Plano Retail" at bounding box center [119, 14] width 60 height 11
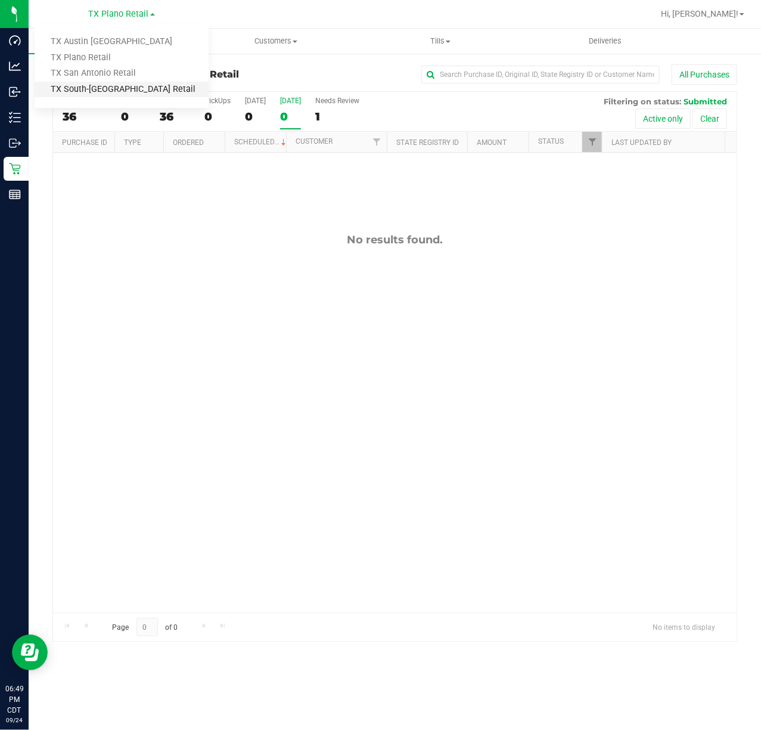
click at [113, 82] on link "TX South-[GEOGRAPHIC_DATA] Retail" at bounding box center [122, 90] width 174 height 16
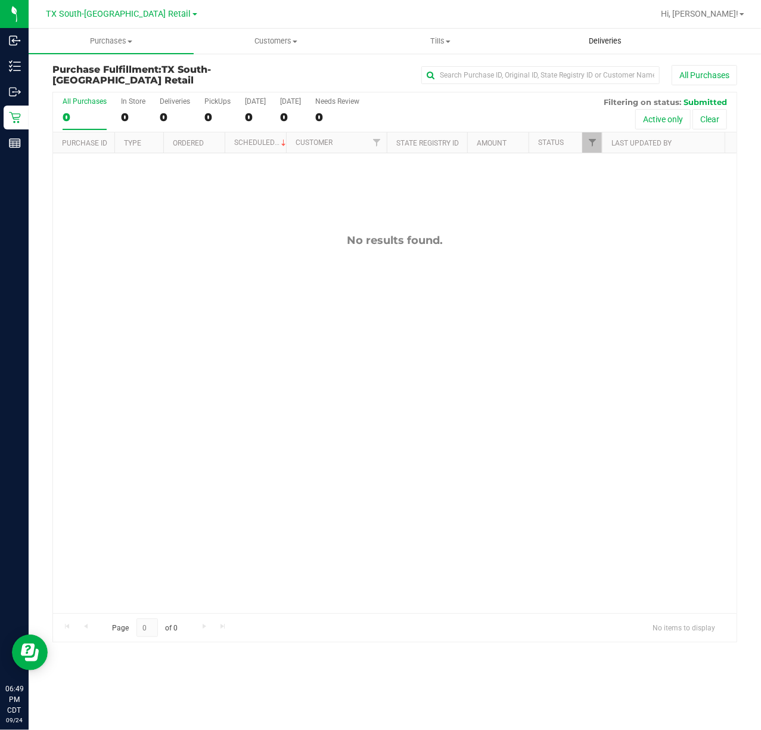
click at [612, 45] on span "Deliveries" at bounding box center [605, 41] width 65 height 11
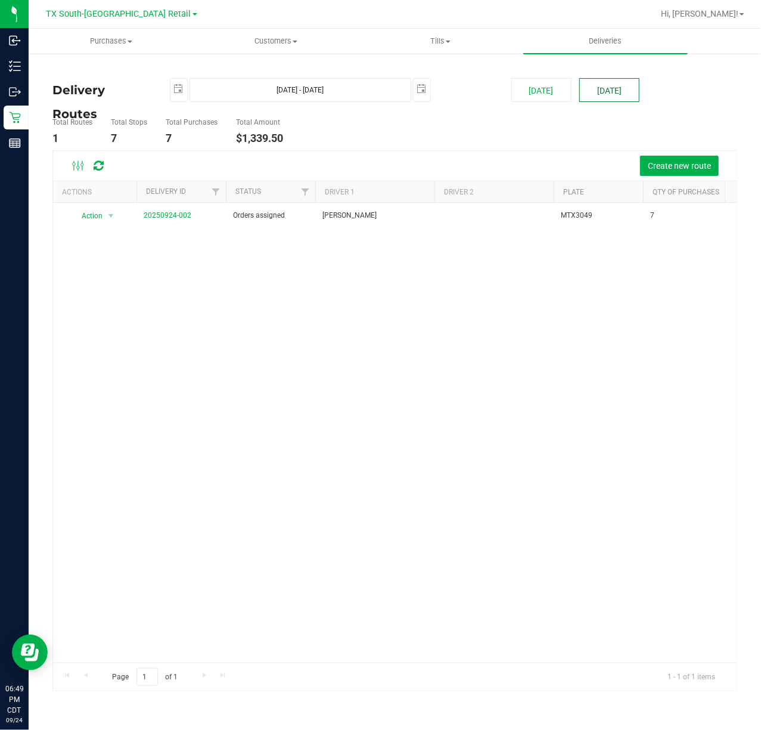
click at [636, 91] on button "[DATE]" at bounding box center [610, 90] width 60 height 24
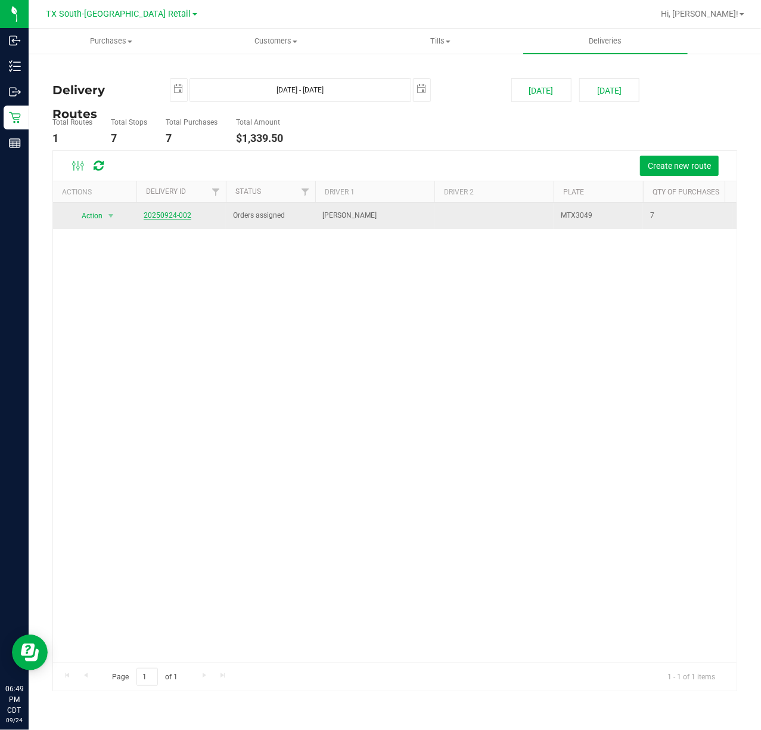
click at [182, 216] on link "20250924-002" at bounding box center [168, 215] width 48 height 8
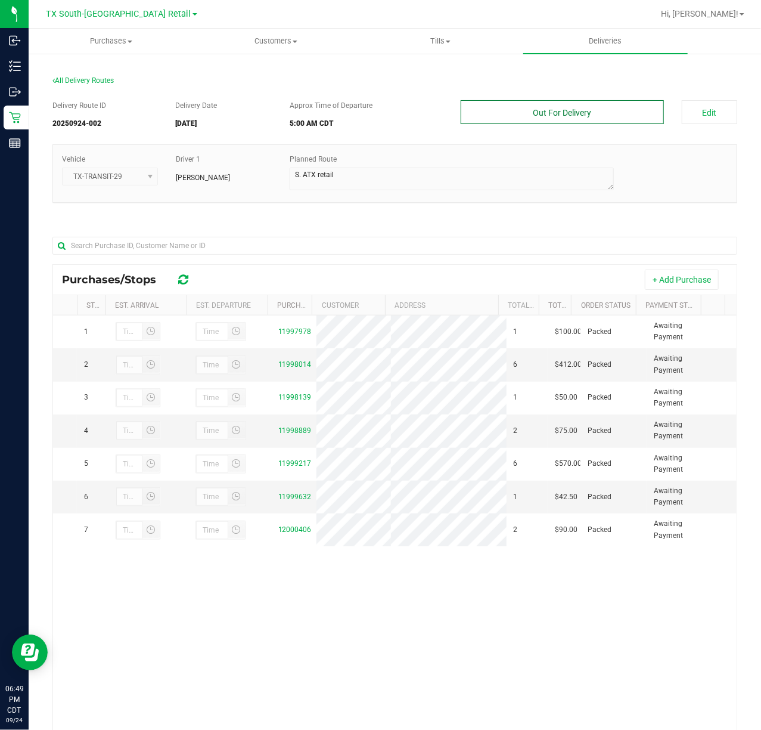
click at [566, 123] on button "Out For Delivery" at bounding box center [562, 112] width 203 height 24
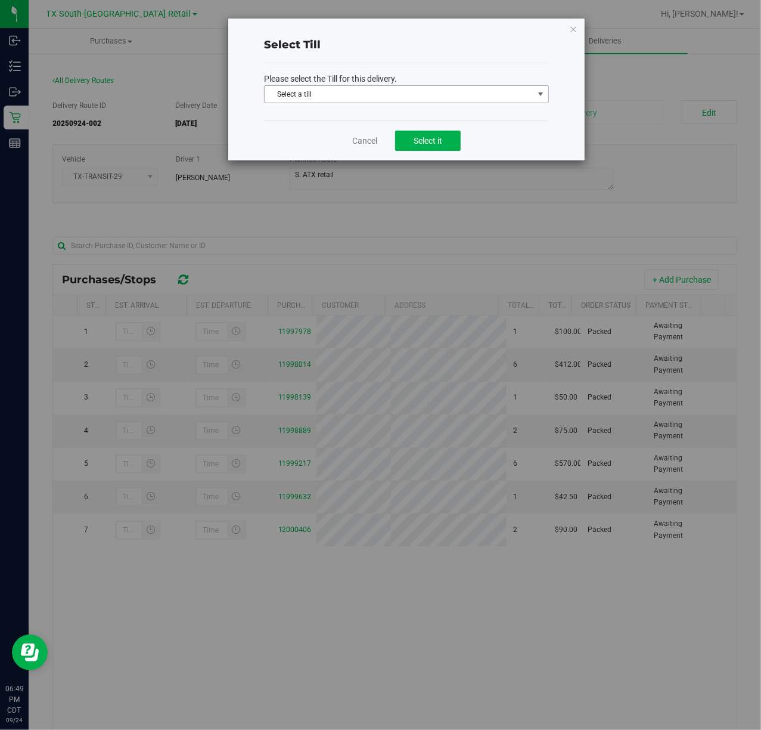
click at [479, 93] on span "Select a till" at bounding box center [399, 94] width 269 height 17
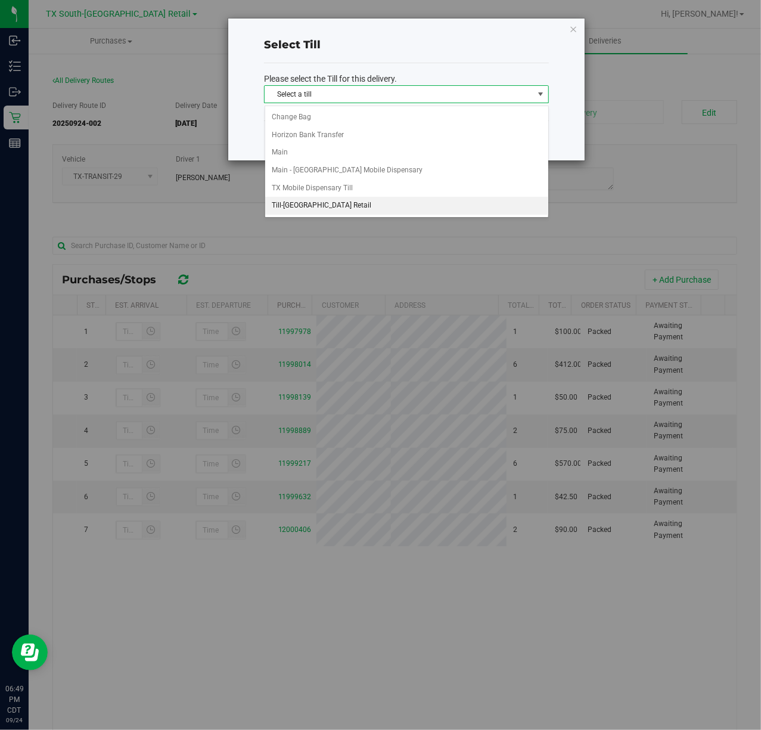
click at [374, 206] on li "Till-South Austin Retail" at bounding box center [406, 206] width 283 height 18
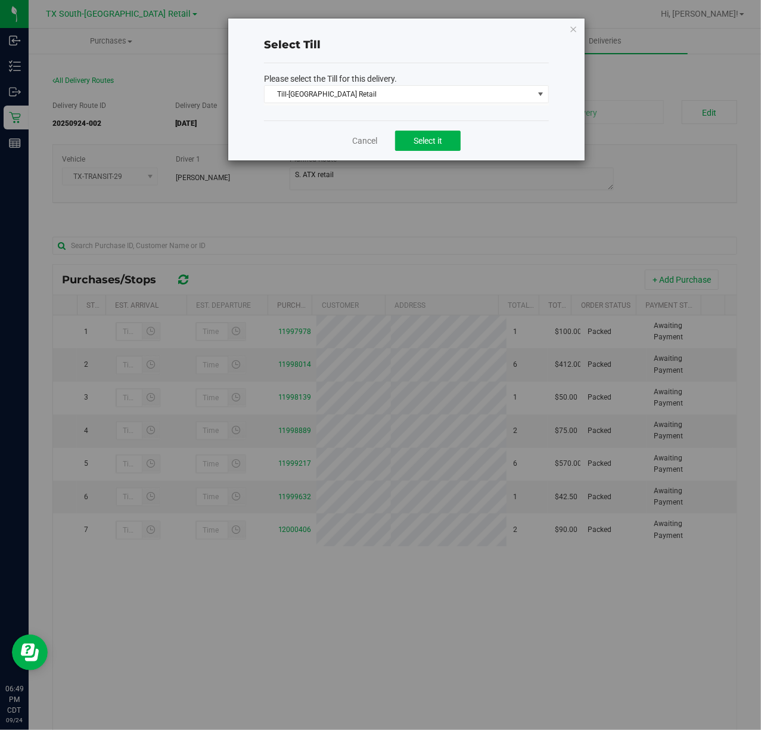
click at [403, 151] on div "Cancel Select it" at bounding box center [406, 140] width 285 height 40
click at [414, 141] on span "Select it" at bounding box center [428, 141] width 29 height 10
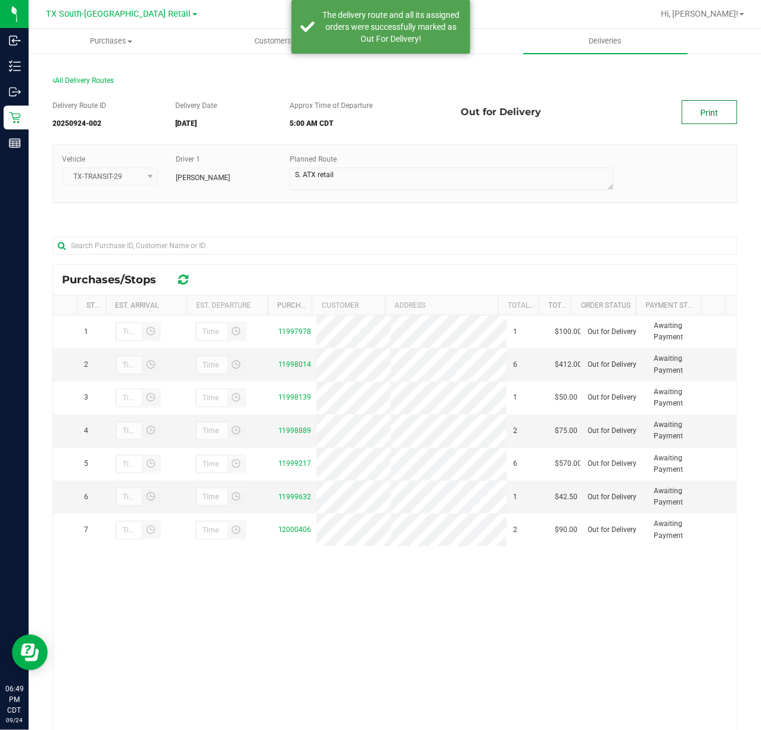
click at [699, 118] on link "Print" at bounding box center [709, 112] width 55 height 24
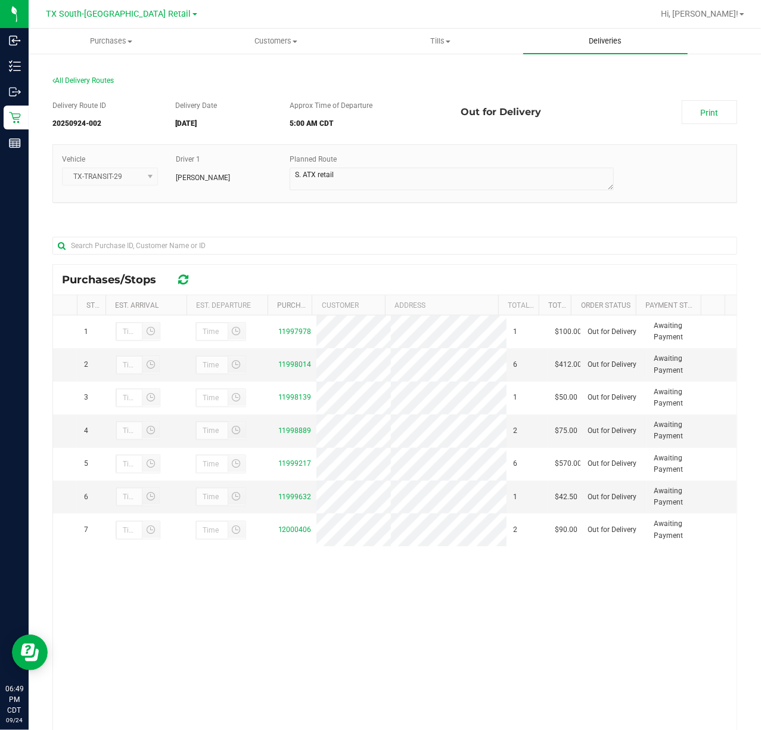
click at [576, 48] on uib-tab-heading "Deliveries" at bounding box center [606, 41] width 165 height 25
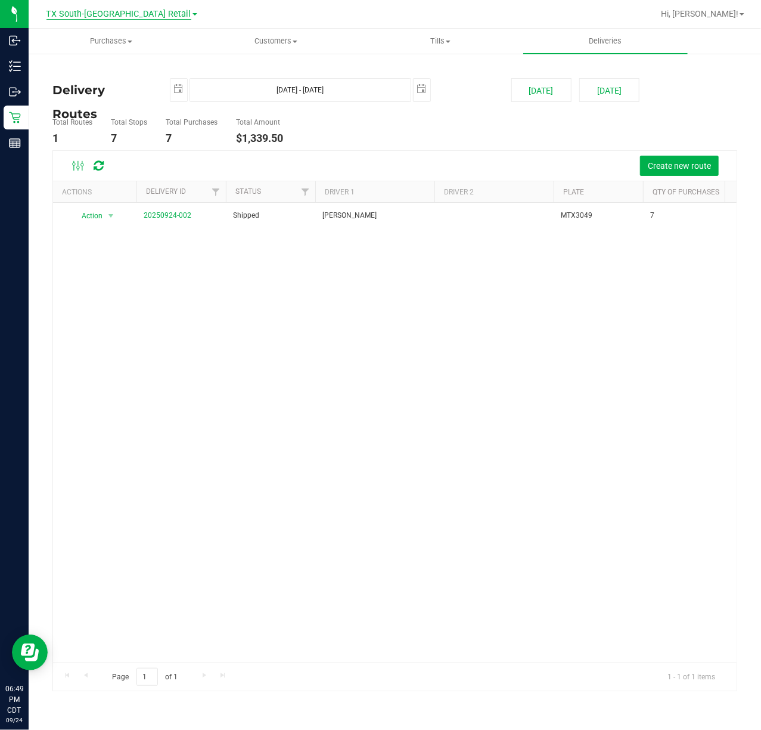
click at [132, 15] on span "TX South-[GEOGRAPHIC_DATA] Retail" at bounding box center [119, 14] width 145 height 11
click at [126, 38] on link "TX Austin [GEOGRAPHIC_DATA]" at bounding box center [122, 42] width 174 height 16
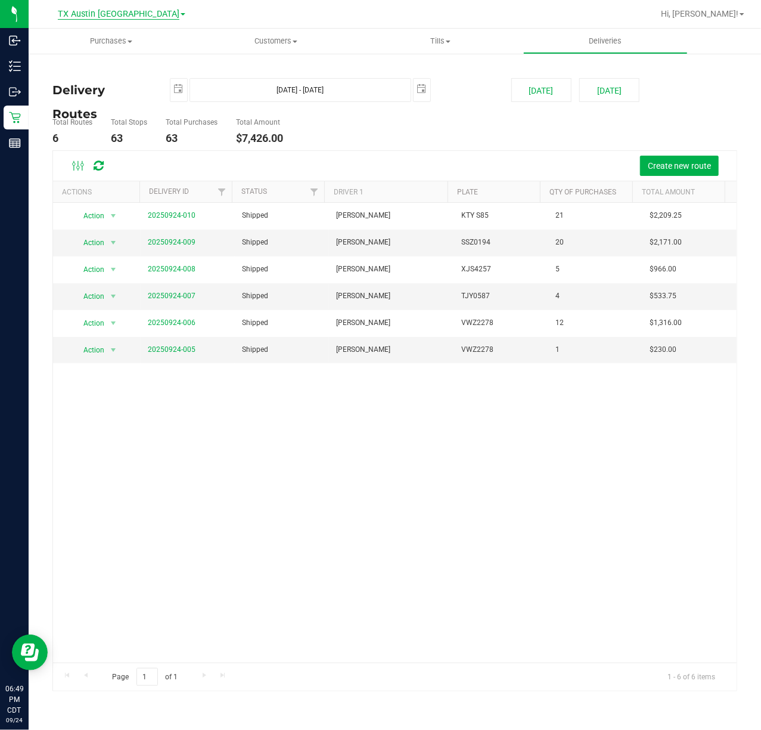
click at [132, 17] on span "TX Austin [GEOGRAPHIC_DATA]" at bounding box center [119, 14] width 122 height 11
click at [124, 51] on link "TX Plano Retail" at bounding box center [122, 58] width 174 height 16
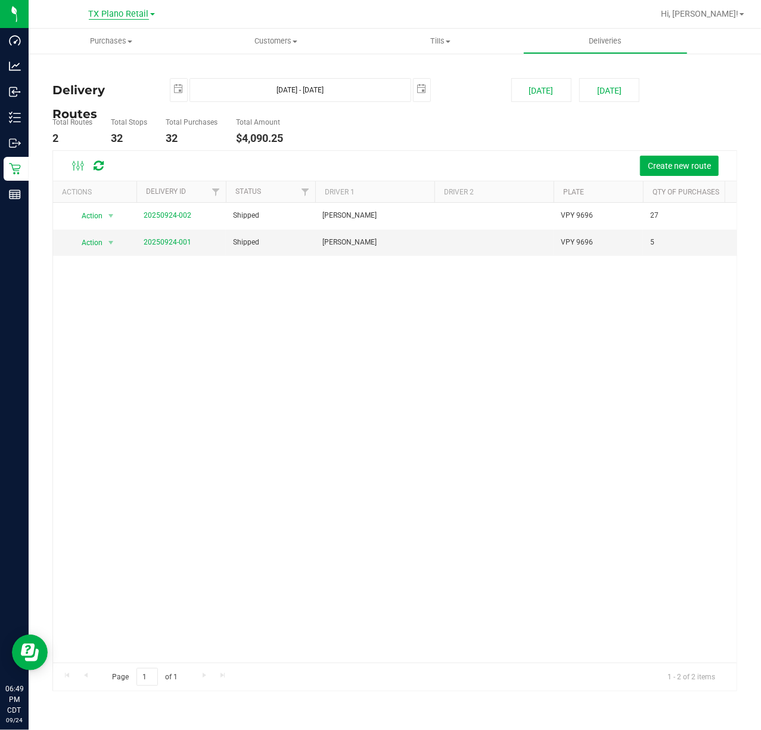
click at [136, 9] on span "TX Plano Retail" at bounding box center [119, 14] width 60 height 11
click at [130, 68] on link "TX San Antonio Retail" at bounding box center [122, 74] width 174 height 16
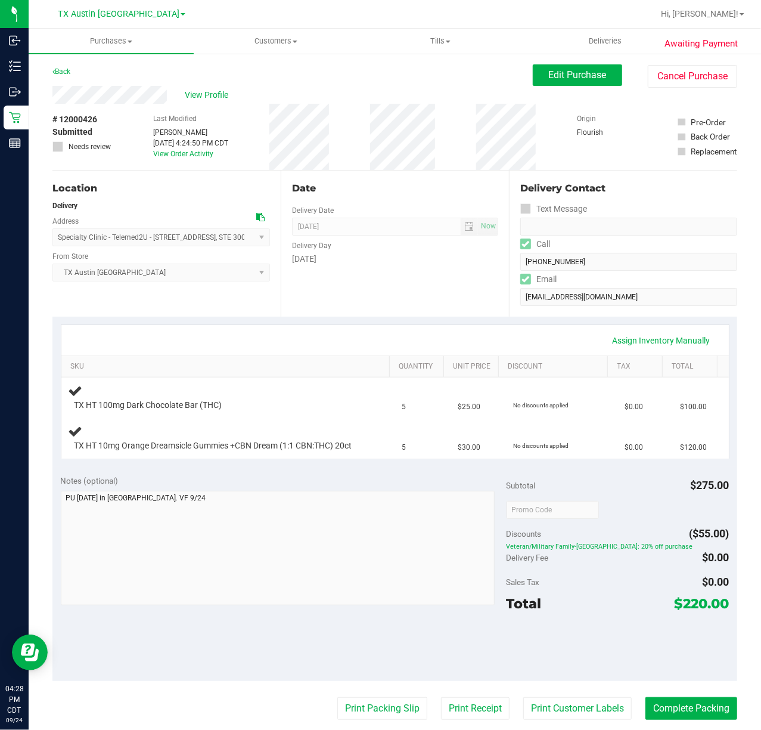
click at [425, 344] on div "Assign Inventory Manually" at bounding box center [395, 340] width 646 height 20
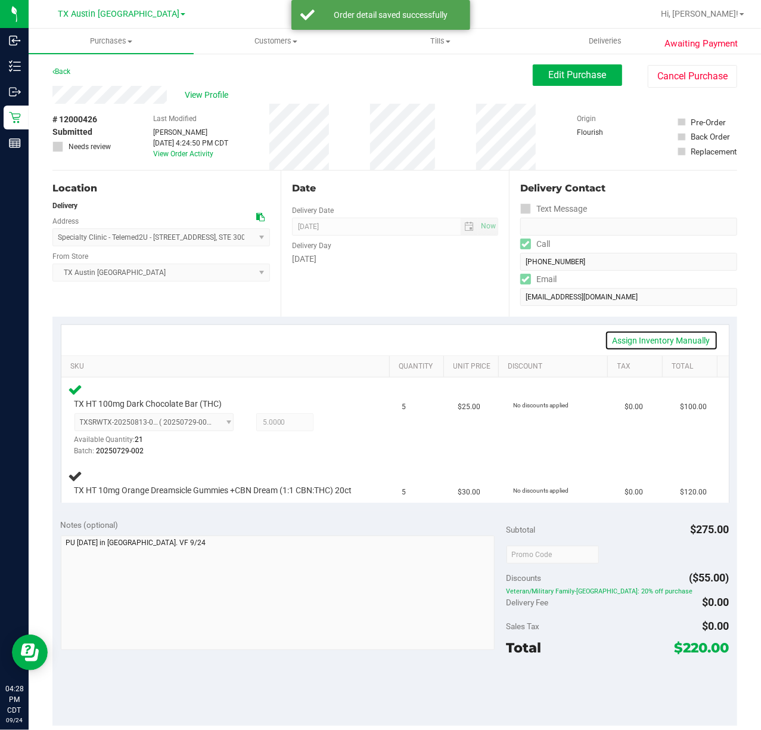
click at [639, 343] on link "Assign Inventory Manually" at bounding box center [661, 340] width 113 height 20
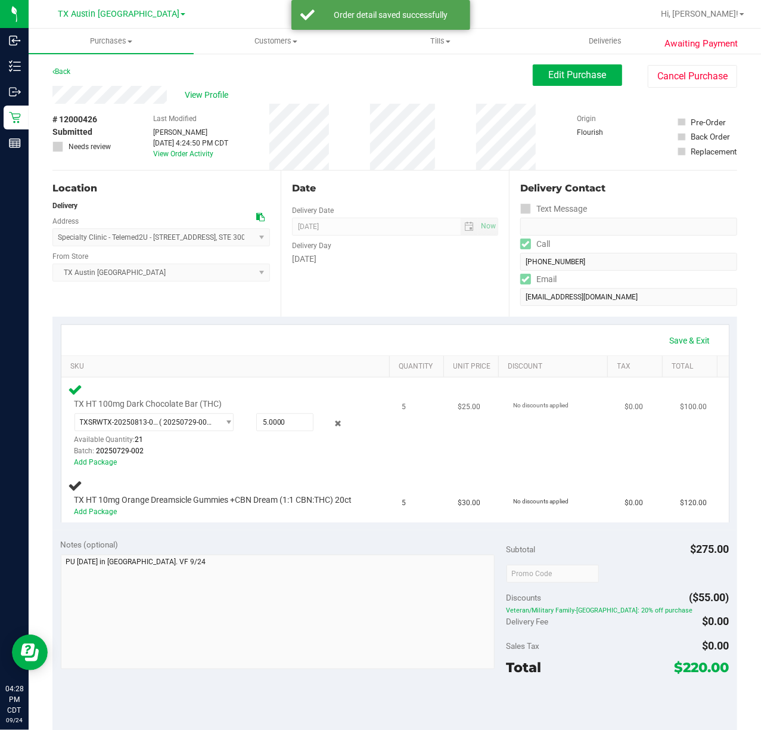
click at [335, 414] on div "TXSRWTX-20250813-026 ( 20250729-002 ) TXSRWTX-20250801-041 TXSRWTX-20250801-045…" at bounding box center [218, 435] width 287 height 44
click at [333, 420] on icon at bounding box center [338, 424] width 13 height 14
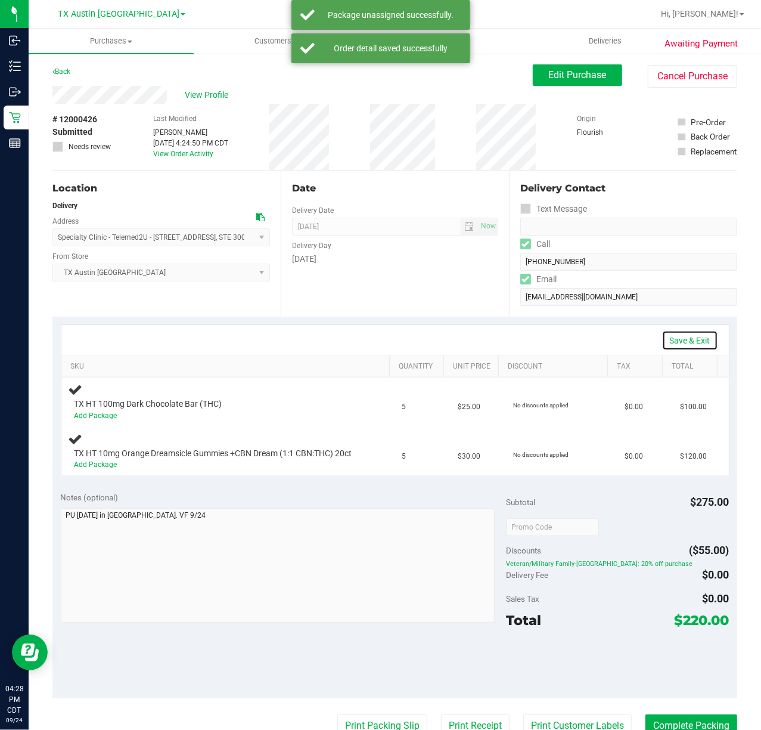
click at [673, 349] on link "Save & Exit" at bounding box center [690, 340] width 56 height 20
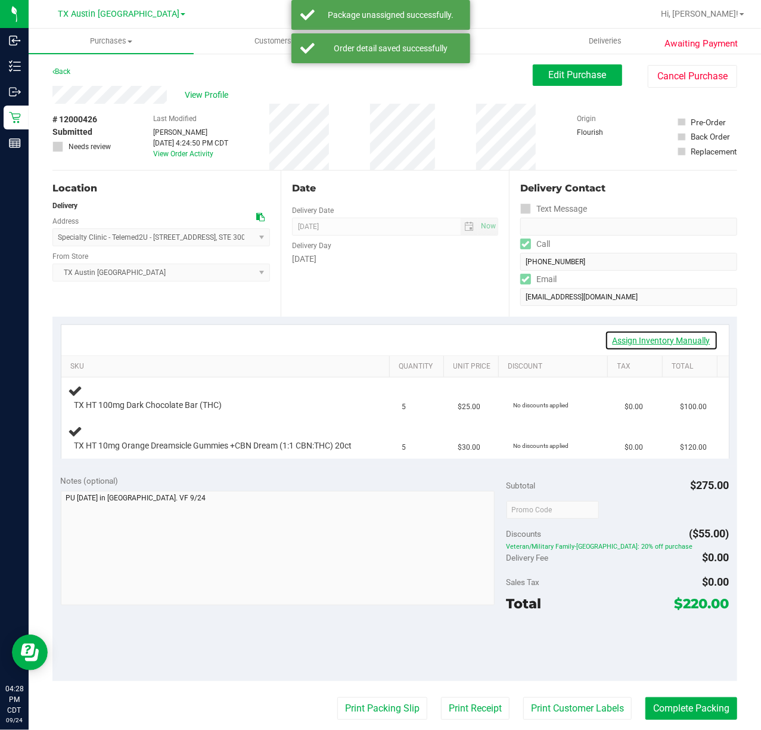
drag, startPoint x: 673, startPoint y: 349, endPoint x: 676, endPoint y: 343, distance: 6.1
click at [676, 343] on link "Assign Inventory Manually" at bounding box center [661, 340] width 113 height 20
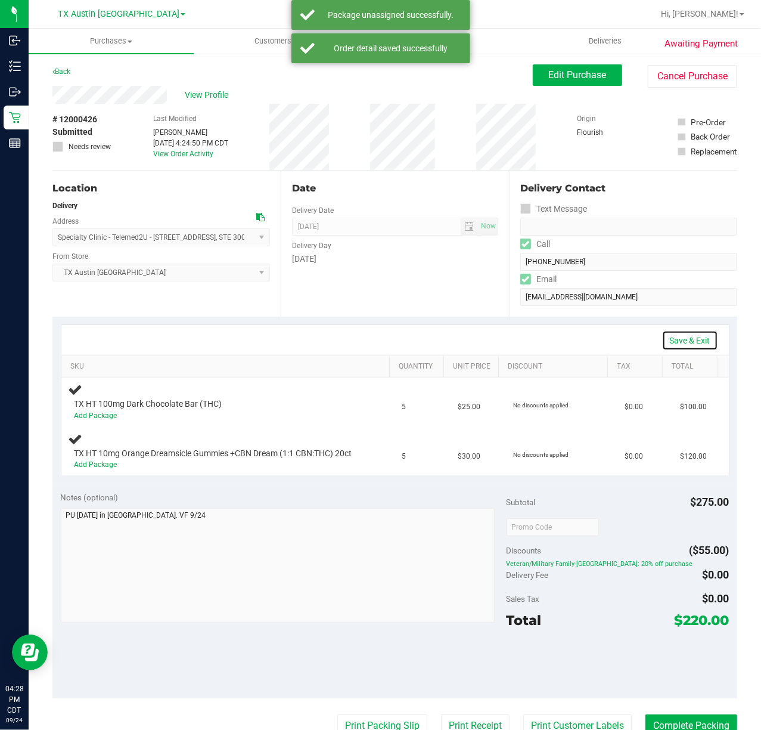
click at [662, 342] on link "Save & Exit" at bounding box center [690, 340] width 56 height 20
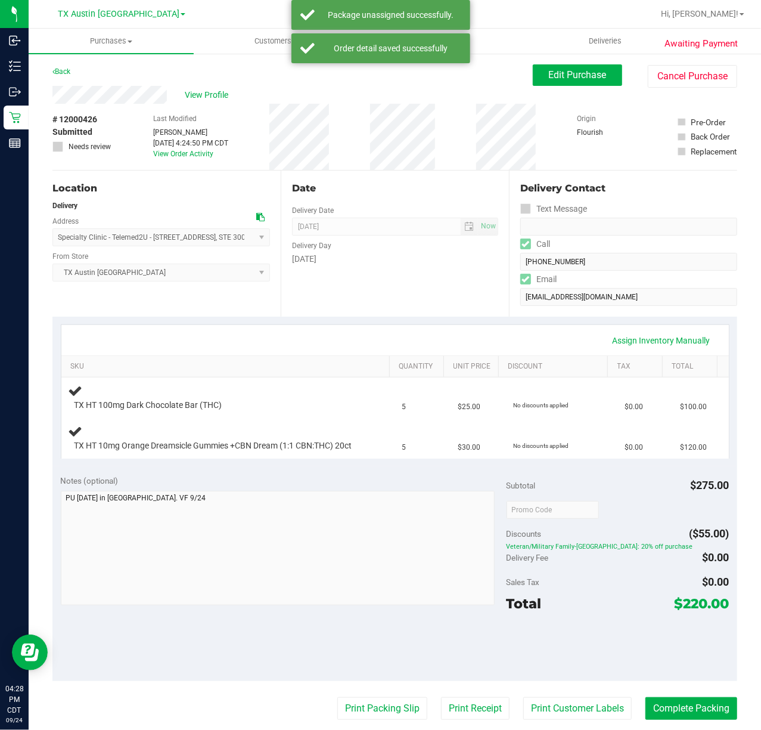
click at [408, 330] on div "Assign Inventory Manually" at bounding box center [395, 340] width 646 height 20
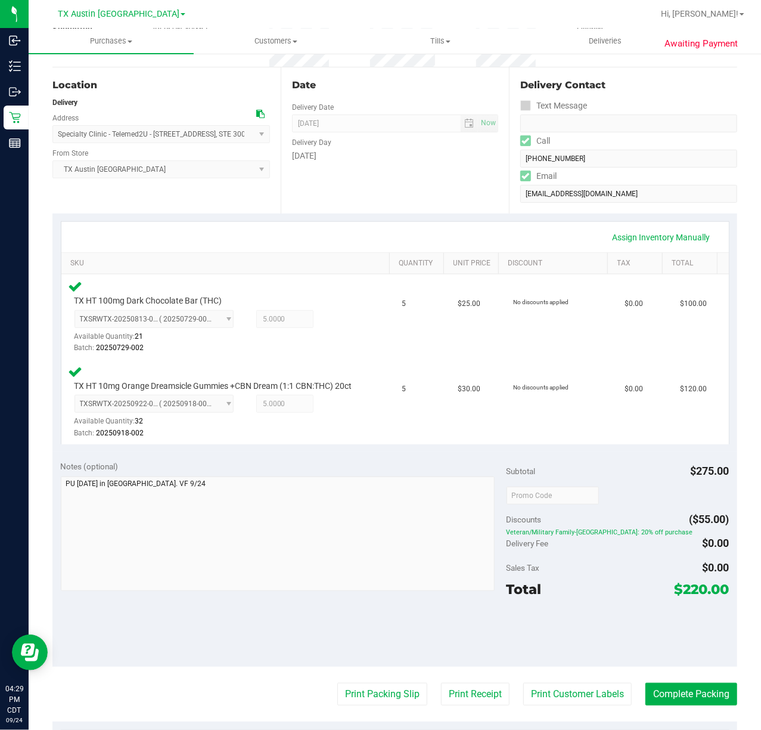
scroll to position [103, 0]
click at [583, 706] on button "Print Customer Labels" at bounding box center [578, 694] width 109 height 23
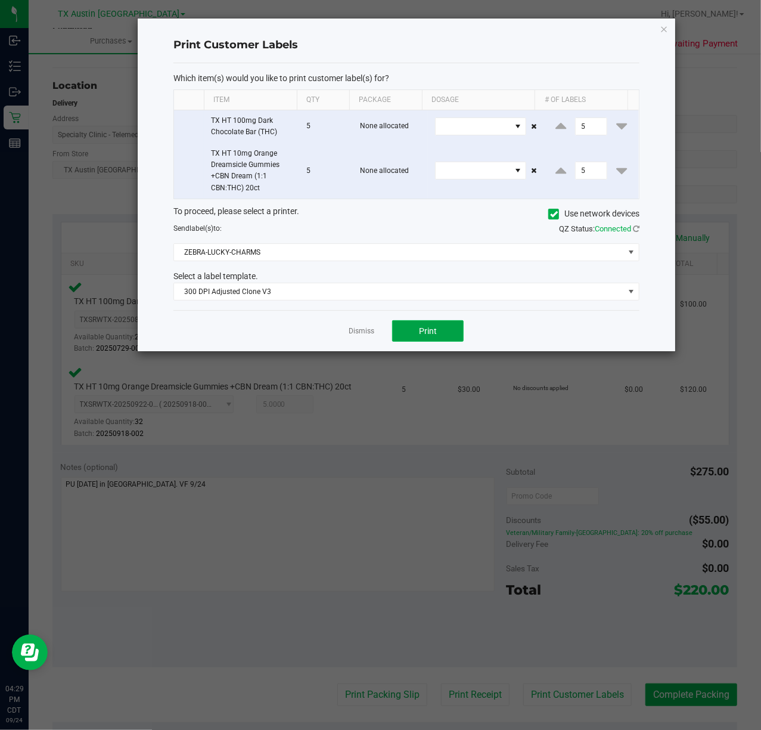
click at [422, 342] on button "Print" at bounding box center [428, 330] width 72 height 21
click at [354, 334] on link "Dismiss" at bounding box center [362, 331] width 26 height 10
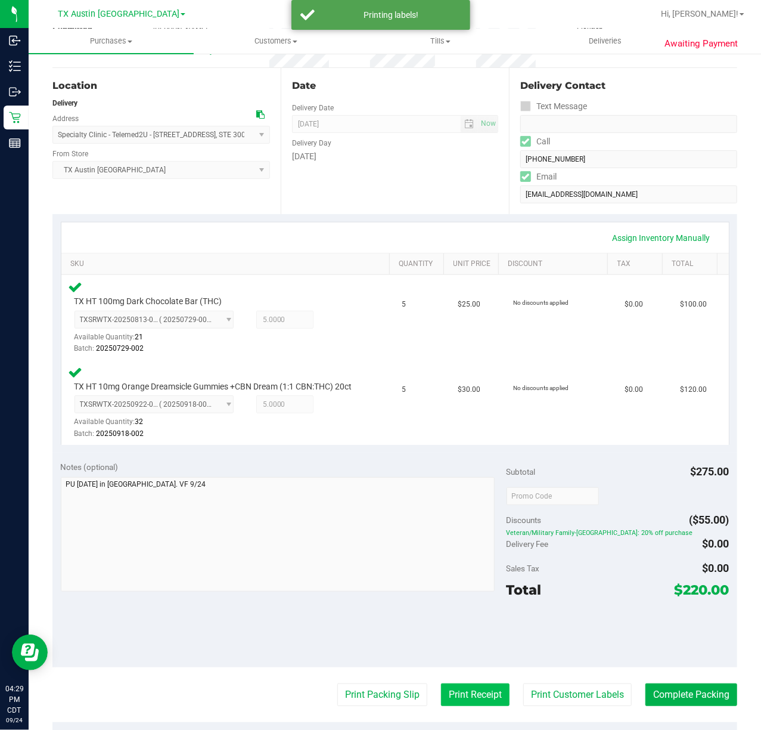
click at [466, 706] on button "Print Receipt" at bounding box center [475, 694] width 69 height 23
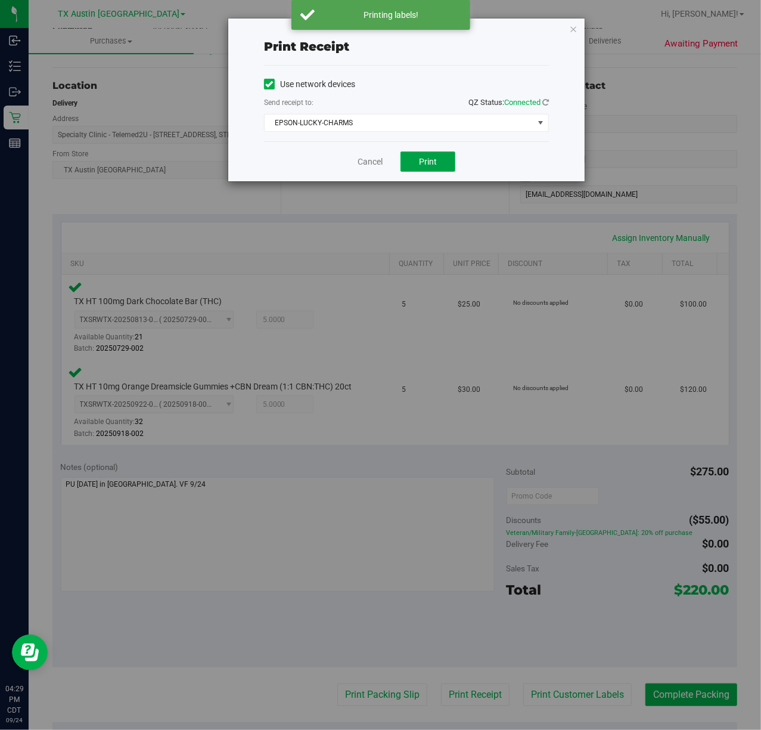
click at [439, 153] on button "Print" at bounding box center [428, 161] width 55 height 20
click at [365, 160] on link "Cancel" at bounding box center [365, 162] width 25 height 13
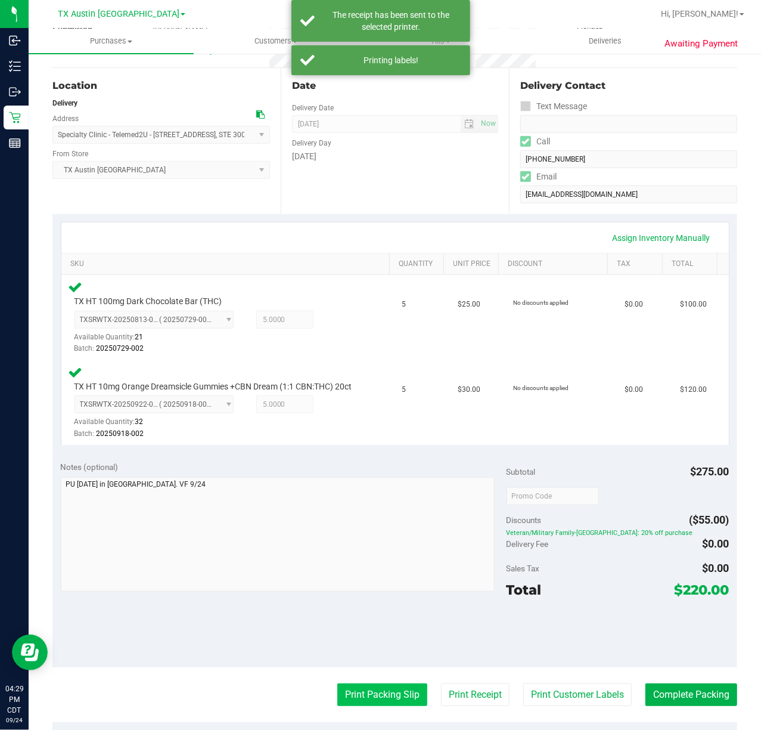
click at [380, 696] on button "Print Packing Slip" at bounding box center [382, 694] width 90 height 23
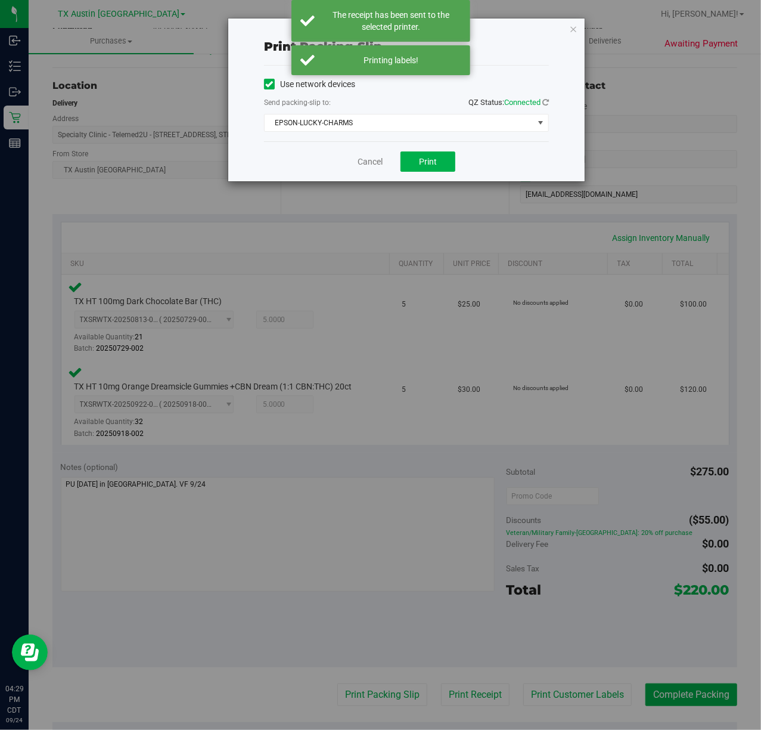
click at [420, 187] on div "Print packing-slip Use network devices Send packing-slip to: QZ Status: Connect…" at bounding box center [385, 365] width 770 height 730
click at [428, 162] on span "Print" at bounding box center [428, 162] width 18 height 10
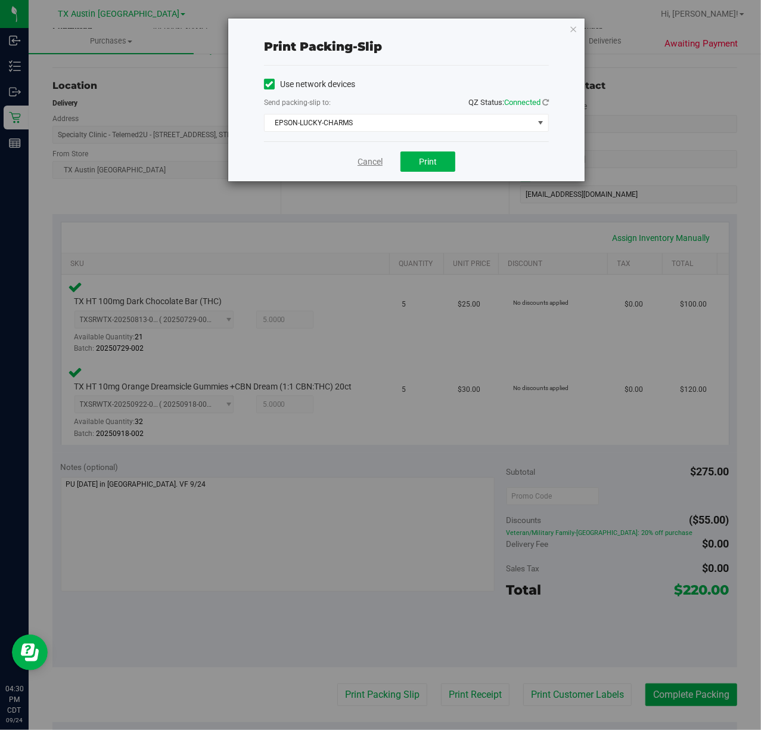
click at [368, 165] on link "Cancel" at bounding box center [370, 162] width 25 height 13
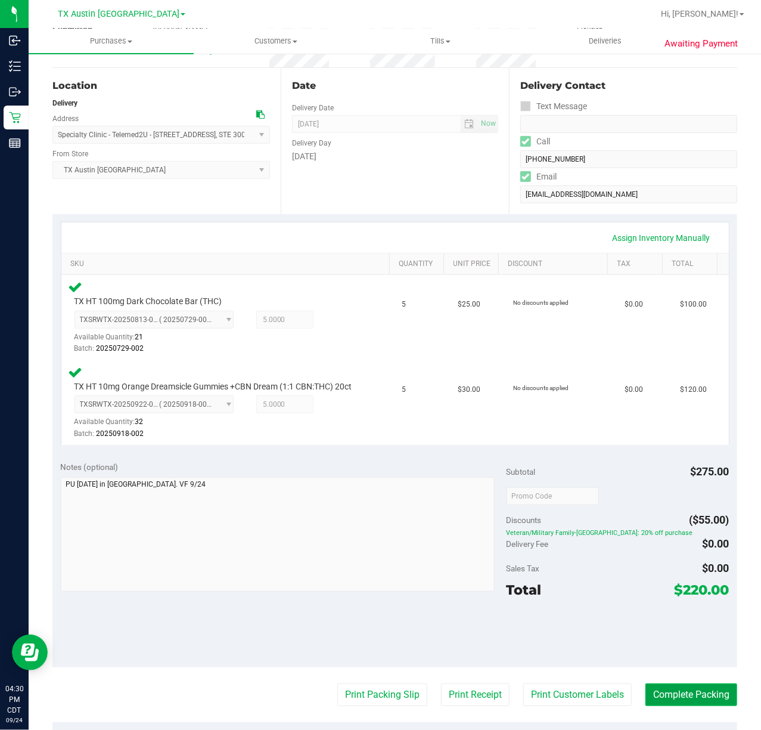
click at [678, 706] on button "Complete Packing" at bounding box center [692, 694] width 92 height 23
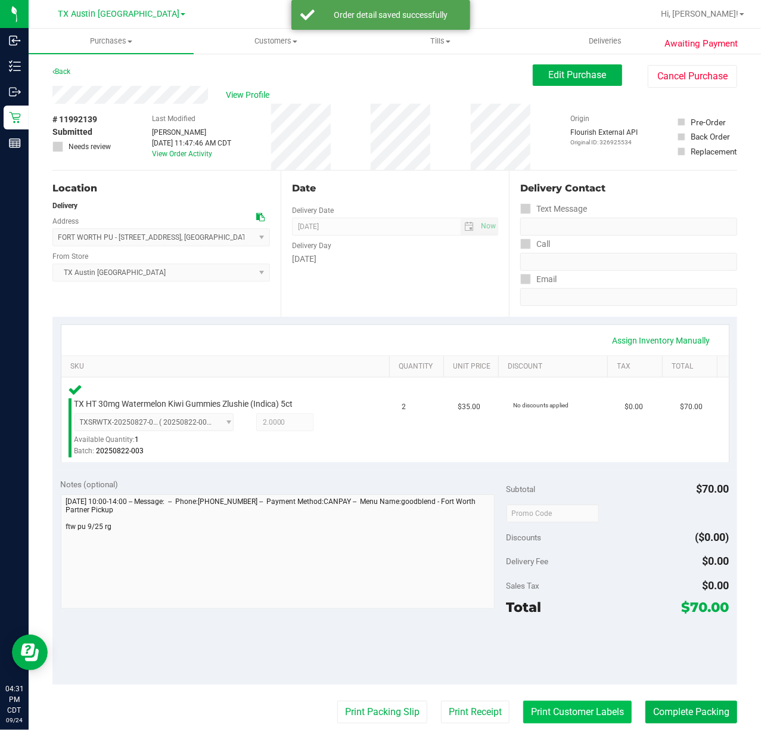
click at [575, 706] on button "Print Customer Labels" at bounding box center [578, 712] width 109 height 23
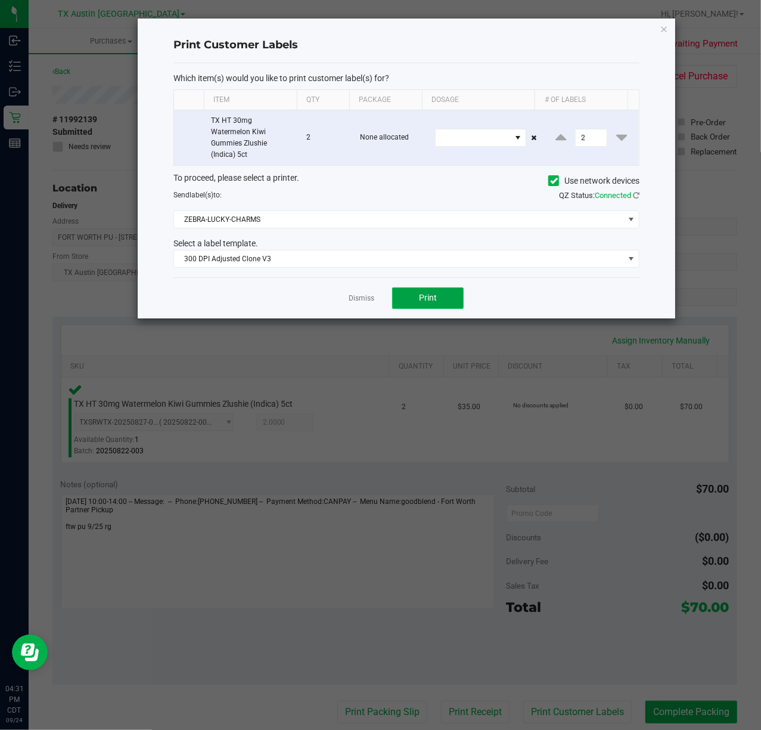
click at [399, 298] on button "Print" at bounding box center [428, 297] width 72 height 21
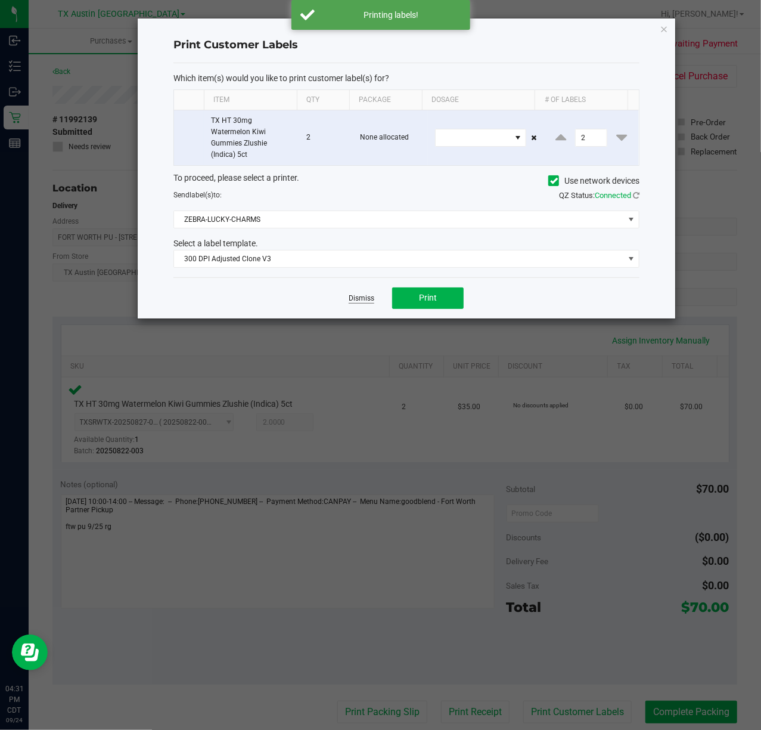
click at [355, 299] on link "Dismiss" at bounding box center [362, 298] width 26 height 10
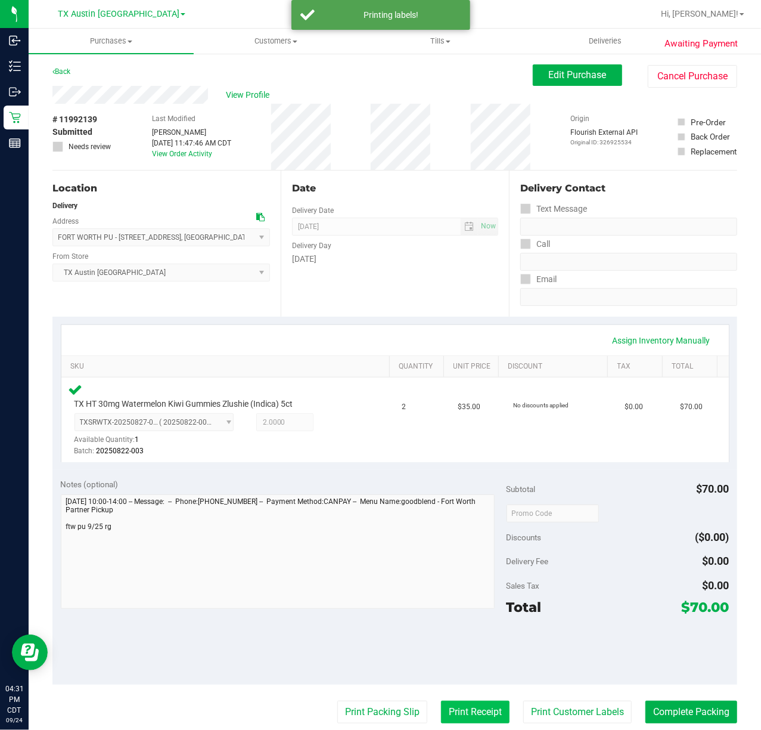
click at [464, 719] on button "Print Receipt" at bounding box center [475, 712] width 69 height 23
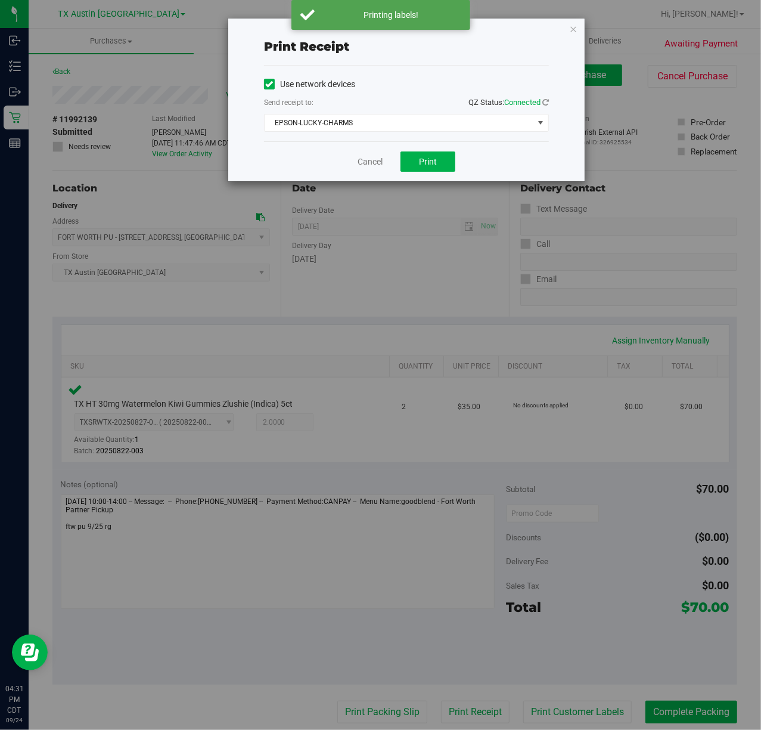
click at [399, 153] on div "Cancel Print" at bounding box center [406, 161] width 285 height 40
click at [403, 158] on button "Print" at bounding box center [428, 161] width 55 height 20
click at [373, 158] on link "Cancel" at bounding box center [365, 162] width 25 height 13
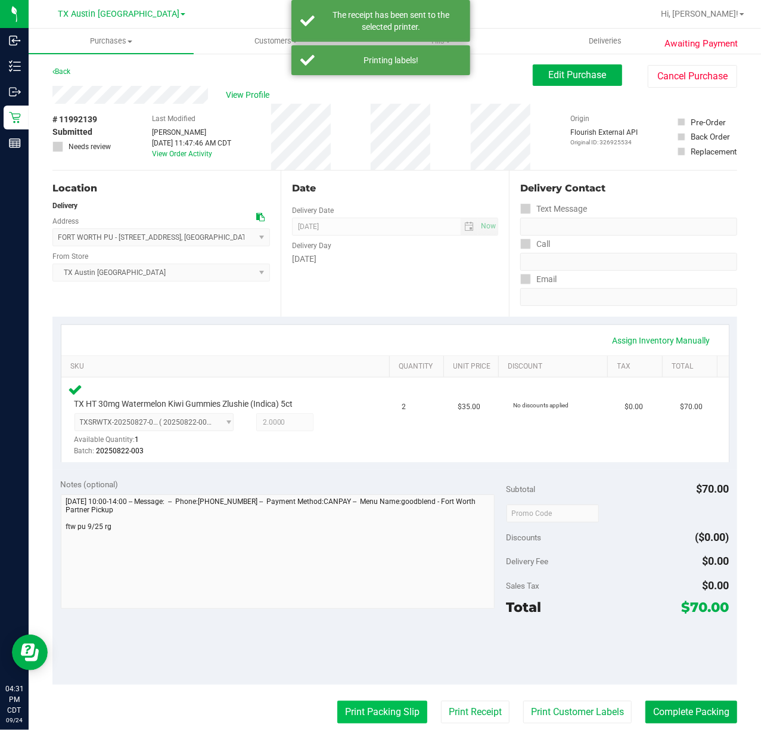
click at [385, 707] on button "Print Packing Slip" at bounding box center [382, 712] width 90 height 23
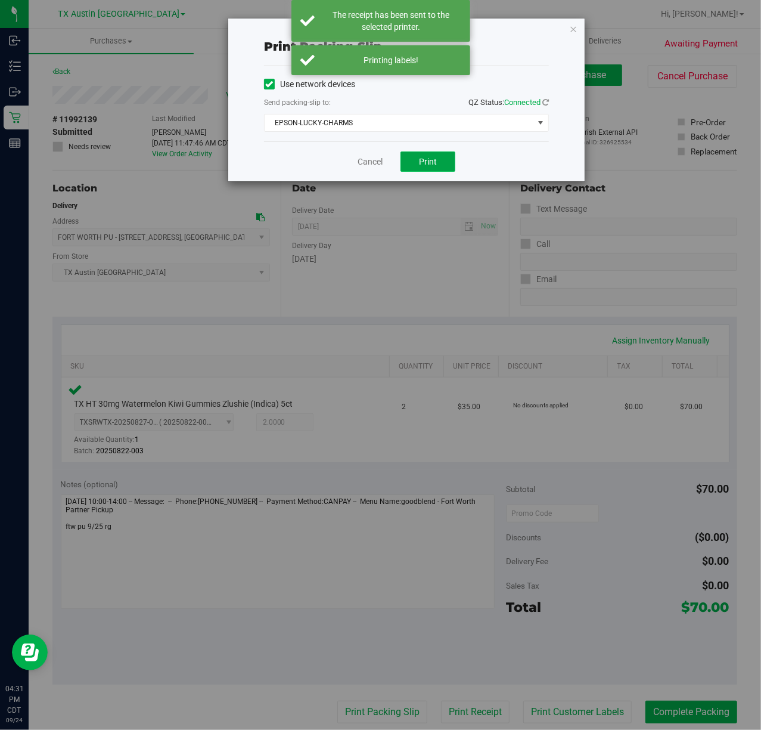
click at [428, 163] on span "Print" at bounding box center [428, 162] width 18 height 10
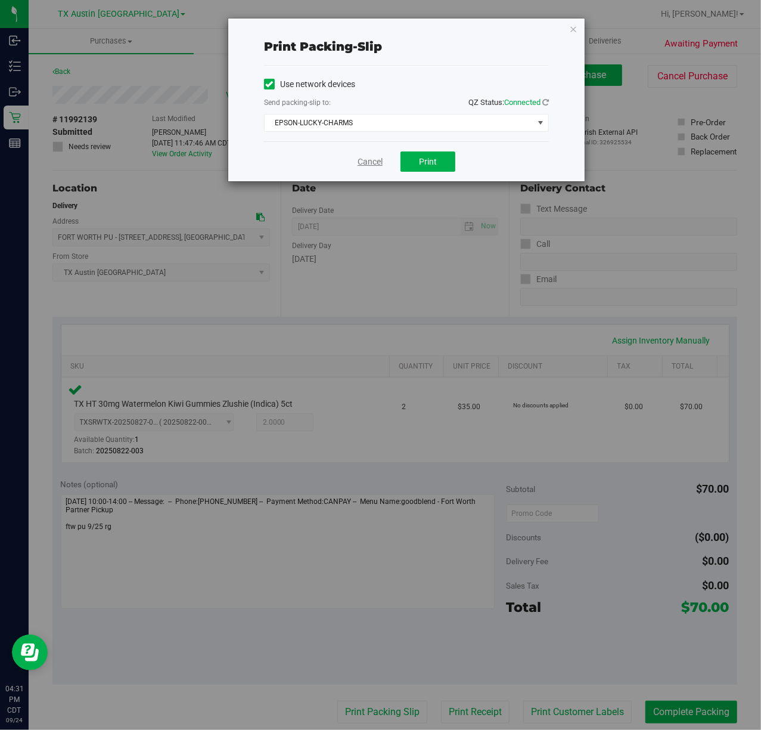
click at [363, 162] on link "Cancel" at bounding box center [370, 162] width 25 height 13
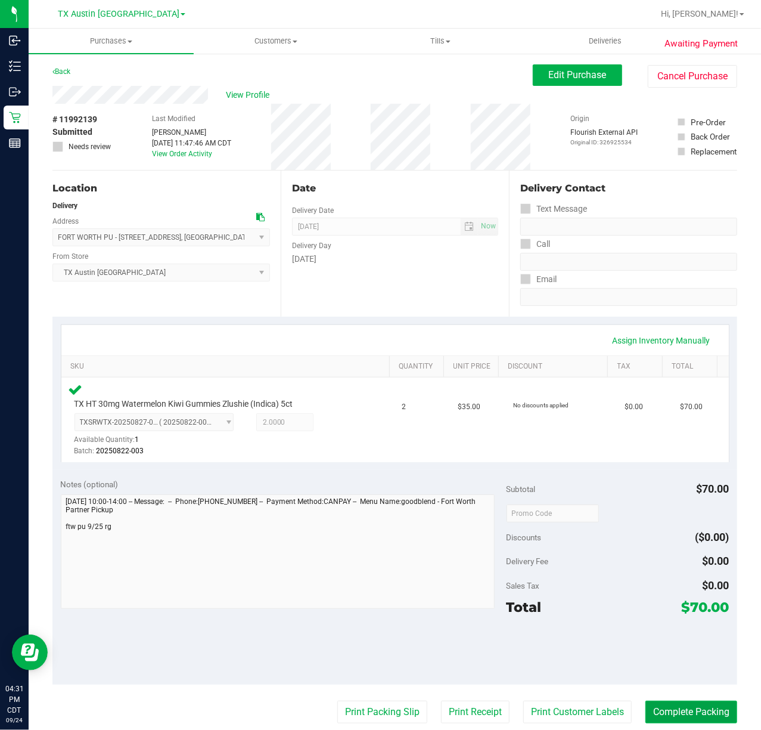
click at [676, 709] on button "Complete Packing" at bounding box center [692, 712] width 92 height 23
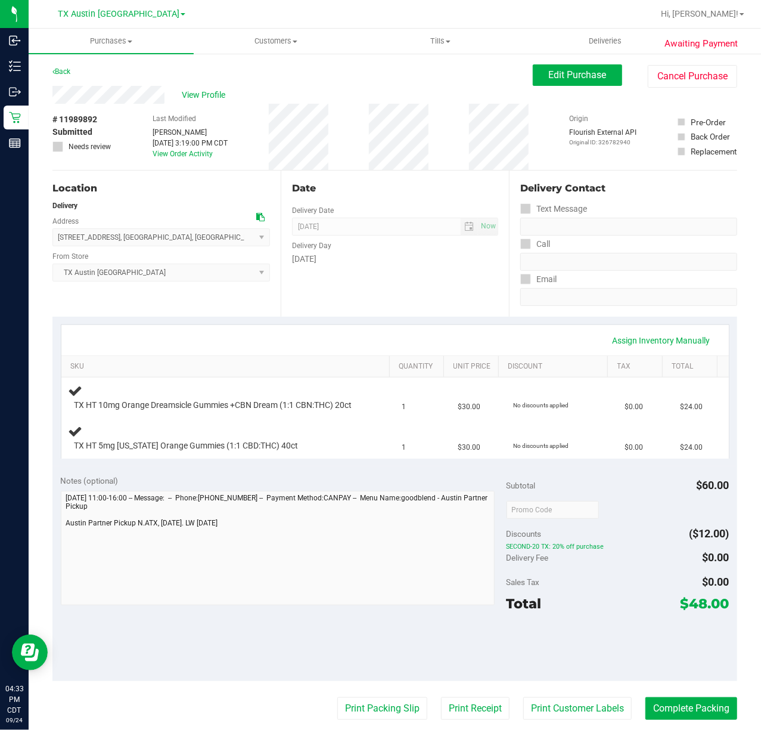
click at [454, 311] on div "Date Delivery Date [DATE] Now [DATE] 07:00 AM Now Delivery Day [DATE]" at bounding box center [395, 244] width 228 height 146
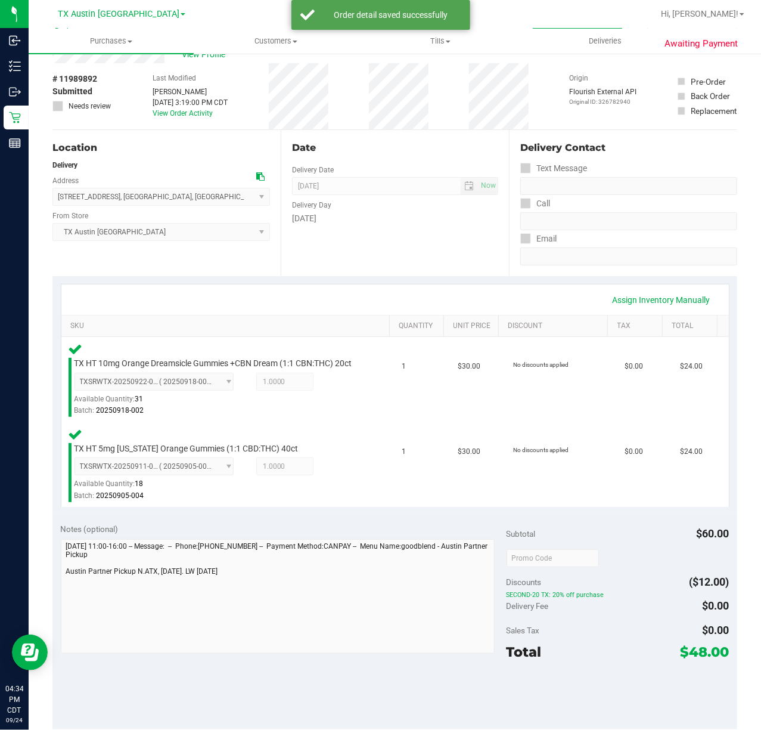
scroll to position [79, 0]
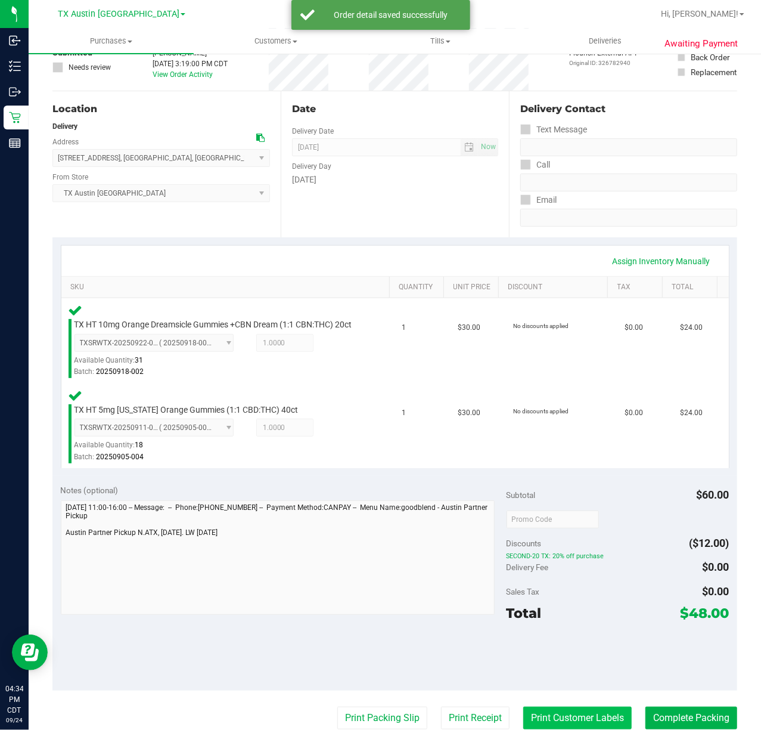
click at [532, 724] on button "Print Customer Labels" at bounding box center [578, 718] width 109 height 23
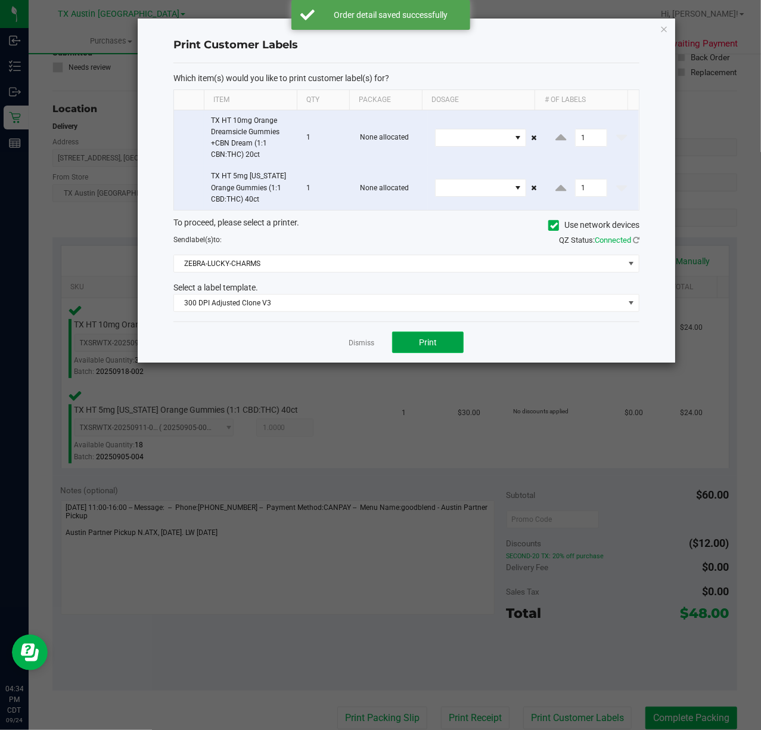
click at [446, 342] on button "Print" at bounding box center [428, 342] width 72 height 21
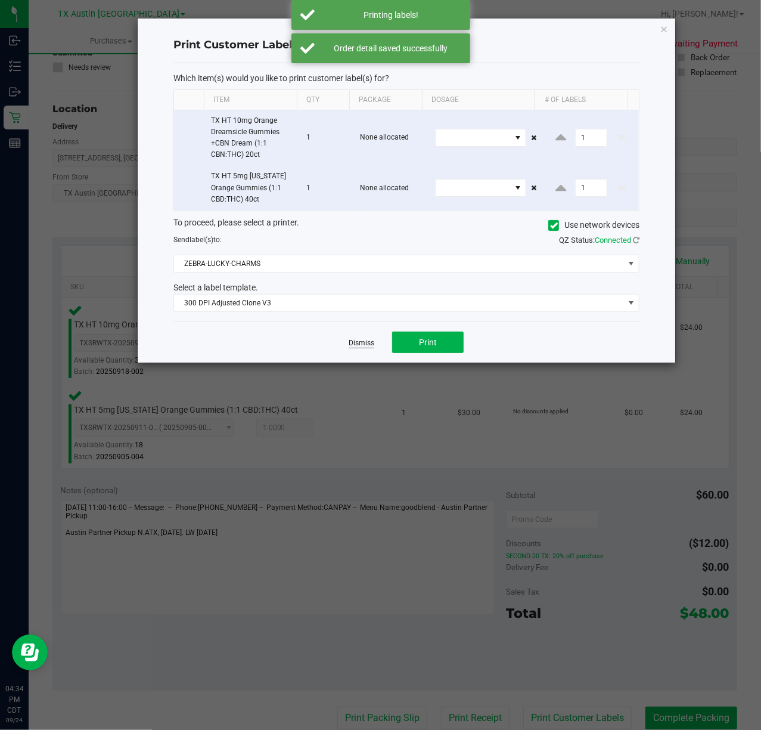
click at [358, 341] on link "Dismiss" at bounding box center [362, 343] width 26 height 10
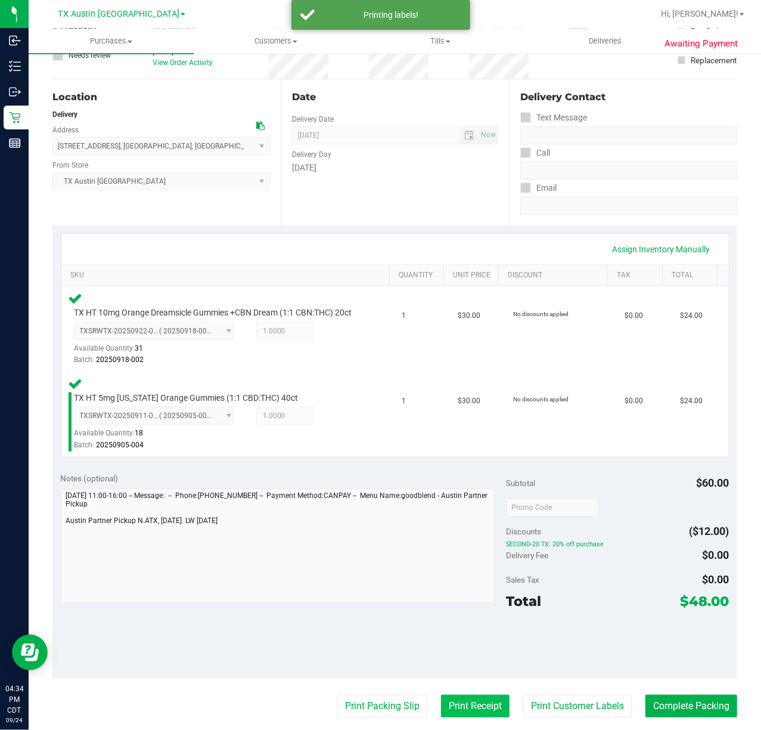
click at [441, 717] on button "Print Receipt" at bounding box center [475, 706] width 69 height 23
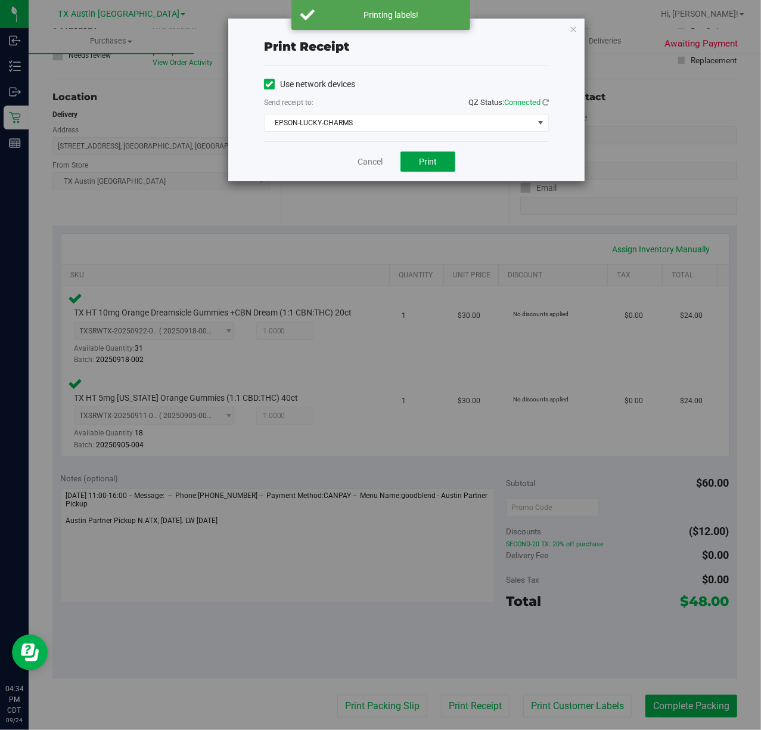
click at [401, 158] on button "Print" at bounding box center [428, 161] width 55 height 20
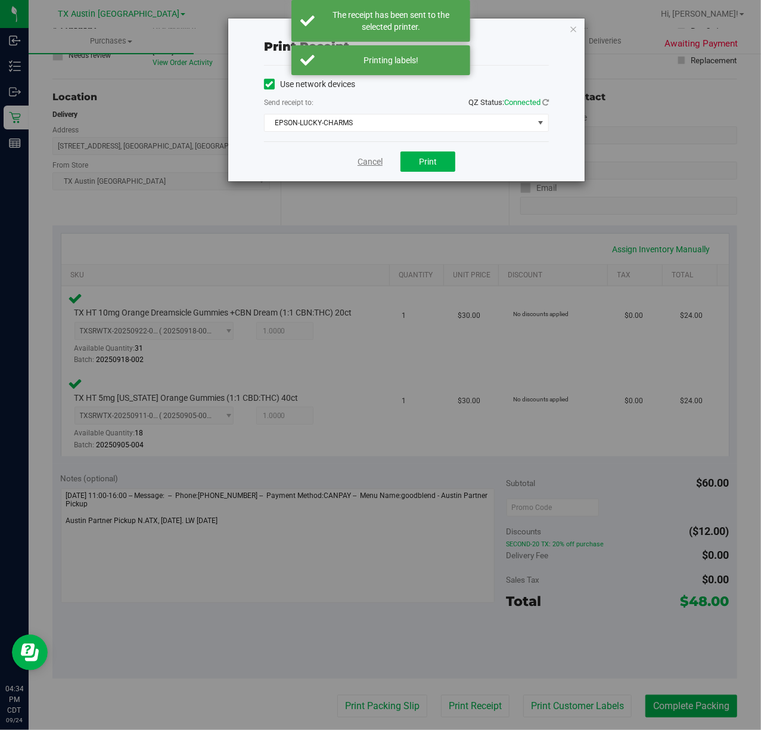
click at [358, 168] on link "Cancel" at bounding box center [370, 162] width 25 height 13
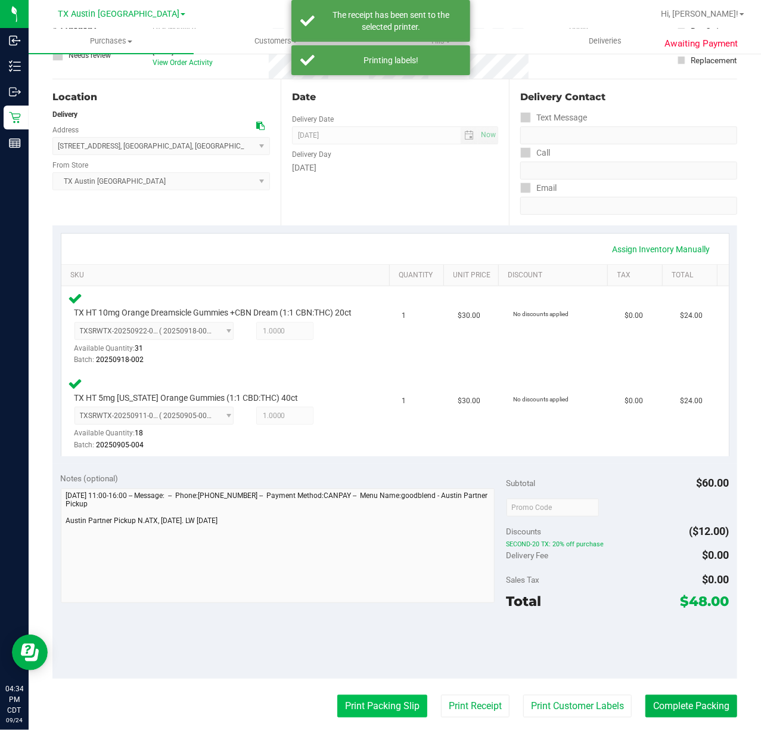
click at [389, 716] on button "Print Packing Slip" at bounding box center [382, 706] width 90 height 23
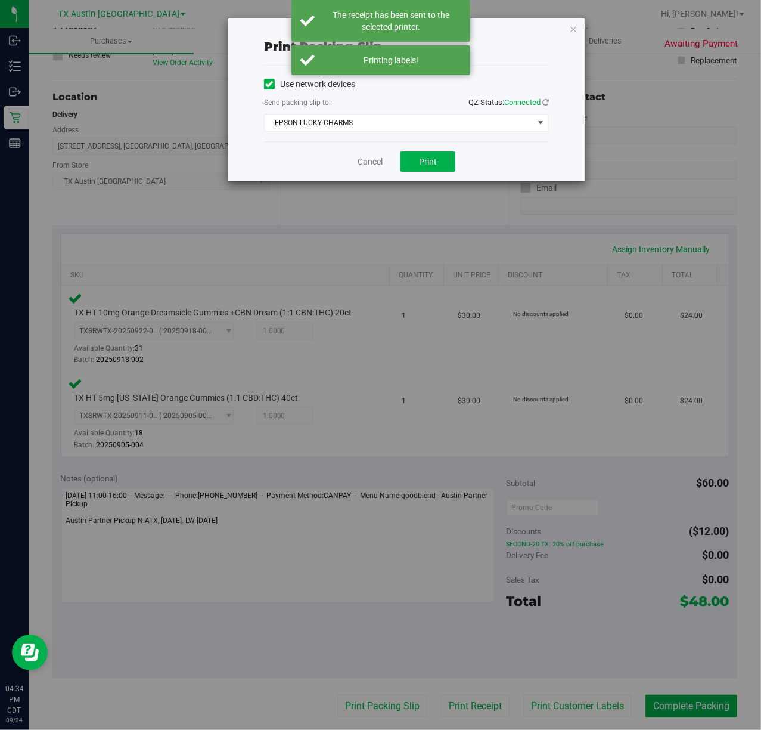
click at [403, 148] on div "Cancel Print" at bounding box center [406, 161] width 285 height 40
click at [402, 151] on div "Cancel Print" at bounding box center [406, 161] width 285 height 40
click at [416, 143] on div "Cancel Print" at bounding box center [406, 161] width 285 height 40
click at [418, 147] on div "Cancel Print" at bounding box center [406, 161] width 285 height 40
click at [421, 168] on button "Print" at bounding box center [428, 161] width 55 height 20
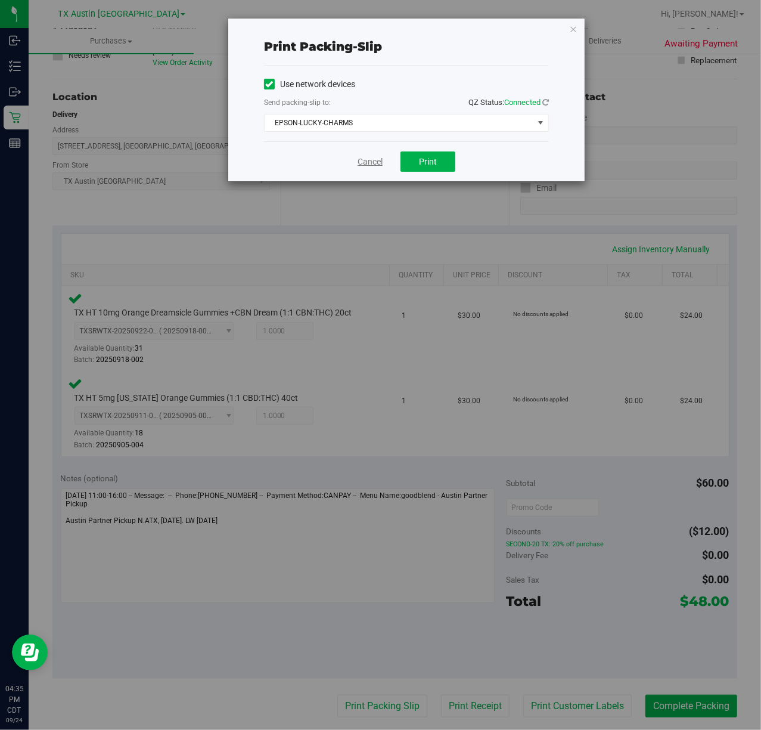
click at [370, 165] on link "Cancel" at bounding box center [370, 162] width 25 height 13
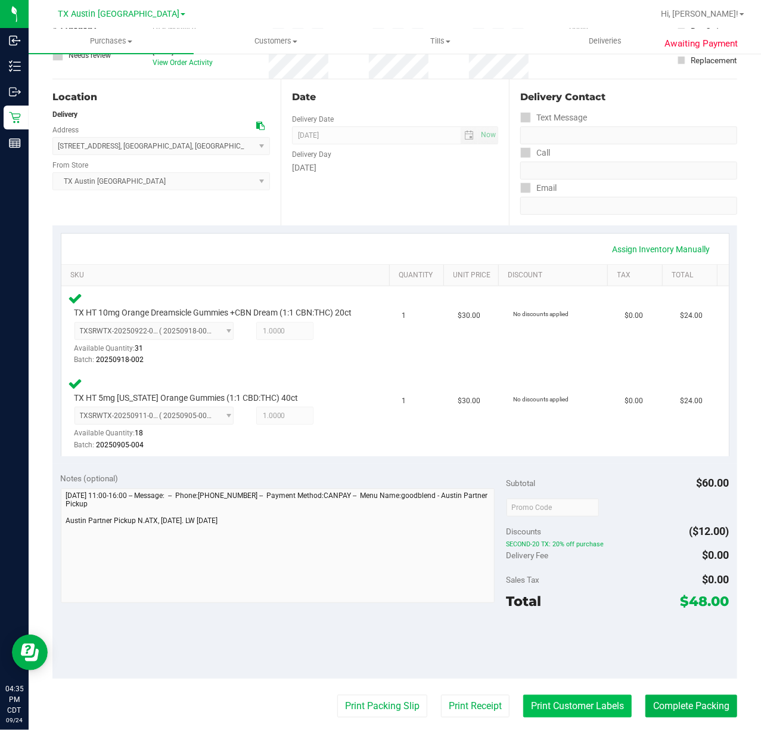
click at [577, 717] on button "Print Customer Labels" at bounding box center [578, 706] width 109 height 23
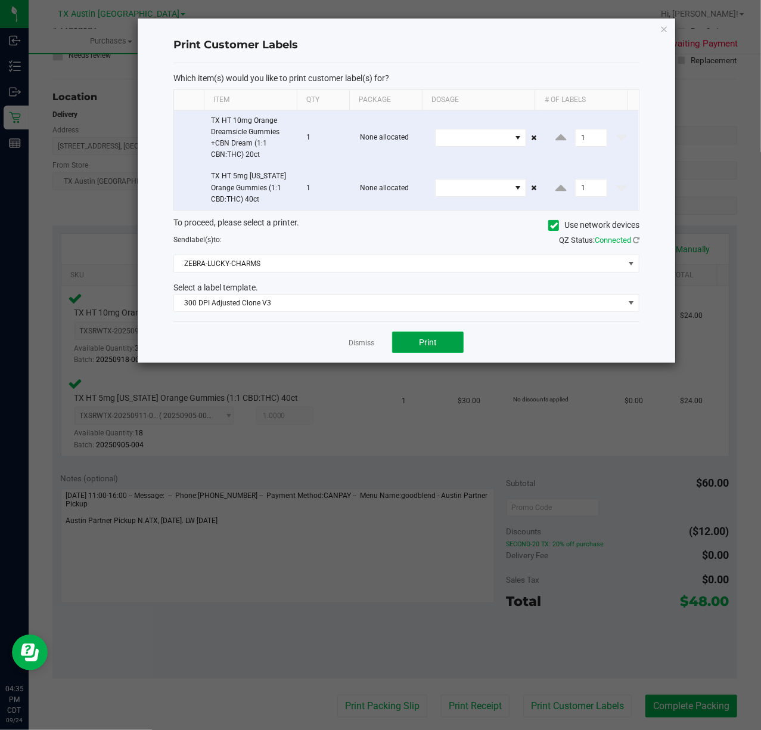
click at [439, 345] on button "Print" at bounding box center [428, 342] width 72 height 21
click at [354, 340] on link "Dismiss" at bounding box center [362, 343] width 26 height 10
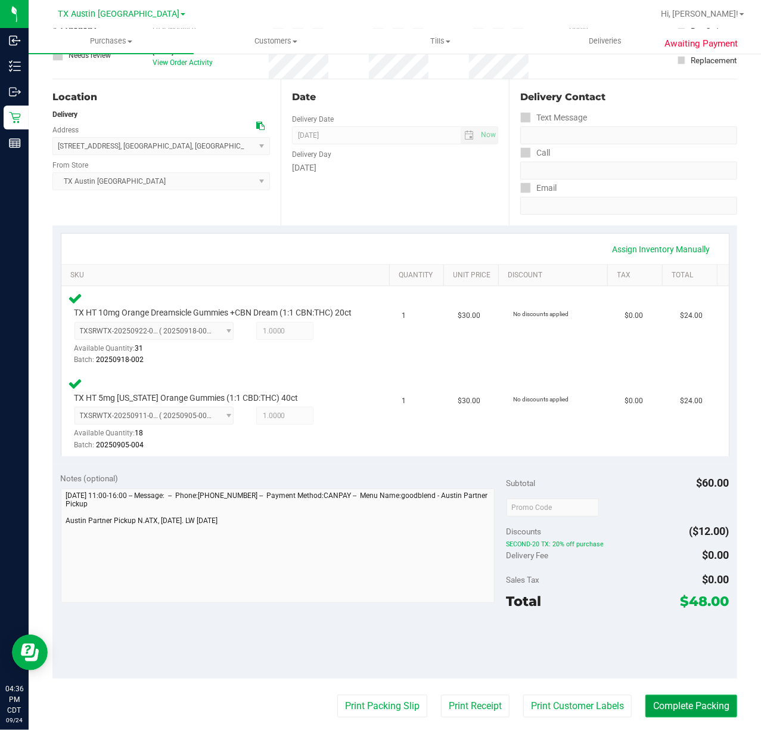
click at [695, 707] on button "Complete Packing" at bounding box center [692, 706] width 92 height 23
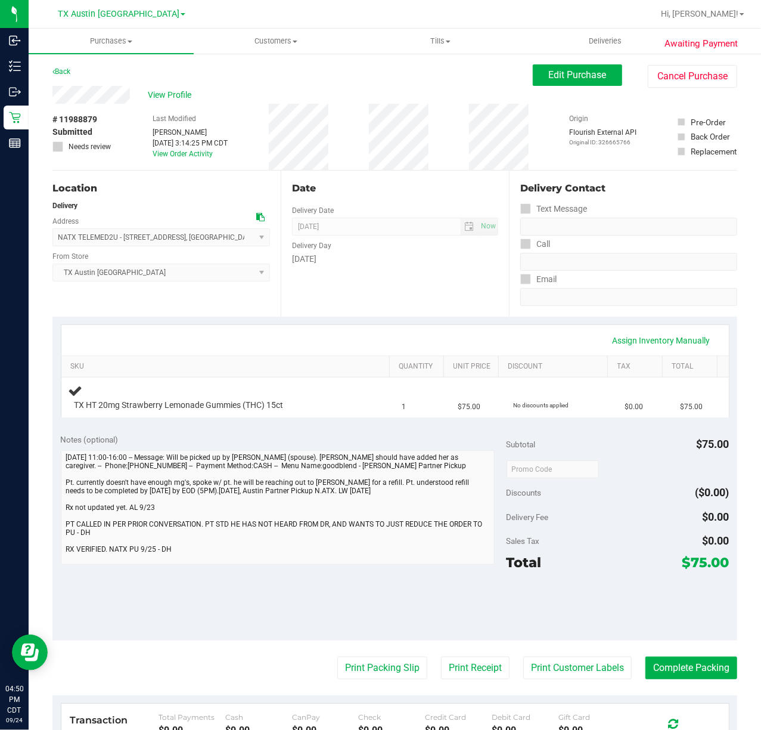
click at [371, 270] on div "Date Delivery Date [DATE] Now [DATE] 07:00 AM Now Delivery Day [DATE]" at bounding box center [395, 244] width 228 height 146
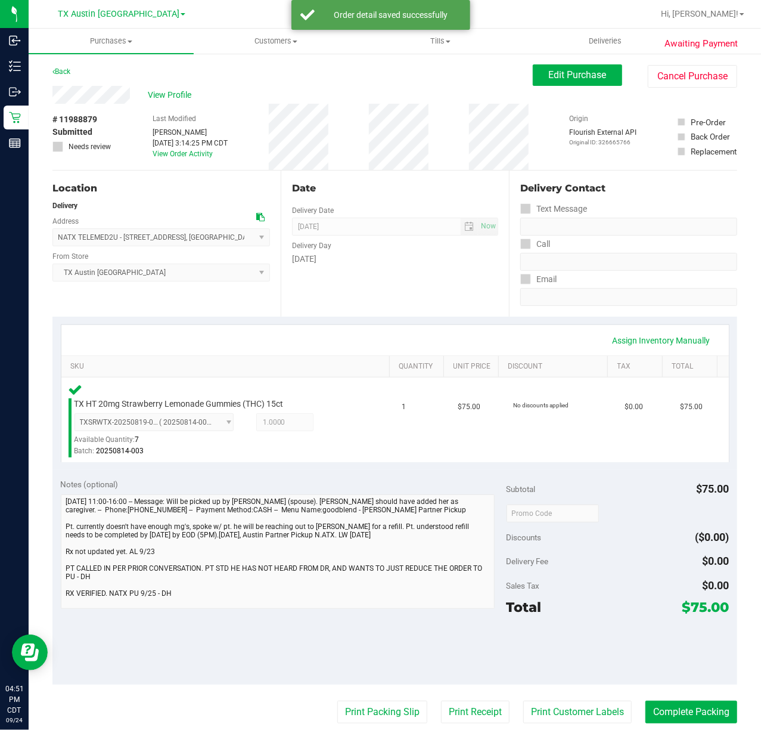
click at [348, 296] on div "Date Delivery Date [DATE] Now [DATE] 07:00 AM Now Delivery Day [DATE]" at bounding box center [395, 244] width 228 height 146
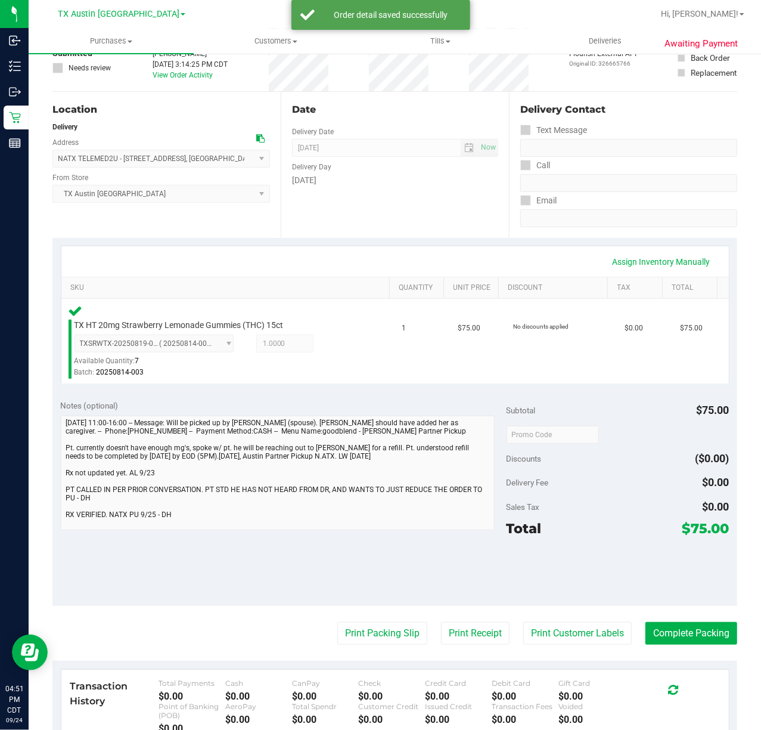
scroll to position [79, 0]
click at [591, 630] on button "Print Customer Labels" at bounding box center [578, 632] width 109 height 23
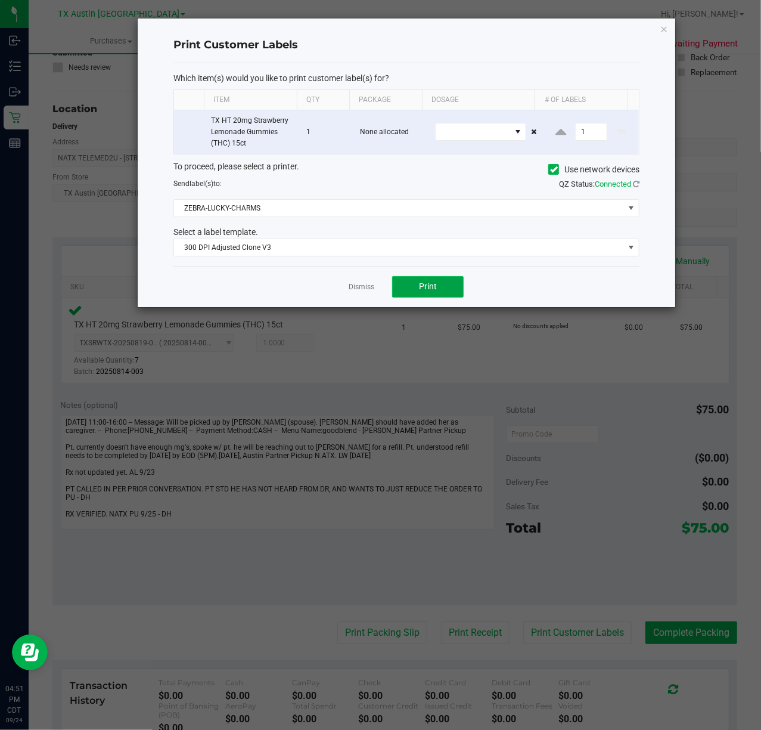
click at [418, 291] on button "Print" at bounding box center [428, 286] width 72 height 21
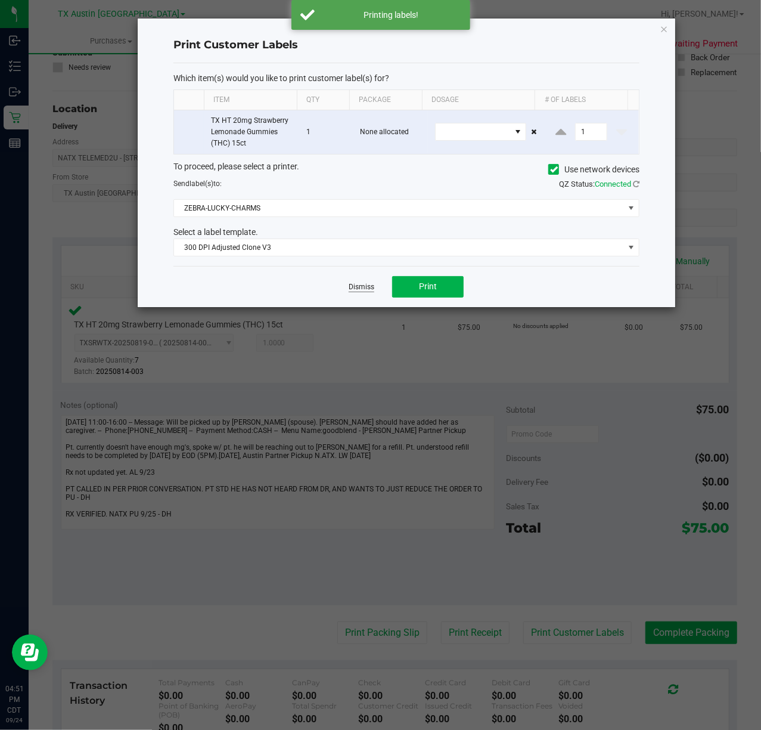
click at [354, 290] on link "Dismiss" at bounding box center [362, 287] width 26 height 10
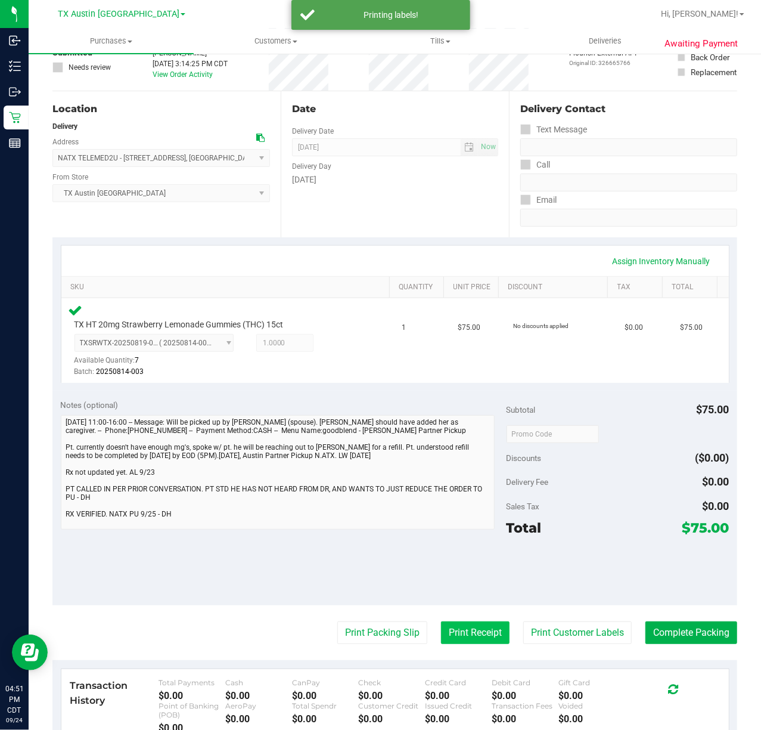
click at [460, 635] on button "Print Receipt" at bounding box center [475, 632] width 69 height 23
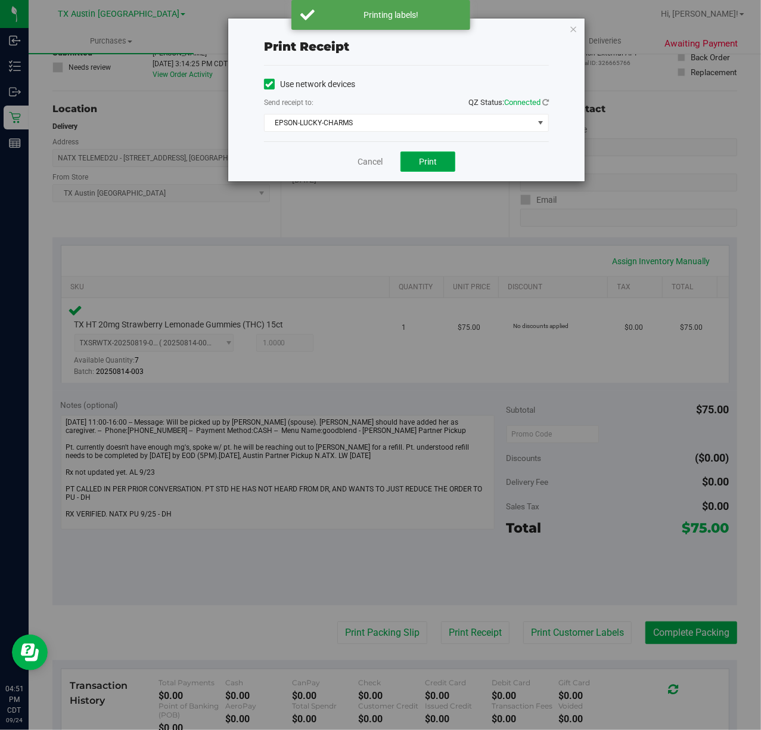
click at [411, 165] on button "Print" at bounding box center [428, 161] width 55 height 20
click at [382, 165] on div "Cancel Print" at bounding box center [406, 161] width 285 height 40
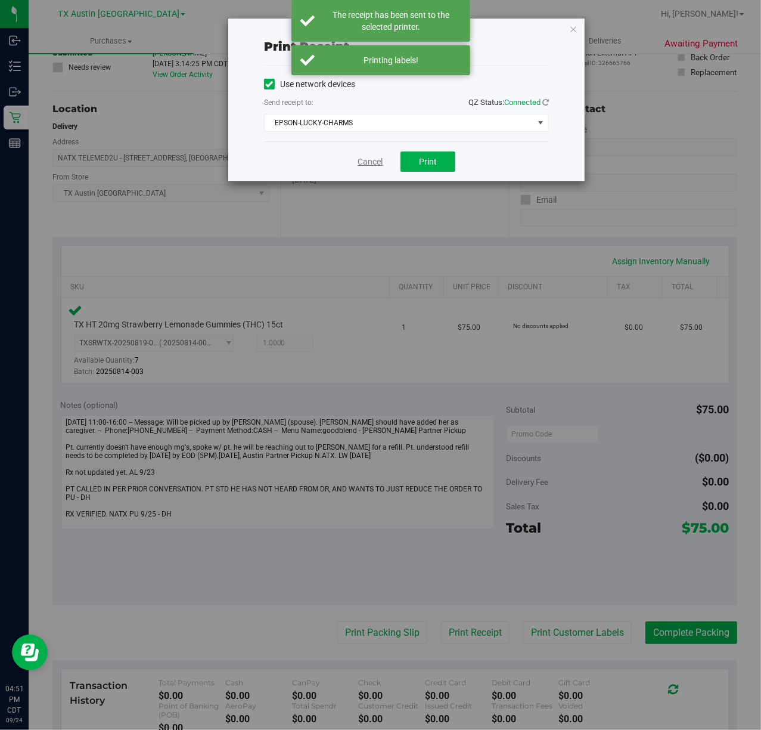
click at [379, 165] on link "Cancel" at bounding box center [370, 162] width 25 height 13
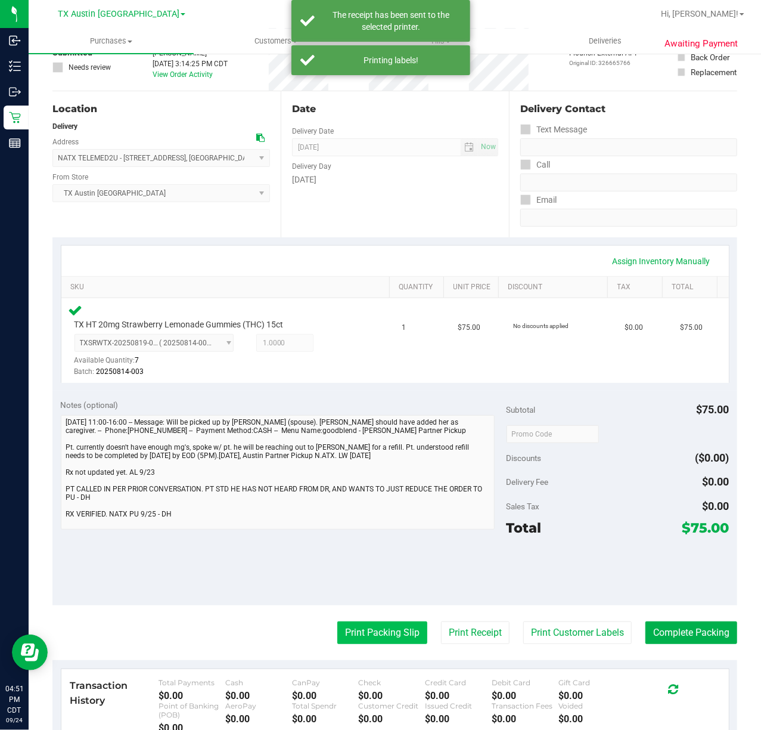
click at [386, 631] on button "Print Packing Slip" at bounding box center [382, 632] width 90 height 23
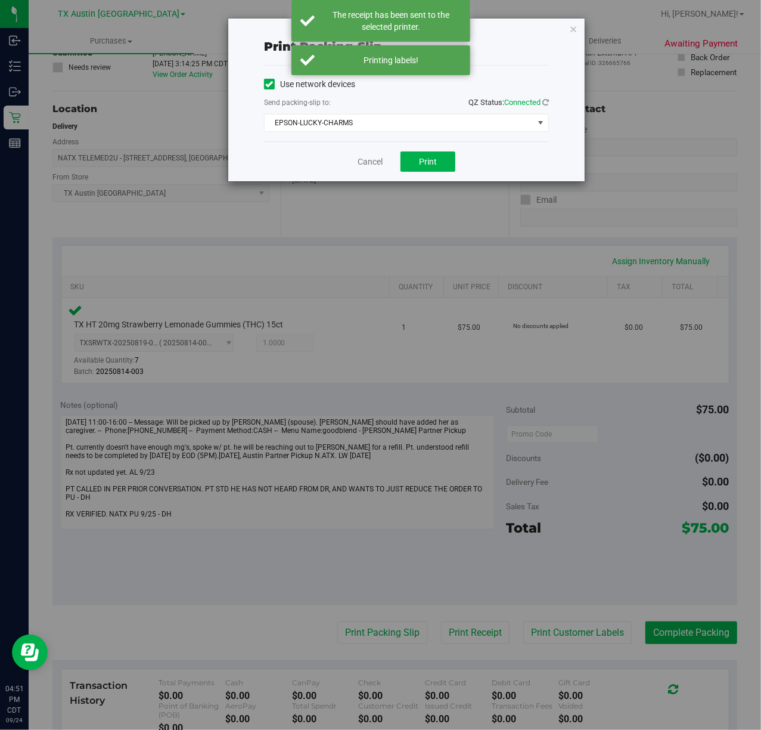
click at [423, 173] on div "Cancel Print" at bounding box center [406, 161] width 285 height 40
click at [428, 163] on span "Print" at bounding box center [428, 162] width 18 height 10
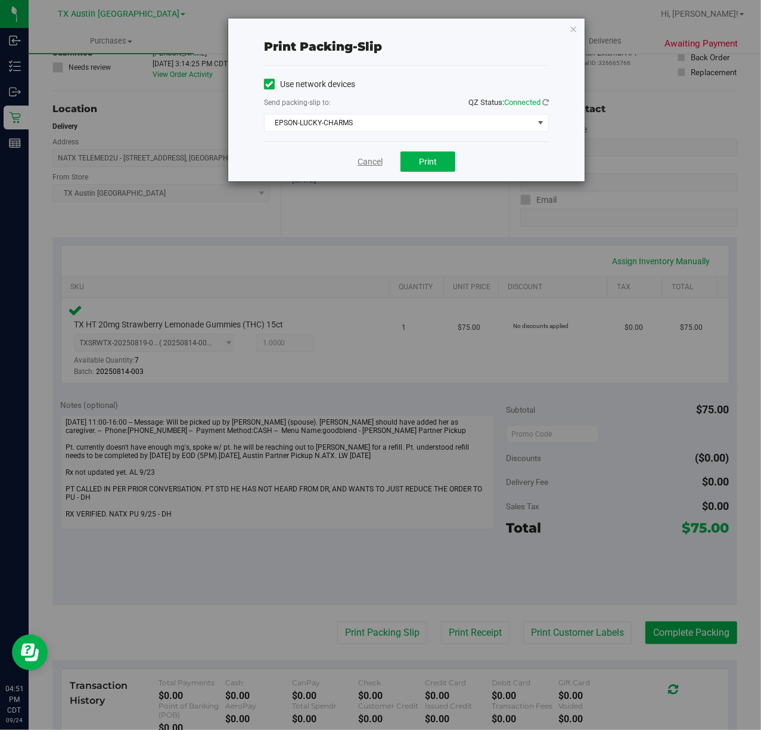
click at [358, 162] on link "Cancel" at bounding box center [370, 162] width 25 height 13
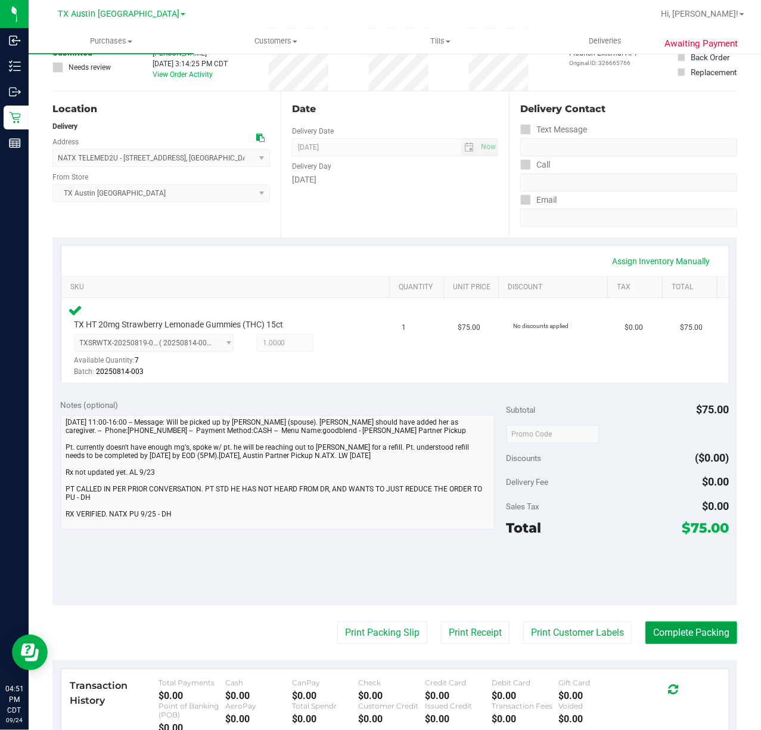
click at [689, 628] on button "Complete Packing" at bounding box center [692, 632] width 92 height 23
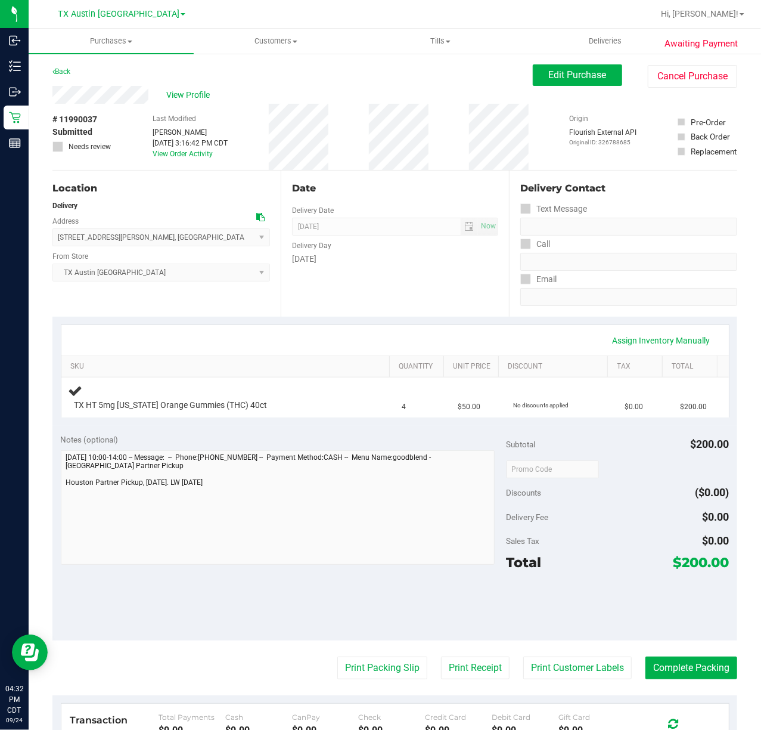
click at [396, 306] on div "Date Delivery Date [DATE] Now [DATE] 07:00 AM Now Delivery Day [DATE]" at bounding box center [395, 244] width 228 height 146
click at [341, 246] on div "Delivery Day" at bounding box center [395, 244] width 206 height 17
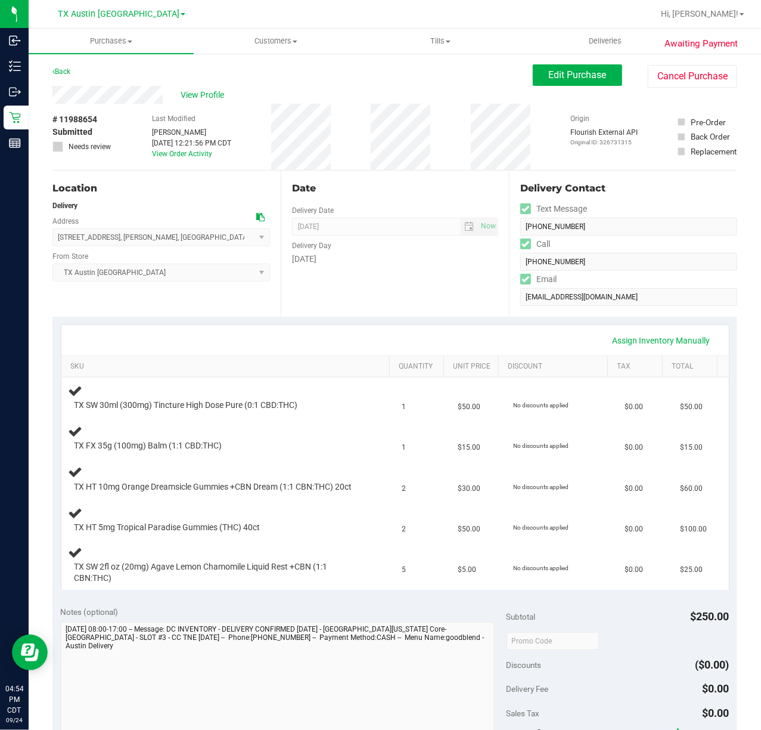
click at [380, 311] on div "Date Delivery Date [DATE] Now [DATE] 07:00 AM Now Delivery Day [DATE]" at bounding box center [395, 244] width 228 height 146
click at [447, 328] on div "Assign Inventory Manually" at bounding box center [395, 340] width 668 height 30
click at [477, 301] on div "Date Delivery Date [DATE] Now [DATE] 07:00 AM Now Delivery Day [DATE]" at bounding box center [395, 244] width 228 height 146
click at [389, 304] on div "Date Delivery Date [DATE] Now [DATE] 07:00 AM Now Delivery Day [DATE]" at bounding box center [395, 244] width 228 height 146
click at [382, 306] on div "Date Delivery Date [DATE] Now [DATE] 07:00 AM Now Delivery Day [DATE]" at bounding box center [395, 244] width 228 height 146
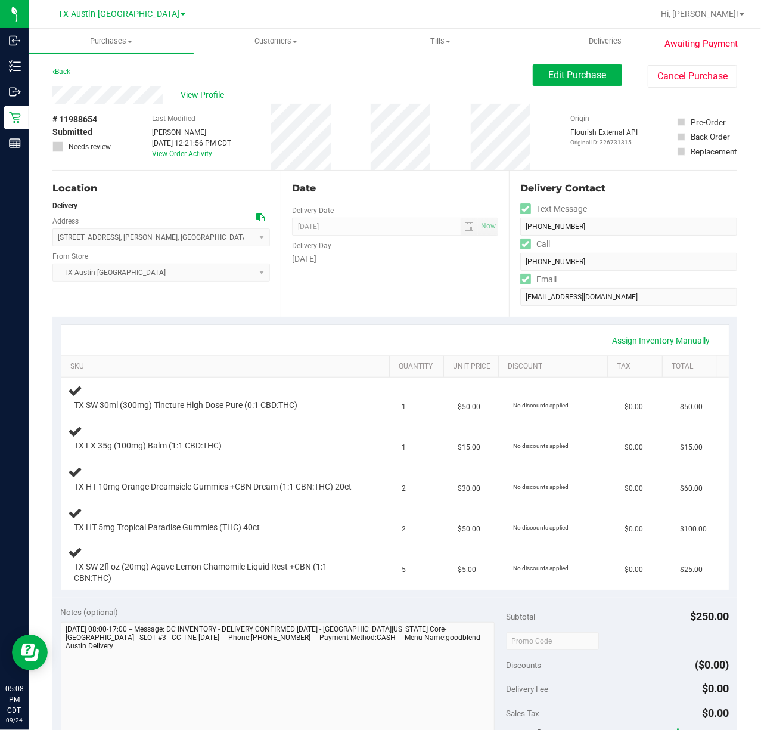
click at [366, 317] on div "Assign Inventory Manually SKU Quantity Unit Price Discount Tax Total TX SW 30ml…" at bounding box center [394, 457] width 685 height 281
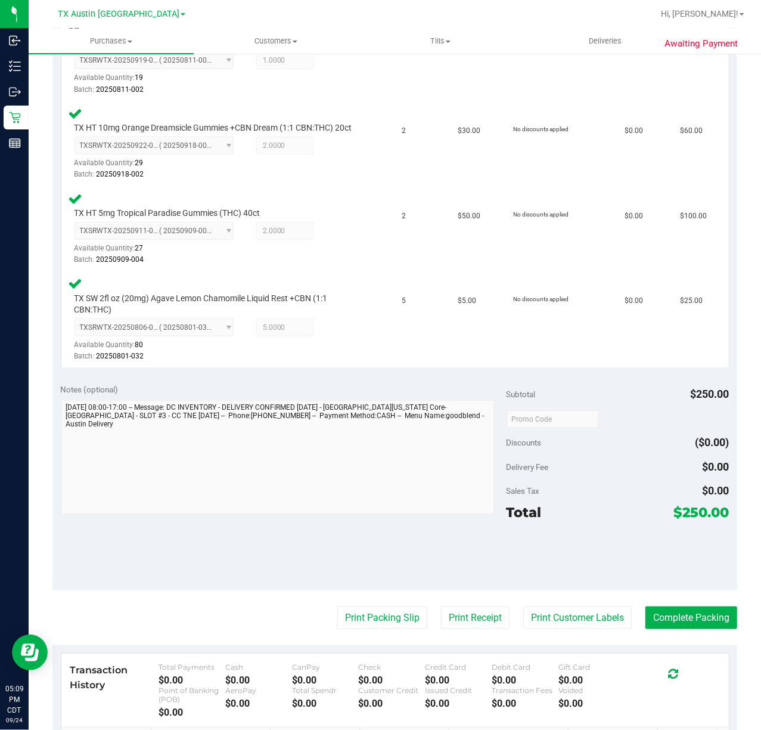
scroll to position [463, 0]
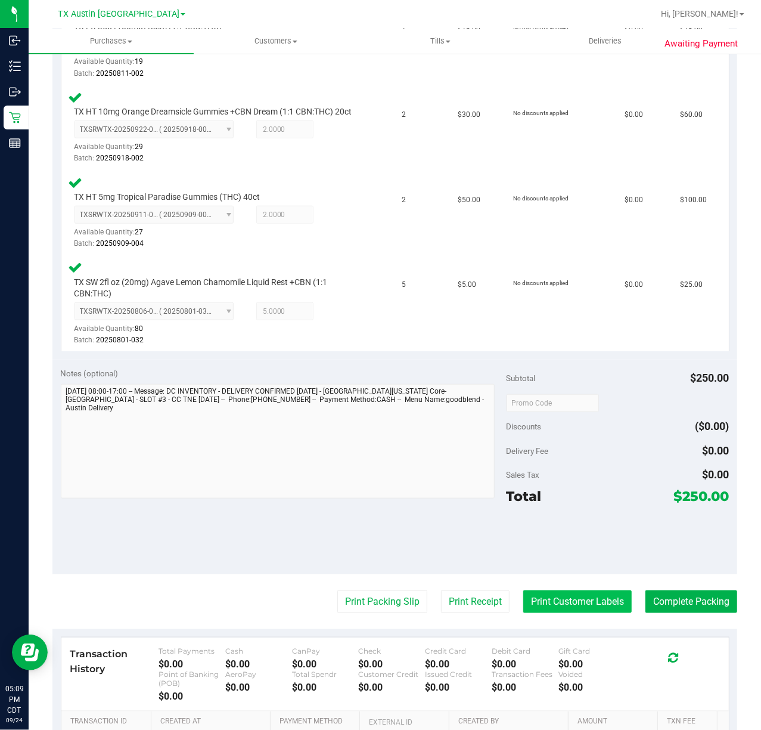
click at [569, 602] on button "Print Customer Labels" at bounding box center [578, 601] width 109 height 23
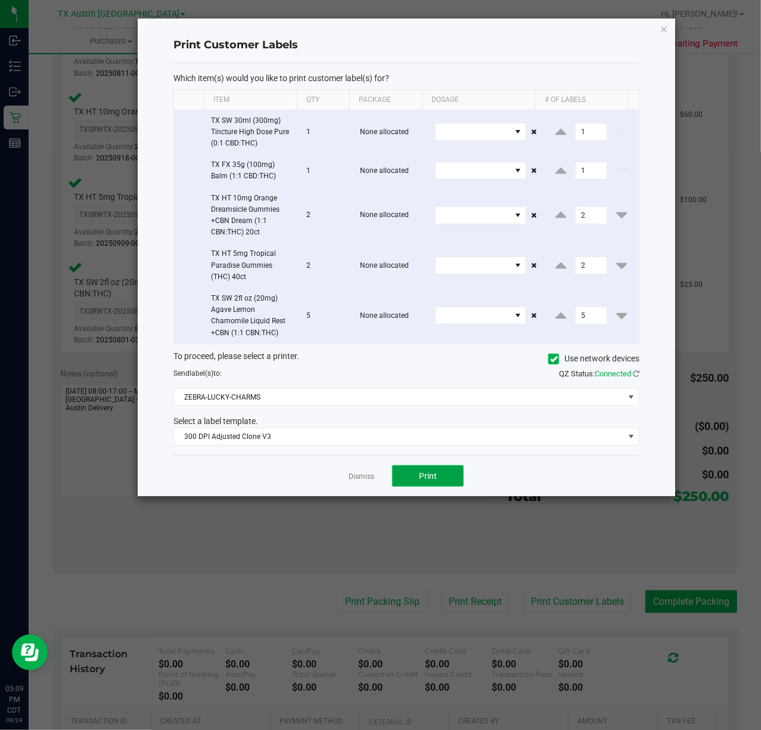
click at [420, 477] on span "Print" at bounding box center [428, 476] width 18 height 10
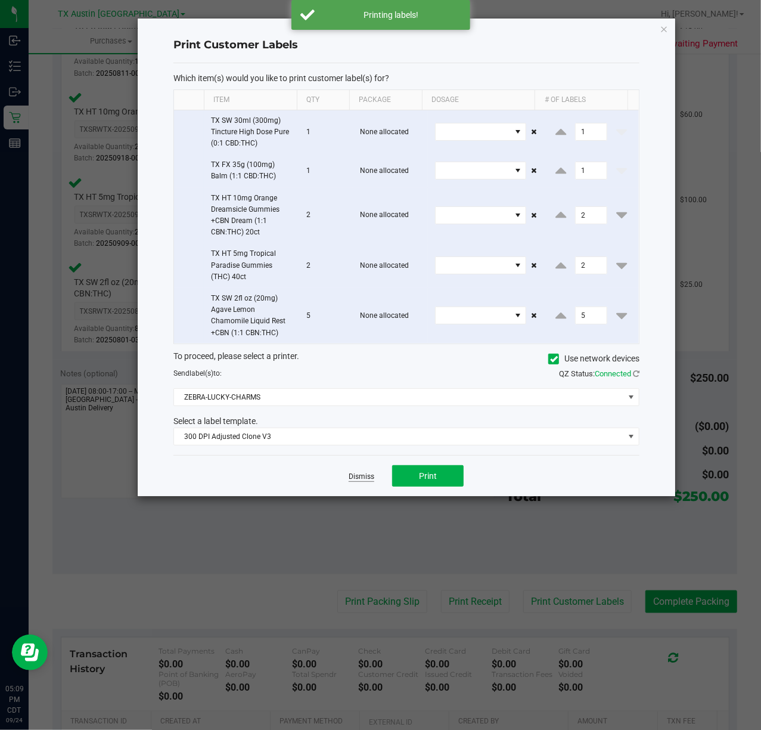
click at [358, 477] on link "Dismiss" at bounding box center [362, 477] width 26 height 10
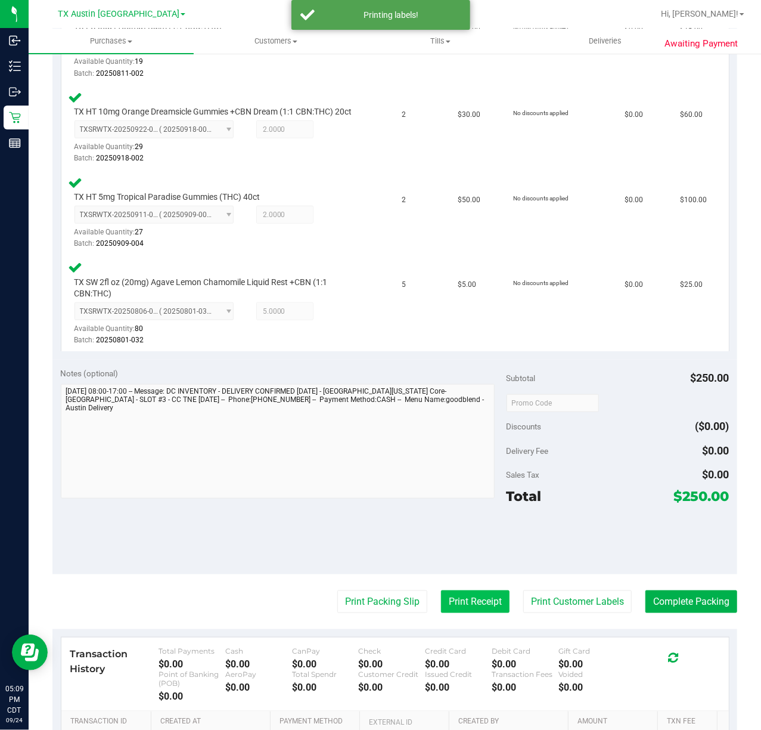
click at [441, 613] on button "Print Receipt" at bounding box center [475, 601] width 69 height 23
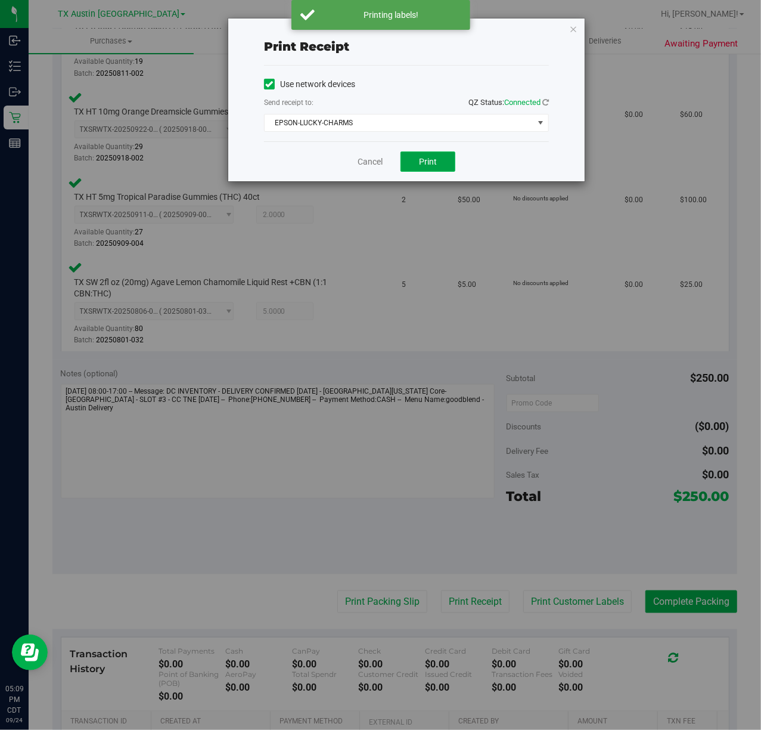
click at [439, 168] on button "Print" at bounding box center [428, 161] width 55 height 20
click at [358, 160] on link "Cancel" at bounding box center [365, 162] width 25 height 13
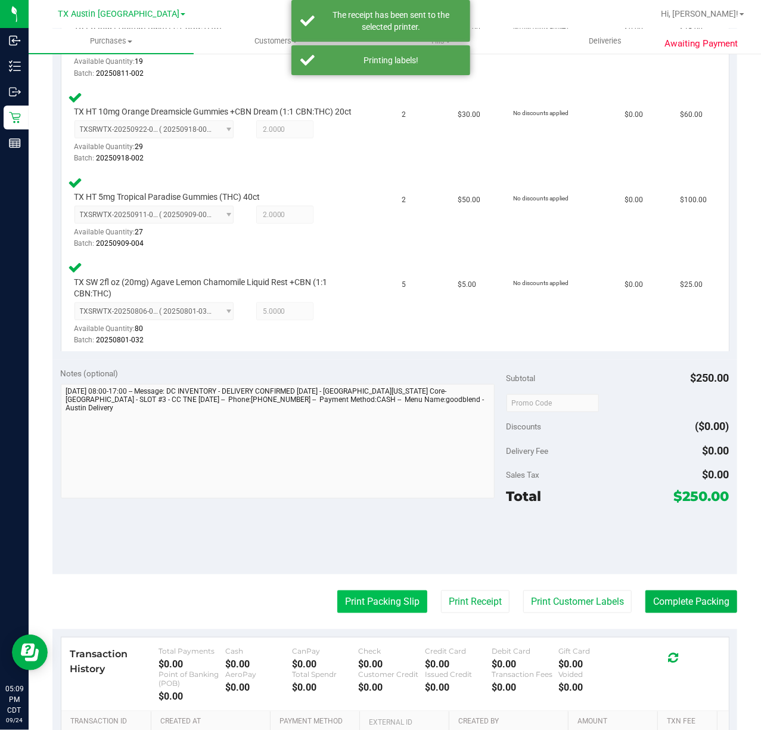
click at [380, 613] on button "Print Packing Slip" at bounding box center [382, 601] width 90 height 23
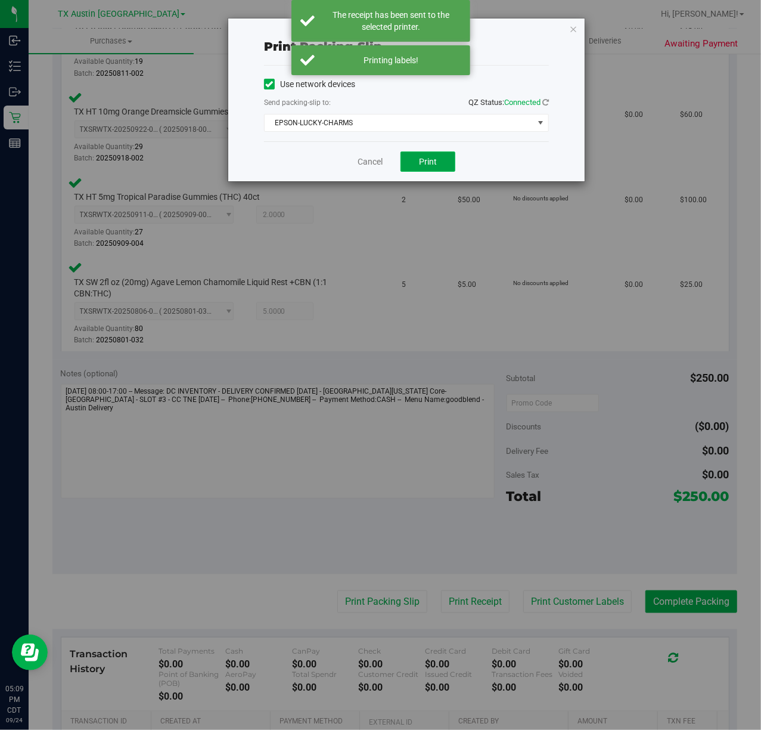
click at [429, 166] on span "Print" at bounding box center [428, 162] width 18 height 10
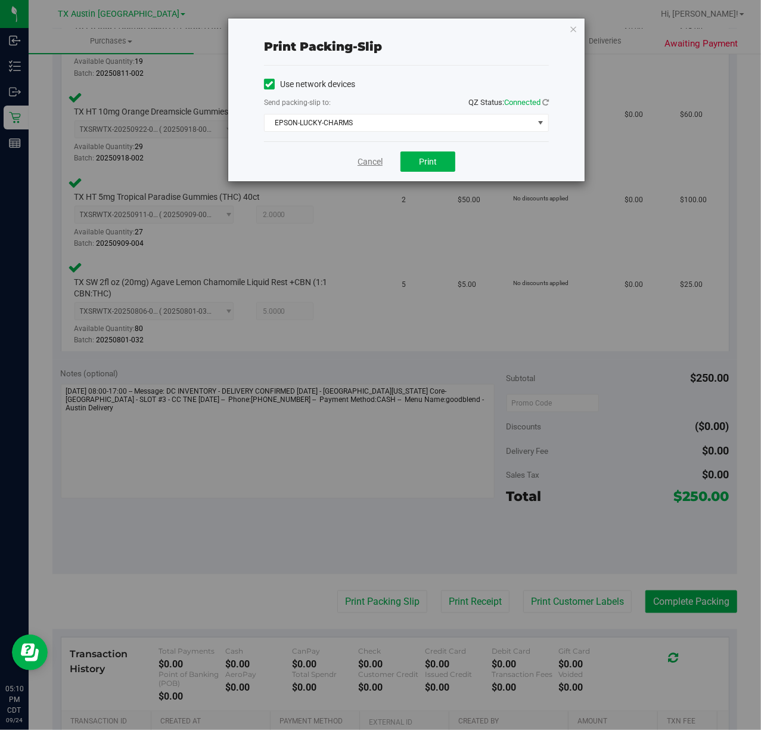
click at [358, 157] on link "Cancel" at bounding box center [370, 162] width 25 height 13
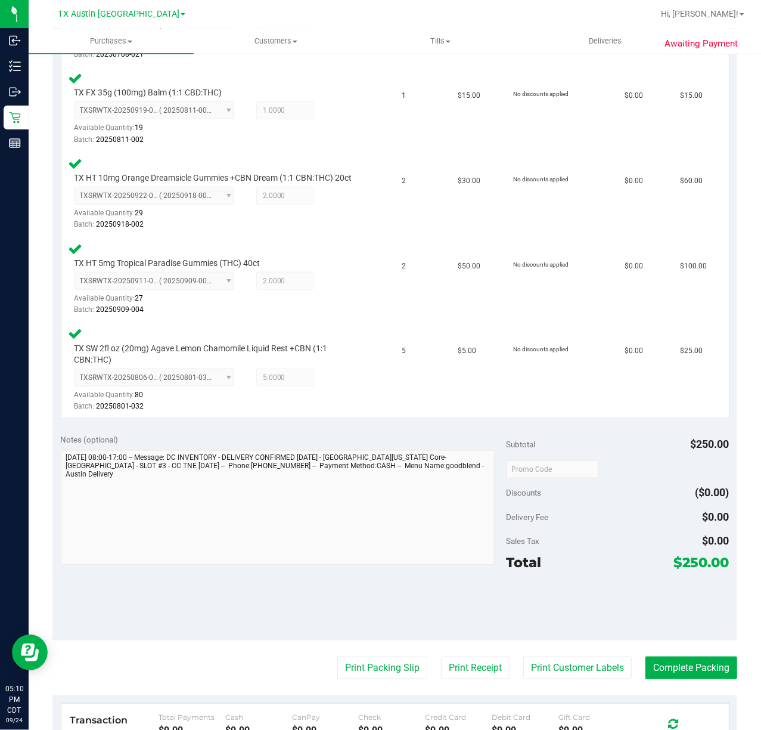
scroll to position [397, 0]
click at [695, 675] on button "Complete Packing" at bounding box center [692, 667] width 92 height 23
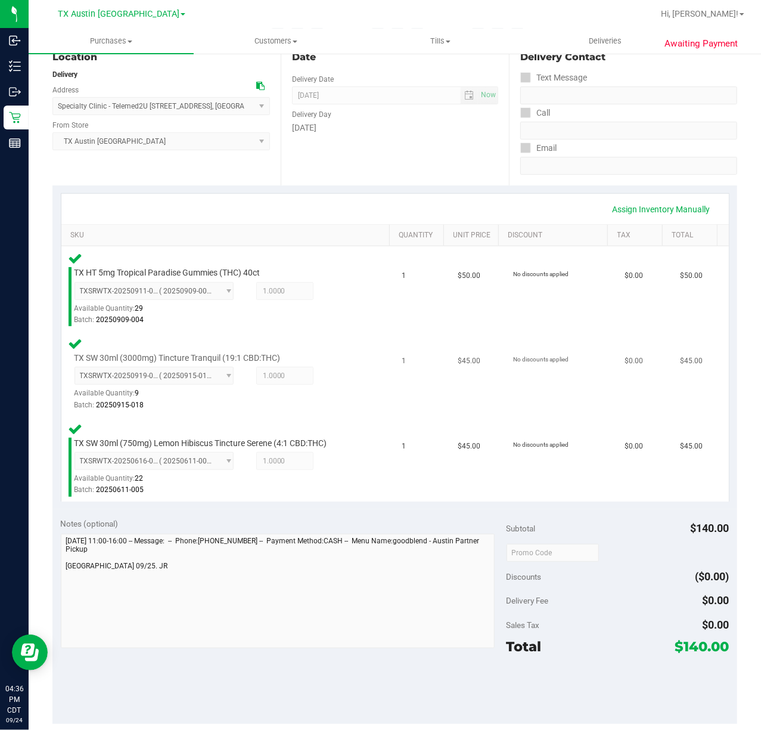
scroll to position [159, 0]
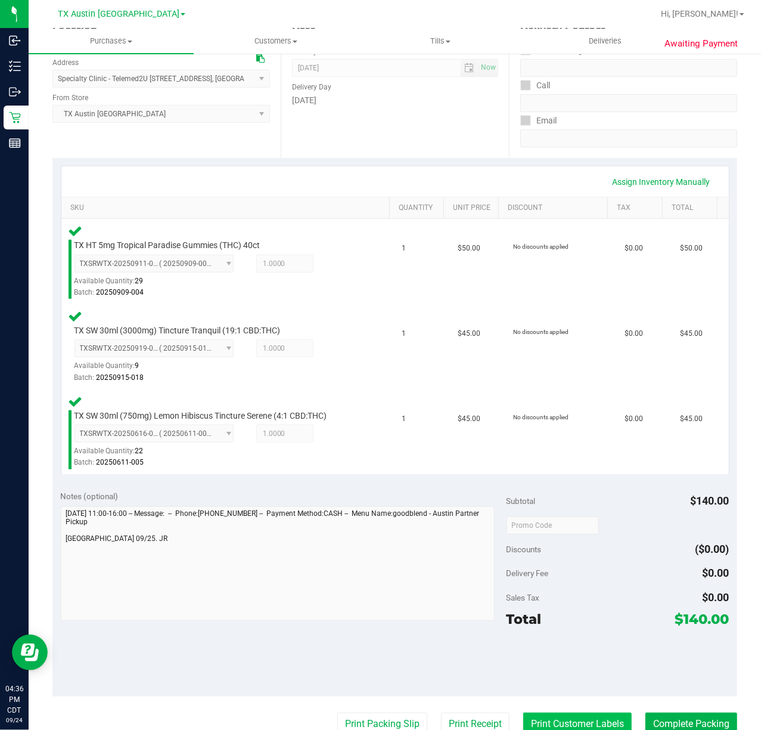
click at [524, 723] on button "Print Customer Labels" at bounding box center [578, 724] width 109 height 23
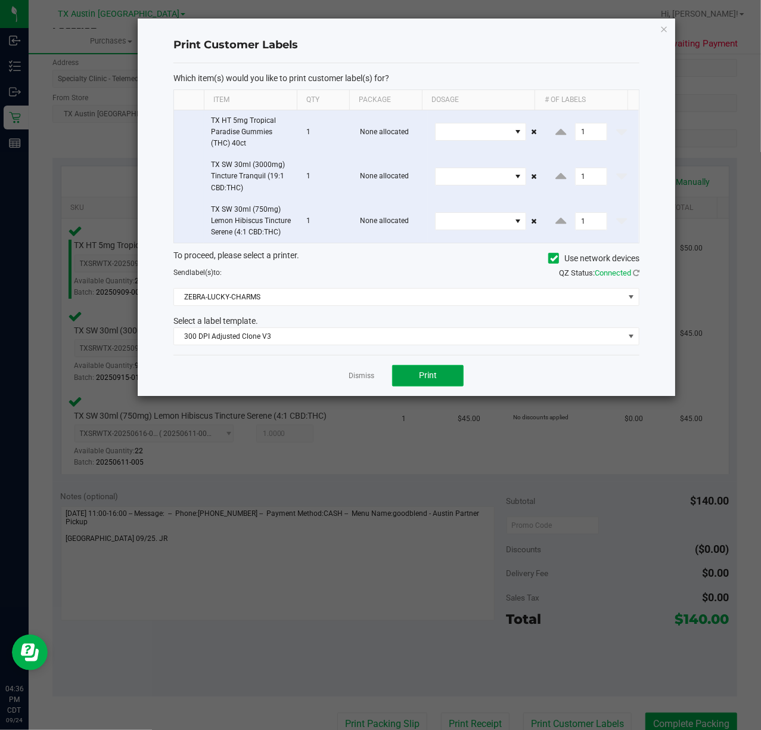
click at [430, 380] on span "Print" at bounding box center [428, 375] width 18 height 10
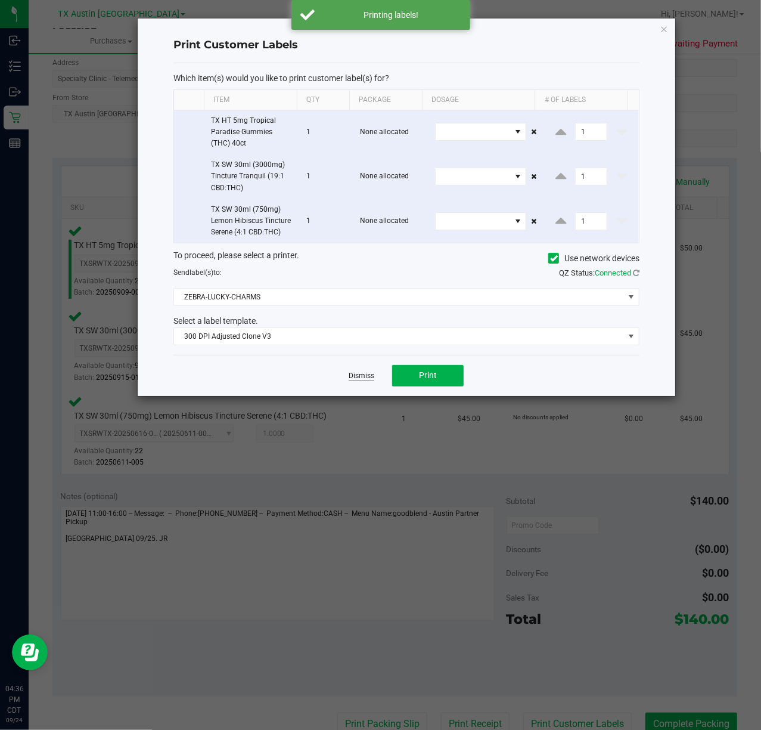
click at [370, 381] on link "Dismiss" at bounding box center [362, 376] width 26 height 10
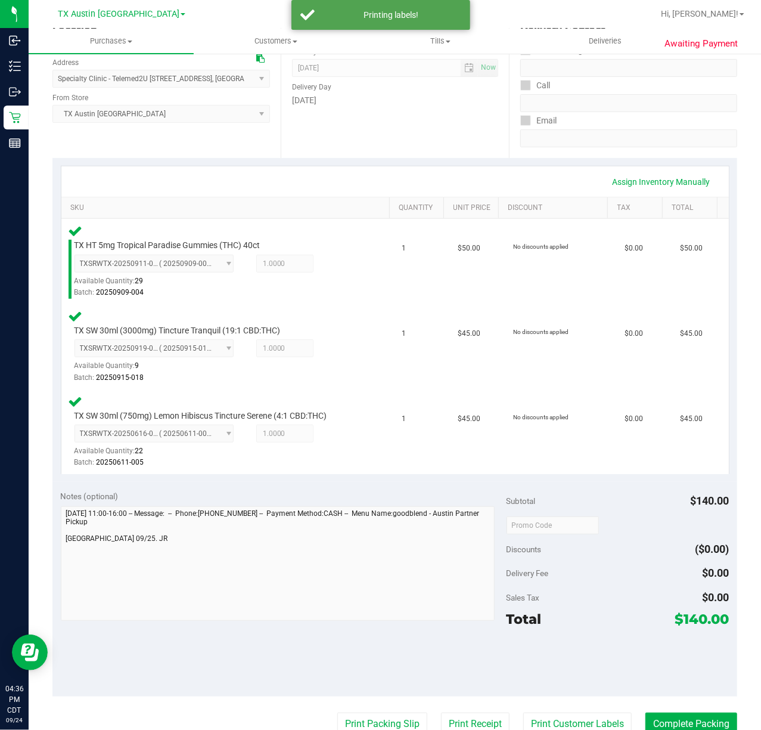
scroll to position [165, 0]
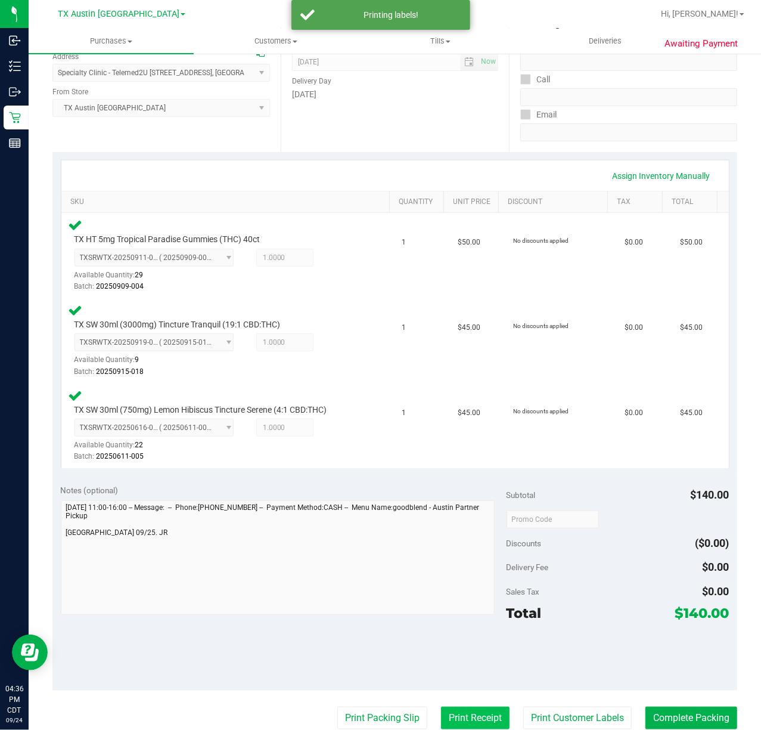
click at [451, 727] on button "Print Receipt" at bounding box center [475, 718] width 69 height 23
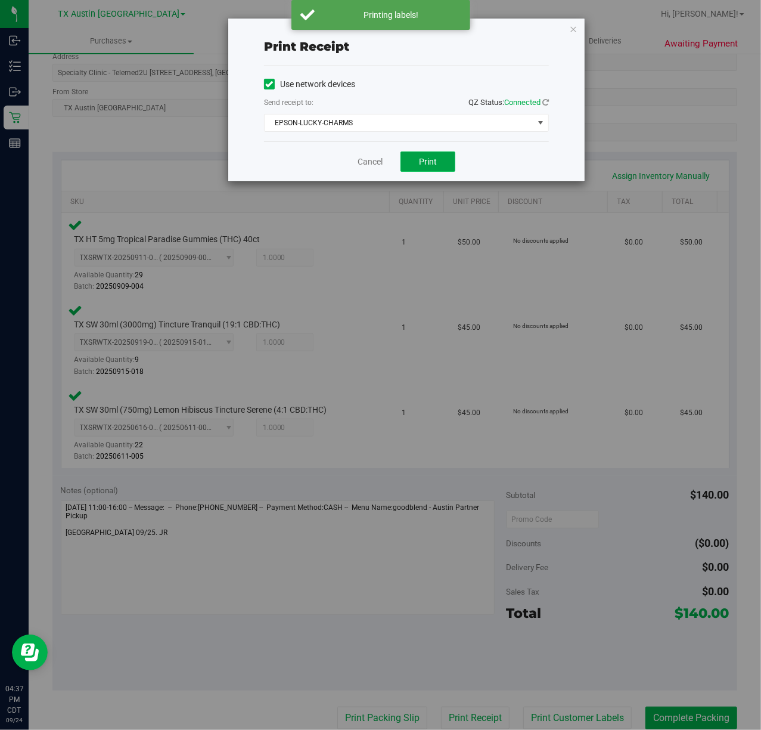
click at [416, 163] on button "Print" at bounding box center [428, 161] width 55 height 20
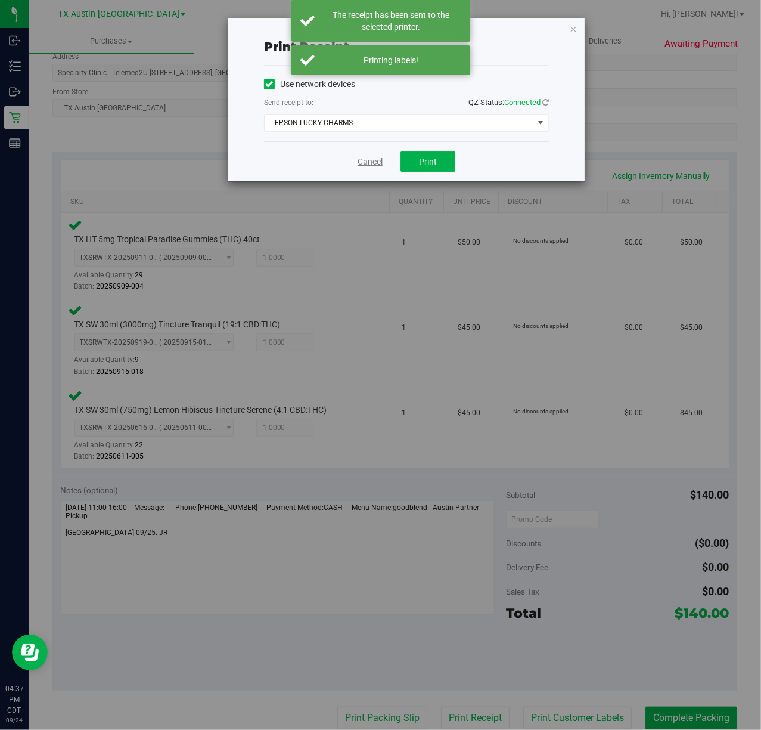
click at [373, 167] on link "Cancel" at bounding box center [370, 162] width 25 height 13
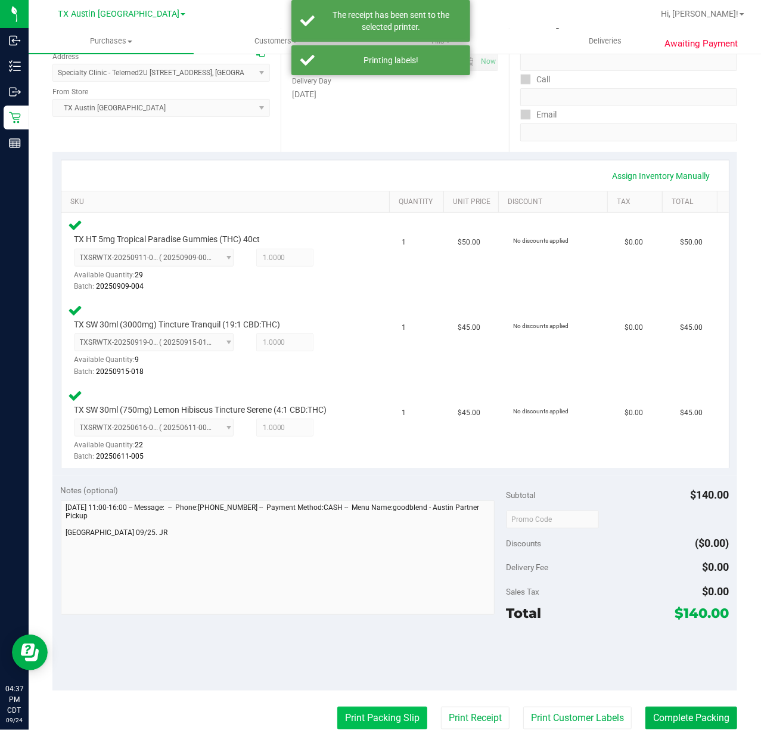
click at [364, 721] on button "Print Packing Slip" at bounding box center [382, 718] width 90 height 23
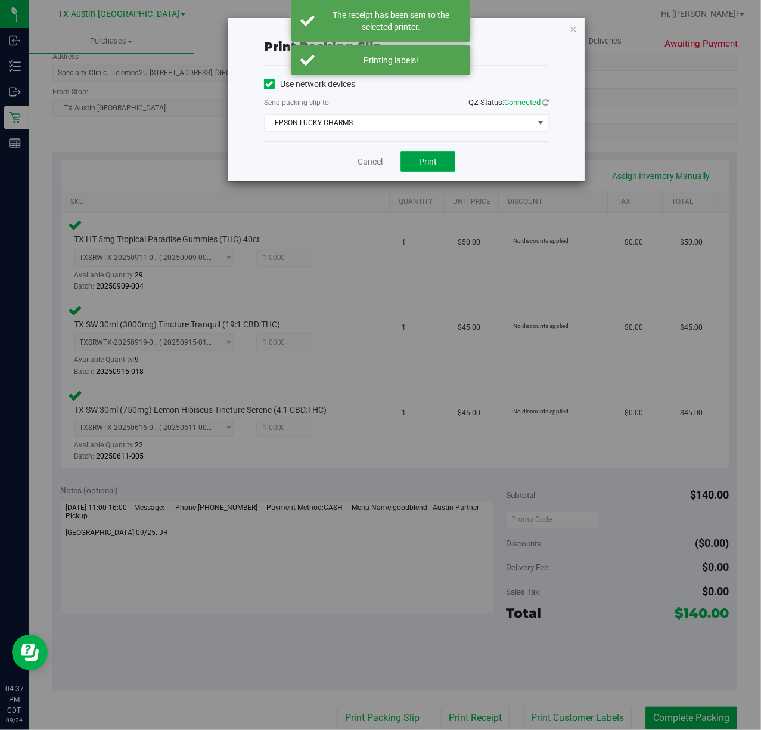
click at [416, 161] on button "Print" at bounding box center [428, 161] width 55 height 20
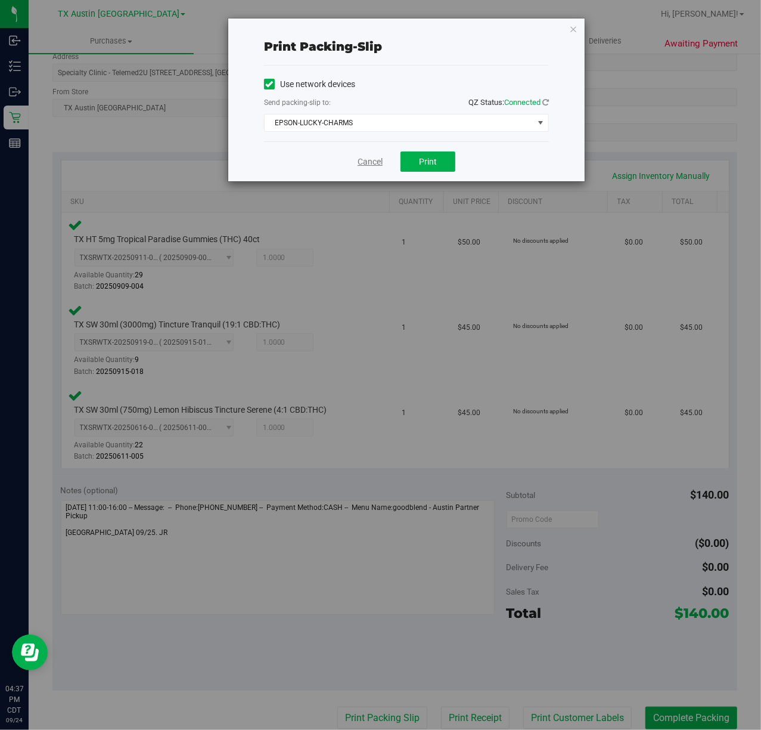
click at [363, 162] on link "Cancel" at bounding box center [370, 162] width 25 height 13
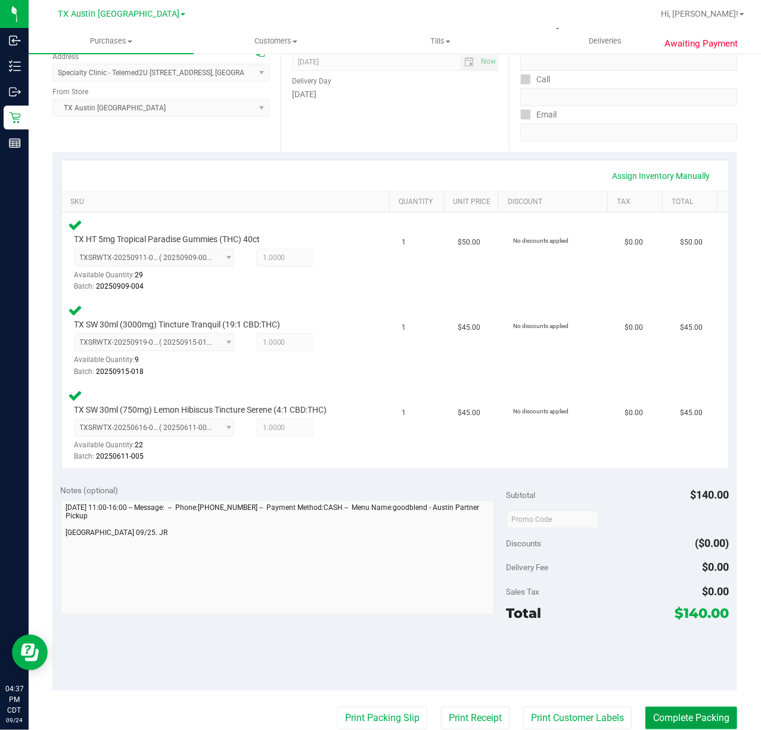
click at [664, 711] on button "Complete Packing" at bounding box center [692, 718] width 92 height 23
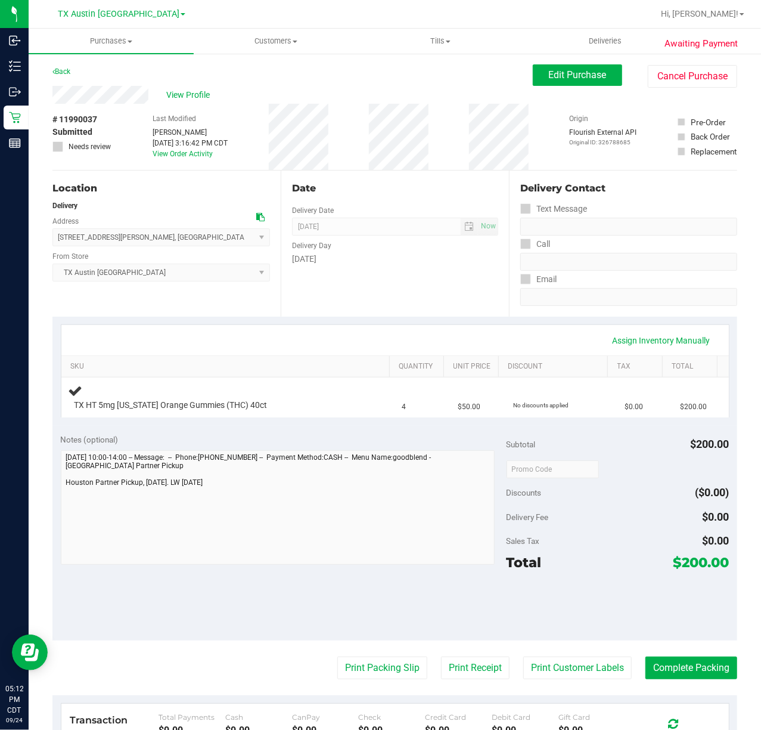
click at [476, 284] on div "Date Delivery Date [DATE] Now [DATE] 07:00 AM Now Delivery Day [DATE]" at bounding box center [395, 244] width 228 height 146
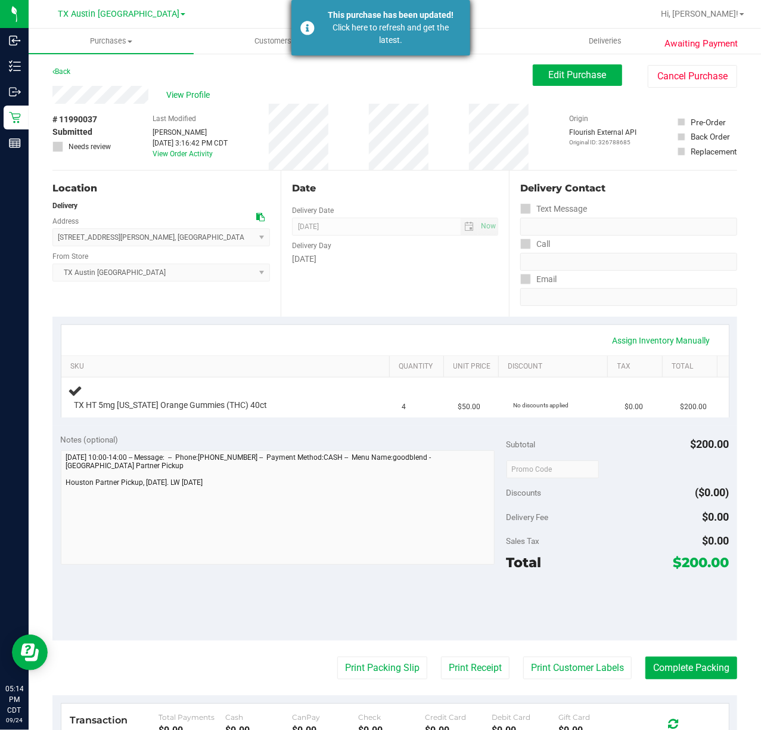
click at [415, 14] on div "This purchase has been updated!" at bounding box center [391, 15] width 140 height 13
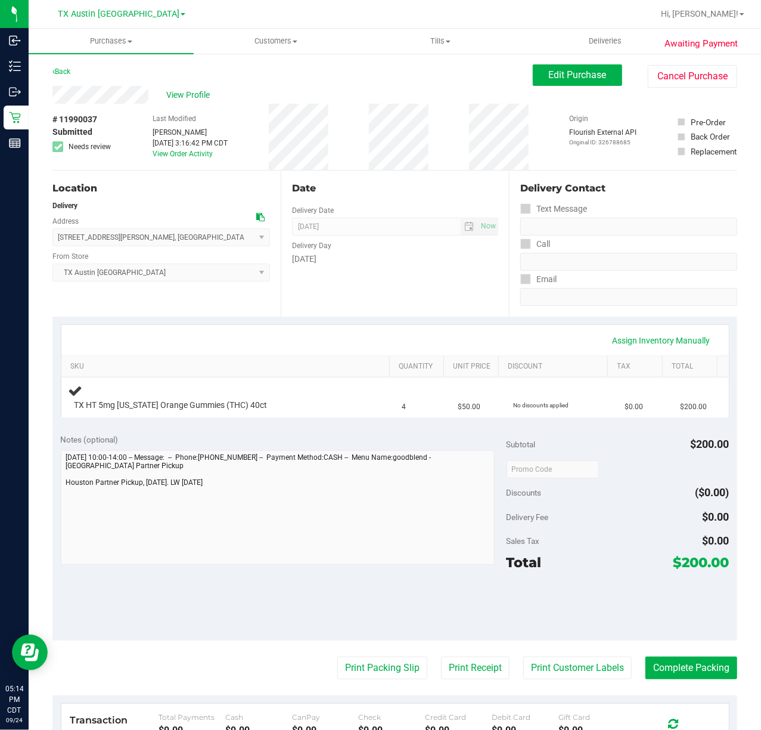
type textarea "[DATE] 10:00-14:00 -- Message: -- Phone:[PHONE_NUMBER] -- Payment Method:CASH -…"
click at [442, 295] on div "Date Delivery Date [DATE] Now [DATE] 07:00 AM Now Delivery Day [DATE]" at bounding box center [395, 244] width 228 height 146
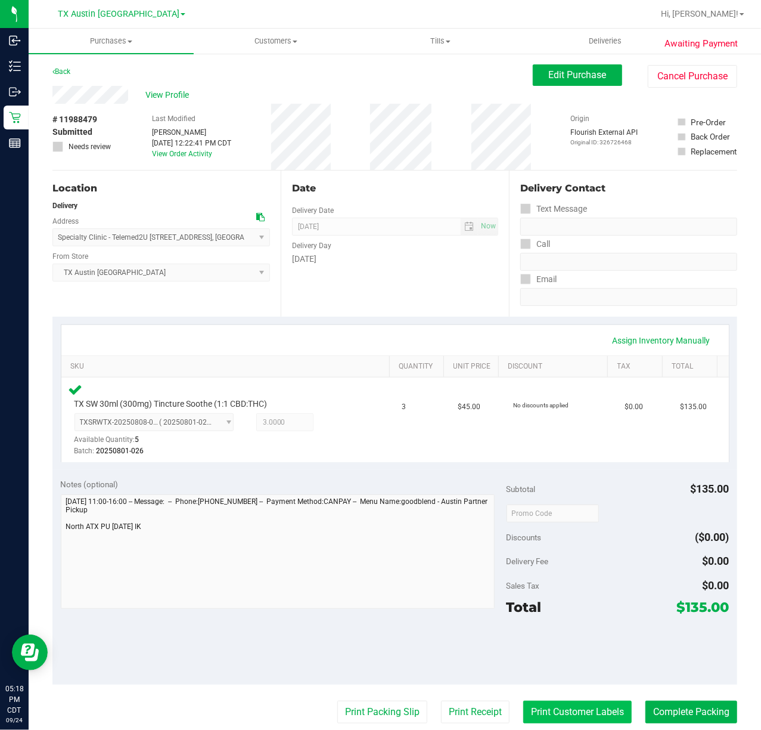
click at [544, 707] on button "Print Customer Labels" at bounding box center [578, 712] width 109 height 23
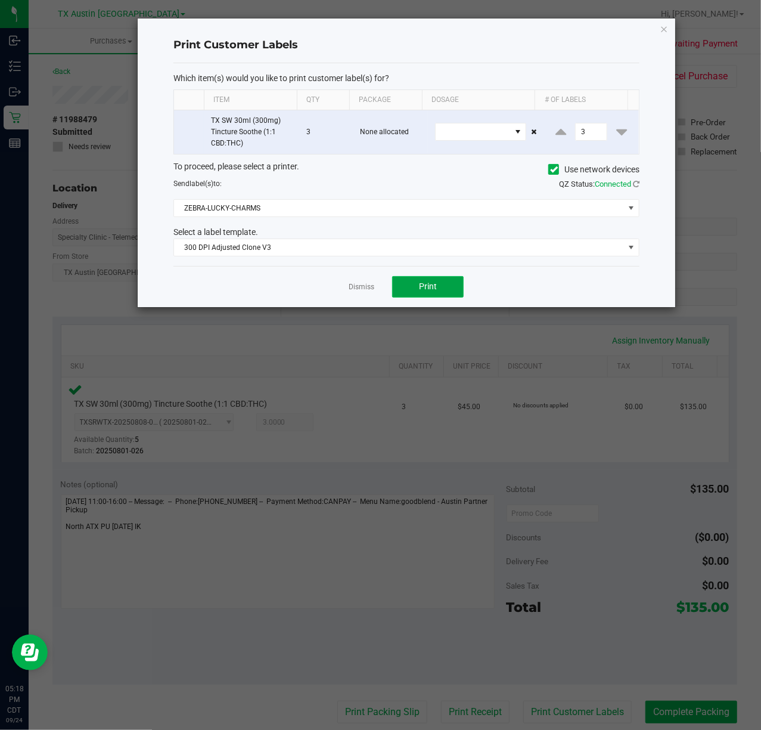
drag, startPoint x: 438, startPoint y: 294, endPoint x: 428, endPoint y: 294, distance: 9.5
click at [428, 294] on button "Print" at bounding box center [428, 286] width 72 height 21
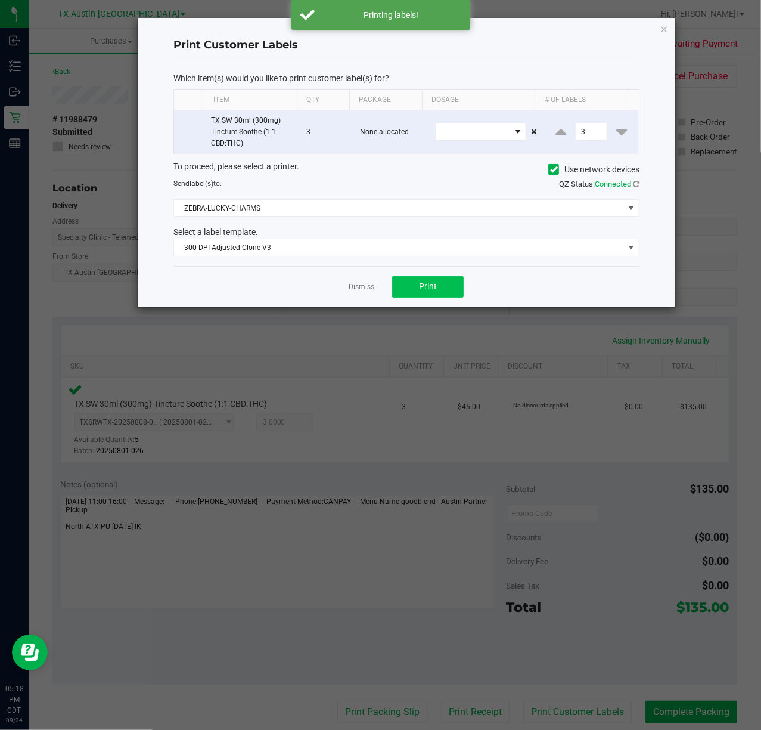
click at [351, 292] on link "Dismiss" at bounding box center [362, 287] width 26 height 10
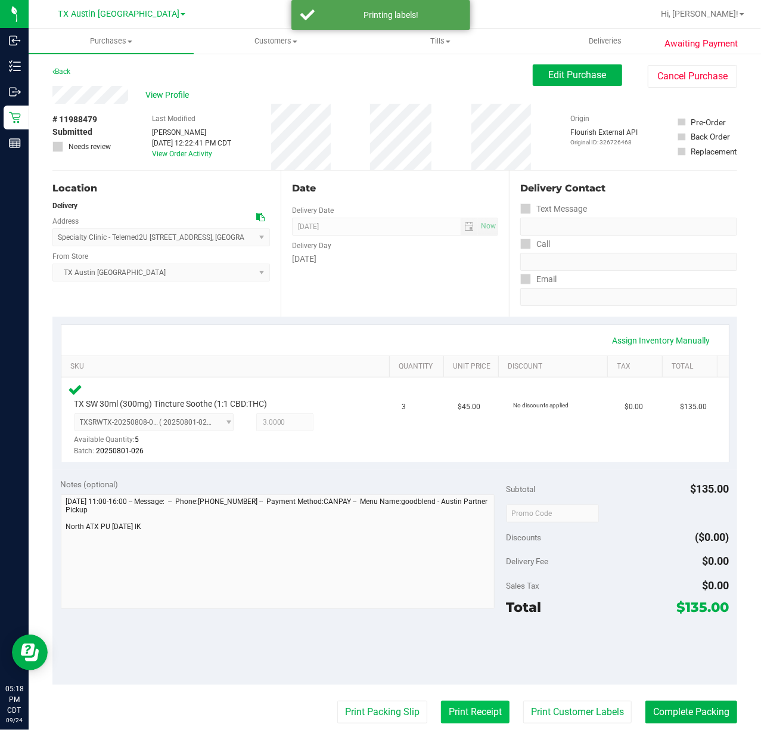
click at [461, 719] on button "Print Receipt" at bounding box center [475, 712] width 69 height 23
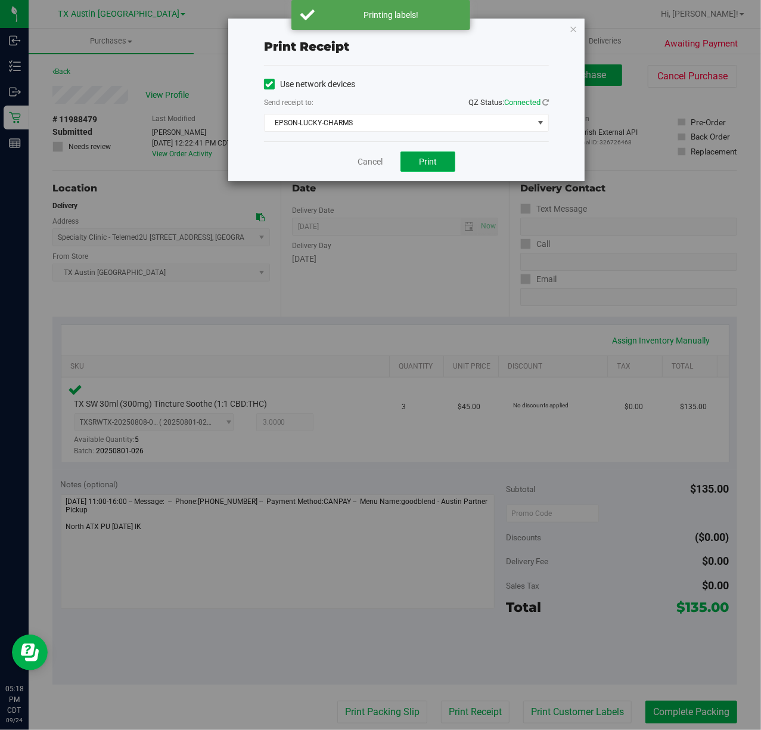
click at [413, 163] on button "Print" at bounding box center [428, 161] width 55 height 20
drag, startPoint x: 367, startPoint y: 160, endPoint x: 368, endPoint y: 171, distance: 10.8
click at [366, 161] on link "Cancel" at bounding box center [365, 162] width 25 height 13
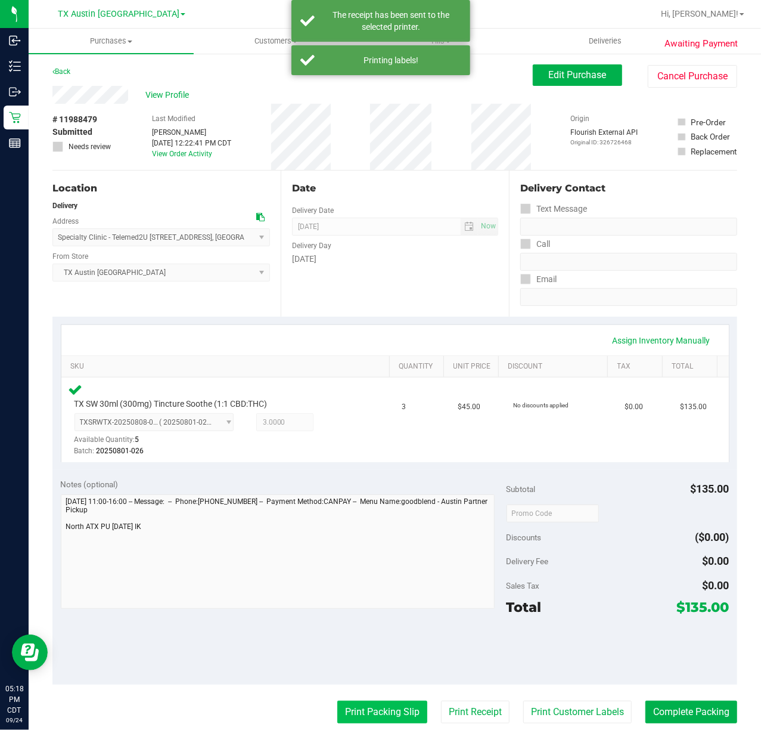
click at [398, 718] on button "Print Packing Slip" at bounding box center [382, 712] width 90 height 23
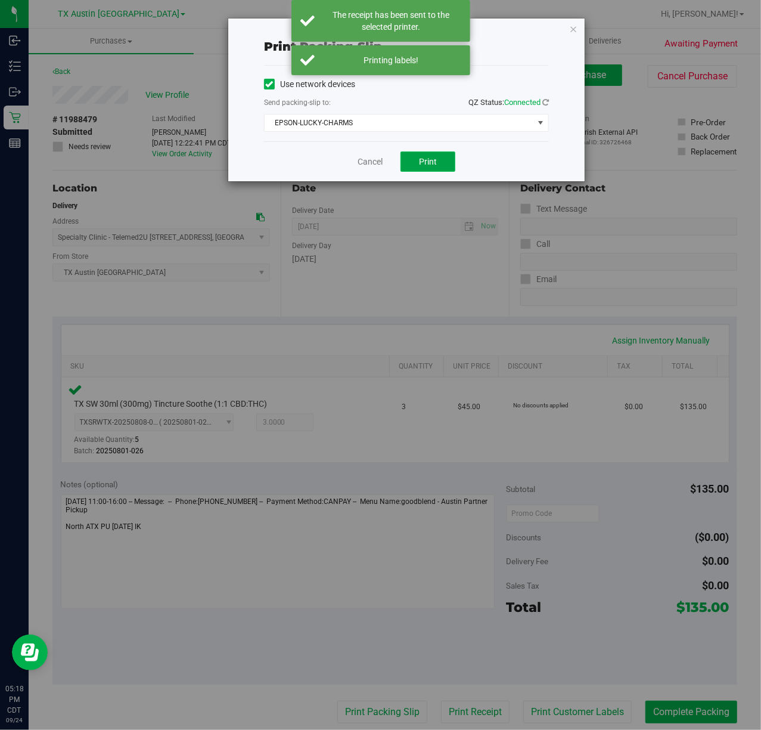
click at [430, 166] on span "Print" at bounding box center [428, 162] width 18 height 10
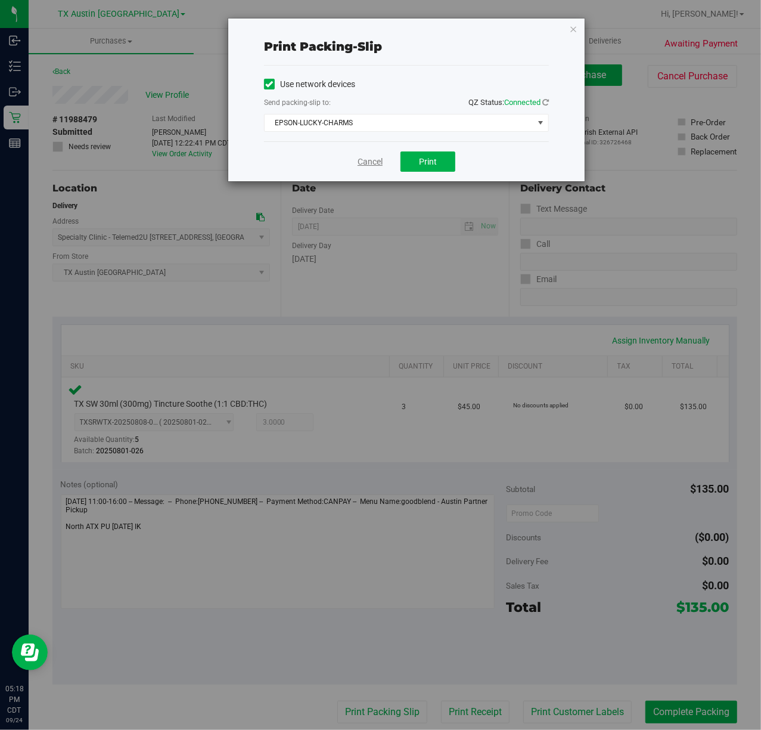
click at [374, 162] on link "Cancel" at bounding box center [370, 162] width 25 height 13
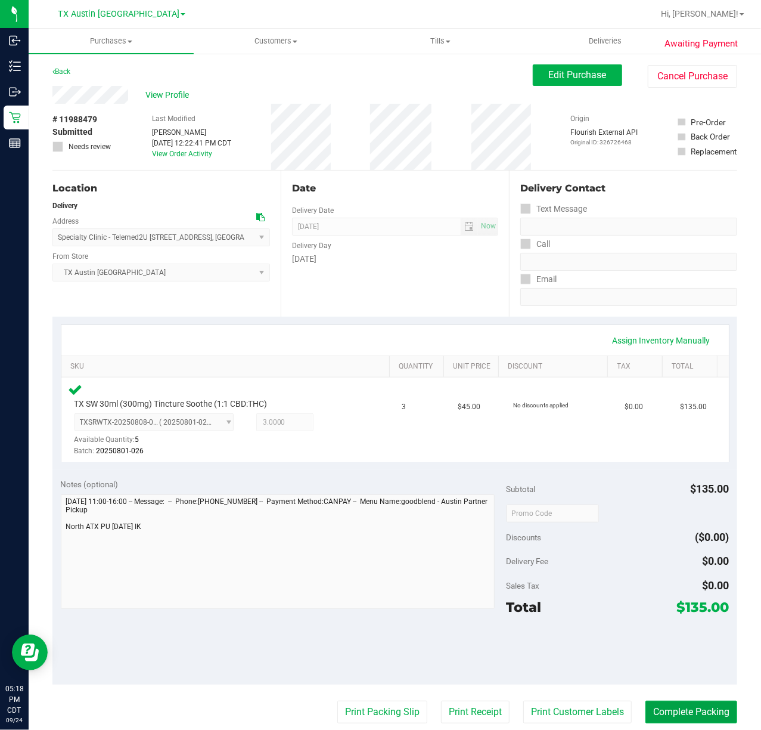
click at [682, 708] on button "Complete Packing" at bounding box center [692, 712] width 92 height 23
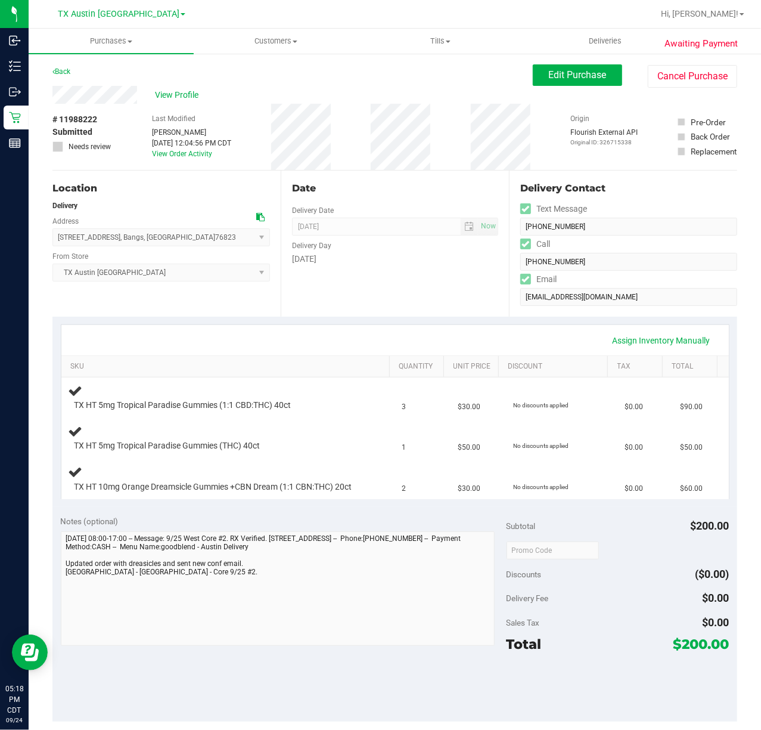
click at [313, 289] on div "Date Delivery Date [DATE] Now [DATE] 07:00 AM Now Delivery Day [DATE]" at bounding box center [395, 244] width 228 height 146
click at [386, 301] on div "Date Delivery Date [DATE] Now [DATE] 07:00 AM Now Delivery Day [DATE]" at bounding box center [395, 244] width 228 height 146
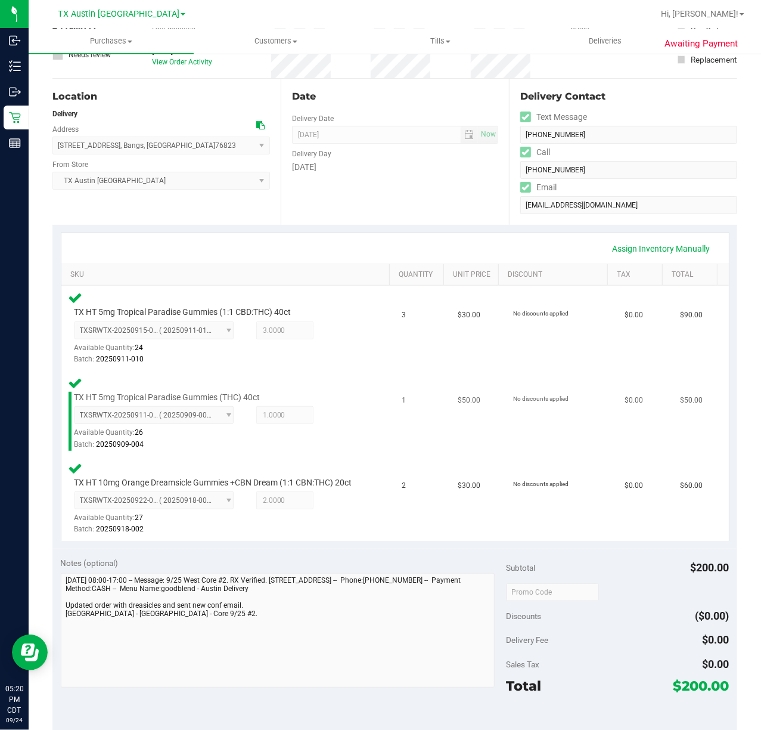
scroll to position [239, 0]
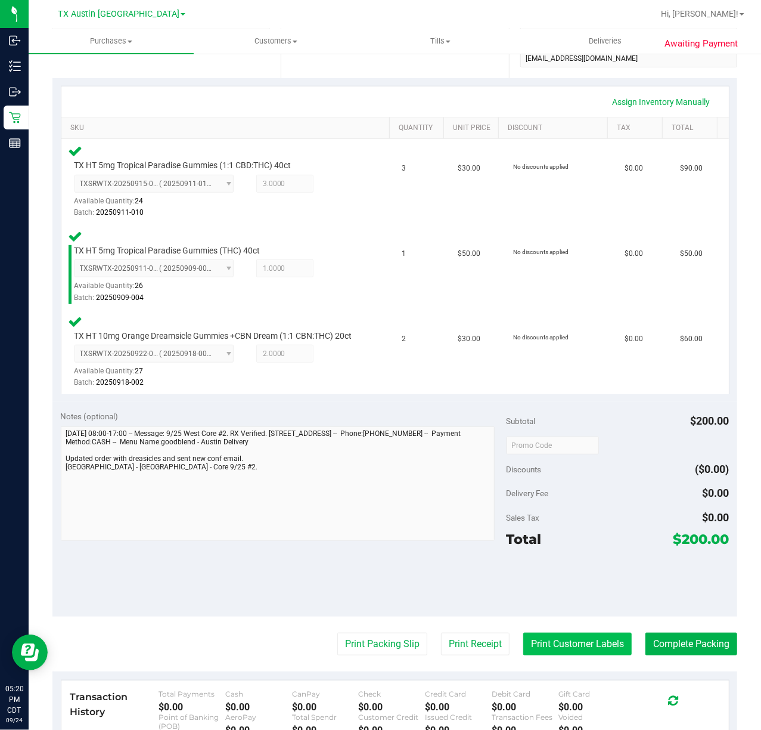
click at [570, 655] on button "Print Customer Labels" at bounding box center [578, 644] width 109 height 23
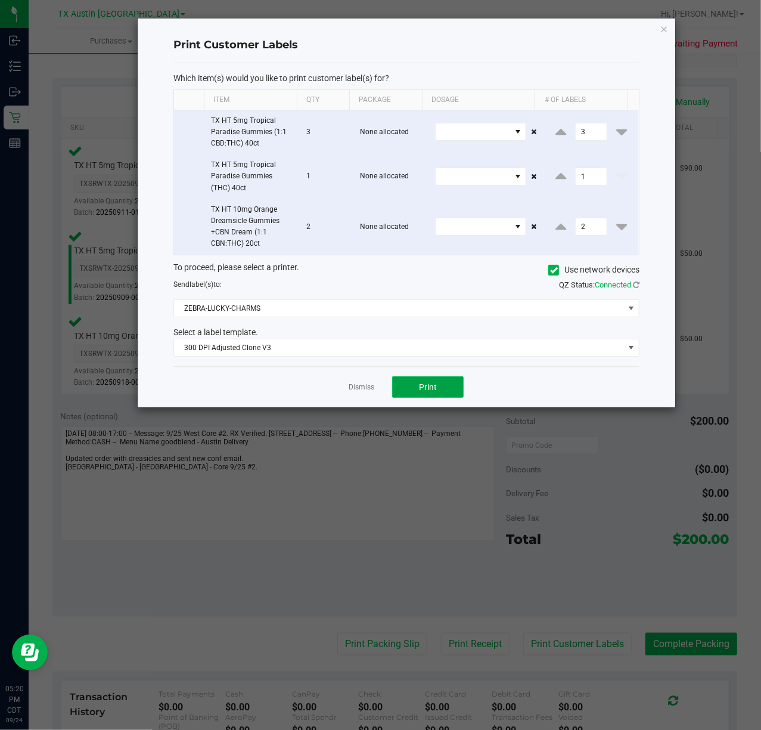
click at [422, 384] on button "Print" at bounding box center [428, 386] width 72 height 21
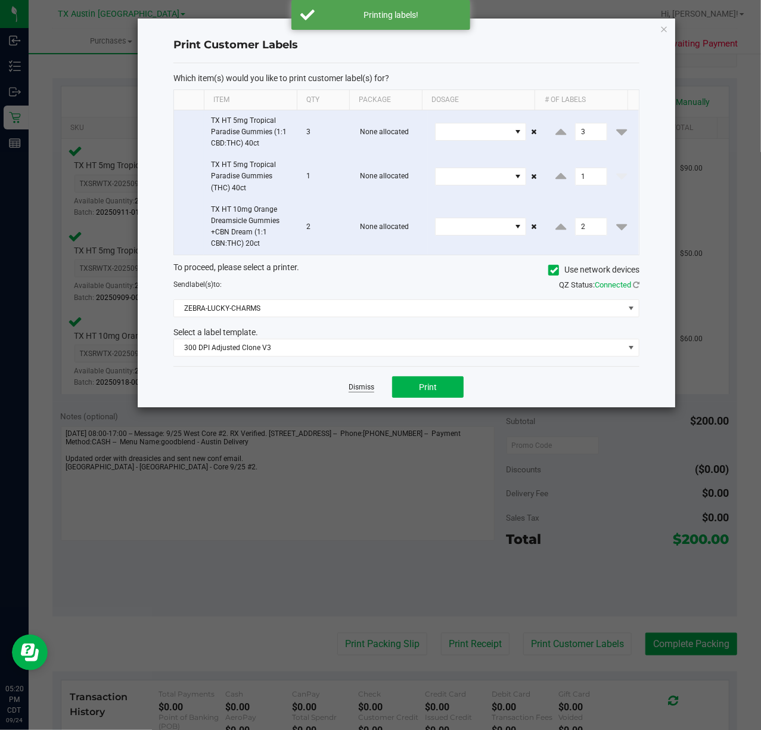
click at [367, 392] on link "Dismiss" at bounding box center [362, 387] width 26 height 10
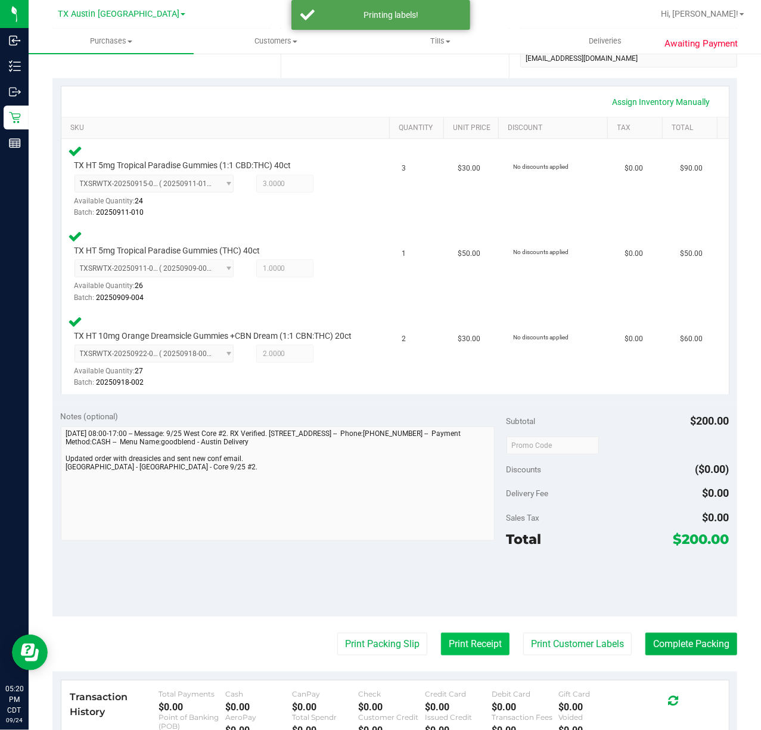
click at [461, 655] on button "Print Receipt" at bounding box center [475, 644] width 69 height 23
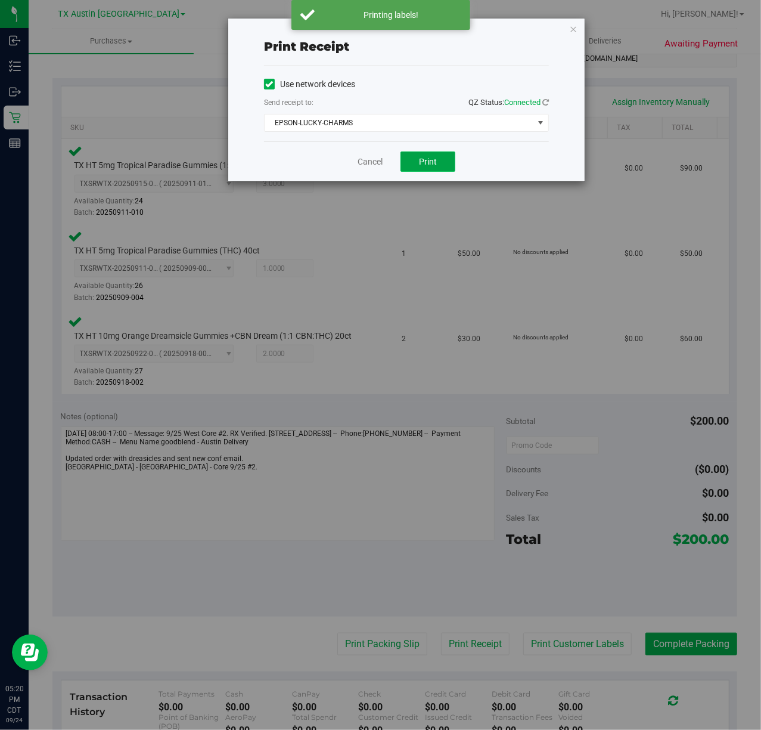
click at [408, 163] on button "Print" at bounding box center [428, 161] width 55 height 20
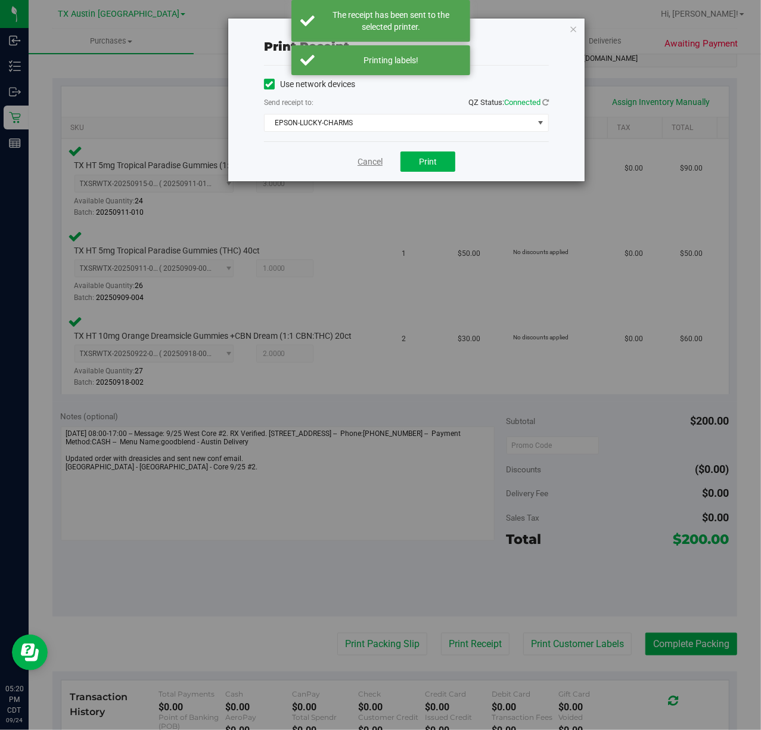
click at [366, 163] on link "Cancel" at bounding box center [370, 162] width 25 height 13
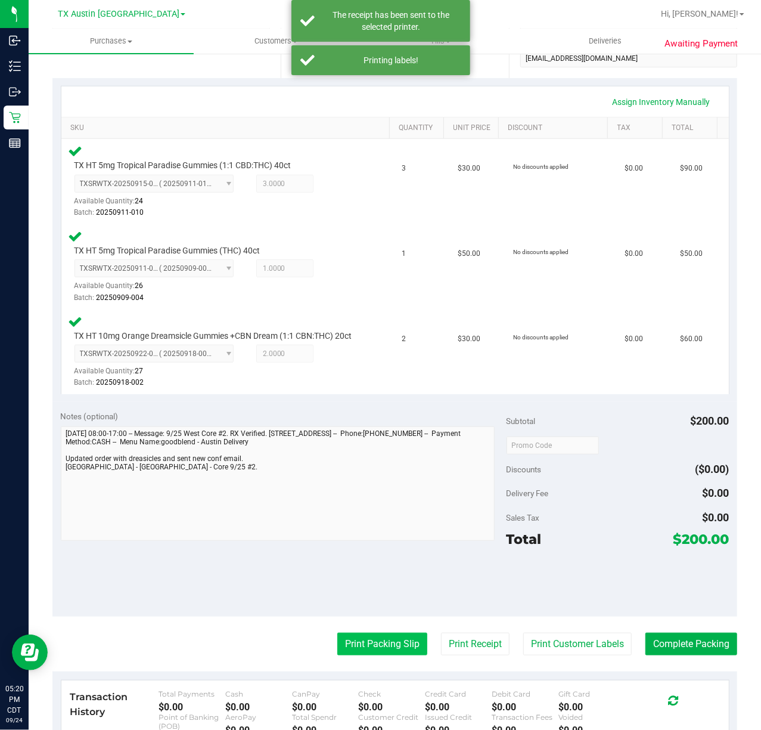
click at [348, 655] on button "Print Packing Slip" at bounding box center [382, 644] width 90 height 23
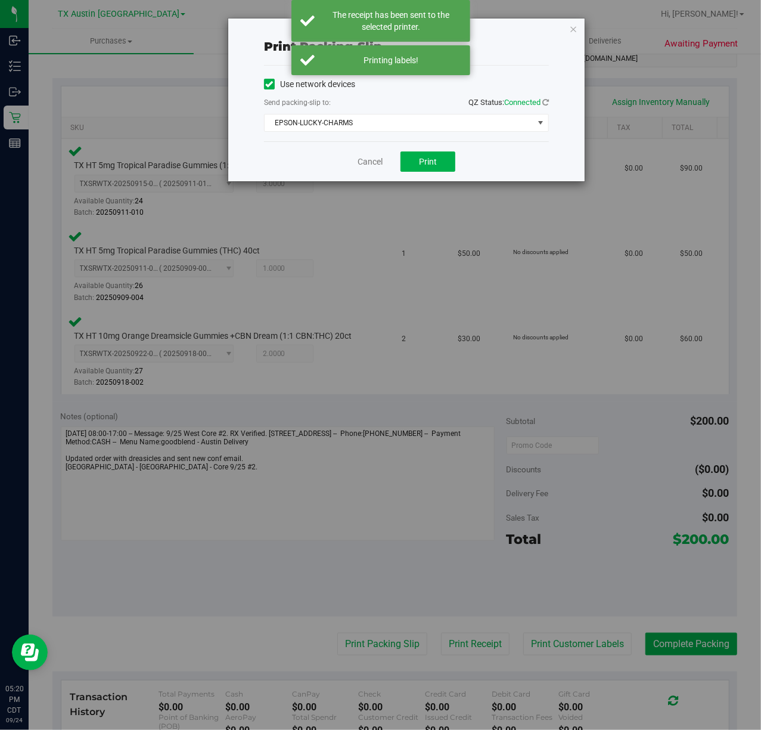
click at [413, 173] on div "Cancel Print" at bounding box center [406, 161] width 285 height 40
click at [414, 168] on button "Print" at bounding box center [428, 161] width 55 height 20
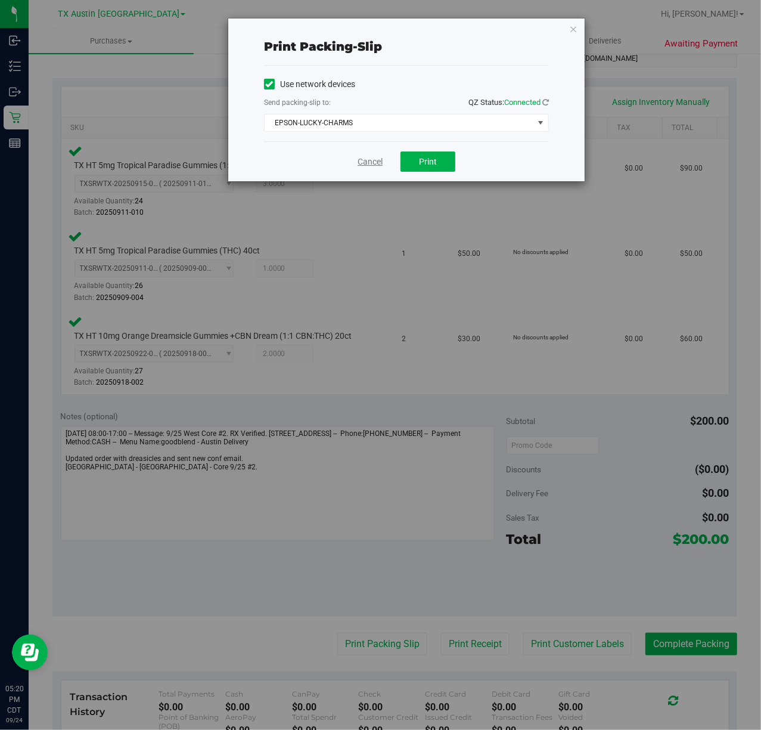
click at [376, 163] on link "Cancel" at bounding box center [370, 162] width 25 height 13
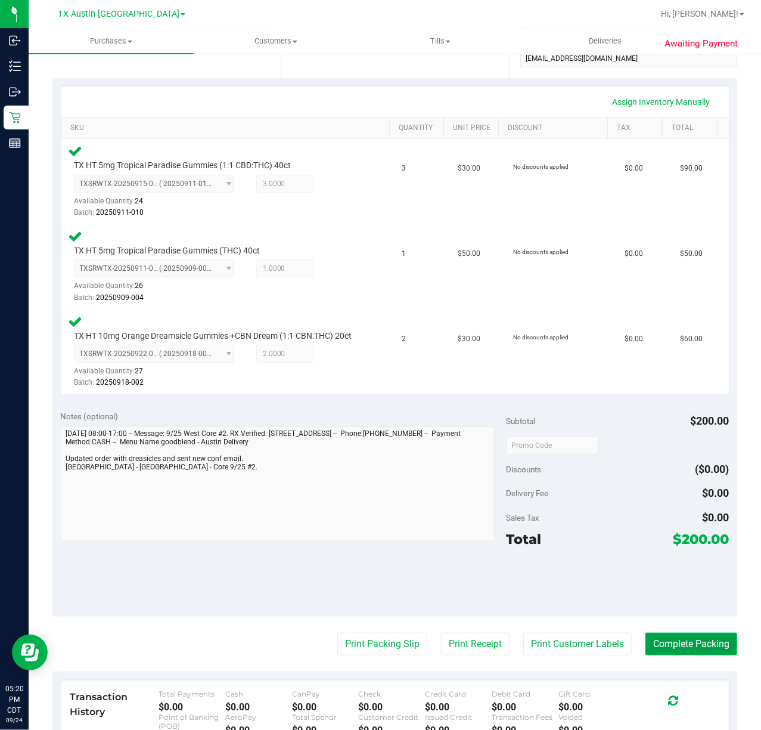
click at [680, 655] on button "Complete Packing" at bounding box center [692, 644] width 92 height 23
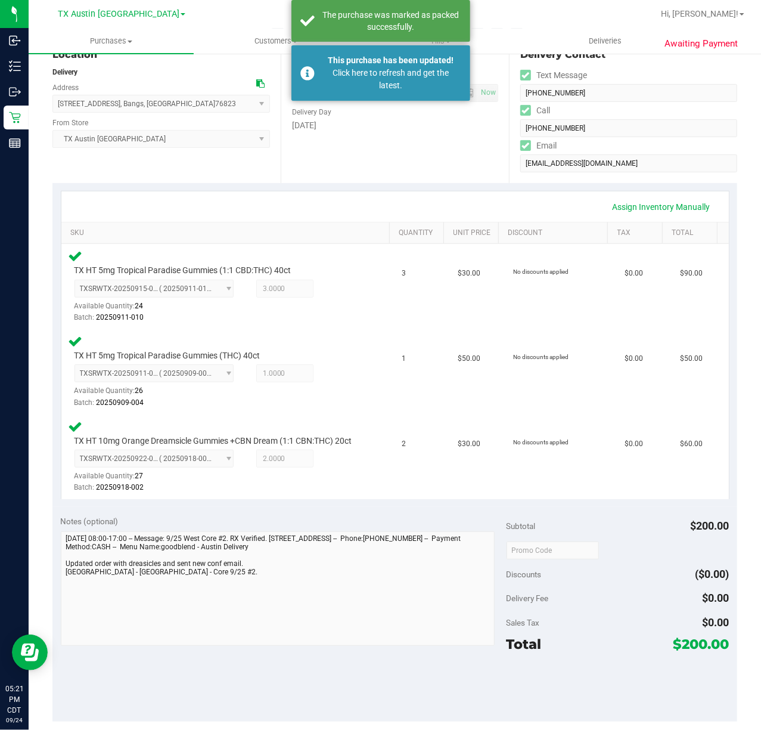
scroll to position [0, 0]
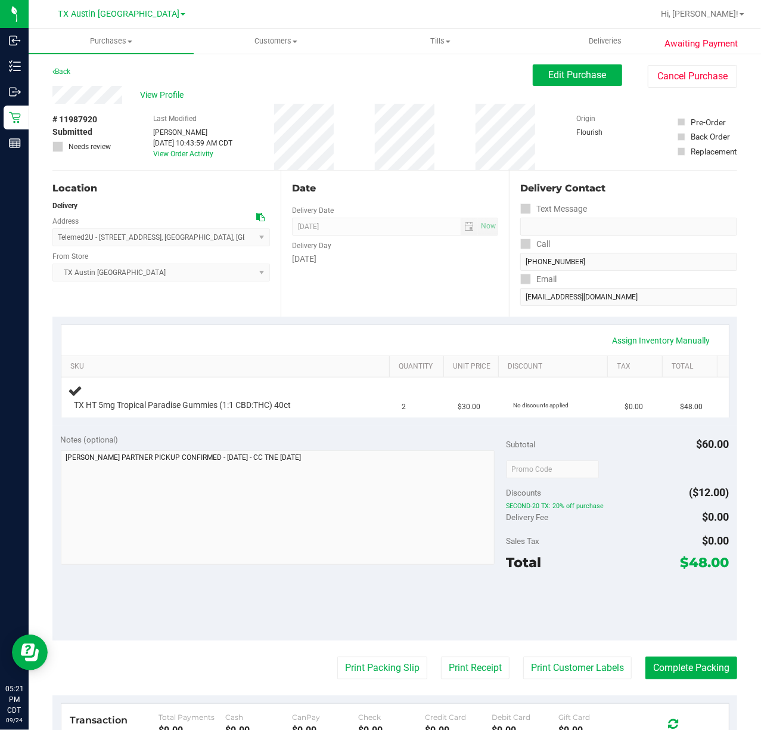
click at [289, 296] on div "Date Delivery Date [DATE] Now [DATE] 07:00 AM Now Delivery Day [DATE]" at bounding box center [395, 244] width 228 height 146
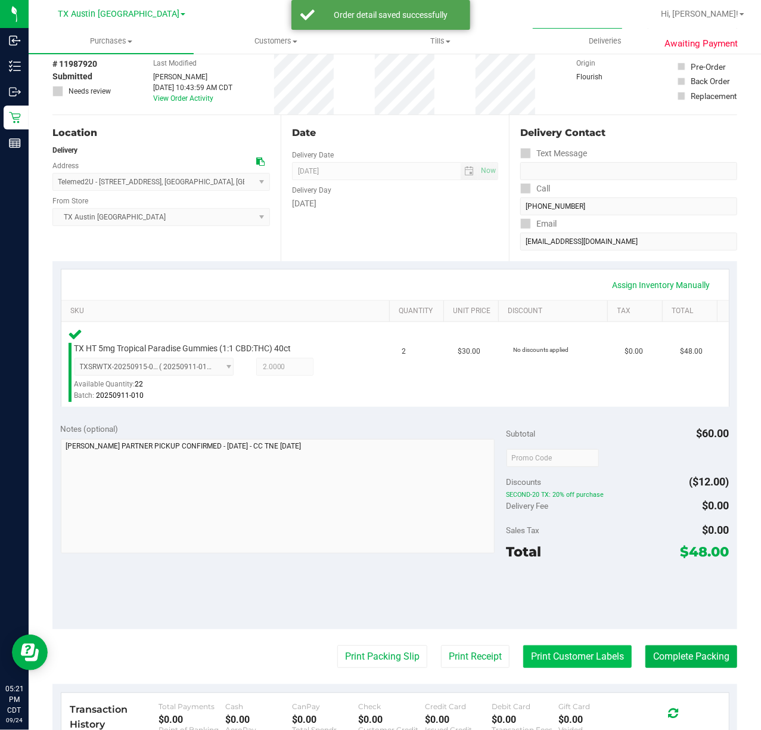
scroll to position [79, 0]
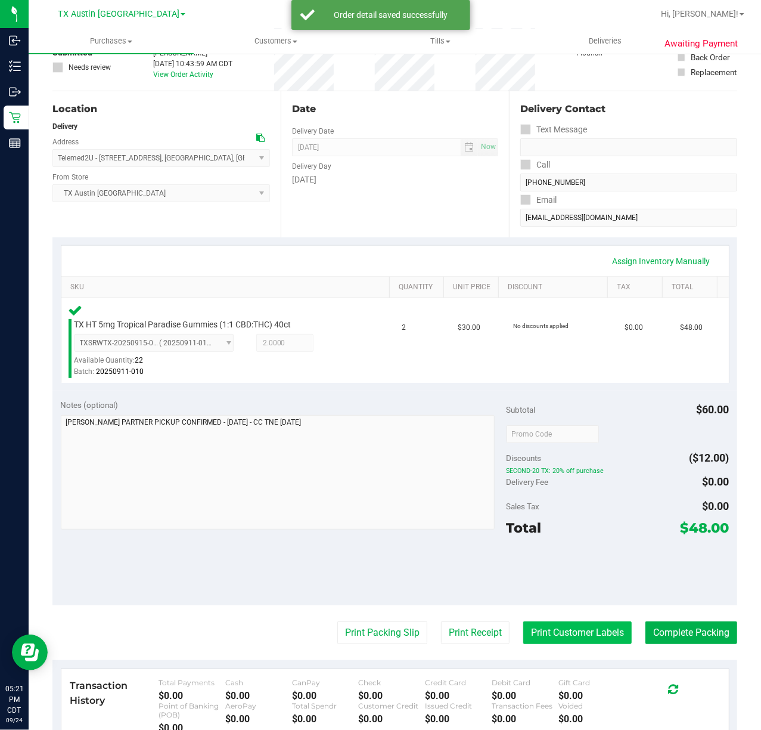
click at [541, 643] on button "Print Customer Labels" at bounding box center [578, 632] width 109 height 23
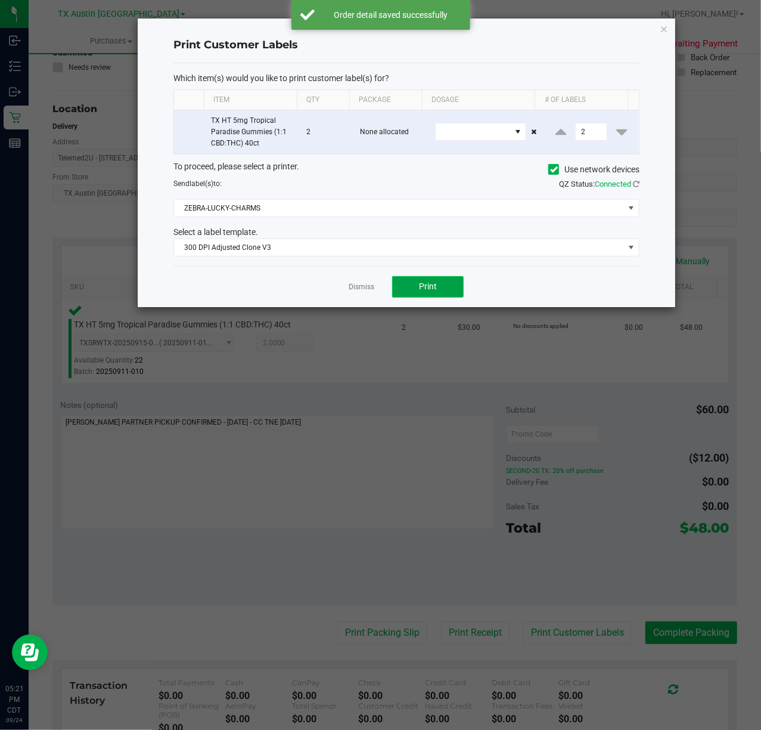
click at [401, 282] on button "Print" at bounding box center [428, 286] width 72 height 21
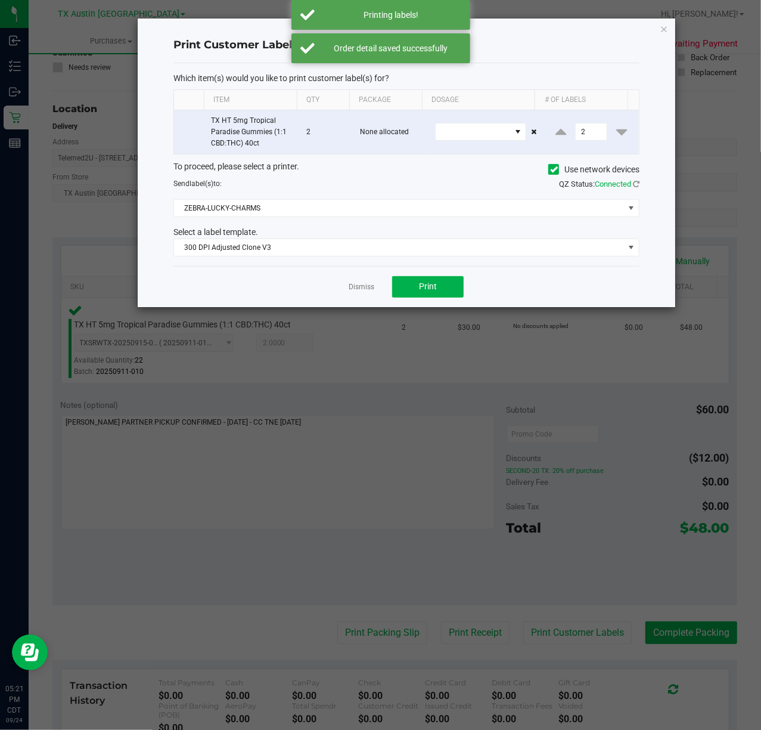
click at [377, 295] on div "Dismiss Print" at bounding box center [407, 286] width 466 height 41
click at [372, 291] on link "Dismiss" at bounding box center [362, 287] width 26 height 10
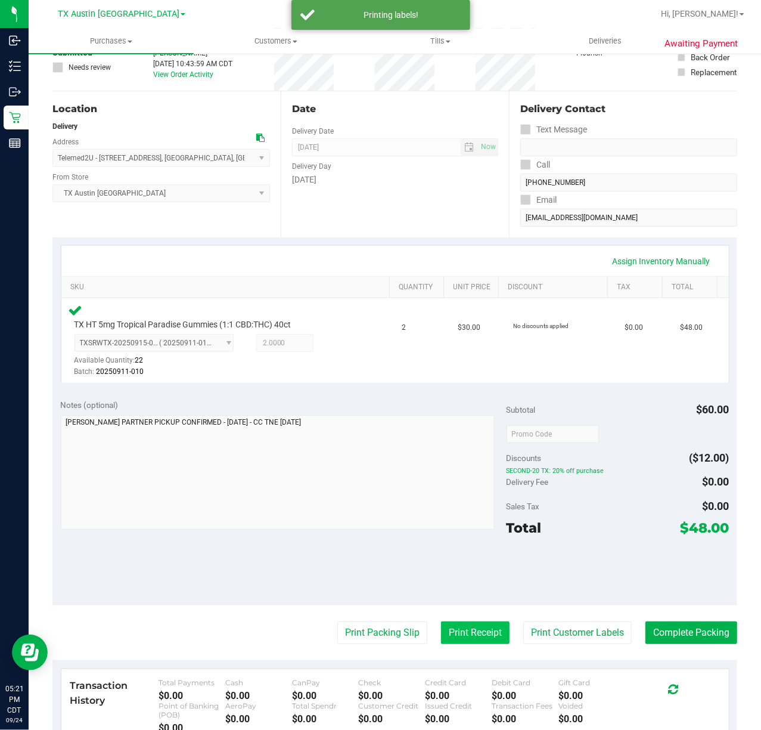
click at [471, 644] on button "Print Receipt" at bounding box center [475, 632] width 69 height 23
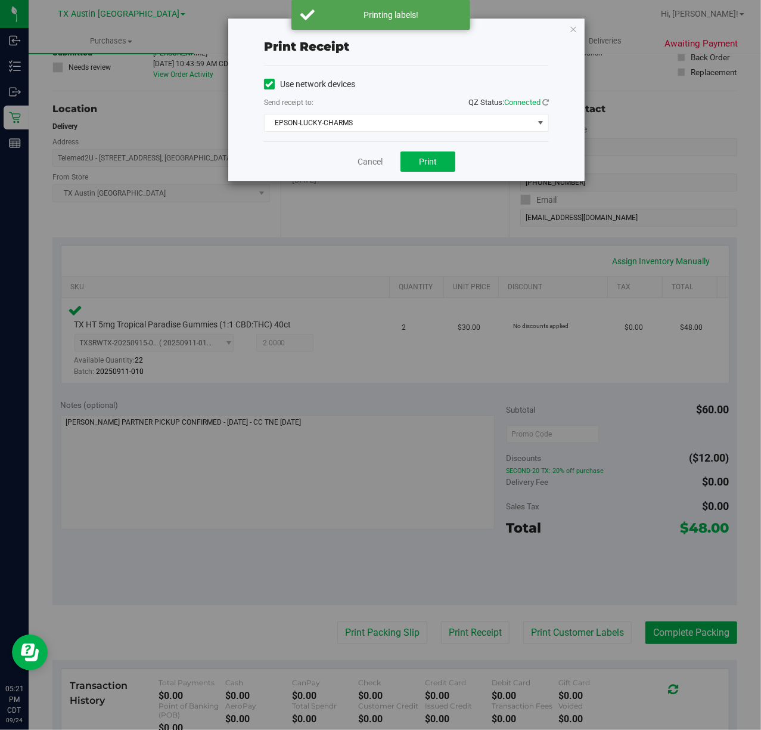
click at [430, 151] on div "Cancel Print" at bounding box center [406, 161] width 285 height 40
click at [432, 168] on button "Print" at bounding box center [428, 161] width 55 height 20
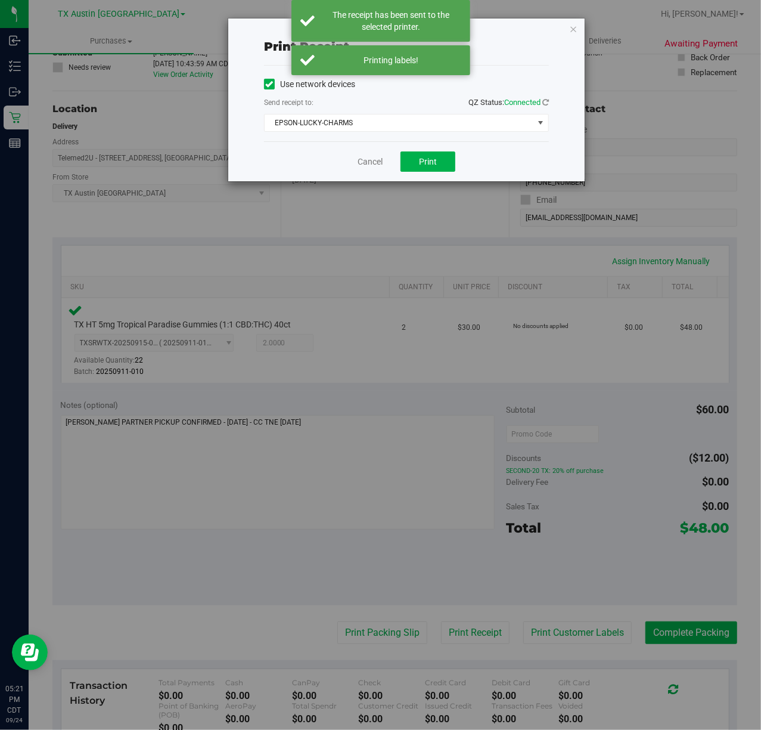
click at [373, 155] on div "Cancel Print" at bounding box center [406, 161] width 285 height 40
click at [373, 160] on link "Cancel" at bounding box center [370, 162] width 25 height 13
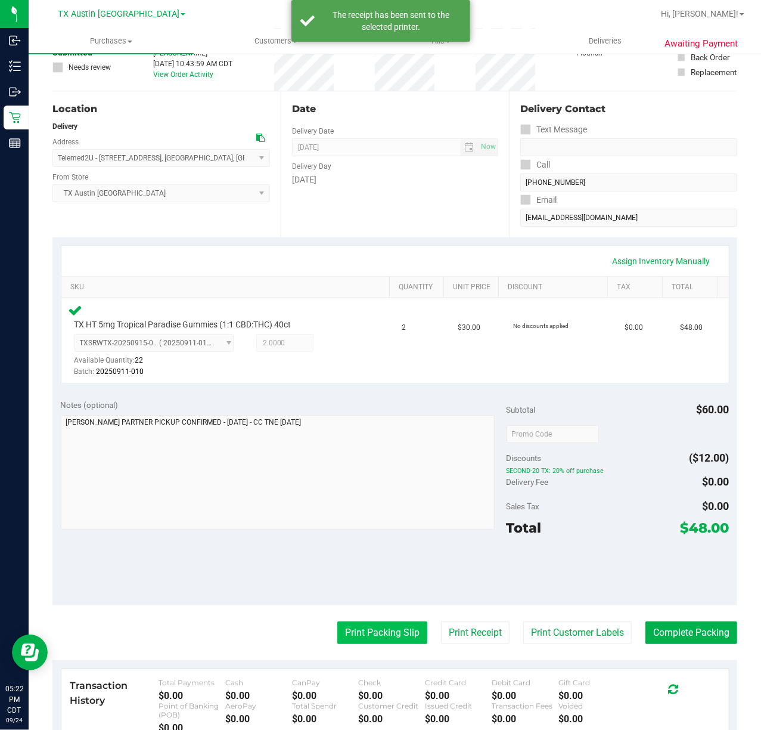
click at [387, 637] on button "Print Packing Slip" at bounding box center [382, 632] width 90 height 23
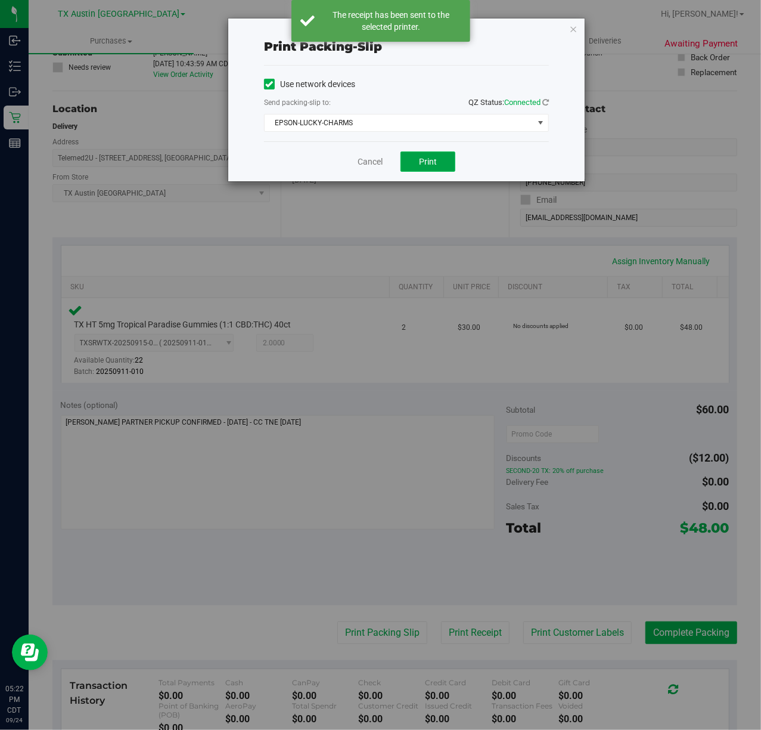
click at [432, 172] on button "Print" at bounding box center [428, 161] width 55 height 20
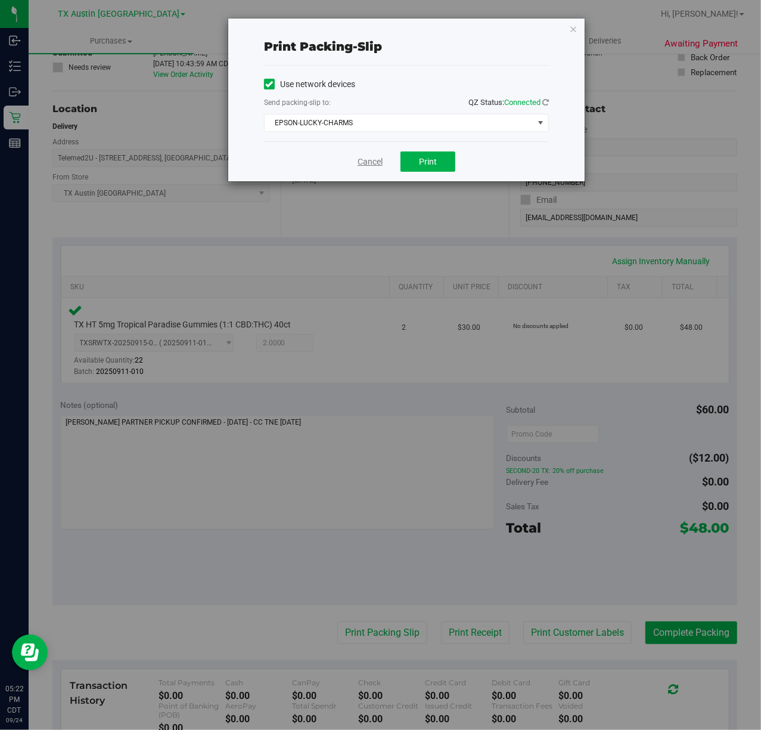
click at [367, 165] on link "Cancel" at bounding box center [370, 162] width 25 height 13
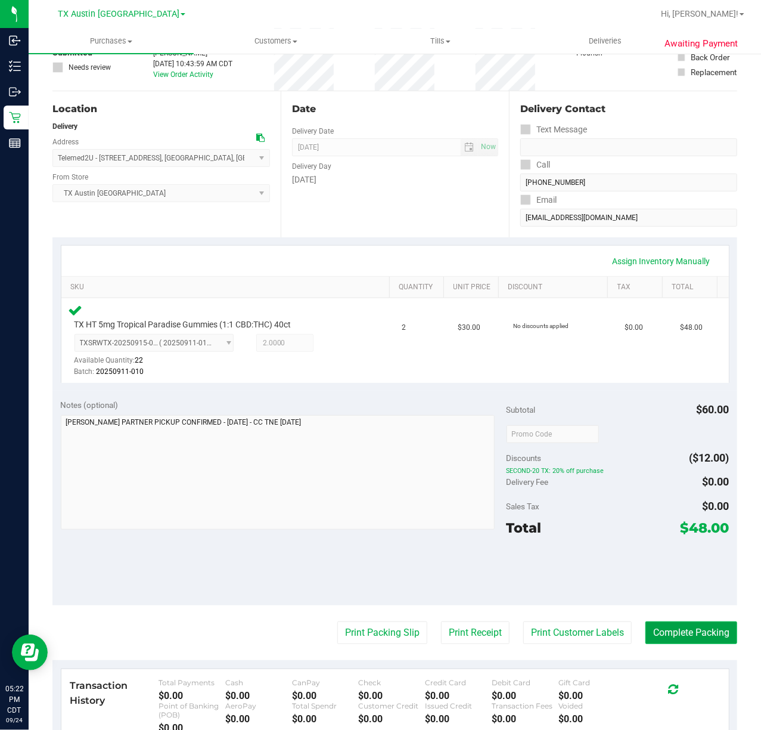
click at [676, 632] on button "Complete Packing" at bounding box center [692, 632] width 92 height 23
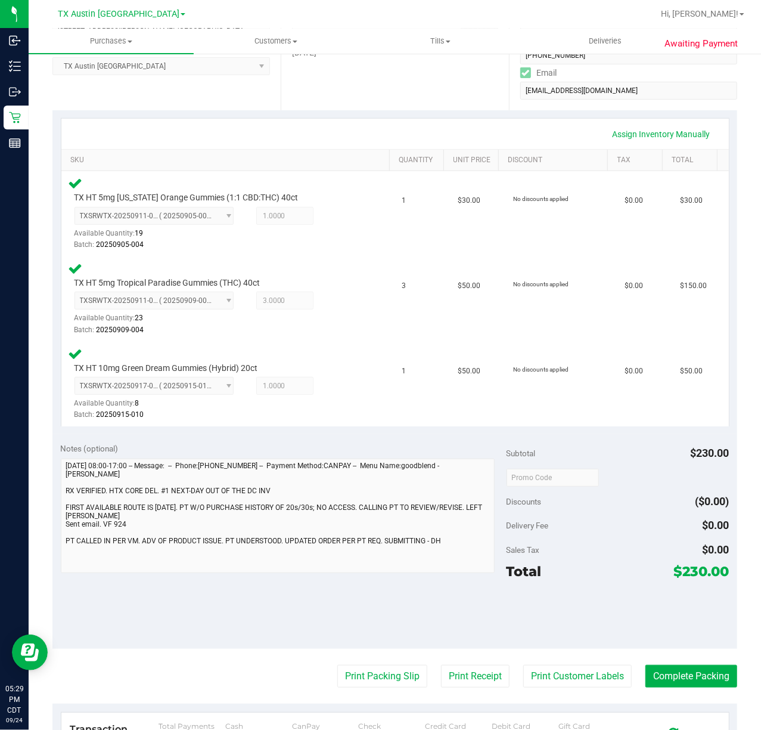
scroll to position [206, 0]
click at [557, 671] on button "Print Customer Labels" at bounding box center [578, 676] width 109 height 23
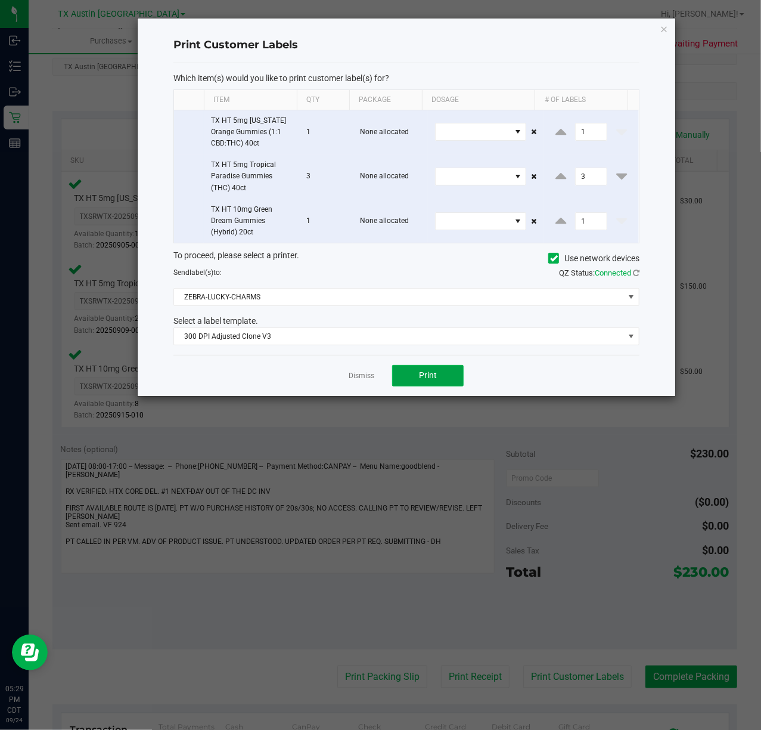
click at [427, 378] on span "Print" at bounding box center [428, 375] width 18 height 10
click at [351, 378] on link "Dismiss" at bounding box center [362, 376] width 26 height 10
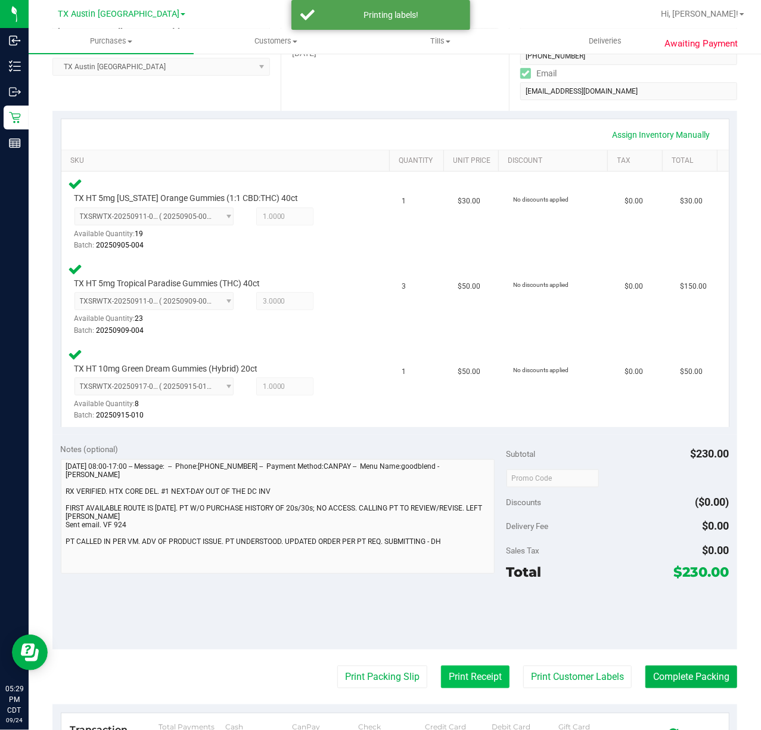
click at [441, 683] on button "Print Receipt" at bounding box center [475, 676] width 69 height 23
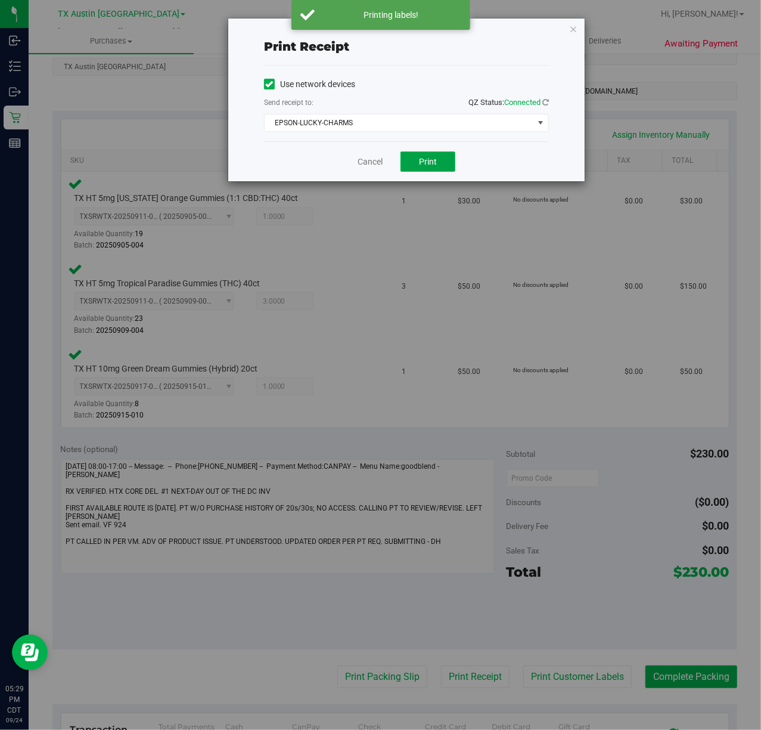
click at [428, 162] on span "Print" at bounding box center [428, 162] width 18 height 10
click at [354, 163] on link "Cancel" at bounding box center [365, 162] width 25 height 13
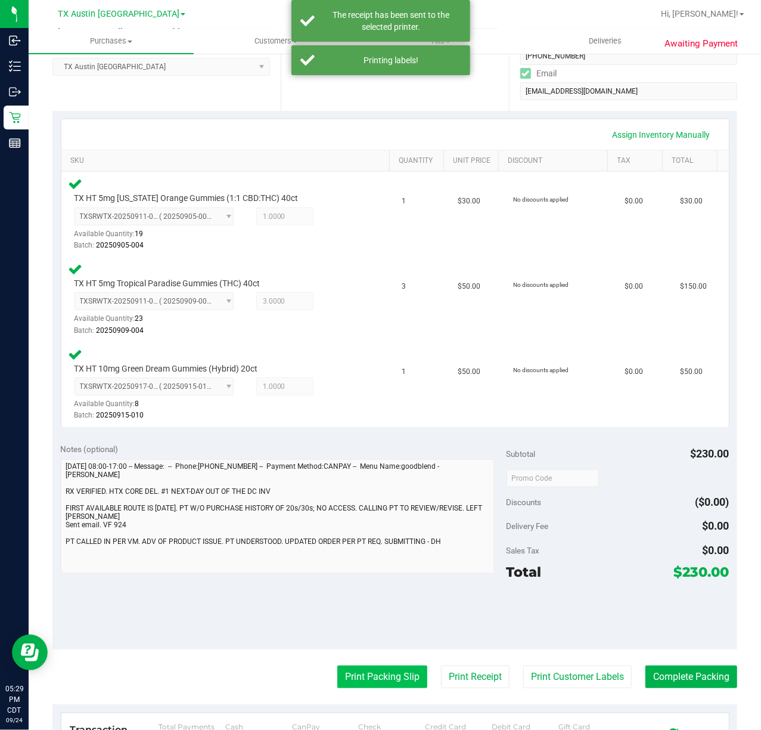
click at [358, 671] on button "Print Packing Slip" at bounding box center [382, 676] width 90 height 23
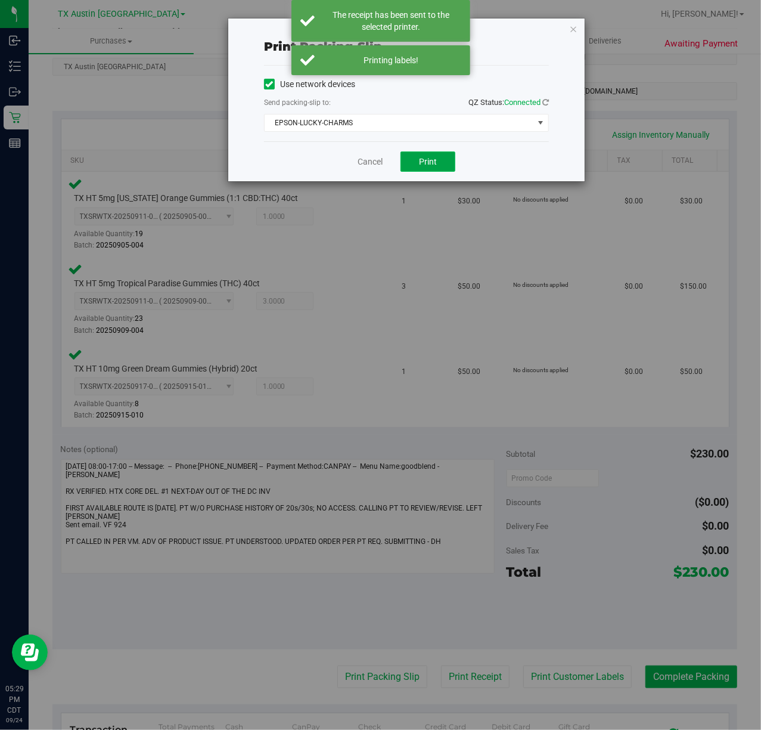
click at [419, 162] on span "Print" at bounding box center [428, 162] width 18 height 10
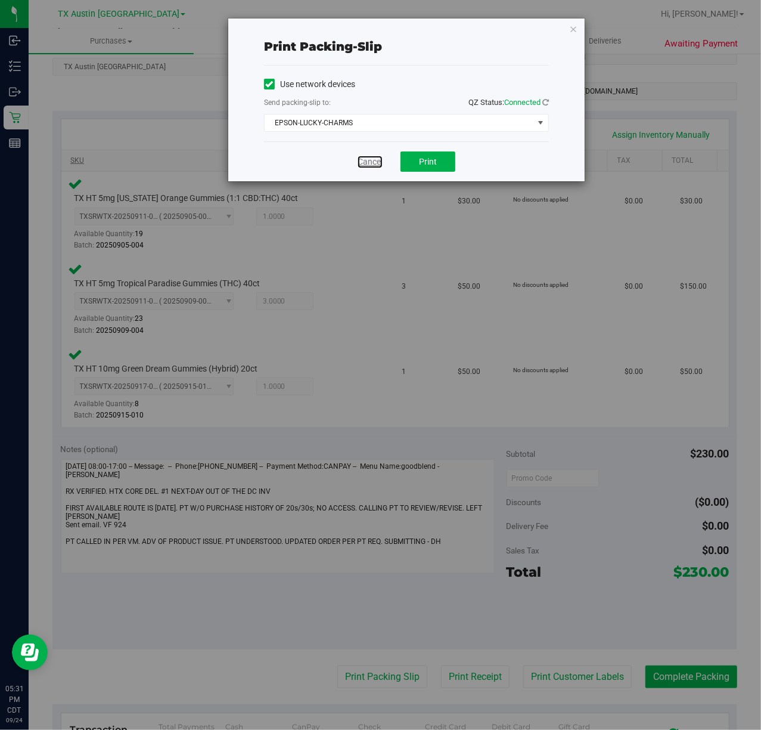
click at [370, 162] on link "Cancel" at bounding box center [370, 162] width 25 height 13
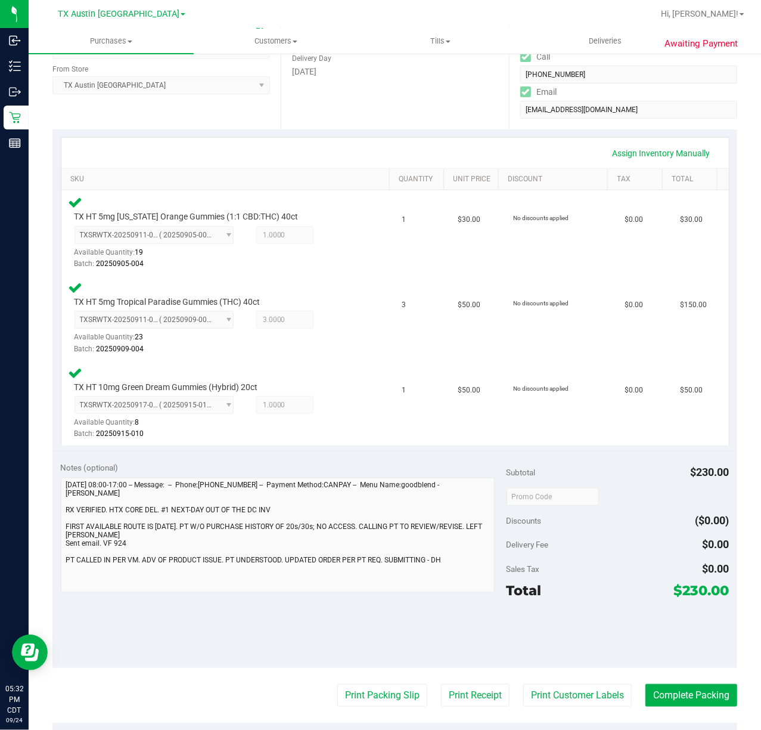
scroll to position [239, 0]
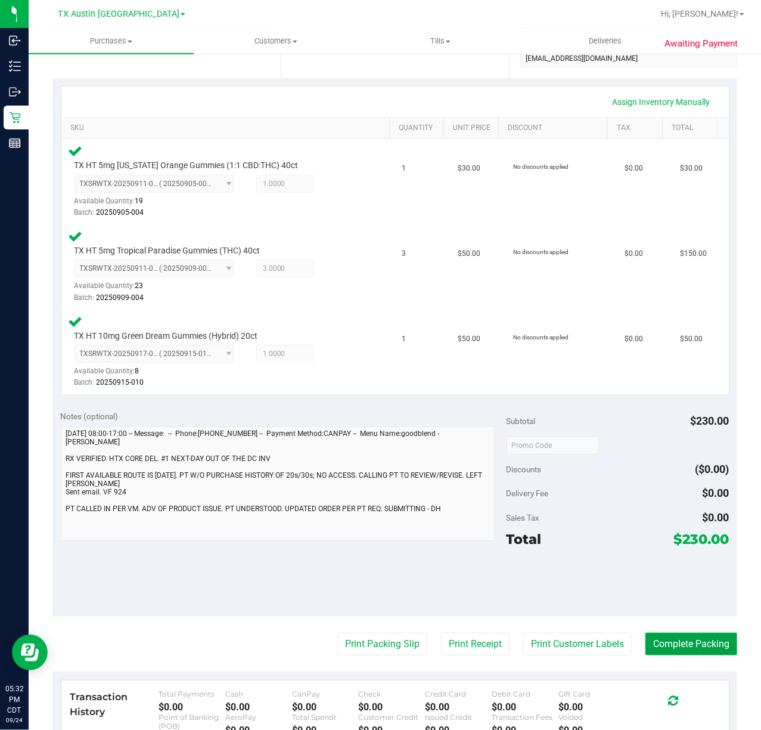
click at [658, 644] on button "Complete Packing" at bounding box center [692, 644] width 92 height 23
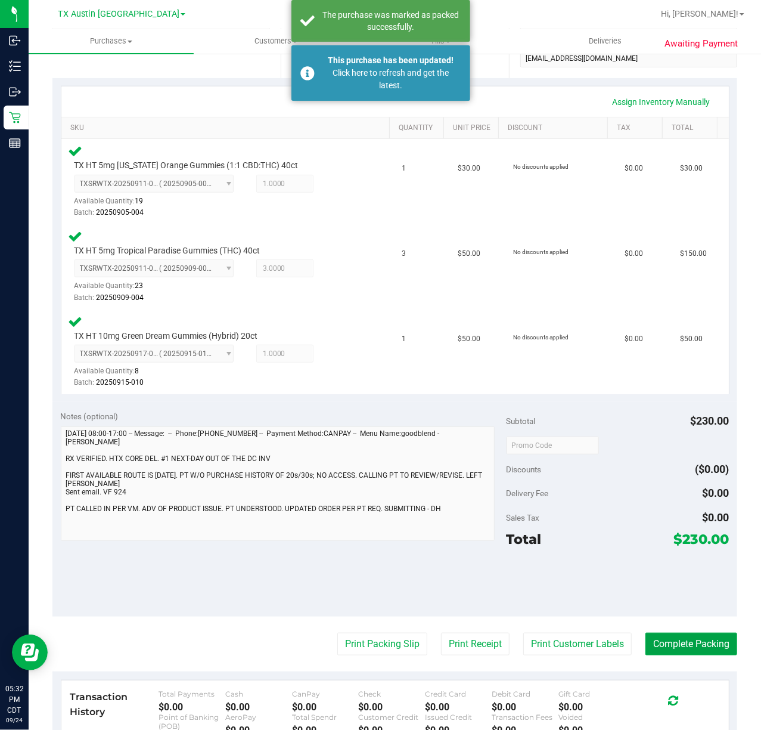
scroll to position [0, 0]
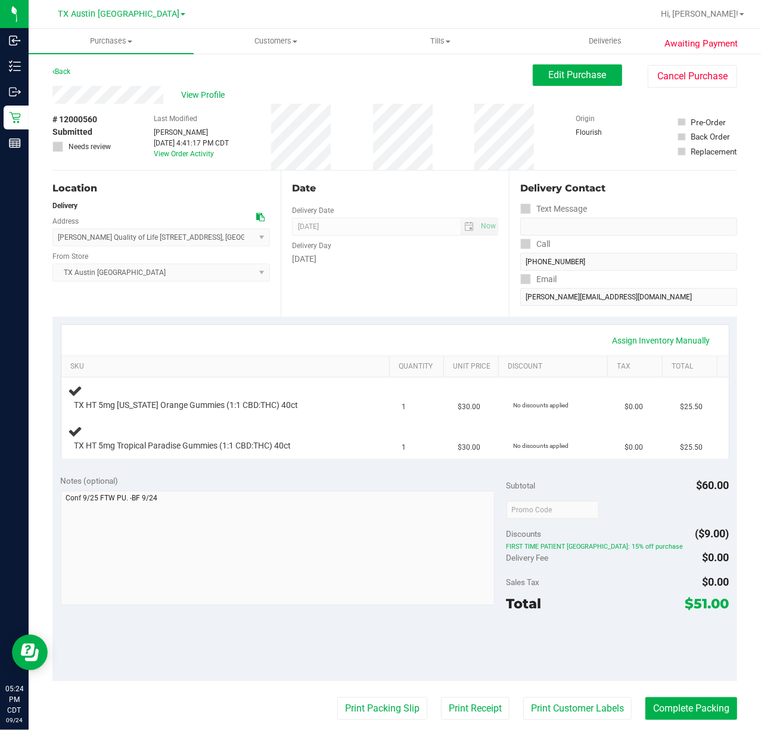
click at [421, 330] on div "Assign Inventory Manually" at bounding box center [395, 340] width 646 height 20
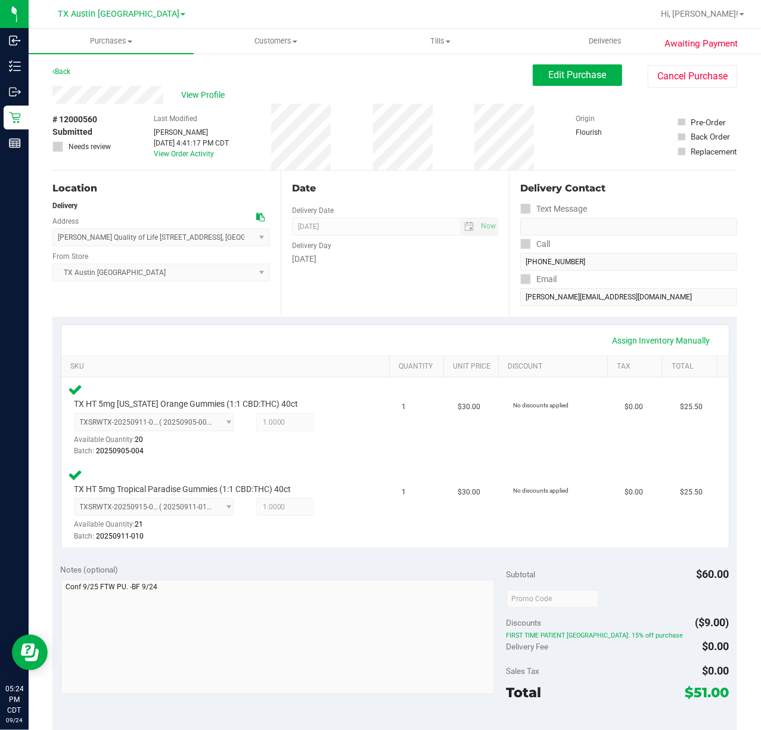
click at [447, 318] on div "Assign Inventory Manually SKU Quantity Unit Price Discount Tax Total TX HT 5mg …" at bounding box center [394, 436] width 685 height 239
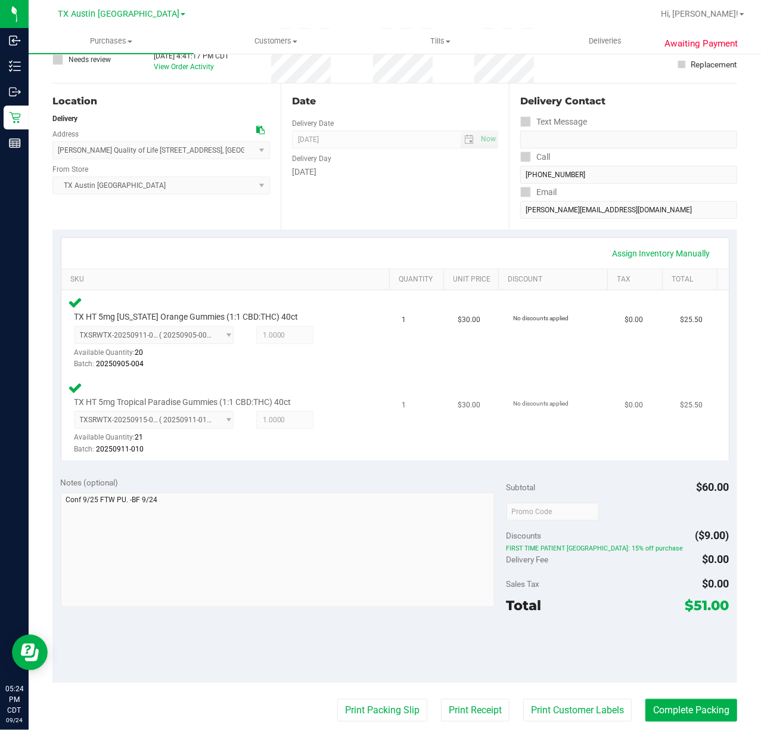
scroll to position [159, 0]
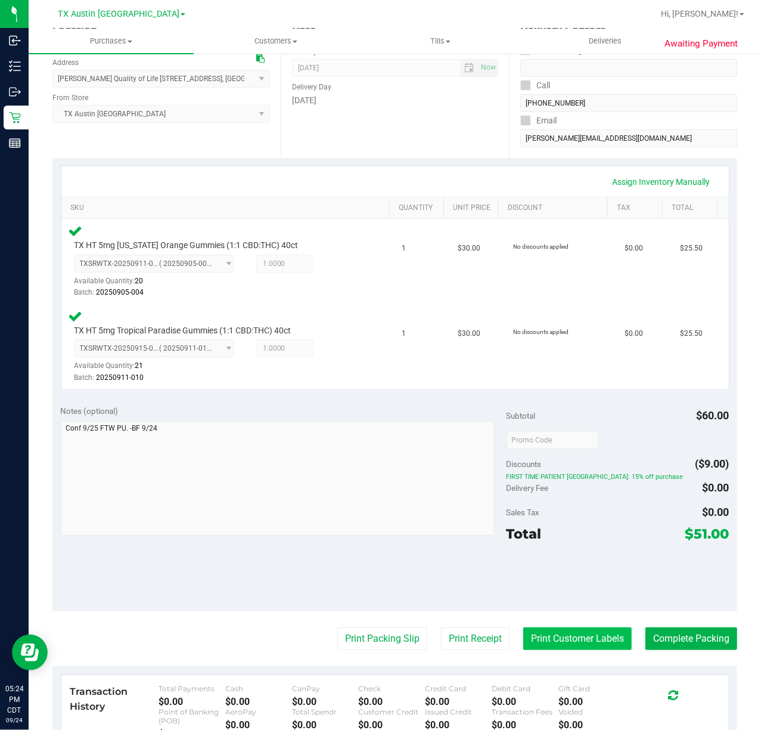
click at [535, 645] on button "Print Customer Labels" at bounding box center [578, 638] width 109 height 23
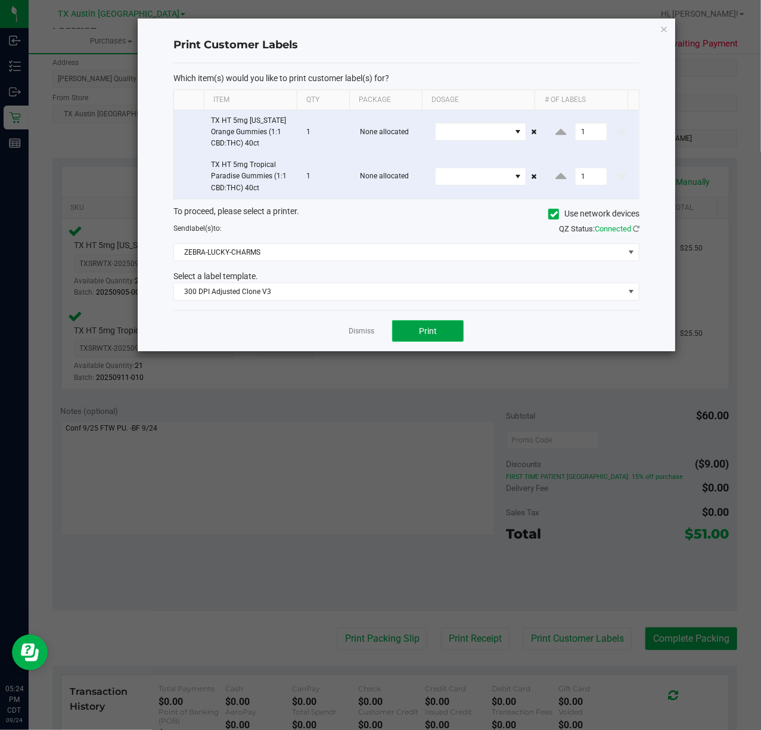
click at [438, 327] on button "Print" at bounding box center [428, 330] width 72 height 21
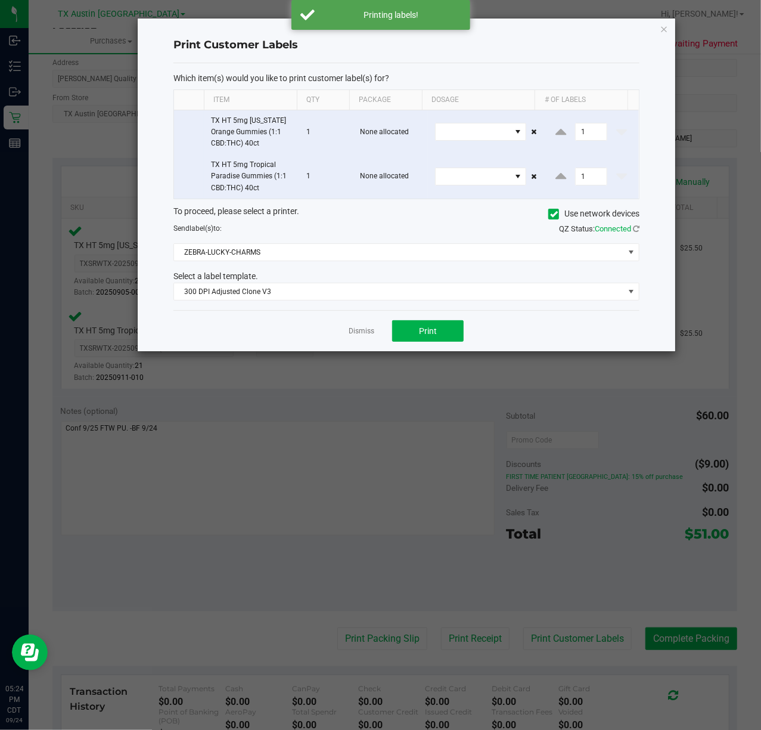
click at [371, 340] on div "Dismiss Print" at bounding box center [407, 330] width 466 height 41
click at [363, 328] on link "Dismiss" at bounding box center [362, 331] width 26 height 10
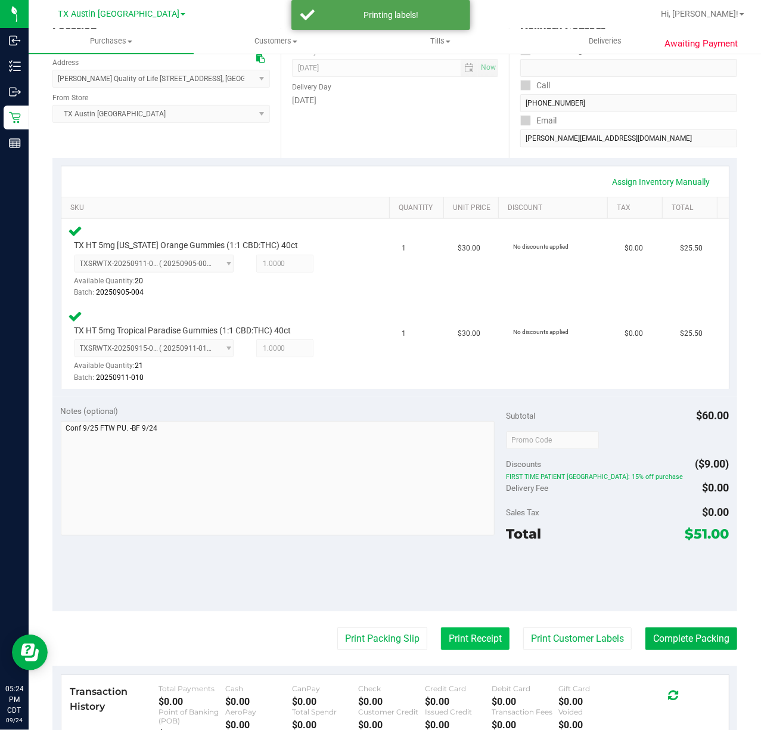
click at [459, 645] on button "Print Receipt" at bounding box center [475, 638] width 69 height 23
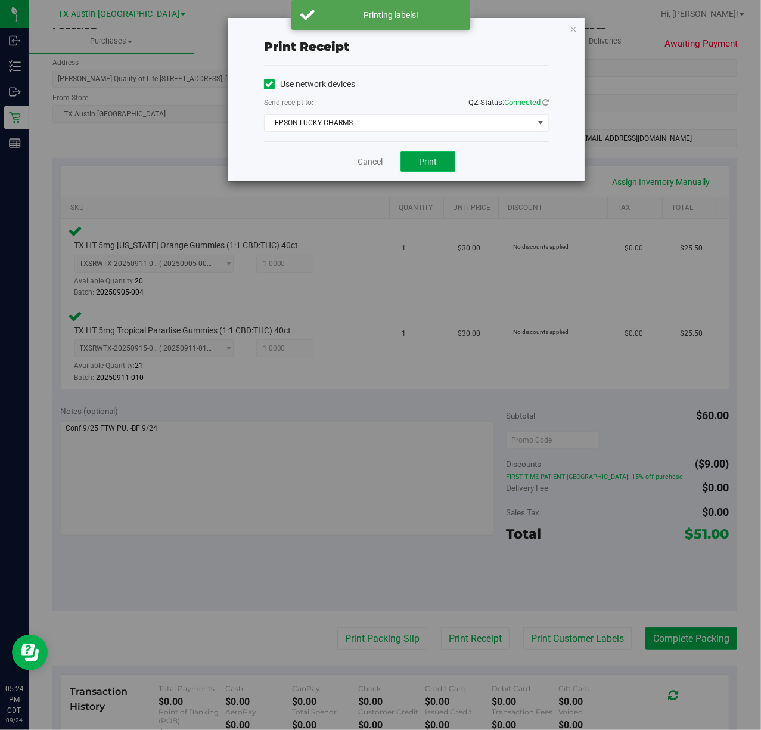
click at [414, 160] on button "Print" at bounding box center [428, 161] width 55 height 20
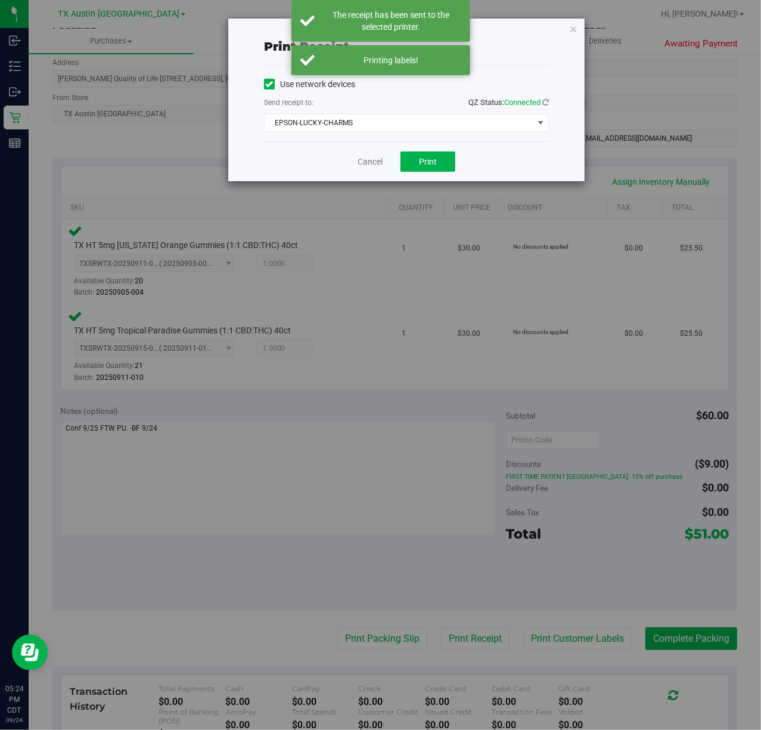
click at [354, 163] on div "Cancel Print" at bounding box center [406, 161] width 285 height 40
click at [385, 165] on div "Cancel Print" at bounding box center [406, 161] width 285 height 40
click at [380, 160] on link "Cancel" at bounding box center [370, 162] width 25 height 13
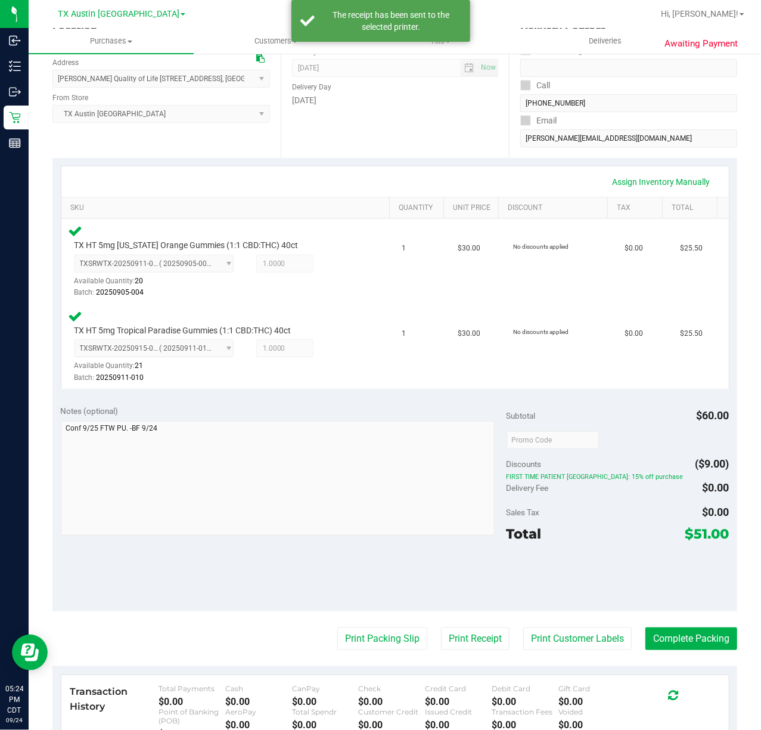
drag, startPoint x: 395, startPoint y: 639, endPoint x: 425, endPoint y: 172, distance: 468.5
click at [401, 618] on purchase-details "Back Edit Purchase Cancel Purchase View Profile # 12000560 Submitted Needs revi…" at bounding box center [394, 402] width 685 height 992
click at [357, 635] on button "Print Packing Slip" at bounding box center [382, 638] width 90 height 23
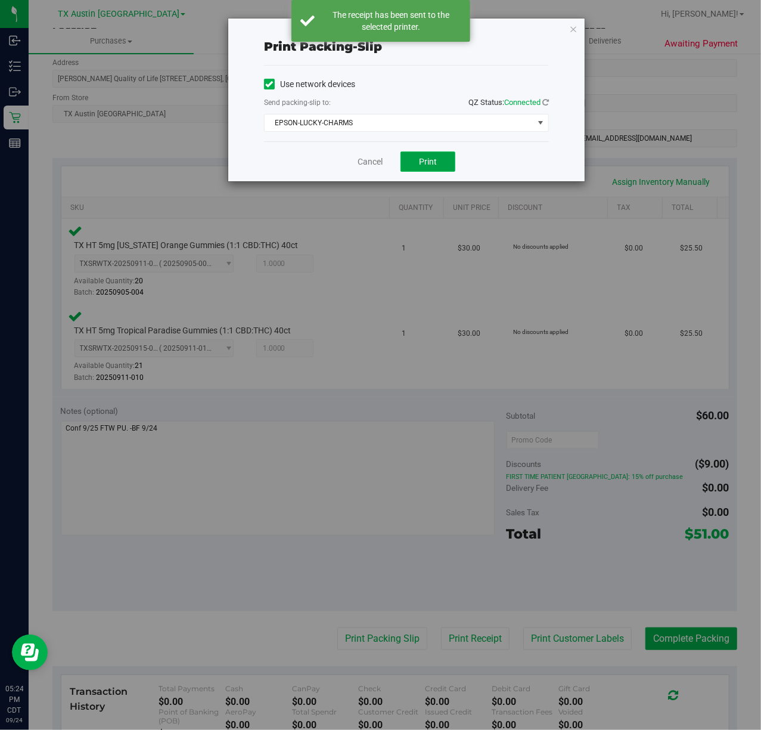
click at [417, 160] on button "Print" at bounding box center [428, 161] width 55 height 20
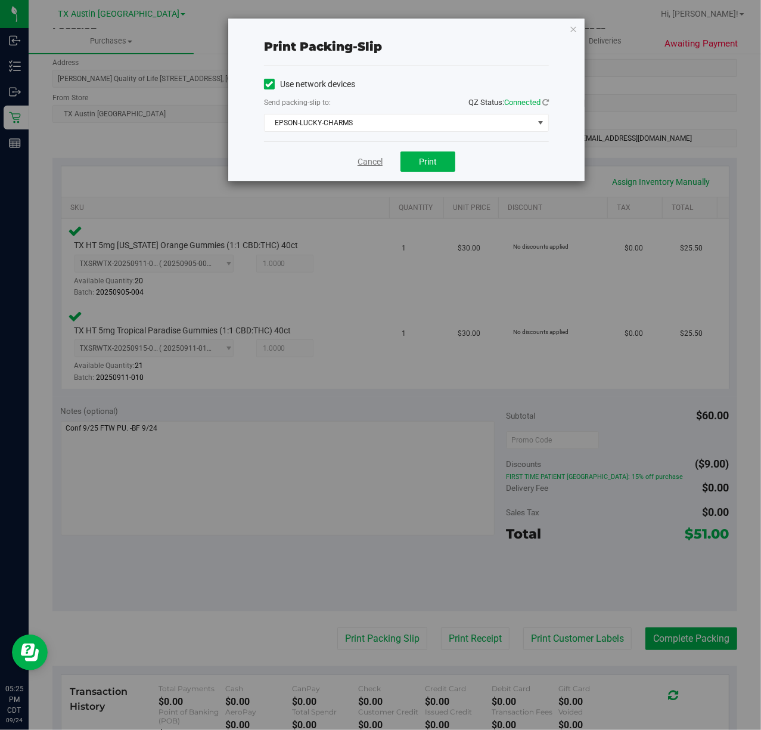
click at [367, 166] on link "Cancel" at bounding box center [370, 162] width 25 height 13
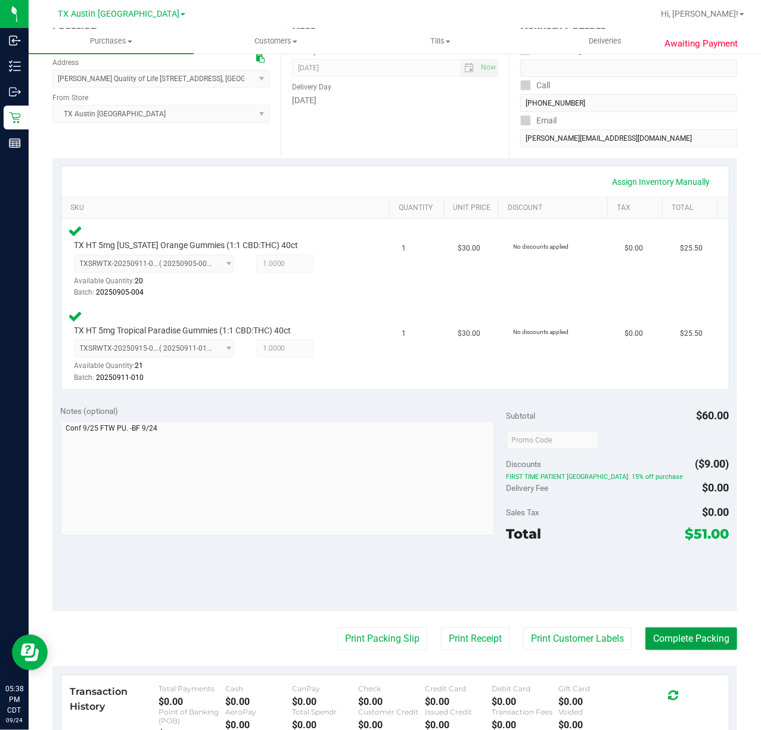
click at [697, 630] on button "Complete Packing" at bounding box center [692, 638] width 92 height 23
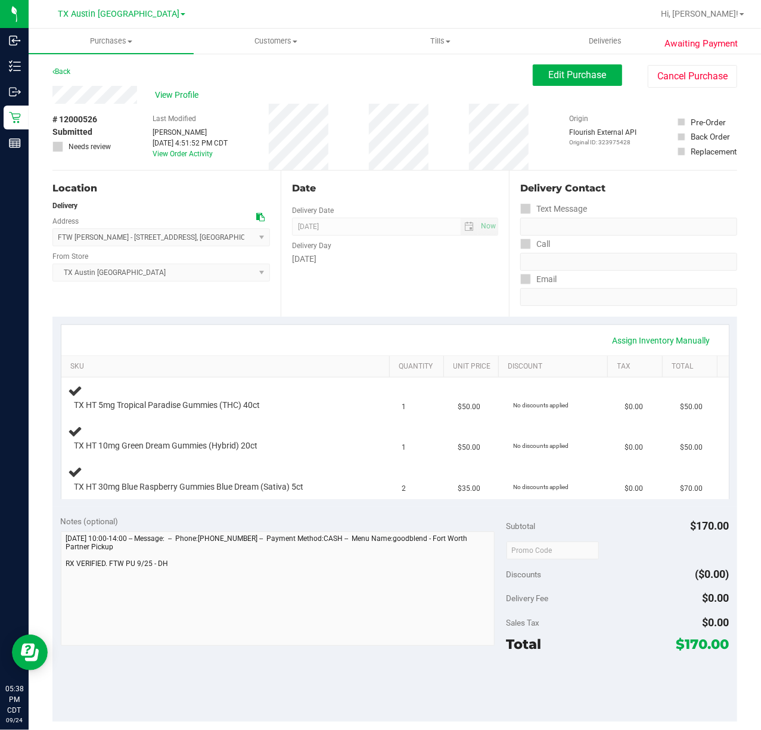
click at [390, 261] on div "[DATE]" at bounding box center [395, 259] width 206 height 13
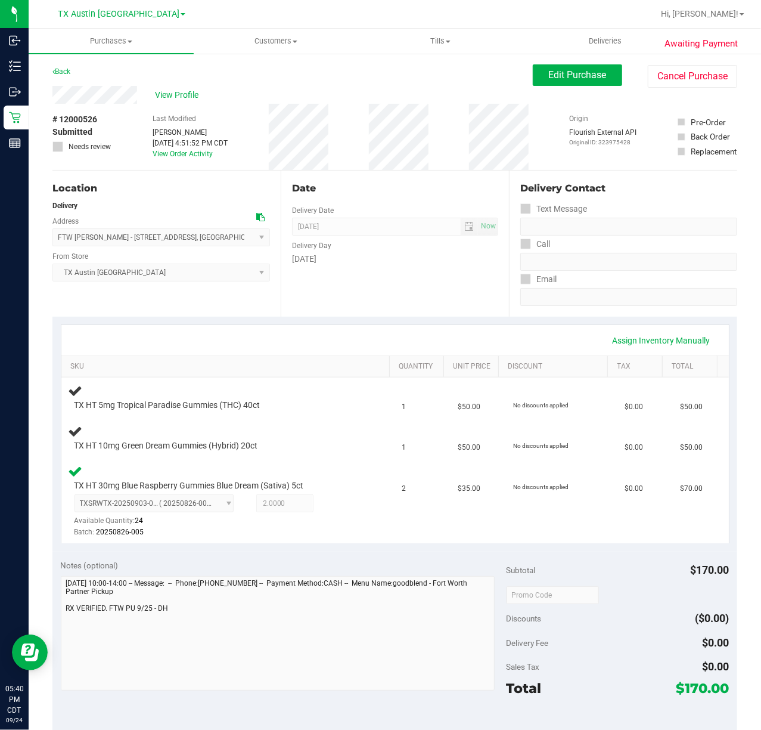
click at [415, 302] on div "Date Delivery Date 09/25/2025 Now 09/25/2025 07:00 AM Now Delivery Day Thursday" at bounding box center [395, 244] width 228 height 146
click at [420, 275] on div "Date Delivery Date 09/25/2025 Now 09/25/2025 07:00 AM Now Delivery Day Thursday" at bounding box center [395, 244] width 228 height 146
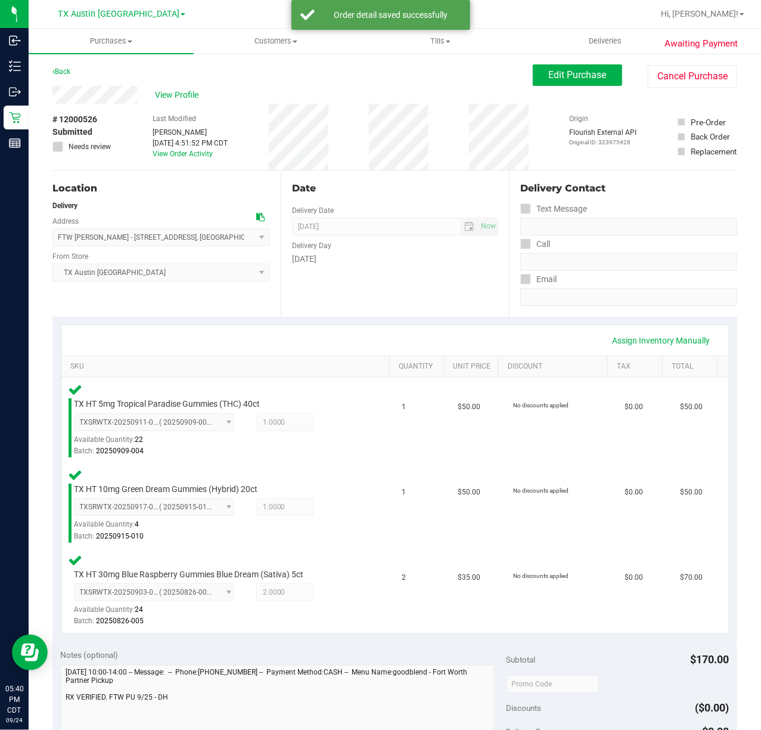
click at [451, 283] on div "Date Delivery Date 09/25/2025 Now 09/25/2025 07:00 AM Now Delivery Day Thursday" at bounding box center [395, 244] width 228 height 146
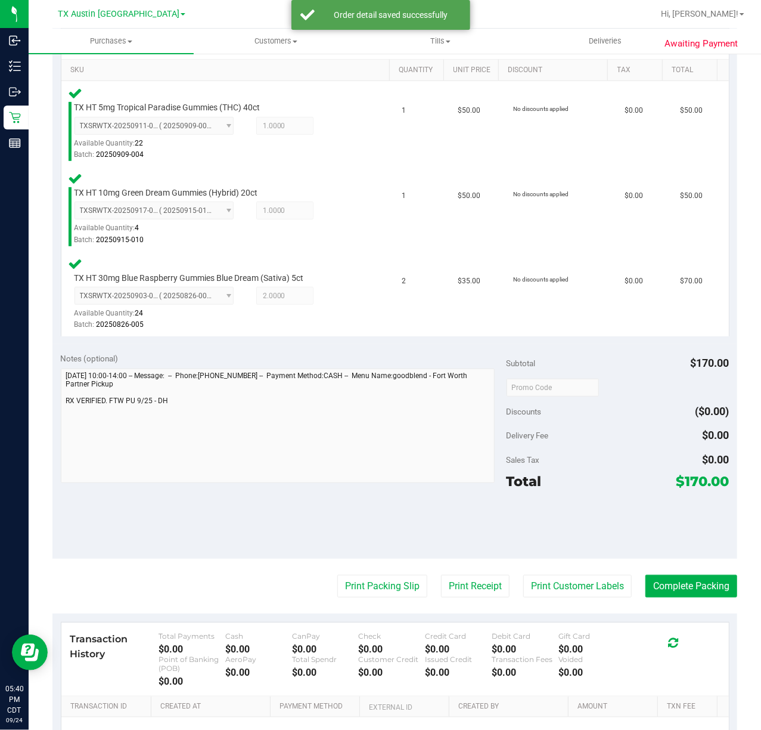
scroll to position [318, 0]
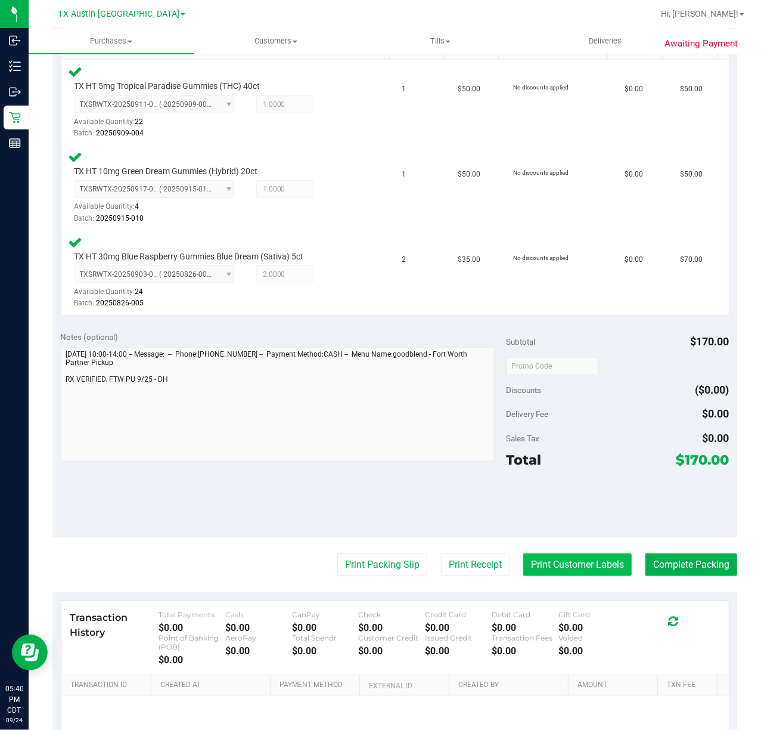
click at [568, 560] on button "Print Customer Labels" at bounding box center [578, 564] width 109 height 23
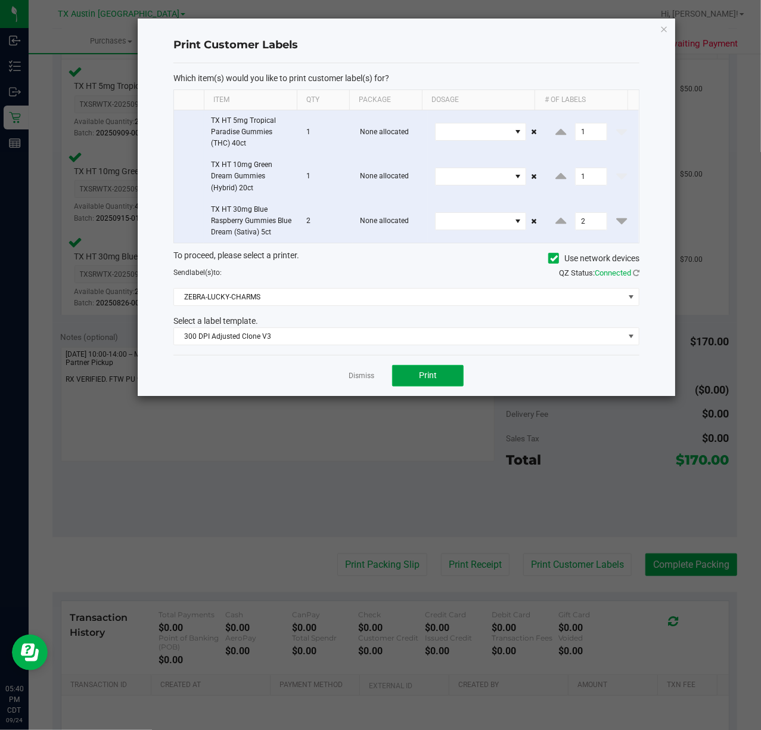
click at [438, 380] on button "Print" at bounding box center [428, 375] width 72 height 21
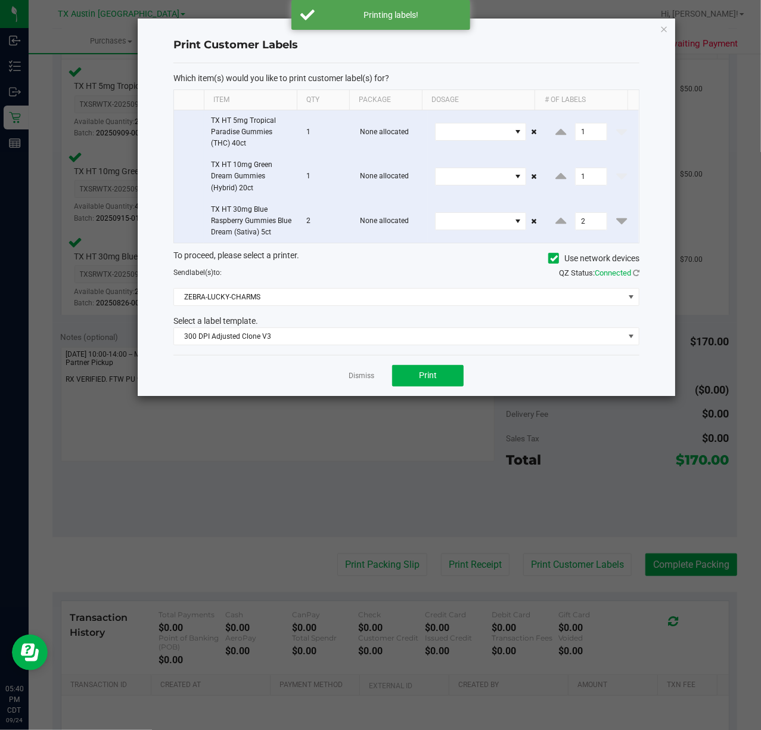
click at [365, 380] on link "Dismiss" at bounding box center [362, 376] width 26 height 10
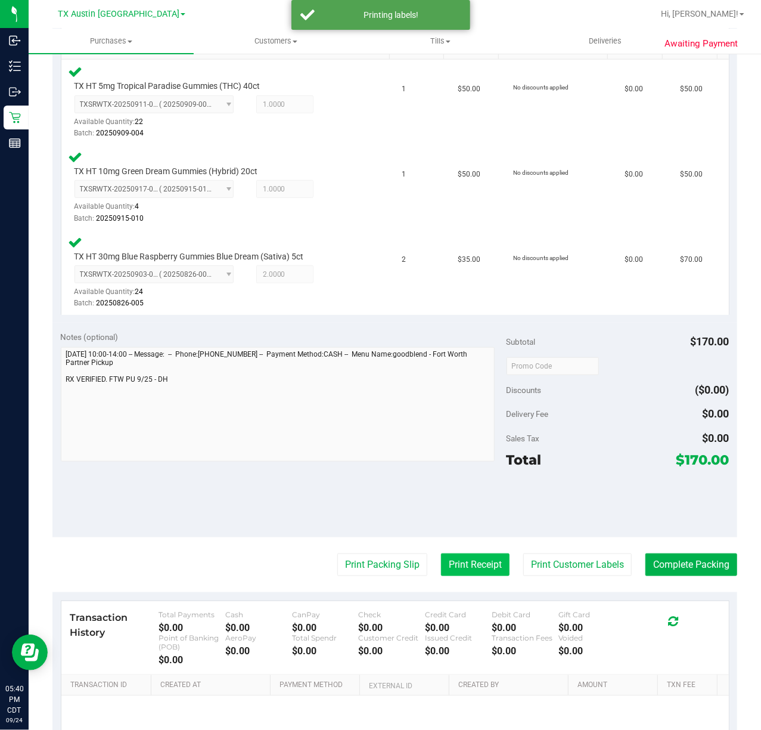
click at [452, 560] on button "Print Receipt" at bounding box center [475, 564] width 69 height 23
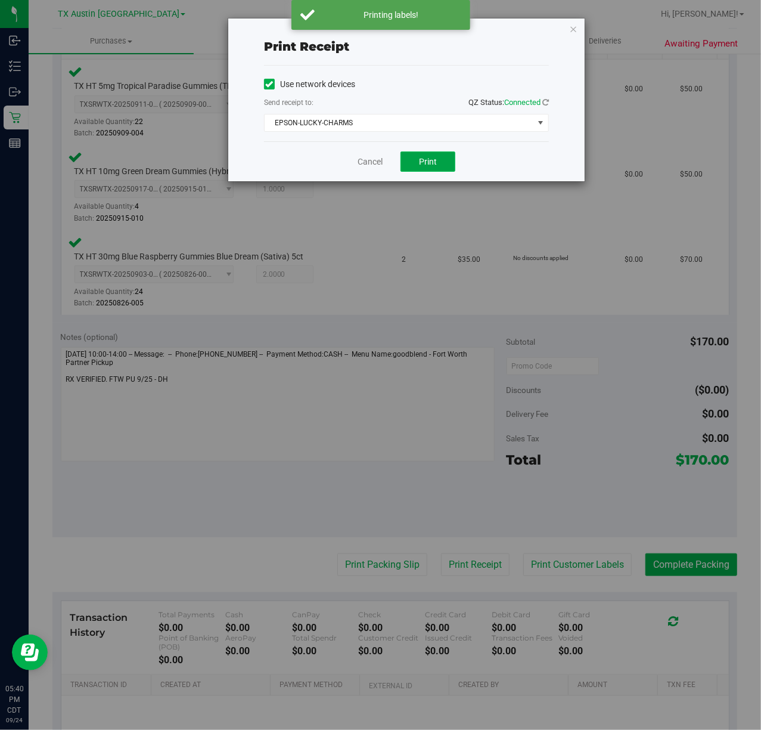
click at [413, 157] on button "Print" at bounding box center [428, 161] width 55 height 20
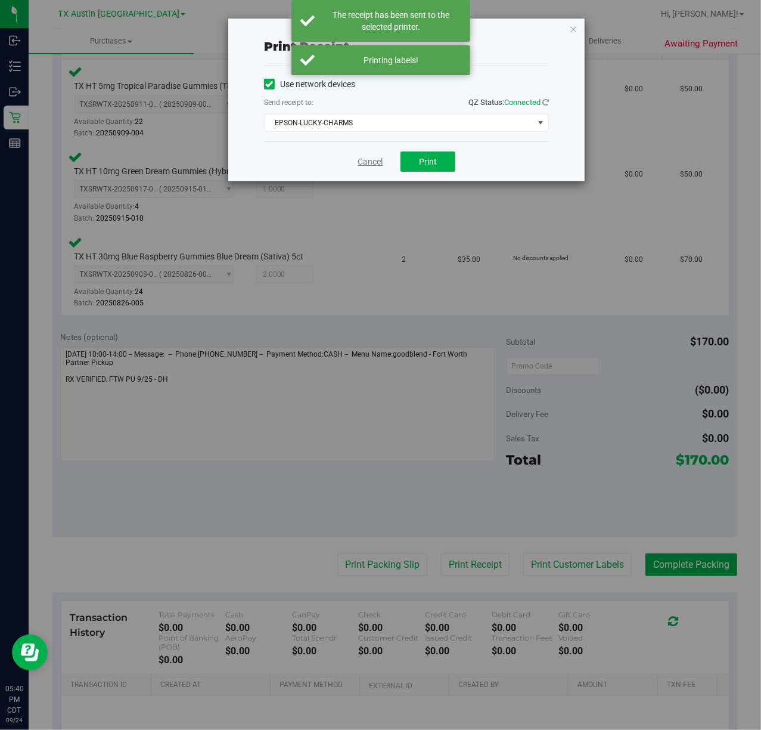
click at [372, 156] on link "Cancel" at bounding box center [370, 162] width 25 height 13
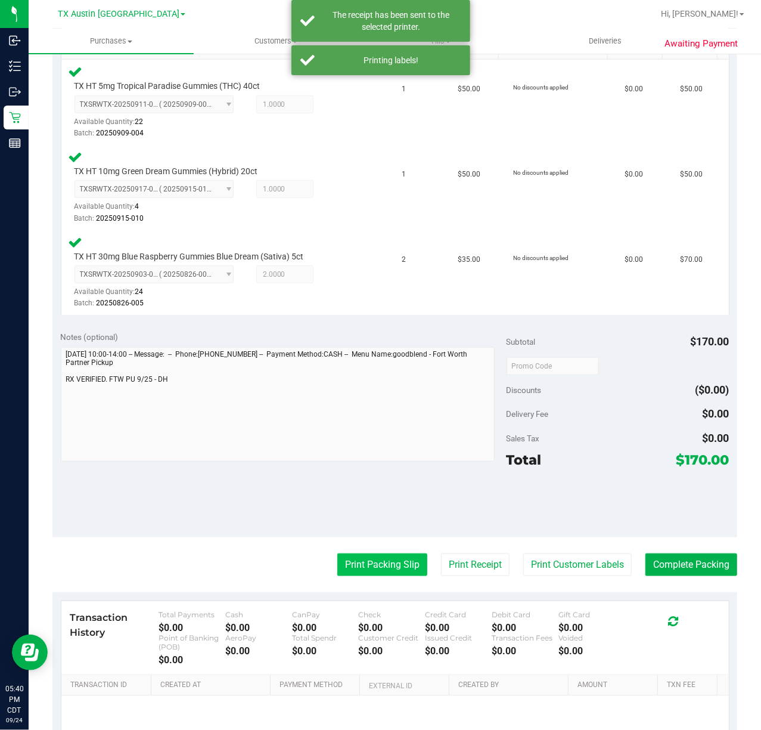
click at [385, 559] on button "Print Packing Slip" at bounding box center [382, 564] width 90 height 23
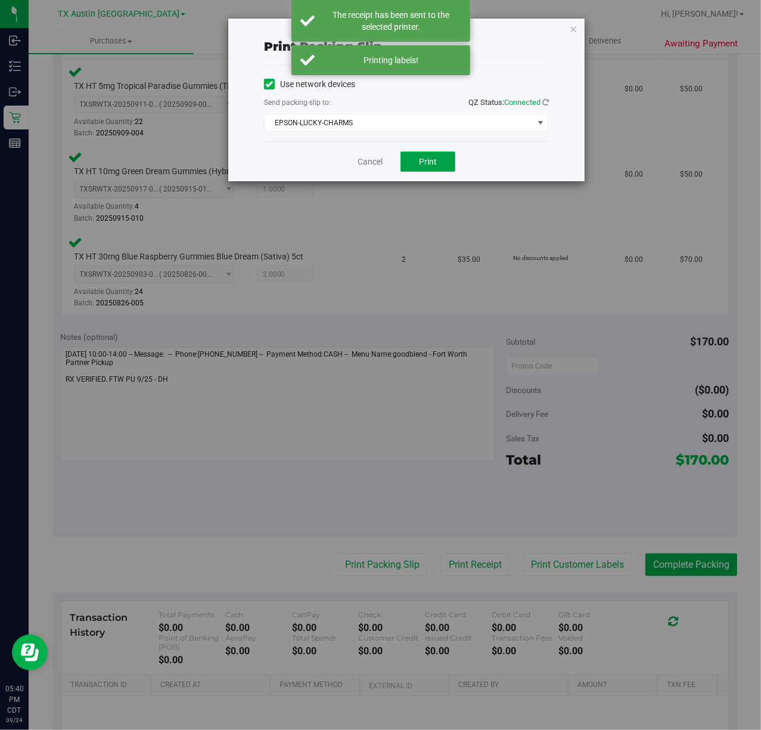
click at [405, 165] on button "Print" at bounding box center [428, 161] width 55 height 20
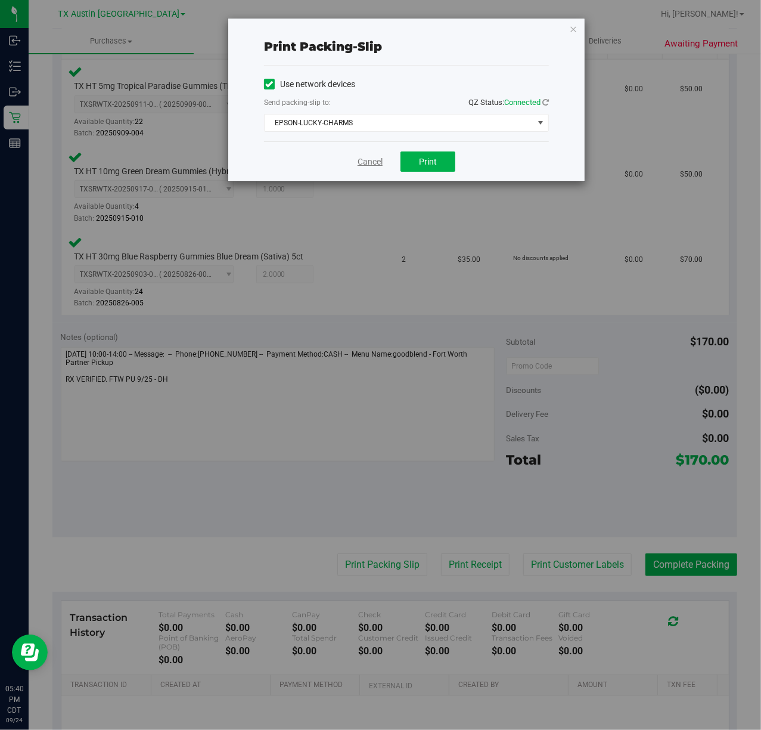
click at [372, 163] on link "Cancel" at bounding box center [370, 162] width 25 height 13
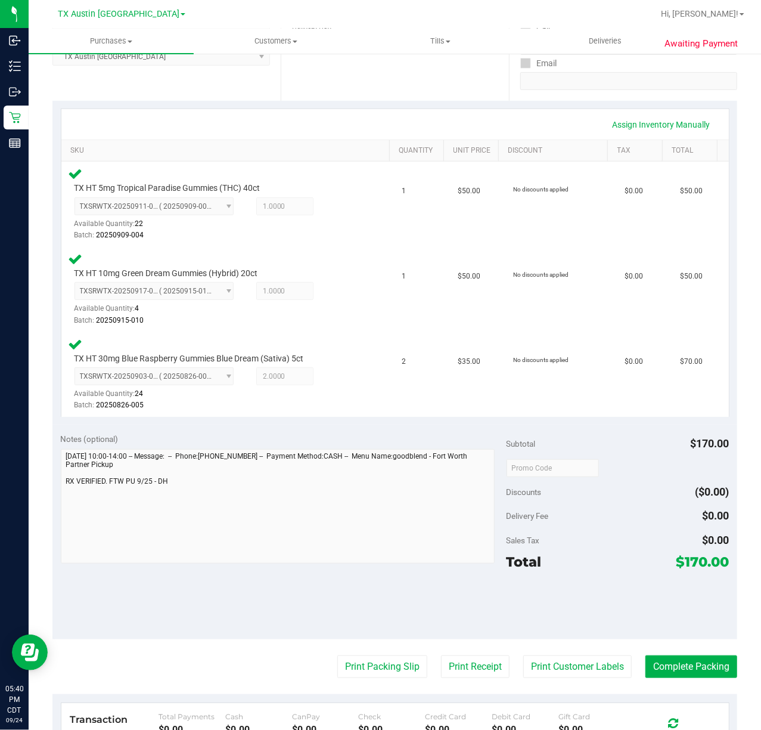
scroll to position [213, 0]
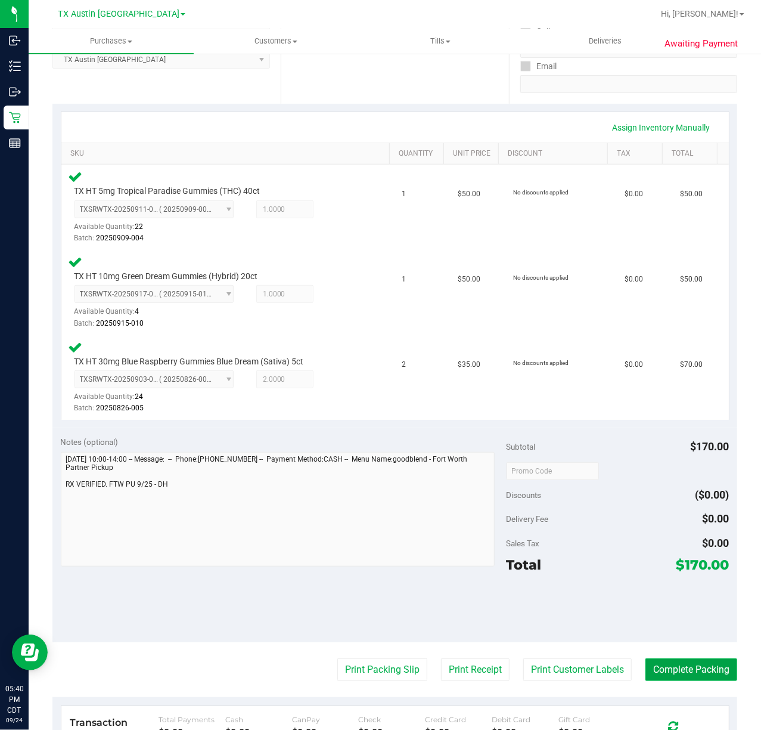
click at [688, 664] on button "Complete Packing" at bounding box center [692, 669] width 92 height 23
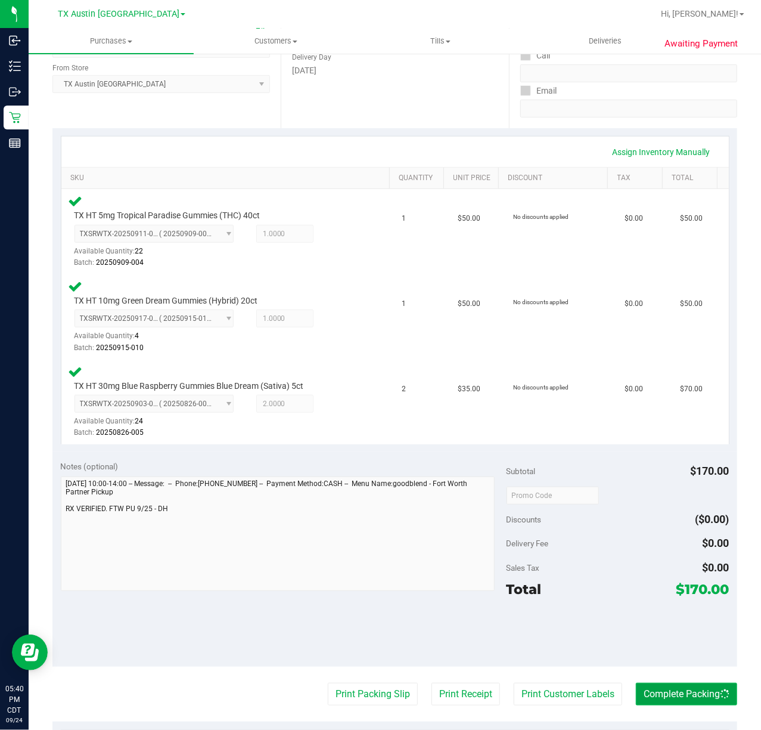
scroll to position [187, 0]
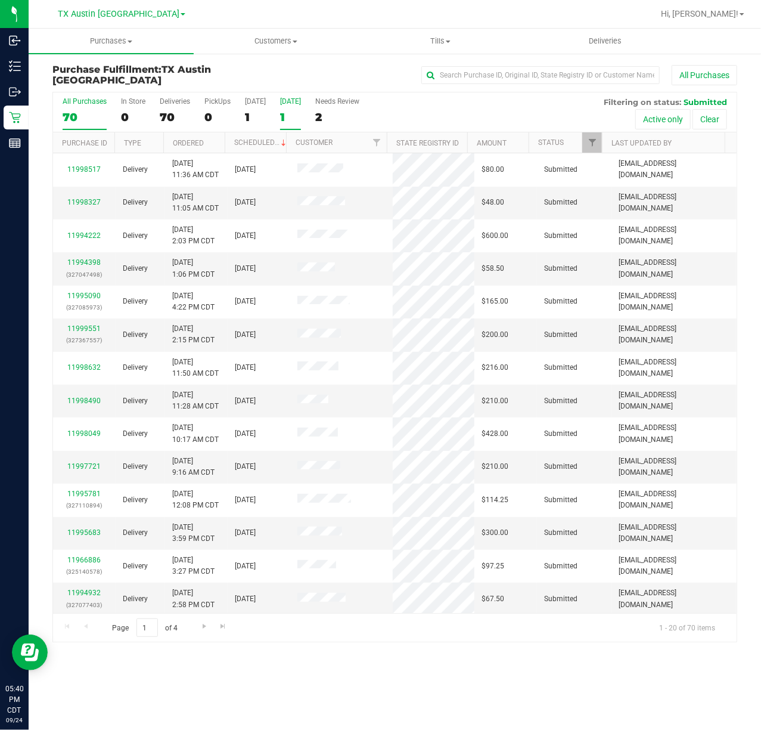
click at [290, 101] on div "[DATE]" at bounding box center [290, 101] width 21 height 8
click at [0, 0] on input "Tomorrow 1" at bounding box center [0, 0] width 0 height 0
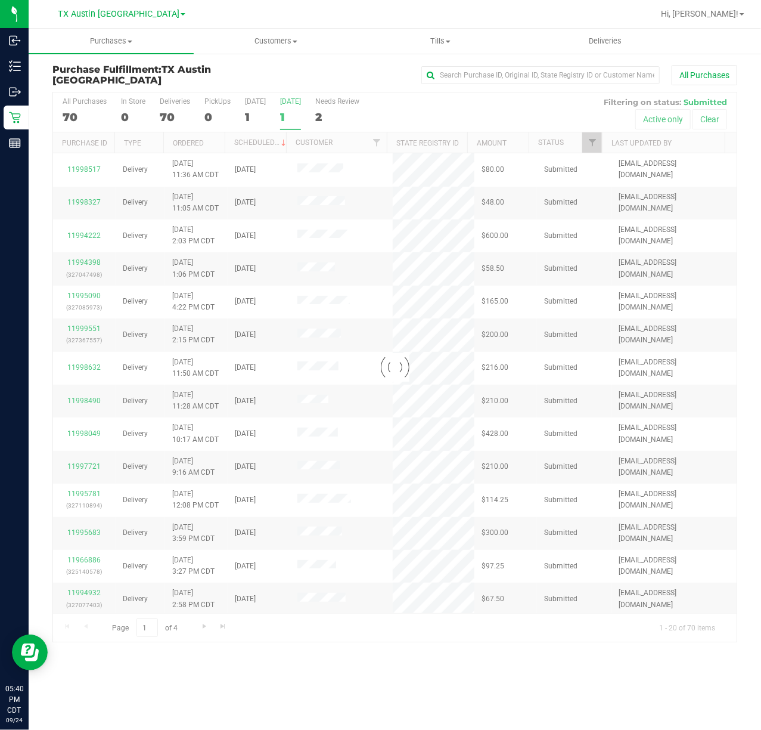
click at [279, 120] on div at bounding box center [395, 366] width 684 height 549
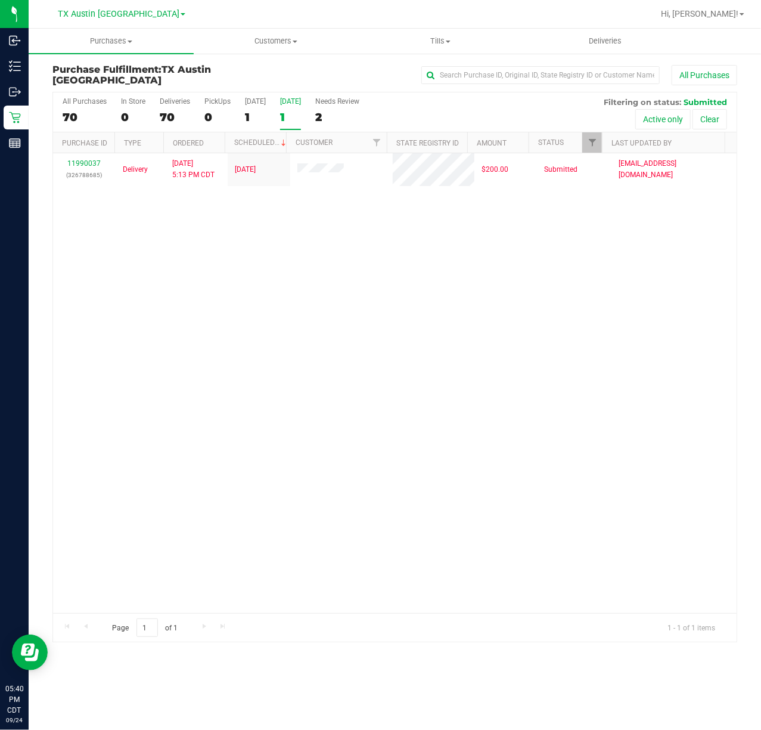
click at [301, 116] on div "1" at bounding box center [290, 117] width 21 height 14
click at [0, 0] on input "Tomorrow 1" at bounding box center [0, 0] width 0 height 0
click at [616, 29] on uib-tab-heading "Deliveries" at bounding box center [606, 41] width 164 height 24
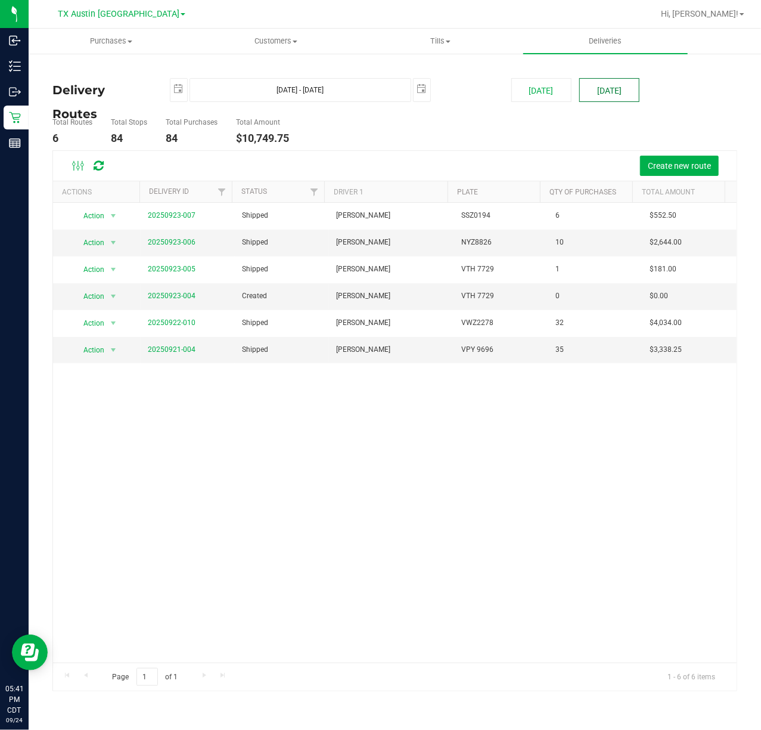
click at [630, 101] on button "[DATE]" at bounding box center [610, 90] width 60 height 24
type input "Sep 25, 2025 - Sep 25, 2025"
type input "2025-09-25"
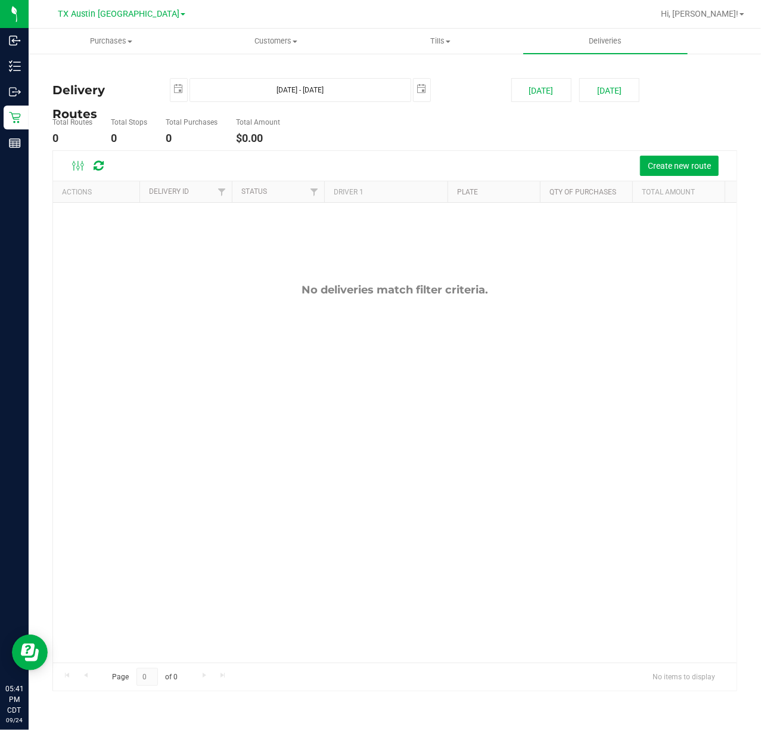
click at [687, 178] on div "Create new route" at bounding box center [395, 166] width 684 height 30
click at [687, 169] on span "Create new route" at bounding box center [679, 166] width 63 height 10
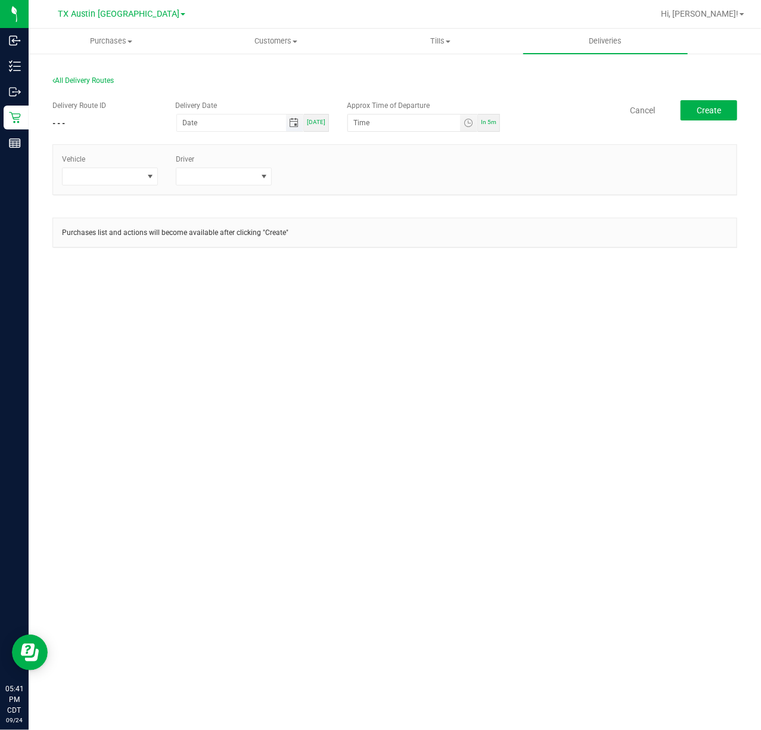
click at [293, 124] on span "Toggle calendar" at bounding box center [295, 123] width 10 height 10
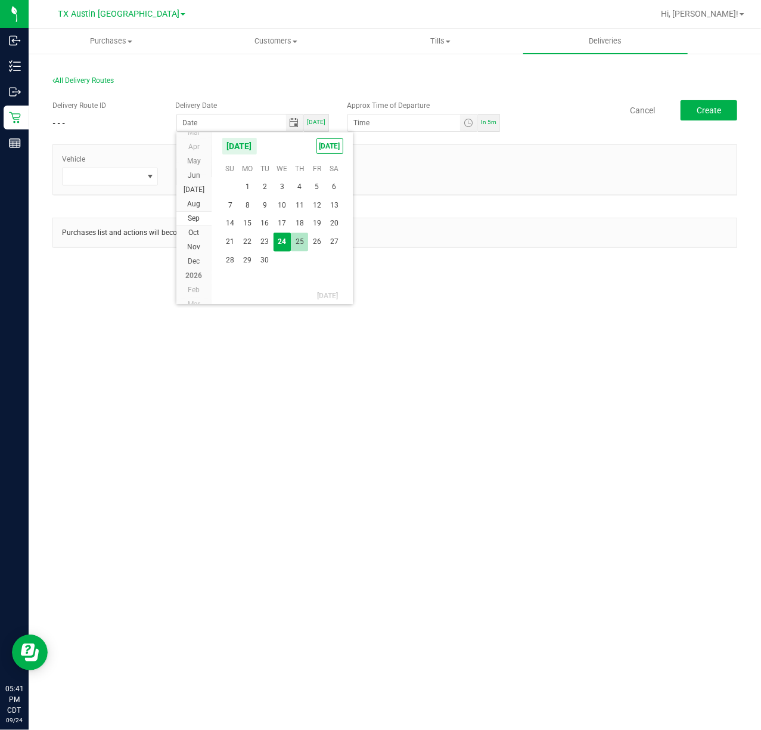
click at [302, 249] on span "25" at bounding box center [299, 242] width 17 height 18
type input "[DATE]"
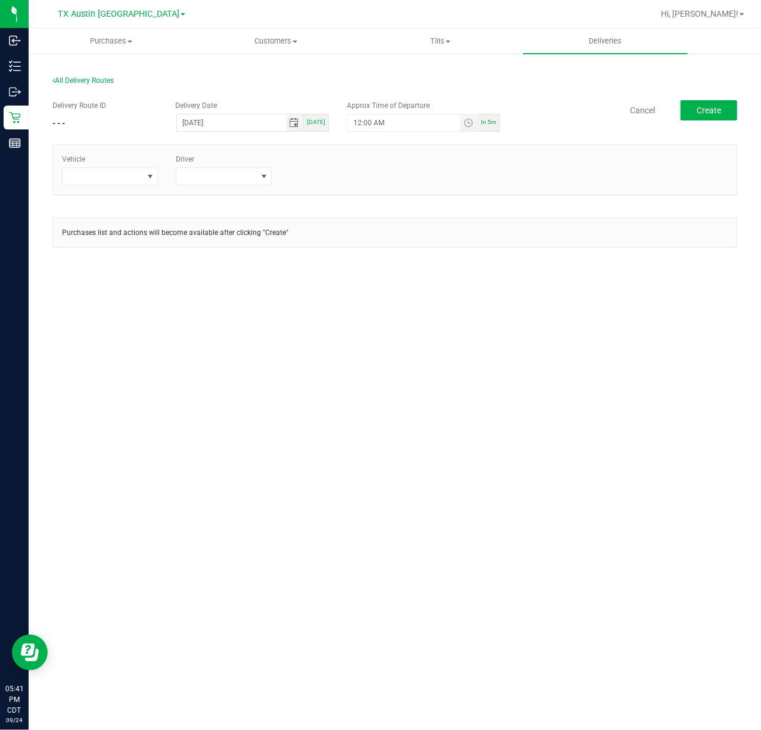
click at [463, 125] on span "Toggle time list" at bounding box center [468, 122] width 17 height 17
click at [419, 346] on button "Set" at bounding box center [434, 356] width 45 height 26
type input "5:00 AM"
click at [134, 178] on span at bounding box center [103, 176] width 80 height 17
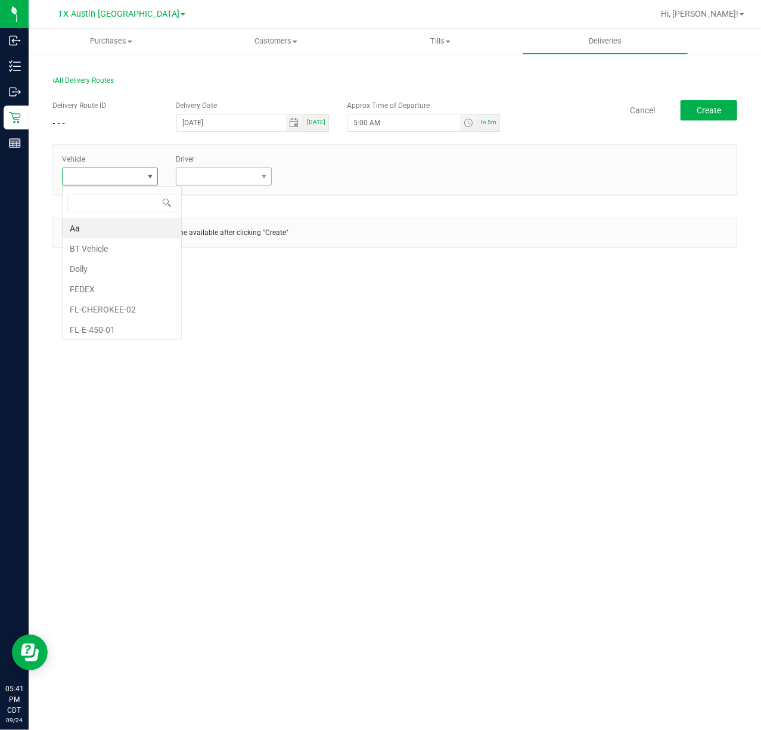
scroll to position [18, 96]
type input "tx"
click at [135, 327] on li "TX-Trax-04" at bounding box center [119, 327] width 112 height 20
click at [218, 184] on span at bounding box center [216, 176] width 80 height 17
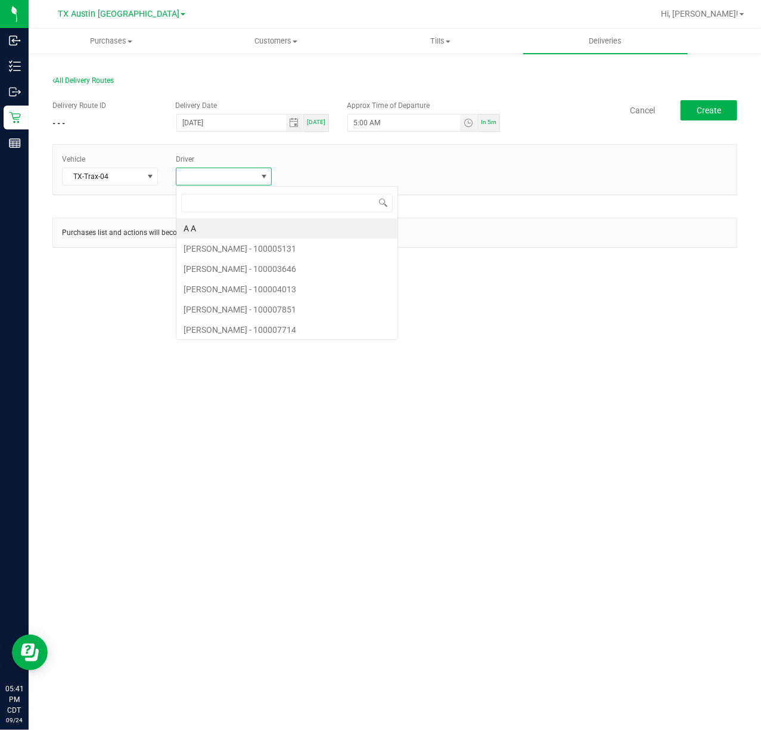
scroll to position [18, 96]
type input "cala"
click at [239, 229] on li "Jade Calabro" at bounding box center [232, 228] width 112 height 20
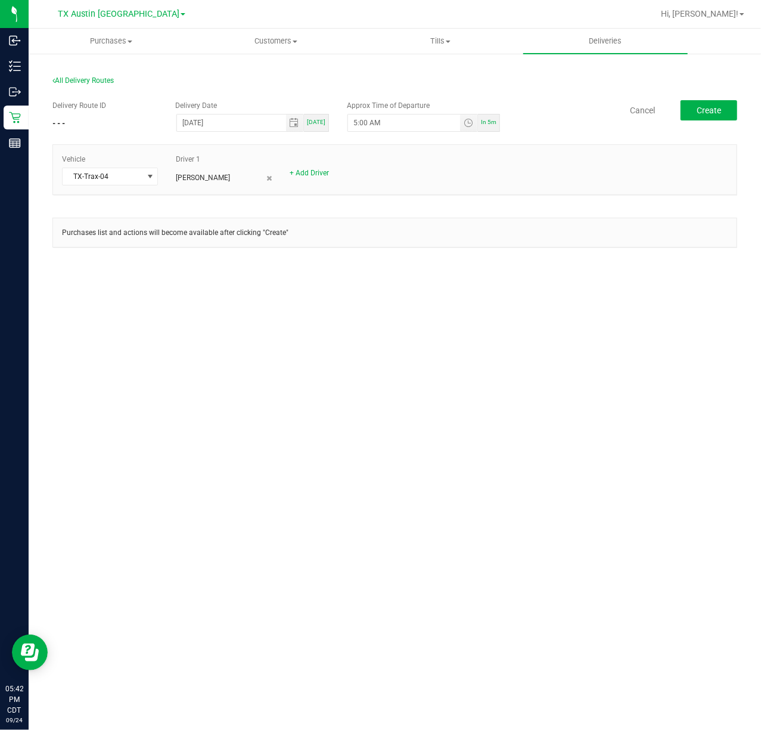
click at [699, 122] on div "Delivery Route ID - - - Delivery Date 09/25/2025 Today Approx Time of Departure…" at bounding box center [394, 116] width 685 height 33
click at [709, 117] on button "Create" at bounding box center [709, 110] width 57 height 20
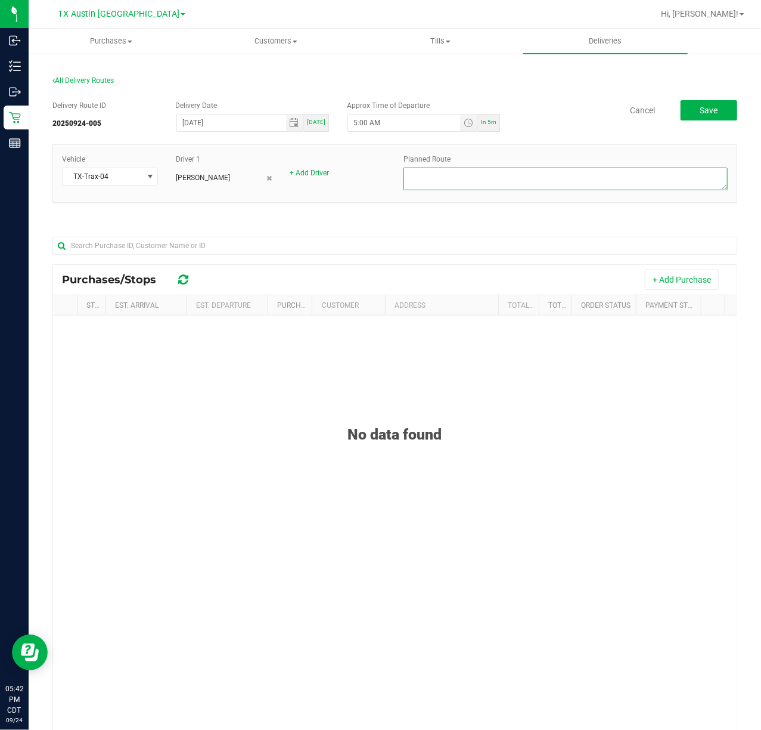
click at [482, 172] on textarea at bounding box center [566, 179] width 324 height 23
type textarea "HTX NXT DAY DEL (ATX DC)"
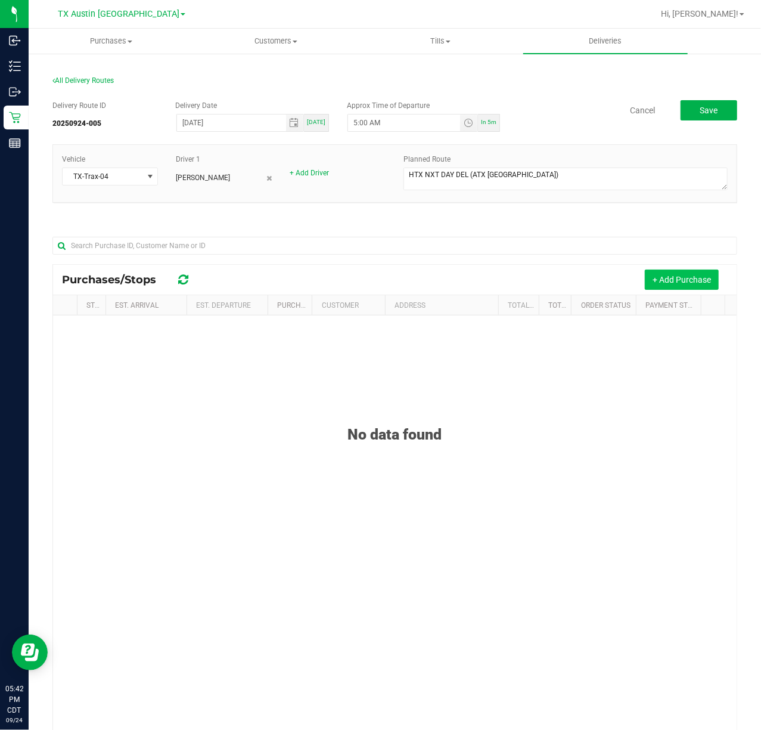
click at [683, 278] on button "+ Add Purchase" at bounding box center [682, 280] width 74 height 20
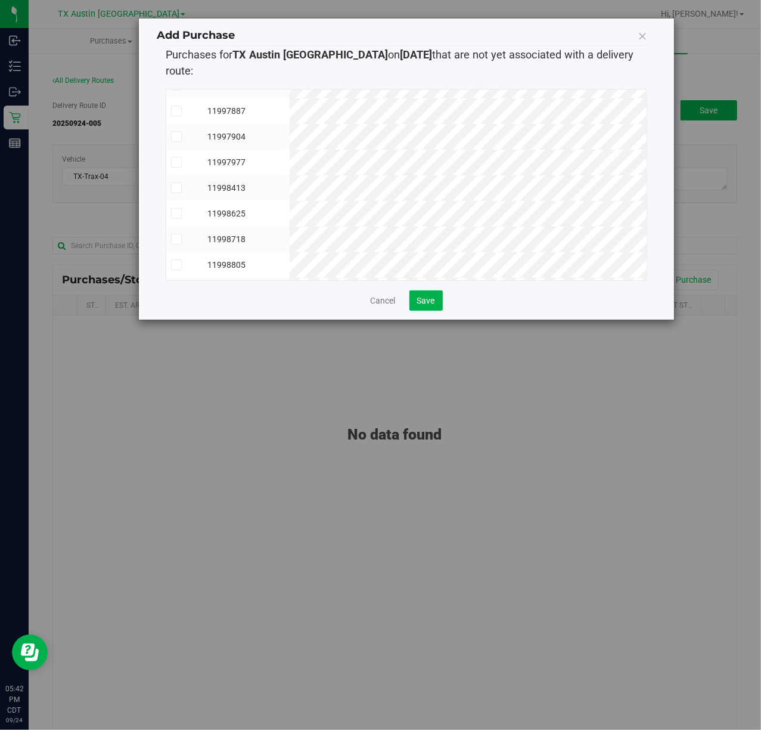
scroll to position [1272, 0]
click at [429, 296] on span "Save" at bounding box center [426, 301] width 18 height 10
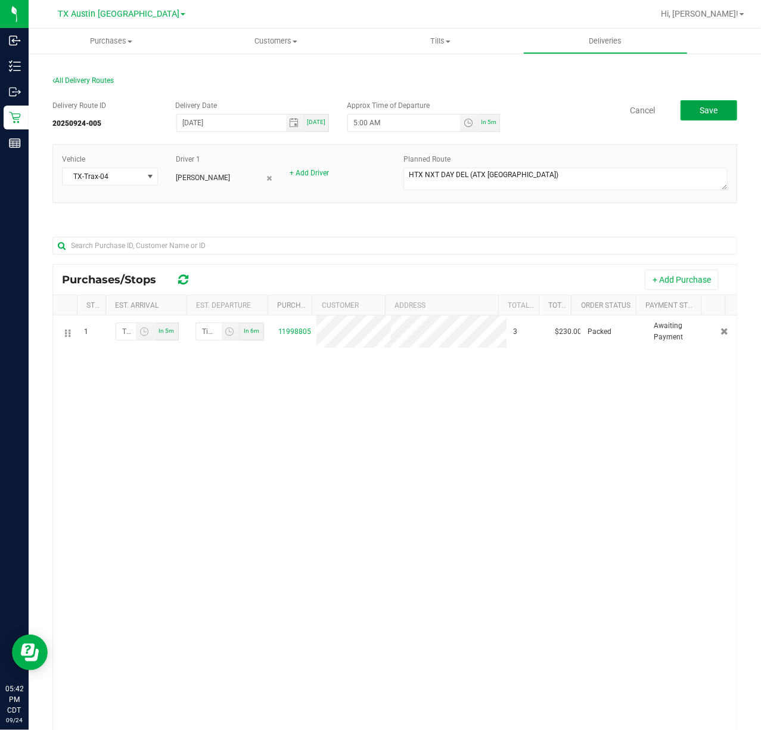
click at [685, 112] on button "Save" at bounding box center [709, 110] width 57 height 20
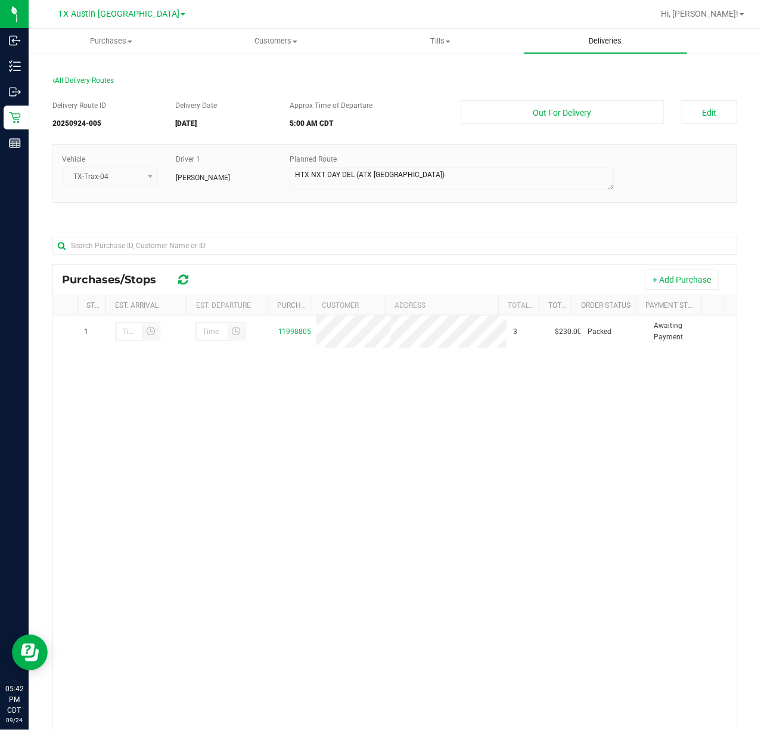
click at [614, 41] on span "Deliveries" at bounding box center [605, 41] width 65 height 11
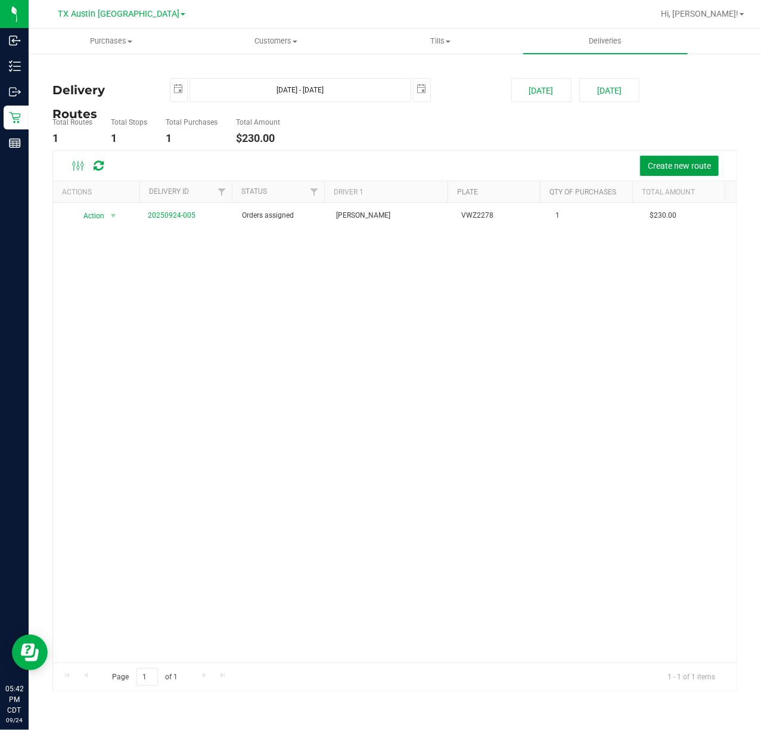
click at [683, 168] on span "Create new route" at bounding box center [679, 166] width 63 height 10
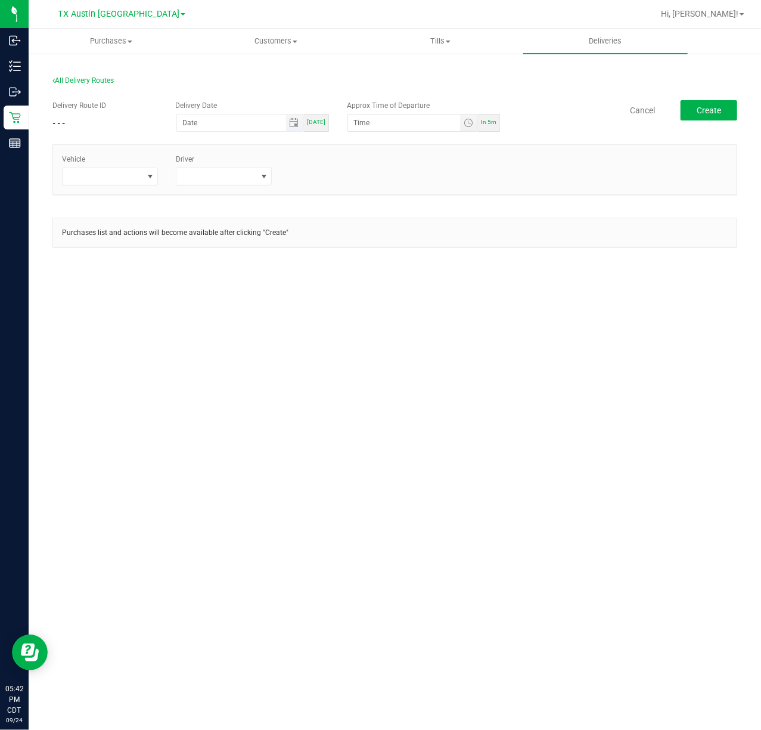
click at [302, 120] on span "Toggle calendar" at bounding box center [294, 122] width 17 height 17
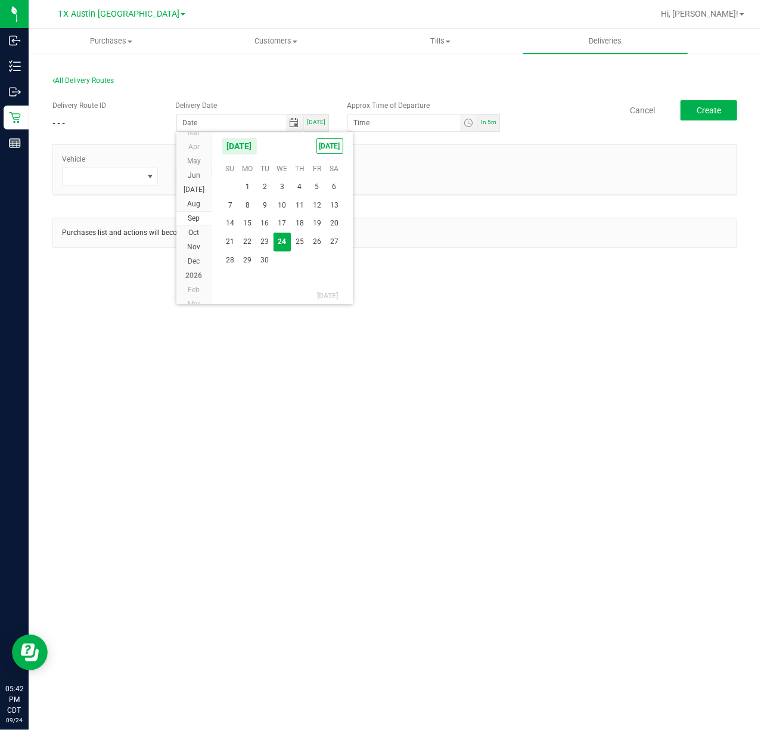
click at [303, 244] on span "25" at bounding box center [299, 242] width 17 height 18
type input "[DATE]"
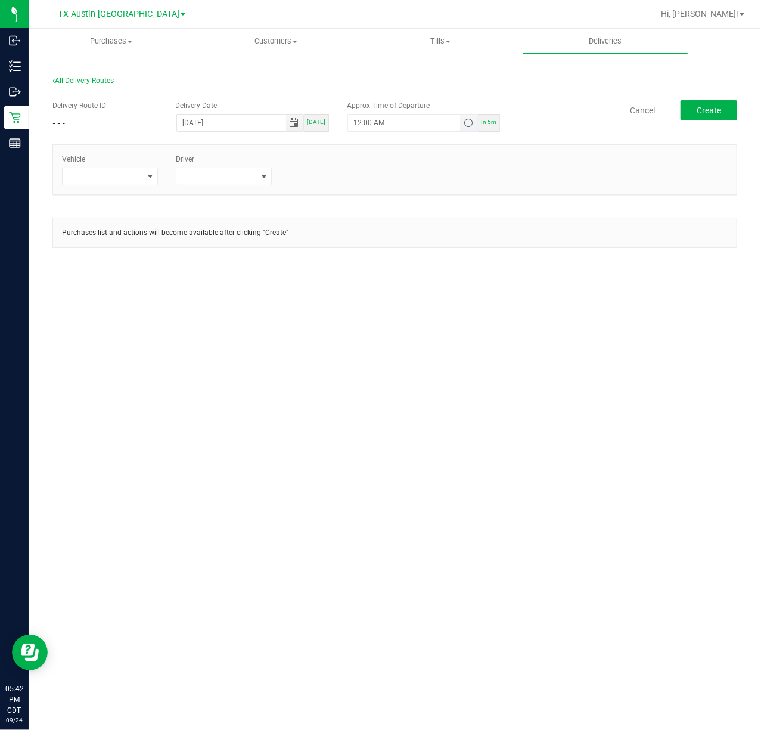
click at [468, 125] on span "Toggle time list" at bounding box center [469, 123] width 10 height 10
drag, startPoint x: 432, startPoint y: 351, endPoint x: 375, endPoint y: 342, distance: 57.4
click at [432, 351] on button "Set" at bounding box center [434, 356] width 45 height 26
type input "5:00 AM"
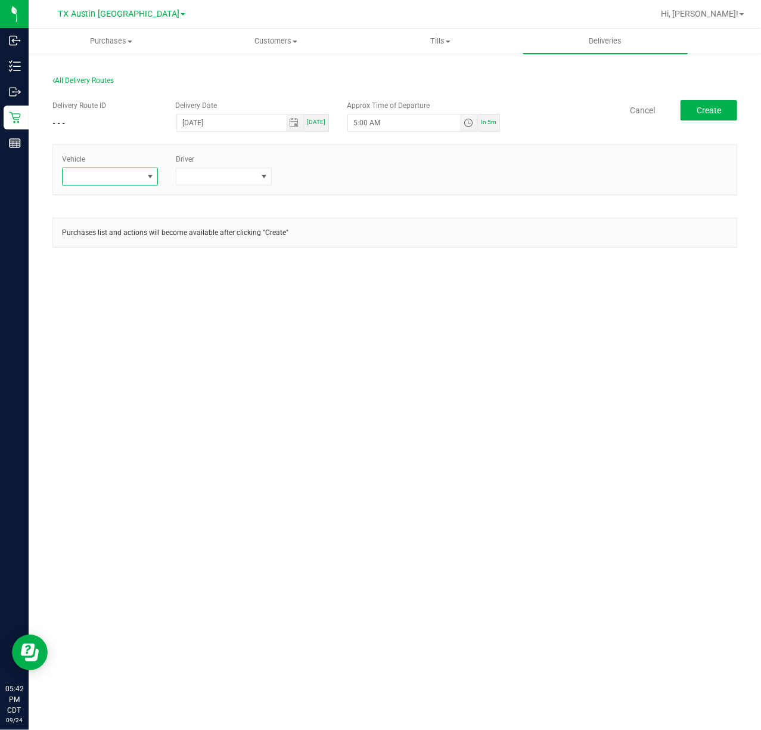
click at [145, 179] on span at bounding box center [150, 177] width 10 height 10
type input "tx"
click at [111, 327] on li "TX-Trax-04" at bounding box center [119, 327] width 112 height 20
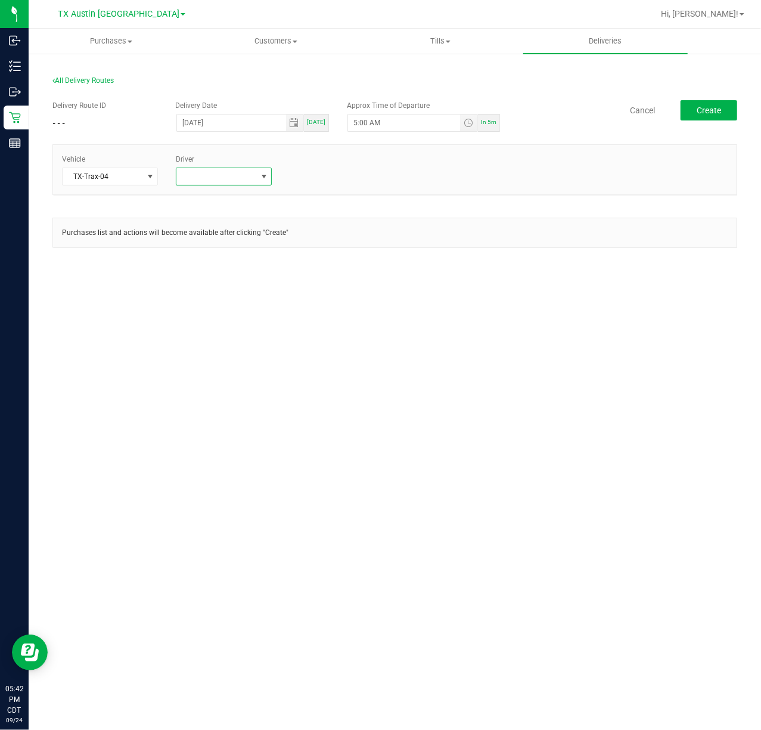
click at [232, 179] on span at bounding box center [216, 176] width 80 height 17
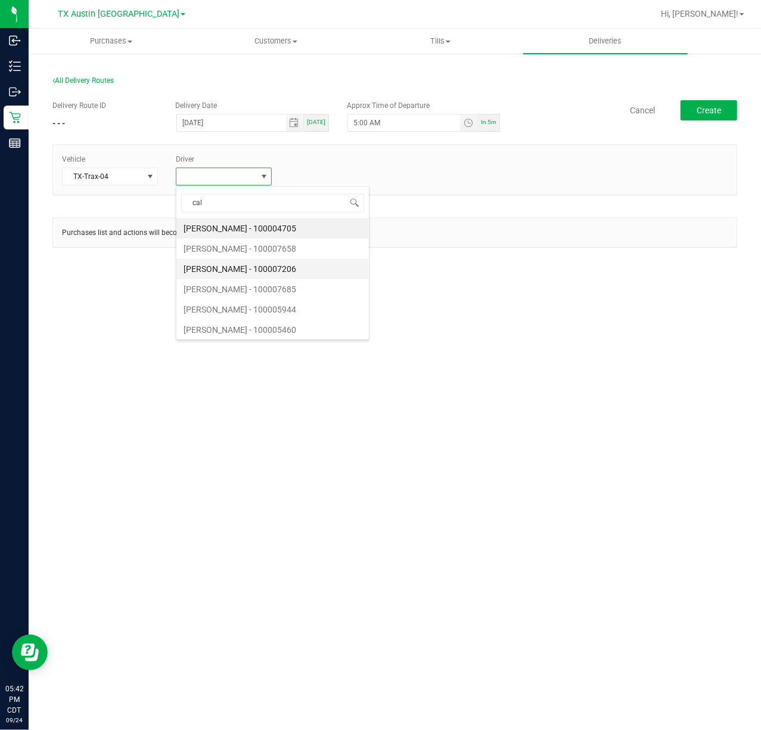
type input "cala"
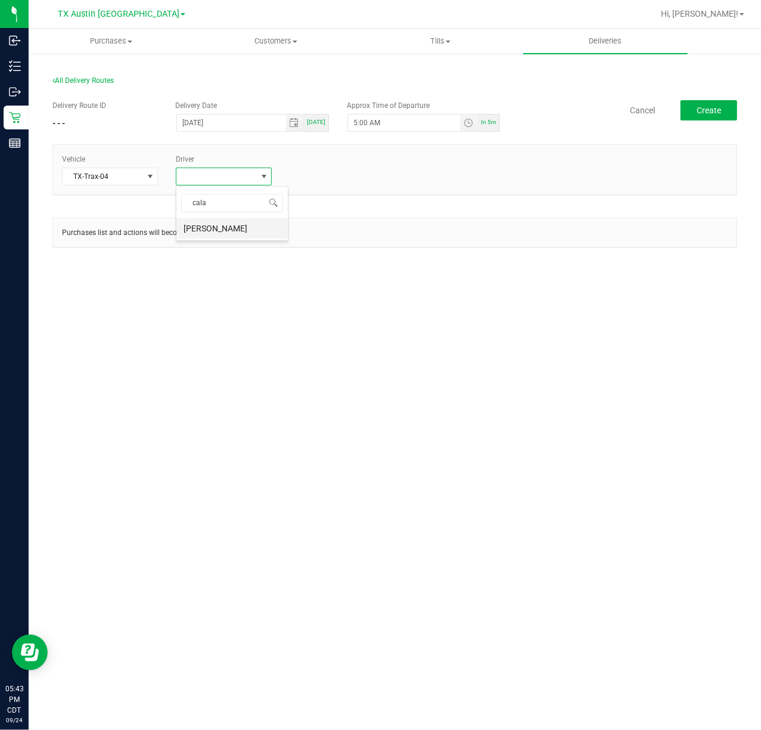
click at [258, 225] on li "Jade Calabro" at bounding box center [232, 228] width 112 height 20
click at [719, 109] on span "Create" at bounding box center [709, 111] width 24 height 10
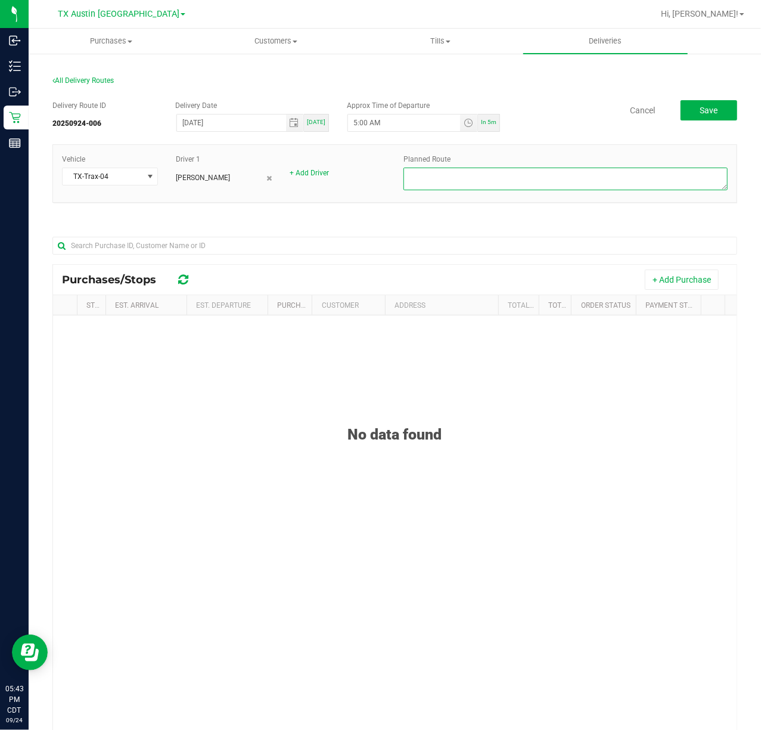
click at [566, 185] on textarea at bounding box center [566, 179] width 324 height 23
type textarea "HTX PU"
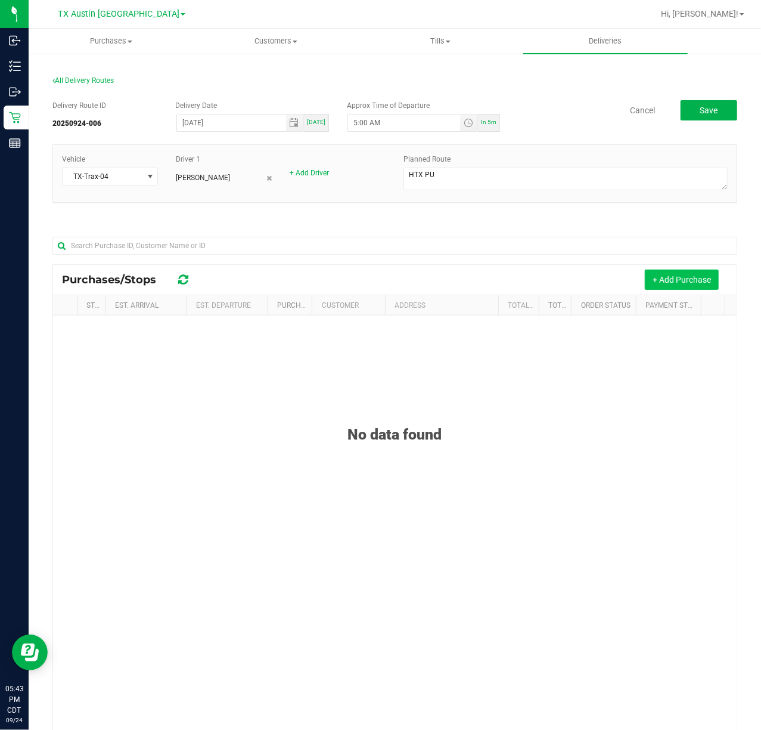
click at [647, 279] on button "+ Add Purchase" at bounding box center [682, 280] width 74 height 20
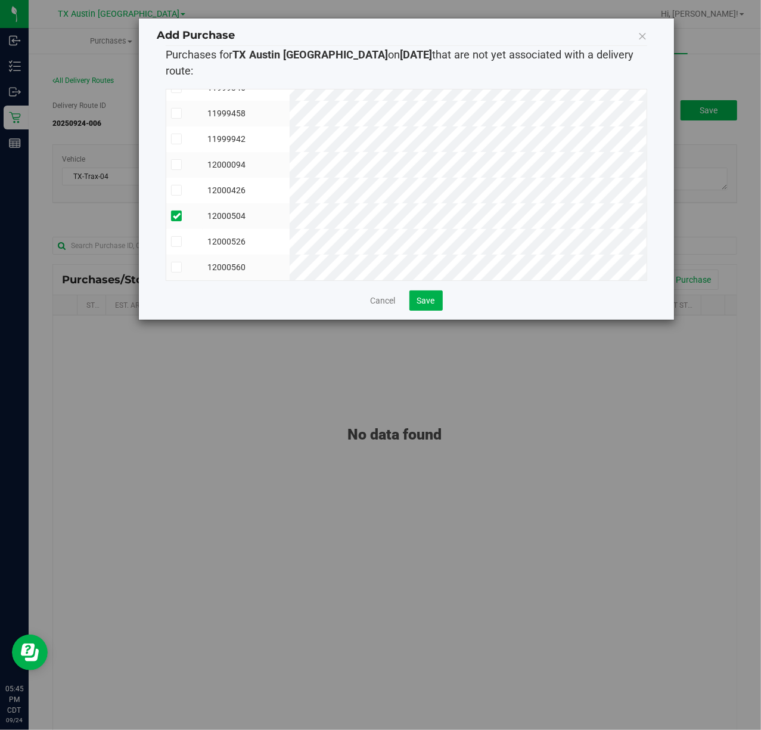
scroll to position [1432, 0]
click at [432, 296] on span "Save" at bounding box center [426, 301] width 18 height 10
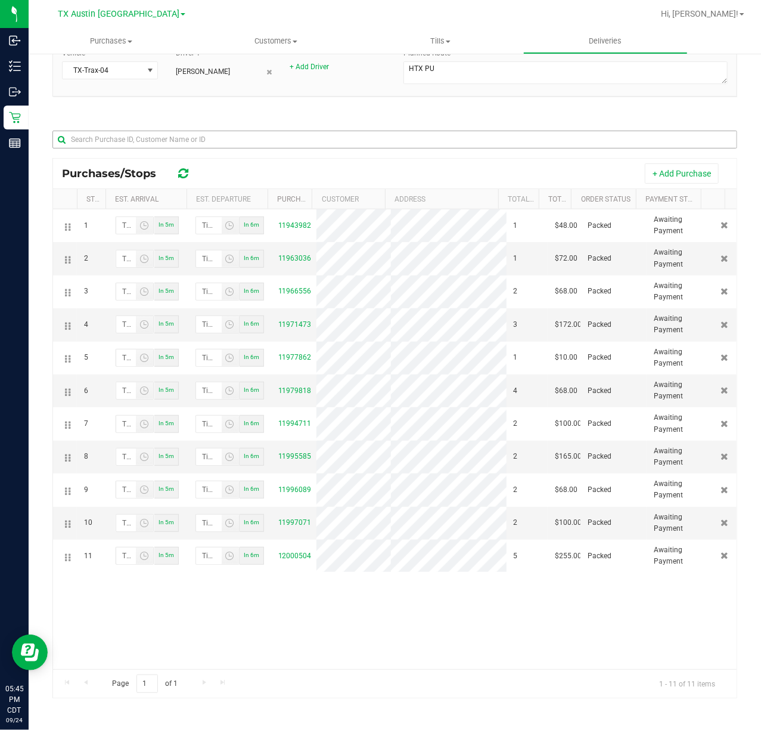
scroll to position [109, 0]
click at [695, 171] on button "+ Add Purchase" at bounding box center [682, 173] width 74 height 20
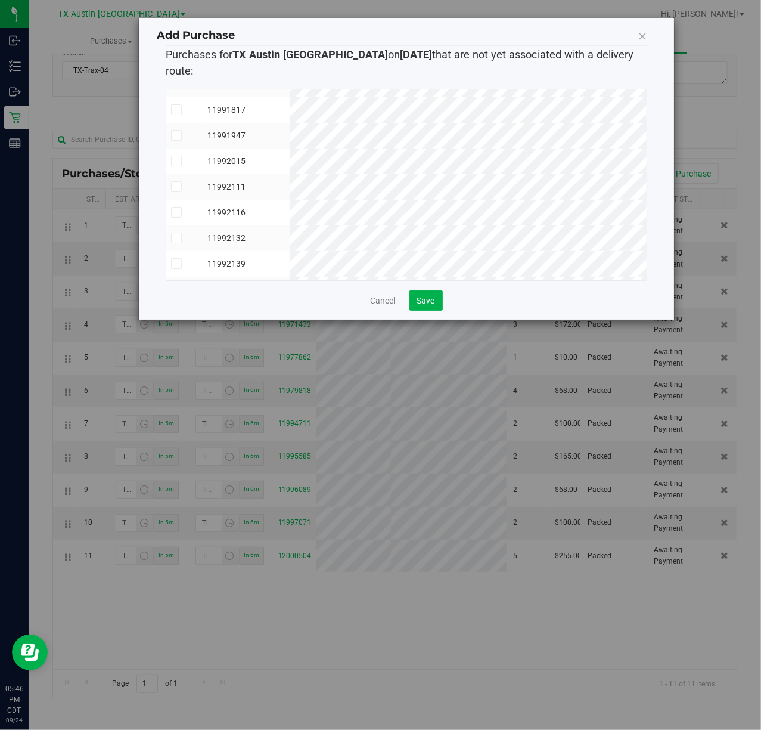
scroll to position [477, 0]
click at [435, 296] on span "Save" at bounding box center [426, 301] width 18 height 10
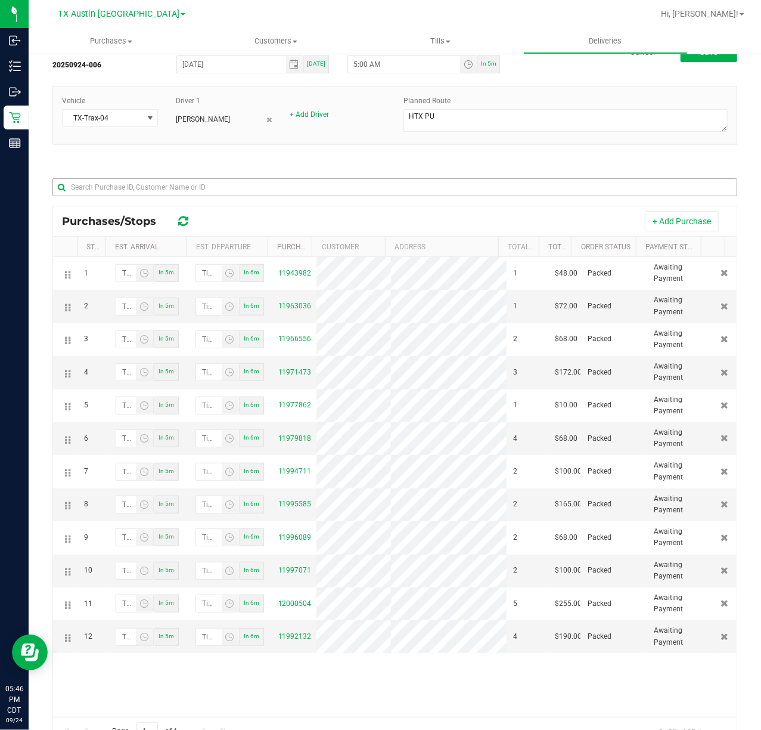
scroll to position [0, 0]
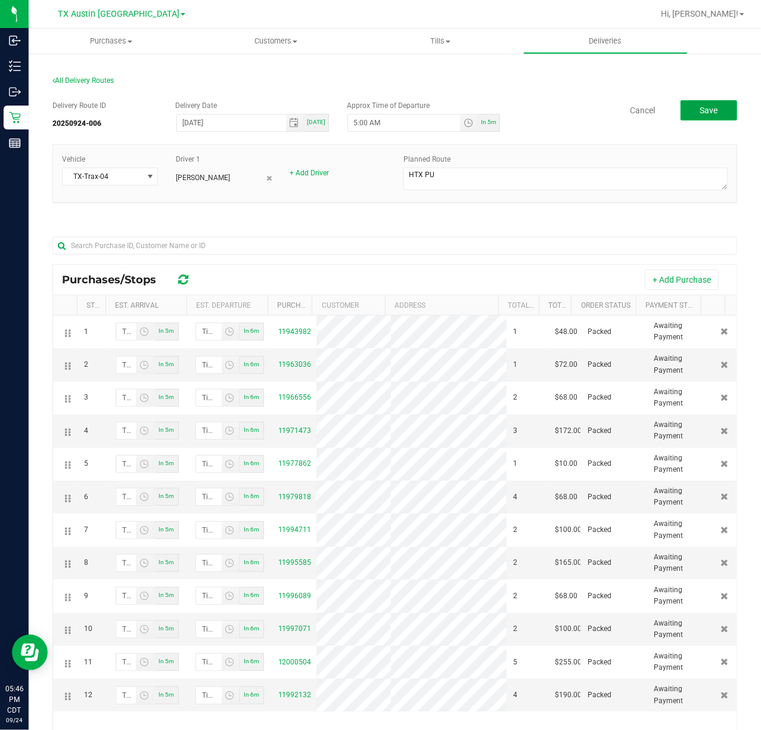
click at [683, 108] on button "Save" at bounding box center [709, 110] width 57 height 20
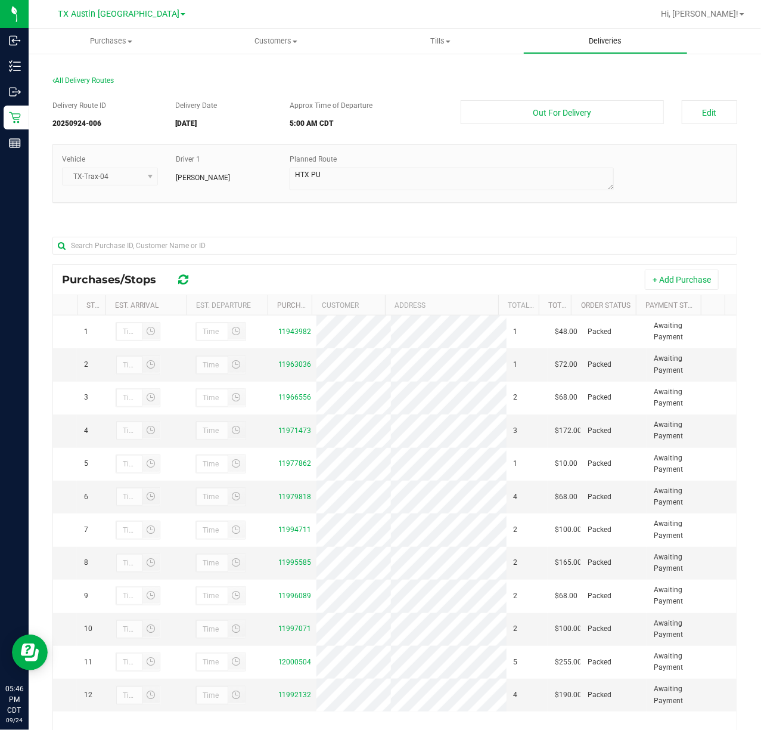
click at [602, 39] on span "Deliveries" at bounding box center [605, 41] width 65 height 11
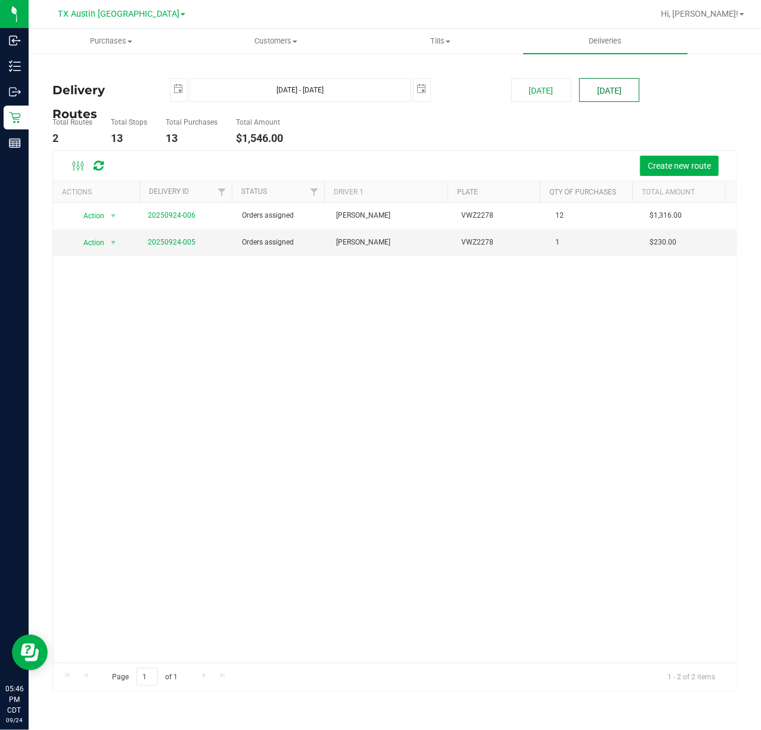
click at [599, 87] on button "Tomorrow" at bounding box center [610, 90] width 60 height 24
click at [668, 175] on div at bounding box center [395, 421] width 684 height 540
click at [677, 162] on span "Create new route" at bounding box center [679, 166] width 63 height 10
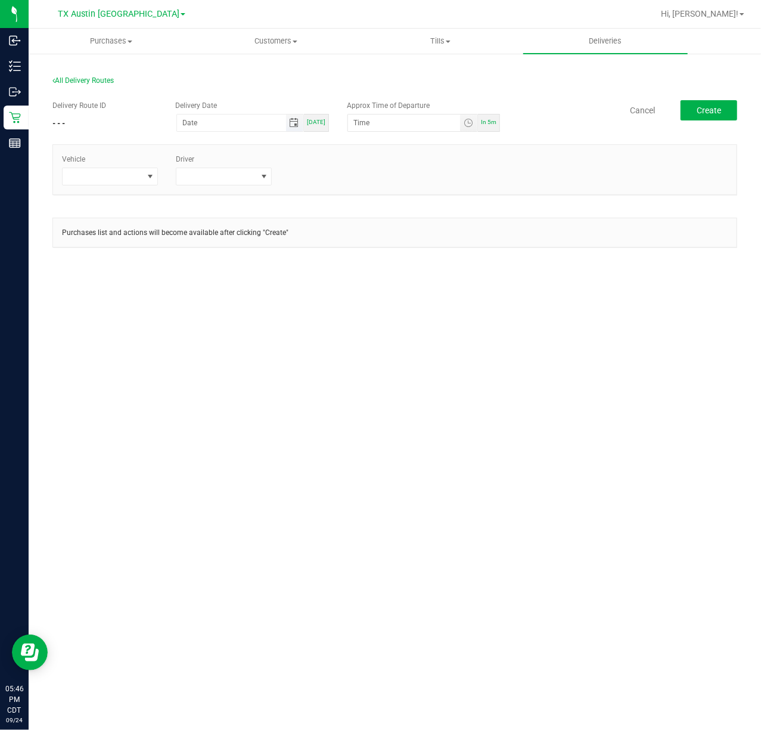
drag, startPoint x: 292, startPoint y: 123, endPoint x: 299, endPoint y: 123, distance: 7.2
click at [292, 123] on span "Toggle calendar" at bounding box center [295, 123] width 10 height 10
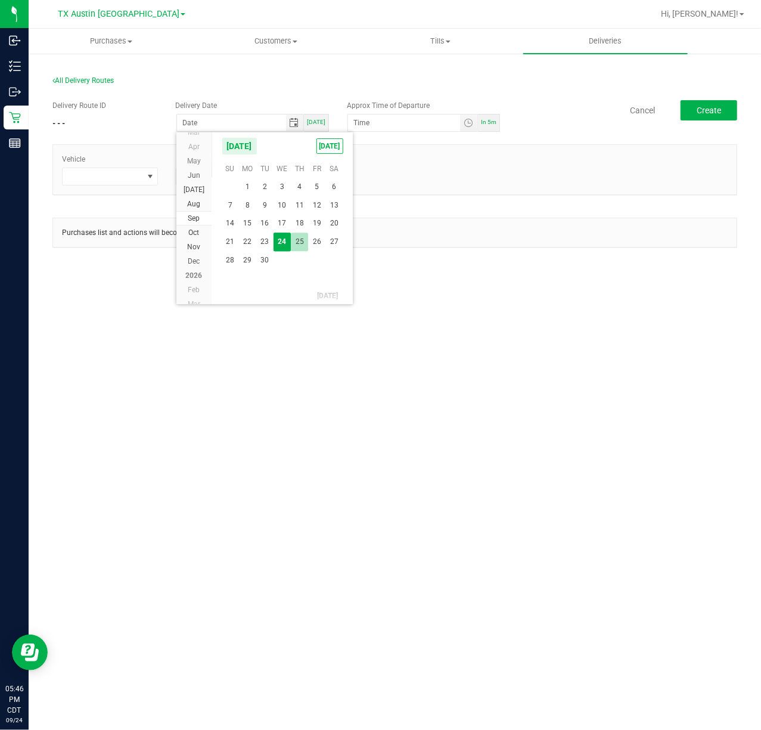
click at [304, 249] on span "25" at bounding box center [299, 242] width 17 height 18
type input "[DATE]"
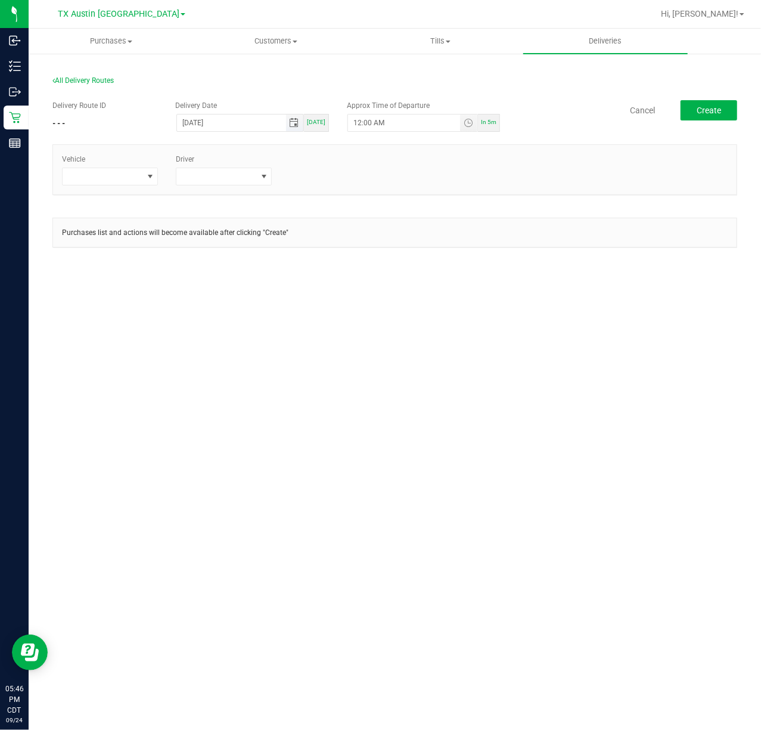
click at [303, 124] on span "Toggle calendar" at bounding box center [294, 122] width 17 height 17
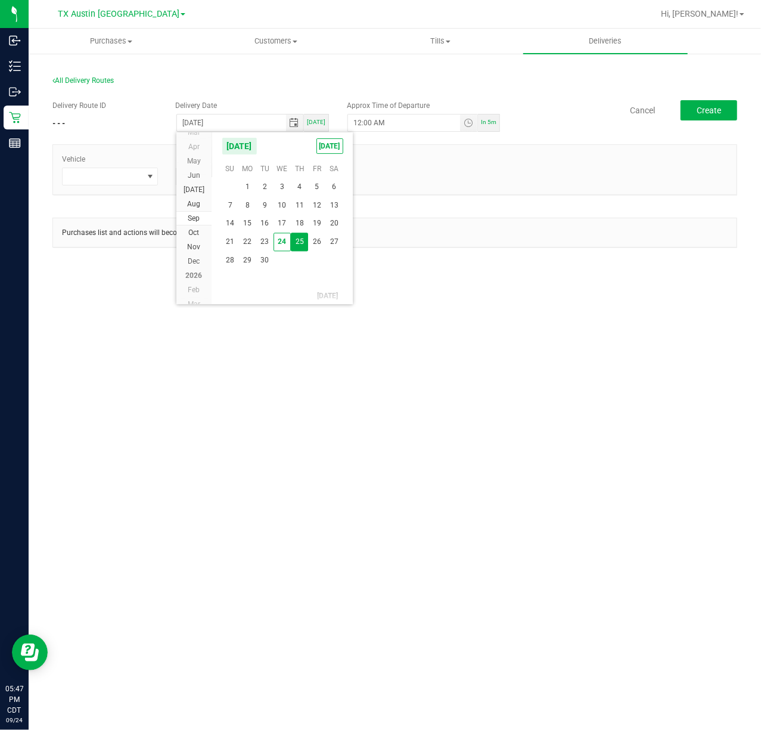
click at [303, 249] on span "25" at bounding box center [299, 242] width 17 height 18
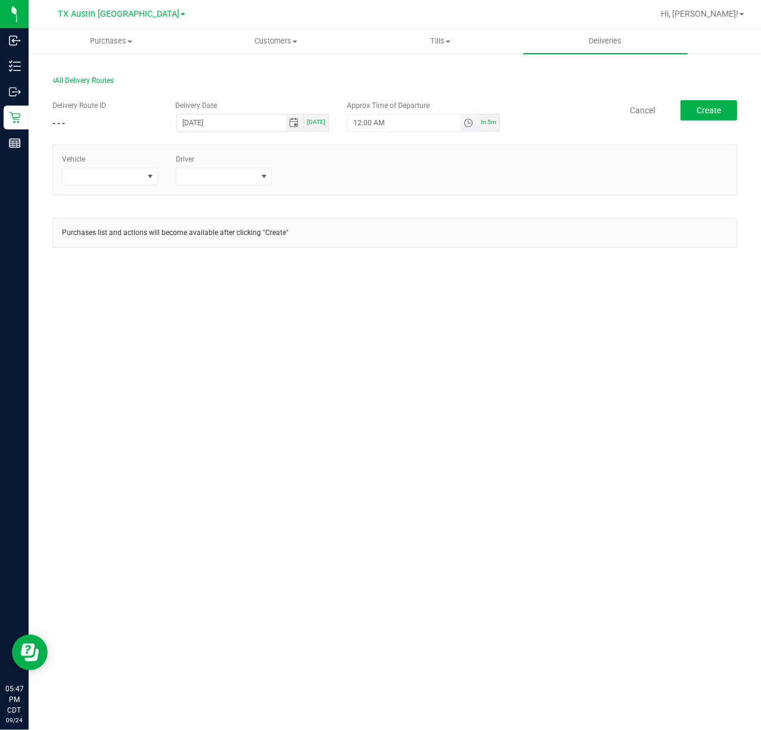
click at [468, 123] on span "Toggle time list" at bounding box center [469, 123] width 10 height 10
click at [426, 343] on button "Set" at bounding box center [434, 356] width 45 height 26
type input "5:00 AM"
click at [151, 179] on span at bounding box center [150, 177] width 10 height 10
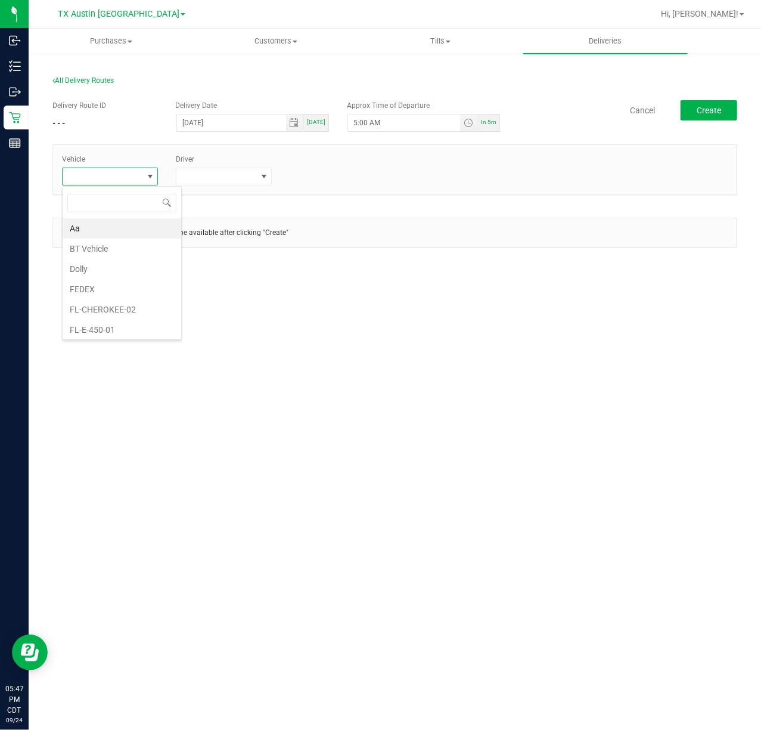
scroll to position [18, 96]
type input "tx"
click at [131, 270] on li "TX-CHEROKEE-01" at bounding box center [119, 269] width 112 height 20
click at [218, 185] on span at bounding box center [216, 176] width 80 height 17
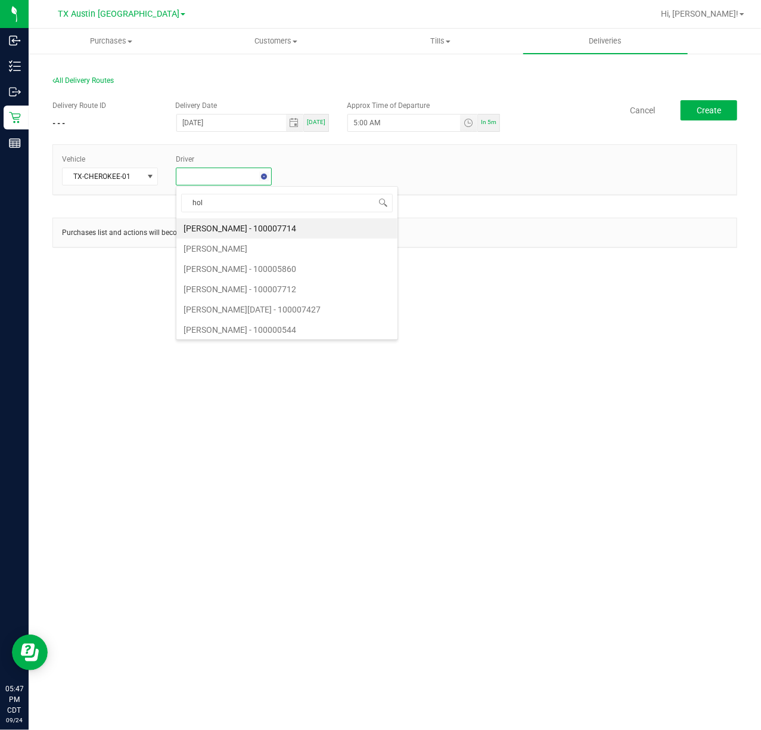
type input "holm"
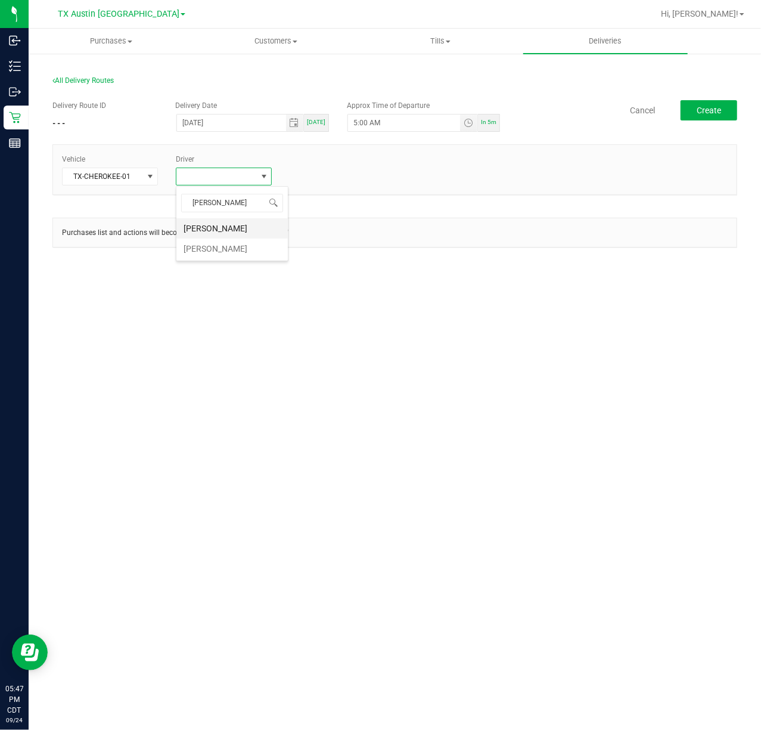
click at [234, 219] on li "Paul Holman" at bounding box center [232, 228] width 112 height 20
click at [718, 119] on button "Create" at bounding box center [709, 110] width 57 height 20
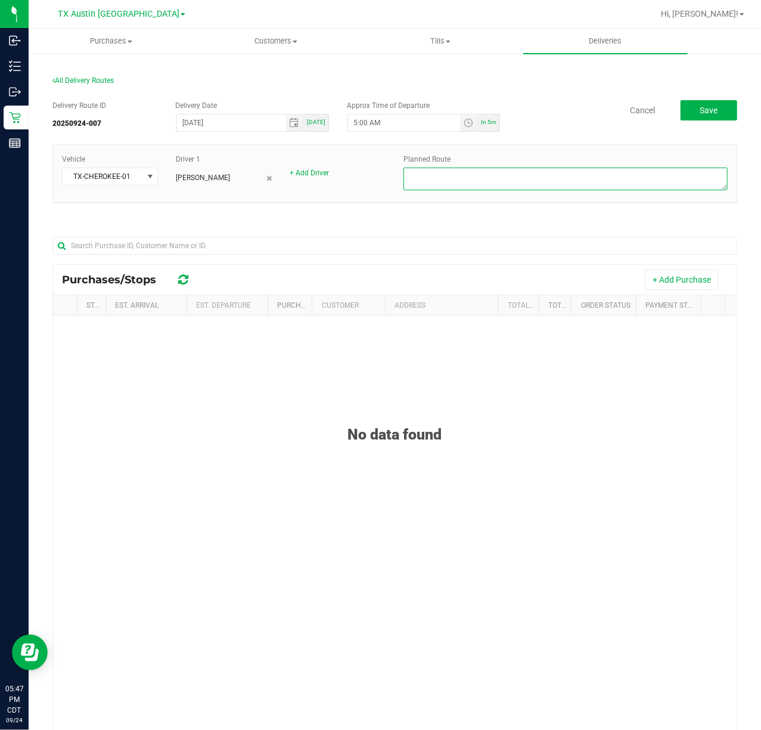
click at [551, 190] on textarea at bounding box center [566, 179] width 324 height 23
type textarea "East Texas DEL"
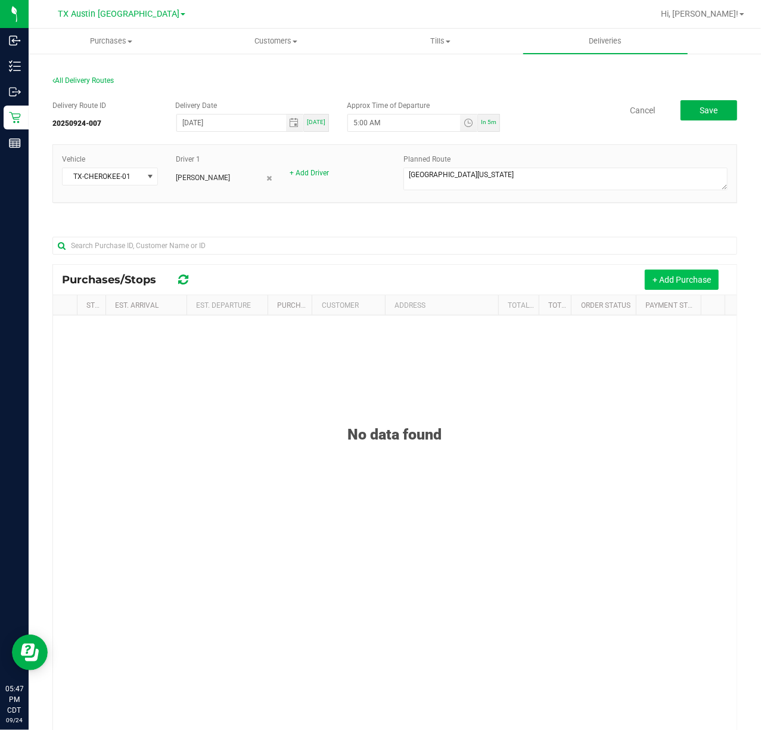
click at [685, 285] on button "+ Add Purchase" at bounding box center [682, 280] width 74 height 20
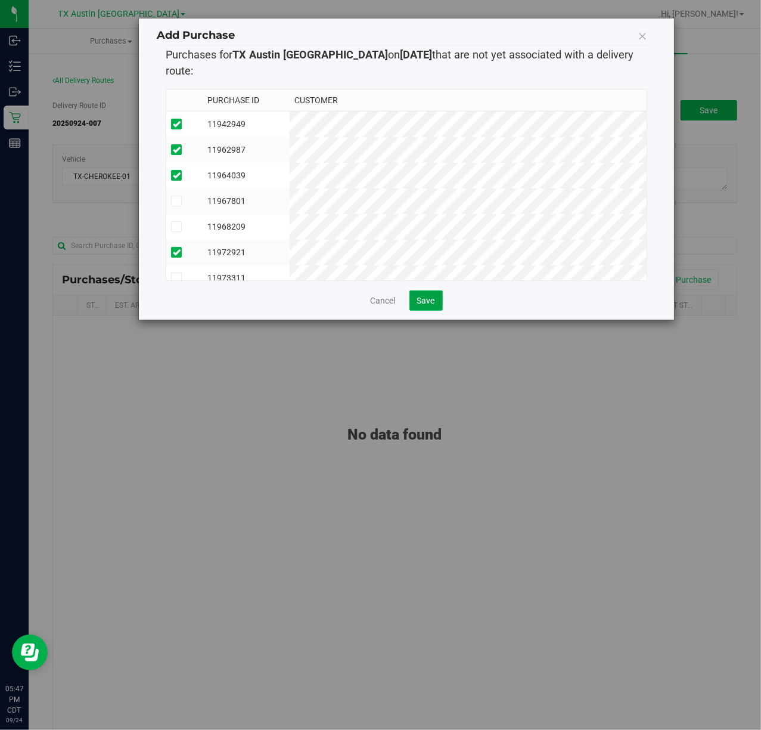
click at [428, 296] on span "Save" at bounding box center [426, 301] width 18 height 10
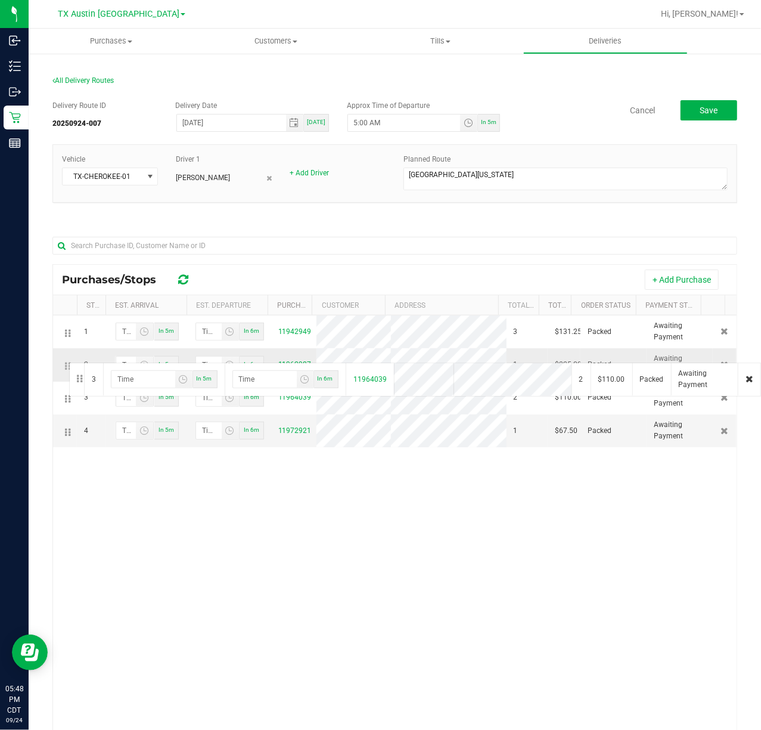
drag, startPoint x: 63, startPoint y: 396, endPoint x: 69, endPoint y: 358, distance: 38.1
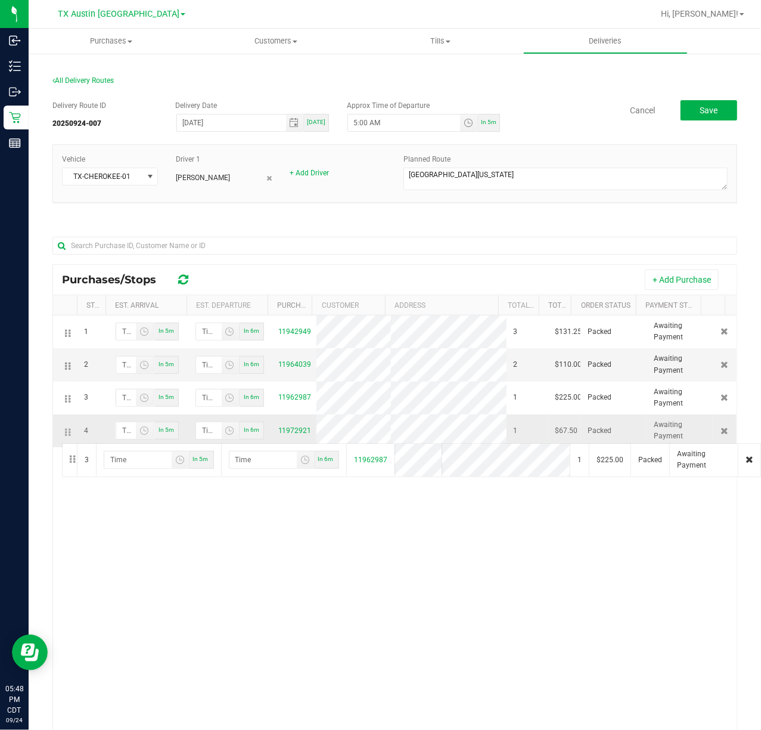
drag, startPoint x: 68, startPoint y: 399, endPoint x: 60, endPoint y: 442, distance: 43.0
click at [723, 110] on button "Save" at bounding box center [709, 110] width 57 height 20
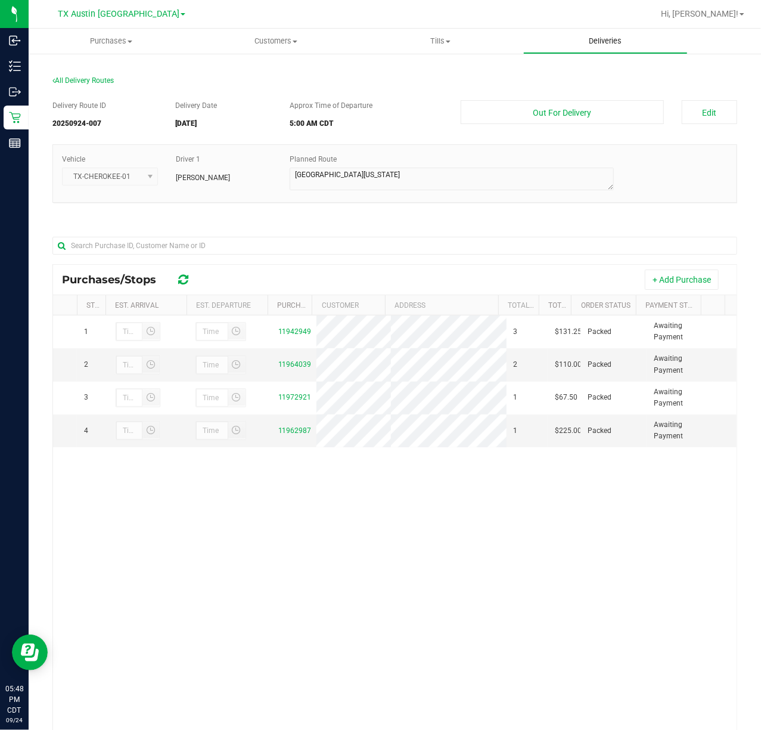
click at [624, 45] on span "Deliveries" at bounding box center [605, 41] width 65 height 11
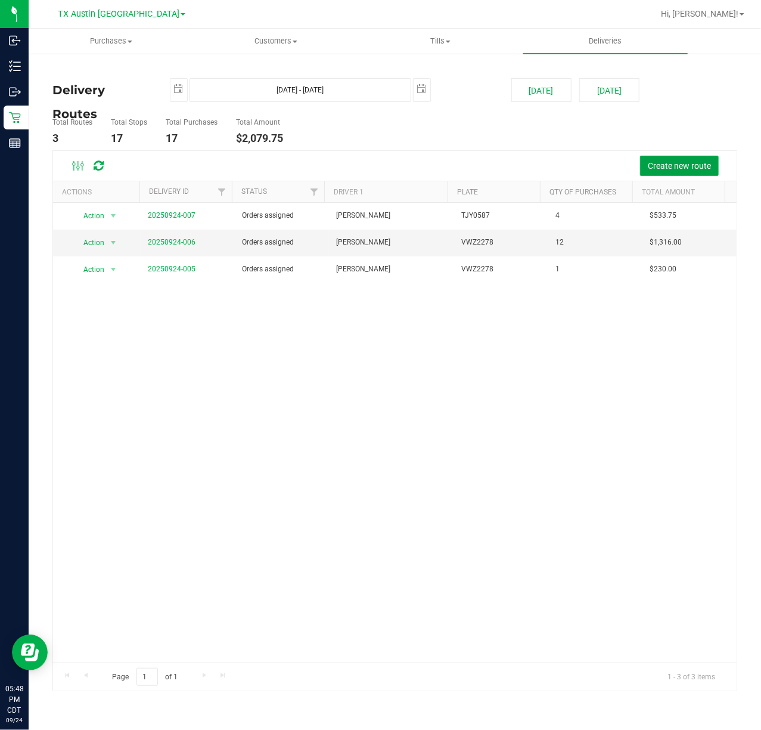
click at [668, 163] on span "Create new route" at bounding box center [679, 166] width 63 height 10
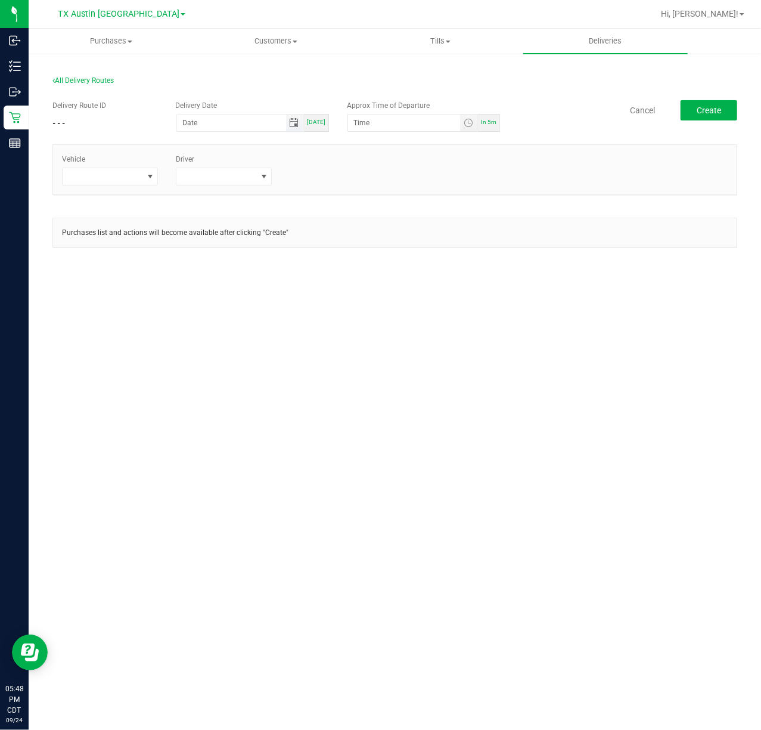
click at [296, 124] on span "Toggle calendar" at bounding box center [295, 123] width 10 height 10
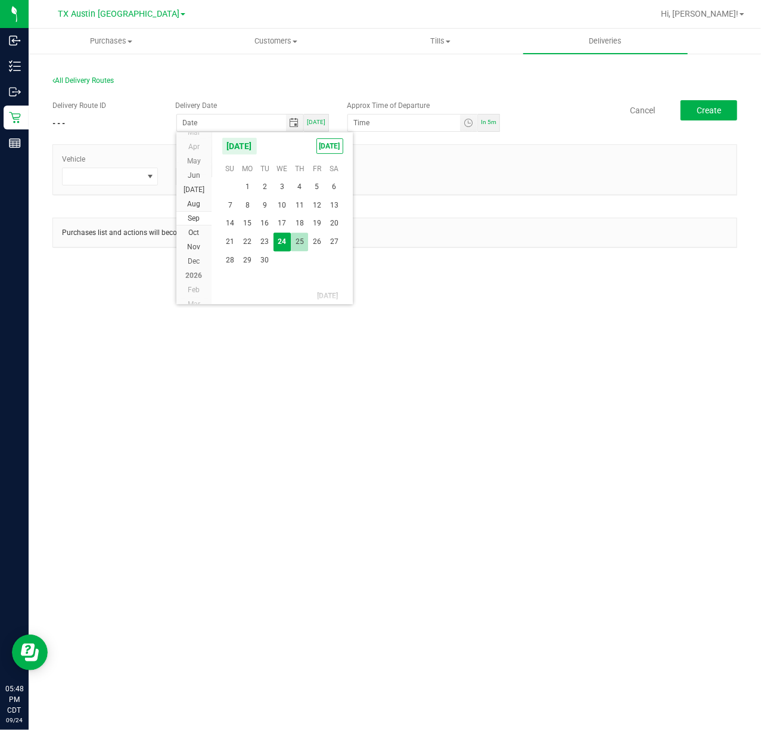
click at [299, 249] on span "25" at bounding box center [299, 242] width 17 height 18
type input "[DATE]"
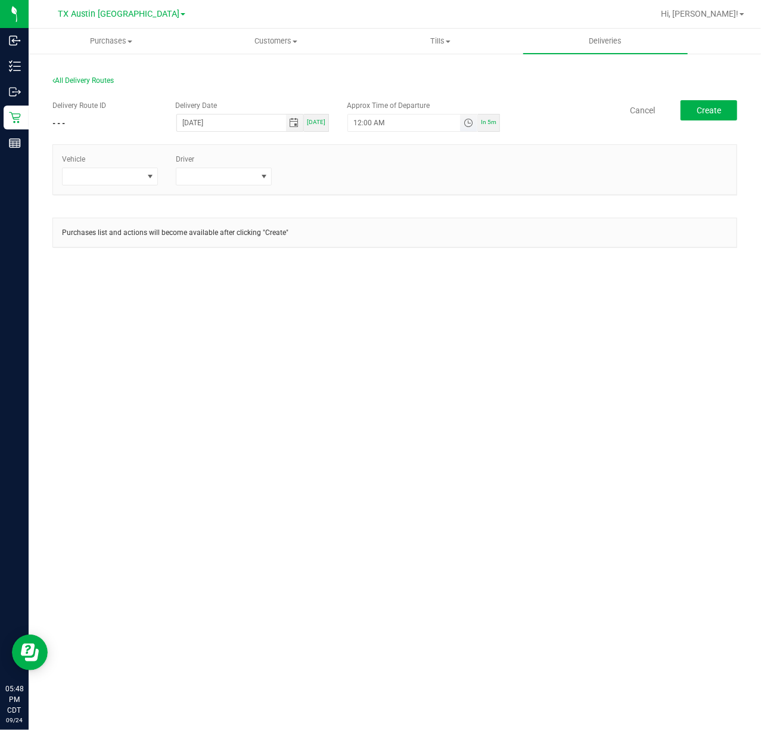
click at [465, 126] on span "Toggle time list" at bounding box center [469, 123] width 10 height 10
click at [435, 351] on button "Set" at bounding box center [434, 356] width 45 height 26
type input "5:00 AM"
click at [139, 172] on span at bounding box center [103, 176] width 80 height 17
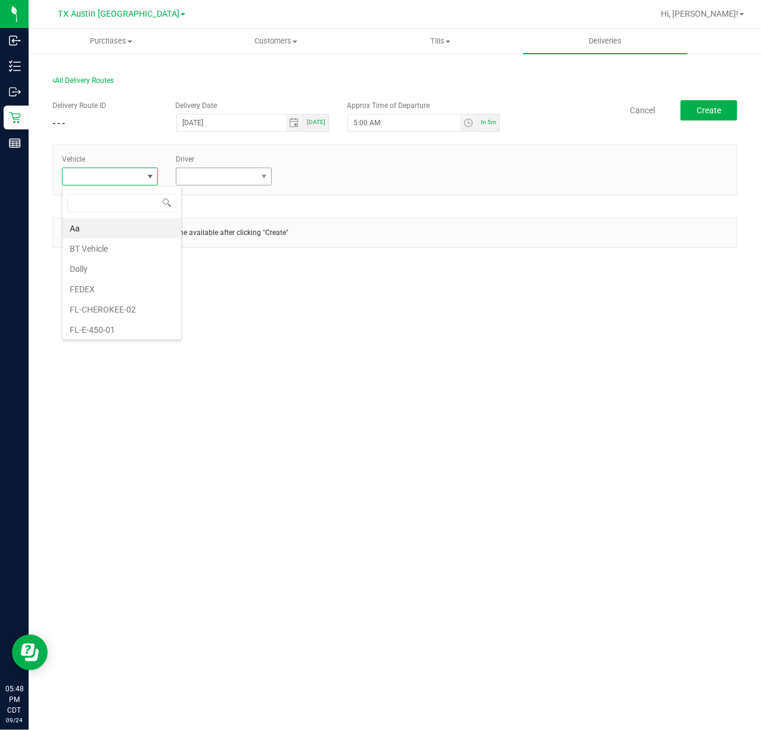
scroll to position [18, 96]
type input "63"
click at [151, 227] on li "TX-ESCAPE-63" at bounding box center [119, 228] width 112 height 20
click at [218, 178] on span at bounding box center [216, 176] width 80 height 17
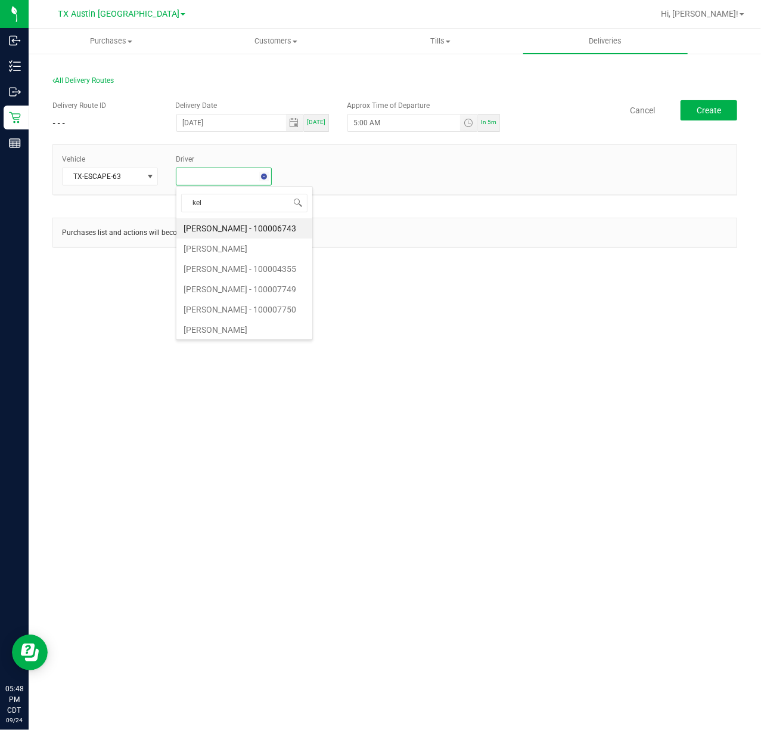
type input "kelt"
click at [242, 236] on li "[PERSON_NAME]" at bounding box center [232, 228] width 112 height 20
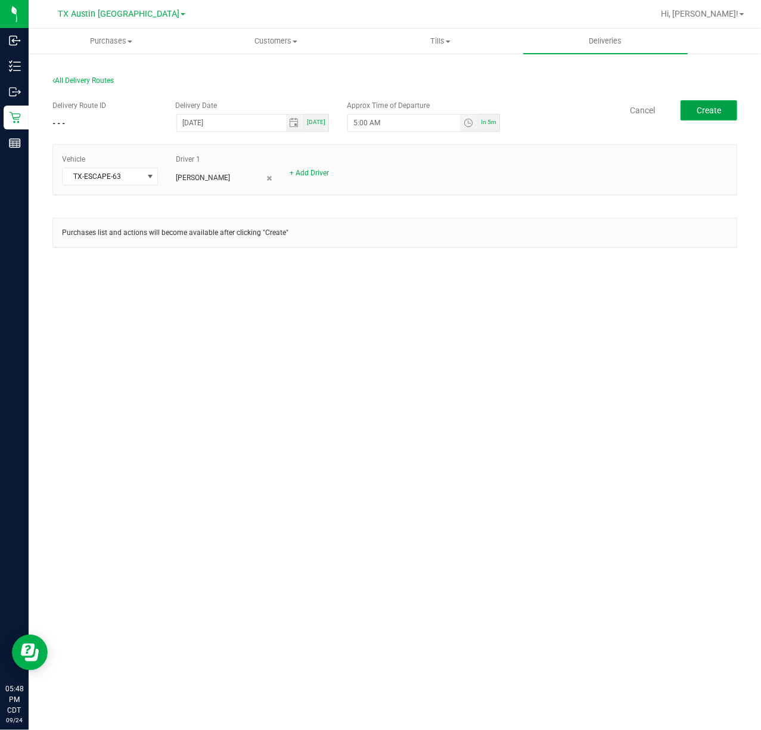
click at [735, 114] on button "Create" at bounding box center [709, 110] width 57 height 20
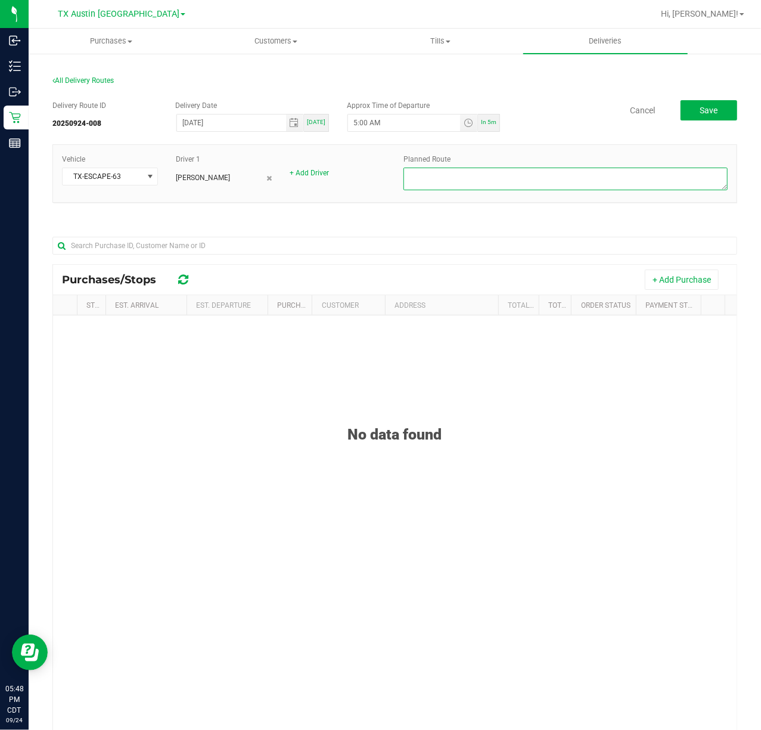
click at [679, 186] on textarea at bounding box center [566, 179] width 324 height 23
type textarea "West Texas DEL"
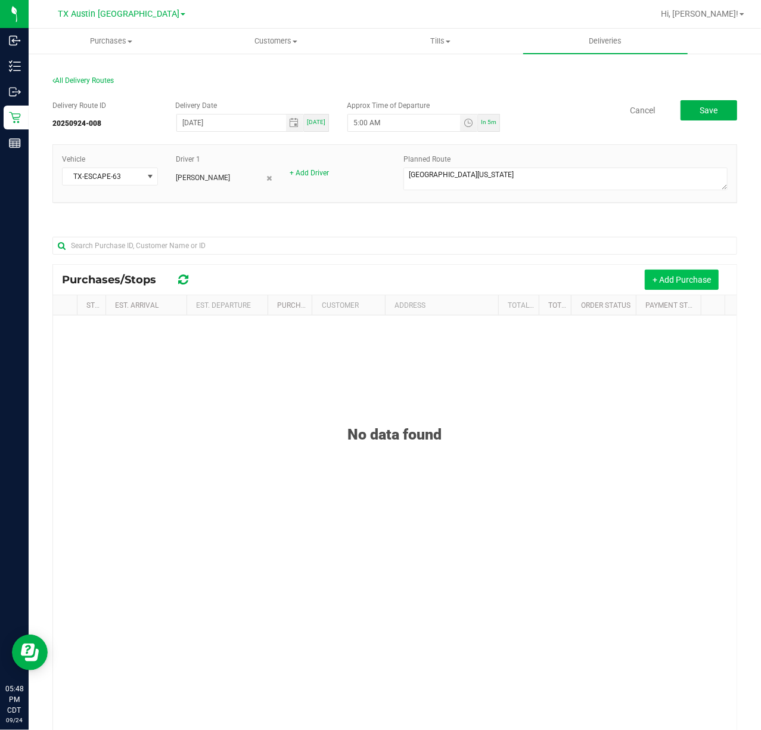
click at [695, 280] on button "+ Add Purchase" at bounding box center [682, 280] width 74 height 20
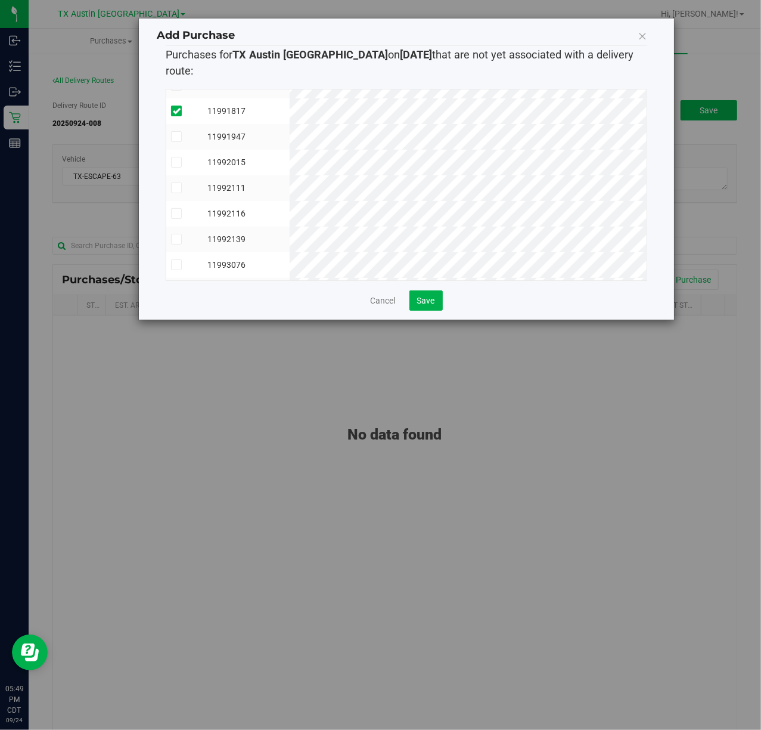
scroll to position [397, 0]
click at [425, 290] on button "Save" at bounding box center [426, 300] width 33 height 20
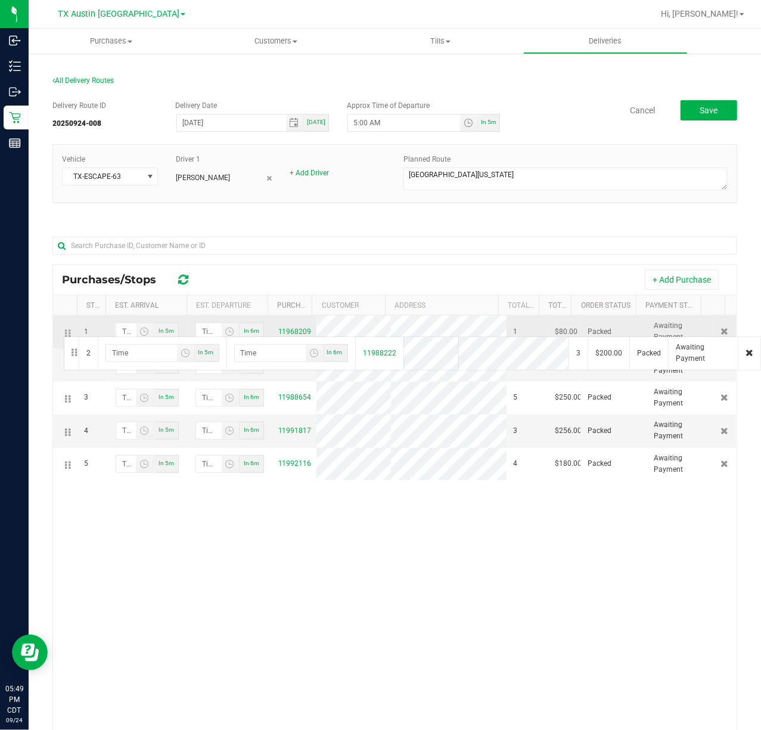
drag, startPoint x: 62, startPoint y: 361, endPoint x: 62, endPoint y: 335, distance: 25.6
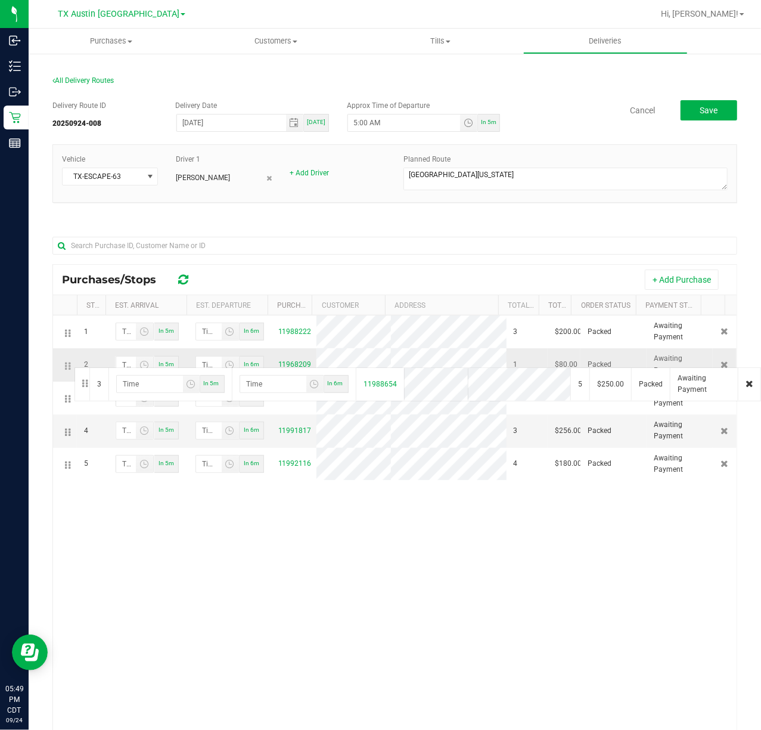
drag, startPoint x: 62, startPoint y: 402, endPoint x: 73, endPoint y: 366, distance: 37.4
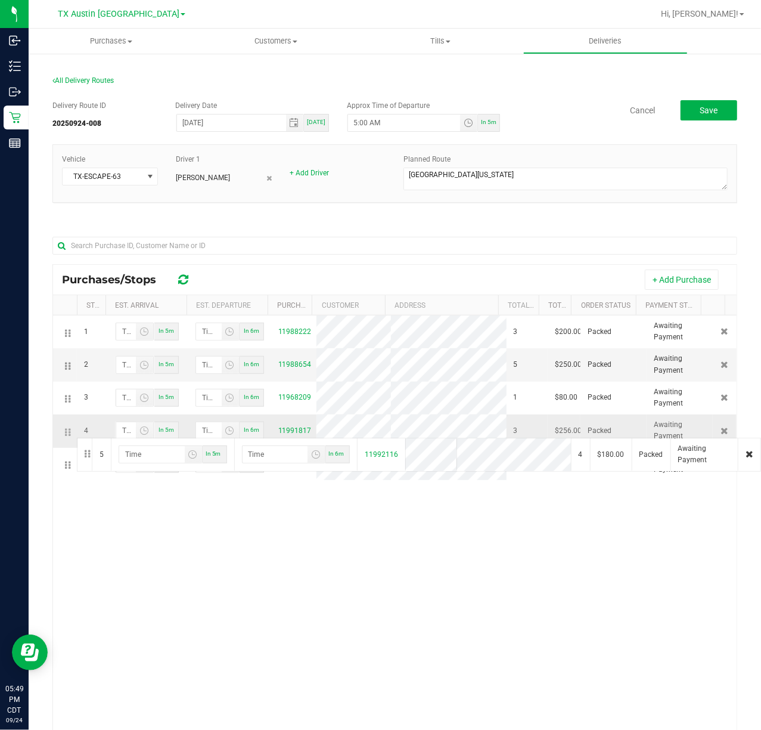
drag, startPoint x: 69, startPoint y: 466, endPoint x: 75, endPoint y: 436, distance: 30.4
click at [681, 111] on button "Save" at bounding box center [709, 110] width 57 height 20
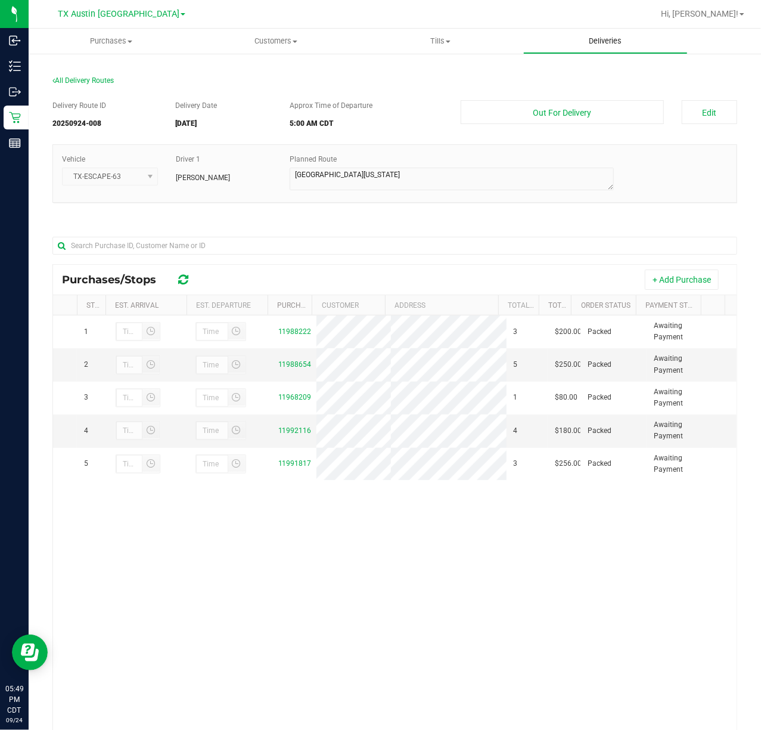
click at [596, 30] on uib-tab-heading "Deliveries" at bounding box center [606, 41] width 164 height 24
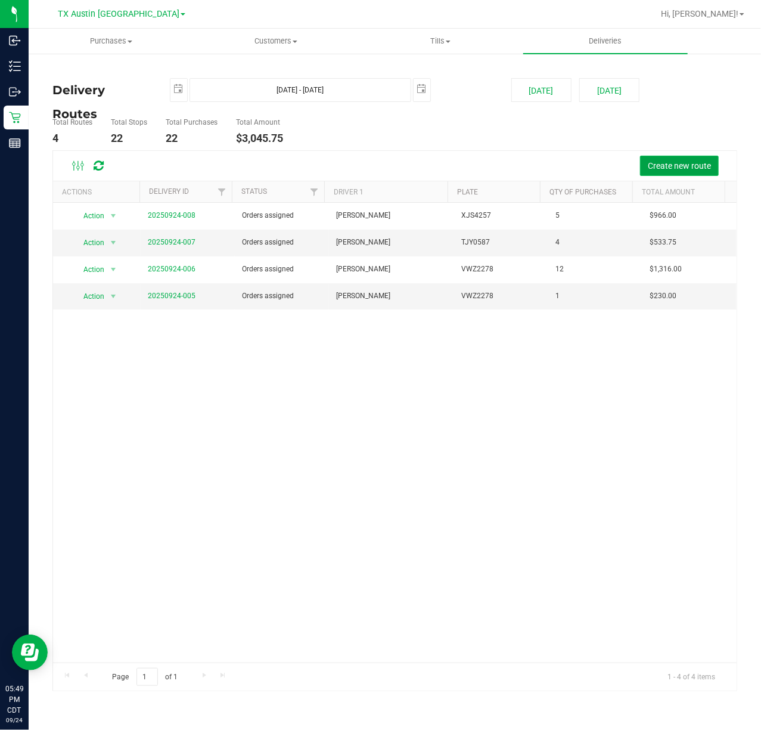
click at [656, 161] on span "Create new route" at bounding box center [679, 166] width 63 height 10
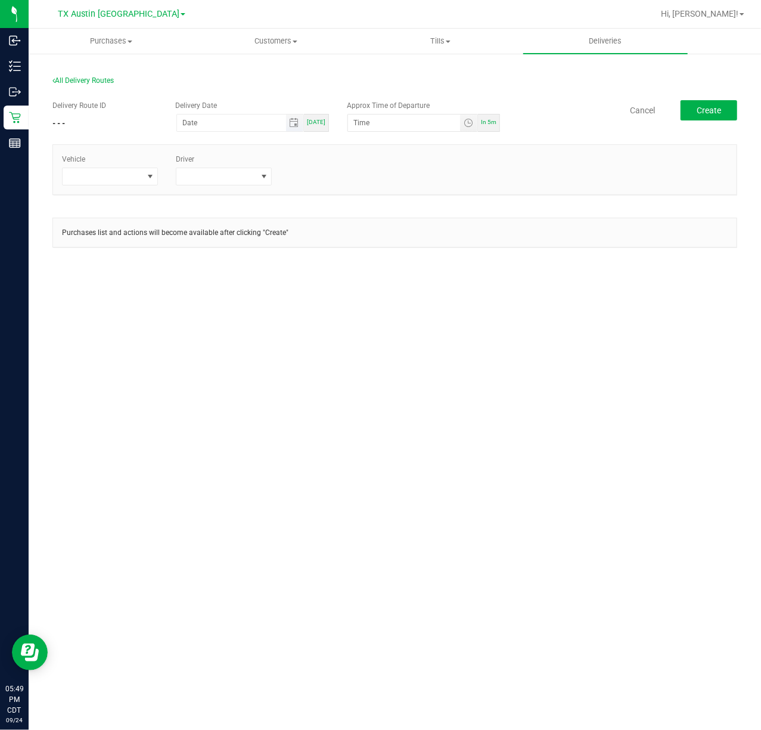
click at [296, 117] on span "Toggle calendar" at bounding box center [294, 122] width 17 height 17
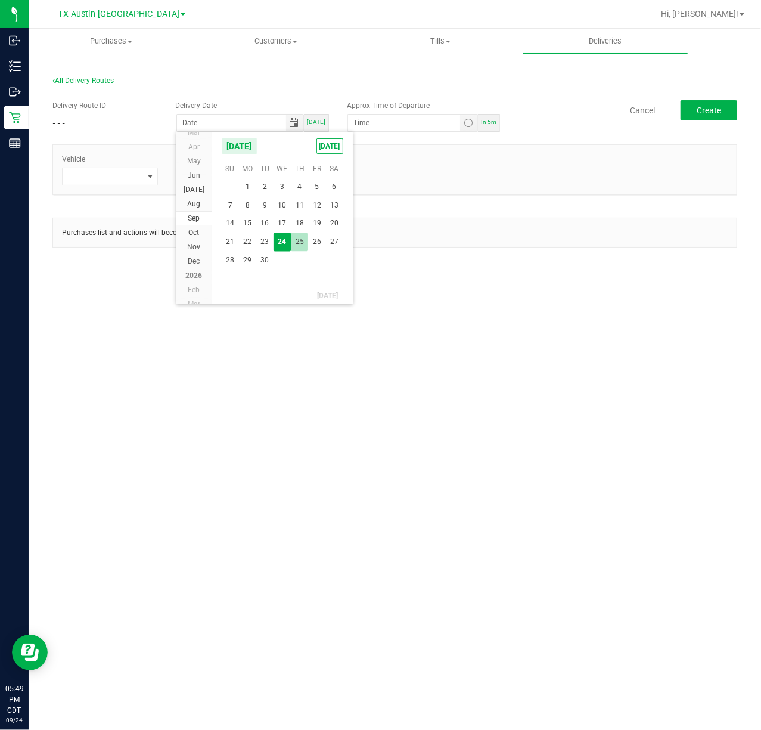
click at [296, 244] on span "25" at bounding box center [299, 242] width 17 height 18
type input "[DATE]"
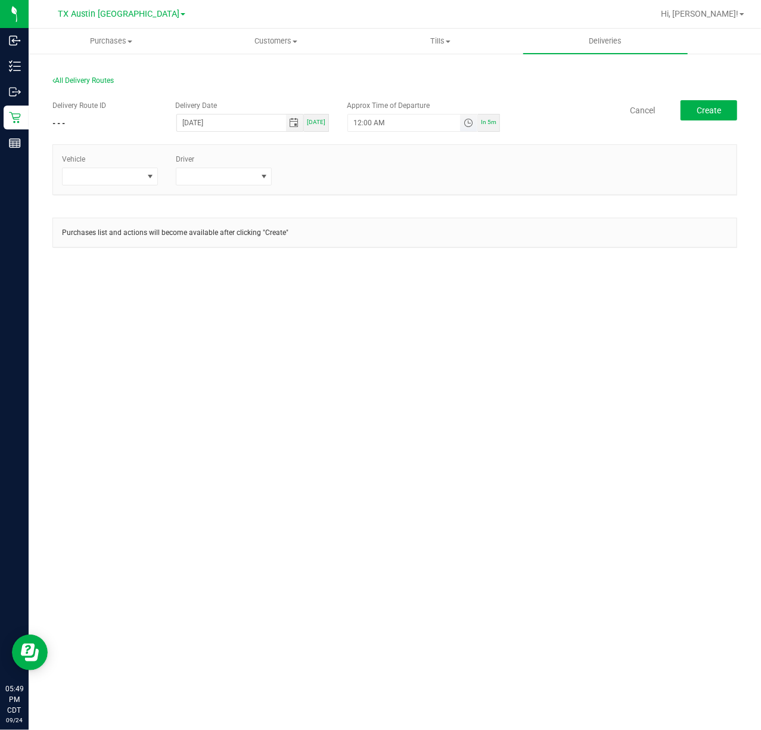
click at [464, 122] on span "Toggle time list" at bounding box center [469, 123] width 10 height 10
click at [418, 349] on button "Set" at bounding box center [434, 356] width 45 height 26
type input "5:00 AM"
click at [145, 182] on span at bounding box center [150, 176] width 15 height 17
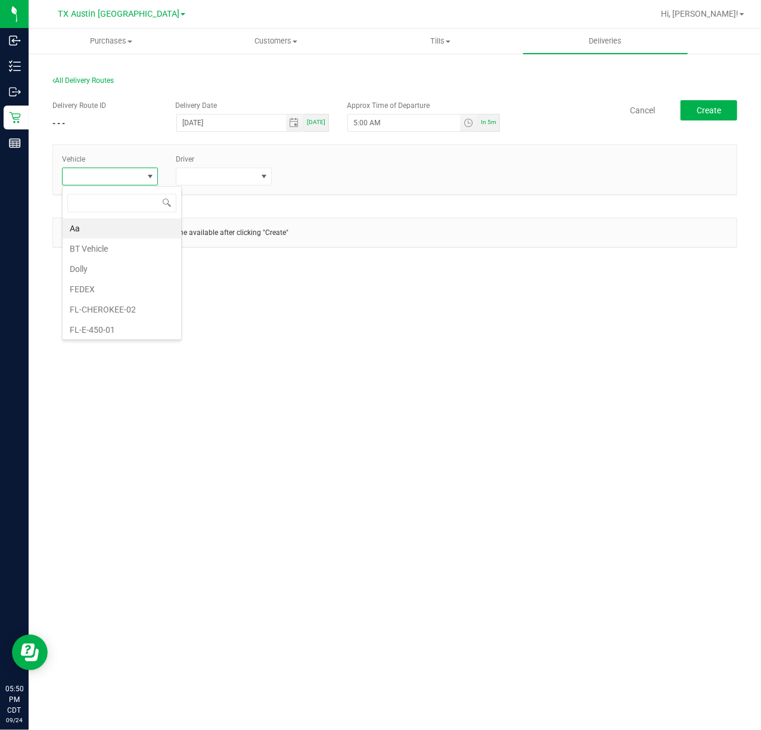
scroll to position [18, 96]
type input "tx"
click at [132, 312] on li "TX-ROGUE-11" at bounding box center [119, 311] width 112 height 20
click at [239, 171] on span at bounding box center [216, 176] width 80 height 17
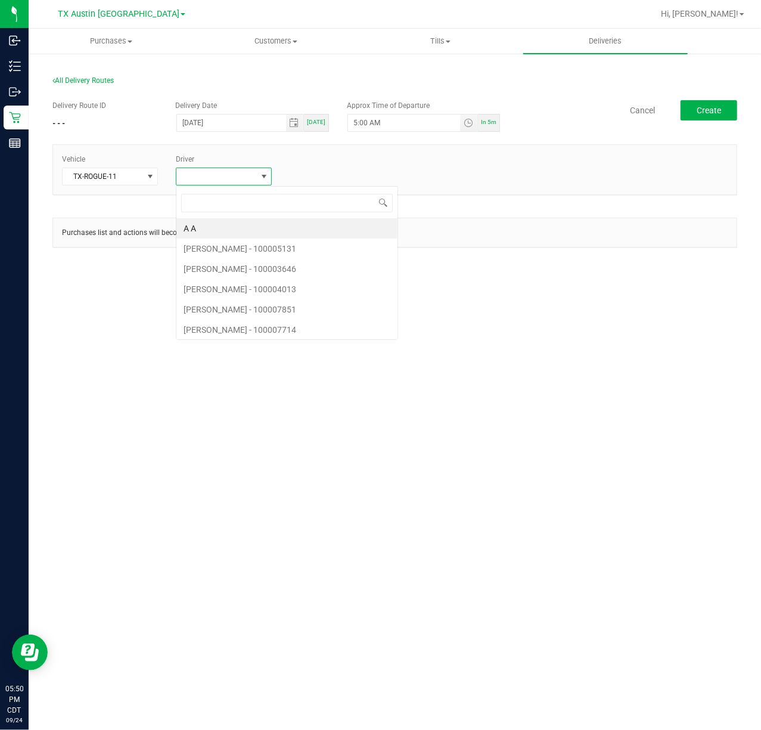
scroll to position [18, 96]
type input "flores"
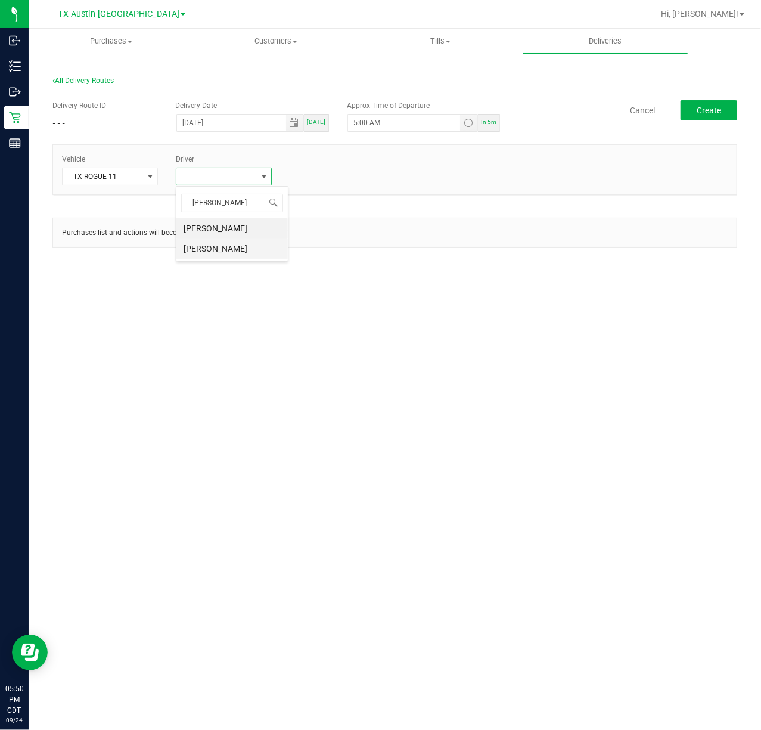
click at [249, 241] on li "[PERSON_NAME]" at bounding box center [232, 249] width 112 height 20
click at [716, 101] on button "Create" at bounding box center [709, 110] width 57 height 20
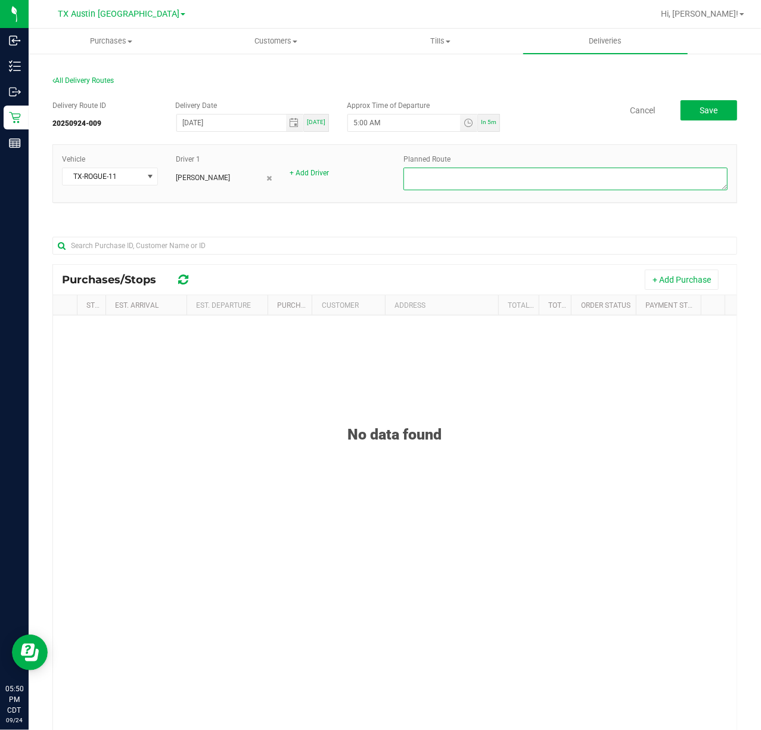
click at [643, 175] on textarea at bounding box center [566, 179] width 324 height 23
type textarea "Ft. Worth PU"
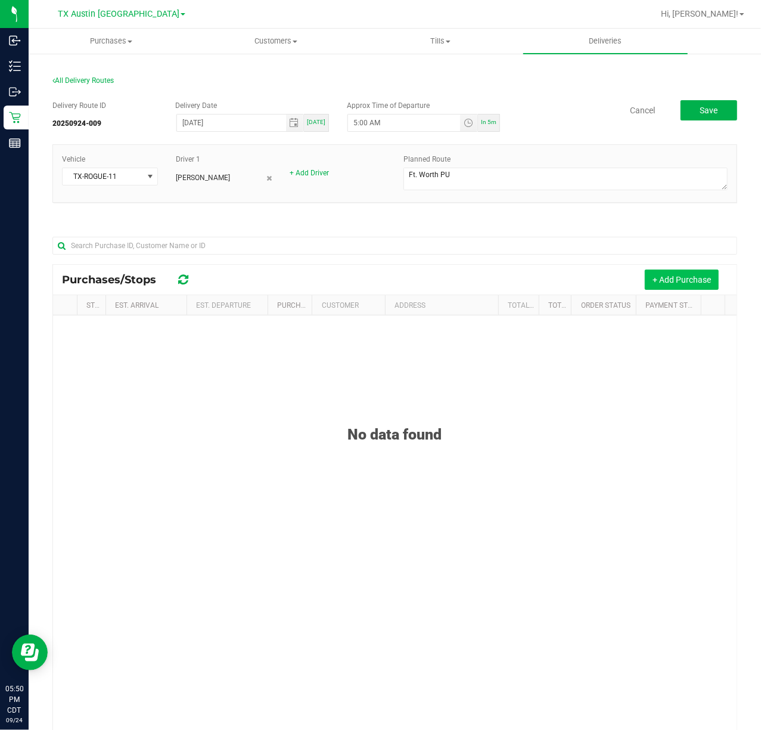
click at [664, 280] on button "+ Add Purchase" at bounding box center [682, 280] width 74 height 20
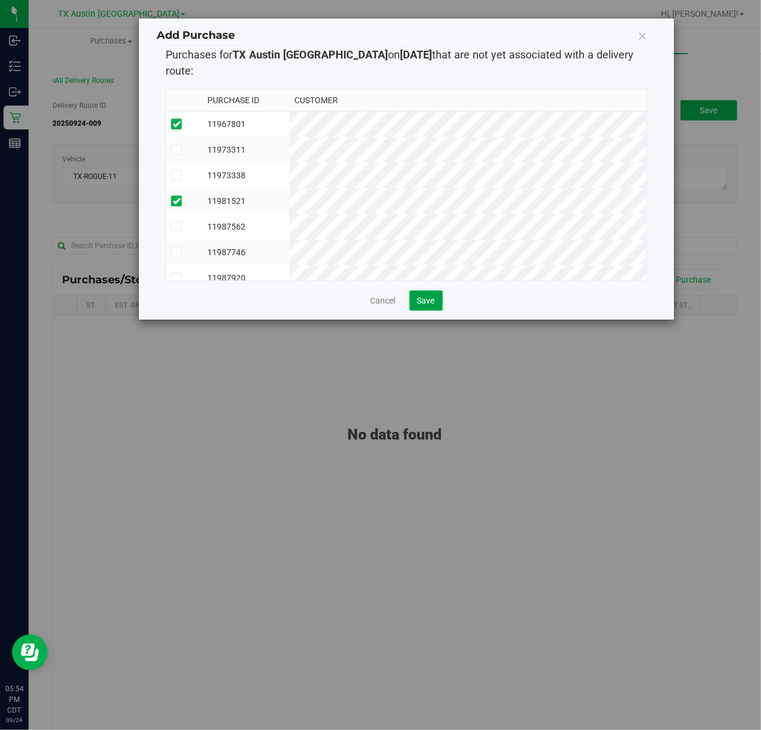
click at [425, 296] on span "Save" at bounding box center [426, 301] width 18 height 10
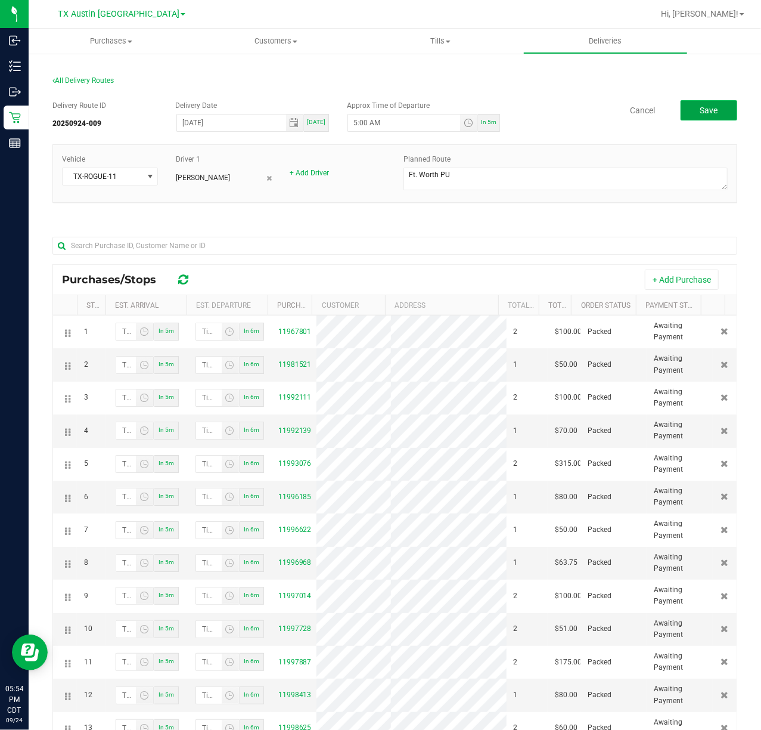
click at [685, 109] on button "Save" at bounding box center [709, 110] width 57 height 20
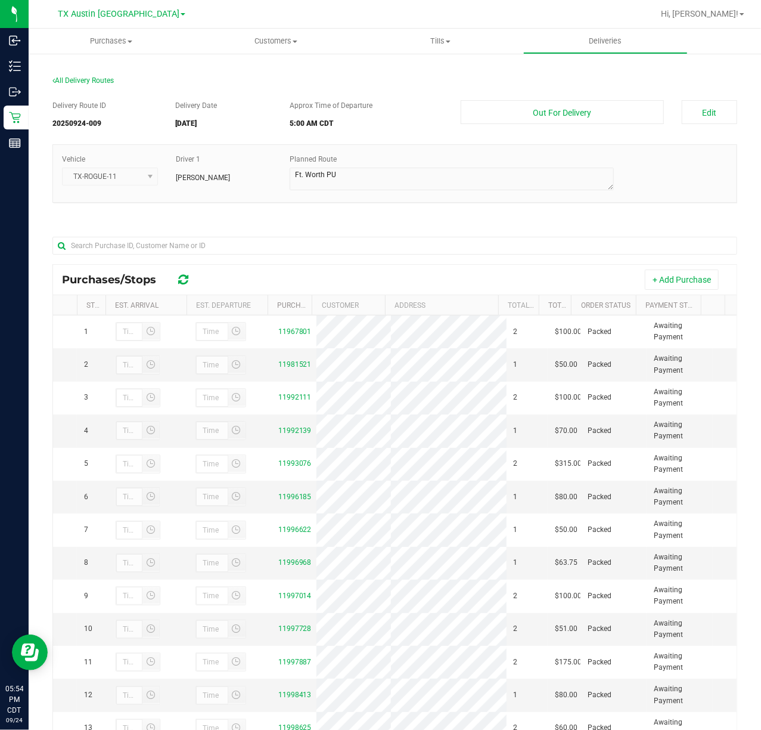
click at [609, 27] on nav "TX Austin DC Hi, Lindsey!" at bounding box center [395, 14] width 733 height 29
click at [608, 34] on uib-tab-heading "Deliveries" at bounding box center [606, 41] width 164 height 24
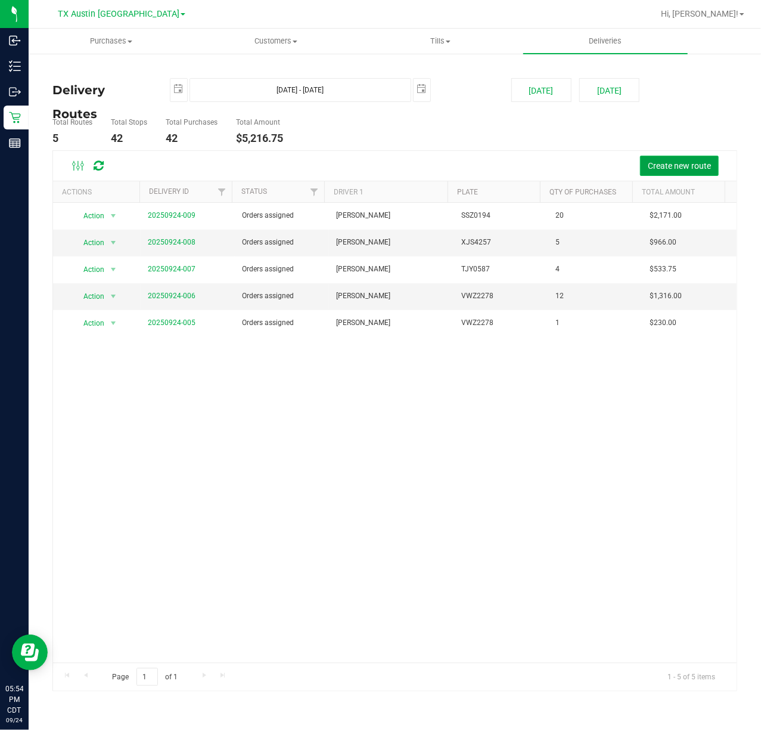
click at [679, 163] on span "Create new route" at bounding box center [679, 166] width 63 height 10
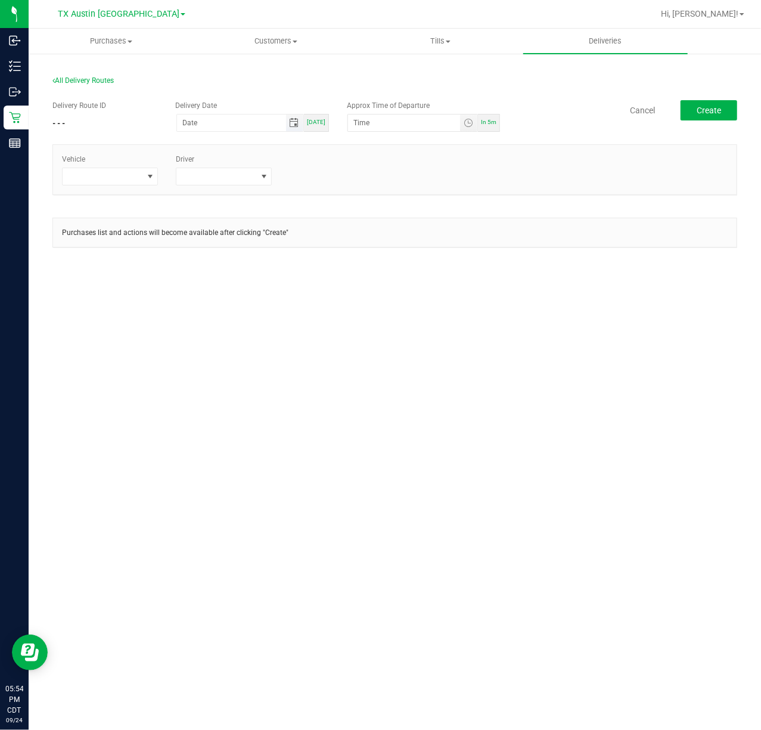
click at [299, 125] on span "Toggle calendar" at bounding box center [295, 123] width 10 height 10
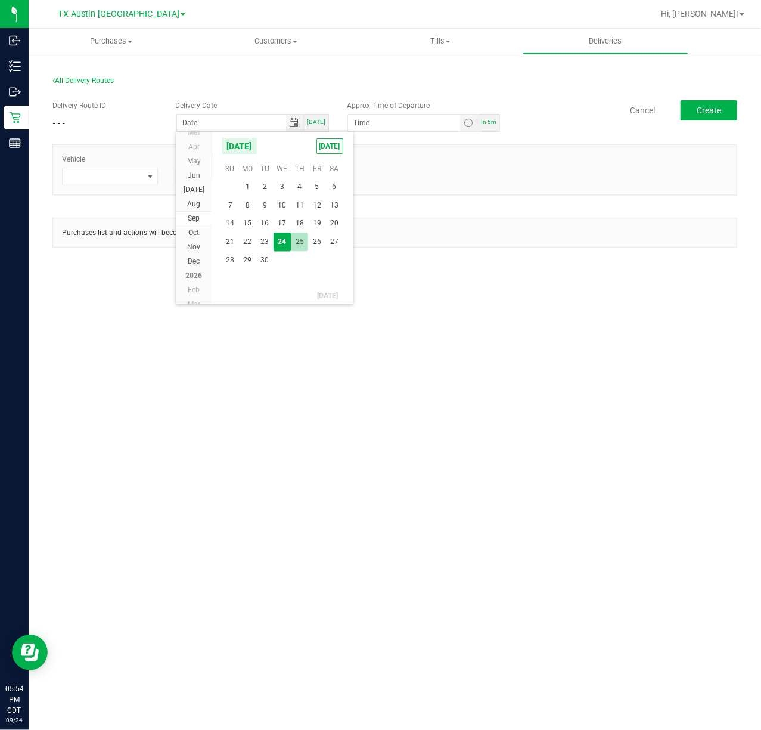
click at [301, 249] on span "25" at bounding box center [299, 242] width 17 height 18
type input "[DATE]"
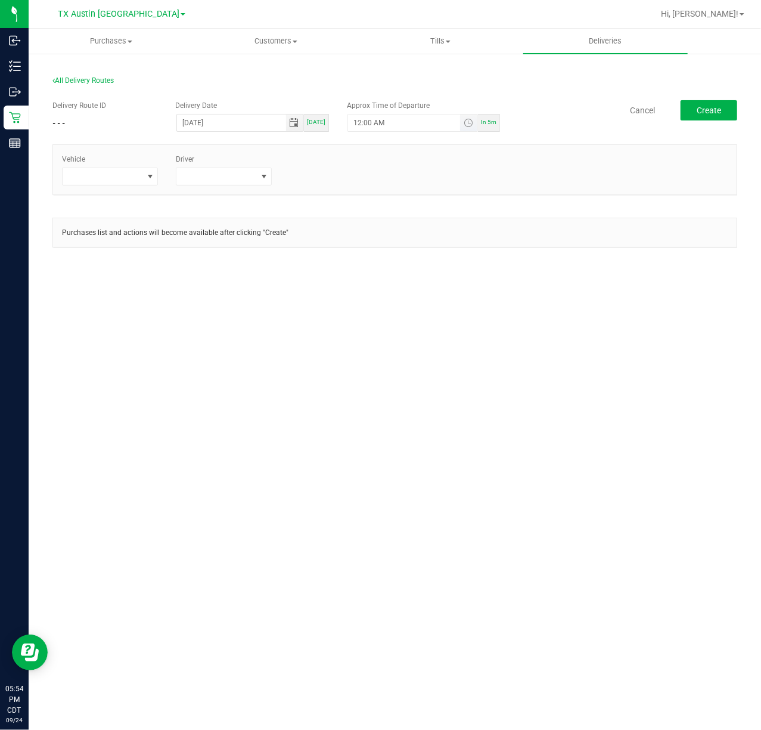
click at [464, 129] on span "Toggle time list" at bounding box center [468, 122] width 17 height 17
click at [423, 358] on button "Set" at bounding box center [434, 356] width 45 height 26
type input "5:00 AM"
click at [157, 185] on span at bounding box center [110, 177] width 96 height 18
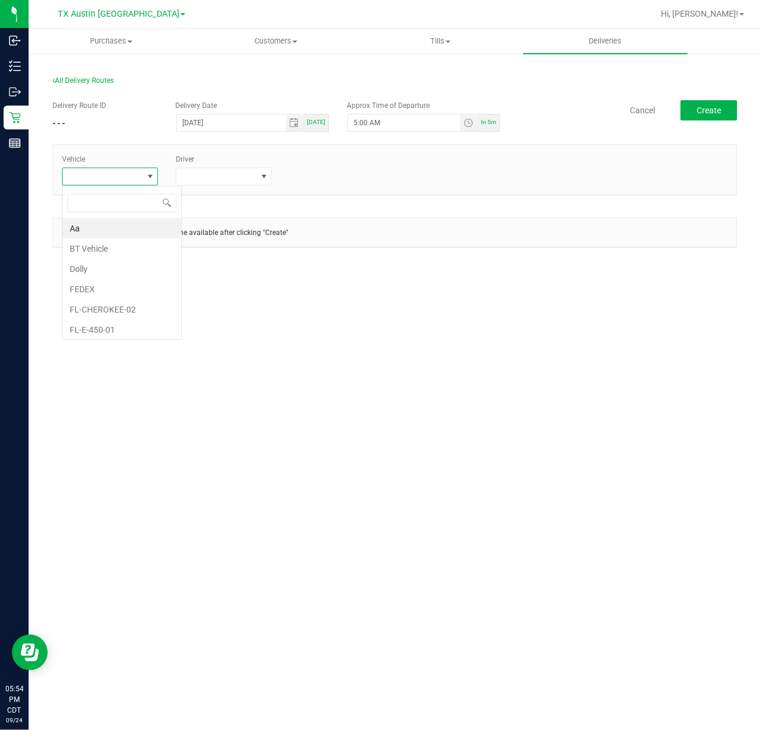
scroll to position [18, 96]
type input "tx"
click at [135, 222] on li "TX Escape 42" at bounding box center [119, 228] width 112 height 20
click at [250, 185] on span at bounding box center [224, 177] width 96 height 18
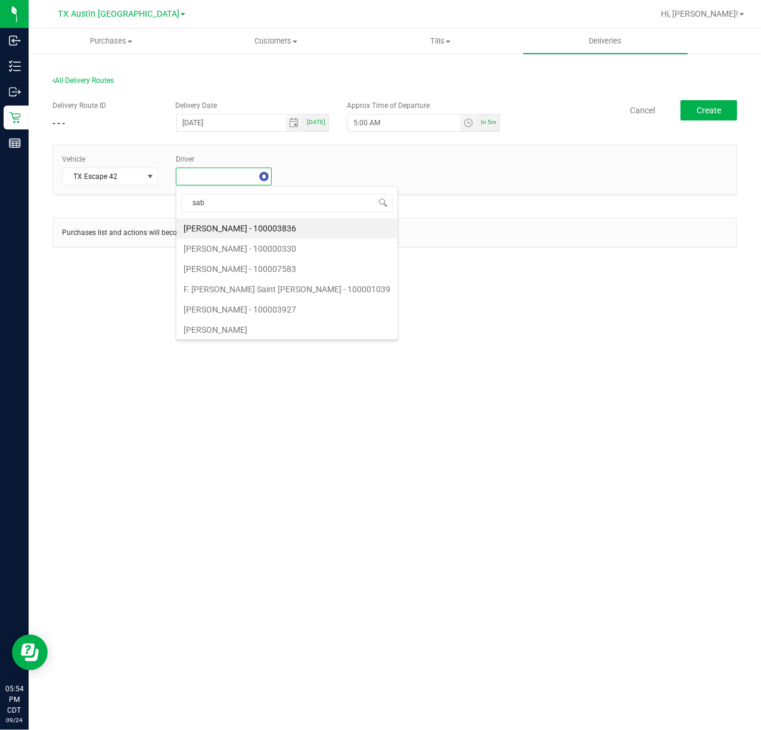
type input "saba"
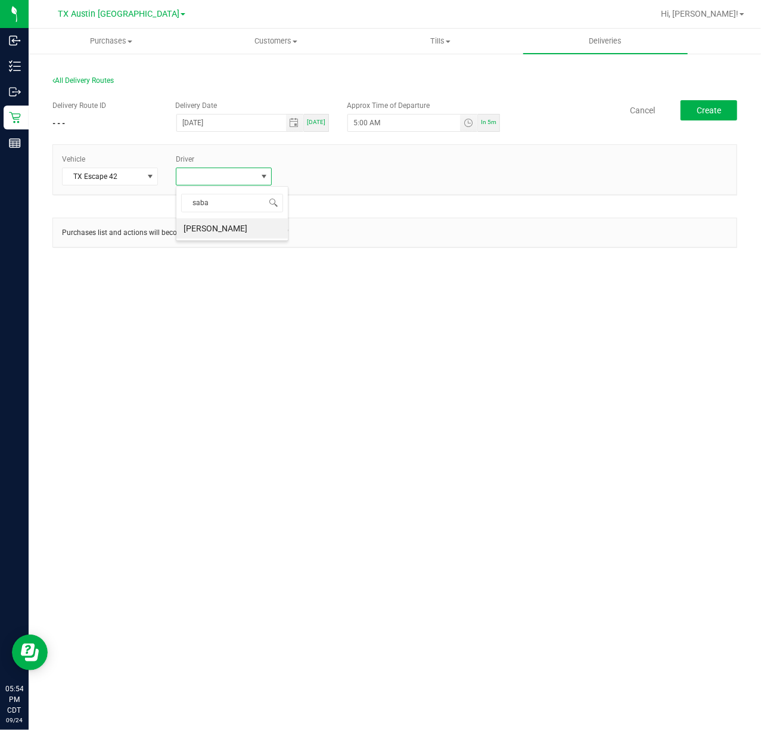
click at [279, 215] on span "saba" at bounding box center [232, 203] width 112 height 28
click at [261, 227] on li "[PERSON_NAME]" at bounding box center [232, 228] width 112 height 20
click at [710, 108] on span "Create" at bounding box center [709, 111] width 24 height 10
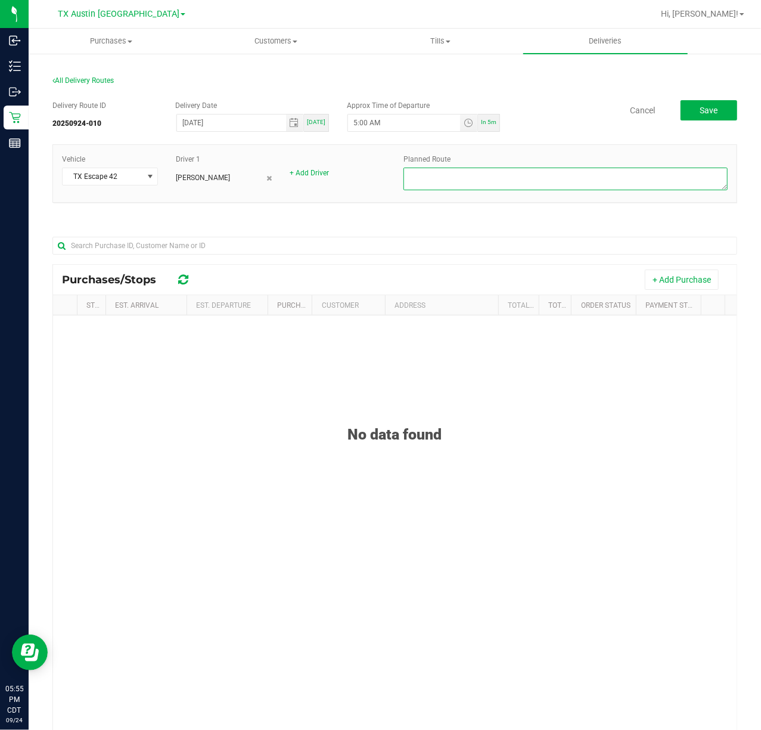
click at [625, 168] on textarea at bounding box center [566, 179] width 324 height 23
type textarea "N. ATX PU"
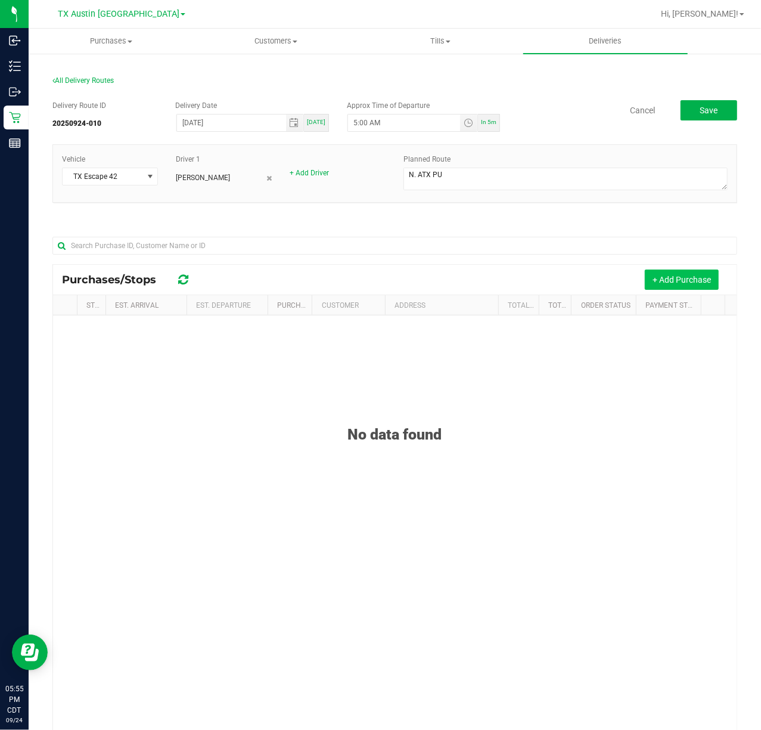
click at [681, 290] on button "+ Add Purchase" at bounding box center [682, 280] width 74 height 20
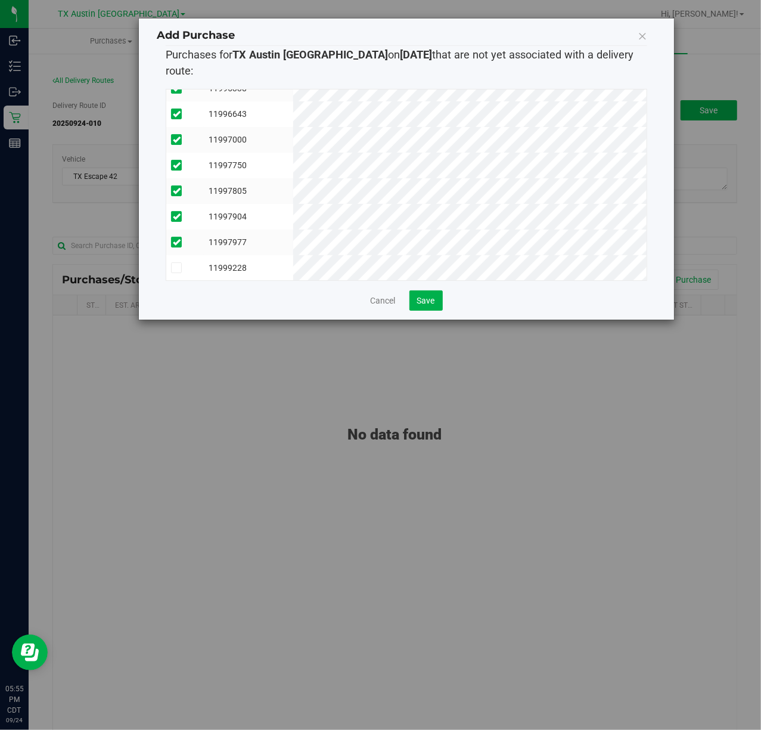
scroll to position [382, 0]
click at [435, 291] on button "Save" at bounding box center [426, 300] width 33 height 20
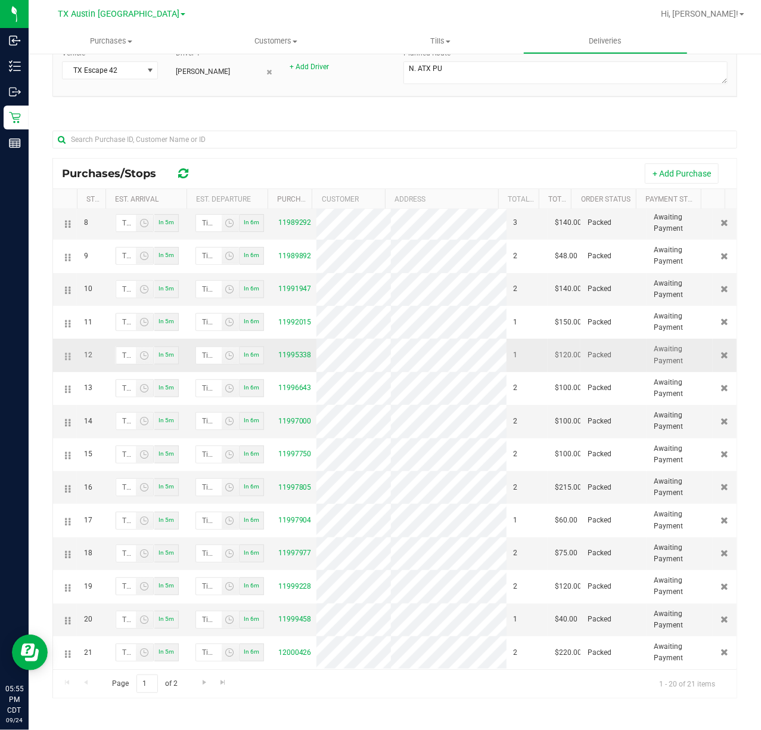
scroll to position [329, 0]
click at [686, 178] on button "+ Add Purchase" at bounding box center [682, 173] width 74 height 20
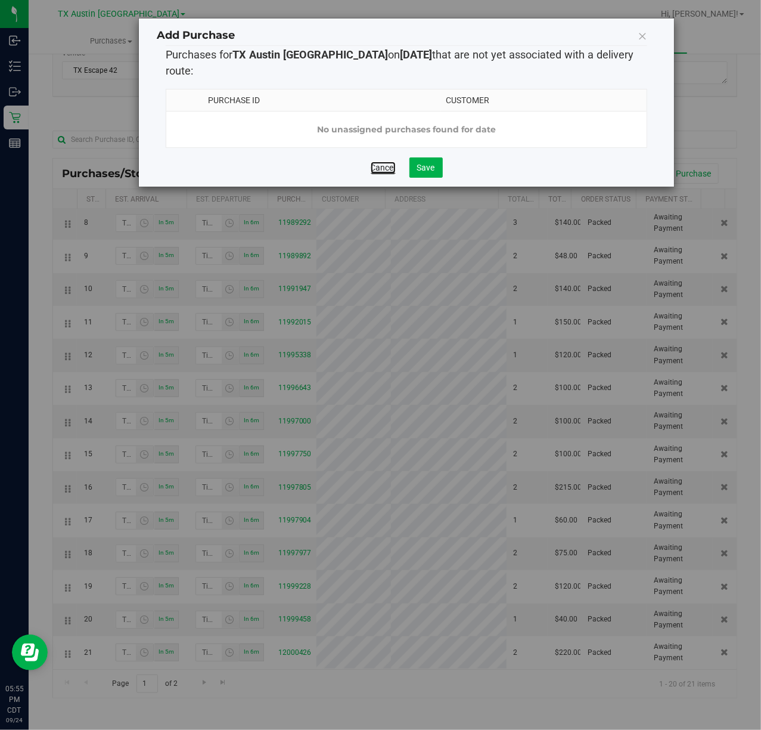
click at [388, 163] on link "Cancel" at bounding box center [383, 168] width 25 height 12
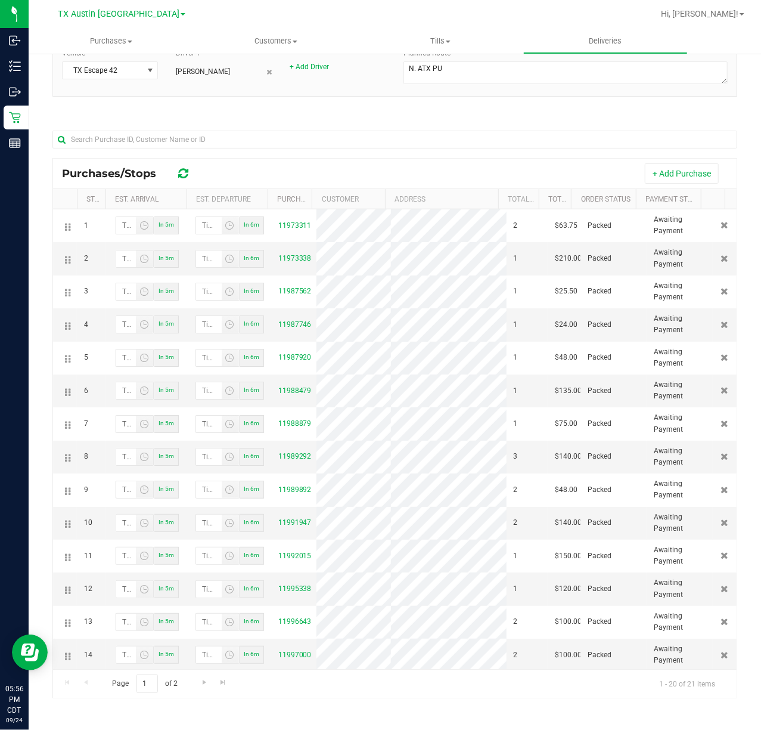
scroll to position [0, 0]
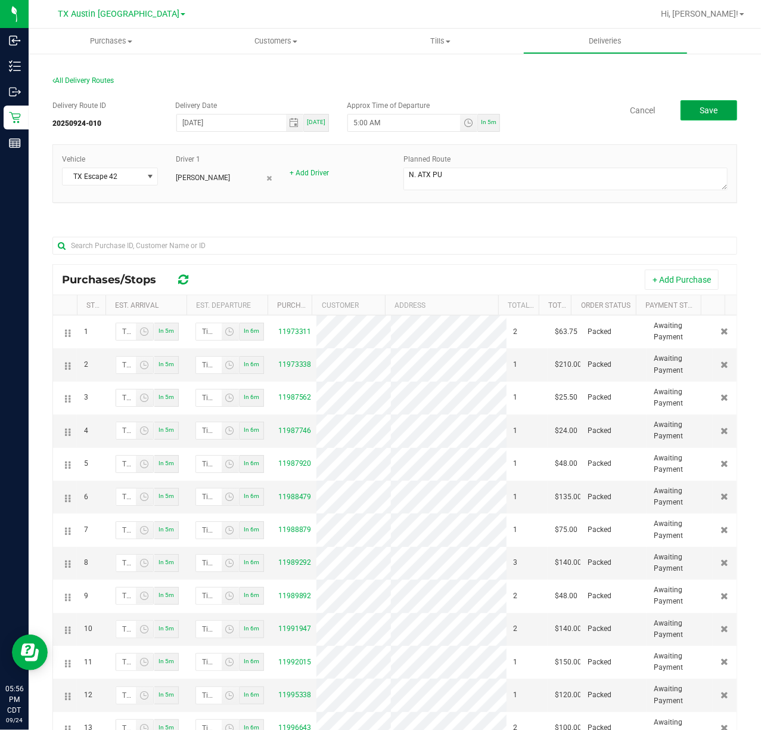
click at [717, 116] on button "Save" at bounding box center [709, 110] width 57 height 20
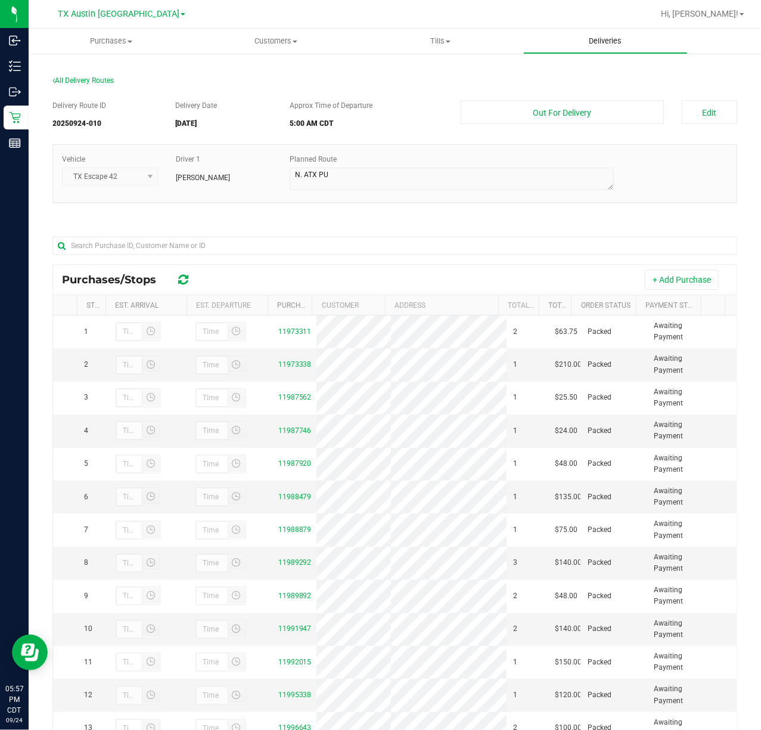
click at [628, 37] on span "Deliveries" at bounding box center [605, 41] width 65 height 11
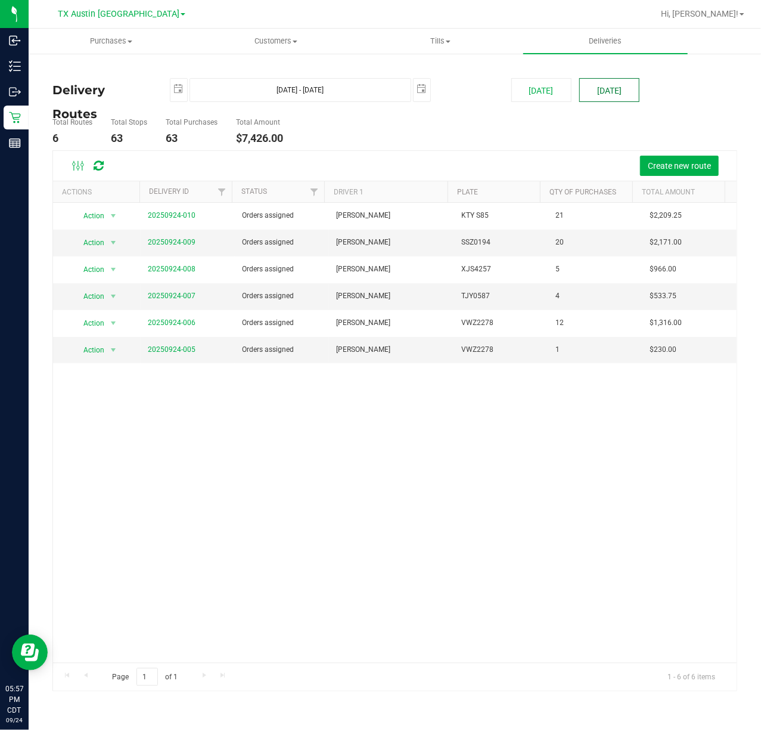
click at [621, 97] on button "Tomorrow" at bounding box center [610, 90] width 60 height 24
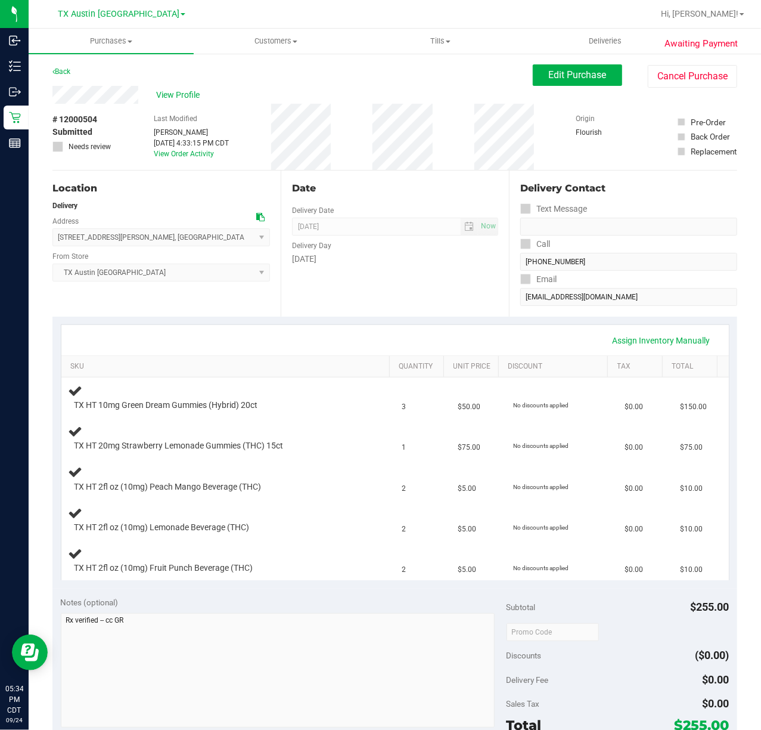
click at [429, 283] on div "Date Delivery Date [DATE] Now [DATE] 07:00 AM Now Delivery Day [DATE]" at bounding box center [395, 244] width 228 height 146
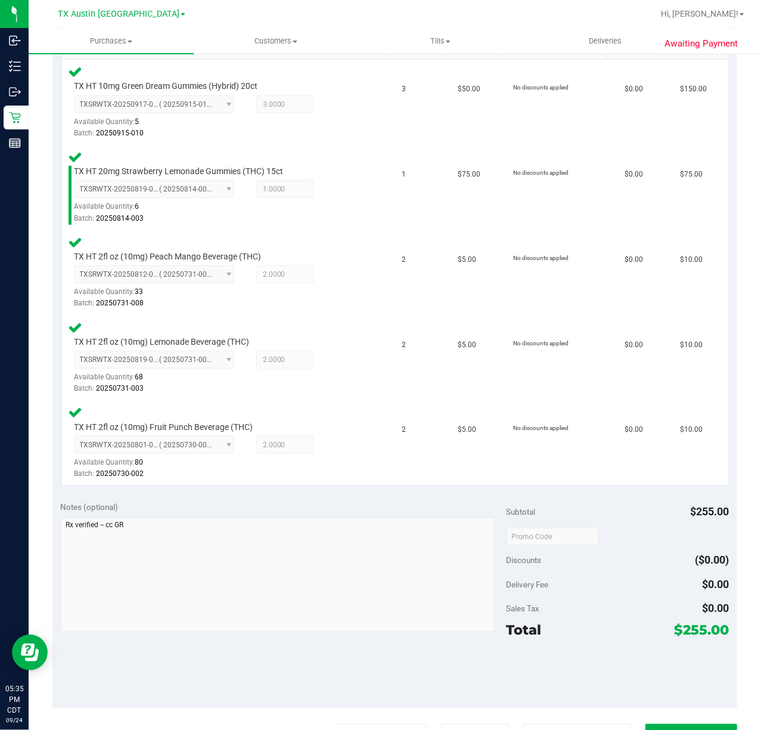
scroll to position [397, 0]
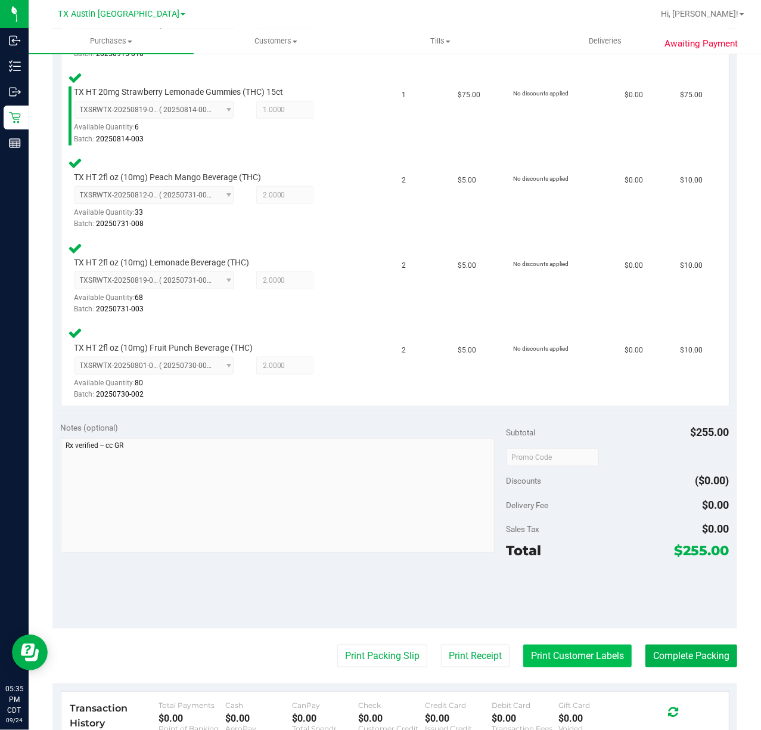
click at [563, 645] on button "Print Customer Labels" at bounding box center [578, 656] width 109 height 23
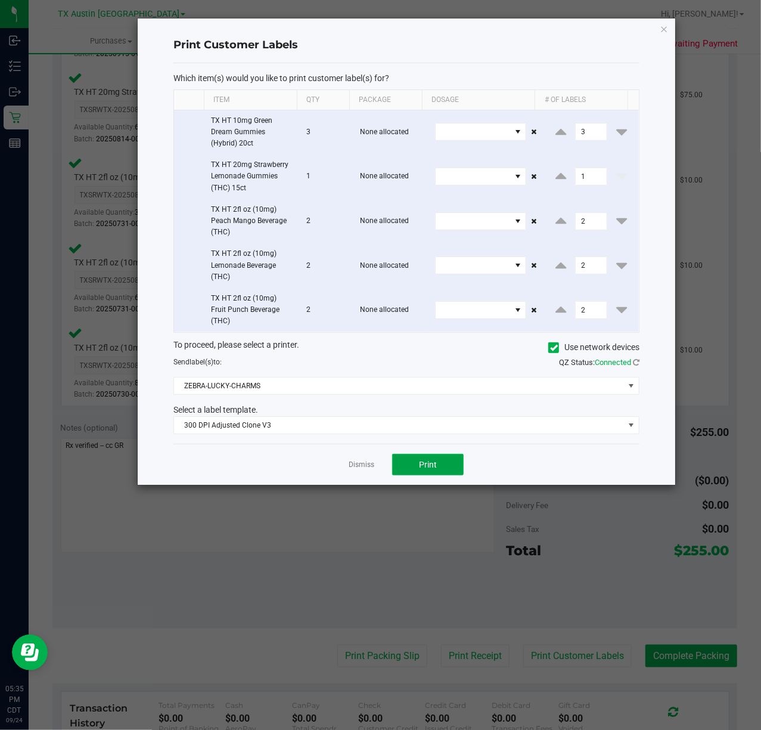
click at [432, 469] on span "Print" at bounding box center [428, 465] width 18 height 10
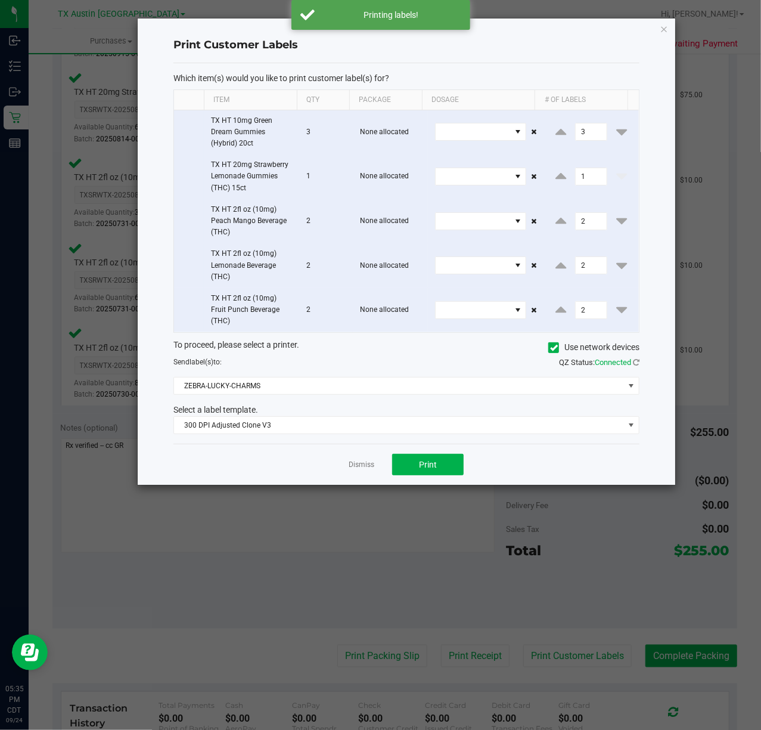
click at [333, 472] on div "Dismiss Print" at bounding box center [407, 464] width 466 height 41
drag, startPoint x: 363, startPoint y: 469, endPoint x: 423, endPoint y: 566, distance: 114.8
click at [364, 468] on link "Dismiss" at bounding box center [362, 465] width 26 height 10
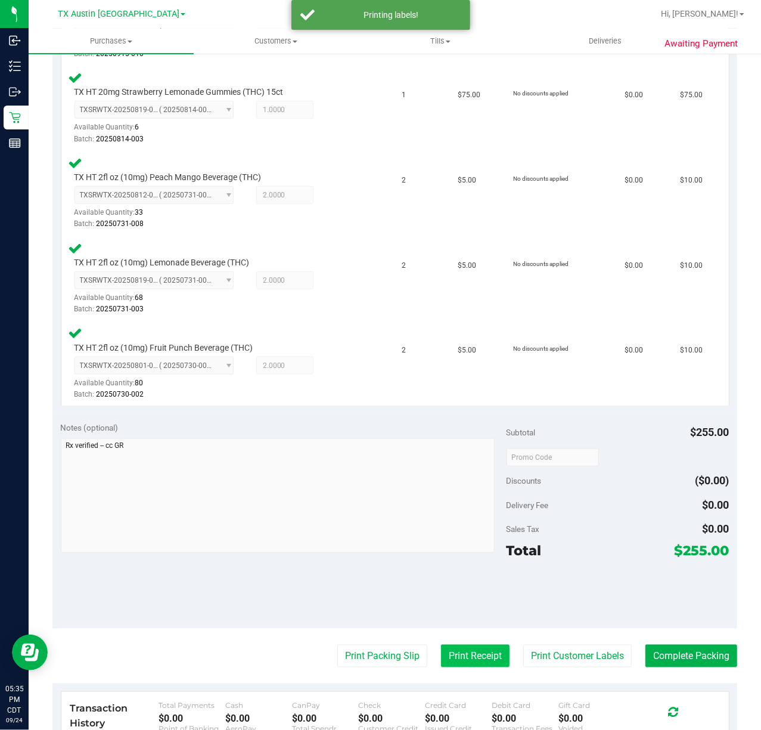
click at [447, 659] on button "Print Receipt" at bounding box center [475, 656] width 69 height 23
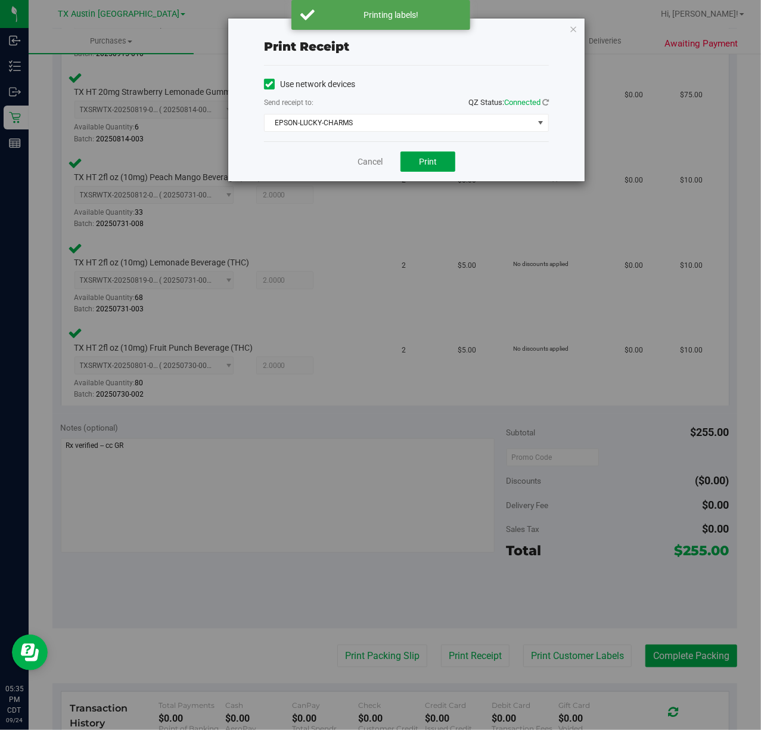
drag, startPoint x: 418, startPoint y: 163, endPoint x: 385, endPoint y: 162, distance: 32.8
click at [419, 163] on button "Print" at bounding box center [428, 161] width 55 height 20
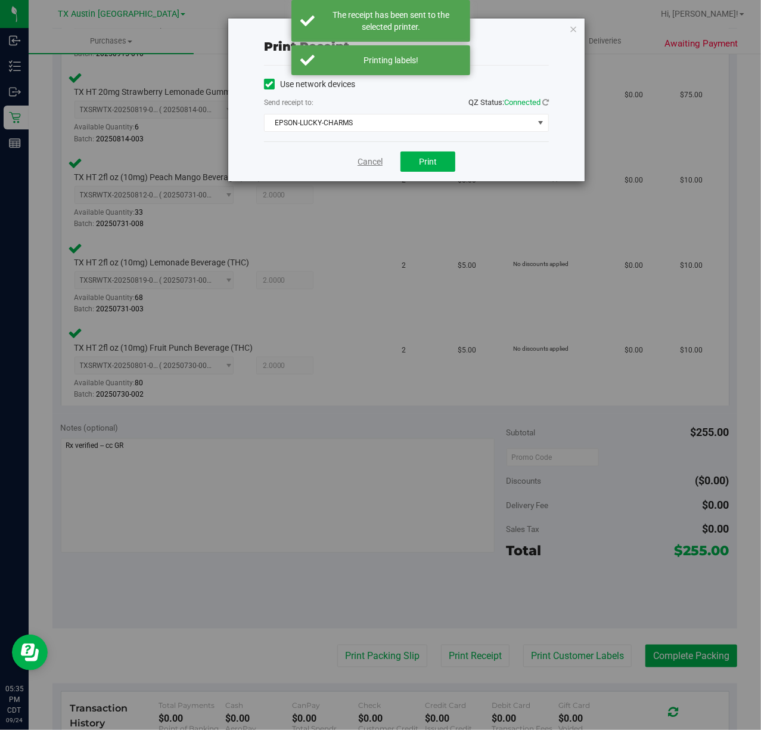
click at [377, 160] on link "Cancel" at bounding box center [370, 162] width 25 height 13
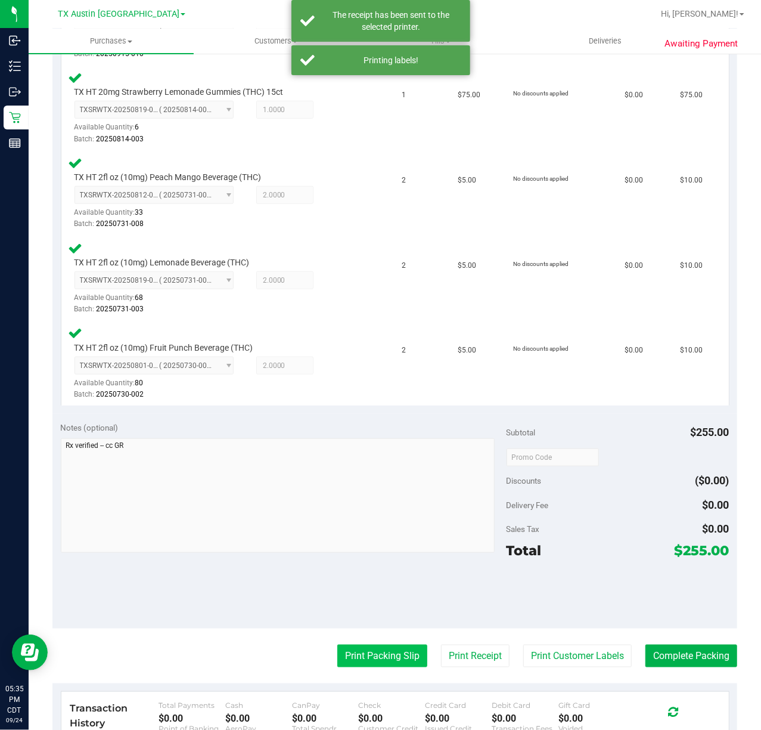
click at [337, 662] on button "Print Packing Slip" at bounding box center [382, 656] width 90 height 23
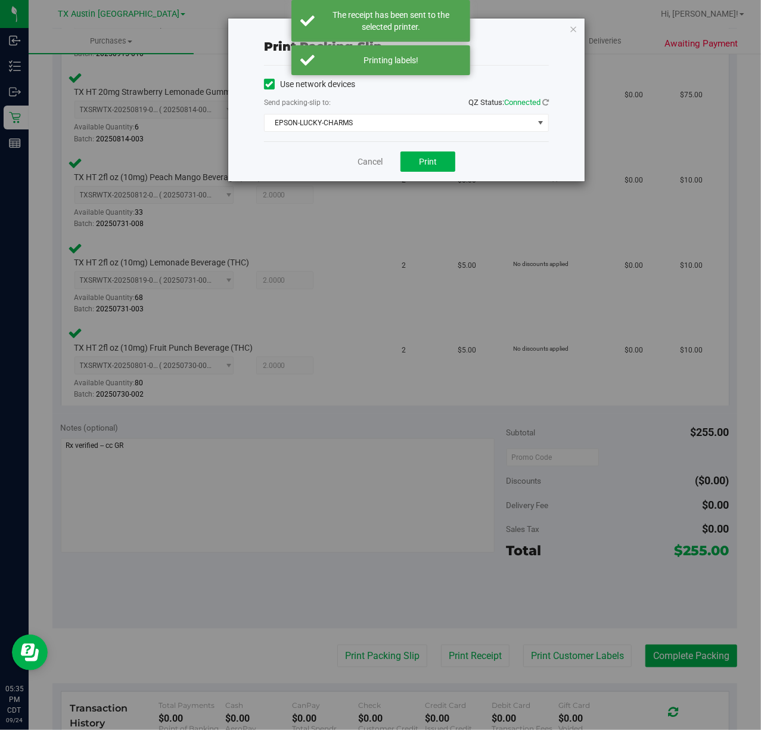
click at [420, 146] on div "Cancel Print" at bounding box center [406, 161] width 285 height 40
click at [420, 162] on span "Print" at bounding box center [428, 162] width 18 height 10
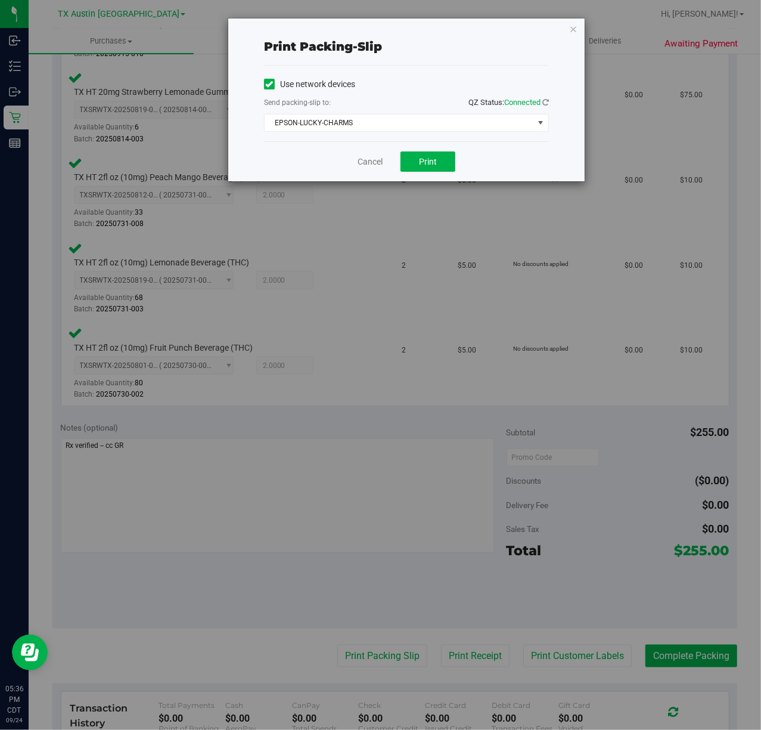
click at [416, 68] on div "Use network devices Send packing-slip to: QZ Status: Connected EPSON-LUCKY-CHAR…" at bounding box center [406, 104] width 285 height 76
click at [361, 163] on link "Cancel" at bounding box center [370, 162] width 25 height 13
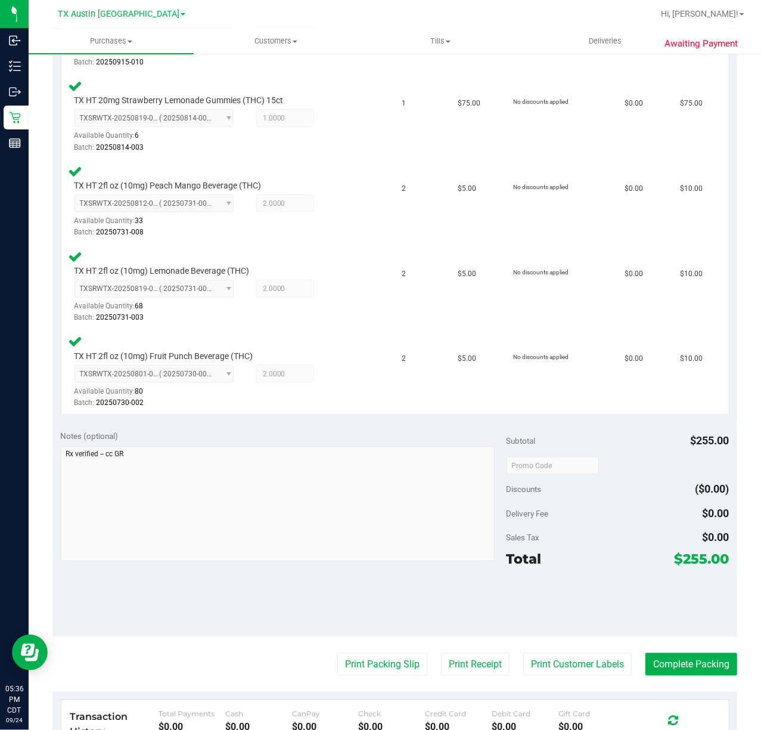
scroll to position [453, 0]
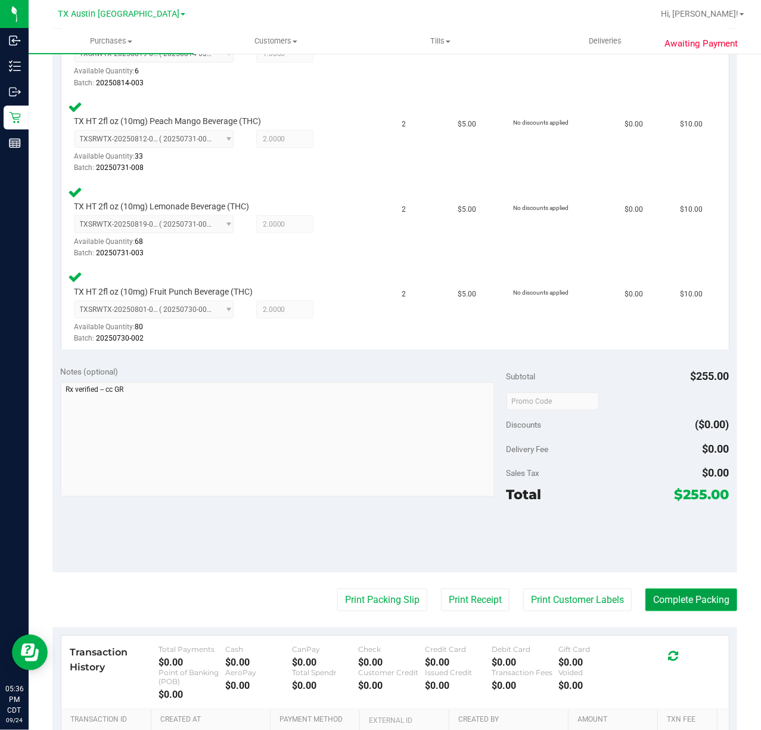
click at [701, 605] on button "Complete Packing" at bounding box center [692, 600] width 92 height 23
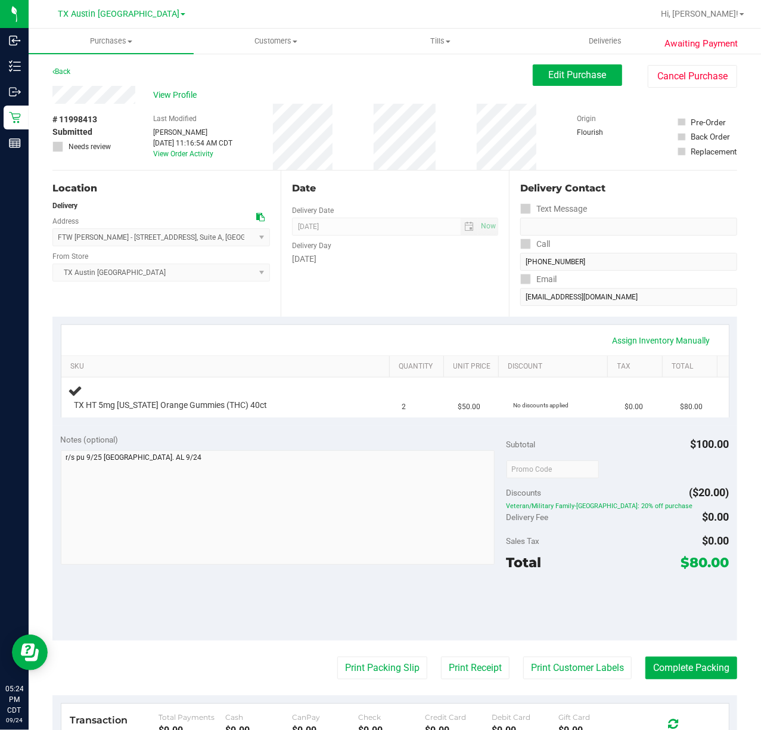
click at [380, 286] on div "Date Delivery Date [DATE] Now [DATE] 07:00 AM Now Delivery Day [DATE]" at bounding box center [395, 244] width 228 height 146
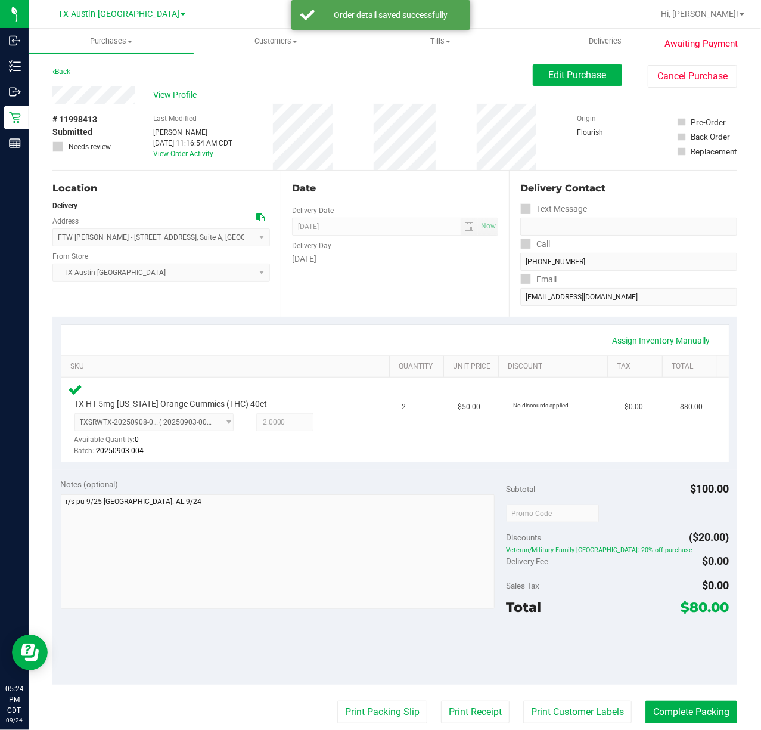
click at [442, 317] on div "Assign Inventory Manually SKU Quantity Unit Price Discount Tax Total TX HT 5mg …" at bounding box center [394, 394] width 685 height 154
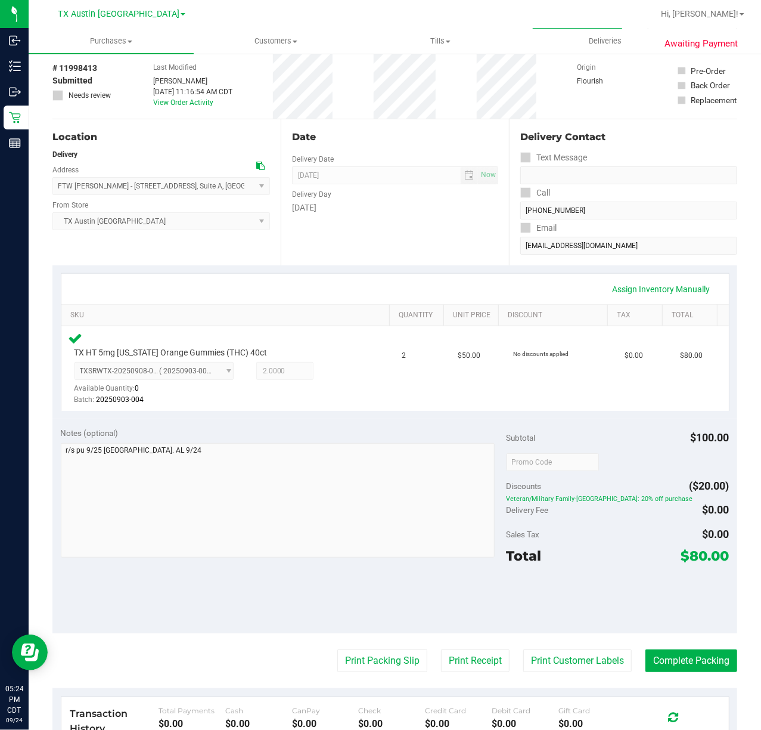
scroll to position [79, 0]
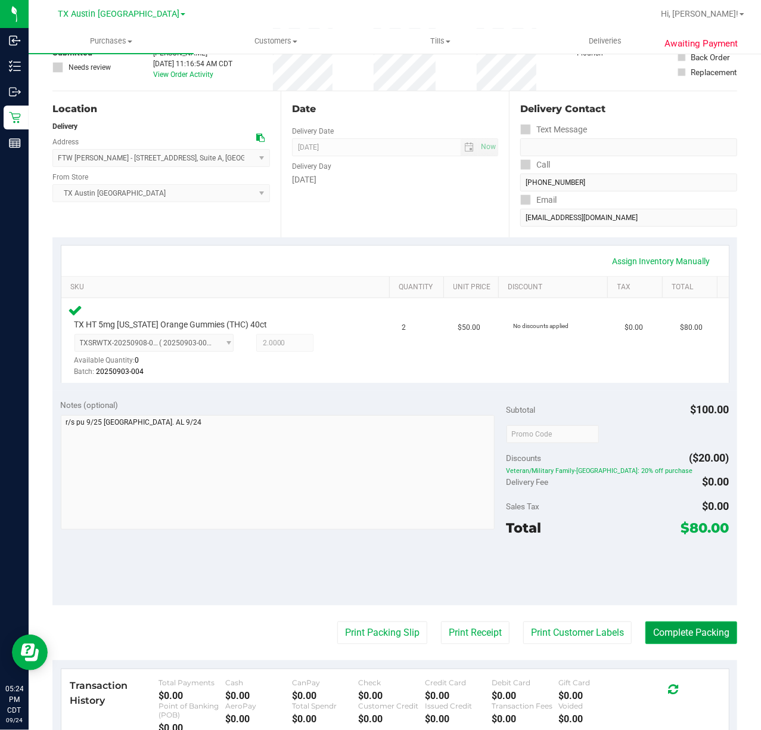
click at [719, 639] on button "Complete Packing" at bounding box center [692, 632] width 92 height 23
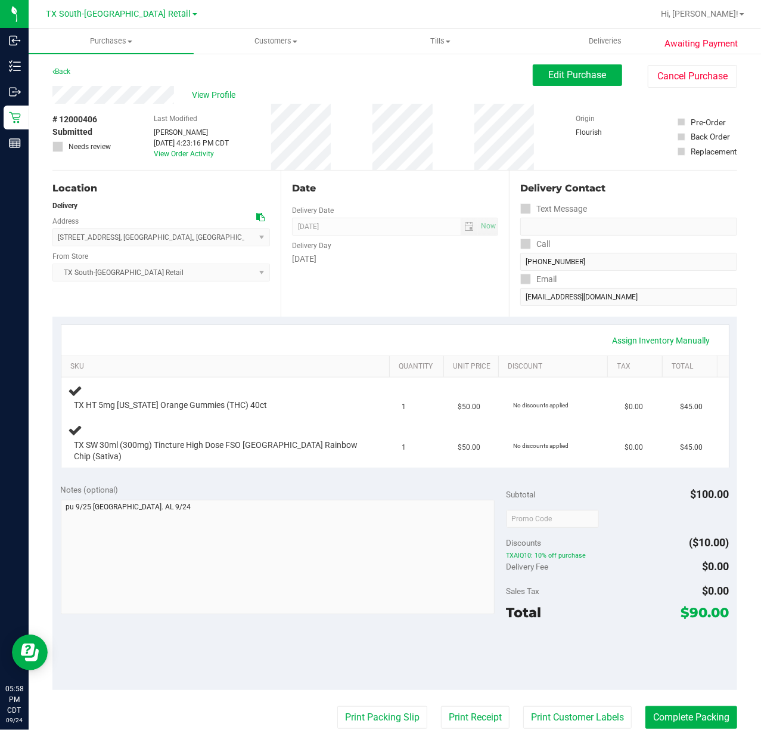
click at [346, 311] on div "Date Delivery Date [DATE] Now [DATE] 07:00 AM Now Delivery Day [DATE]" at bounding box center [395, 244] width 228 height 146
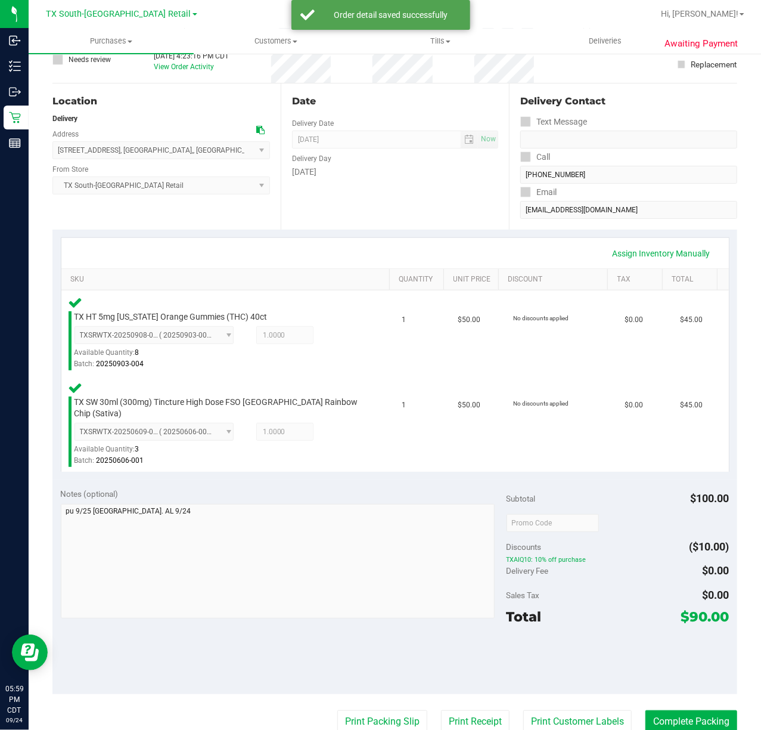
scroll to position [84, 0]
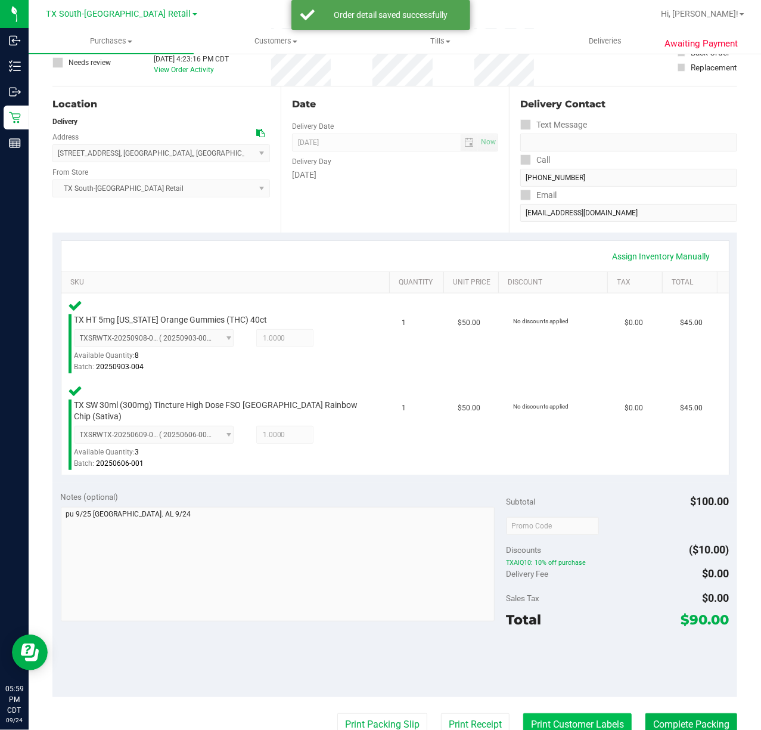
click at [568, 714] on button "Print Customer Labels" at bounding box center [578, 724] width 109 height 23
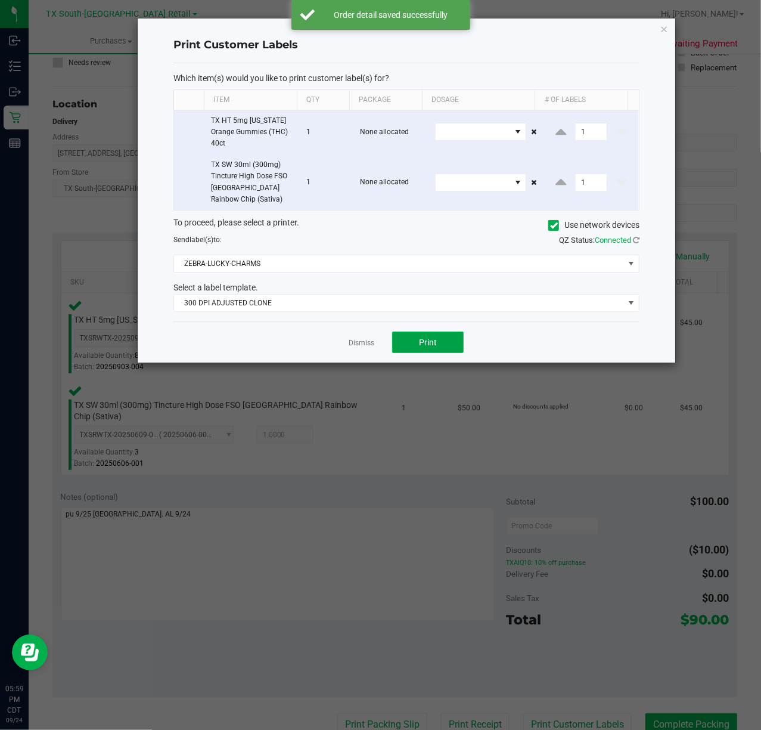
click at [428, 345] on span "Print" at bounding box center [428, 342] width 18 height 10
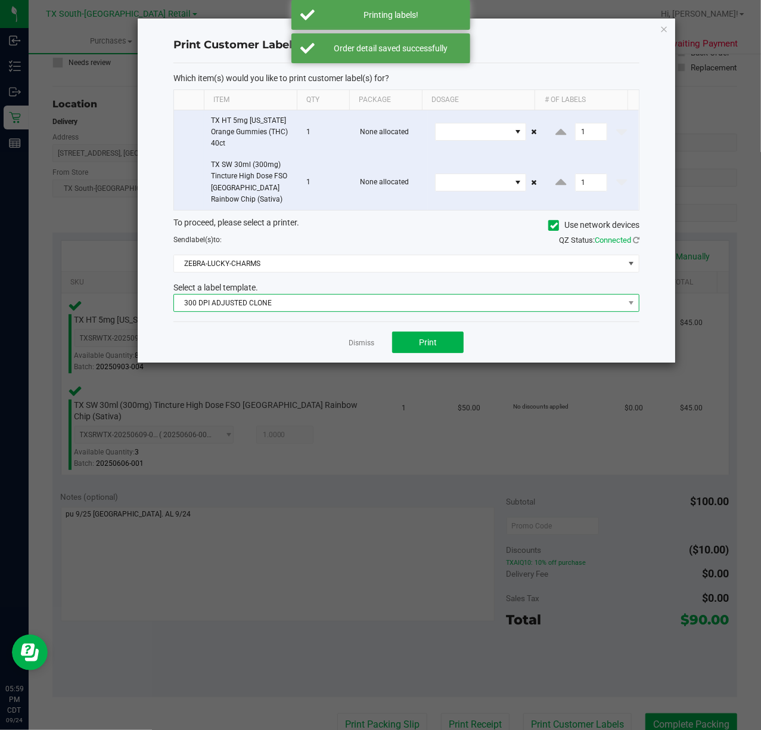
click at [437, 303] on span "300 DPI ADJUSTED CLONE" at bounding box center [399, 303] width 450 height 17
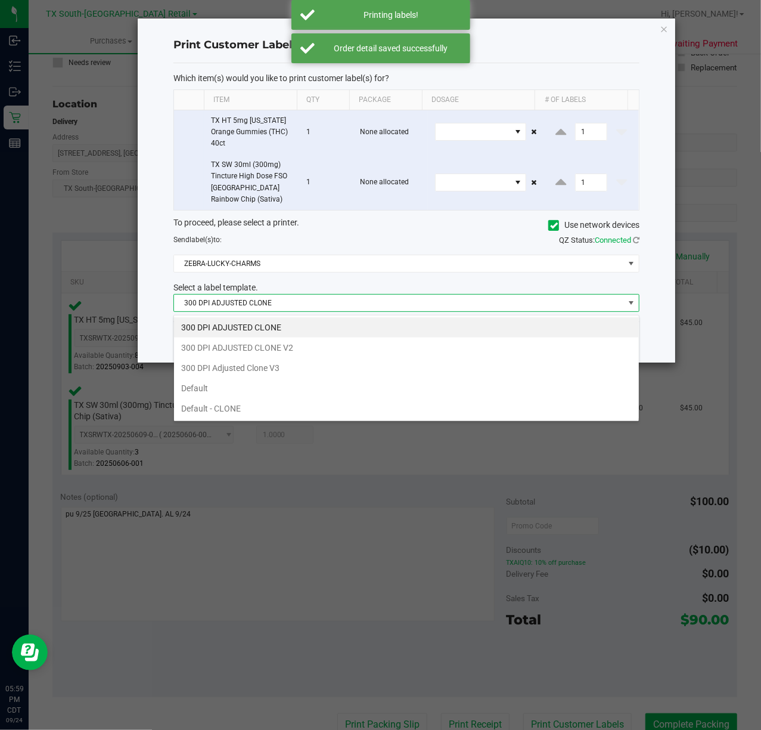
scroll to position [18, 466]
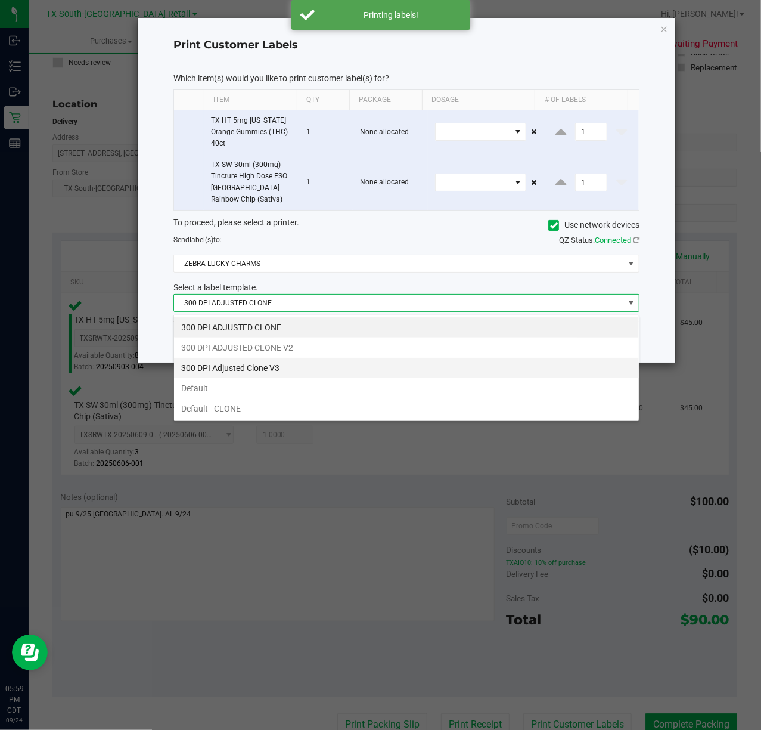
click at [363, 363] on li "300 DPI Adjusted Clone V3" at bounding box center [406, 368] width 465 height 20
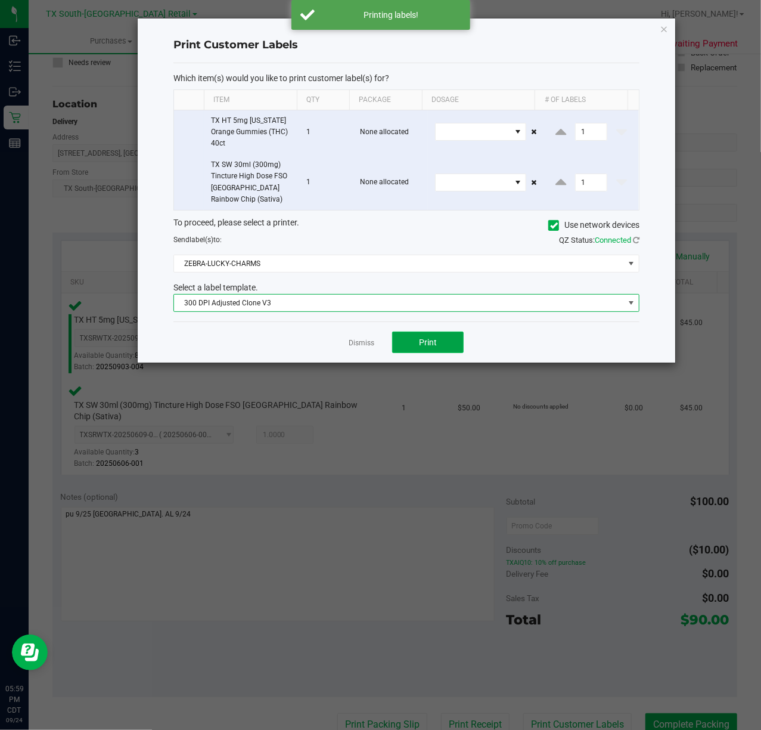
click at [425, 343] on span "Print" at bounding box center [428, 342] width 18 height 10
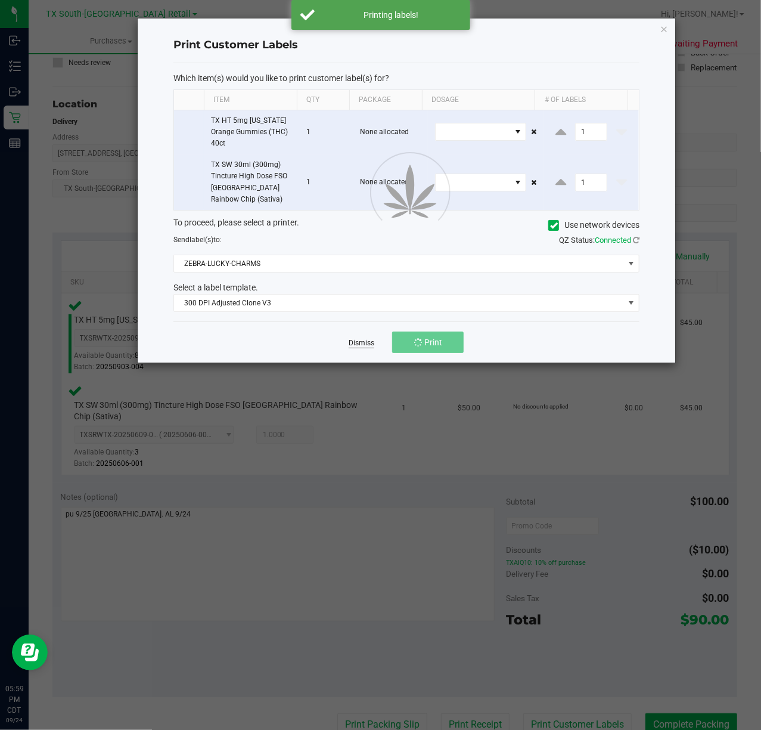
click at [357, 346] on link "Dismiss" at bounding box center [362, 343] width 26 height 10
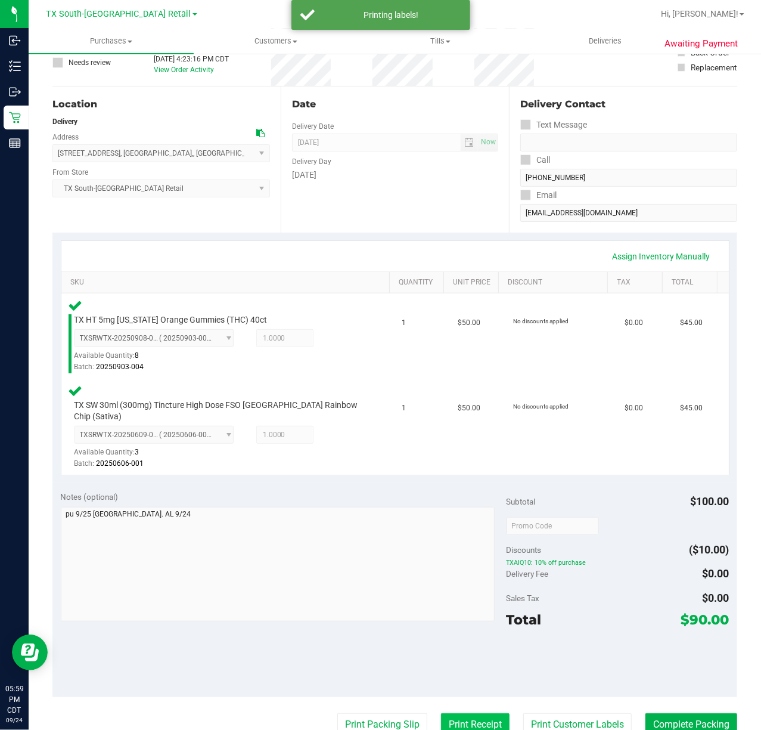
click at [480, 714] on button "Print Receipt" at bounding box center [475, 724] width 69 height 23
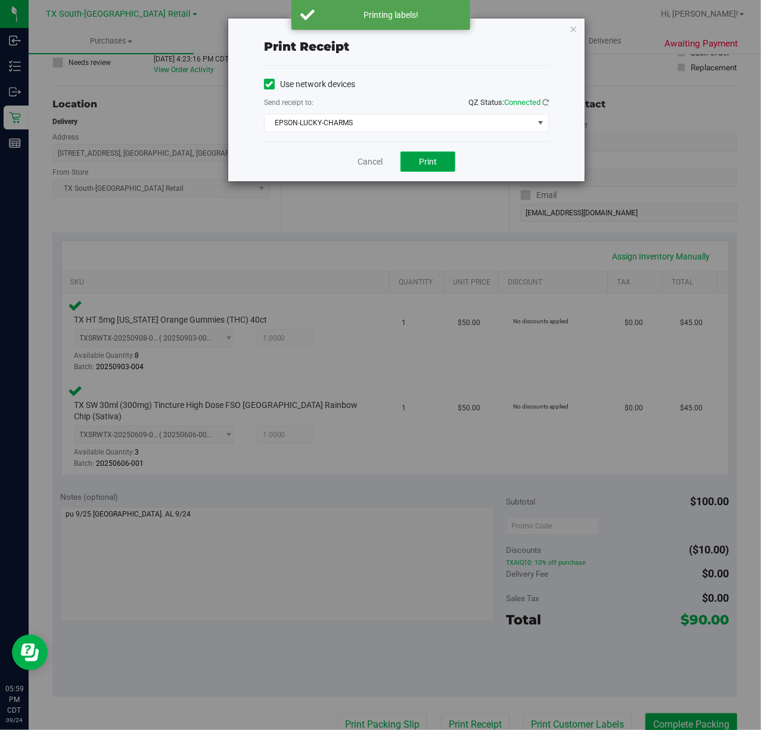
click at [428, 162] on span "Print" at bounding box center [428, 162] width 18 height 10
click at [358, 165] on link "Cancel" at bounding box center [365, 162] width 25 height 13
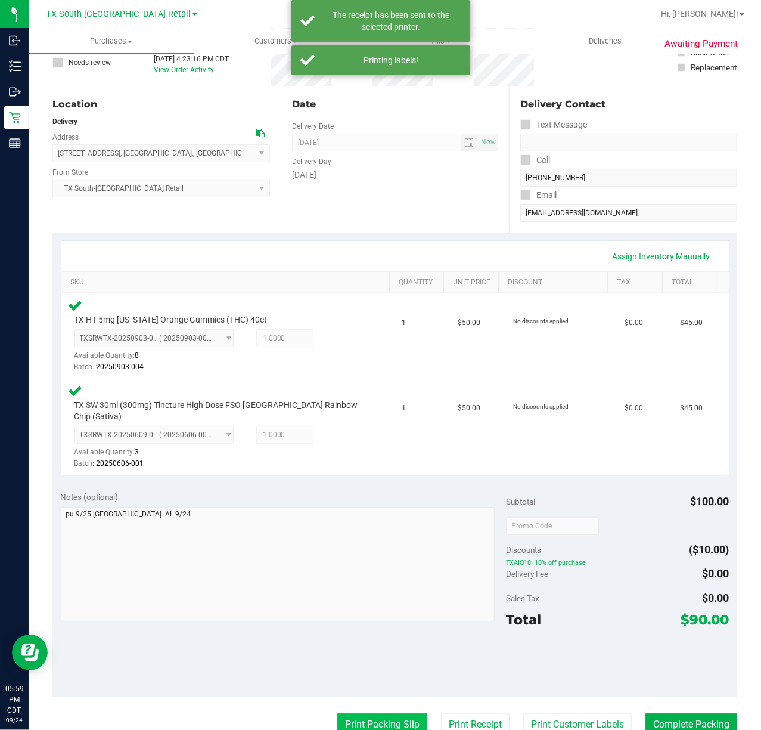
click at [361, 713] on button "Print Packing Slip" at bounding box center [382, 724] width 90 height 23
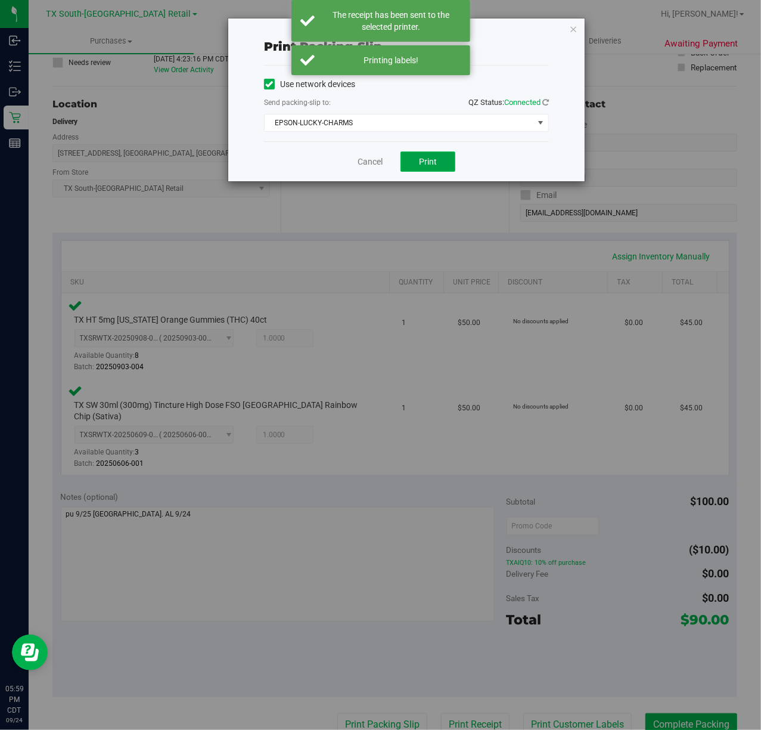
click at [428, 158] on span "Print" at bounding box center [428, 162] width 18 height 10
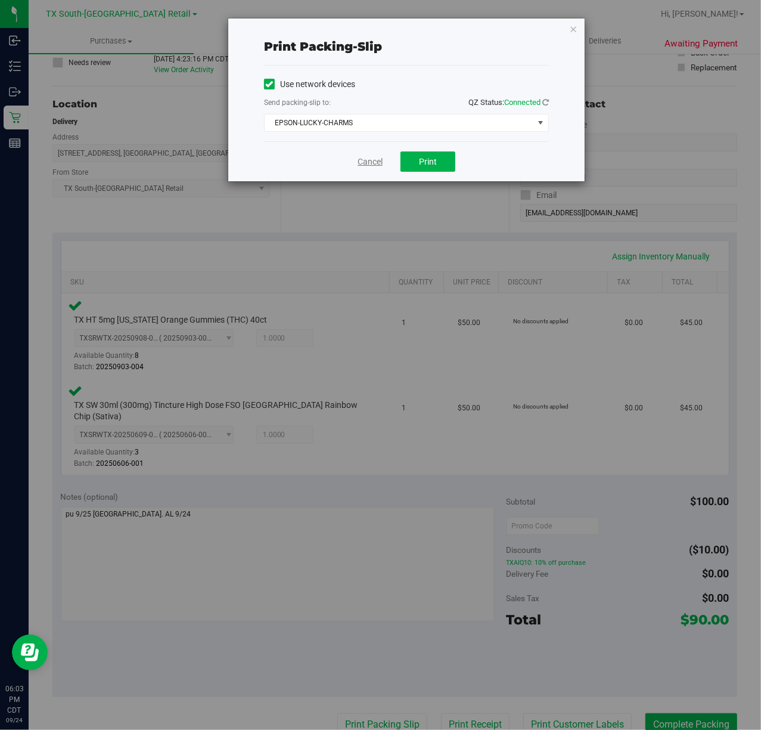
click at [375, 167] on link "Cancel" at bounding box center [370, 162] width 25 height 13
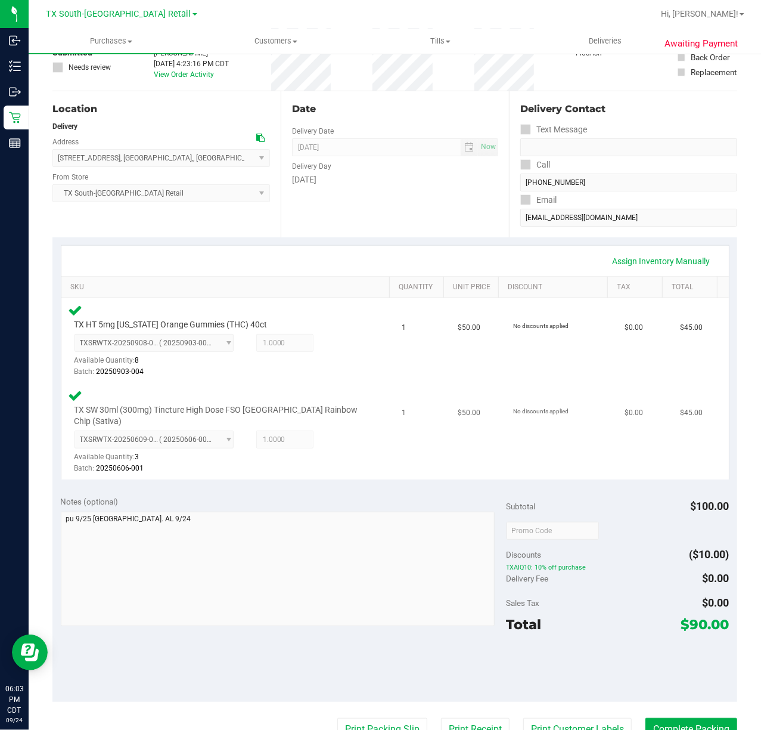
scroll to position [159, 0]
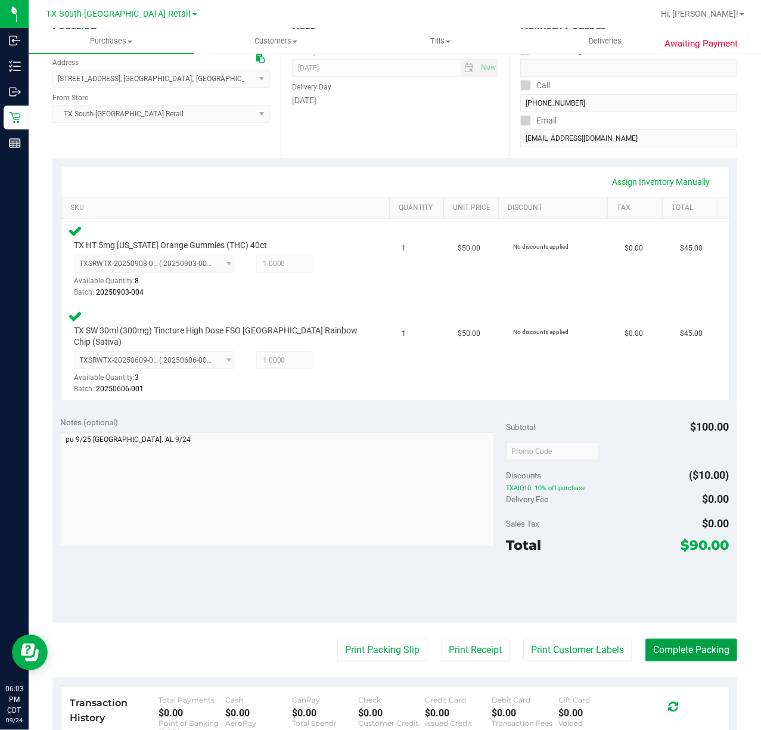
click at [654, 639] on button "Complete Packing" at bounding box center [692, 650] width 92 height 23
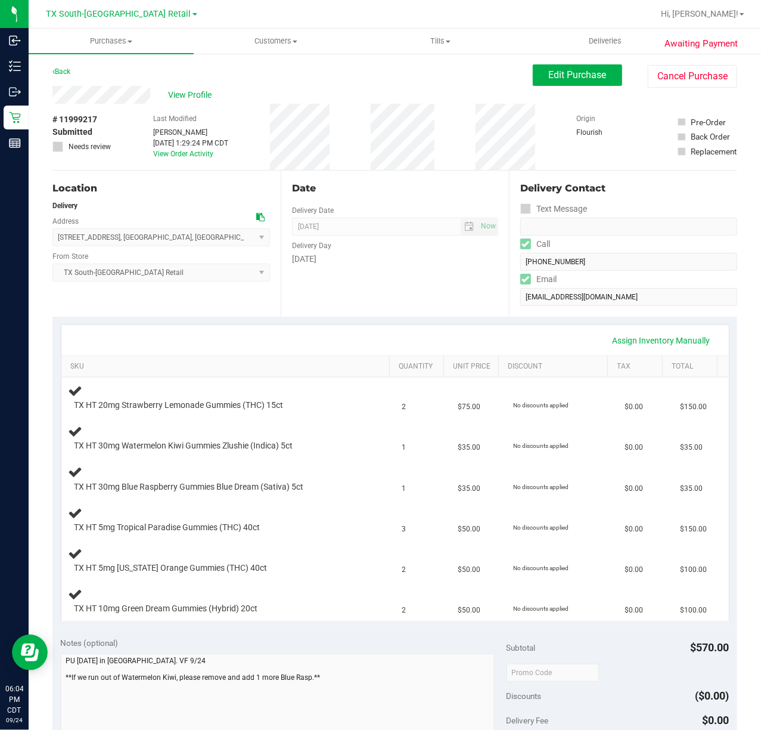
click at [365, 256] on div "[DATE]" at bounding box center [395, 259] width 206 height 13
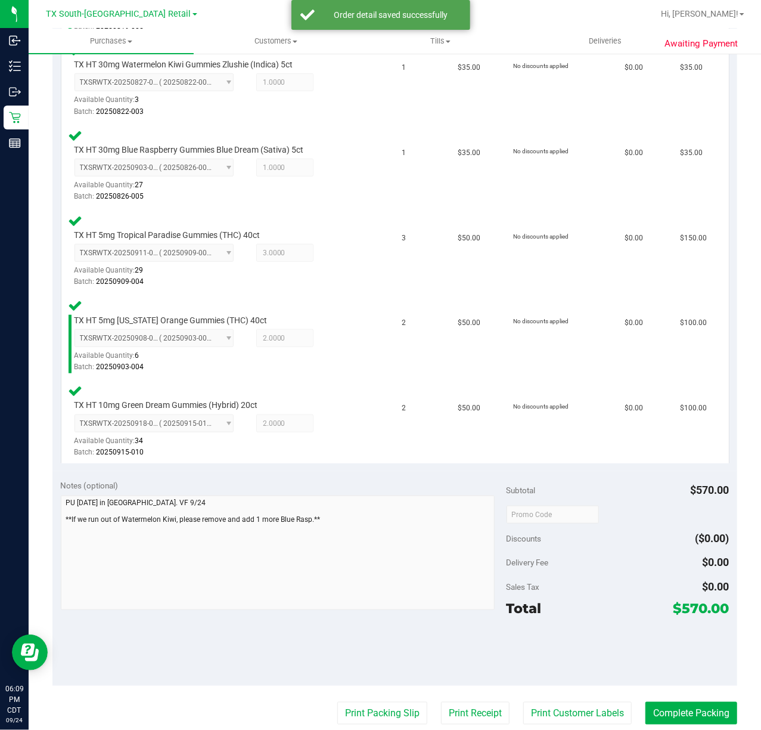
scroll to position [421, 0]
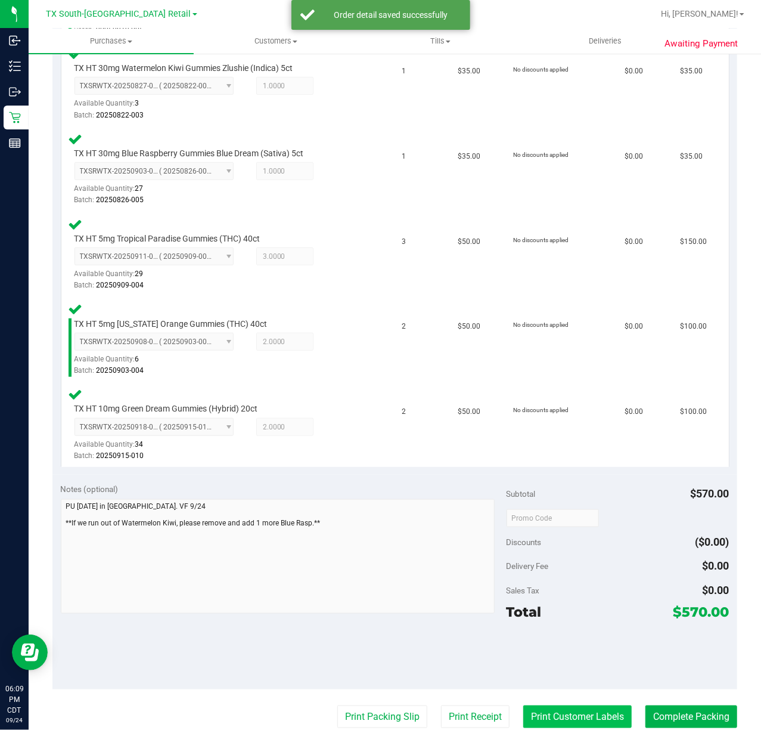
click at [570, 713] on button "Print Customer Labels" at bounding box center [578, 716] width 109 height 23
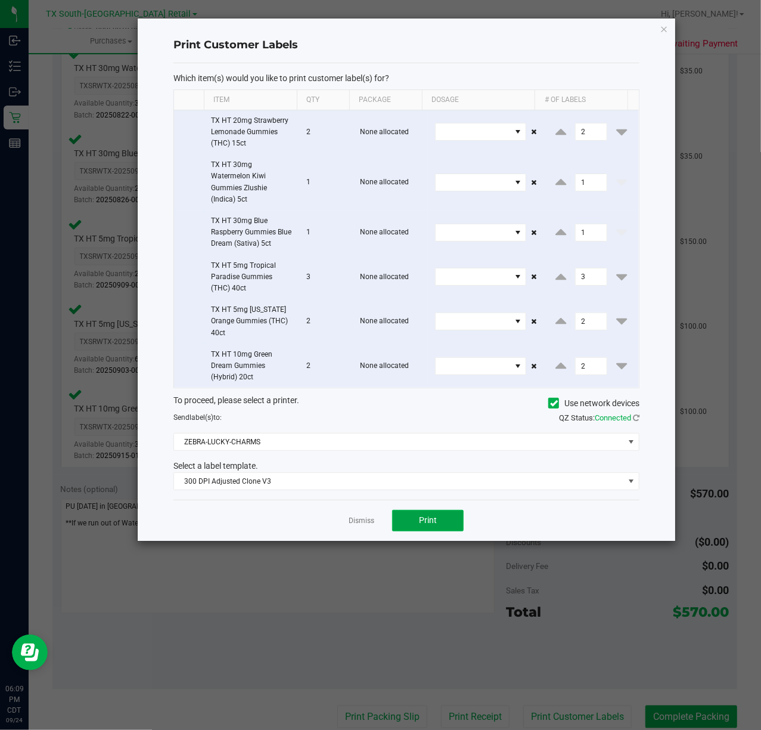
click at [417, 531] on button "Print" at bounding box center [428, 520] width 72 height 21
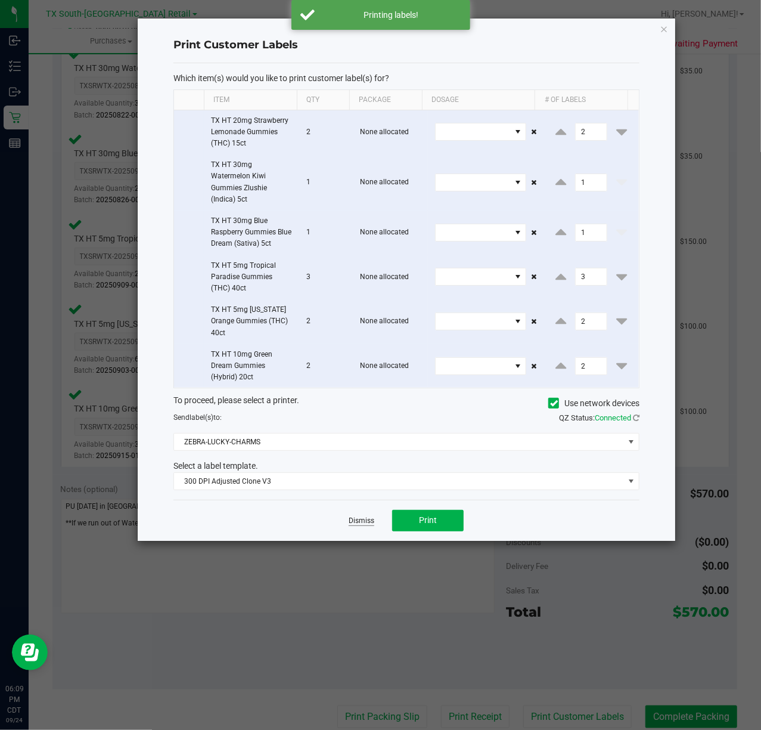
click at [360, 525] on link "Dismiss" at bounding box center [362, 521] width 26 height 10
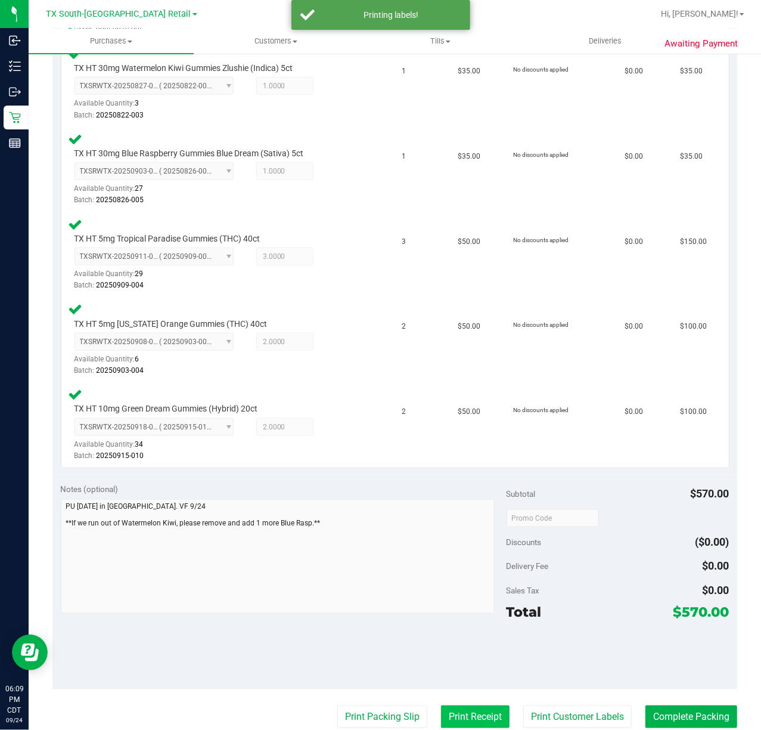
click at [459, 714] on button "Print Receipt" at bounding box center [475, 716] width 69 height 23
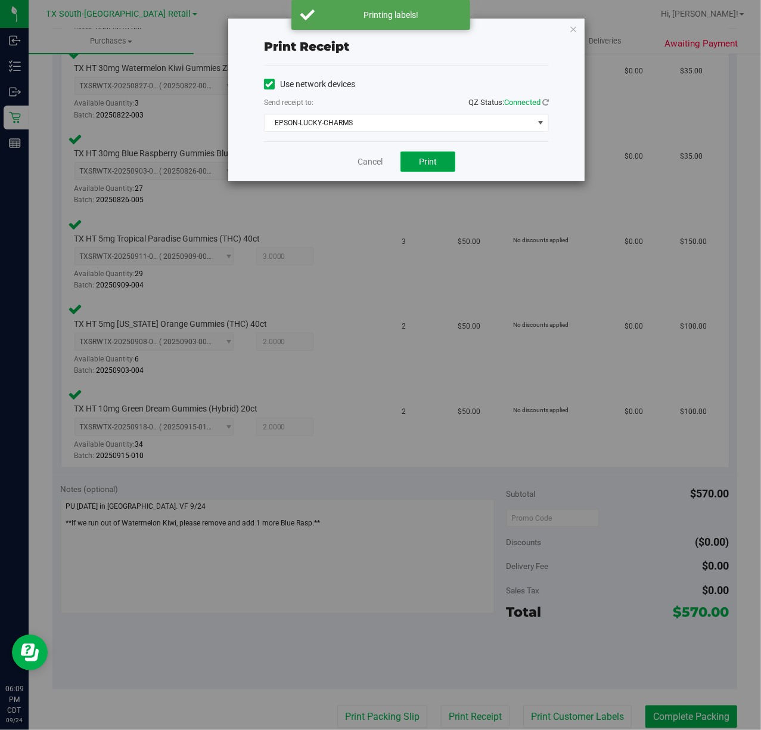
click at [423, 168] on button "Print" at bounding box center [428, 161] width 55 height 20
click at [361, 165] on link "Cancel" at bounding box center [370, 162] width 25 height 13
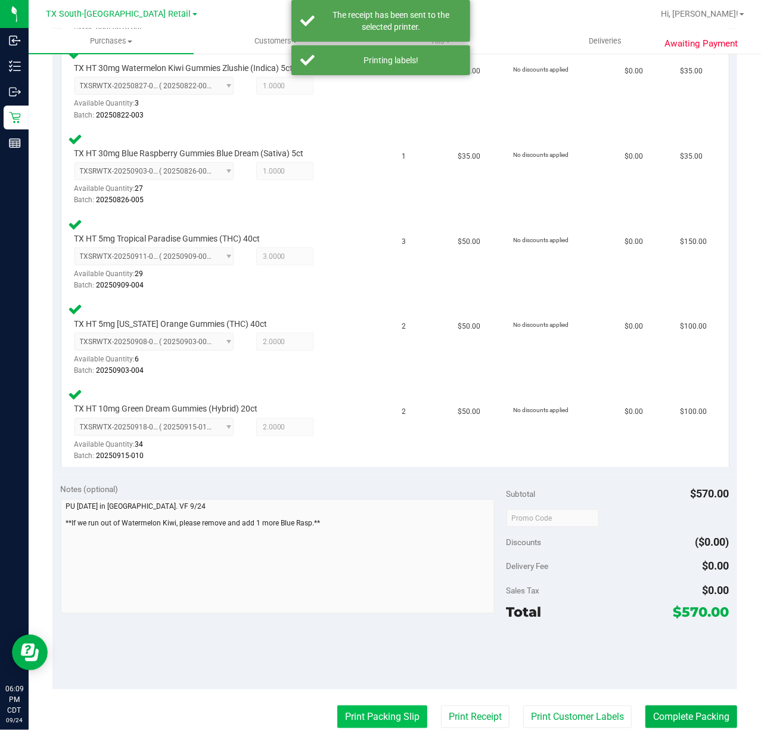
click at [349, 721] on button "Print Packing Slip" at bounding box center [382, 716] width 90 height 23
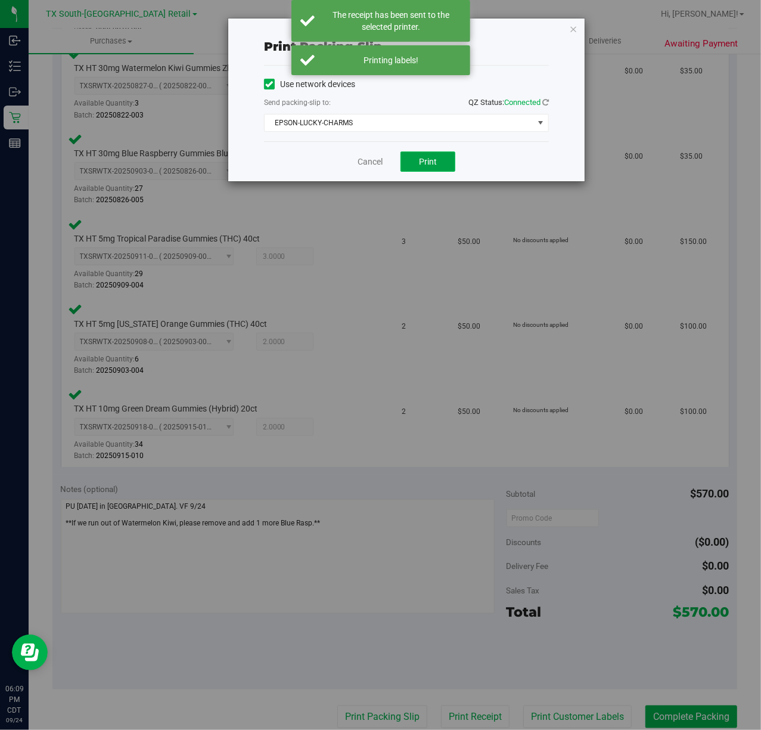
click at [415, 165] on button "Print" at bounding box center [428, 161] width 55 height 20
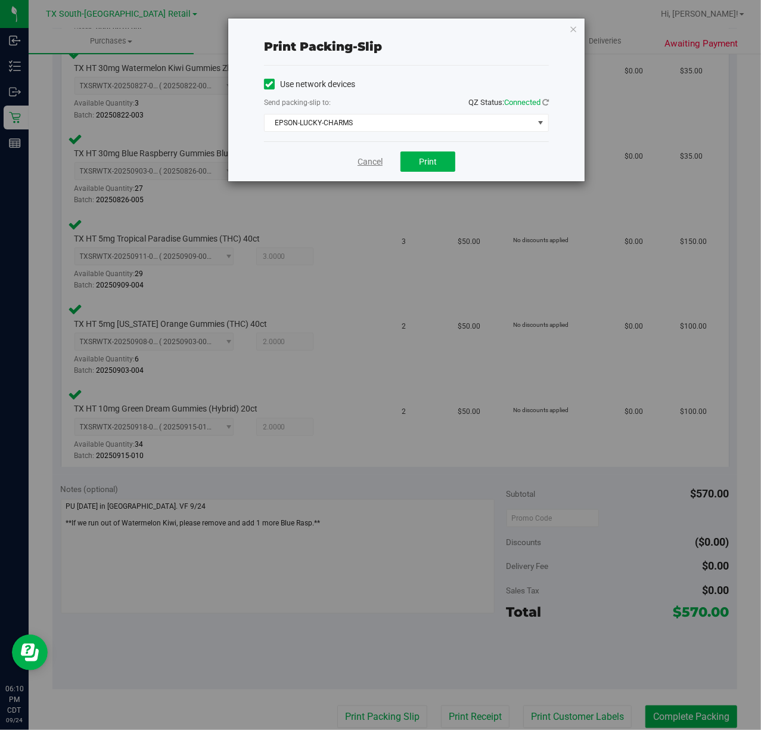
click at [358, 162] on link "Cancel" at bounding box center [370, 162] width 25 height 13
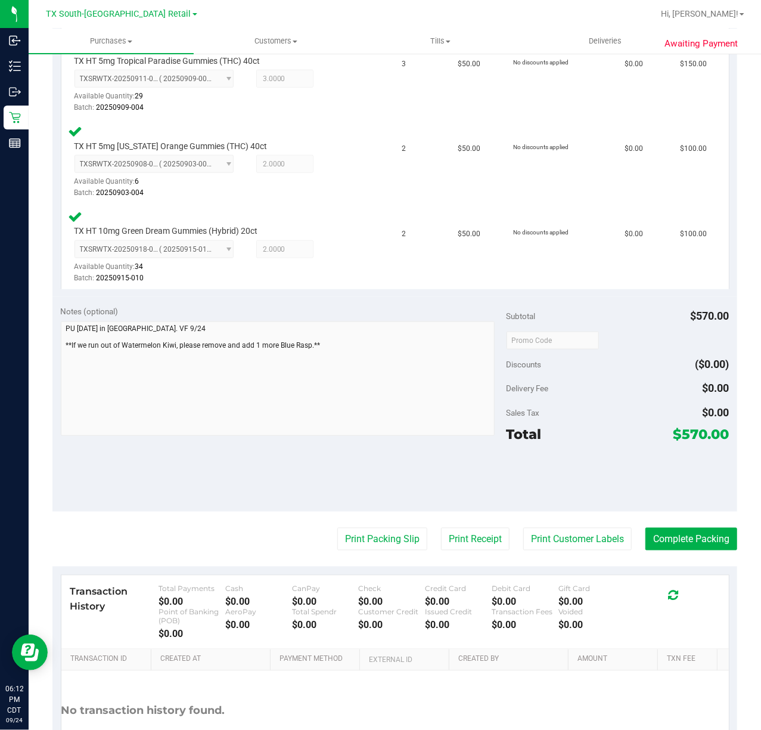
scroll to position [601, 0]
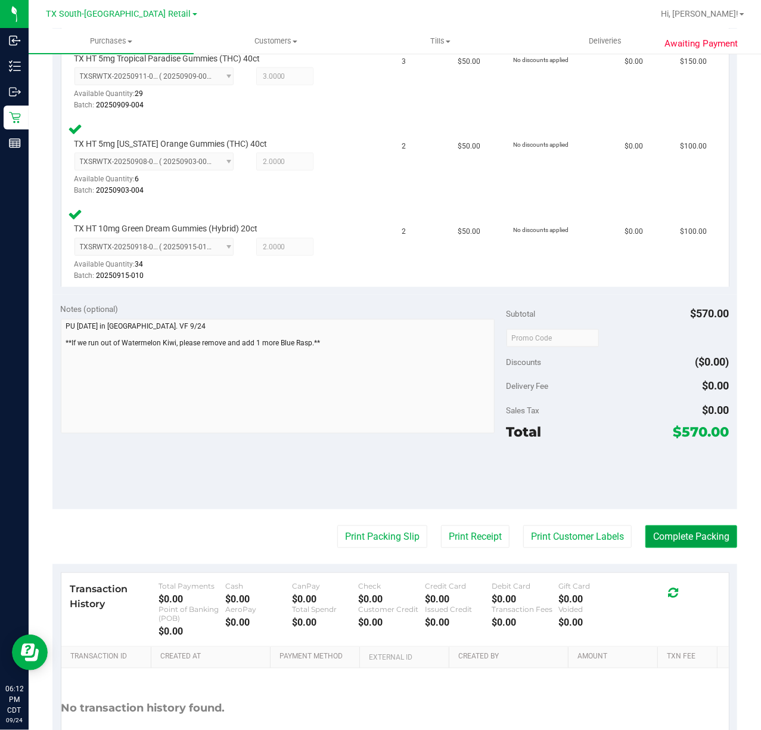
click at [685, 532] on button "Complete Packing" at bounding box center [692, 536] width 92 height 23
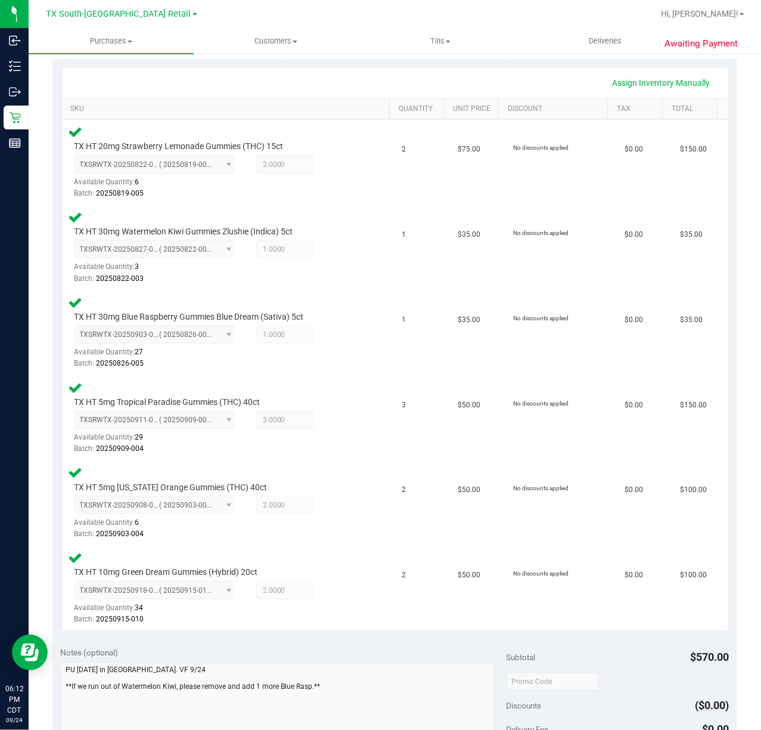
scroll to position [0, 0]
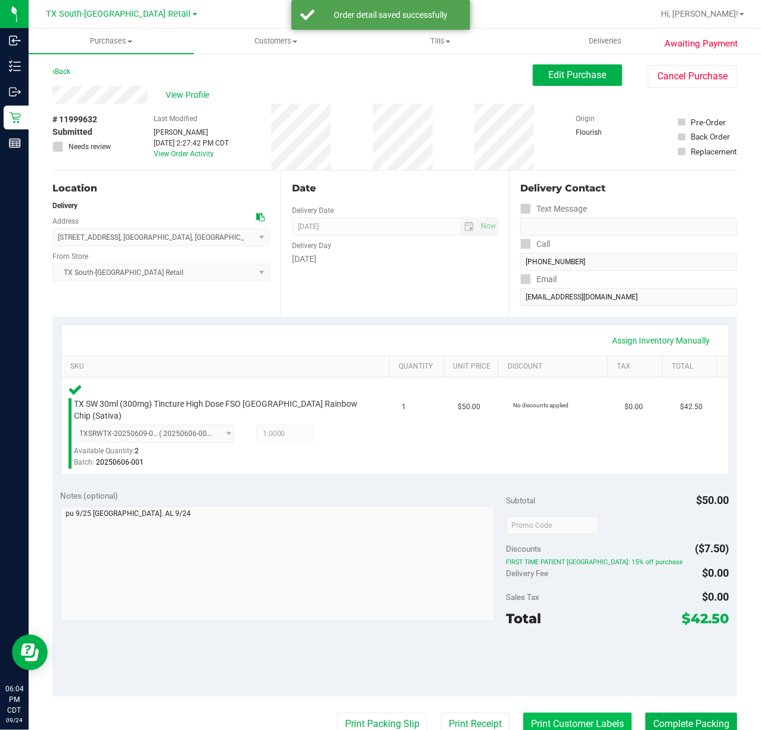
click at [552, 713] on button "Print Customer Labels" at bounding box center [578, 724] width 109 height 23
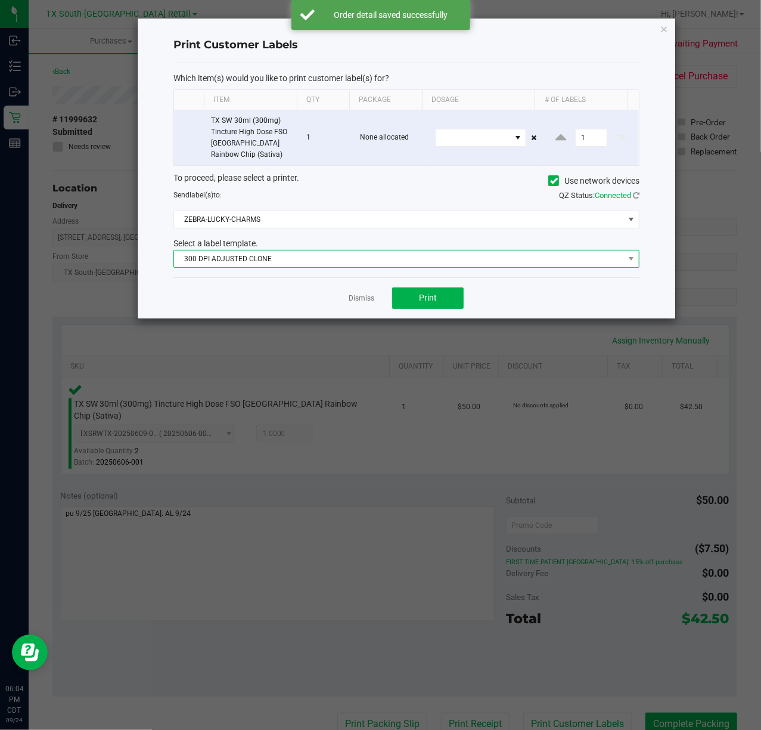
click at [428, 265] on span "300 DPI ADJUSTED CLONE" at bounding box center [399, 258] width 450 height 17
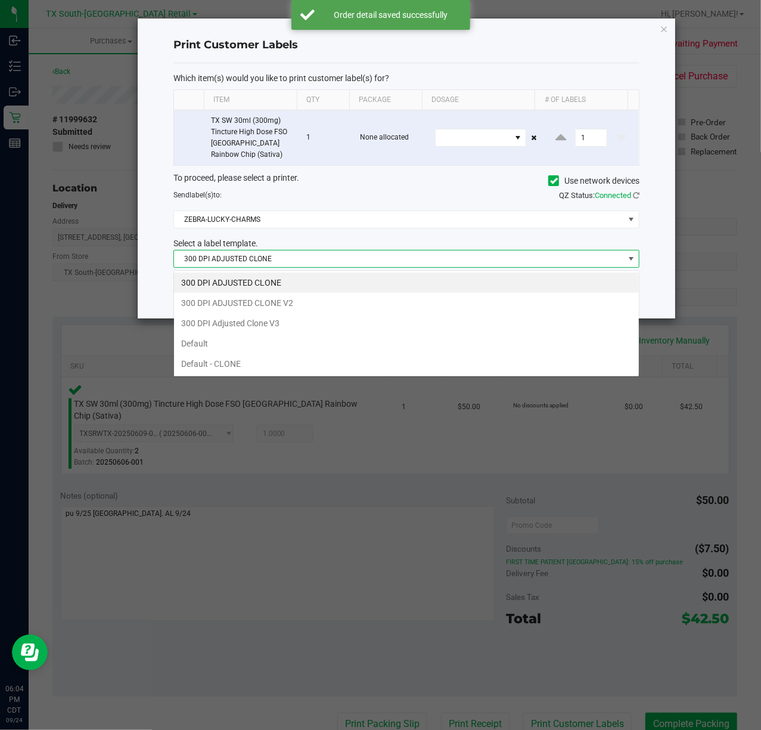
scroll to position [18, 466]
click at [356, 324] on li "300 DPI Adjusted Clone V3" at bounding box center [406, 323] width 465 height 20
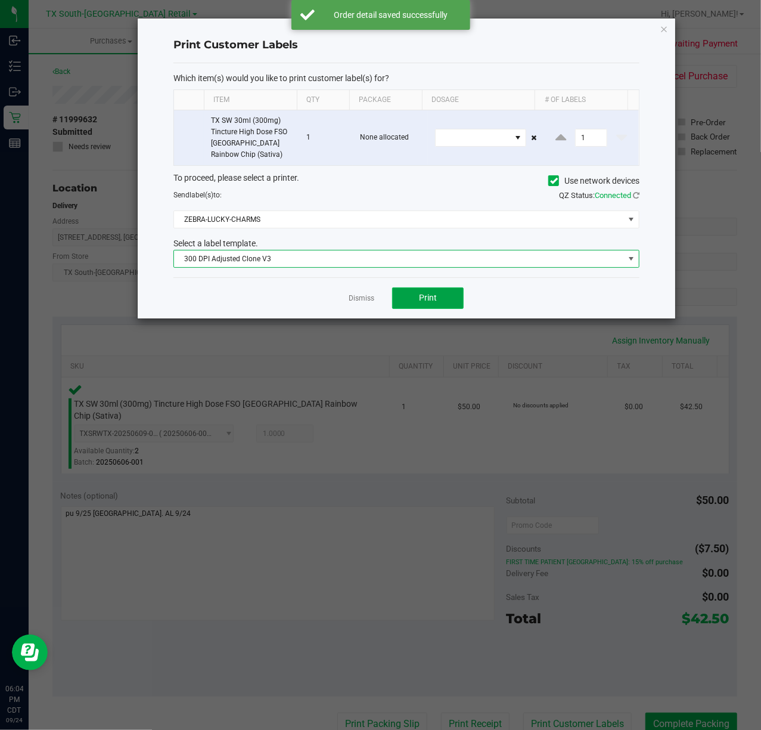
click at [438, 302] on button "Print" at bounding box center [428, 297] width 72 height 21
click at [357, 301] on link "Dismiss" at bounding box center [362, 298] width 26 height 10
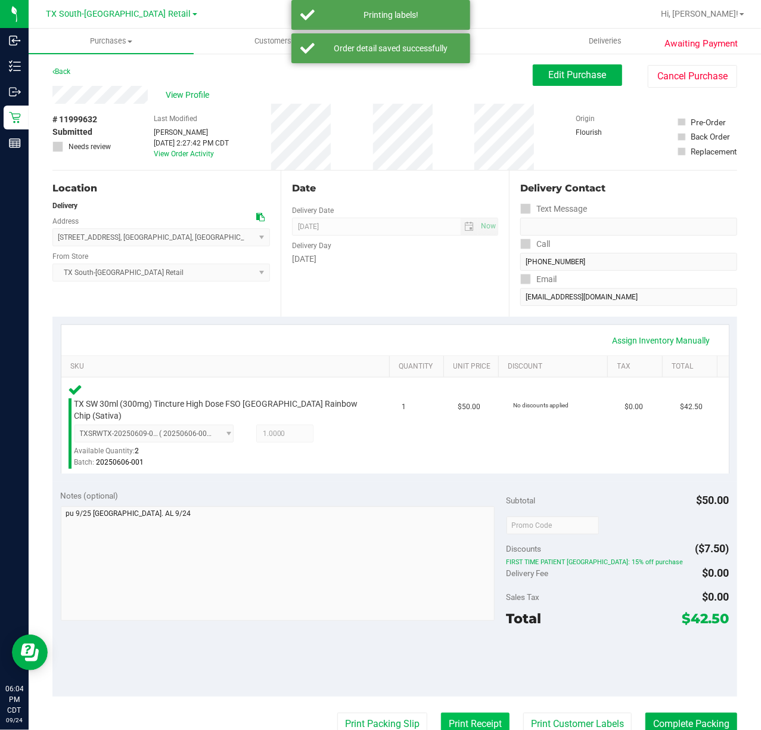
click at [466, 713] on button "Print Receipt" at bounding box center [475, 724] width 69 height 23
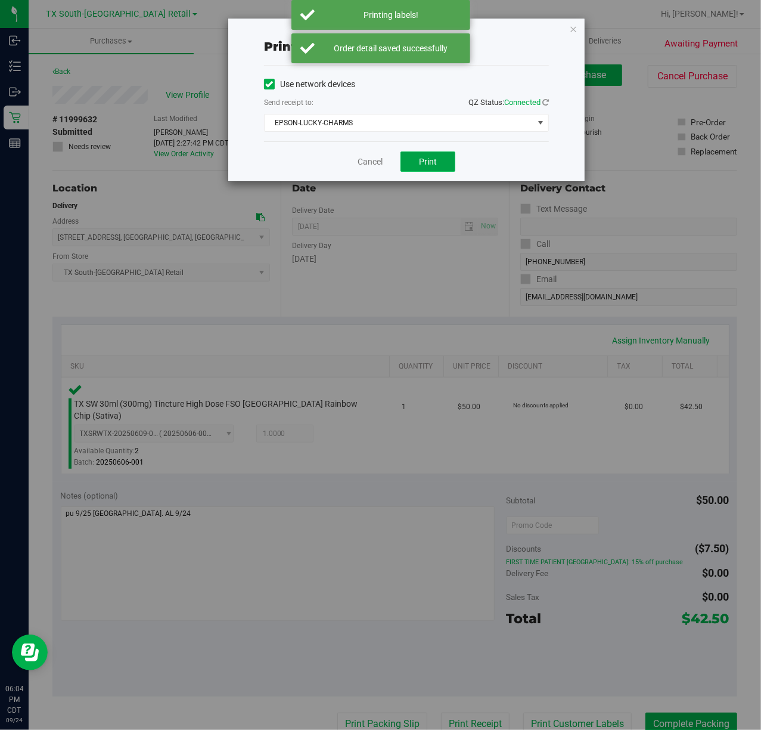
click at [432, 163] on span "Print" at bounding box center [428, 162] width 18 height 10
click at [363, 162] on link "Cancel" at bounding box center [365, 162] width 25 height 13
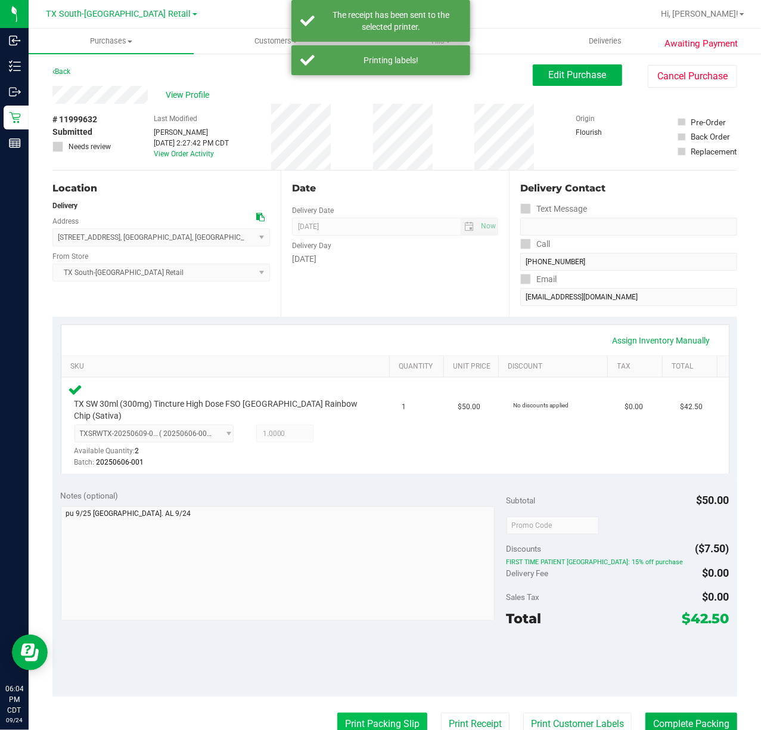
click at [376, 713] on button "Print Packing Slip" at bounding box center [382, 724] width 90 height 23
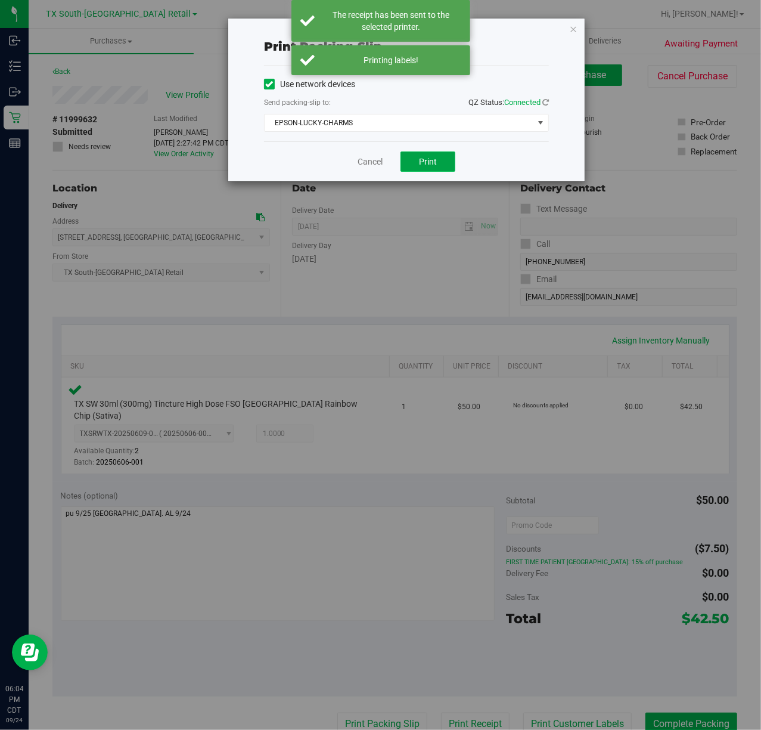
click at [420, 172] on button "Print" at bounding box center [428, 161] width 55 height 20
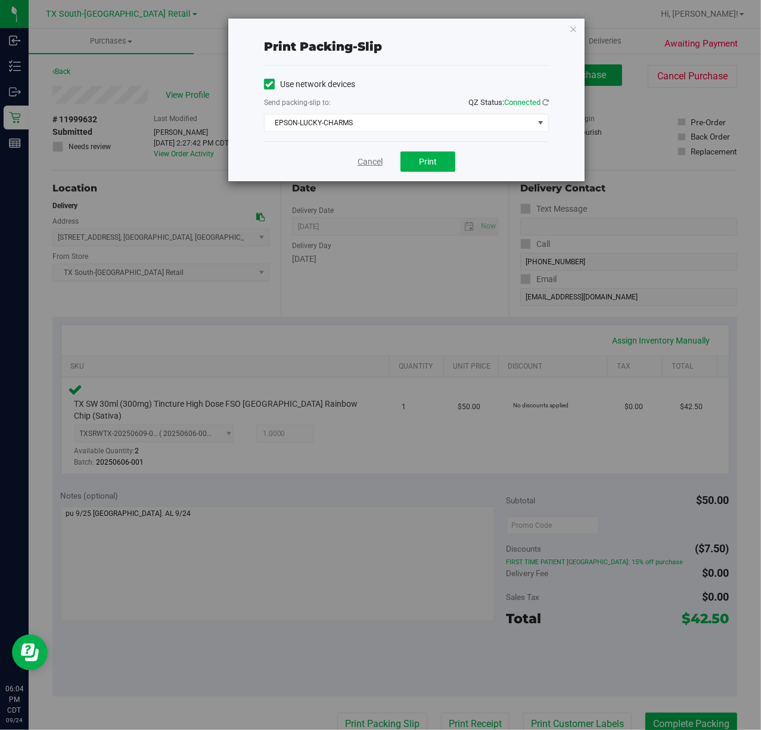
click at [373, 160] on link "Cancel" at bounding box center [370, 162] width 25 height 13
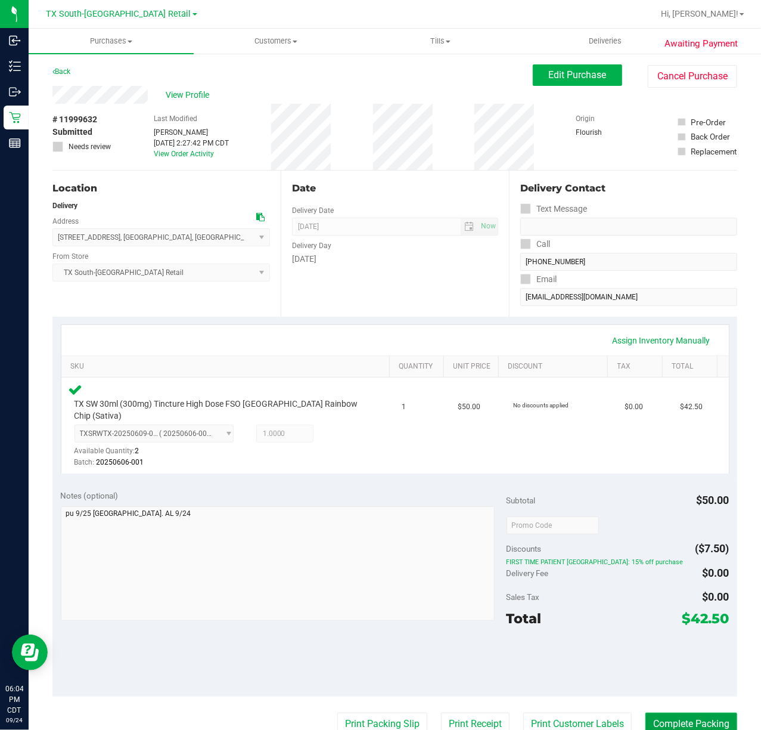
click at [704, 713] on button "Complete Packing" at bounding box center [692, 724] width 92 height 23
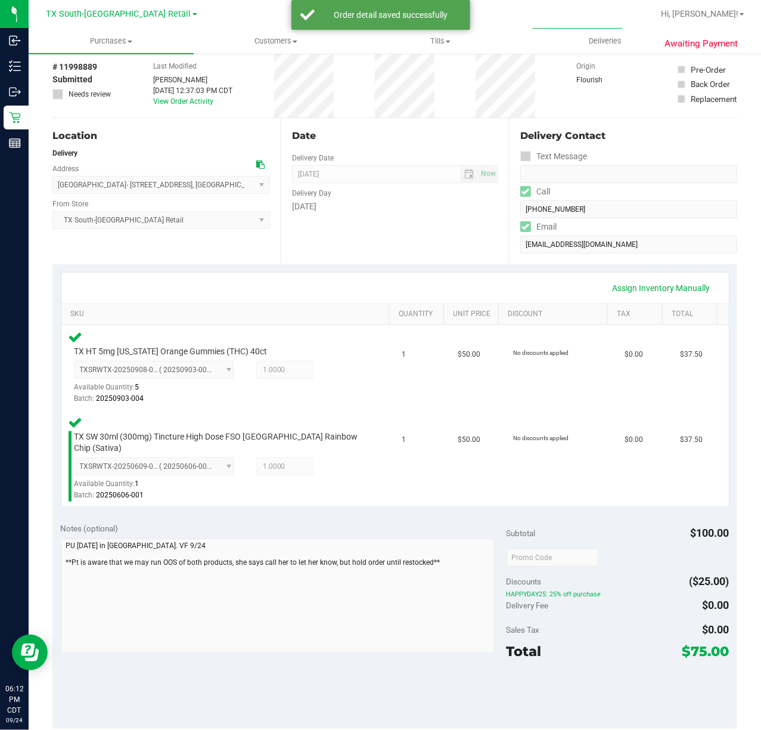
scroll to position [79, 0]
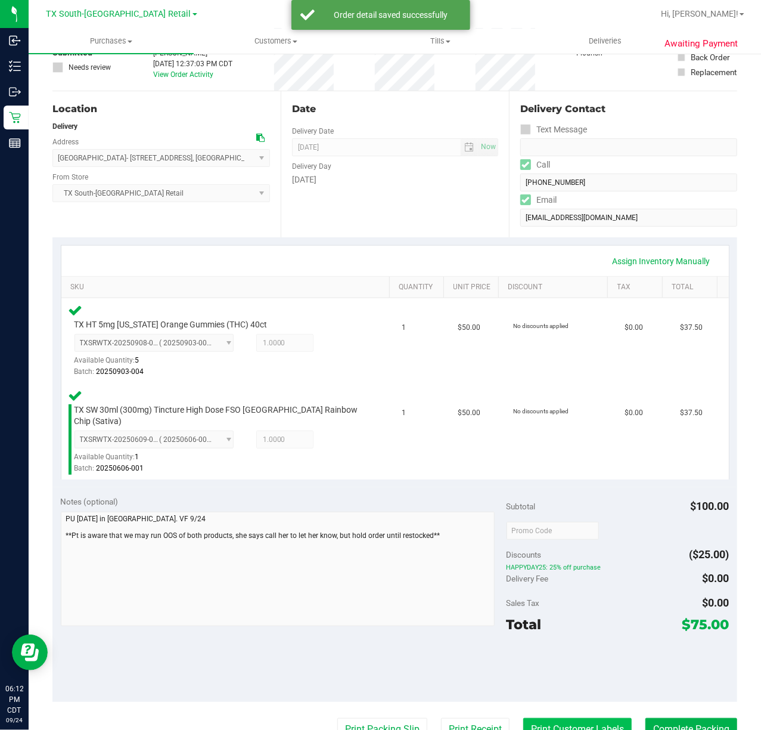
click at [571, 723] on button "Print Customer Labels" at bounding box center [578, 729] width 109 height 23
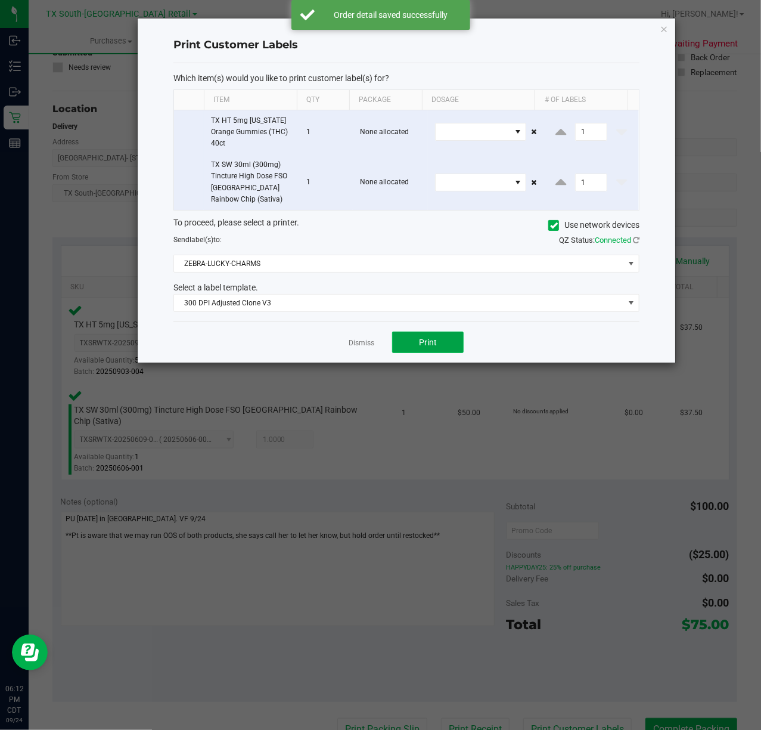
click at [408, 353] on button "Print" at bounding box center [428, 342] width 72 height 21
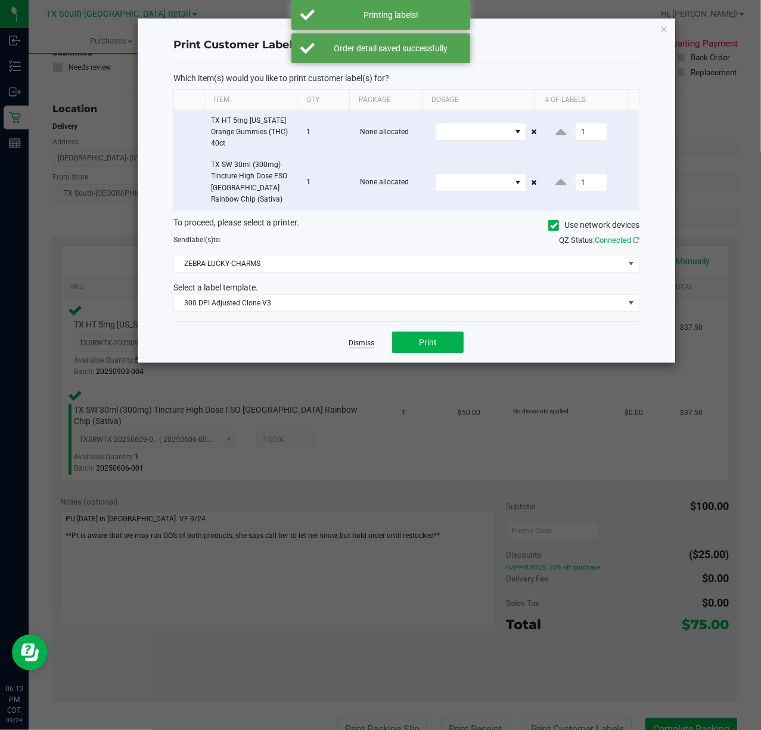
click at [370, 347] on link "Dismiss" at bounding box center [362, 343] width 26 height 10
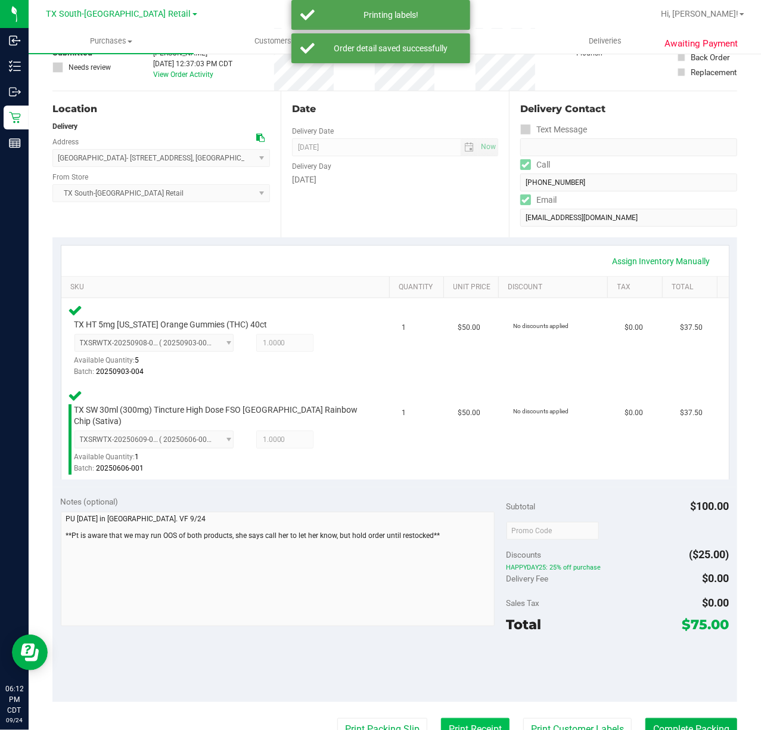
click at [466, 718] on button "Print Receipt" at bounding box center [475, 729] width 69 height 23
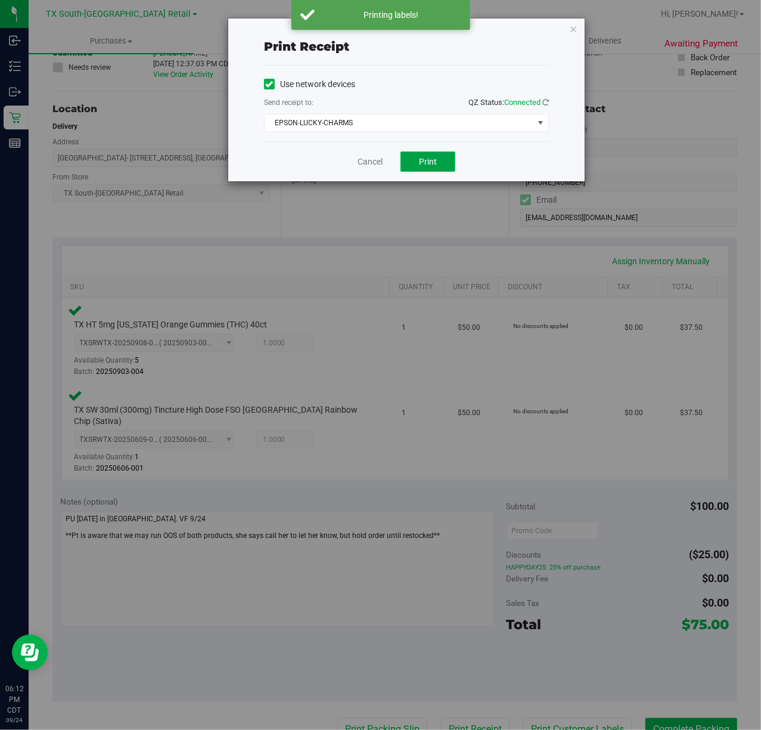
click at [407, 171] on button "Print" at bounding box center [428, 161] width 55 height 20
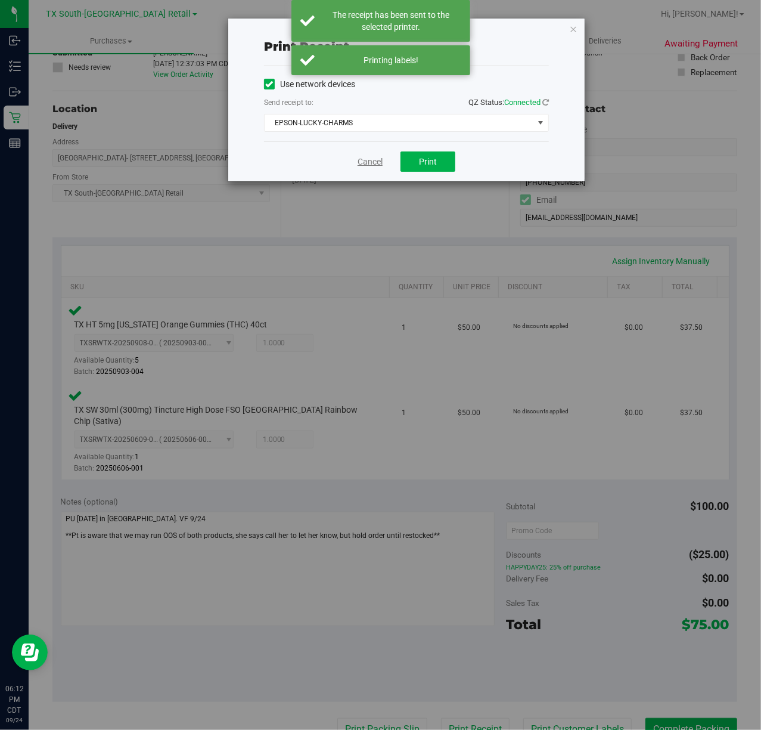
click at [374, 168] on link "Cancel" at bounding box center [370, 162] width 25 height 13
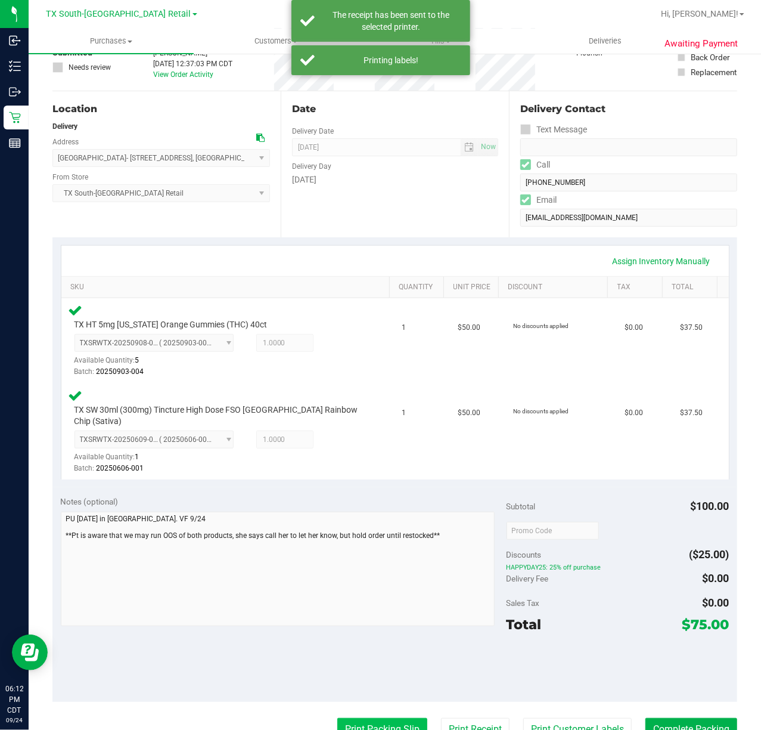
click at [394, 718] on button "Print Packing Slip" at bounding box center [382, 729] width 90 height 23
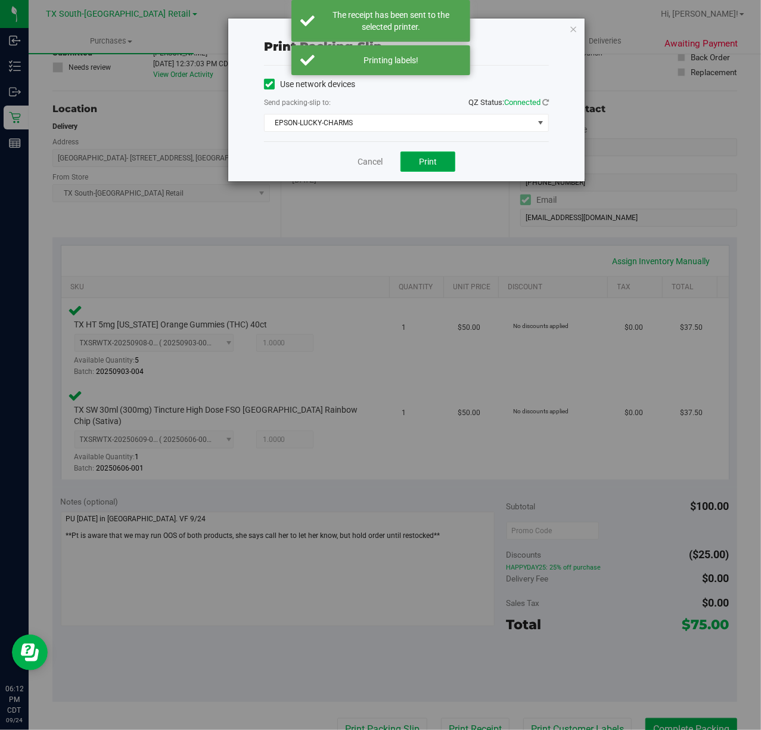
click at [406, 172] on button "Print" at bounding box center [428, 161] width 55 height 20
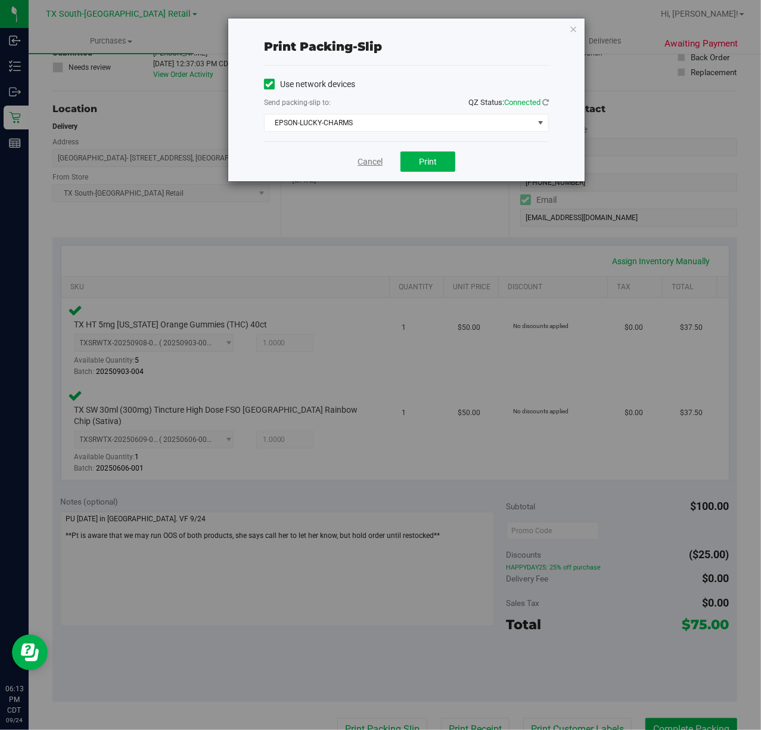
click at [378, 167] on link "Cancel" at bounding box center [370, 162] width 25 height 13
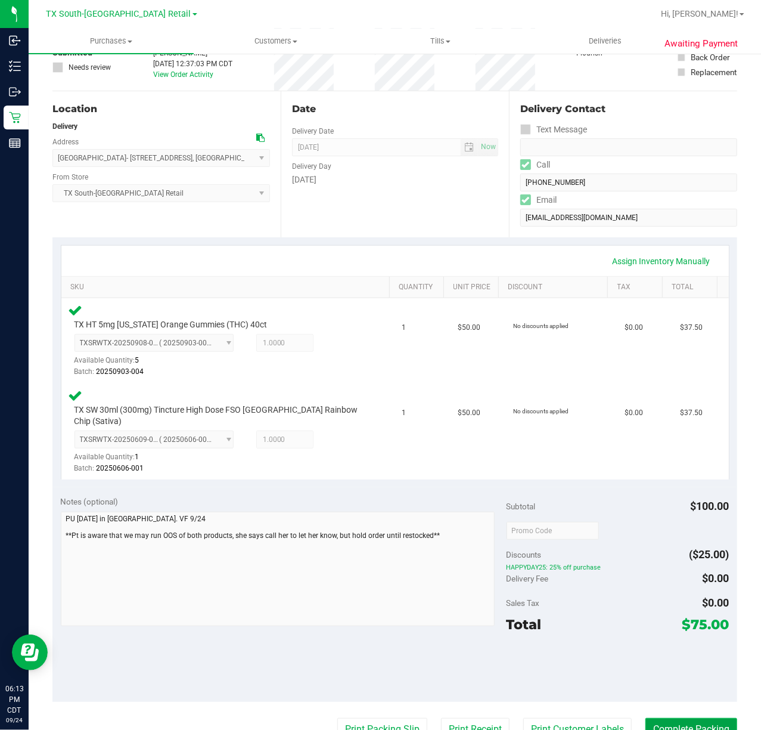
click at [647, 724] on button "Complete Packing" at bounding box center [692, 729] width 92 height 23
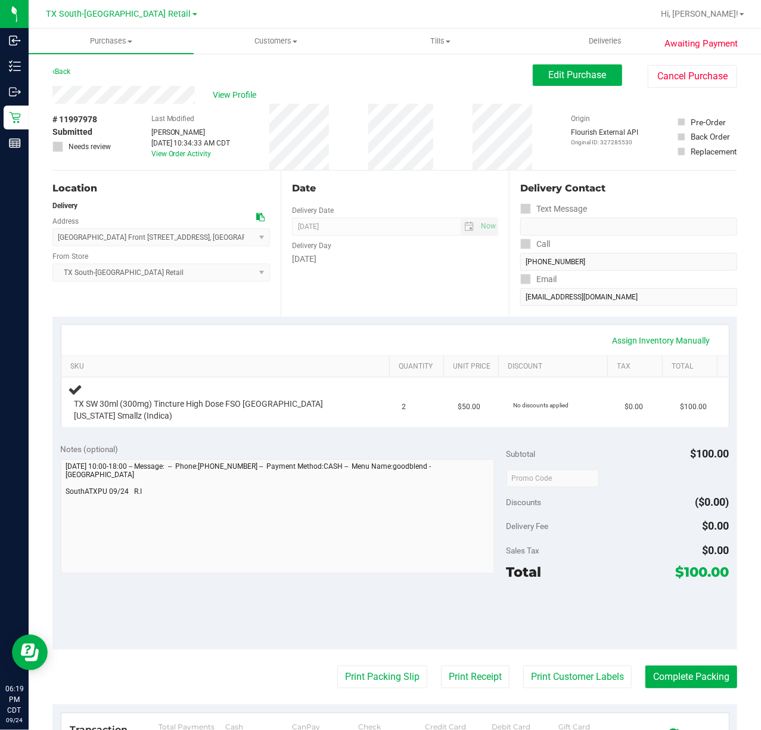
click at [407, 275] on div "Date Delivery Date [DATE] Now [DATE] 07:00 AM Now Delivery Day [DATE]" at bounding box center [395, 244] width 228 height 146
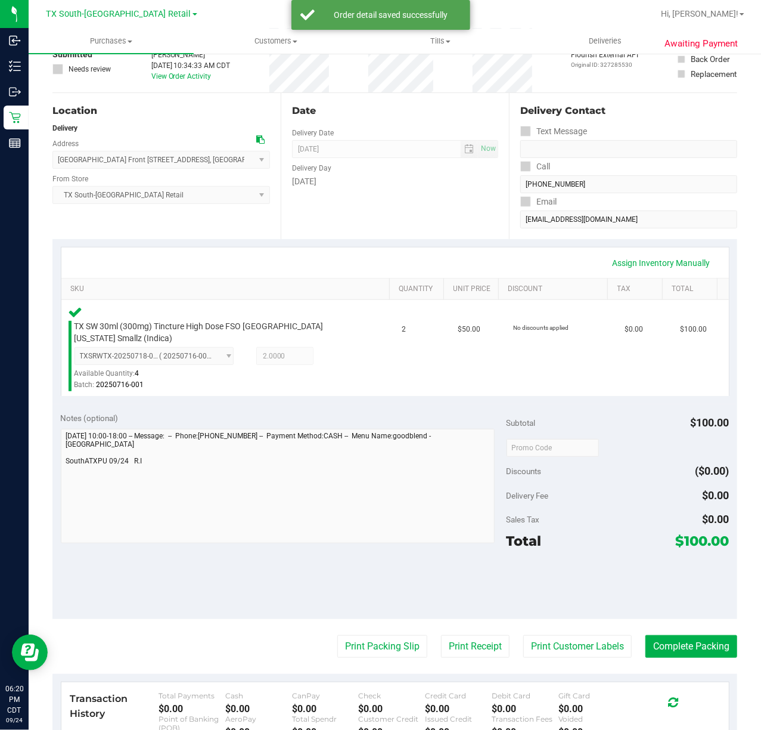
scroll to position [70, 0]
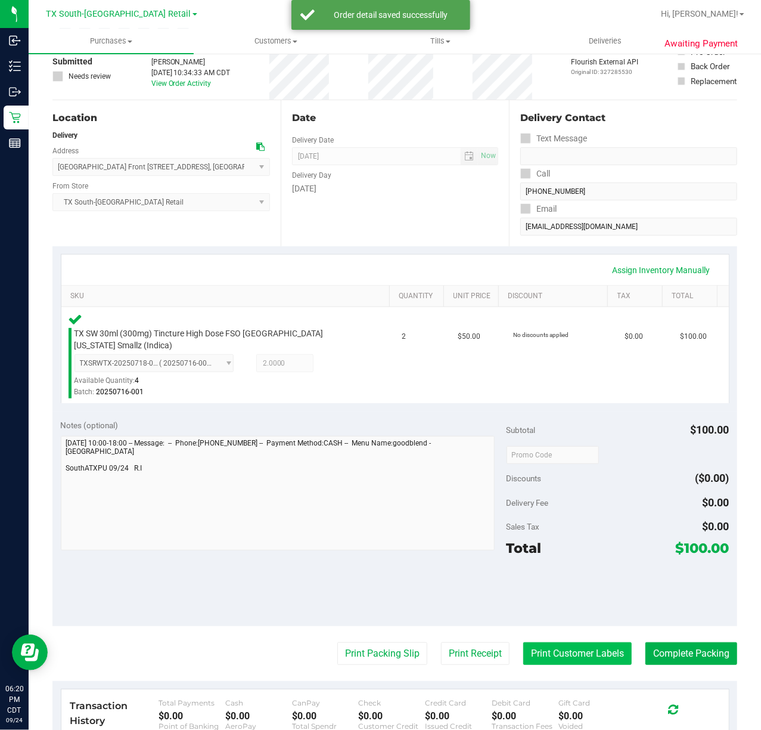
click at [573, 642] on button "Print Customer Labels" at bounding box center [578, 653] width 109 height 23
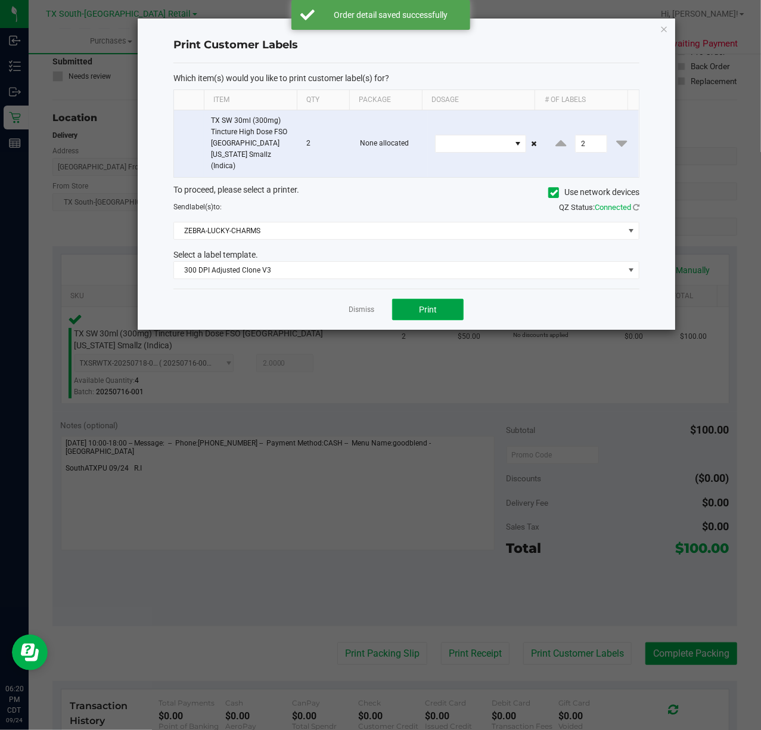
click at [429, 305] on span "Print" at bounding box center [428, 310] width 18 height 10
click at [361, 305] on link "Dismiss" at bounding box center [362, 310] width 26 height 10
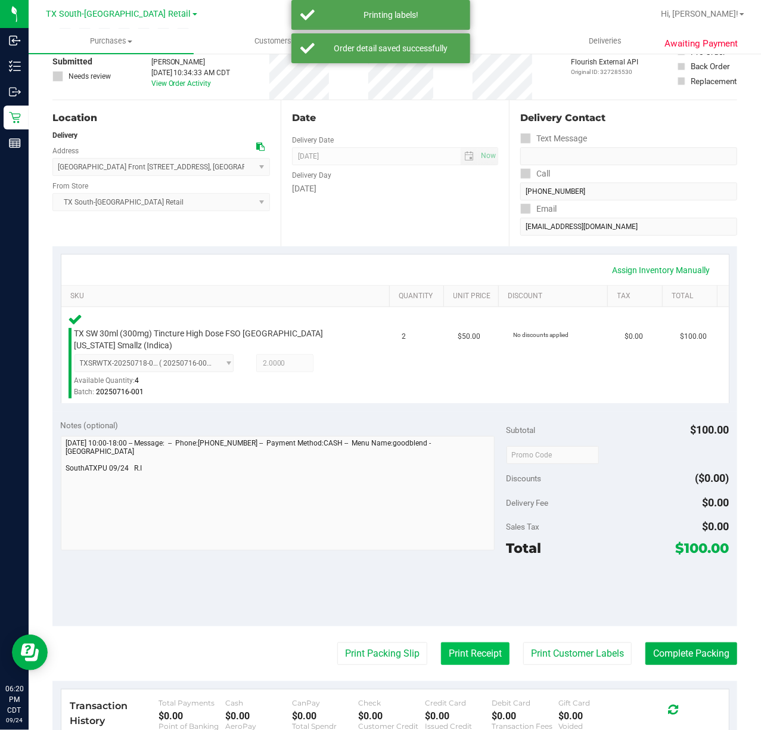
click at [456, 642] on button "Print Receipt" at bounding box center [475, 653] width 69 height 23
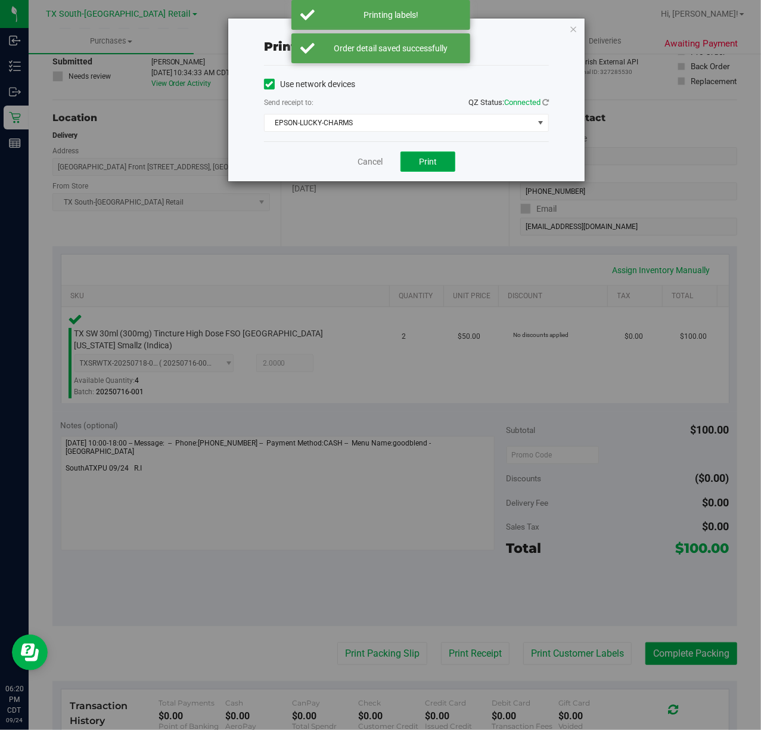
click at [422, 166] on span "Print" at bounding box center [428, 162] width 18 height 10
click at [356, 162] on link "Cancel" at bounding box center [365, 162] width 25 height 13
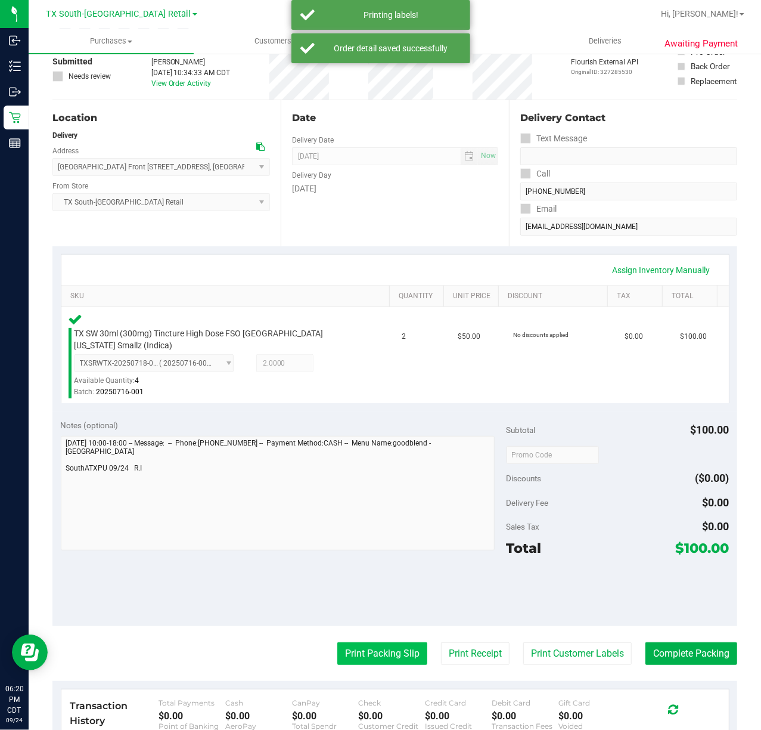
click at [342, 646] on button "Print Packing Slip" at bounding box center [382, 653] width 90 height 23
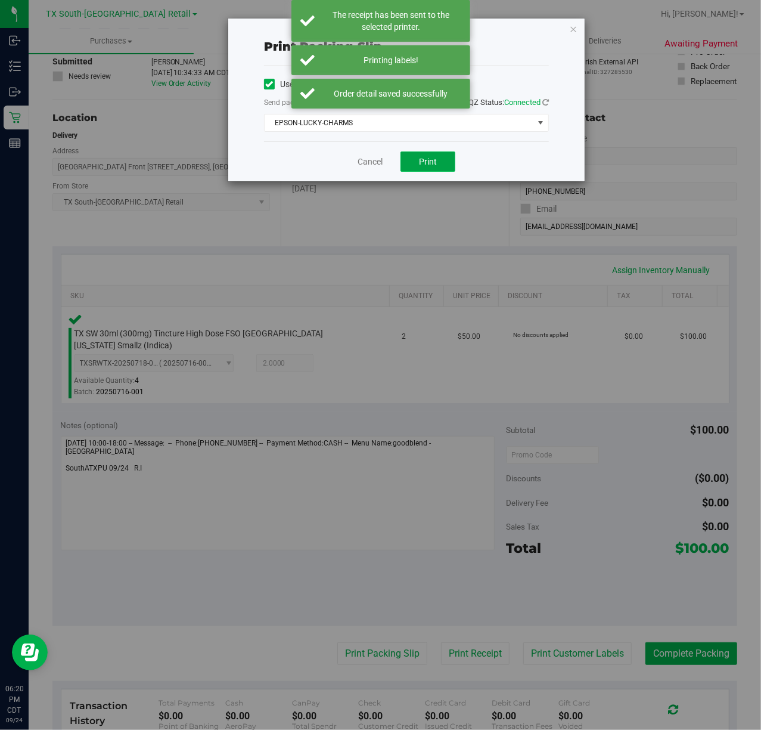
click at [428, 161] on span "Print" at bounding box center [428, 162] width 18 height 10
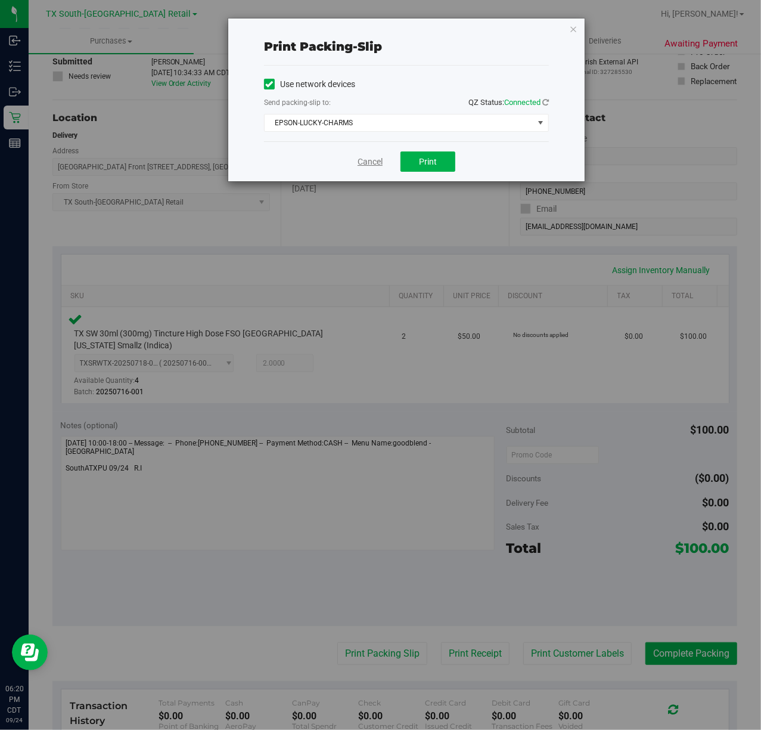
click at [361, 162] on link "Cancel" at bounding box center [370, 162] width 25 height 13
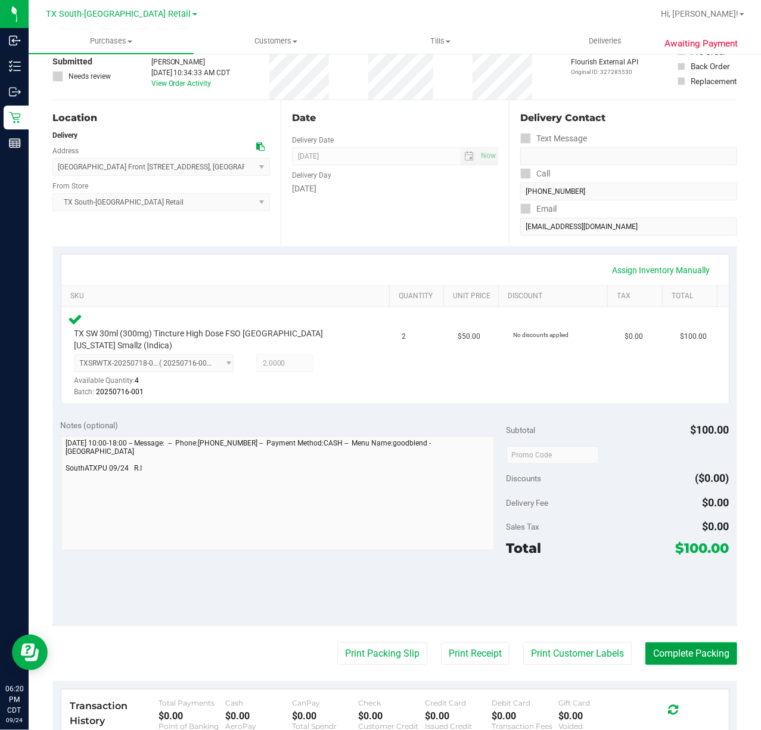
click at [687, 642] on button "Complete Packing" at bounding box center [692, 653] width 92 height 23
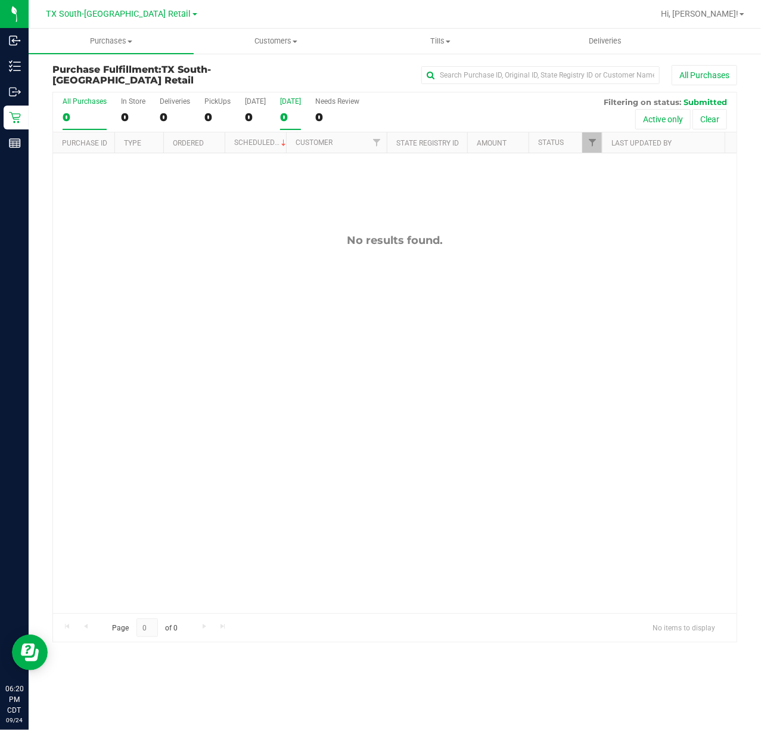
click at [297, 112] on div "0" at bounding box center [290, 117] width 21 height 14
click at [0, 0] on input "[DATE] 0" at bounding box center [0, 0] width 0 height 0
click at [607, 37] on span "Deliveries" at bounding box center [605, 41] width 65 height 11
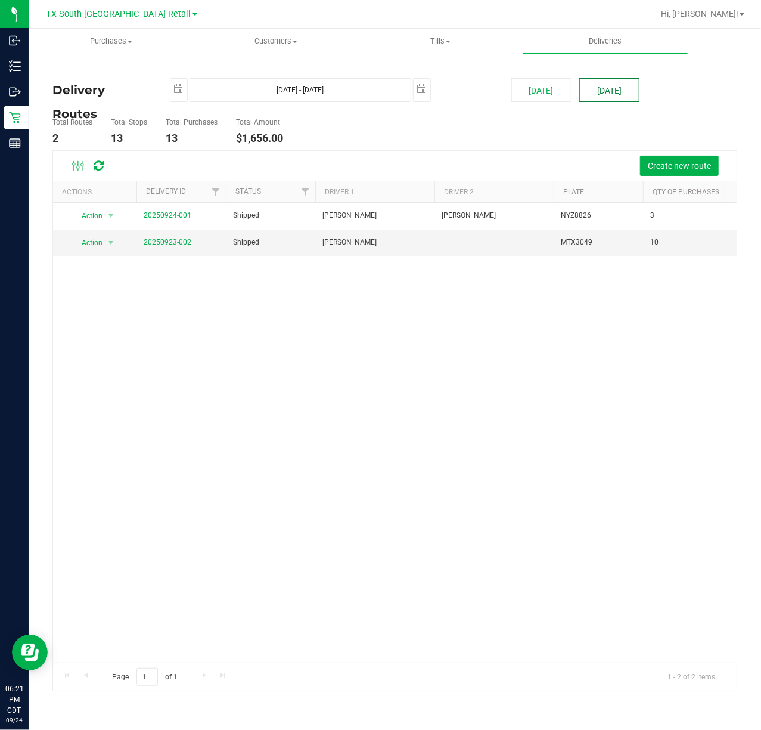
click at [611, 94] on button "[DATE]" at bounding box center [610, 90] width 60 height 24
type input "[DATE] - [DATE]"
type input "[DATE]"
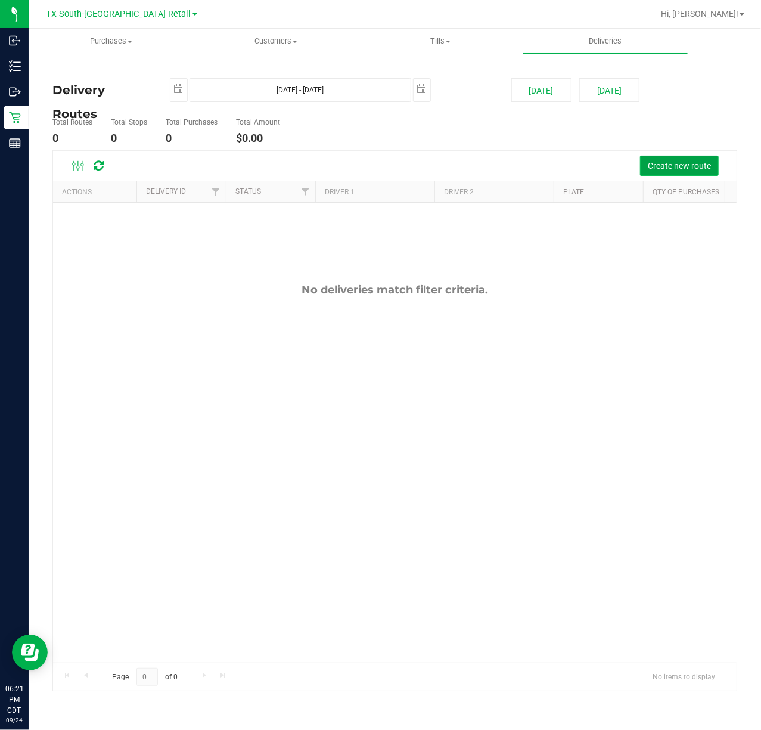
click at [667, 160] on button "Create new route" at bounding box center [679, 166] width 79 height 20
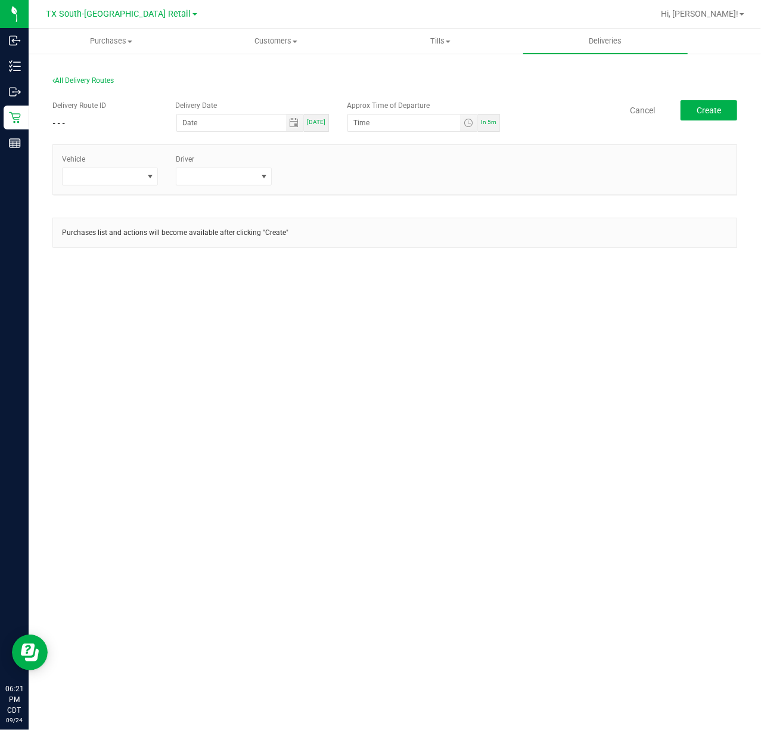
click at [291, 125] on span "Toggle calendar" at bounding box center [295, 123] width 10 height 10
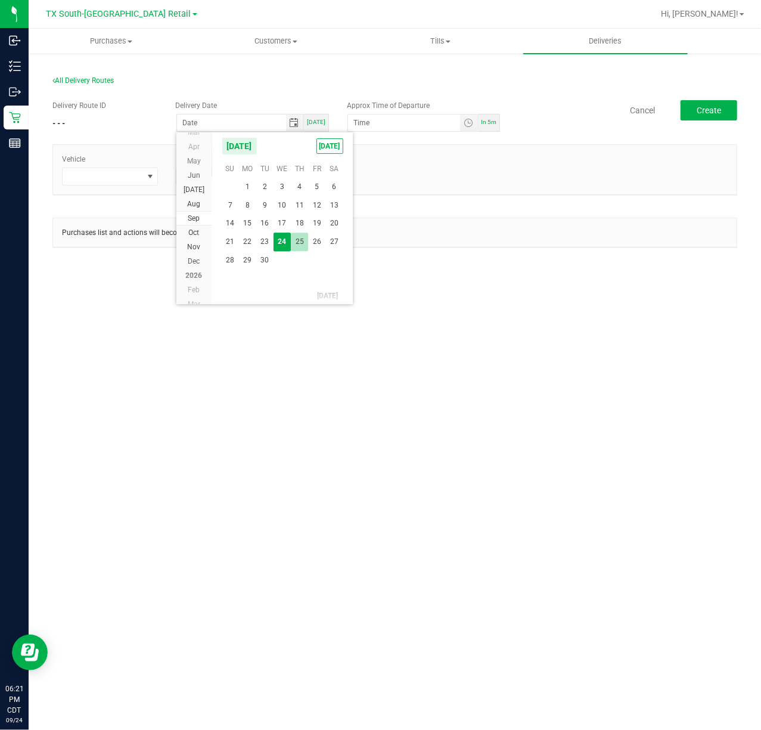
click at [299, 242] on span "25" at bounding box center [299, 242] width 17 height 18
type input "[DATE]"
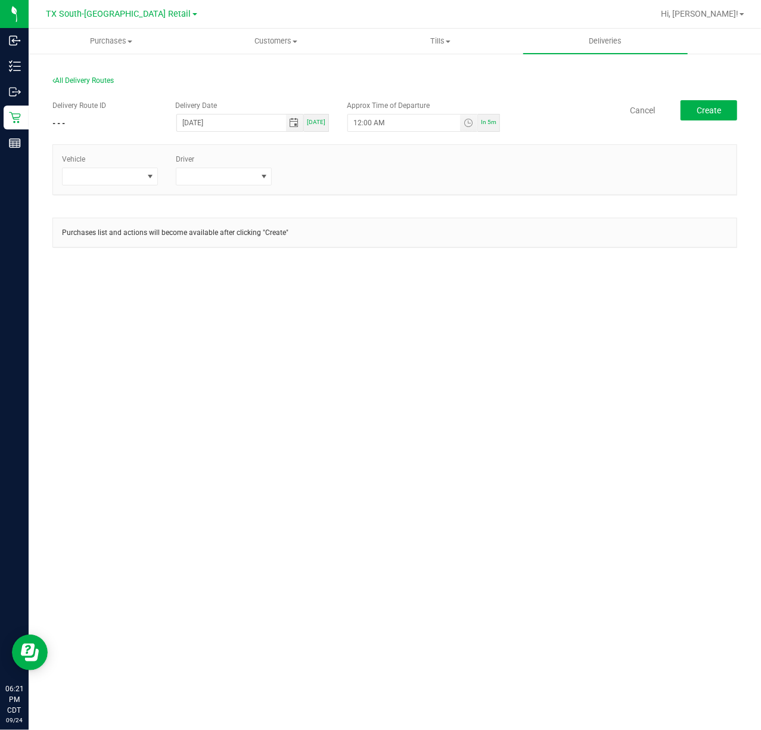
click at [470, 125] on span "Toggle time list" at bounding box center [469, 123] width 10 height 10
click at [370, 240] on span "5" at bounding box center [372, 241] width 4 height 8
click at [435, 355] on button "Set" at bounding box center [434, 356] width 45 height 26
type input "5:00 AM"
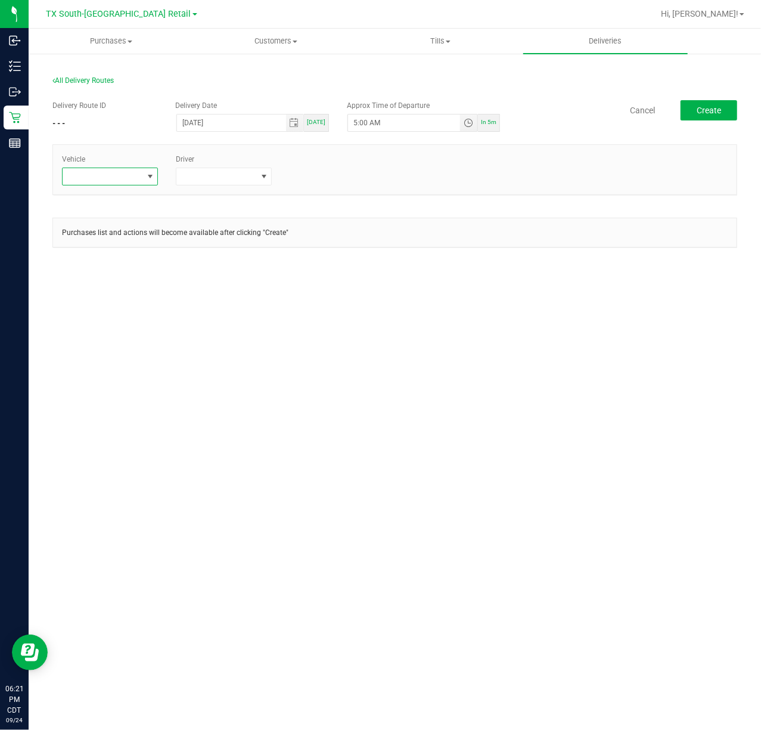
click at [150, 176] on span at bounding box center [150, 177] width 10 height 10
type input "tx"
click at [113, 294] on li "TX-TRANSIT-29" at bounding box center [119, 294] width 112 height 20
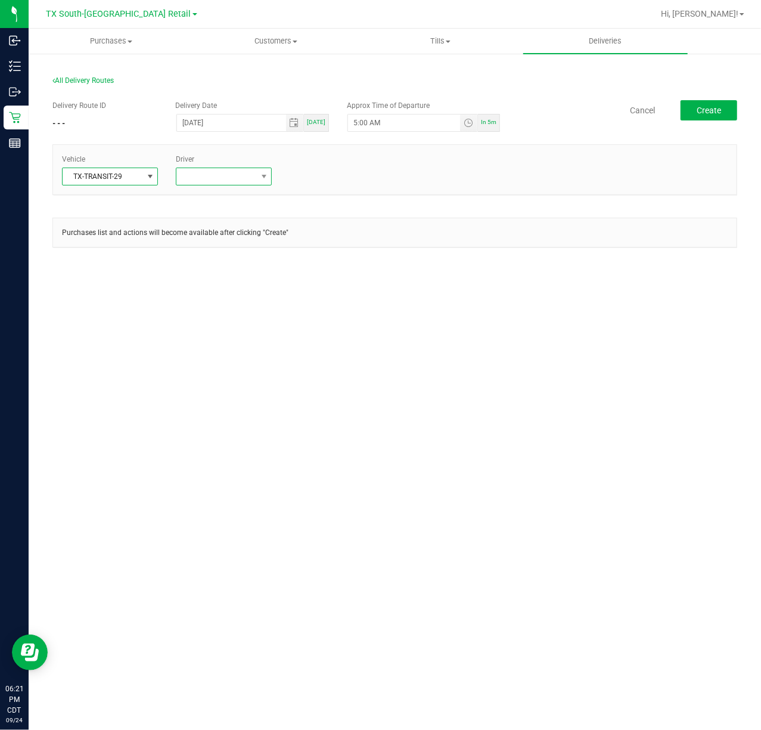
click at [187, 176] on span at bounding box center [216, 176] width 80 height 17
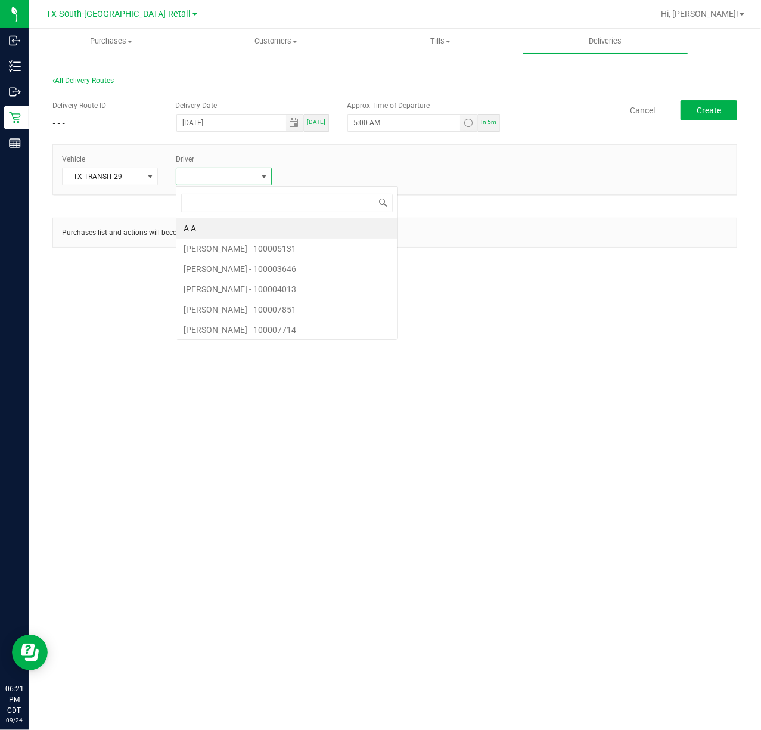
scroll to position [18, 96]
type input "reiji"
click at [218, 221] on li "[PERSON_NAME]" at bounding box center [232, 228] width 112 height 20
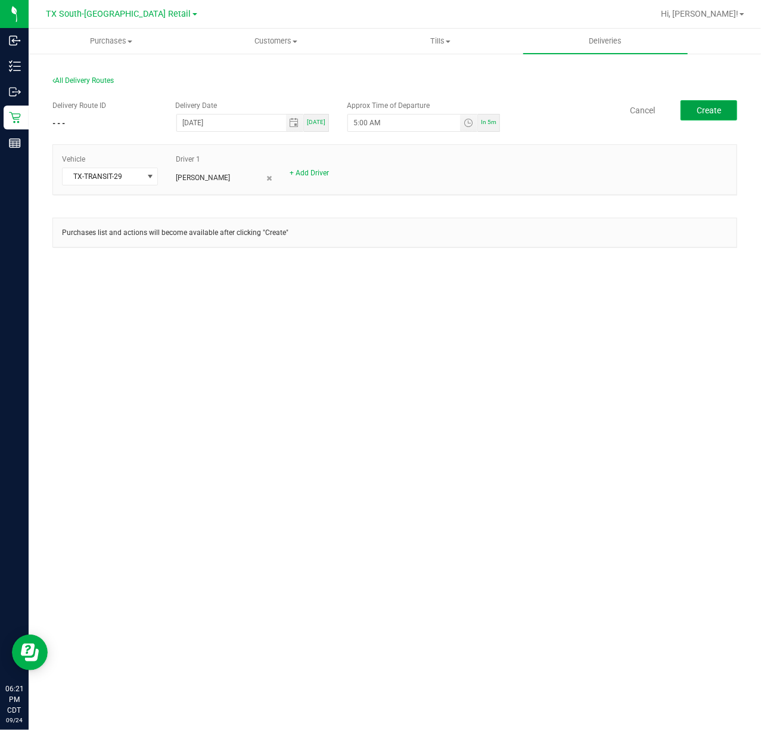
click at [704, 111] on span "Create" at bounding box center [709, 111] width 24 height 10
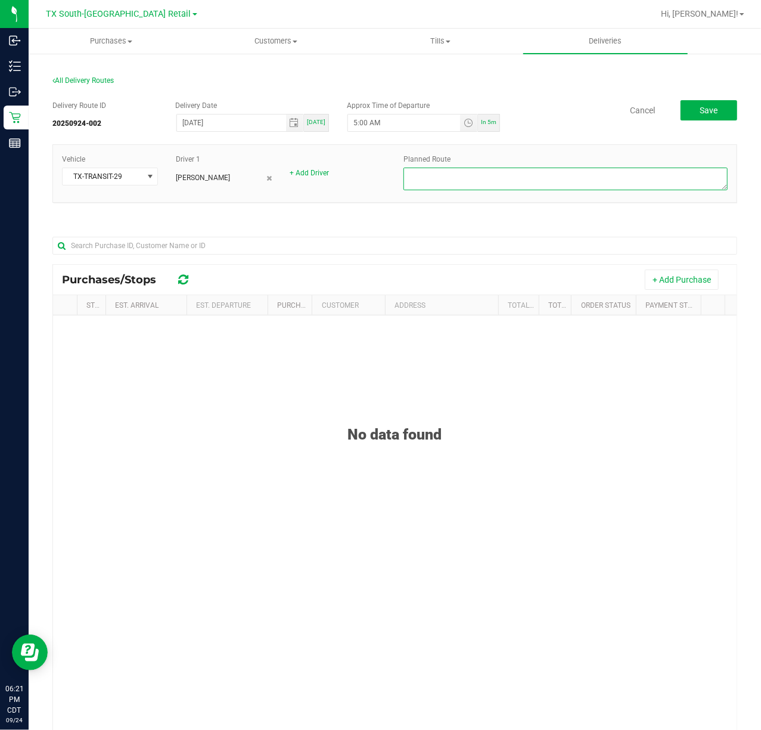
click at [618, 180] on textarea at bounding box center [566, 179] width 324 height 23
type textarea "S. ATX retail"
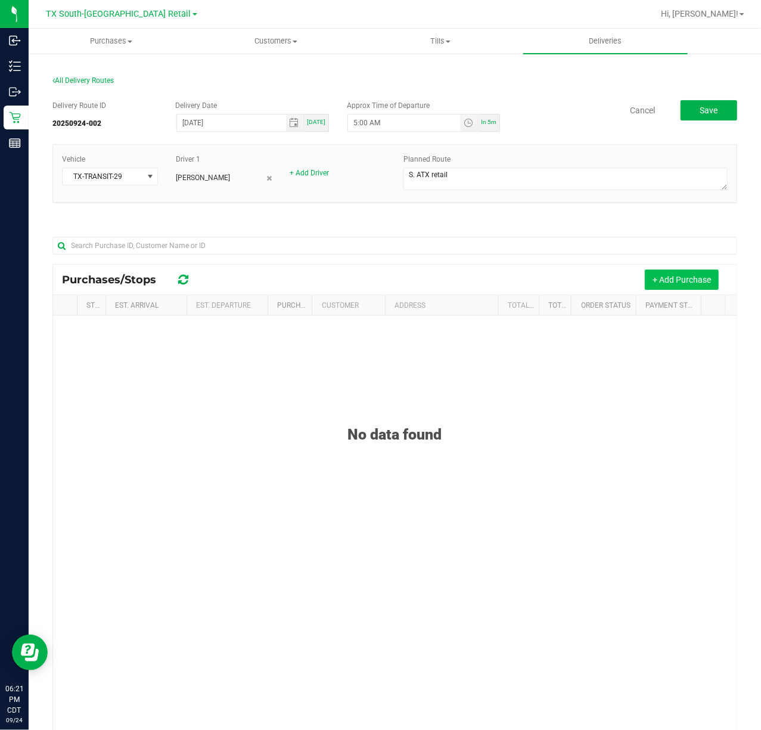
click at [692, 275] on button "+ Add Purchase" at bounding box center [682, 280] width 74 height 20
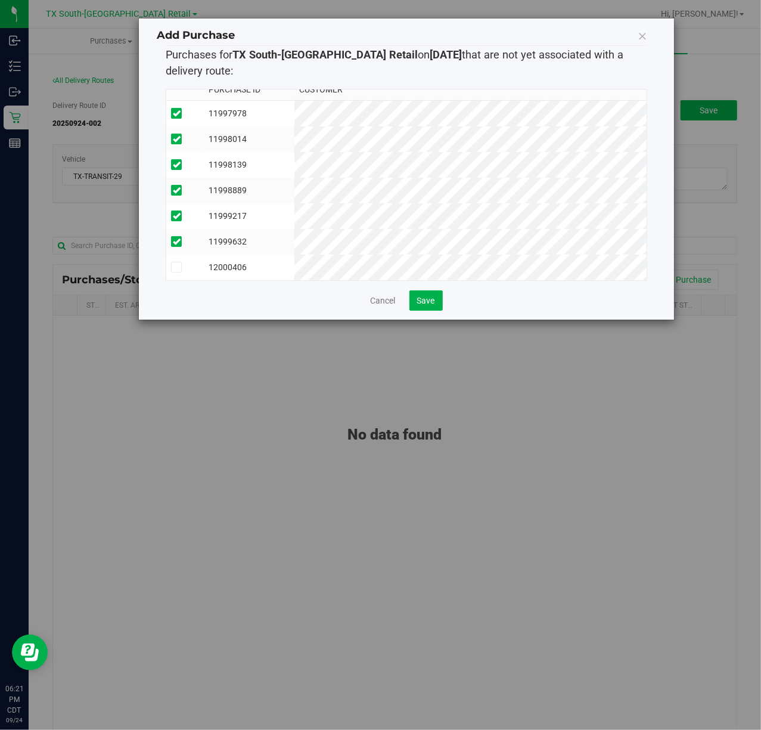
scroll to position [23, 0]
click at [410, 316] on div "Add Purchase Purchases for TX South-Austin Retail on 9/25/2025 that are not yet…" at bounding box center [406, 168] width 535 height 301
click at [413, 308] on button "Save" at bounding box center [426, 300] width 33 height 20
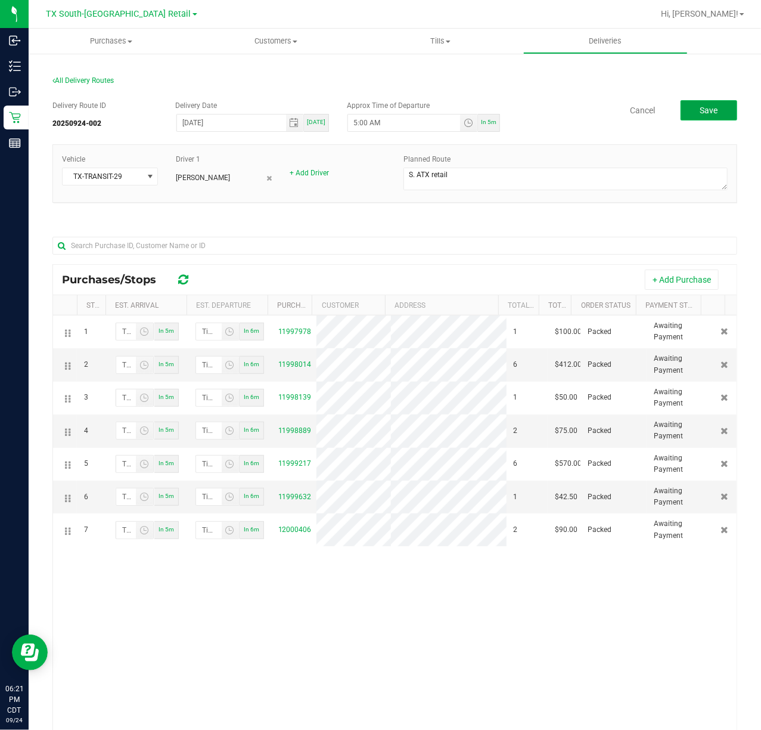
click at [707, 104] on button "Save" at bounding box center [709, 110] width 57 height 20
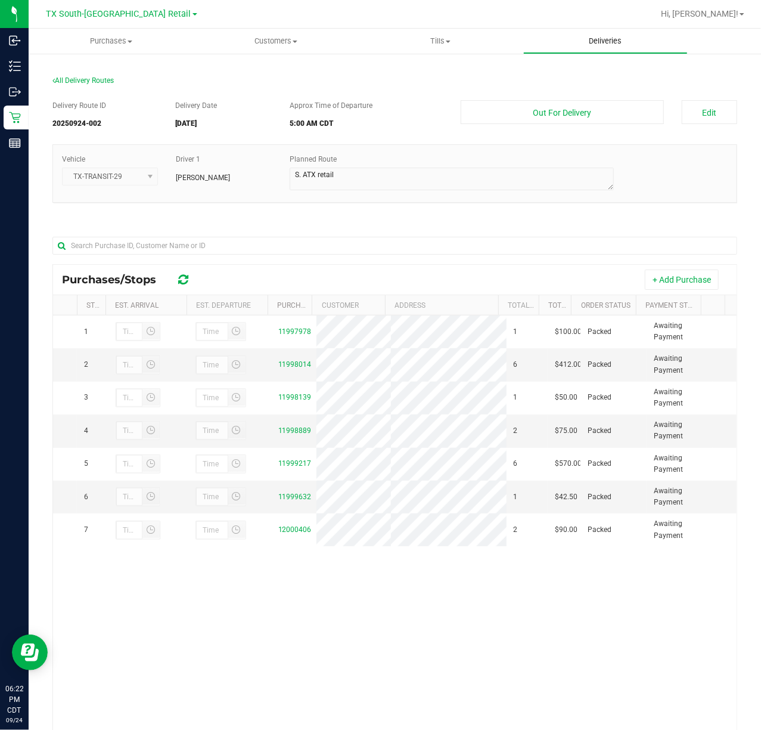
click at [646, 30] on uib-tab-heading "Deliveries" at bounding box center [606, 41] width 164 height 24
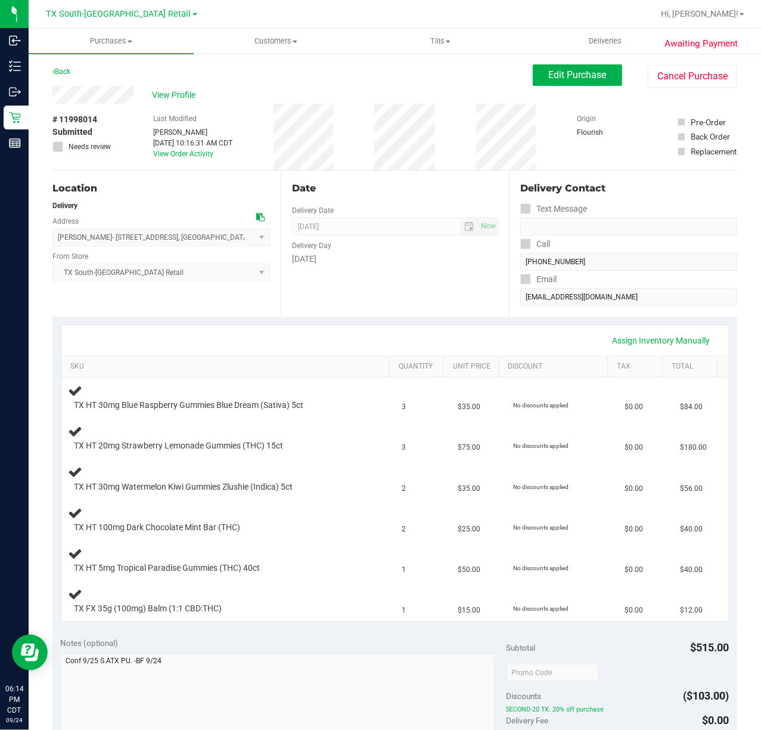
click at [394, 289] on div "Date Delivery Date [DATE] Now [DATE] 07:00 AM Now Delivery Day [DATE]" at bounding box center [395, 244] width 228 height 146
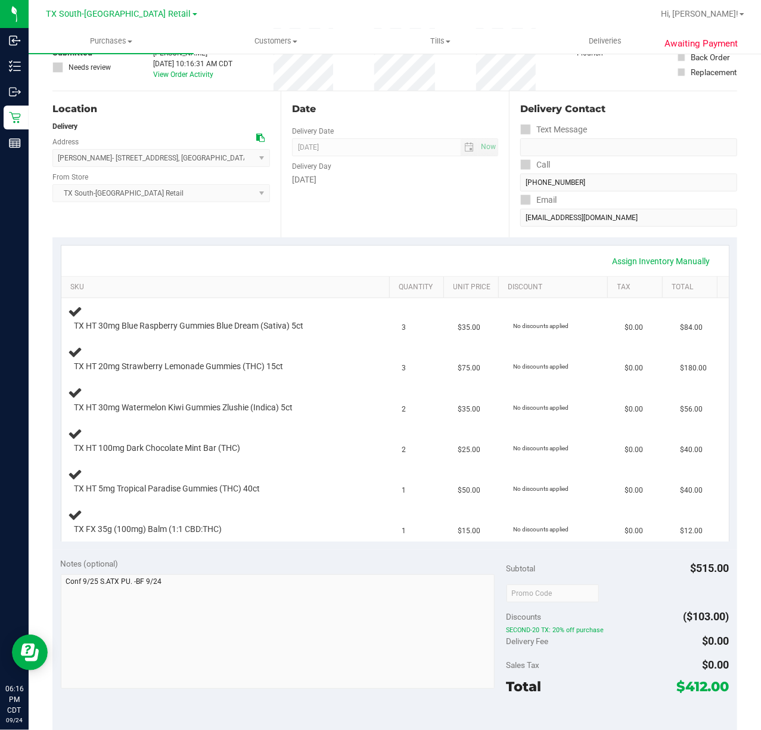
click at [411, 239] on div "Assign Inventory Manually SKU Quantity Unit Price Discount Tax Total TX HT 30mg…" at bounding box center [394, 393] width 685 height 312
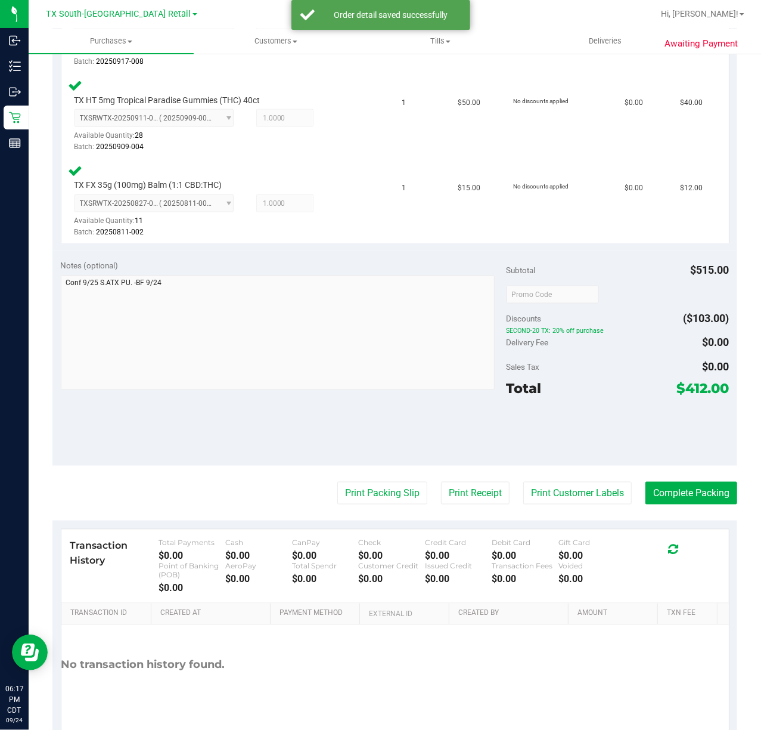
scroll to position [640, 0]
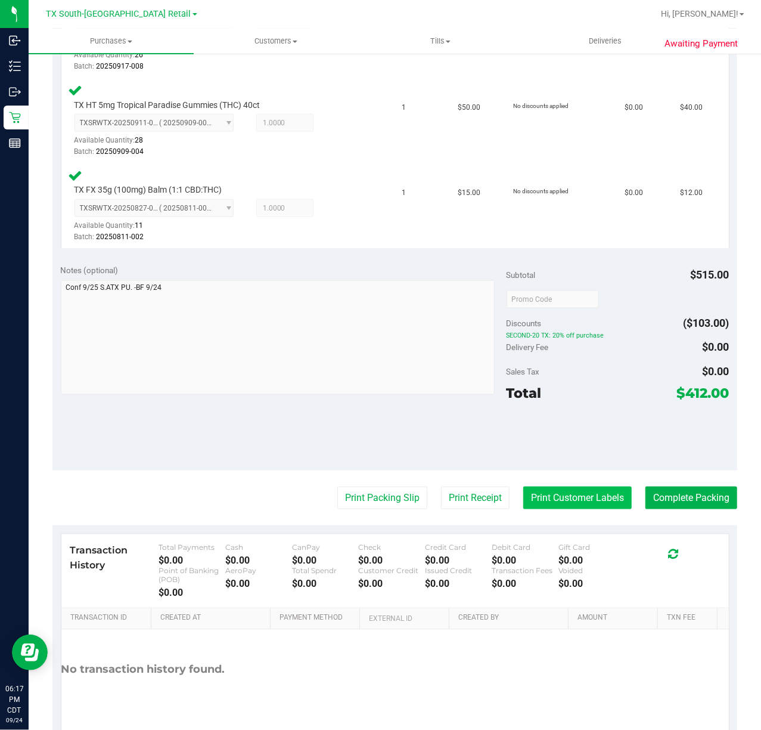
click at [566, 502] on button "Print Customer Labels" at bounding box center [578, 498] width 109 height 23
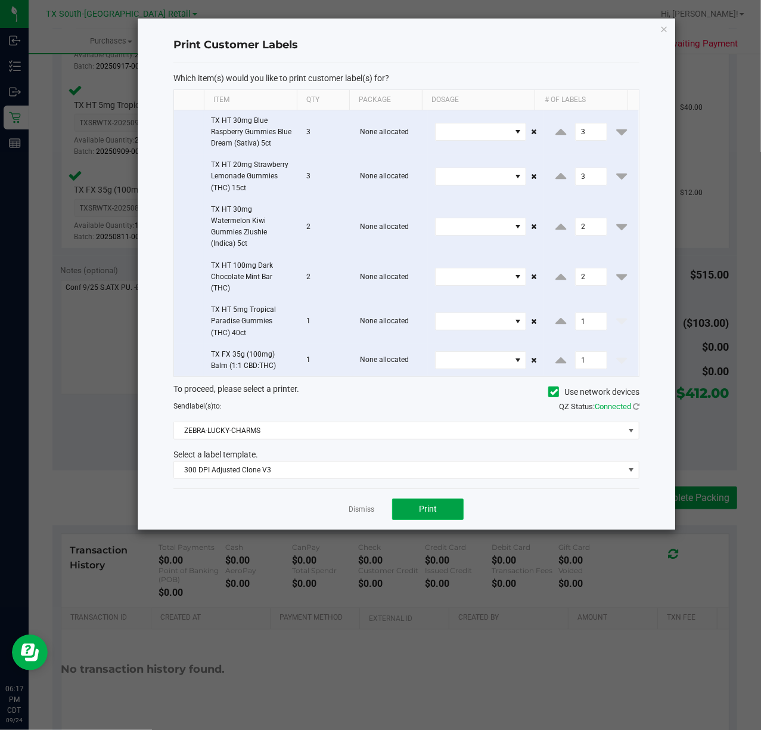
click at [423, 510] on span "Print" at bounding box center [428, 509] width 18 height 10
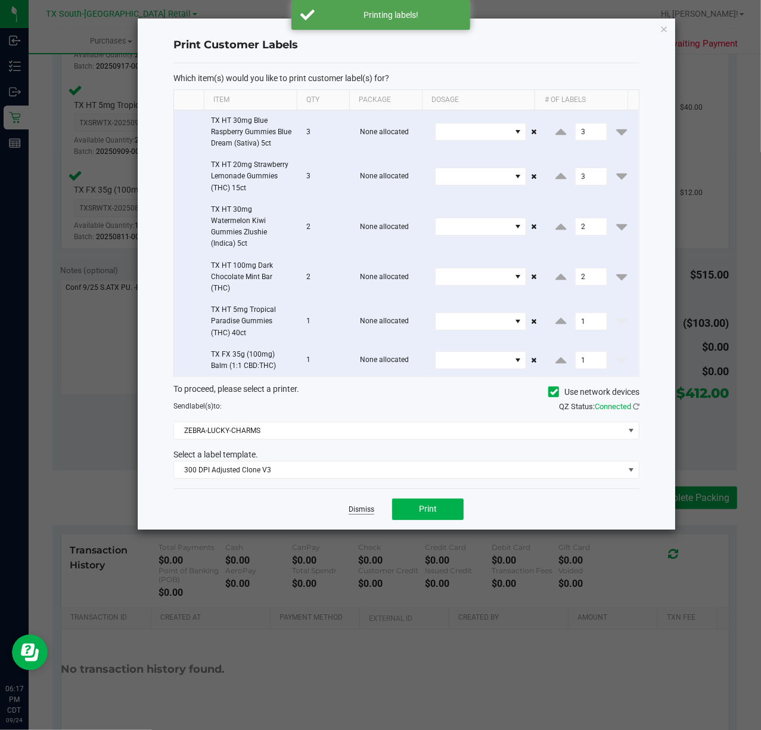
click at [368, 513] on link "Dismiss" at bounding box center [362, 509] width 26 height 10
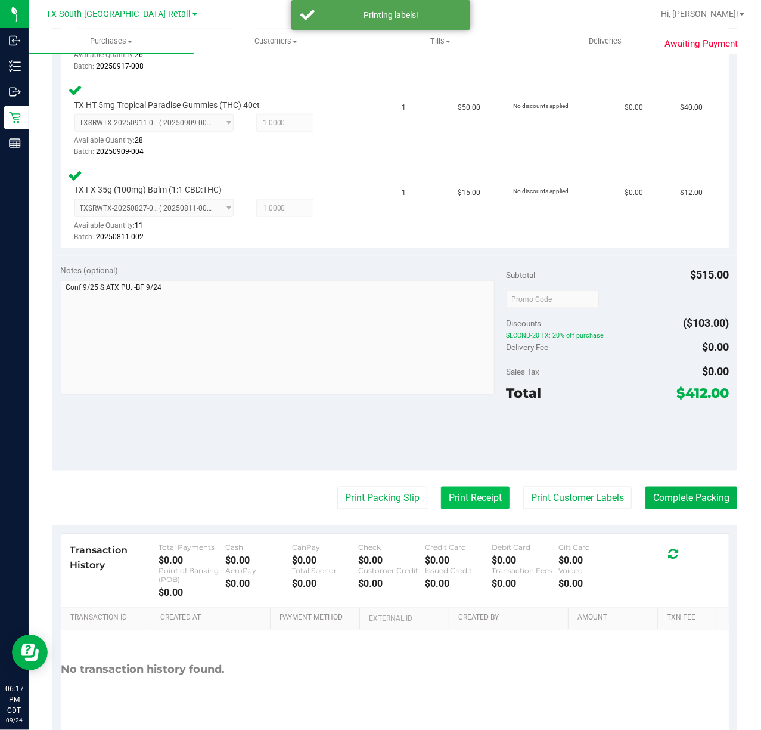
click at [441, 494] on button "Print Receipt" at bounding box center [475, 498] width 69 height 23
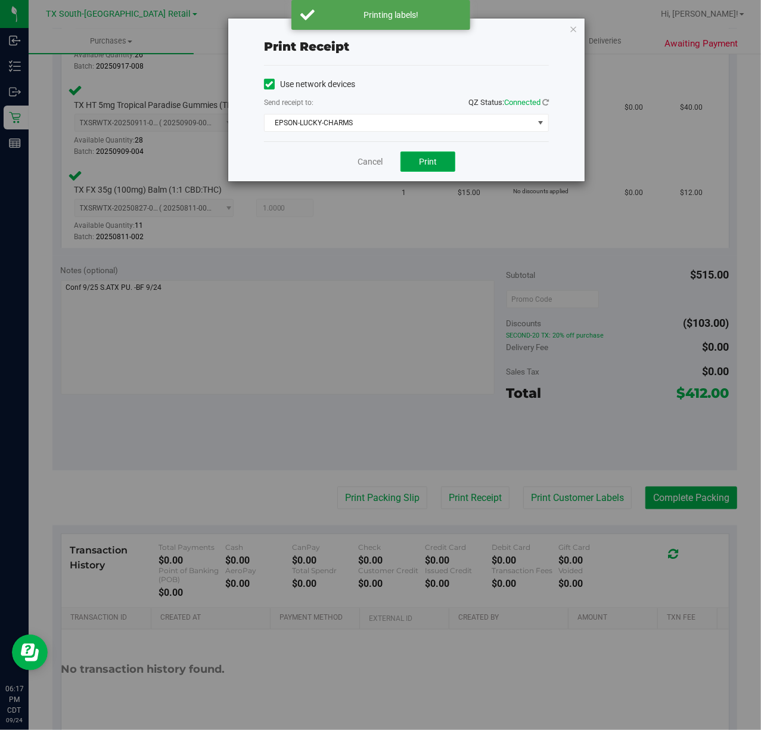
click at [421, 167] on button "Print" at bounding box center [428, 161] width 55 height 20
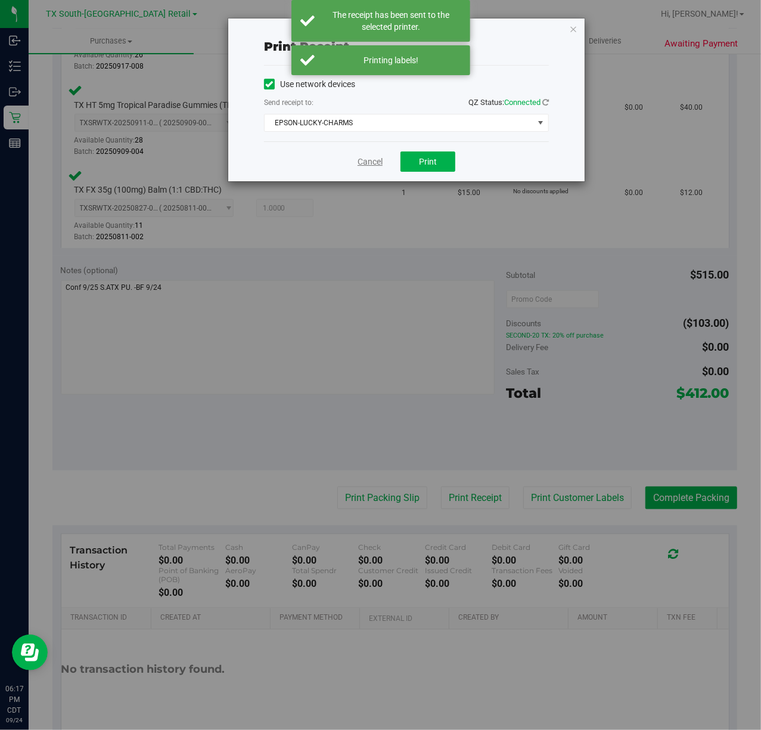
click at [366, 162] on link "Cancel" at bounding box center [370, 162] width 25 height 13
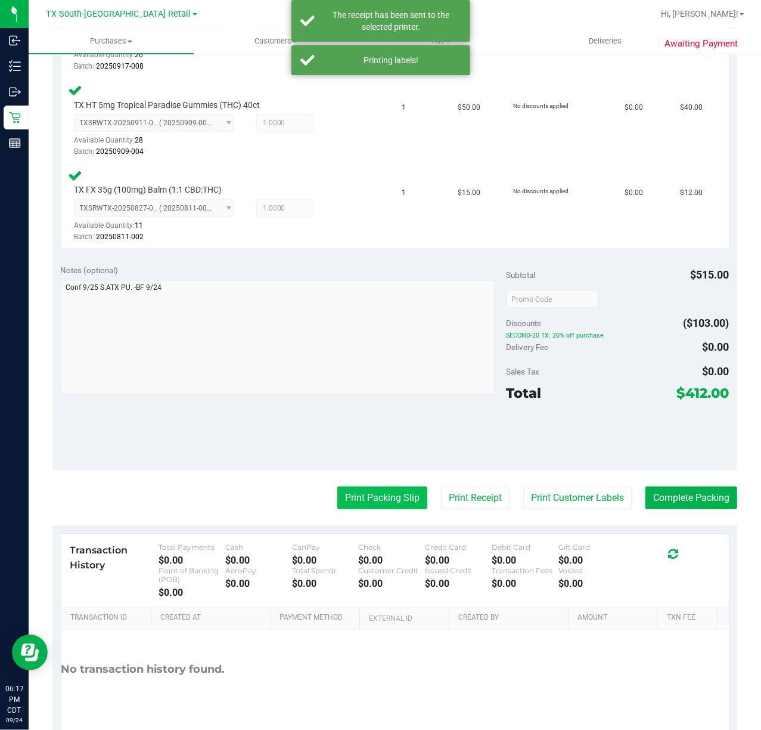
click at [390, 488] on button "Print Packing Slip" at bounding box center [382, 498] width 90 height 23
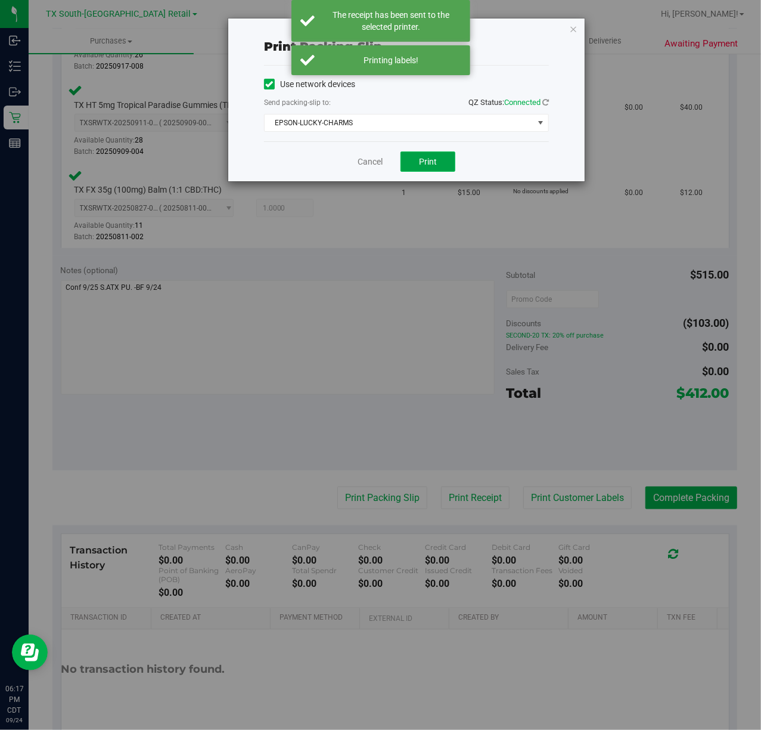
click at [433, 169] on button "Print" at bounding box center [428, 161] width 55 height 20
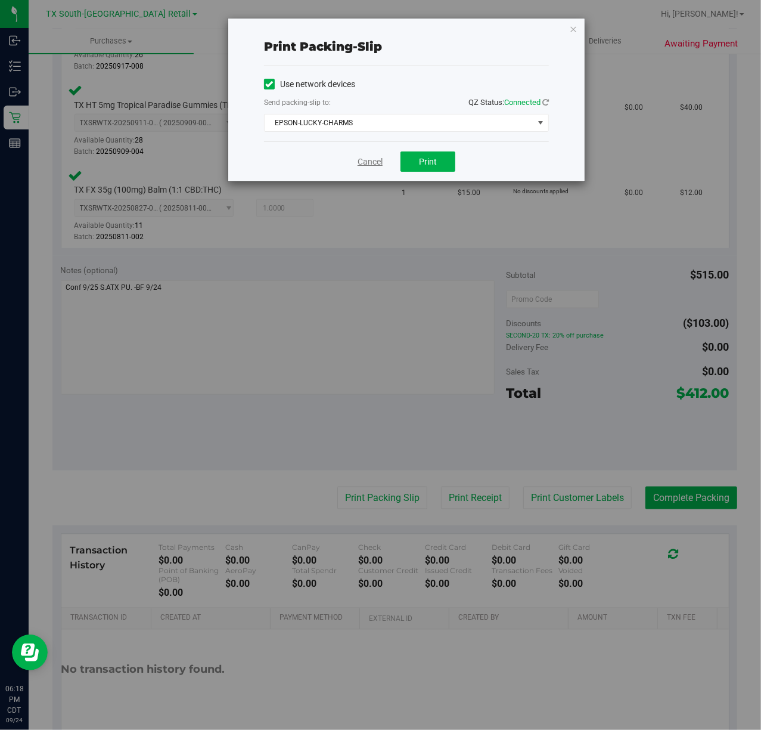
click at [373, 165] on link "Cancel" at bounding box center [370, 162] width 25 height 13
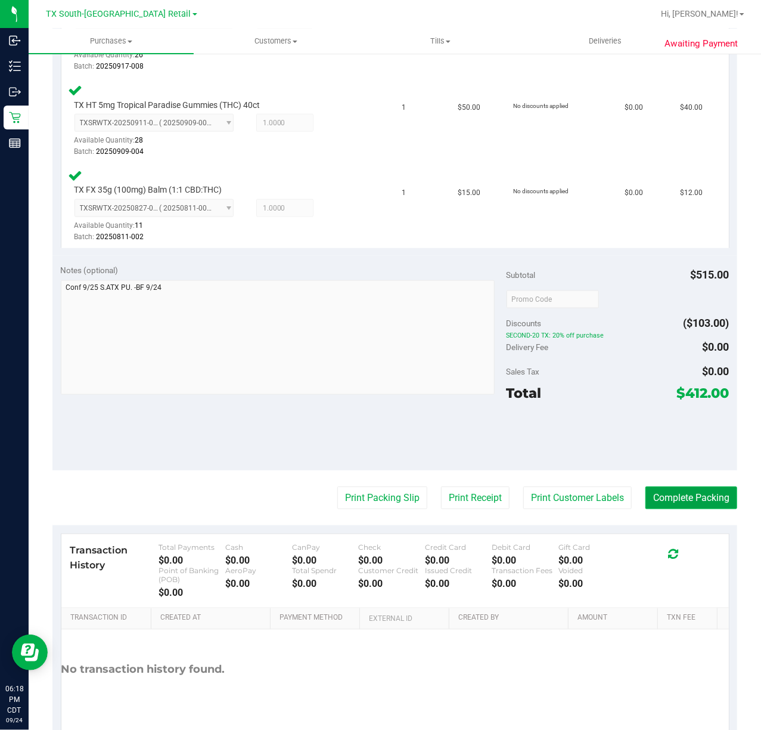
click at [685, 487] on button "Complete Packing" at bounding box center [692, 498] width 92 height 23
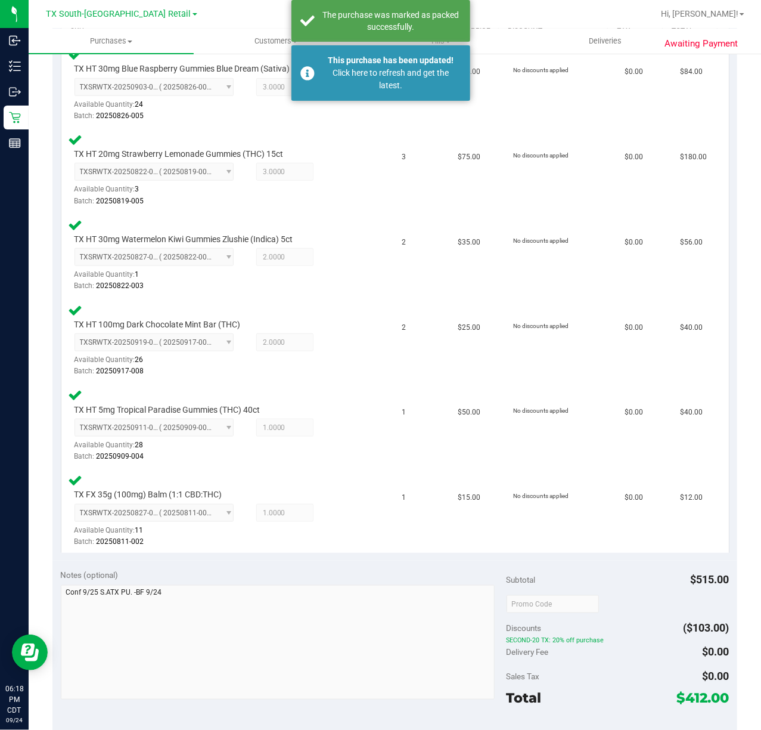
scroll to position [0, 0]
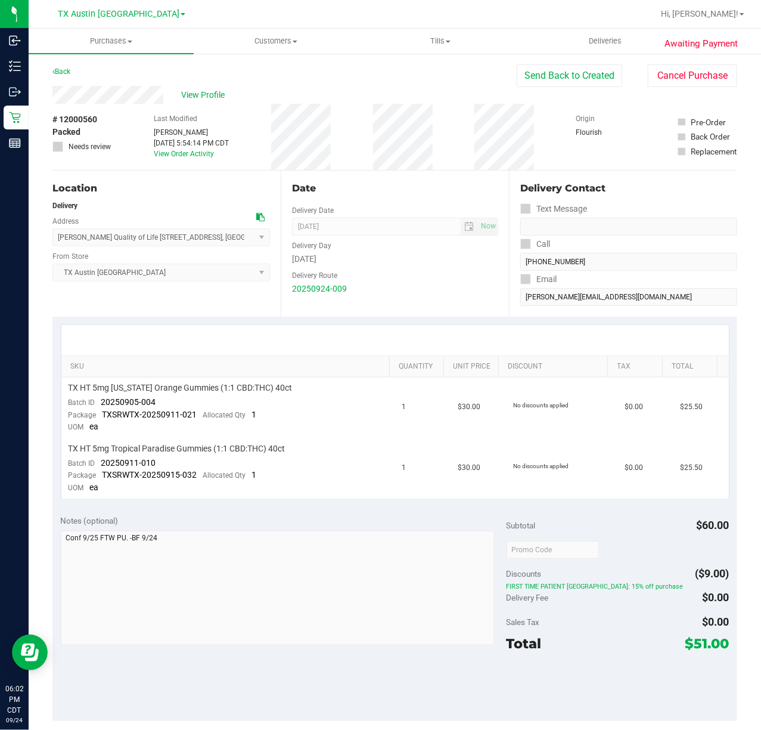
click at [218, 83] on div "Back Send Back to Created Cancel Purchase" at bounding box center [394, 74] width 685 height 21
click at [223, 91] on span "View Profile" at bounding box center [205, 95] width 48 height 13
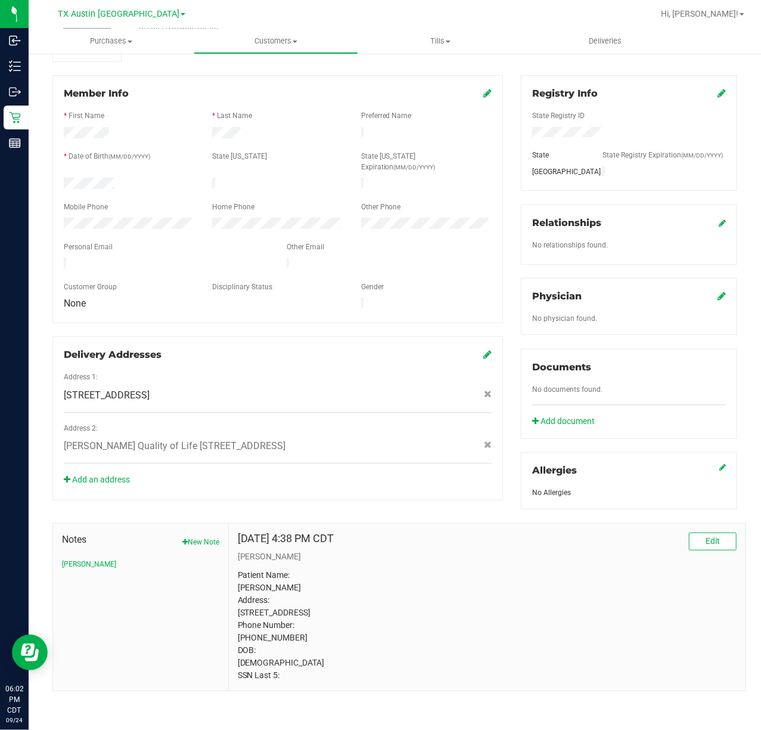
scroll to position [163, 0]
click at [698, 289] on div "Physician" at bounding box center [629, 296] width 194 height 14
click at [718, 290] on link at bounding box center [722, 295] width 8 height 11
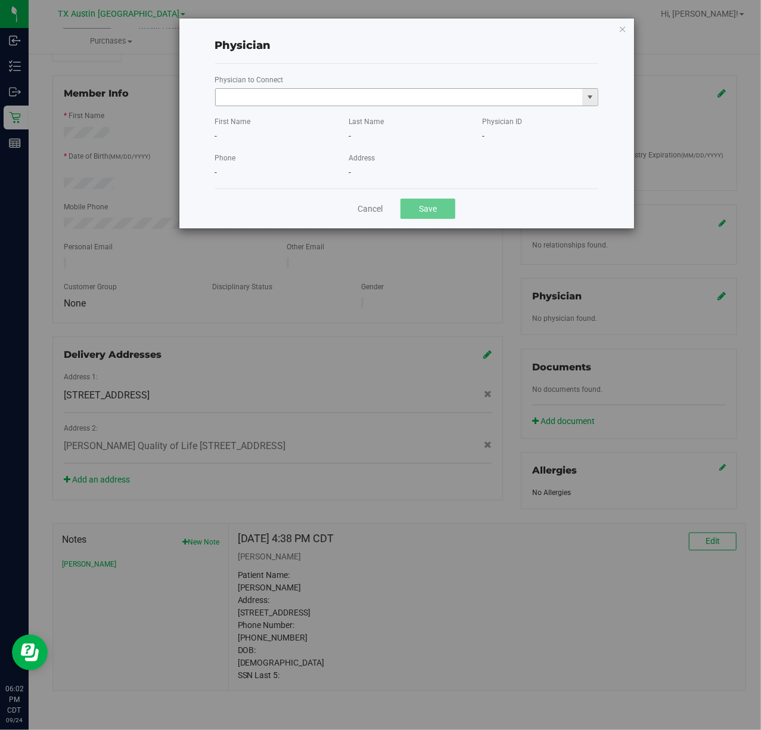
click at [423, 103] on input "text" at bounding box center [399, 97] width 367 height 17
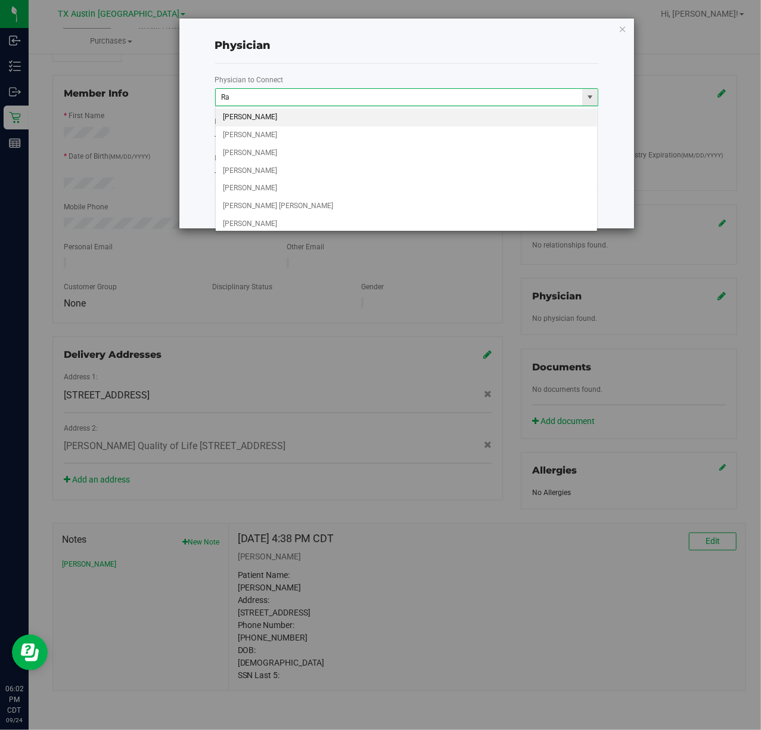
type input "R"
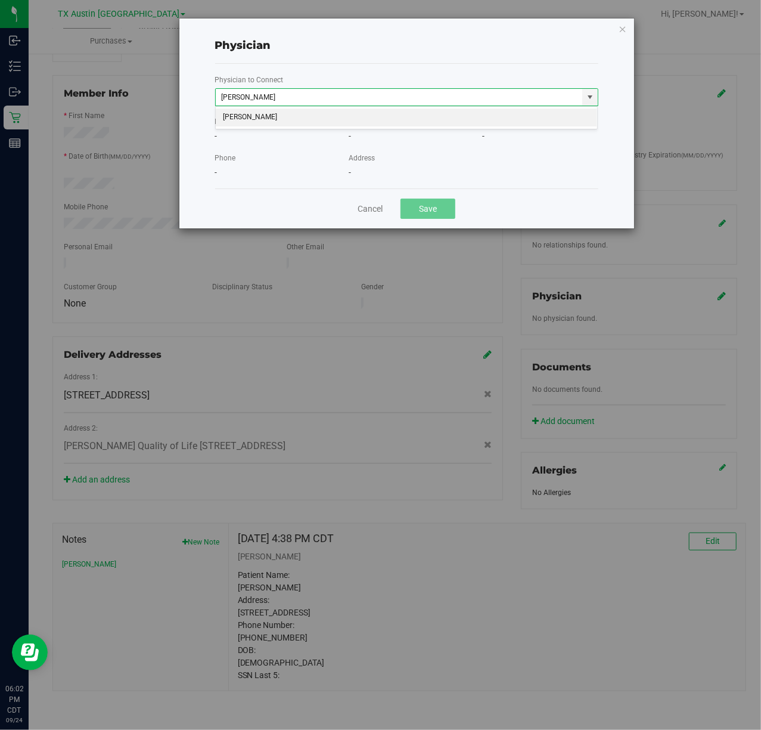
click at [423, 123] on li "RAMI TURNER" at bounding box center [407, 118] width 382 height 18
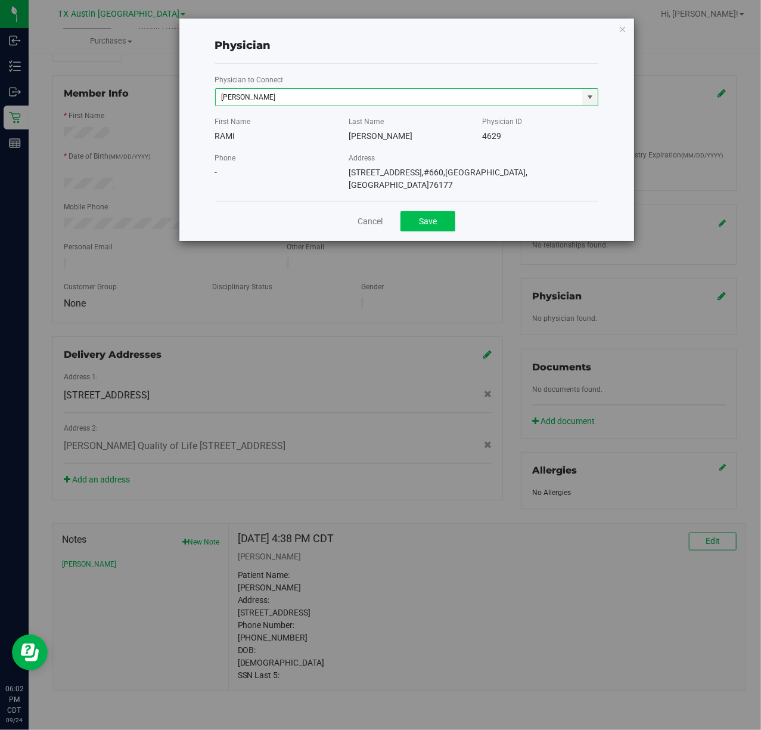
type input "RAMI TURNER"
click at [442, 211] on button "Save" at bounding box center [428, 221] width 55 height 20
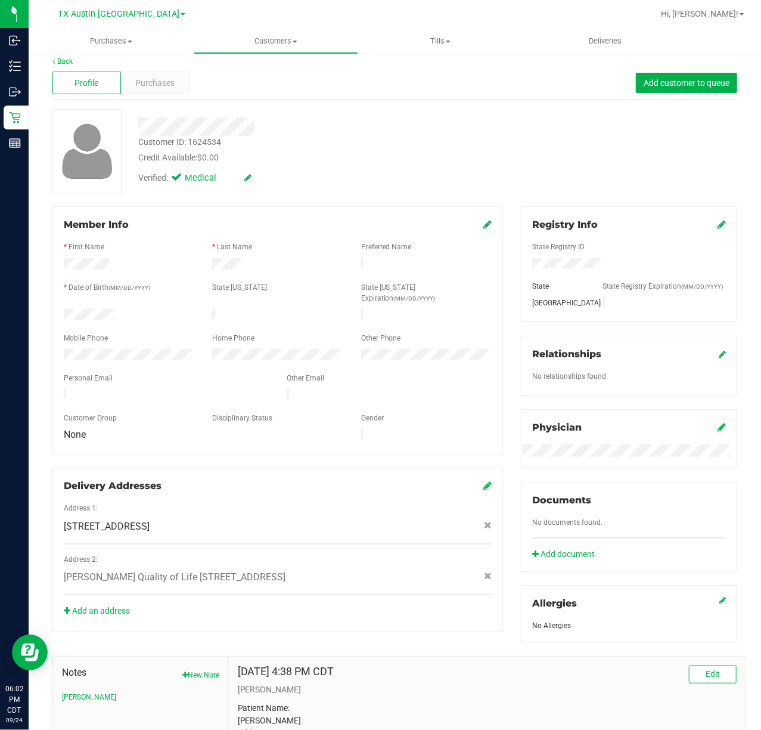
scroll to position [5, 0]
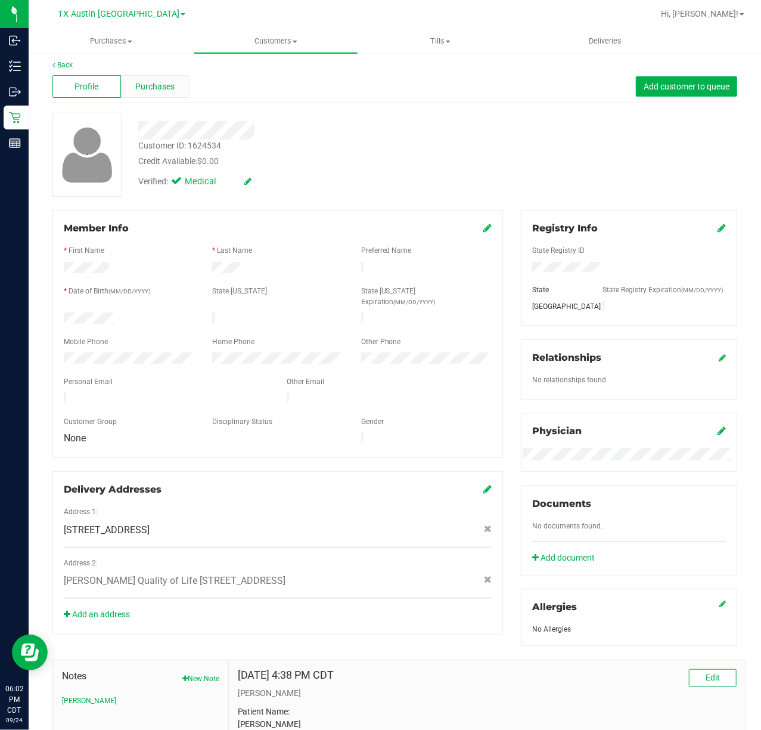
click at [145, 83] on span "Purchases" at bounding box center [154, 86] width 39 height 13
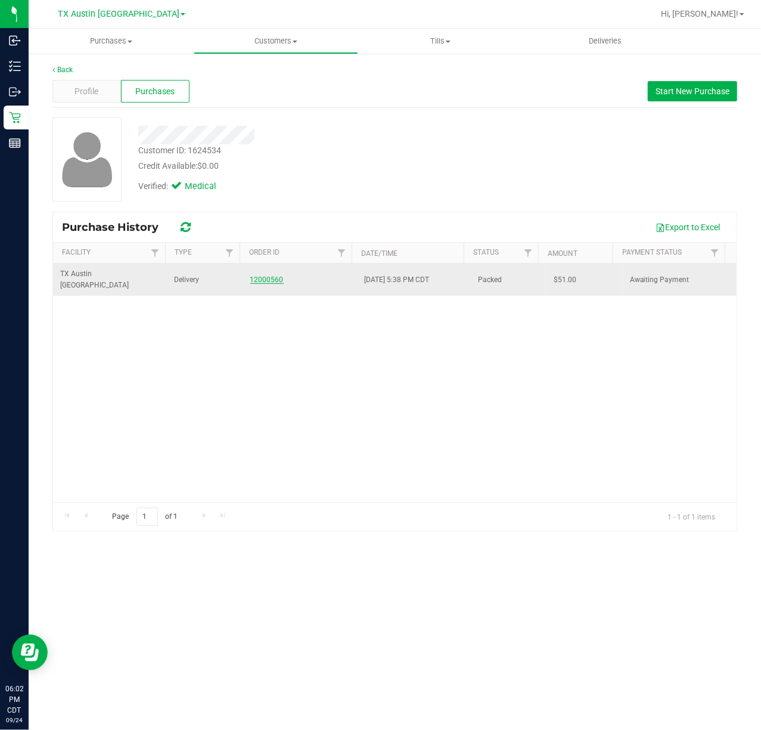
click at [270, 275] on link "12000560" at bounding box center [266, 279] width 33 height 8
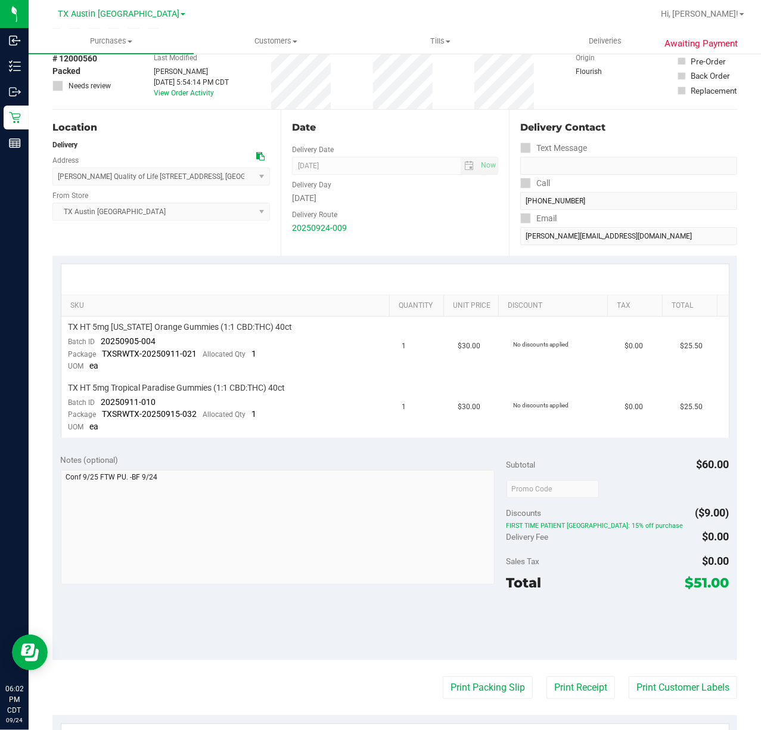
scroll to position [159, 0]
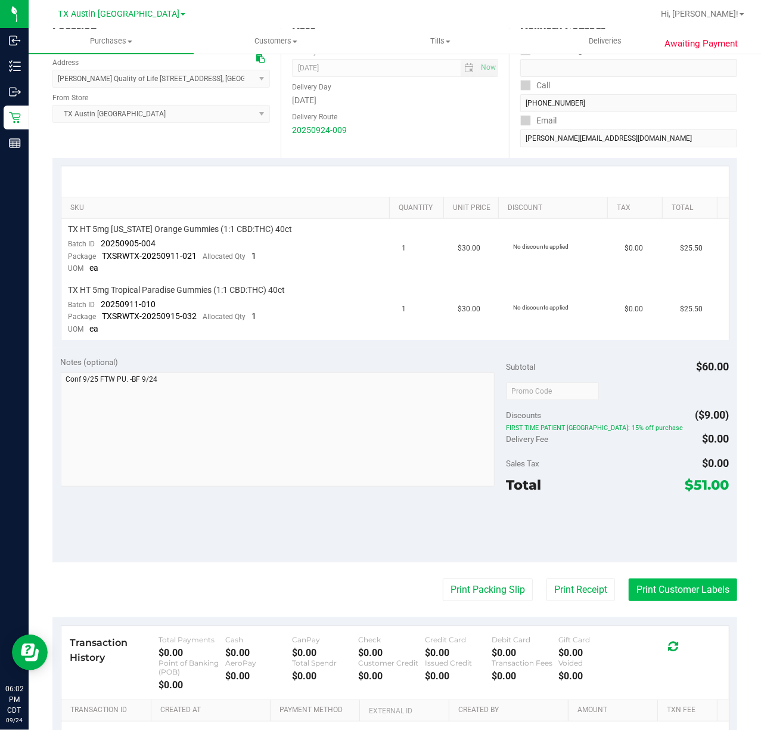
click at [658, 593] on button "Print Customer Labels" at bounding box center [683, 589] width 109 height 23
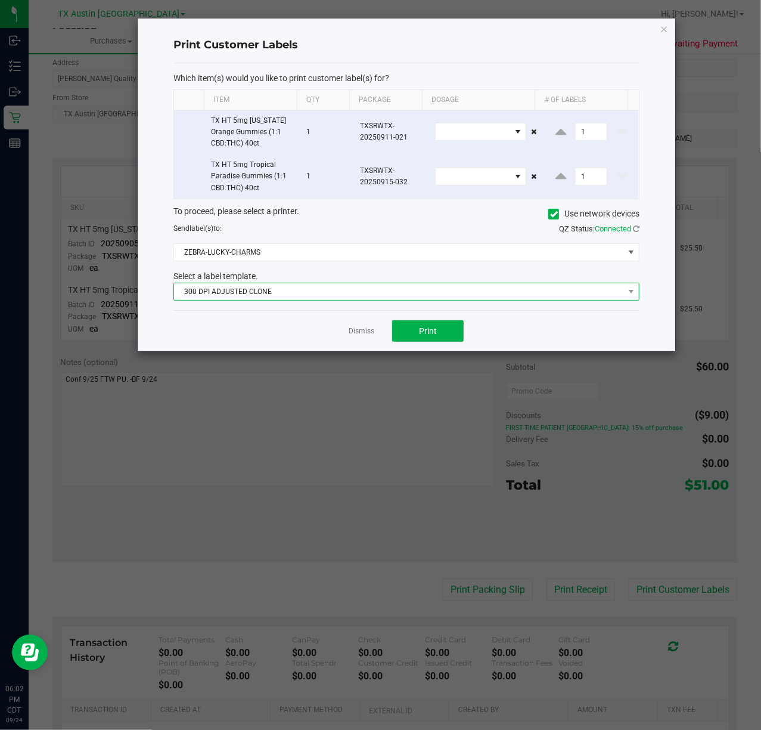
click at [420, 296] on span "300 DPI ADJUSTED CLONE" at bounding box center [399, 291] width 450 height 17
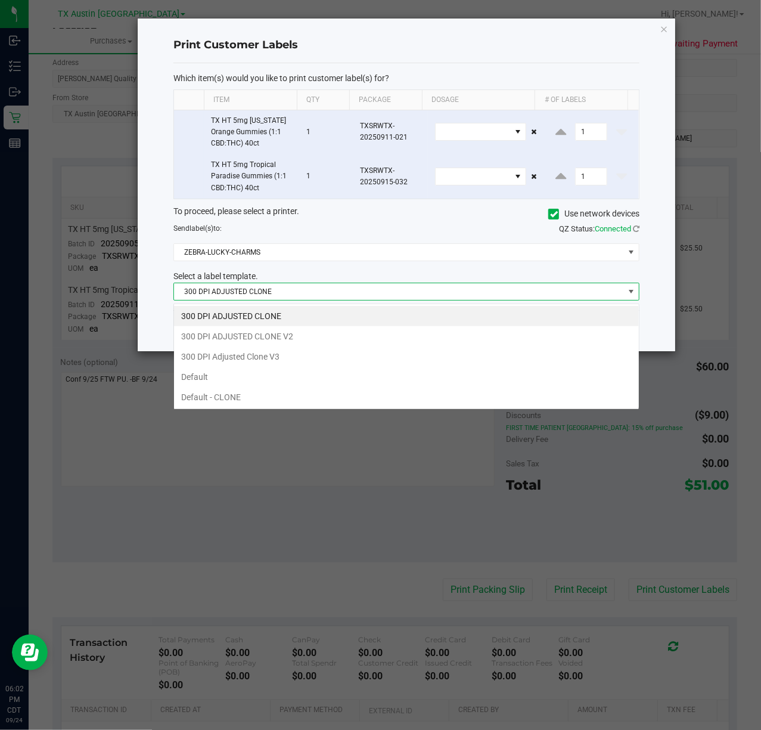
scroll to position [18, 466]
click at [372, 357] on li "300 DPI Adjusted Clone V3" at bounding box center [406, 356] width 465 height 20
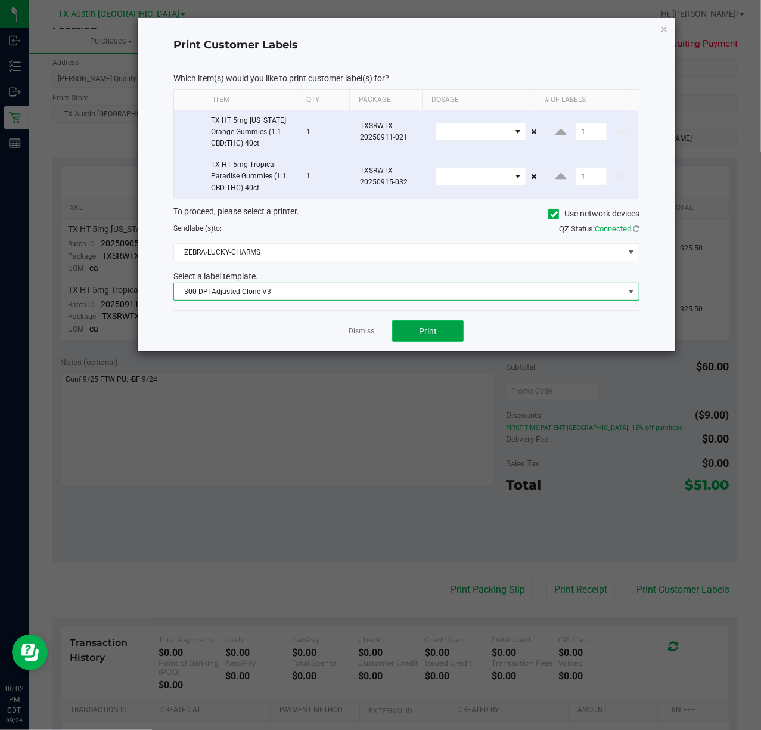
click at [419, 335] on span "Print" at bounding box center [428, 331] width 18 height 10
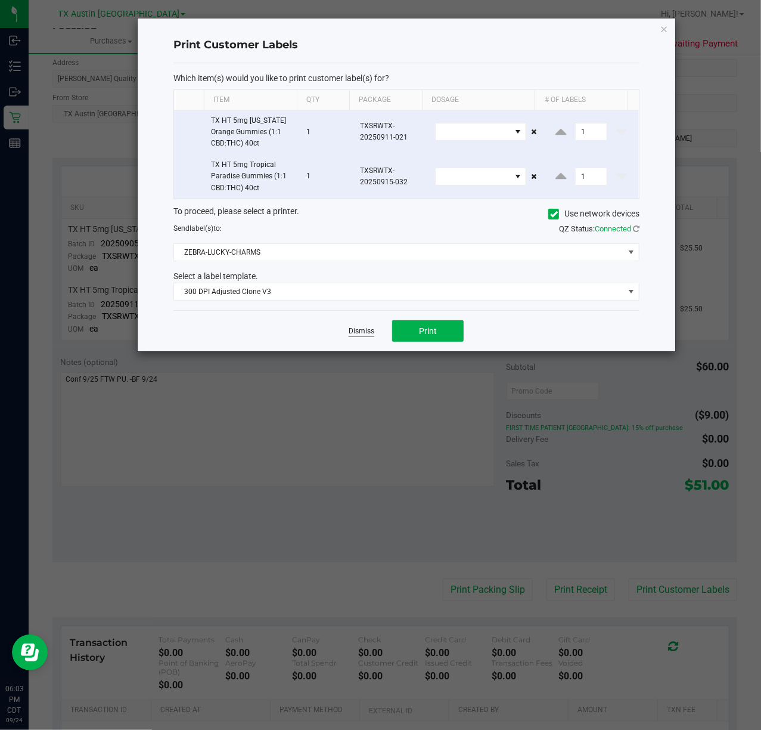
click at [351, 334] on link "Dismiss" at bounding box center [362, 331] width 26 height 10
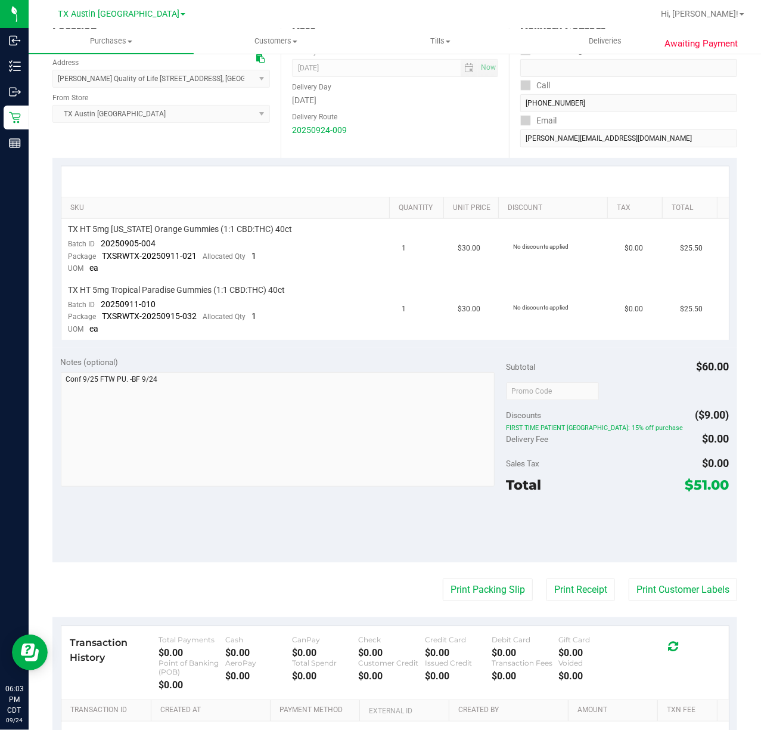
scroll to position [0, 0]
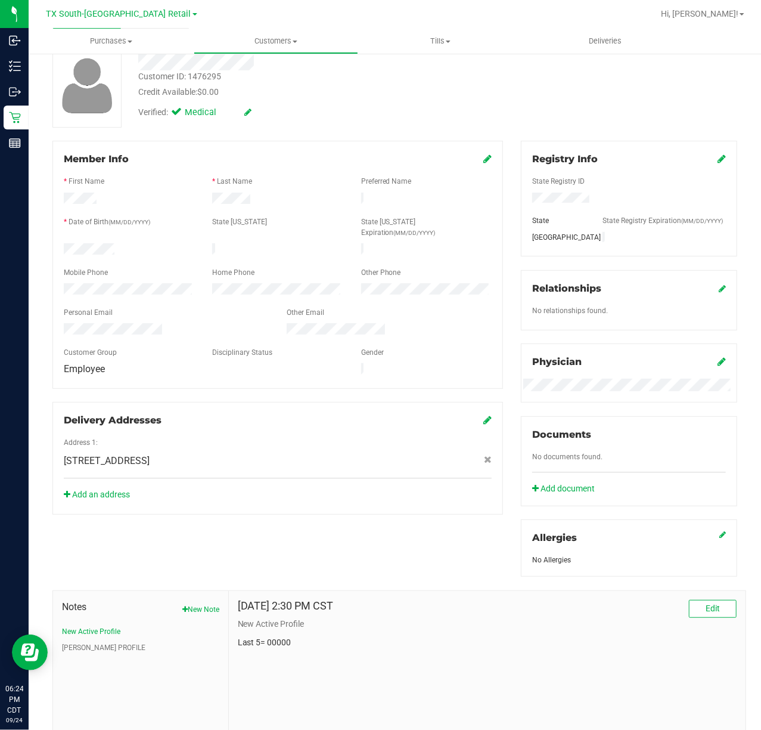
scroll to position [145, 0]
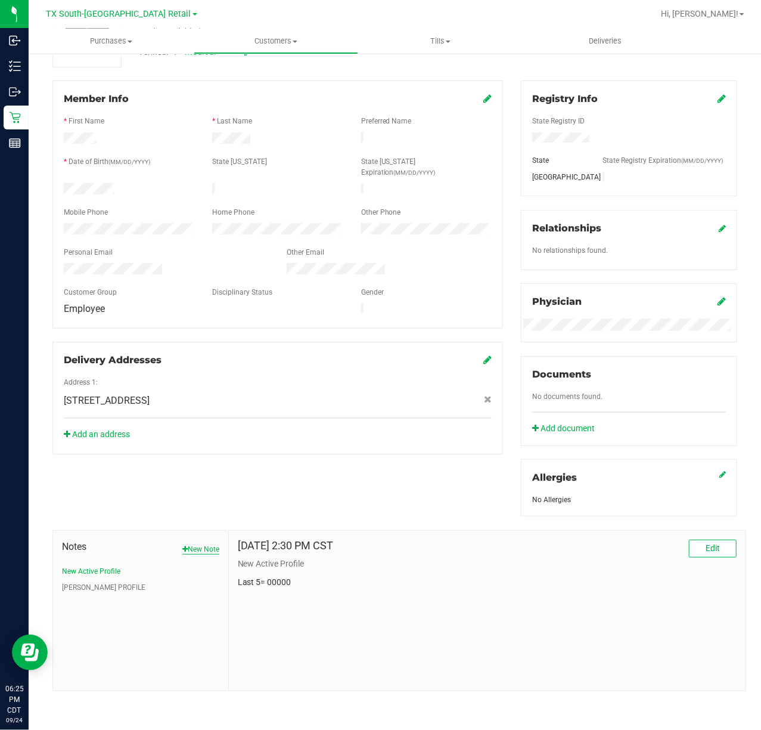
click at [206, 546] on button "New Note" at bounding box center [200, 549] width 37 height 11
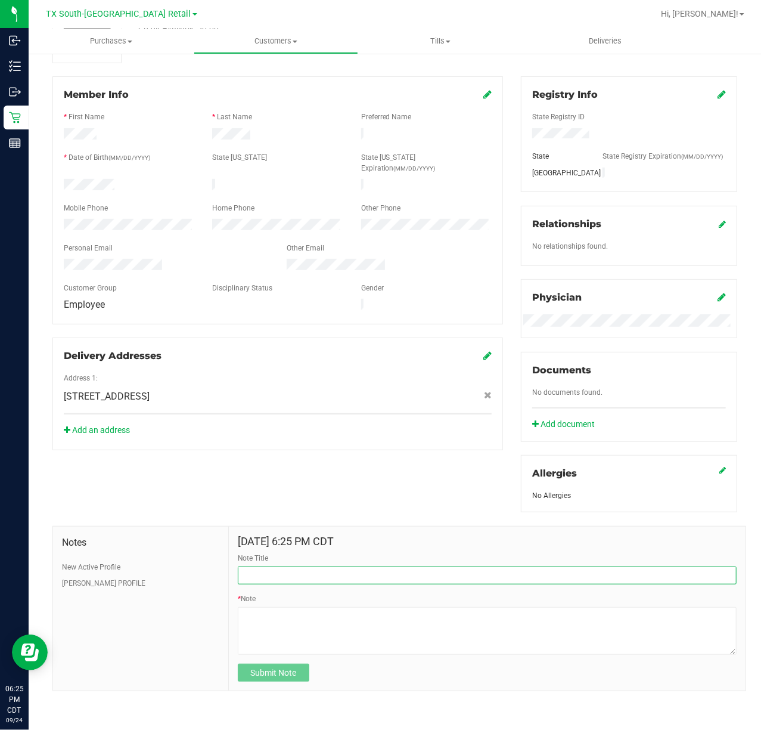
click at [284, 575] on input "Note Title" at bounding box center [487, 575] width 499 height 18
type input "new Address"
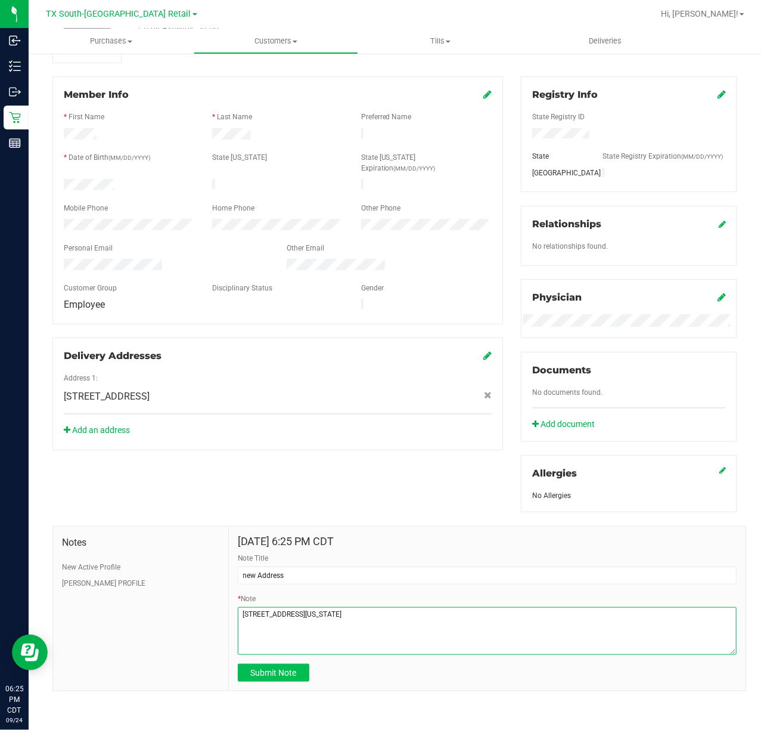
type textarea "[STREET_ADDRESS][US_STATE]"
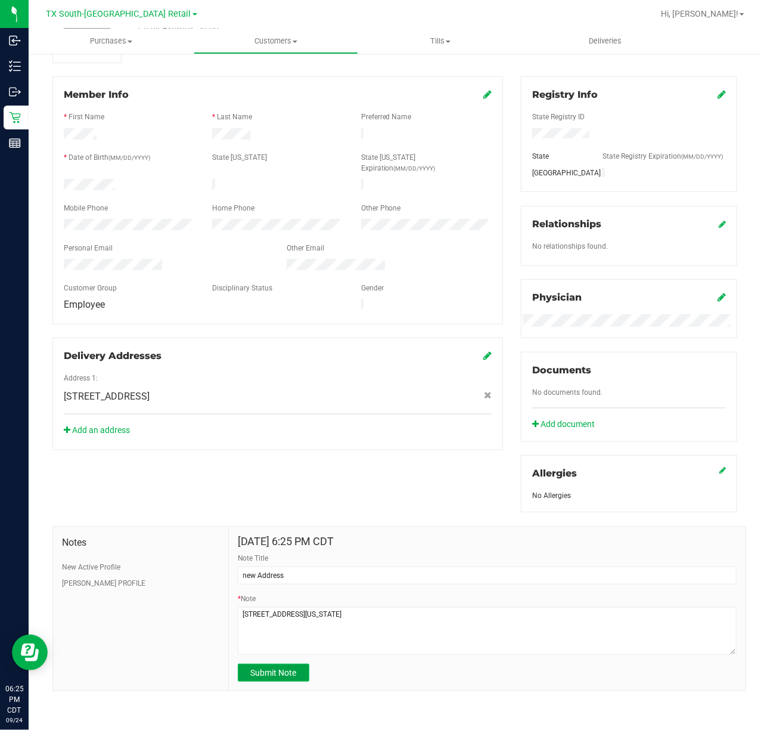
click at [294, 676] on button "Submit Note" at bounding box center [274, 673] width 72 height 18
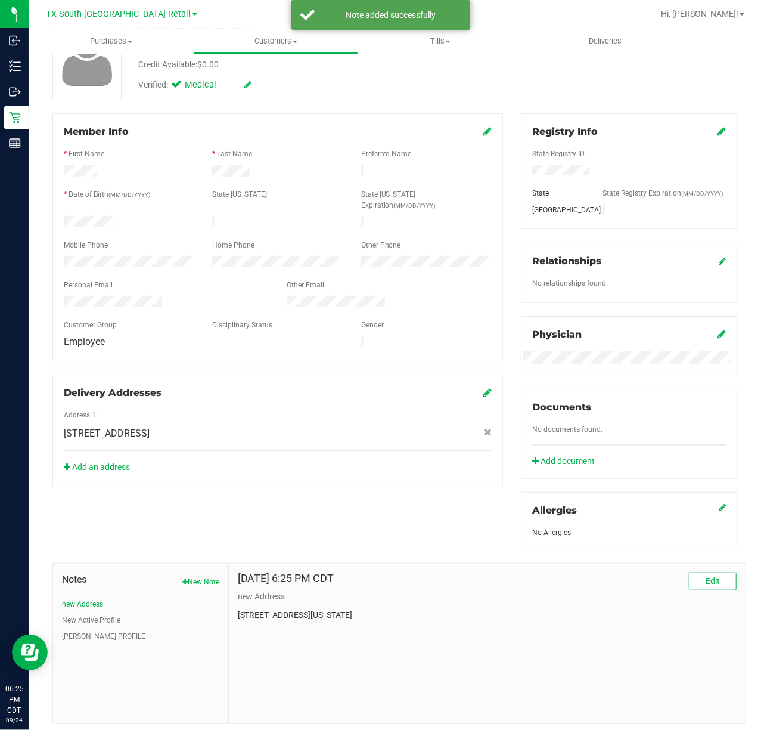
scroll to position [66, 0]
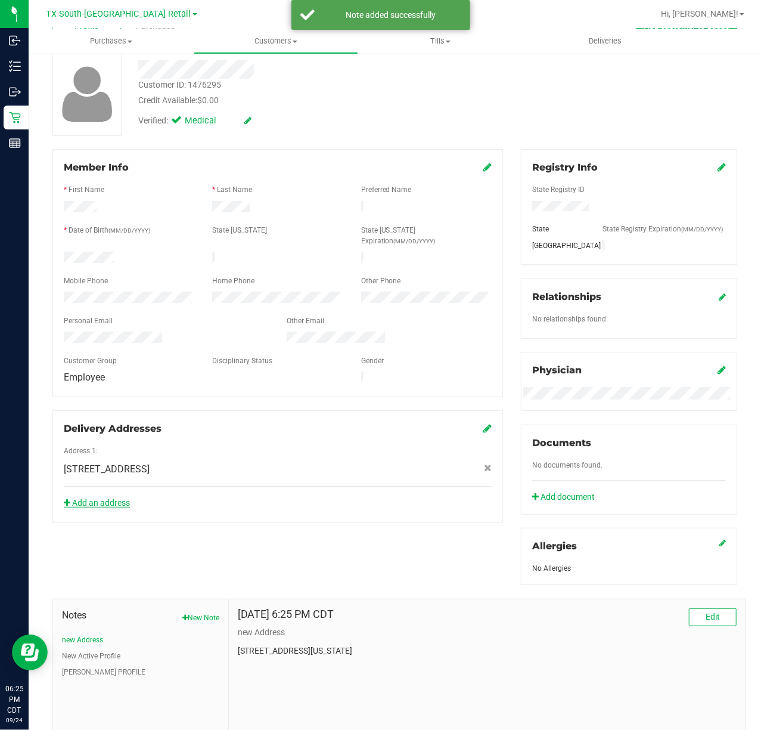
click at [122, 498] on link "Add an address" at bounding box center [97, 503] width 66 height 10
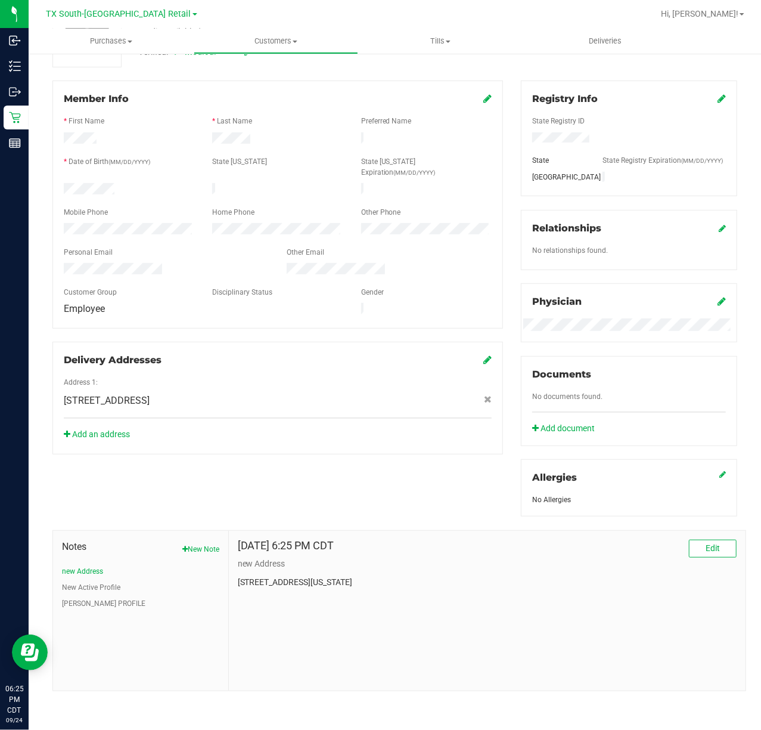
scroll to position [0, 0]
